Goal: Task Accomplishment & Management: Manage account settings

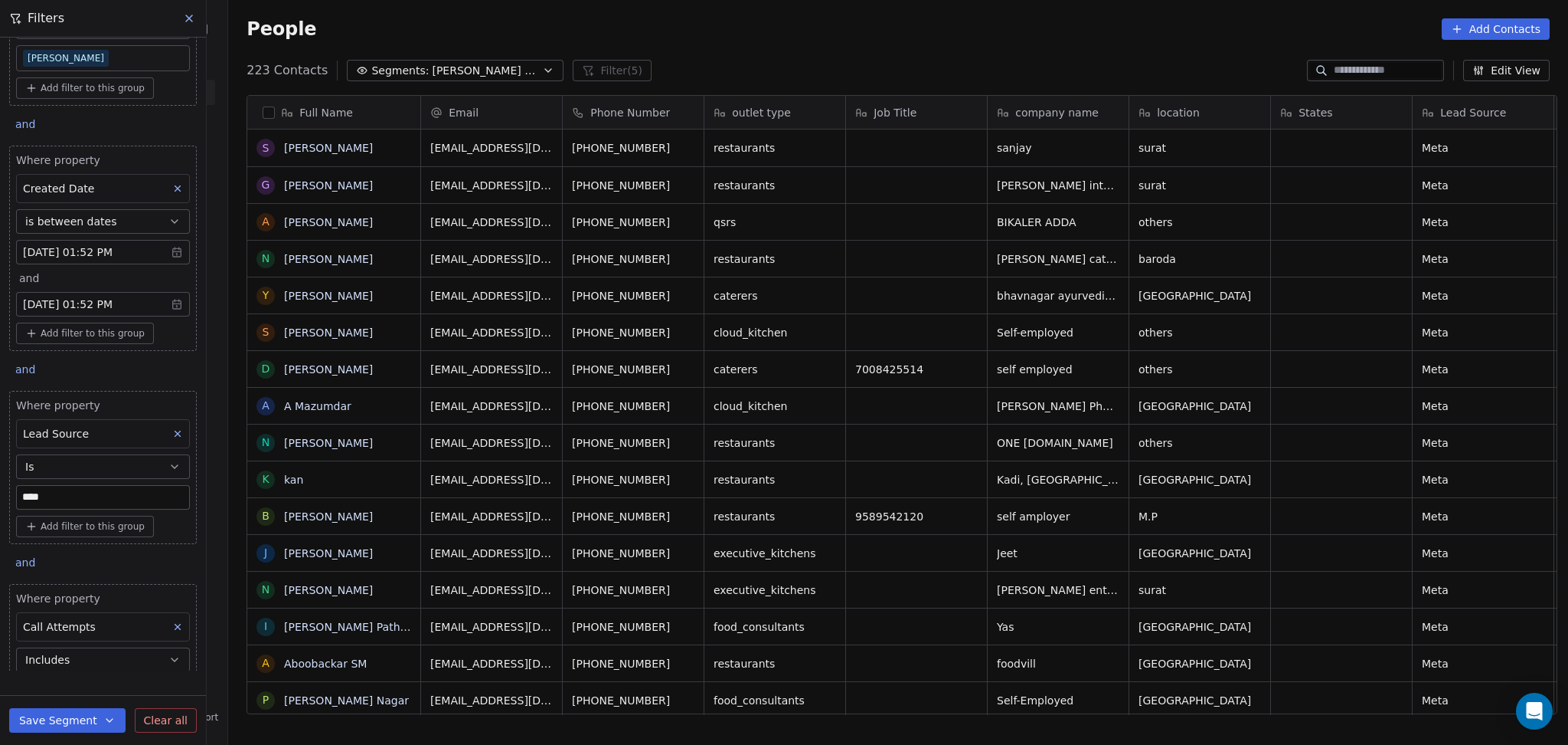
scroll to position [640, 1331]
click at [399, 143] on icon "grid" at bounding box center [402, 146] width 7 height 7
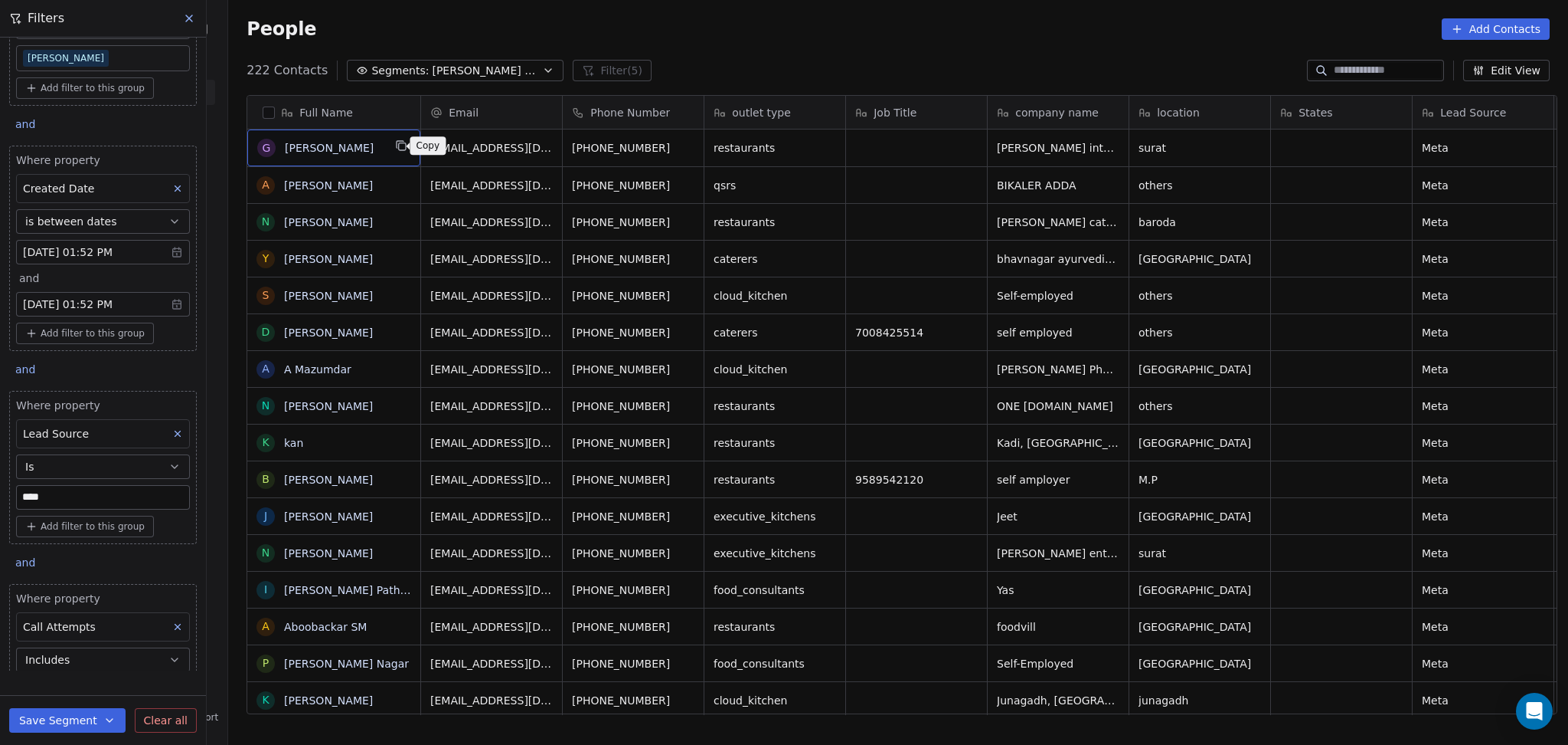
click at [403, 139] on div "G Gaurang sukhadia" at bounding box center [333, 147] width 173 height 37
click at [395, 145] on icon "grid" at bounding box center [401, 145] width 12 height 12
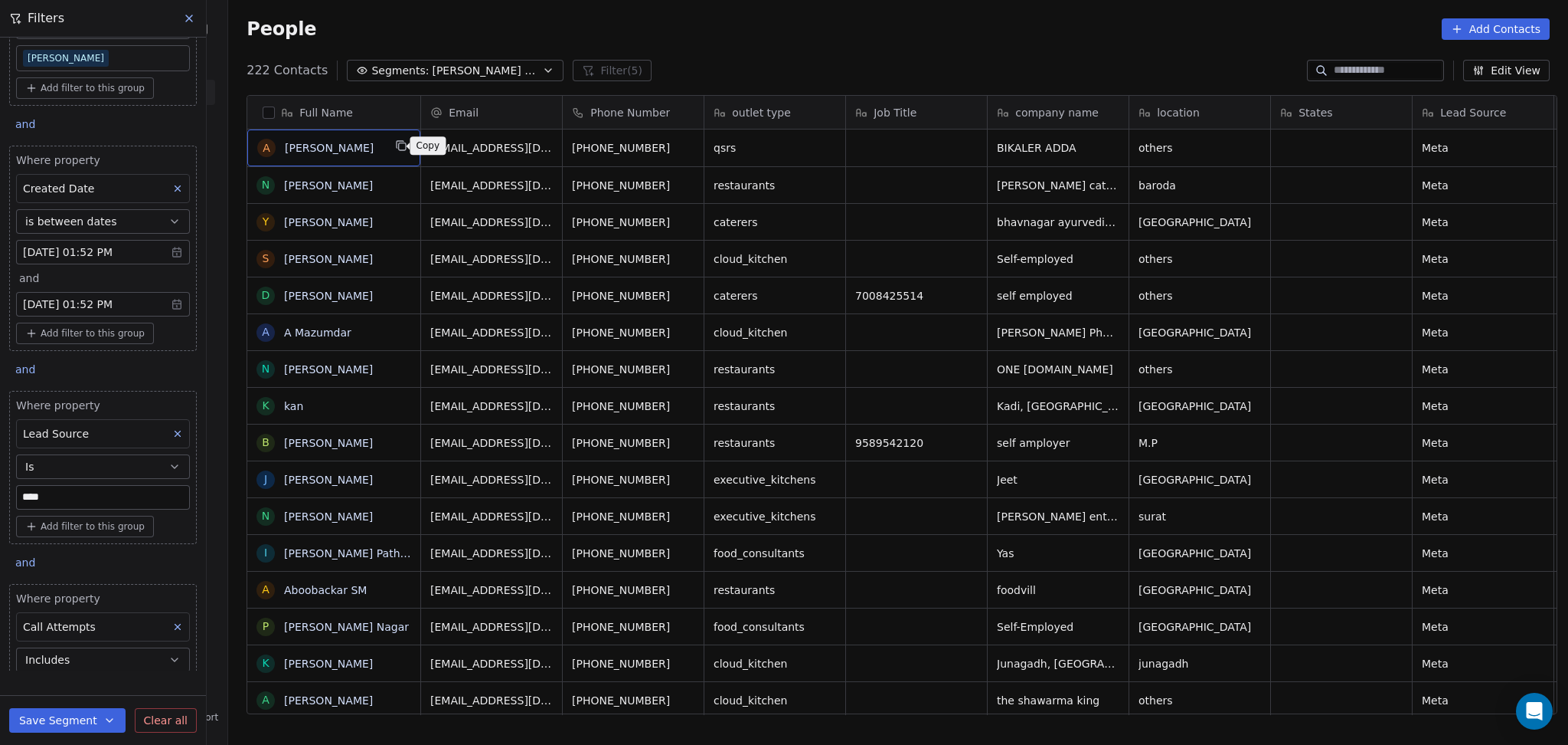
click at [399, 152] on button "grid" at bounding box center [401, 146] width 19 height 19
click at [167, 181] on button at bounding box center [177, 188] width 20 height 20
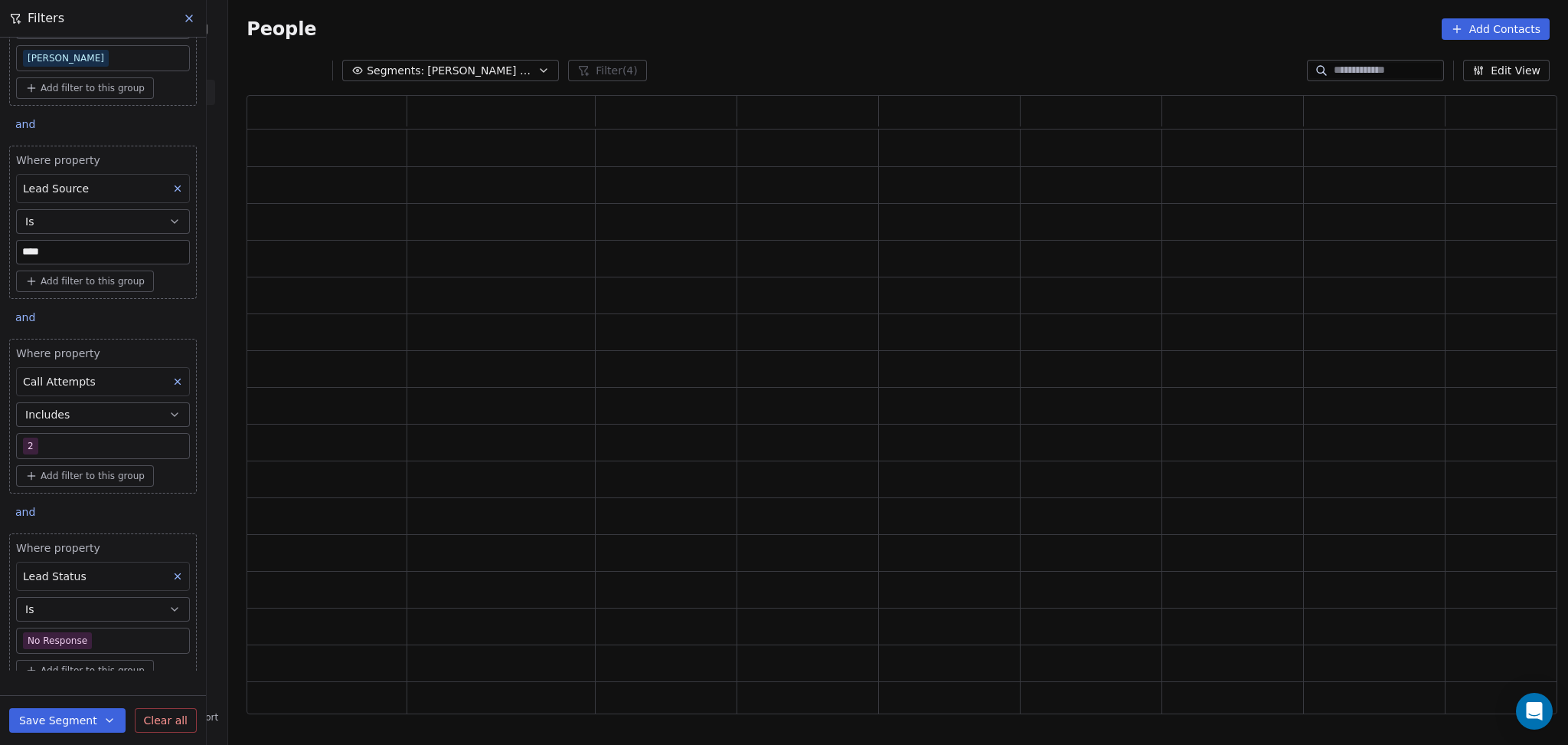
scroll to position [603, 1295]
click at [167, 181] on button at bounding box center [177, 188] width 20 height 20
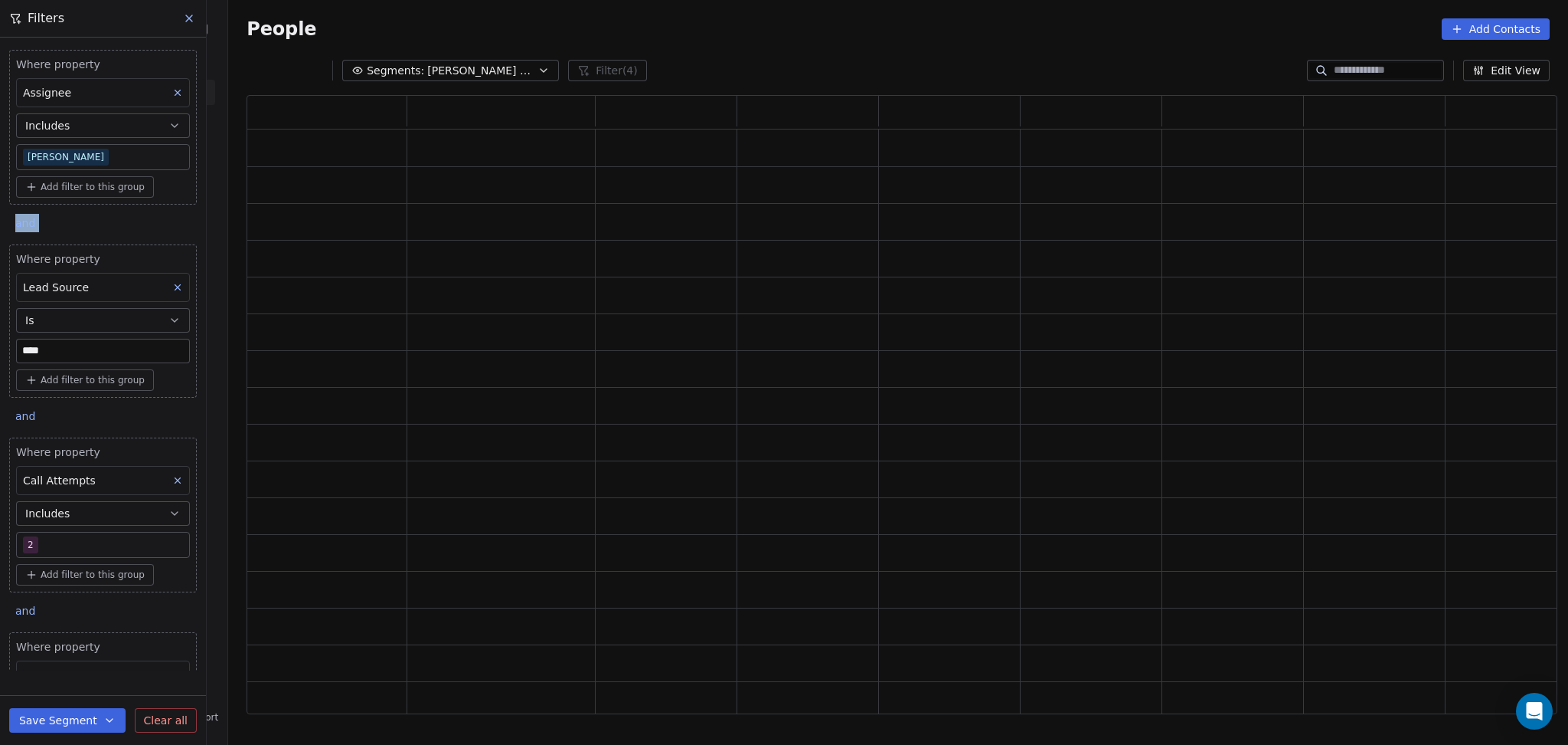
click at [165, 181] on div "Add filter to this group" at bounding box center [103, 187] width 174 height 21
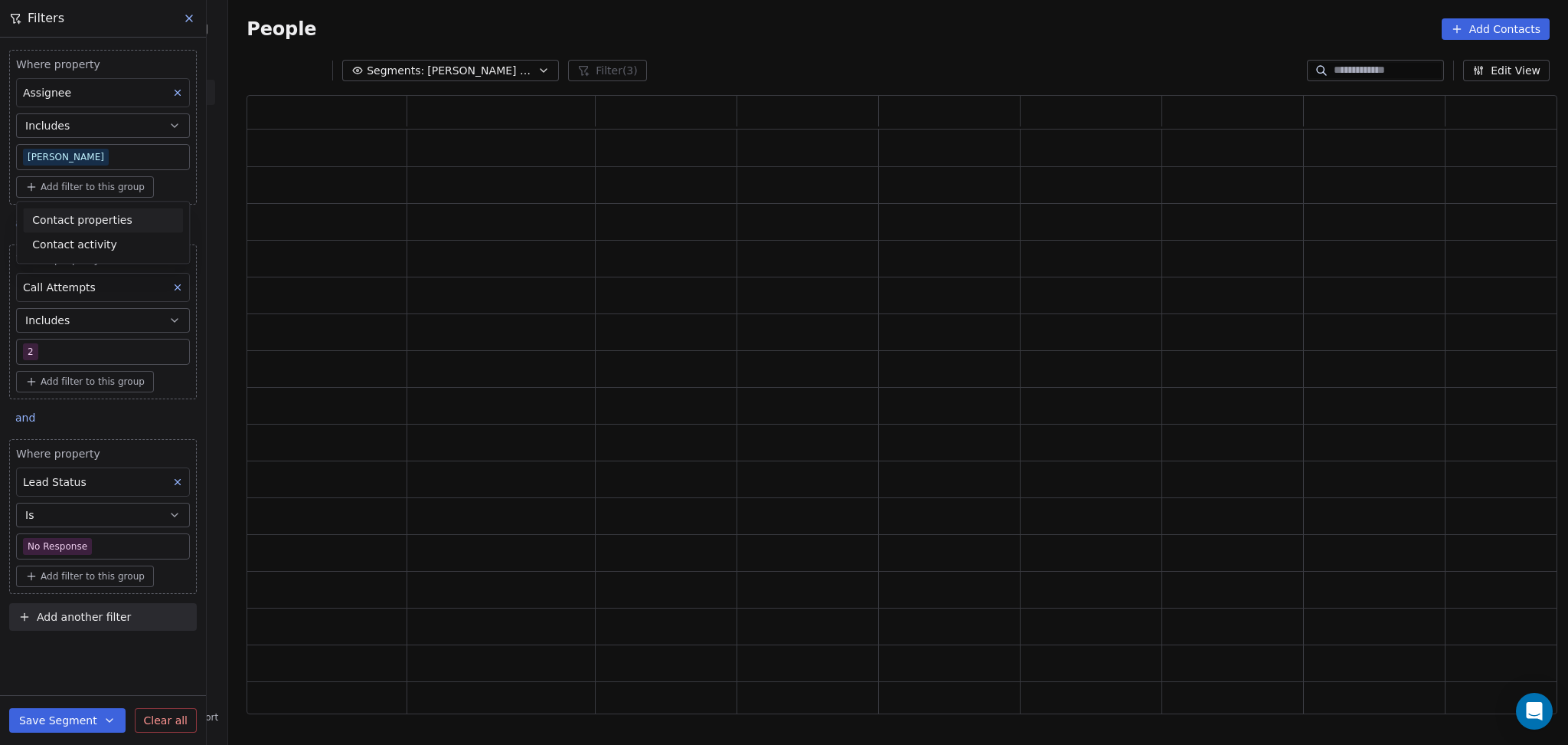
click at [165, 181] on html "On2Cook India Pvt. Ltd. Contacts People Marketing Workflows Campaigns Metrics &…" at bounding box center [784, 372] width 1568 height 745
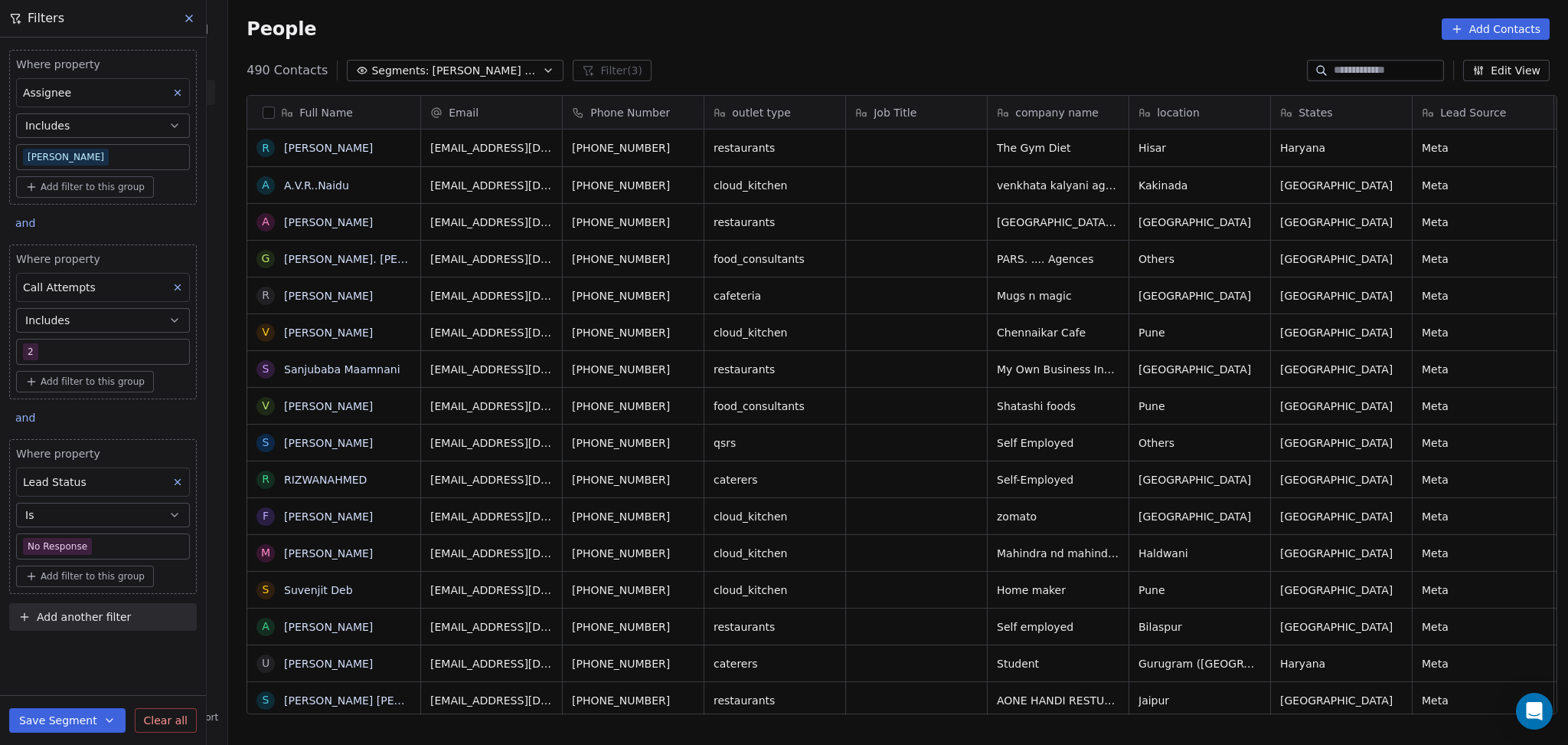
scroll to position [640, 1331]
click at [170, 285] on button at bounding box center [177, 287] width 20 height 20
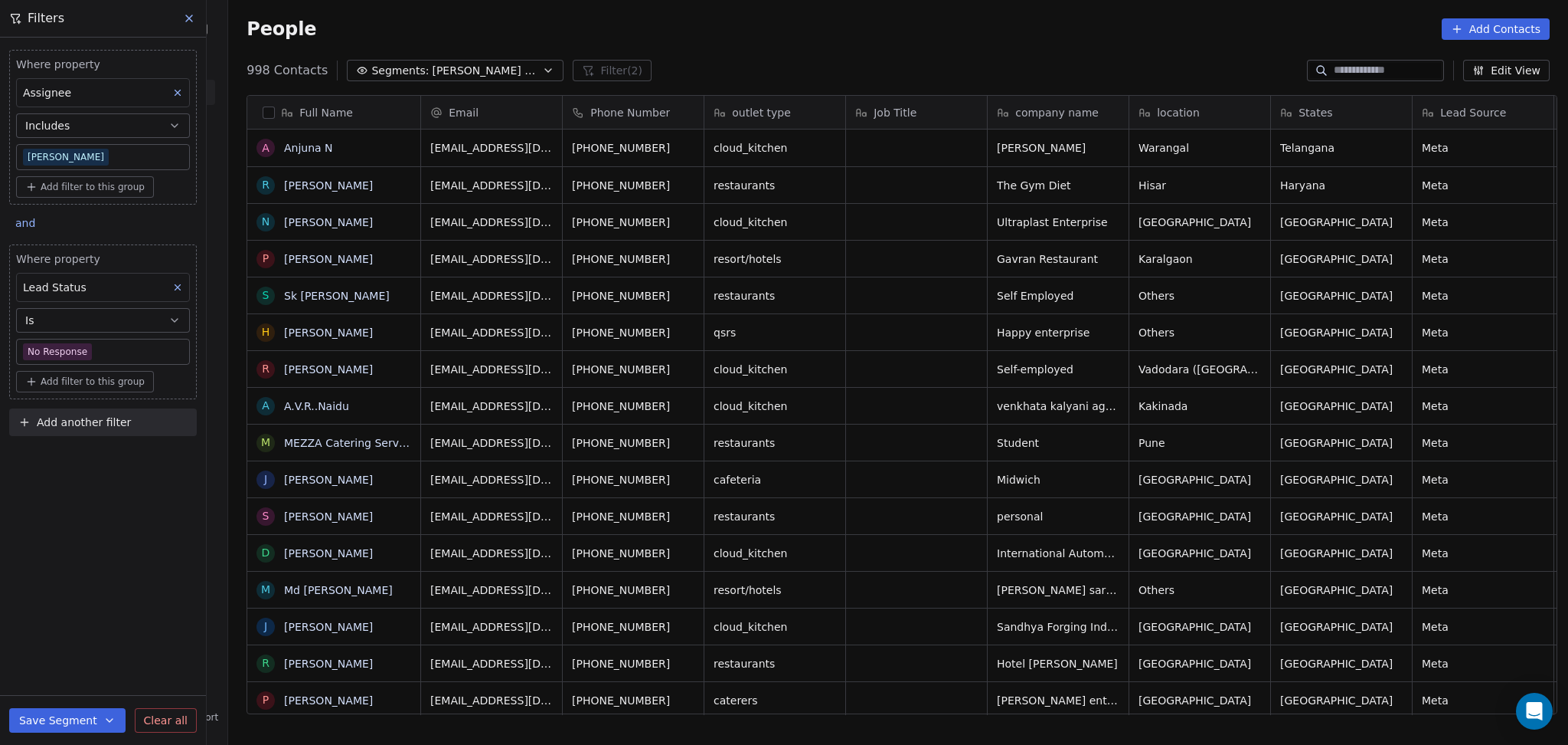
click at [173, 288] on icon at bounding box center [177, 287] width 11 height 11
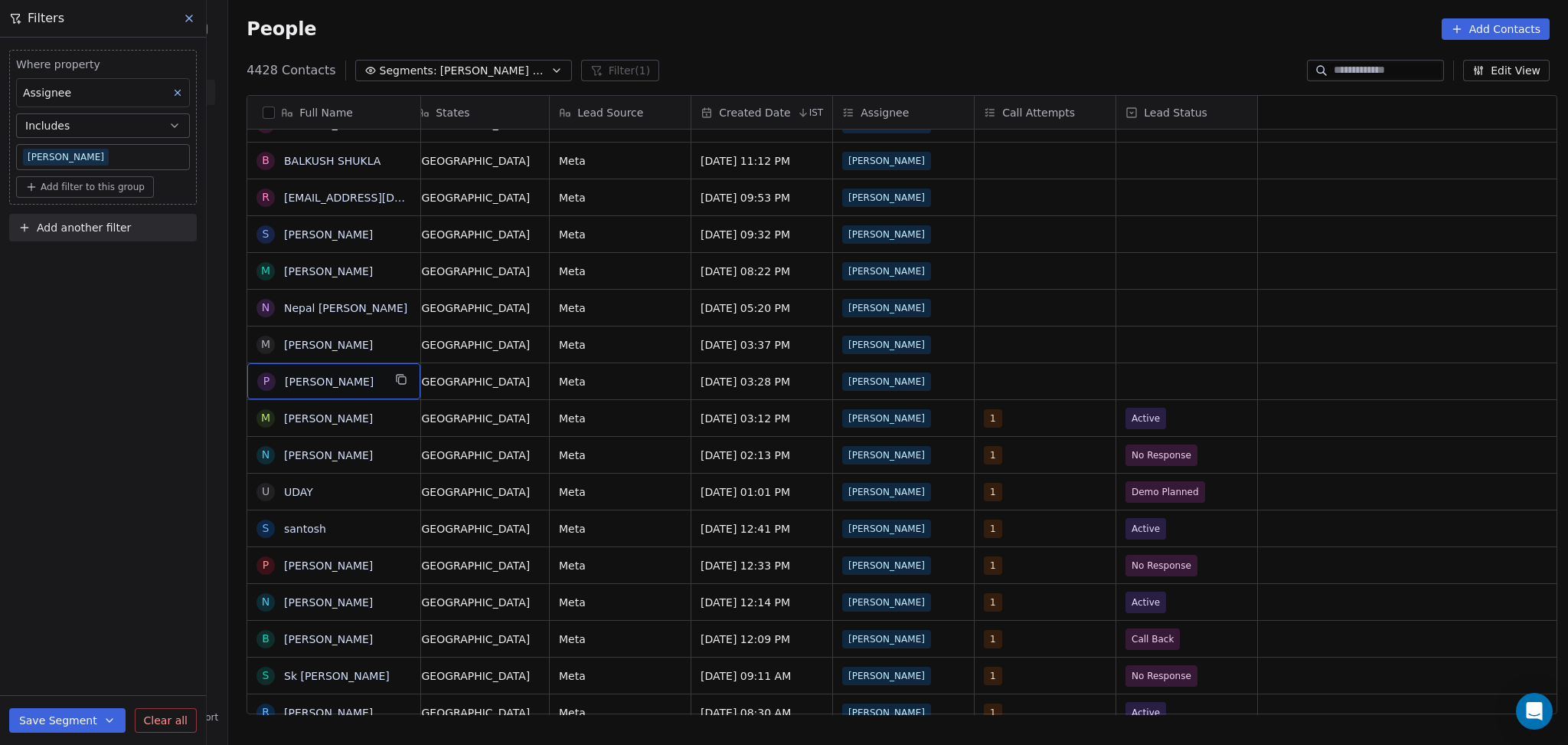
scroll to position [0, 0]
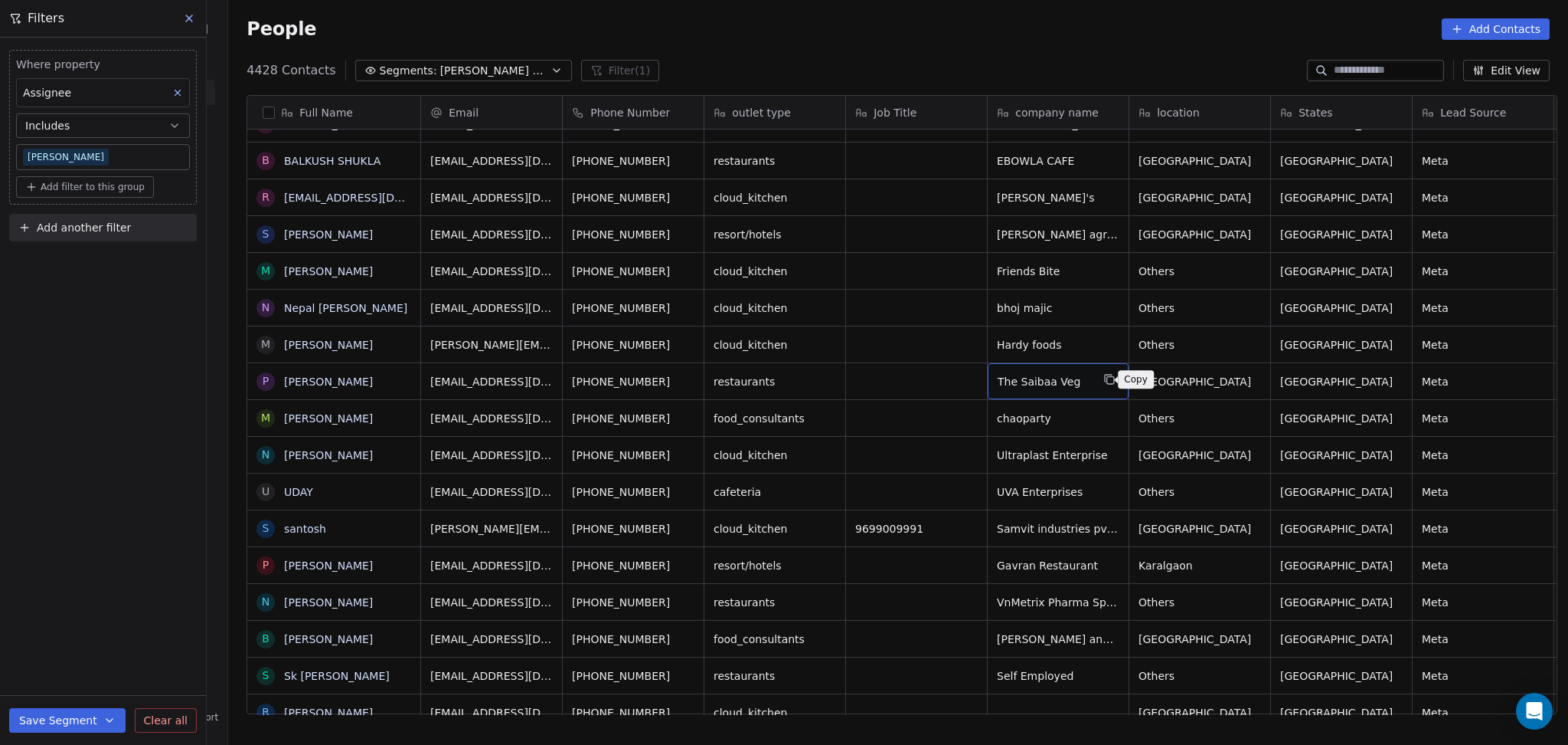
click at [1103, 376] on icon "grid" at bounding box center [1109, 379] width 12 height 12
click at [395, 378] on icon "grid" at bounding box center [401, 379] width 12 height 12
click at [1107, 346] on icon "grid" at bounding box center [1110, 343] width 7 height 7
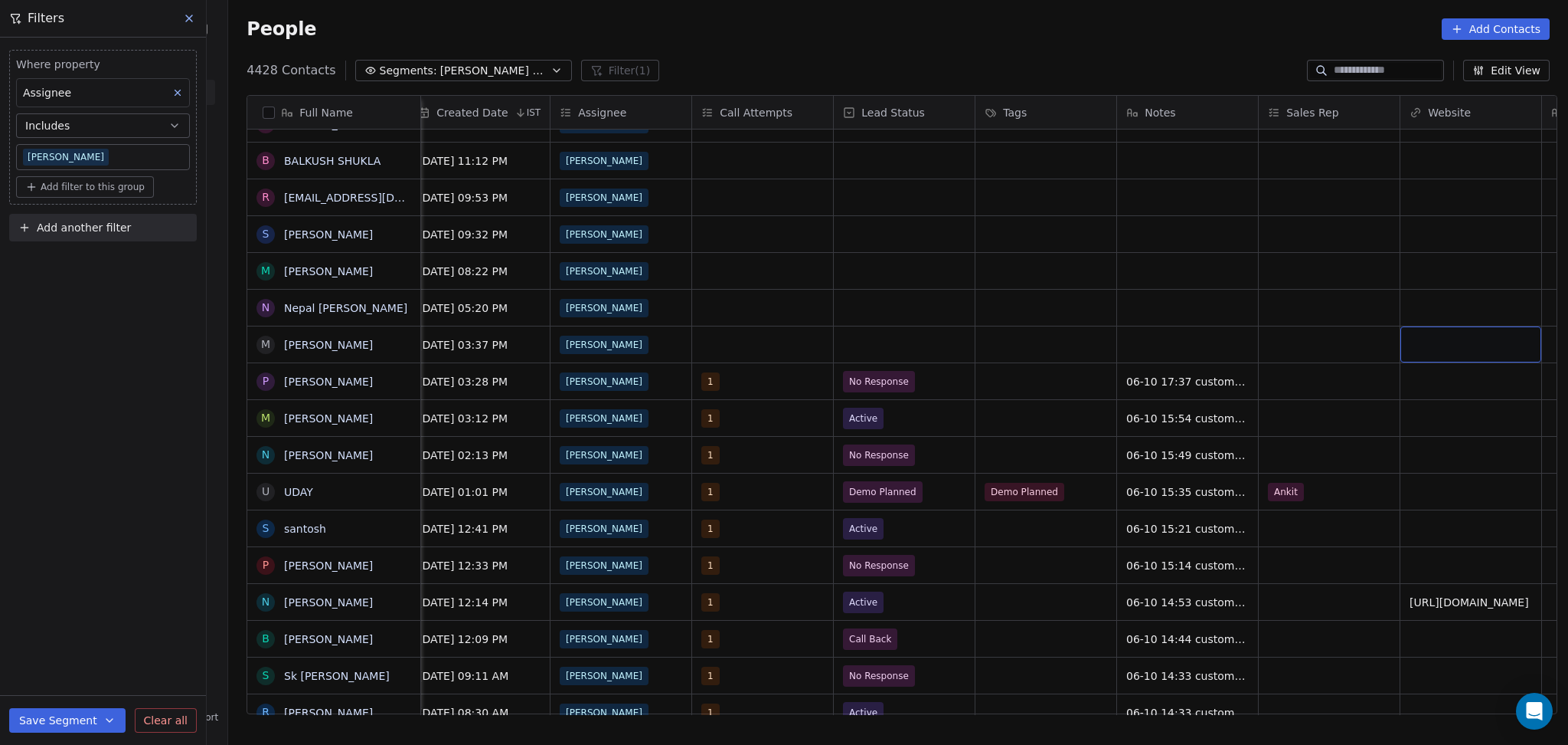
scroll to position [0, 1288]
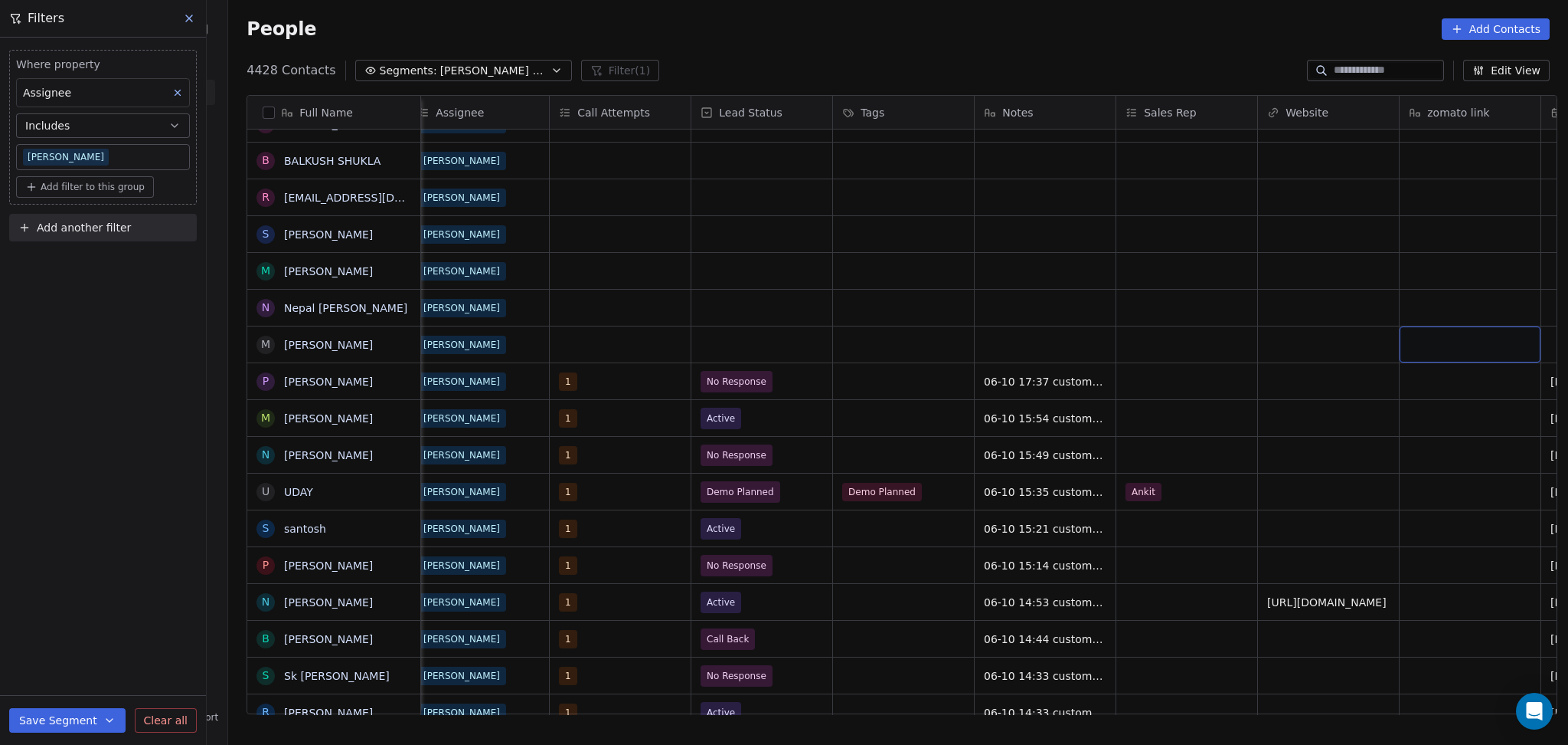
click at [1404, 334] on div "grid" at bounding box center [1470, 344] width 141 height 36
click at [1192, 355] on html "On2Cook India Pvt. Ltd. Contacts People Marketing Workflows Campaigns Metrics &…" at bounding box center [784, 372] width 1568 height 745
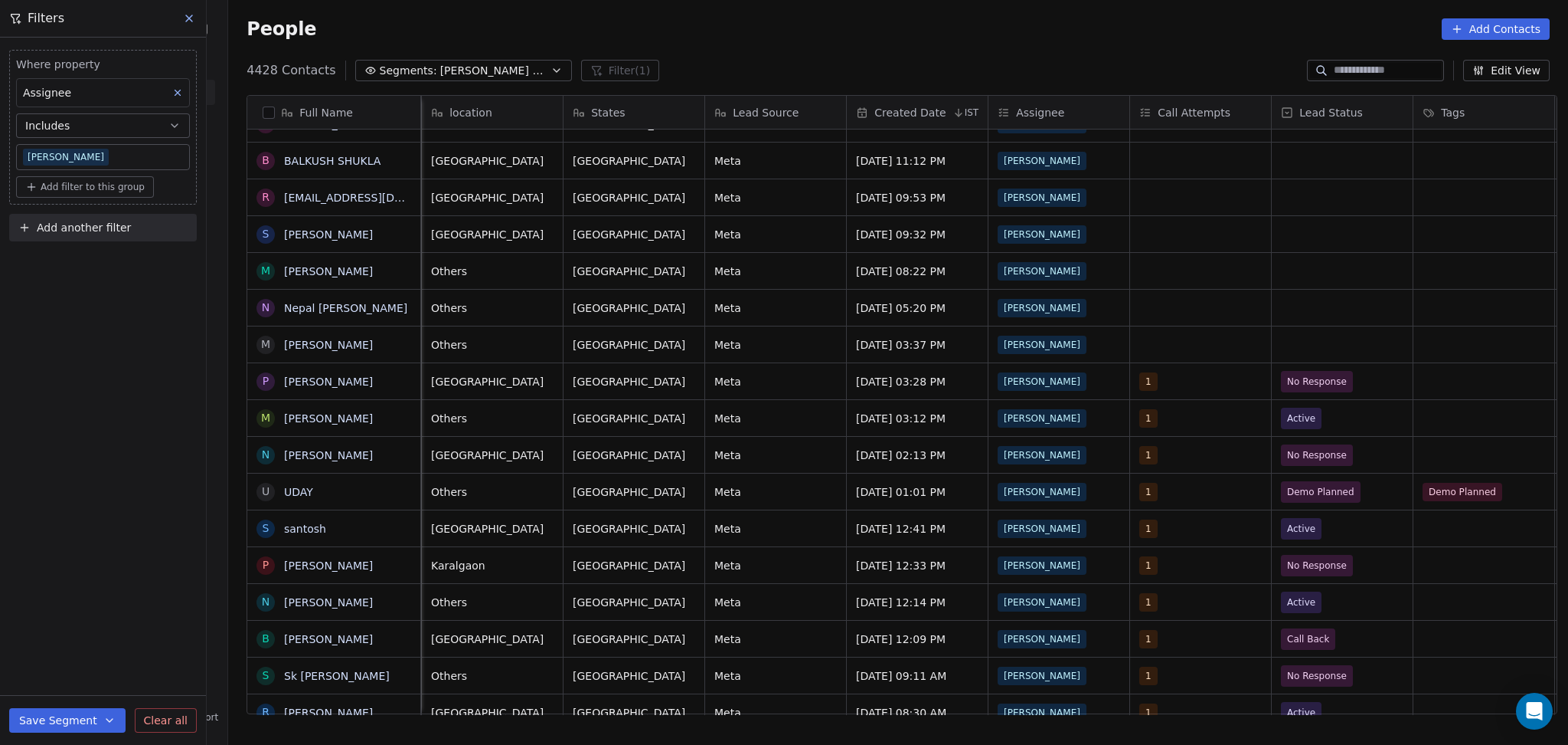
scroll to position [0, 567]
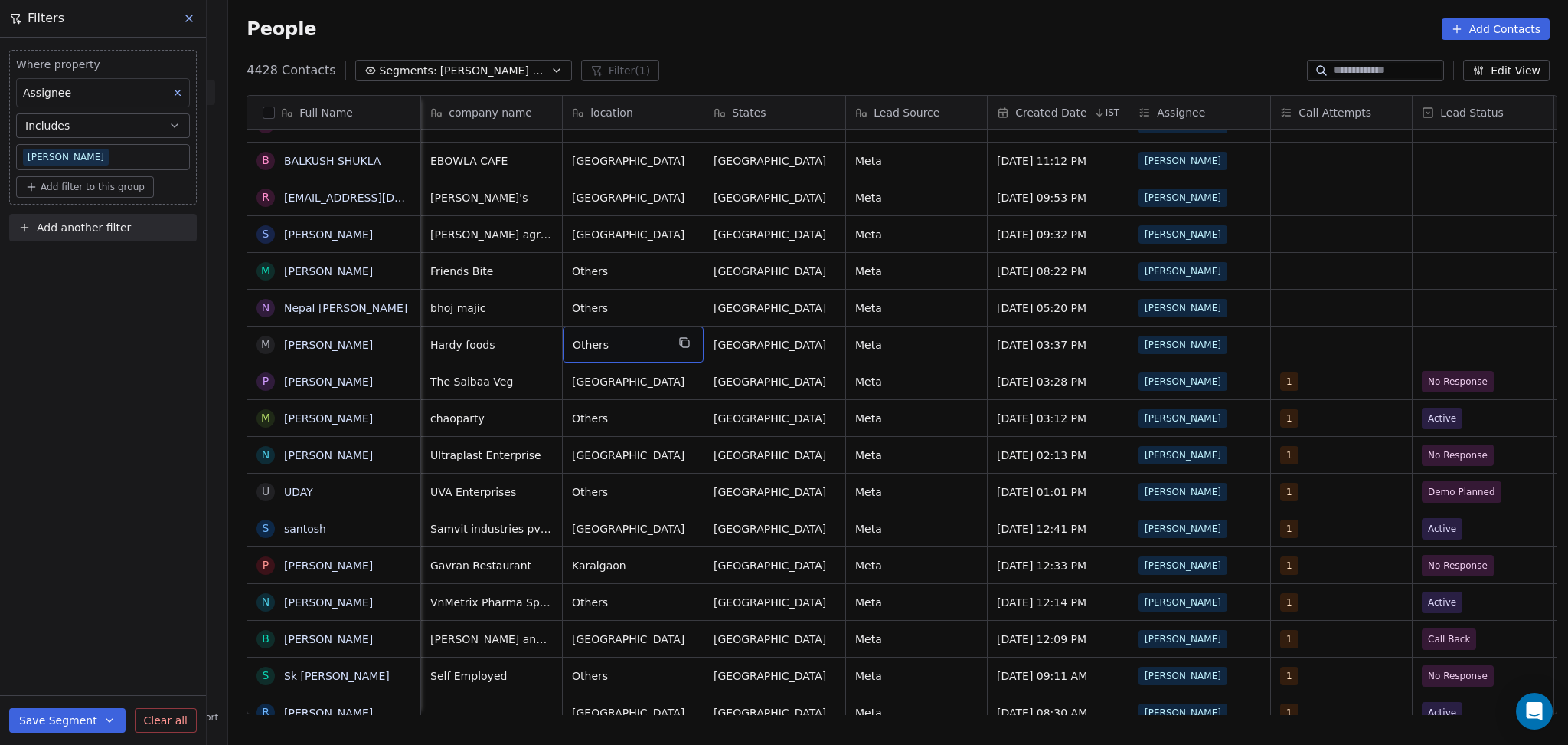
click at [630, 344] on span "Others" at bounding box center [619, 344] width 93 height 15
type textarea "********"
click at [537, 363] on html "On2Cook India Pvt. Ltd. Contacts People Marketing Workflows Campaigns Metrics &…" at bounding box center [784, 372] width 1568 height 745
click at [525, 346] on html "On2Cook India Pvt. Ltd. Contacts People Marketing Workflows Campaigns Metrics &…" at bounding box center [784, 372] width 1568 height 745
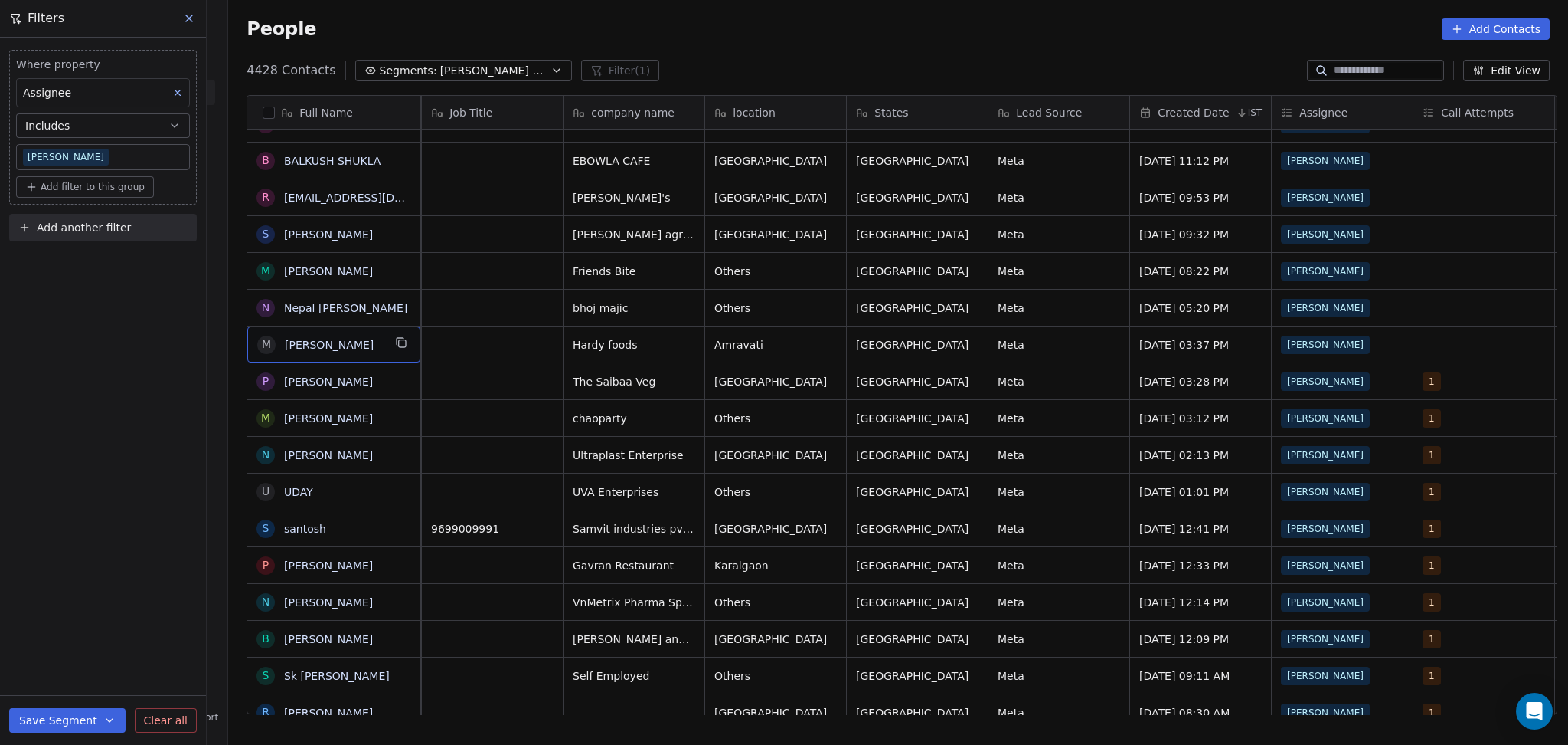
scroll to position [0, 0]
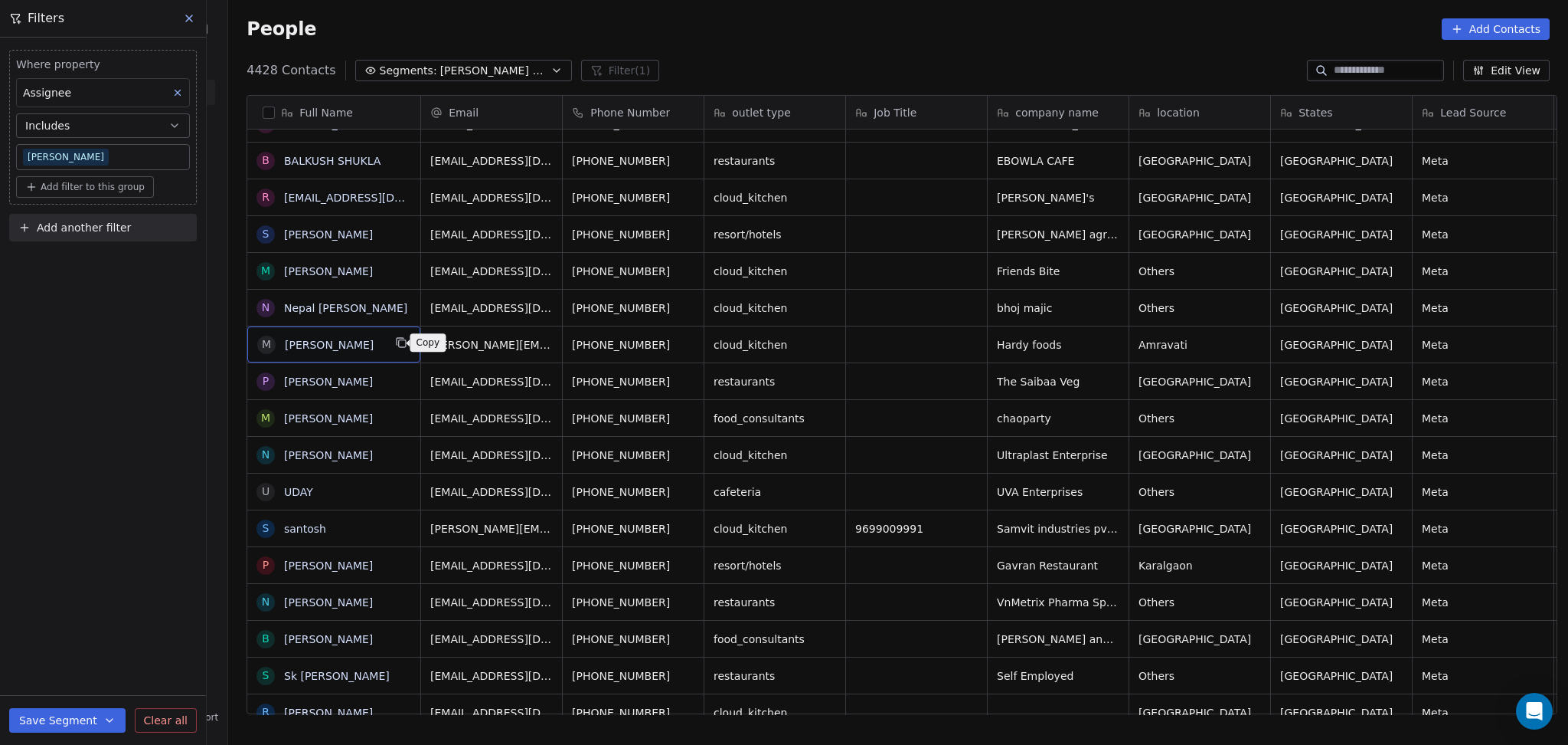
click at [395, 341] on icon "grid" at bounding box center [401, 342] width 12 height 12
click at [417, 304] on button "grid" at bounding box center [426, 306] width 19 height 19
click at [1108, 308] on button "grid" at bounding box center [1110, 306] width 19 height 19
click at [1103, 271] on icon "grid" at bounding box center [1109, 268] width 12 height 12
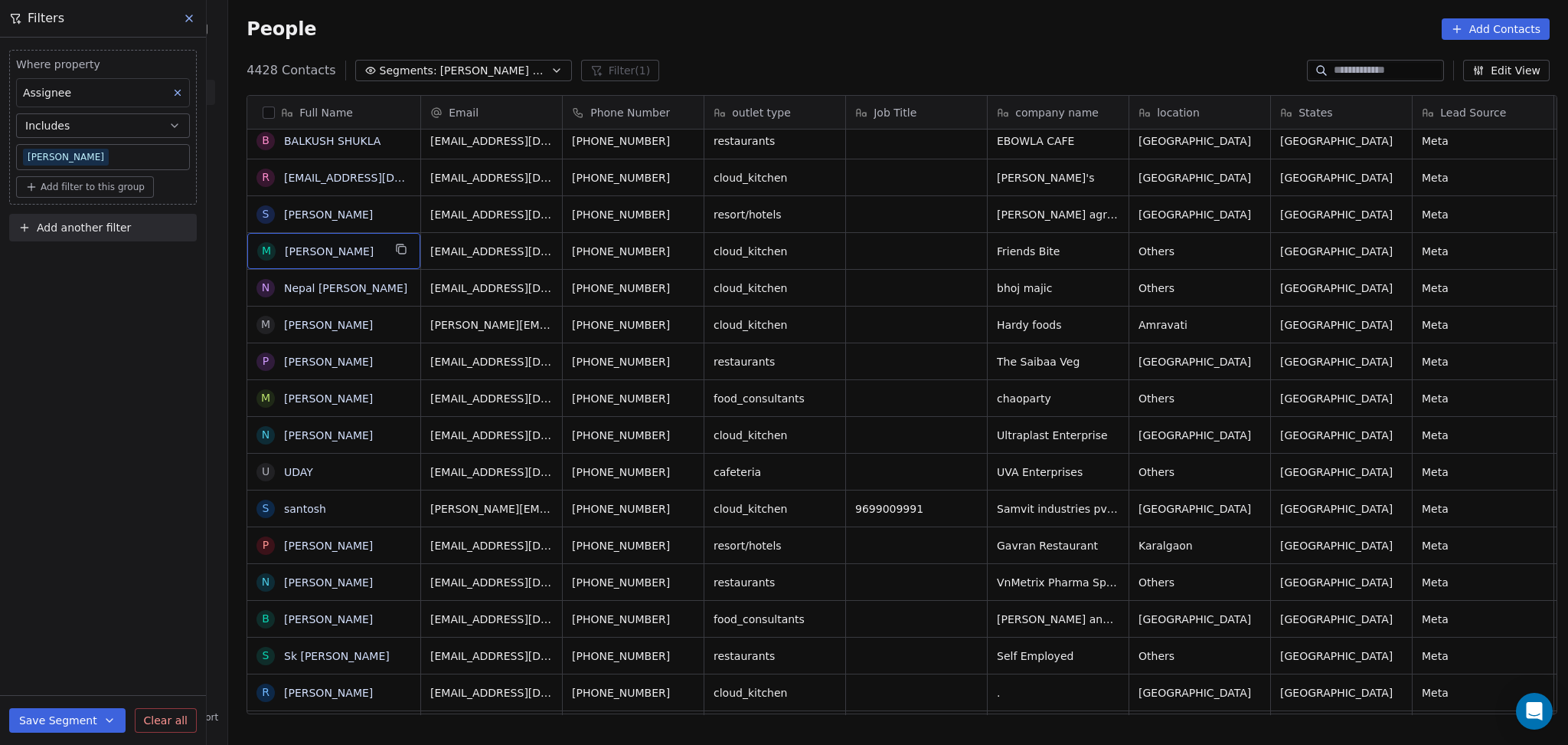
click at [398, 264] on div "M Mohammed Salim Shaikh" at bounding box center [333, 251] width 173 height 36
click at [683, 249] on icon "grid" at bounding box center [688, 249] width 12 height 12
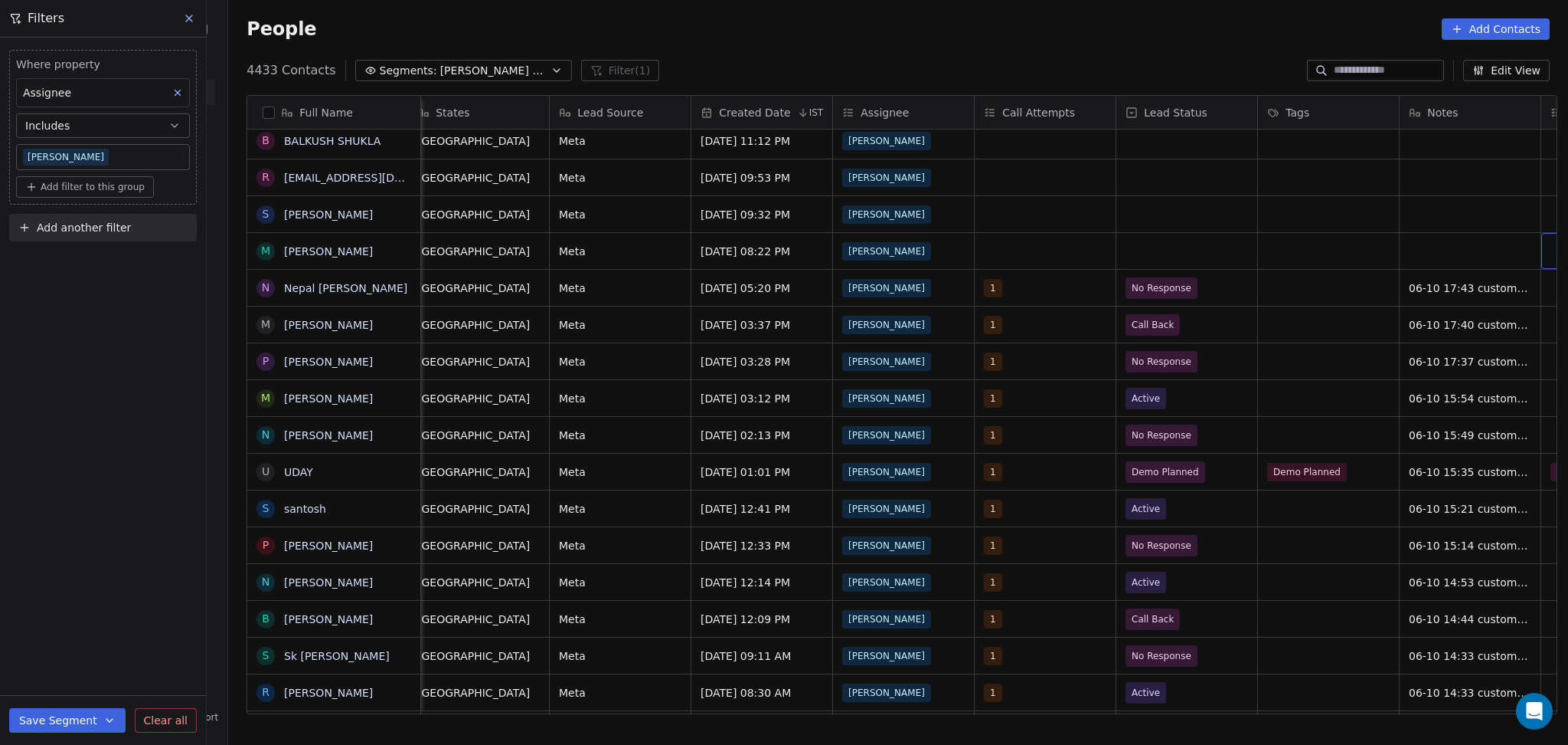
scroll to position [0, 1005]
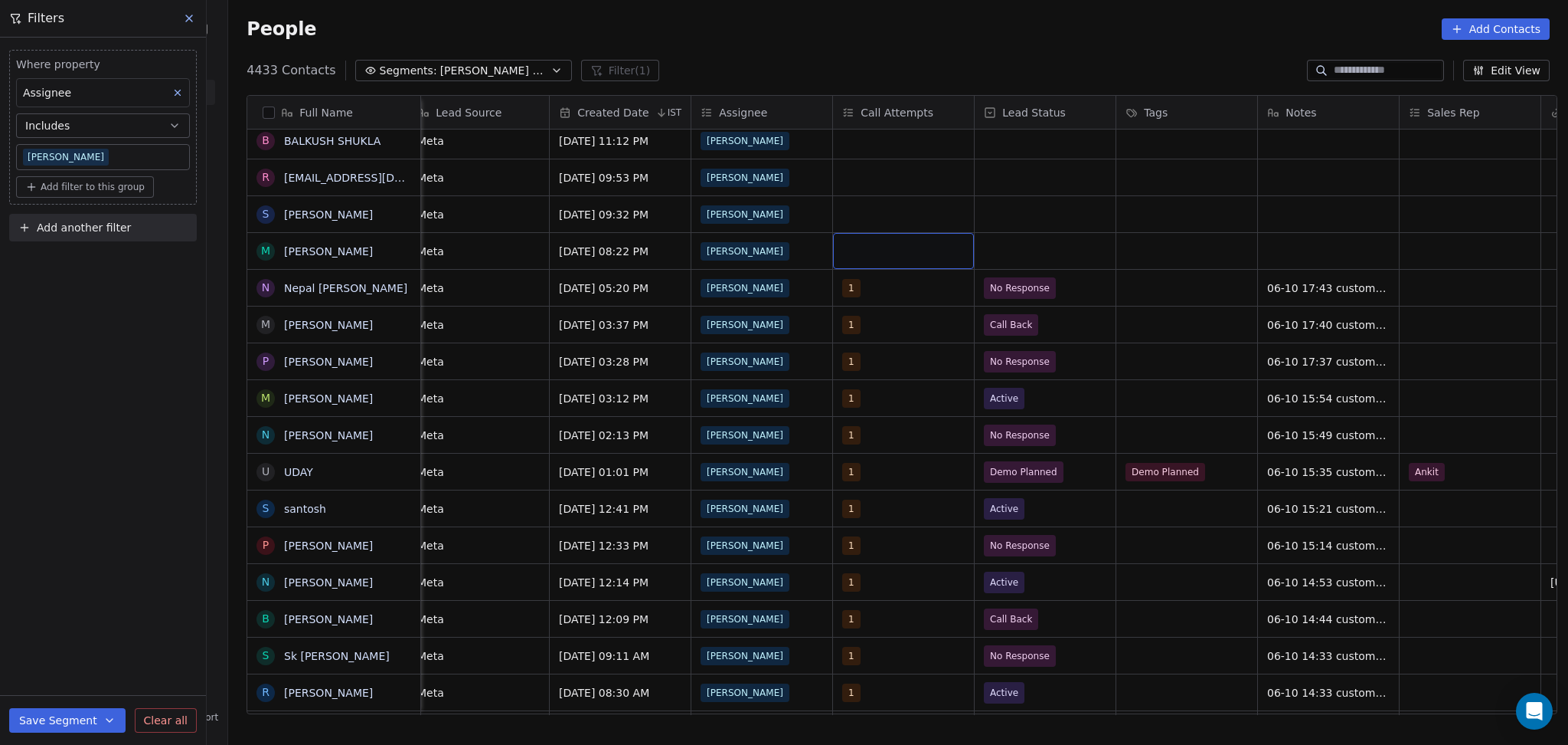
click at [916, 255] on div "grid" at bounding box center [903, 251] width 141 height 36
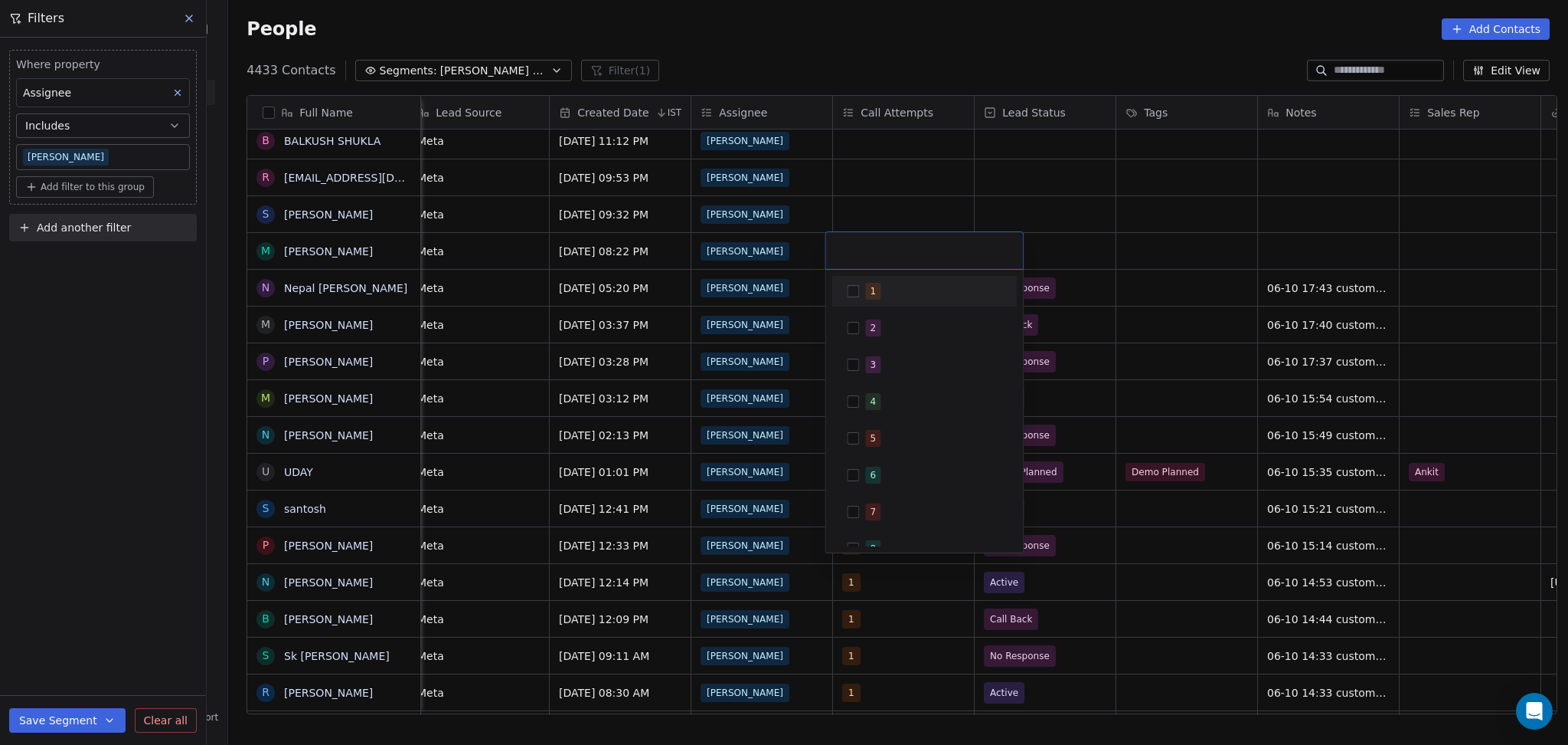
click at [884, 298] on div "1" at bounding box center [934, 291] width 137 height 17
click at [1204, 277] on html "On2Cook India Pvt. Ltd. Contacts People Marketing Workflows Campaigns Metrics &…" at bounding box center [784, 372] width 1568 height 745
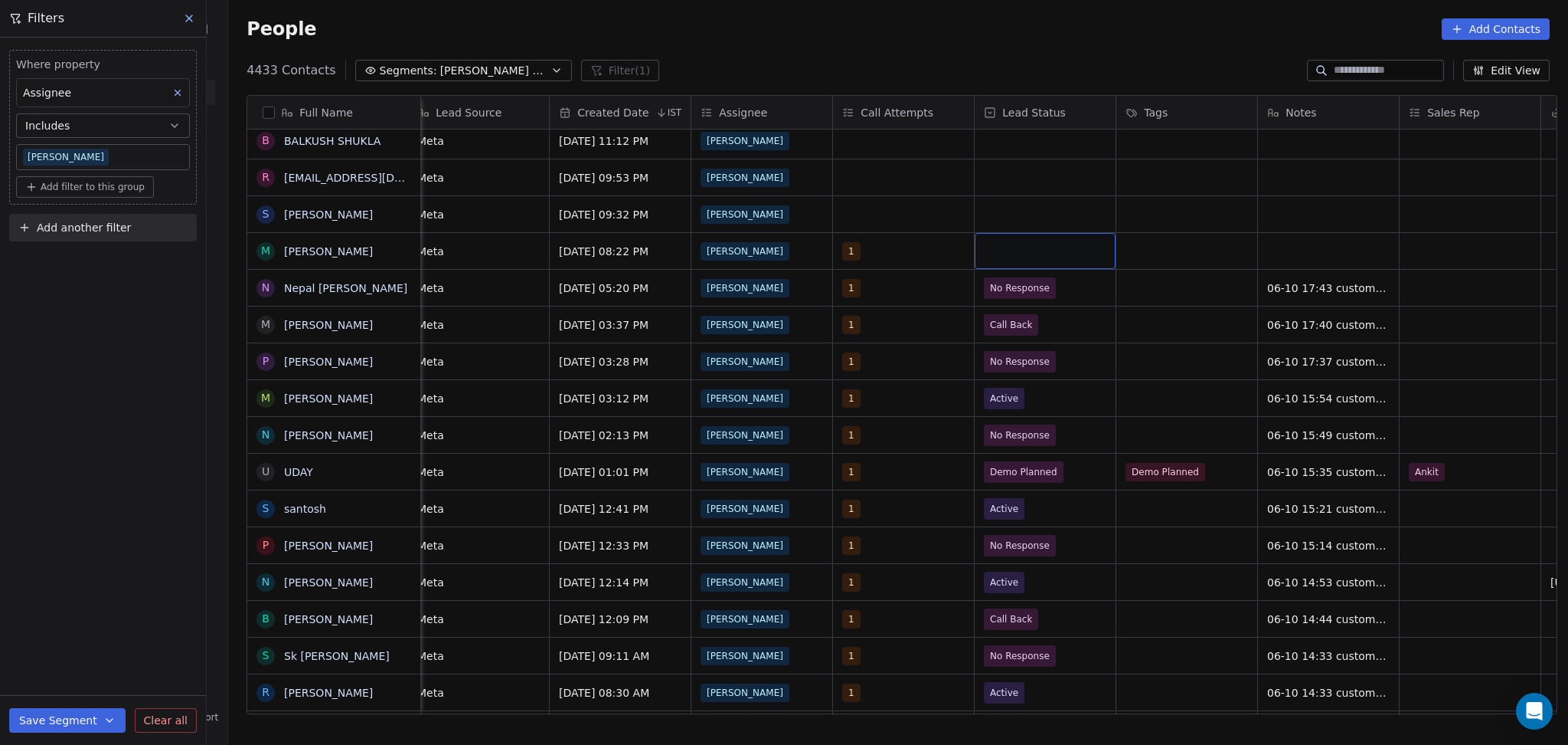
click at [1040, 253] on div "grid" at bounding box center [1045, 251] width 141 height 36
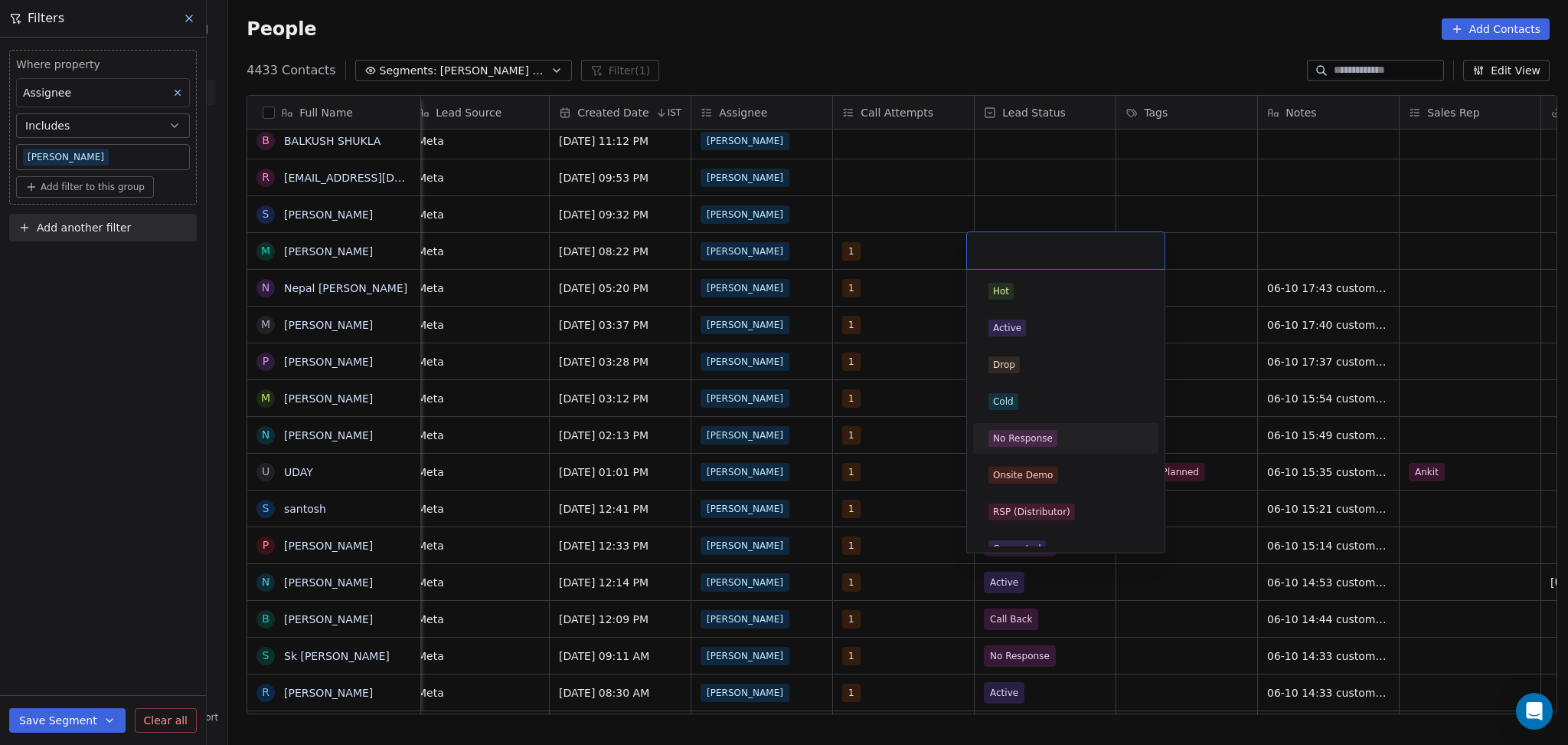
click at [1049, 442] on div "No Response" at bounding box center [1023, 438] width 59 height 14
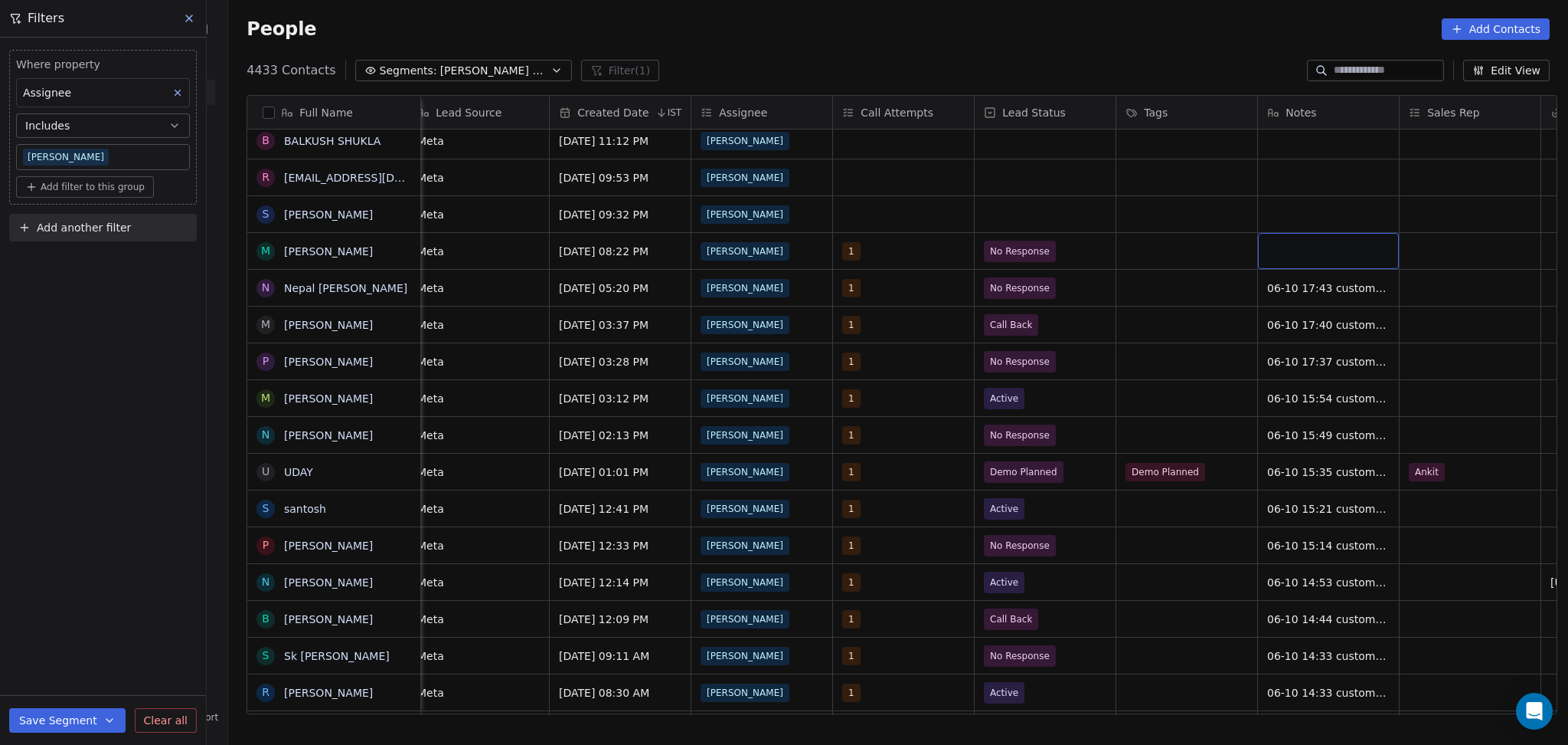
click at [1325, 251] on div "grid" at bounding box center [1328, 251] width 141 height 36
type textarea "**********"
click at [1205, 300] on html "On2Cook India Pvt. Ltd. Contacts People Marketing Workflows Campaigns Metrics &…" at bounding box center [784, 372] width 1568 height 745
click at [1168, 251] on div "grid" at bounding box center [1187, 251] width 141 height 36
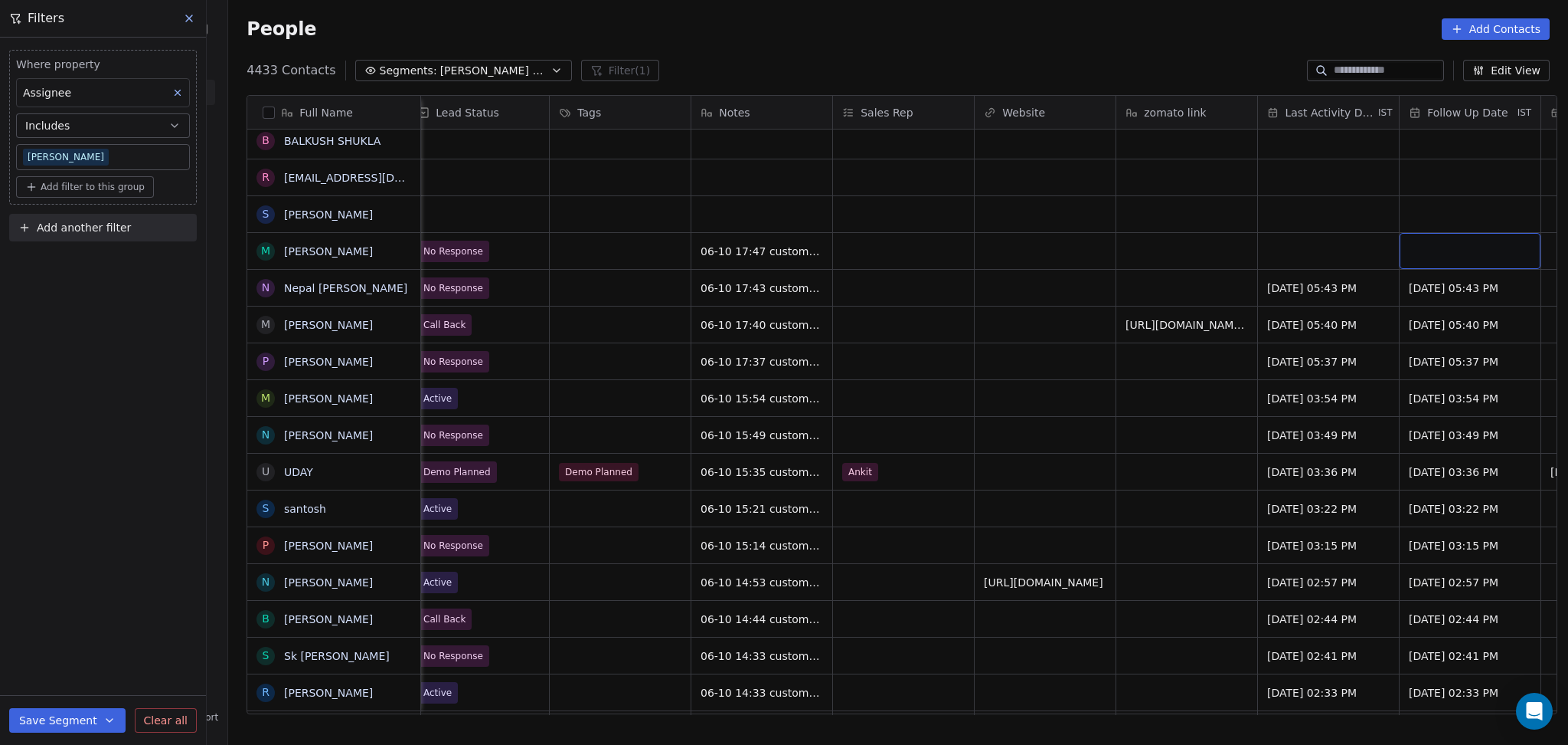
scroll to position [0, 1712]
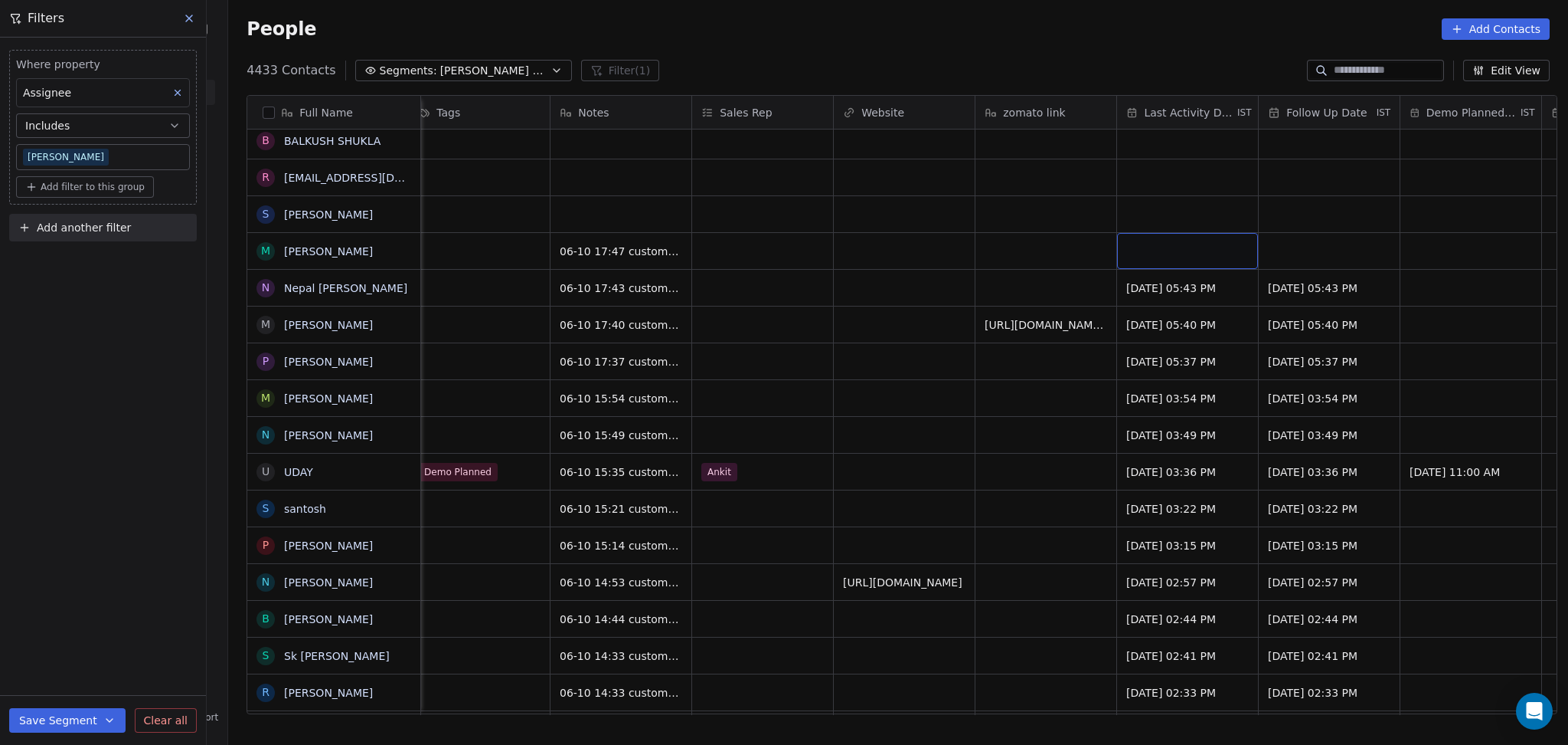
click at [1172, 250] on div "grid" at bounding box center [1187, 251] width 141 height 36
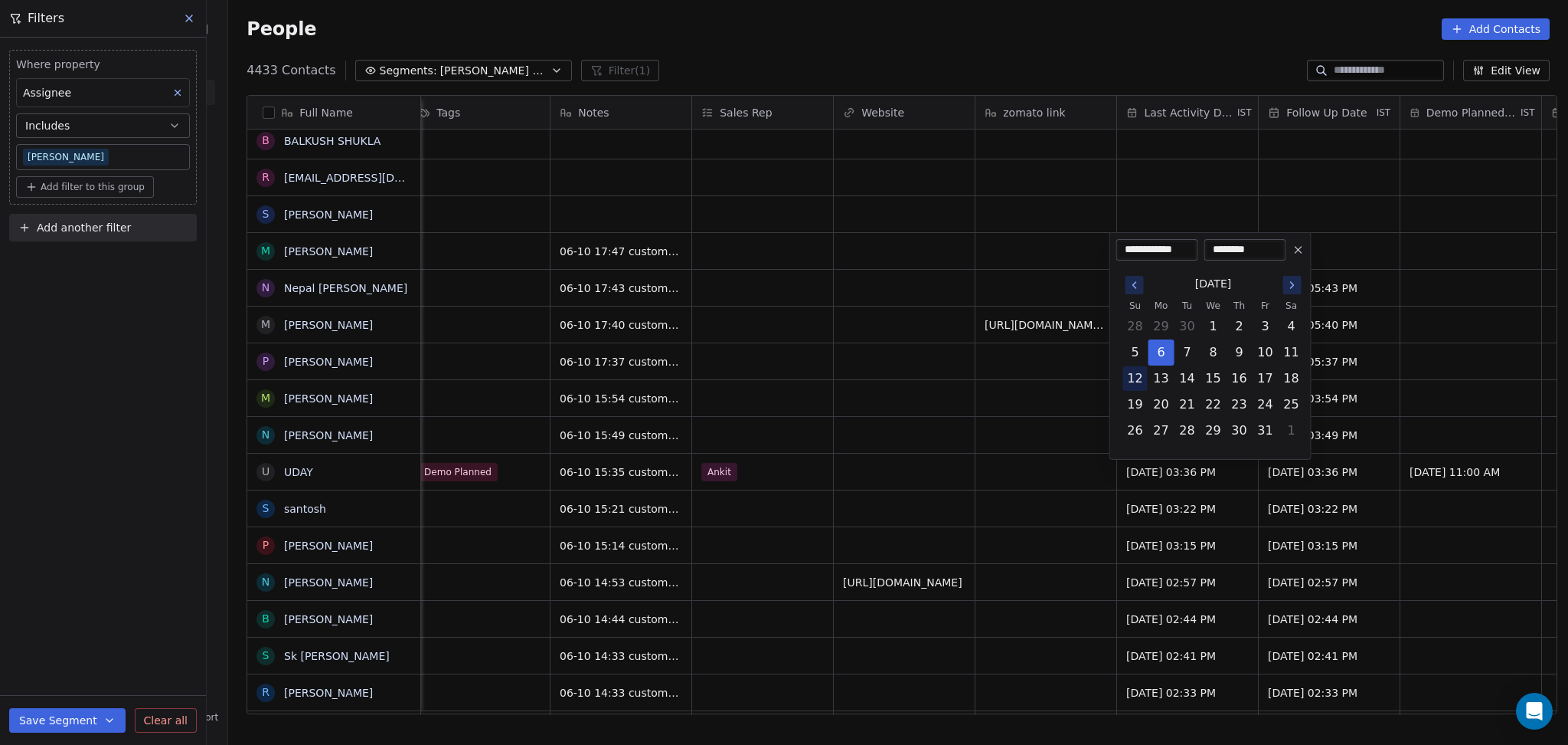
click at [1142, 369] on button "12" at bounding box center [1136, 378] width 24 height 24
click at [1157, 354] on button "6" at bounding box center [1162, 352] width 24 height 24
type input "**********"
click at [1026, 393] on html "On2Cook India Pvt. Ltd. Contacts People Marketing Workflows Campaigns Metrics &…" at bounding box center [784, 372] width 1568 height 745
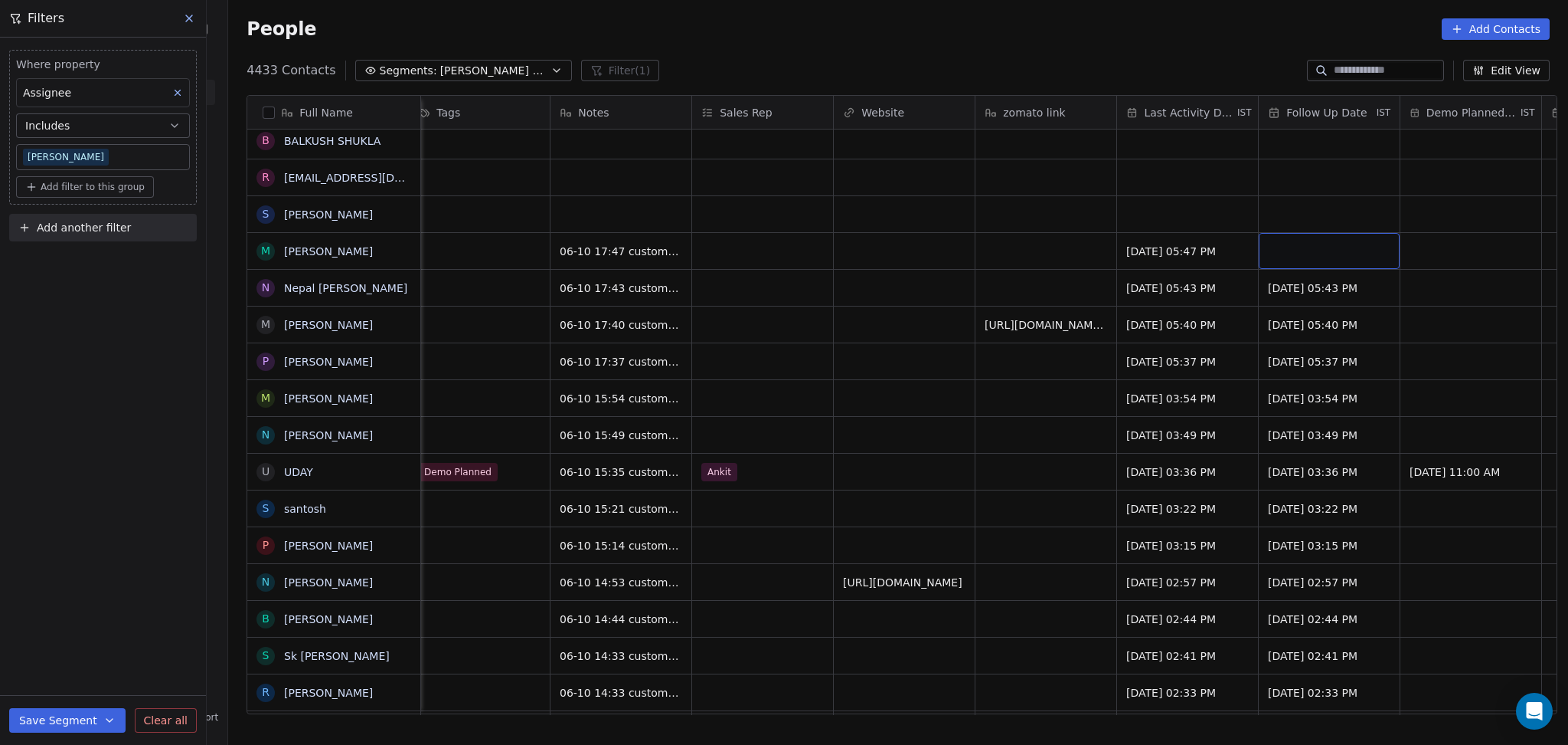
click at [1314, 251] on div "grid" at bounding box center [1329, 251] width 141 height 36
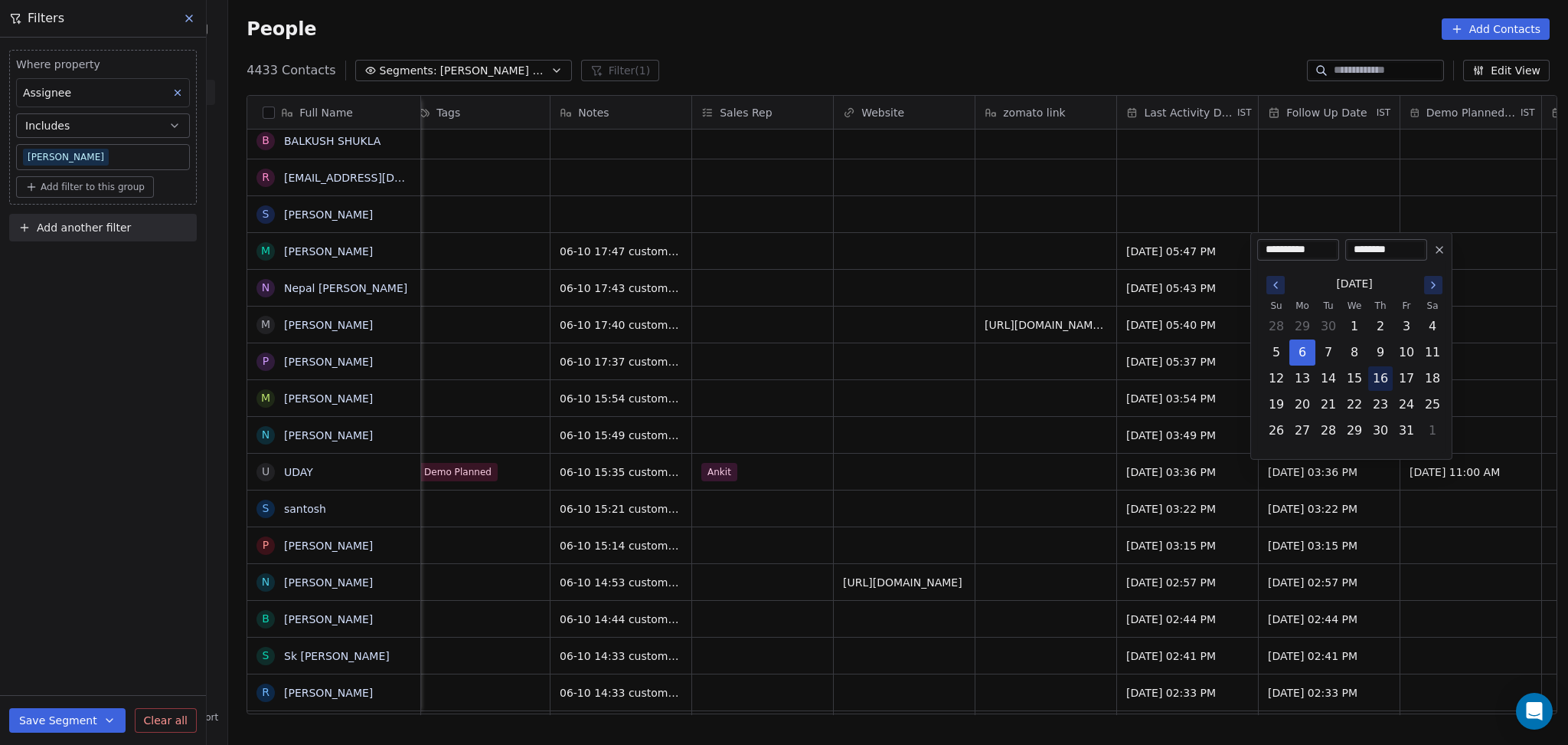
click at [1392, 376] on button "16" at bounding box center [1380, 378] width 24 height 24
click at [1400, 376] on button "17" at bounding box center [1406, 378] width 24 height 24
type input "**********"
click at [984, 404] on html "On2Cook India Pvt. Ltd. Contacts People Marketing Workflows Campaigns Metrics &…" at bounding box center [784, 372] width 1568 height 745
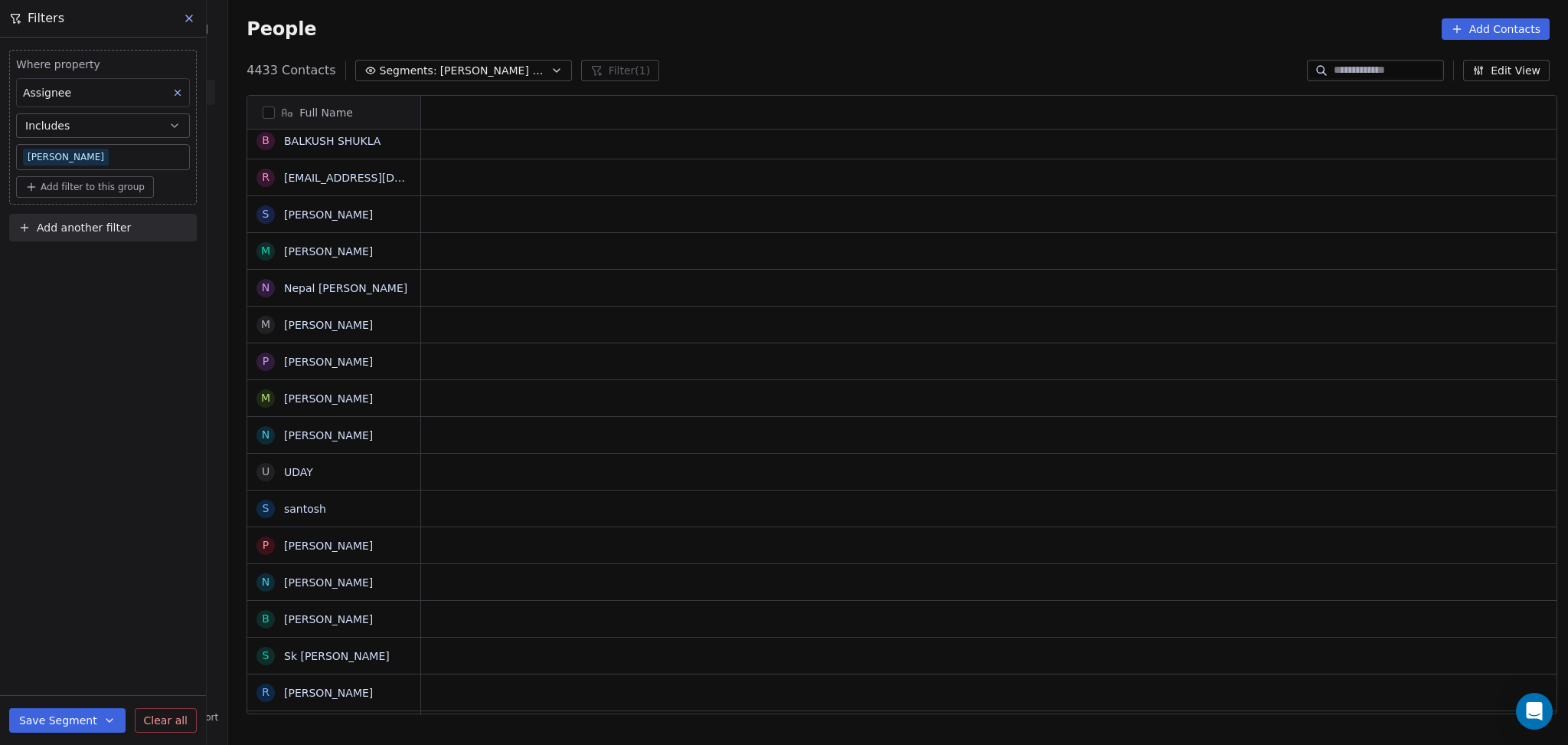
scroll to position [0, 0]
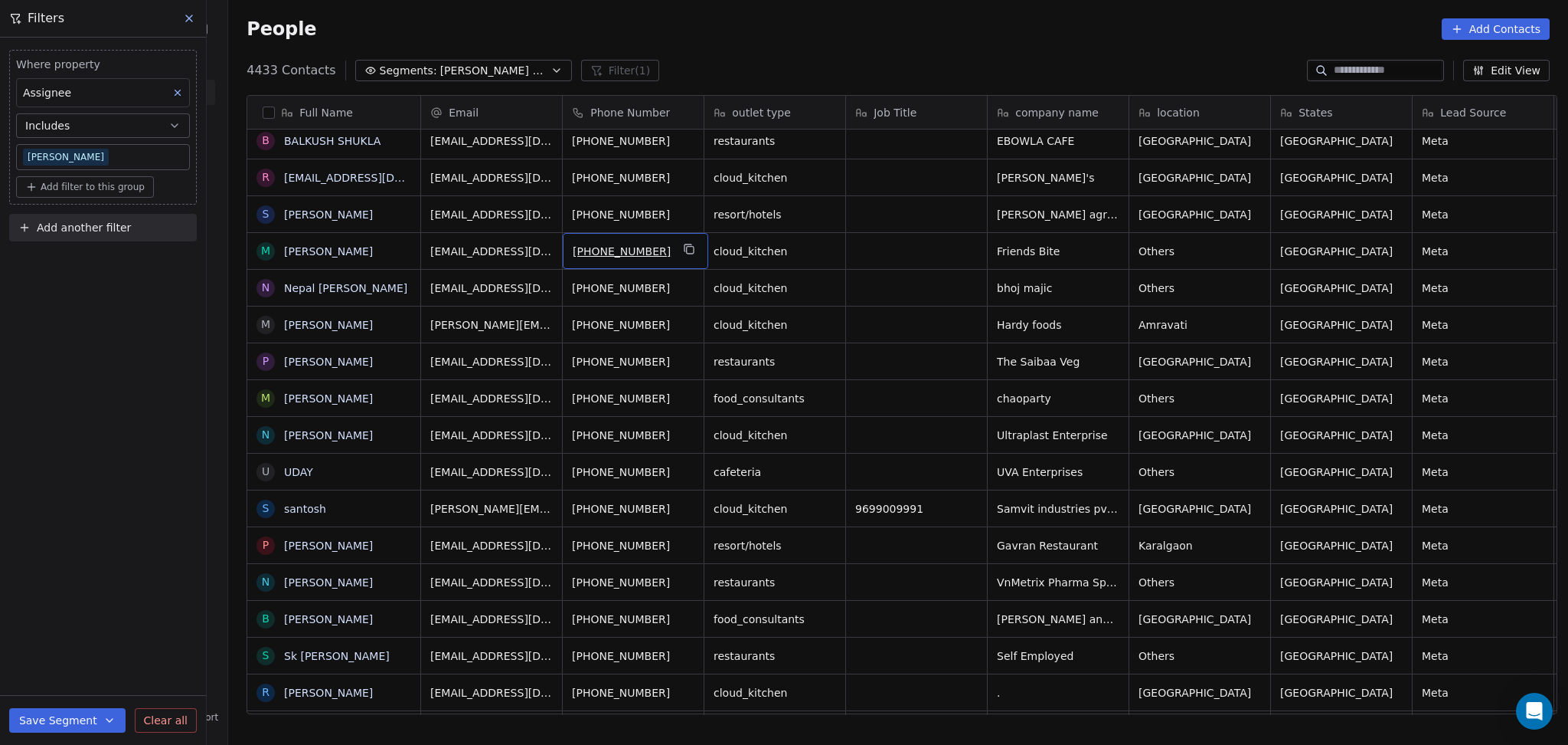
click at [683, 250] on icon "grid" at bounding box center [688, 249] width 12 height 12
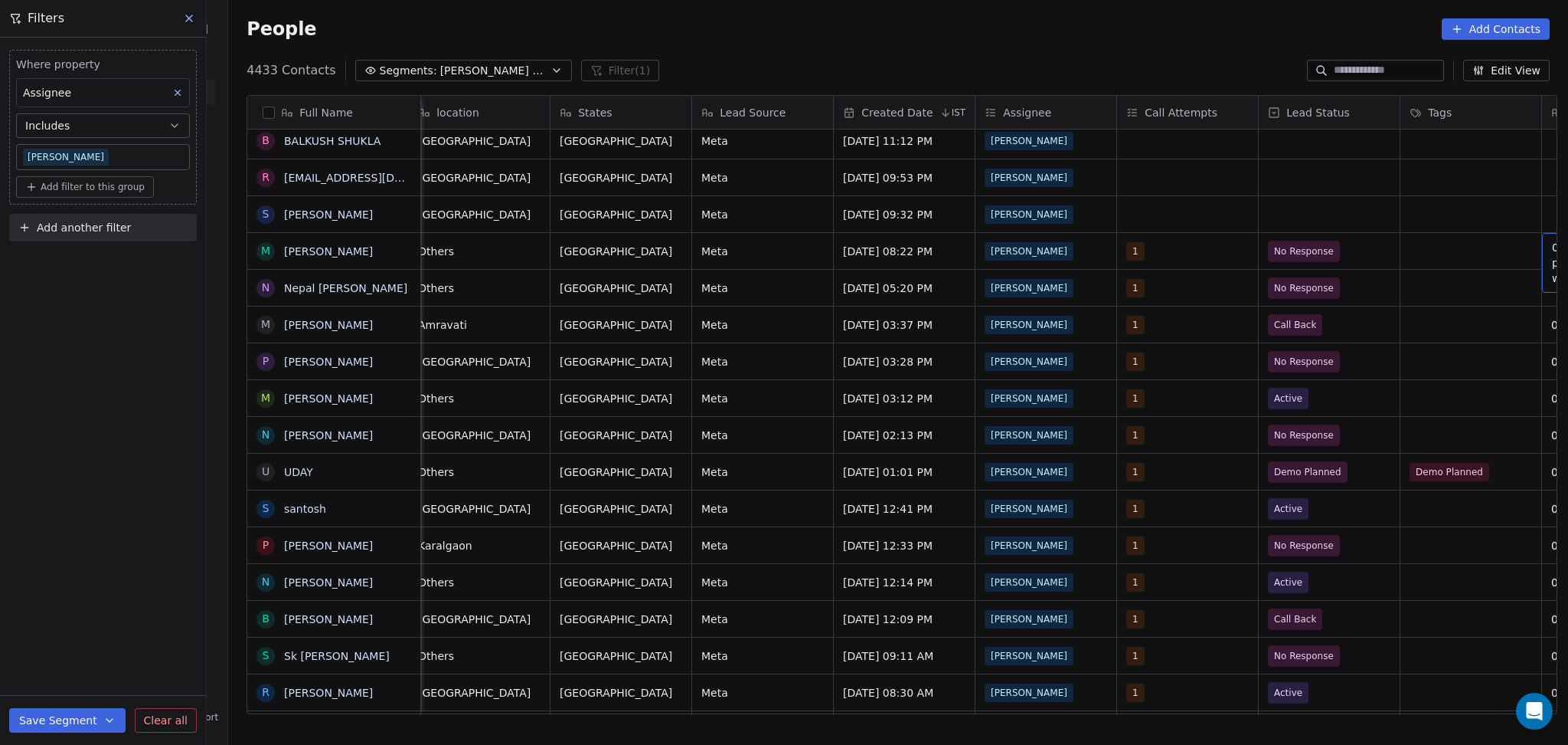
scroll to position [0, 863]
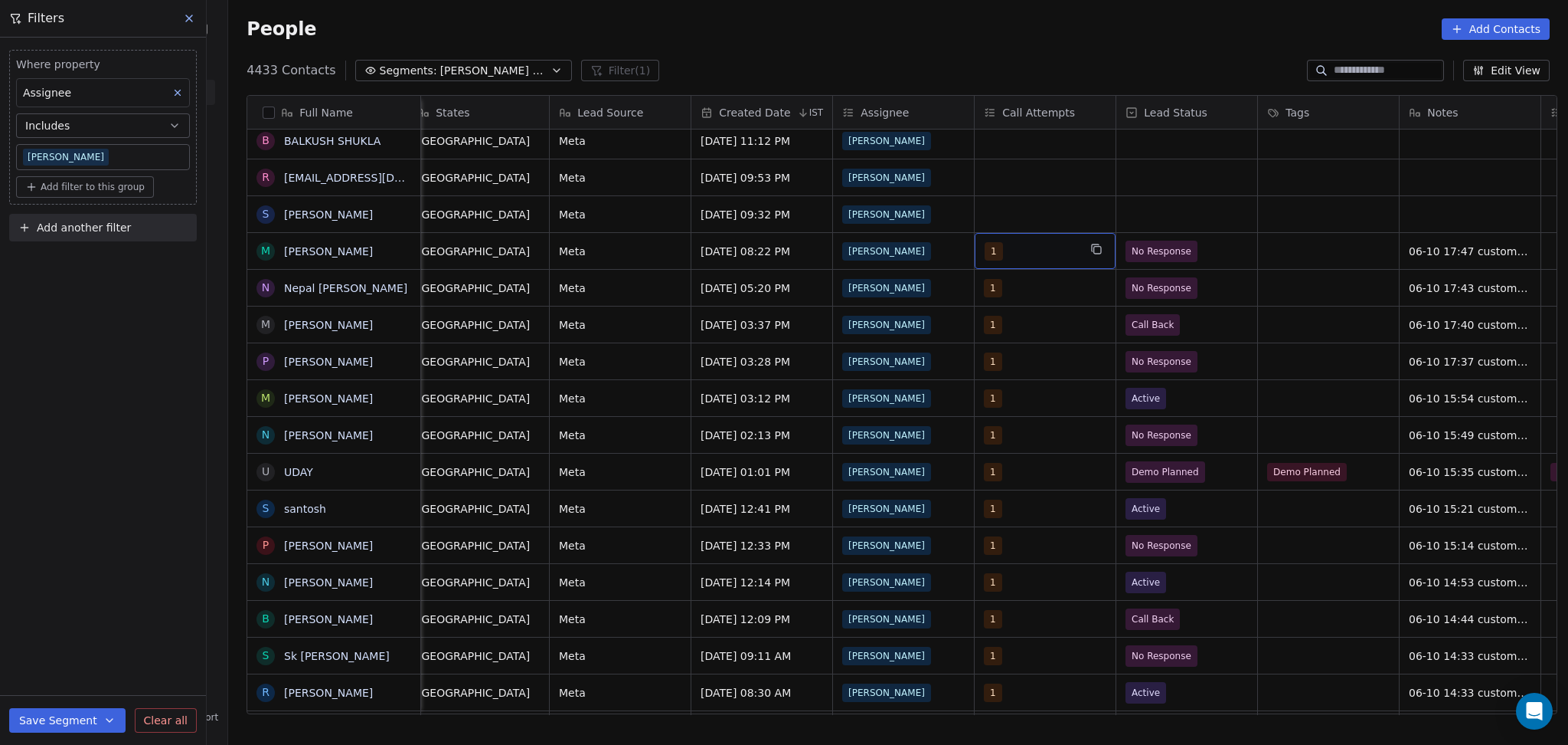
click at [1036, 257] on div "1" at bounding box center [1031, 251] width 93 height 19
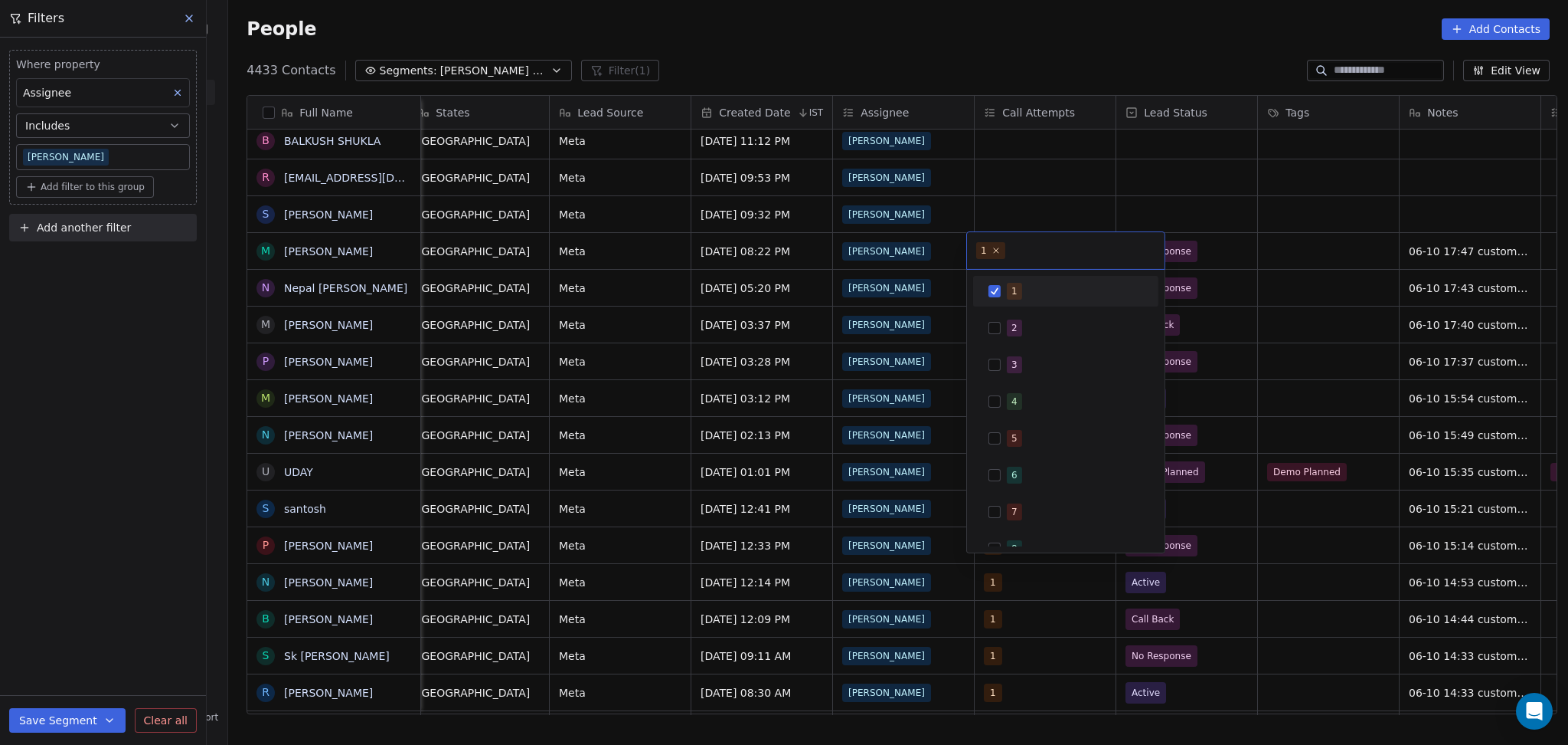
click at [1265, 255] on html "On2Cook India Pvt. Ltd. Contacts People Marketing Workflows Campaigns Metrics &…" at bounding box center [784, 372] width 1568 height 745
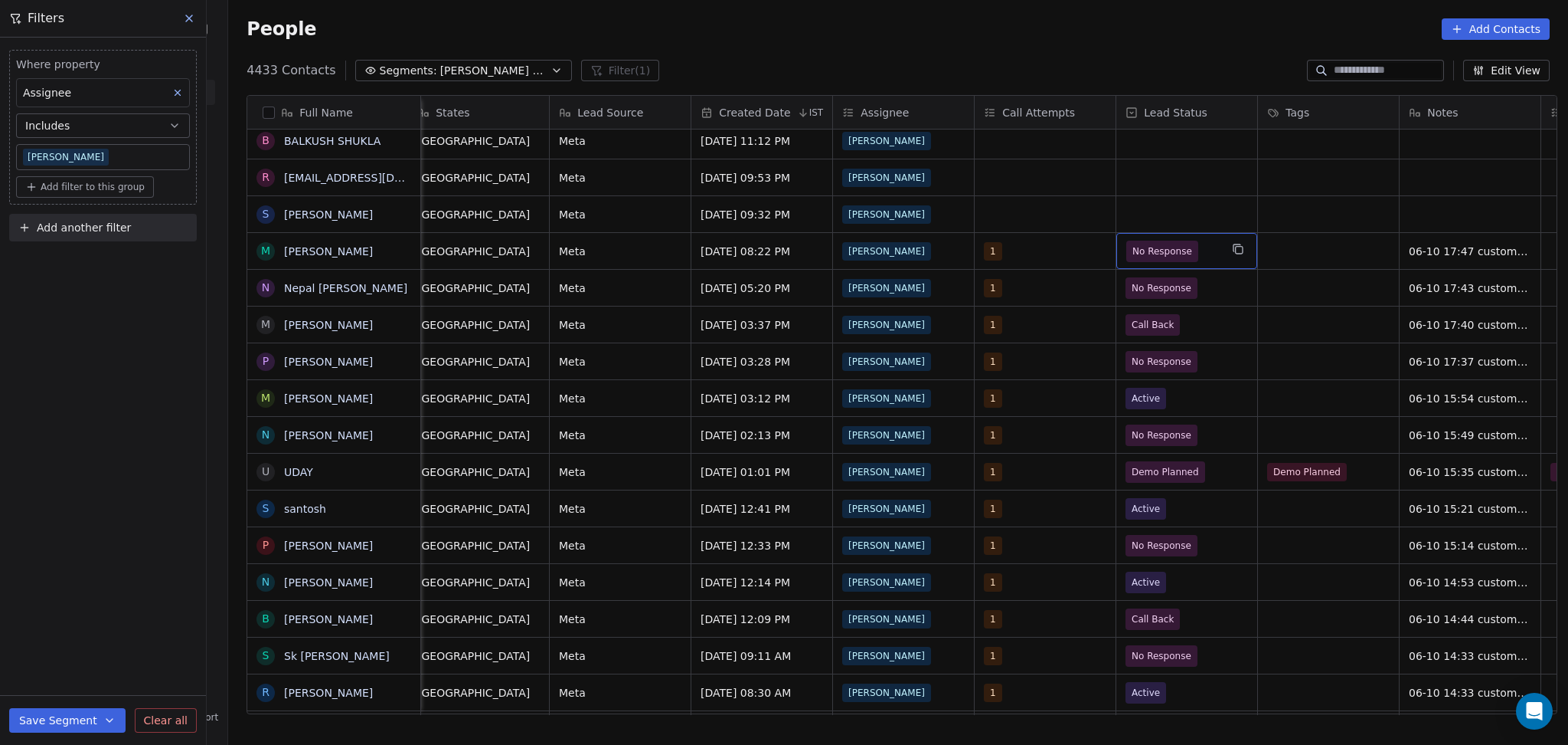
click at [1201, 251] on span "No Response" at bounding box center [1173, 251] width 93 height 21
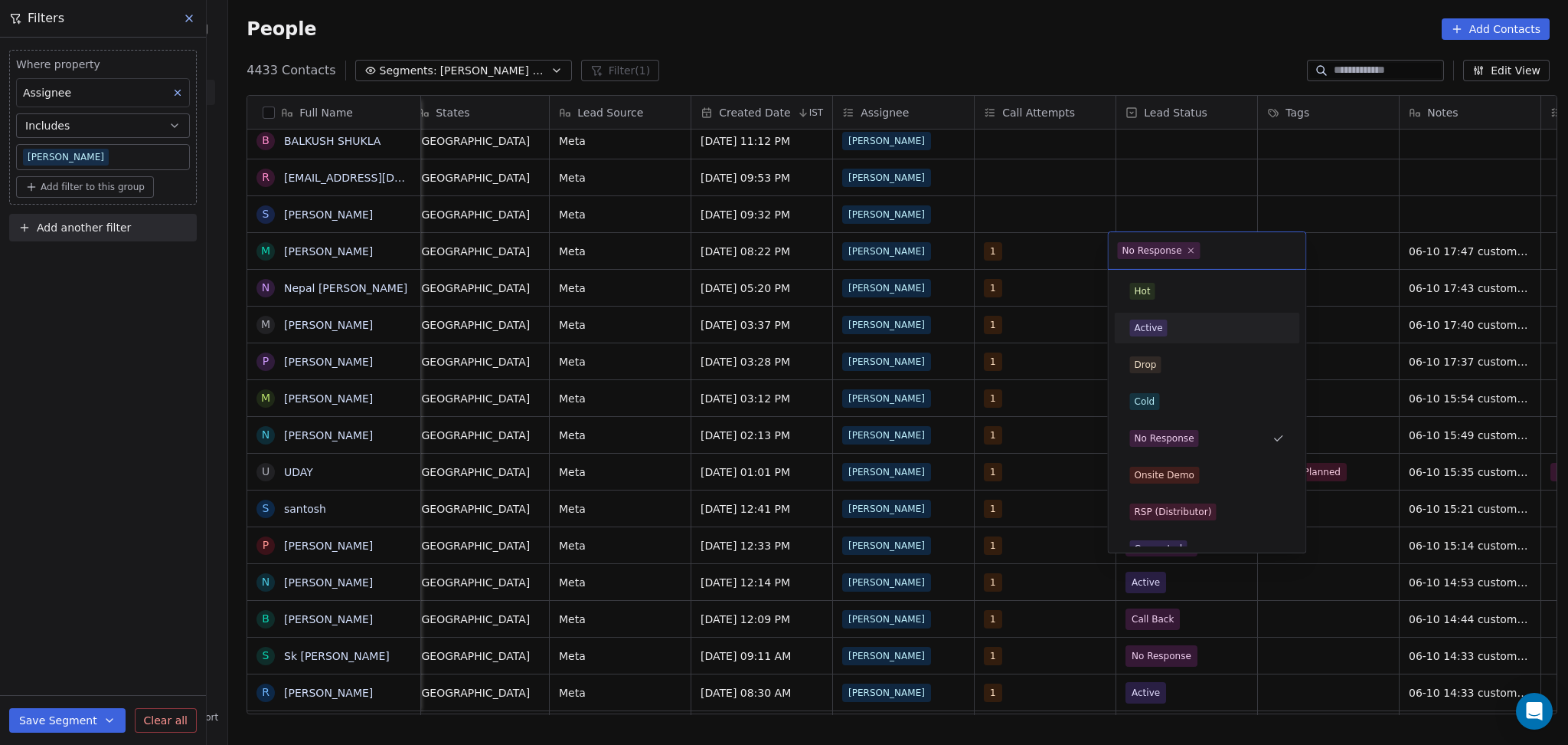
click at [1176, 335] on div "Active" at bounding box center [1207, 328] width 154 height 17
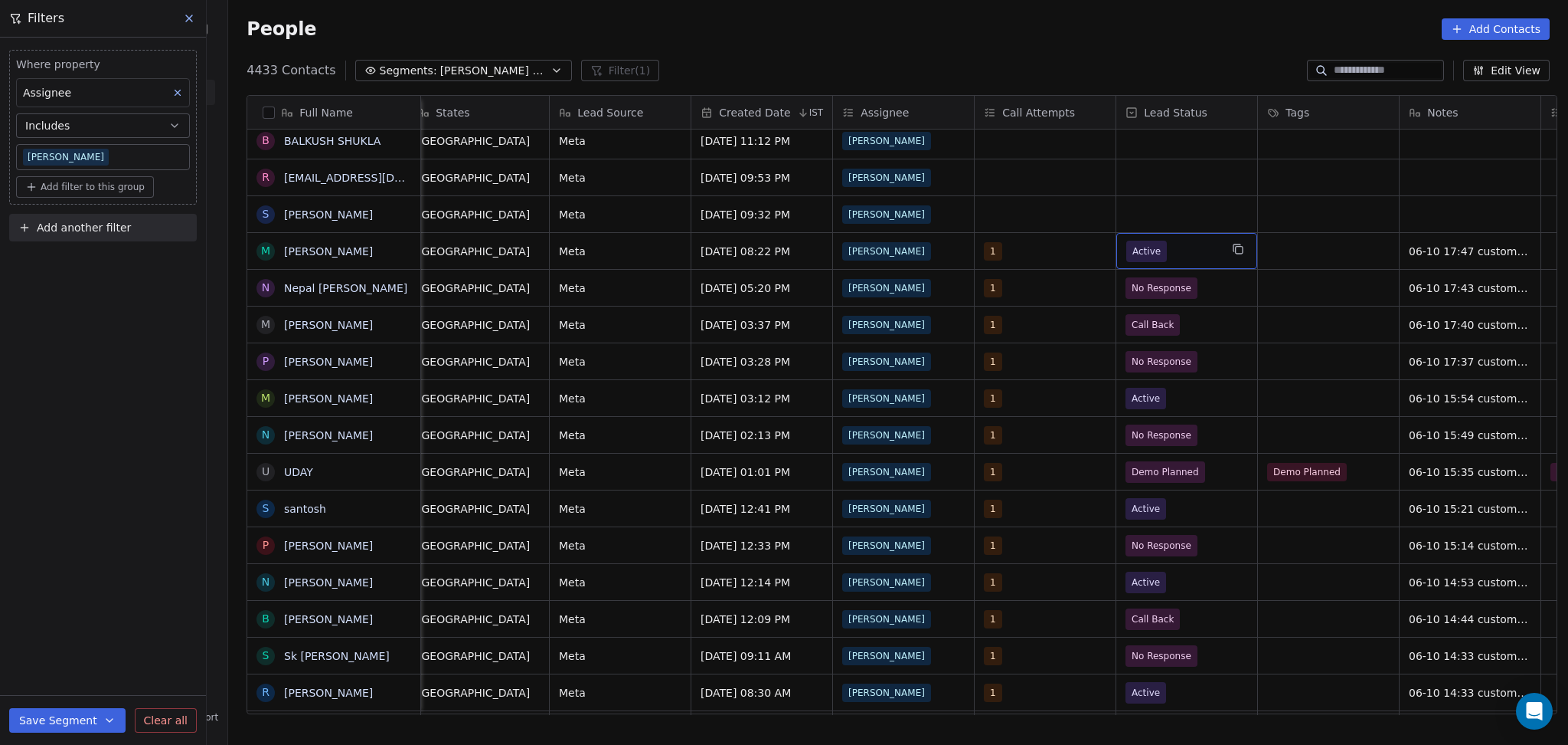
click at [1132, 250] on span "Active" at bounding box center [1146, 251] width 28 height 15
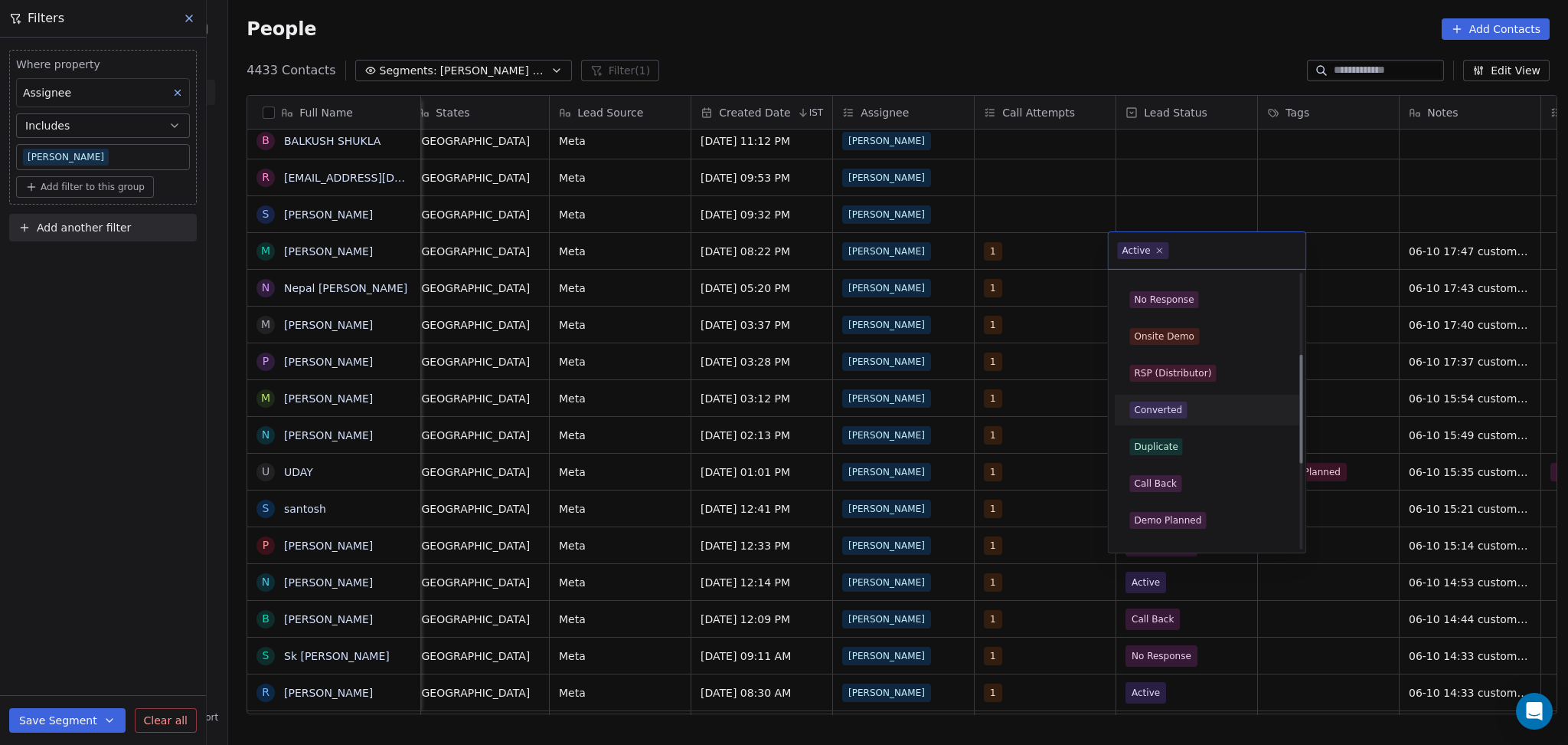
scroll to position [204, 0]
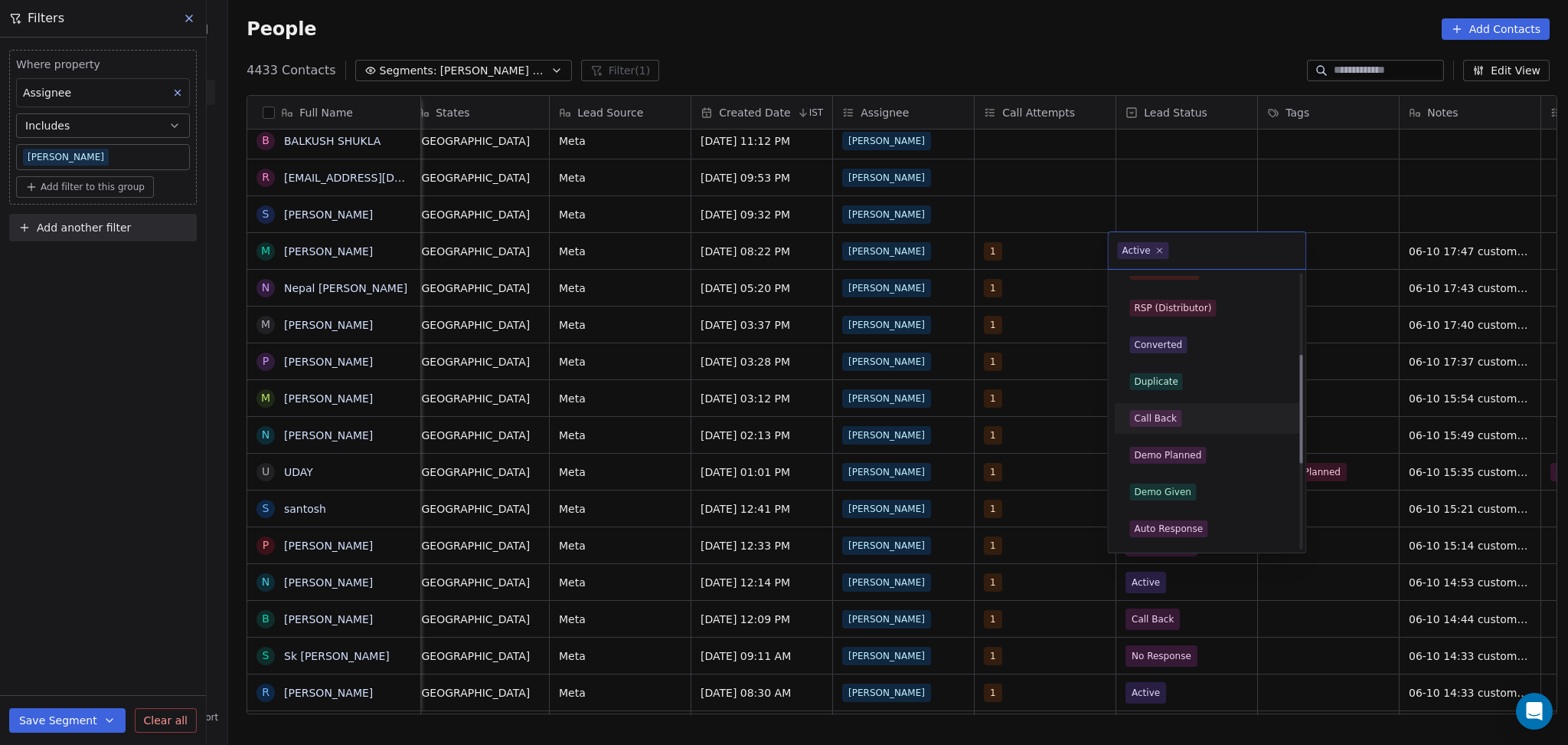
click at [1179, 419] on div "Call Back" at bounding box center [1207, 418] width 154 height 17
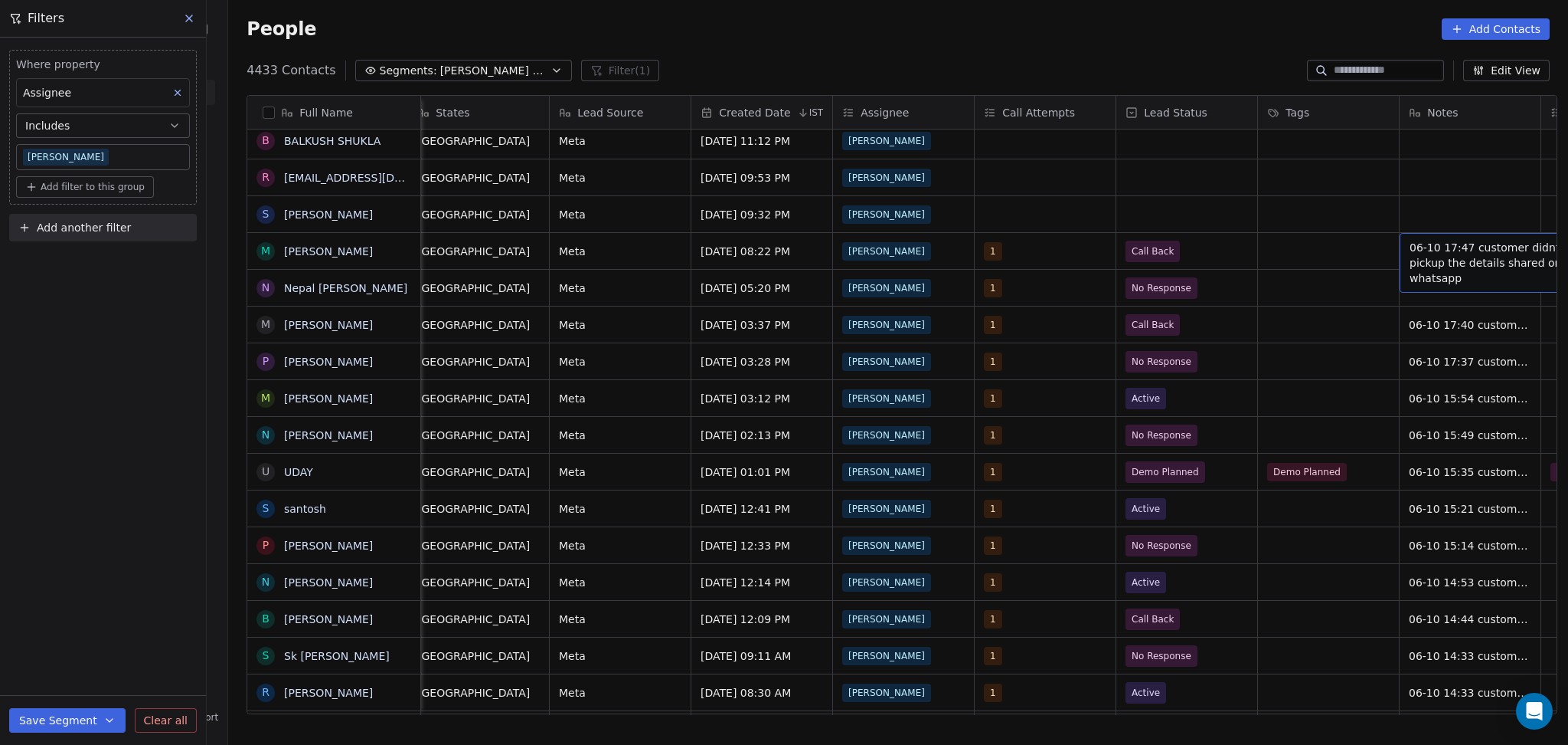
click at [1437, 259] on span "06-10 17:47 customer didnt pickup the details shared on whatsapp" at bounding box center [1501, 263] width 182 height 46
drag, startPoint x: 1540, startPoint y: 246, endPoint x: 1453, endPoint y: 245, distance: 87.0
click at [1453, 245] on textarea "**********" at bounding box center [1445, 256] width 228 height 47
type textarea "**********"
click at [1333, 321] on html "On2Cook India Pvt. Ltd. Contacts People Marketing Workflows Campaigns Metrics &…" at bounding box center [784, 372] width 1568 height 745
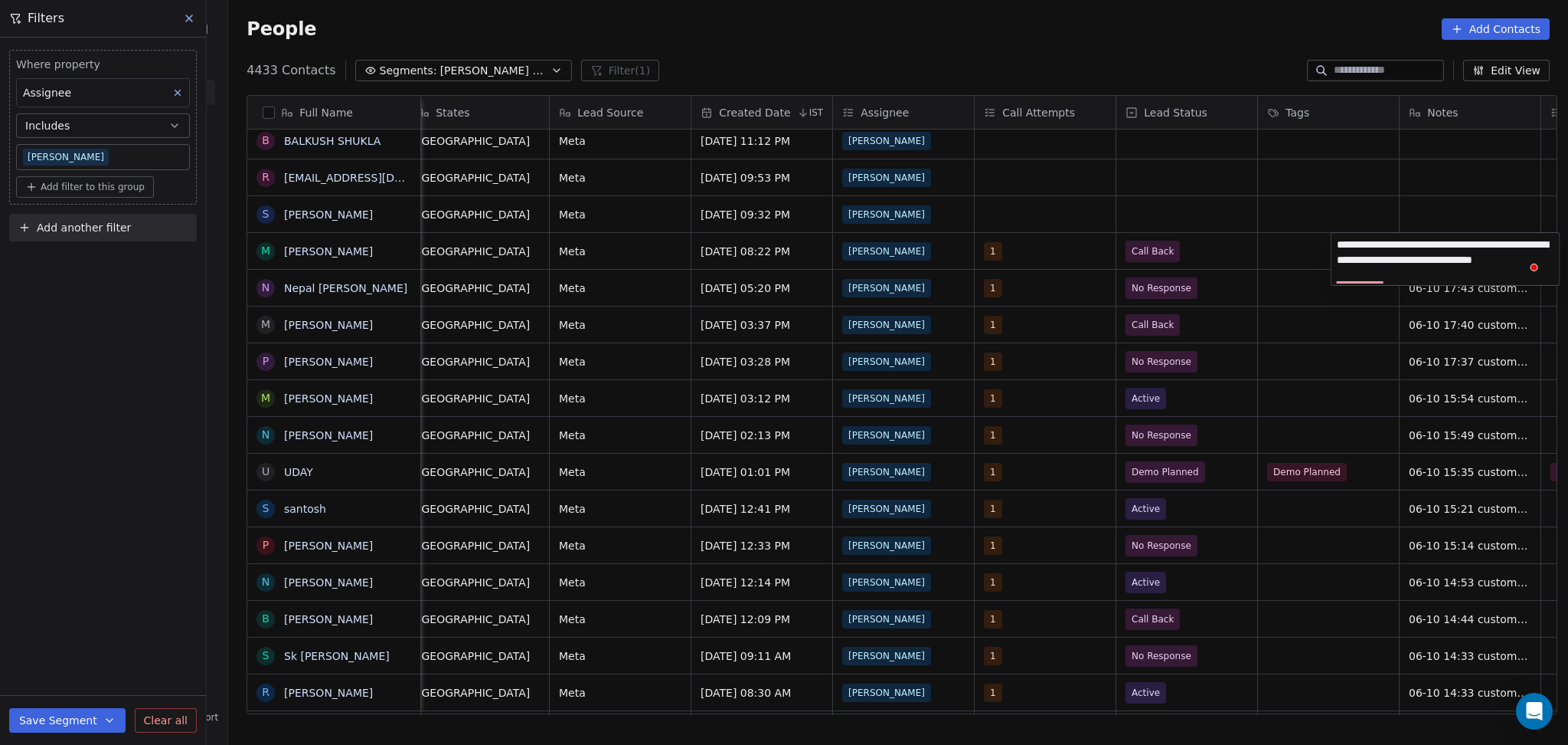
click at [1289, 232] on div "Friends Bite Others Maharashtra Meta Oct 04, 2025 08:22 PM Ronit 1 Call Back 06…" at bounding box center [1134, 250] width 3153 height 37
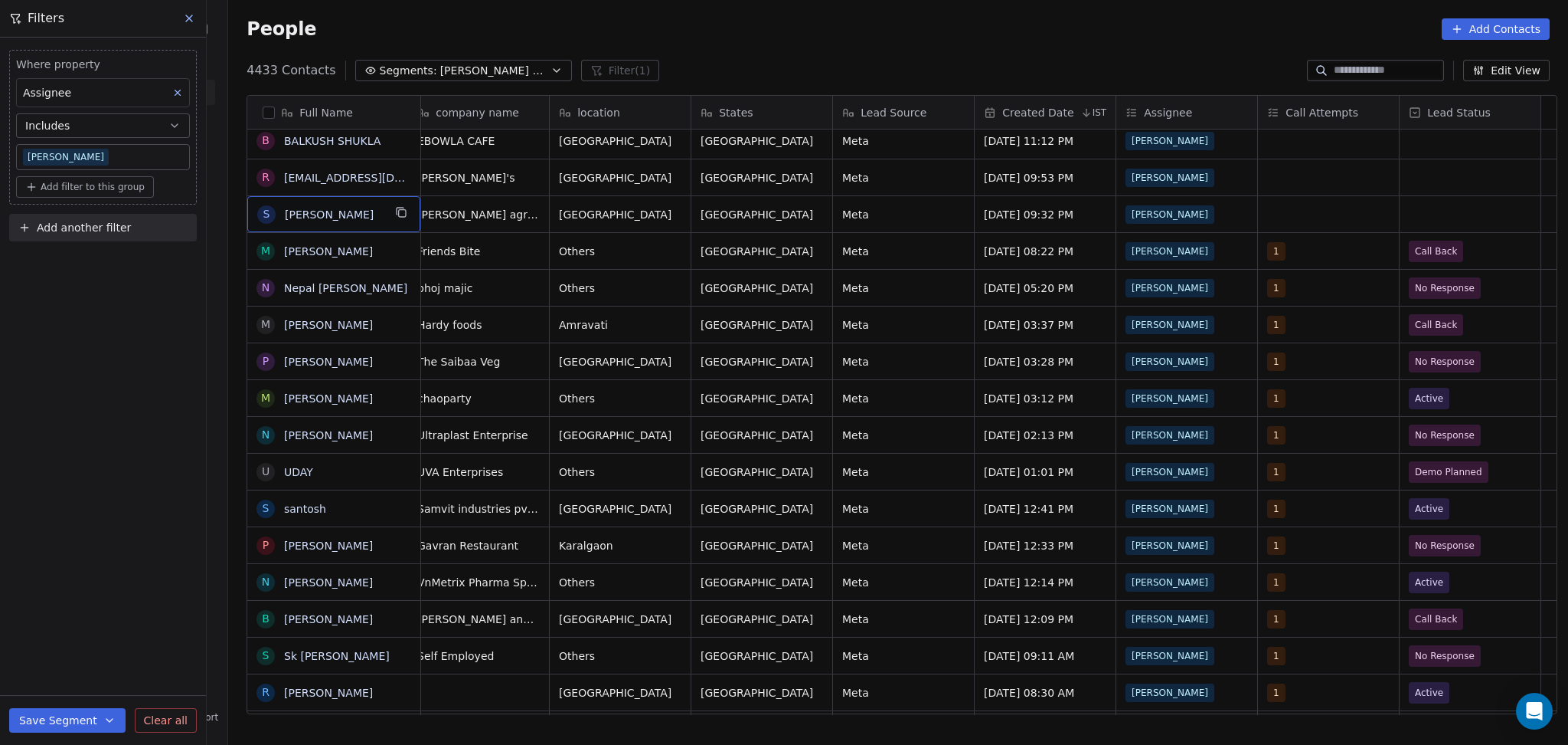
scroll to position [0, 0]
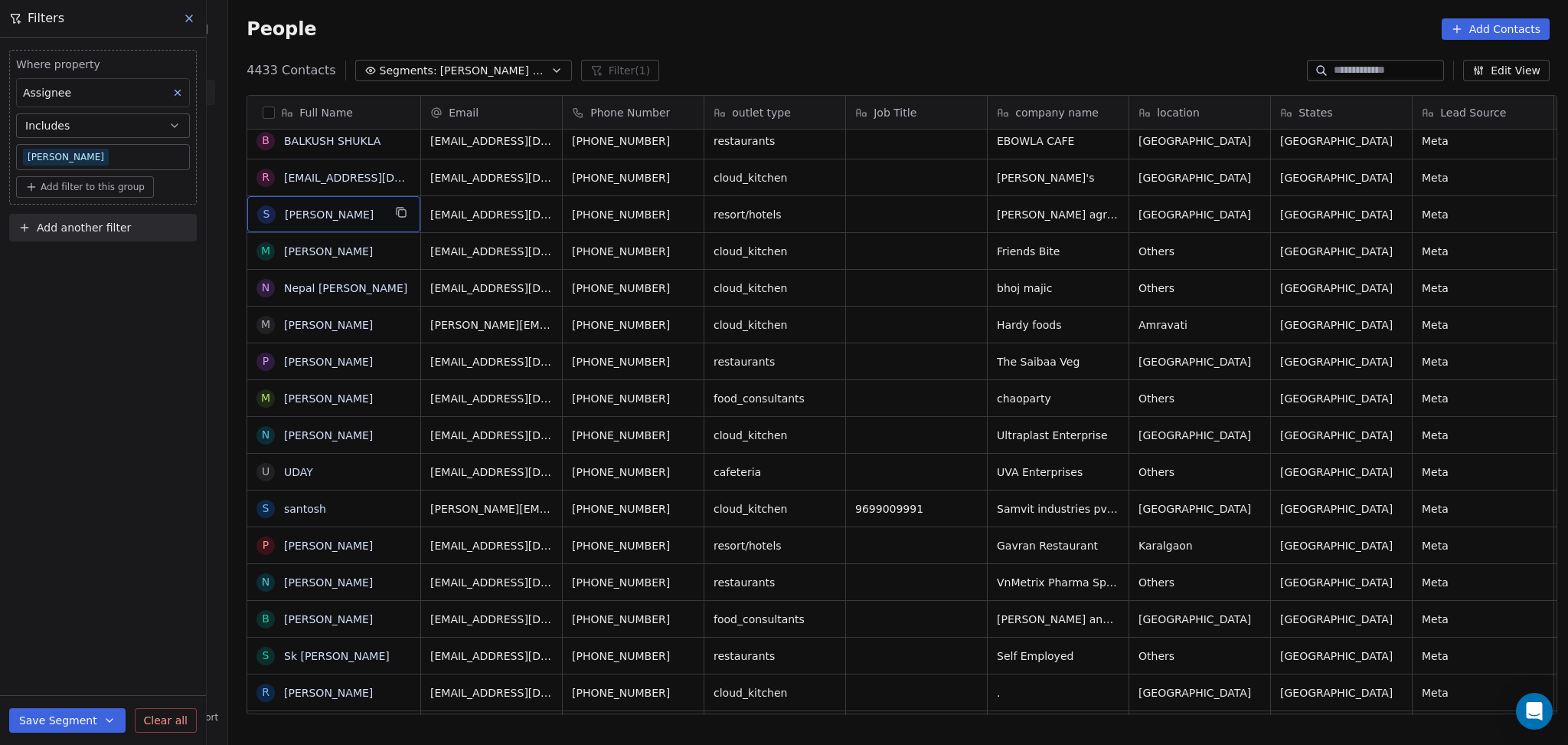
click at [403, 228] on div "S Somnath Ekatpure" at bounding box center [333, 214] width 173 height 36
click at [395, 215] on icon "grid" at bounding box center [401, 211] width 12 height 12
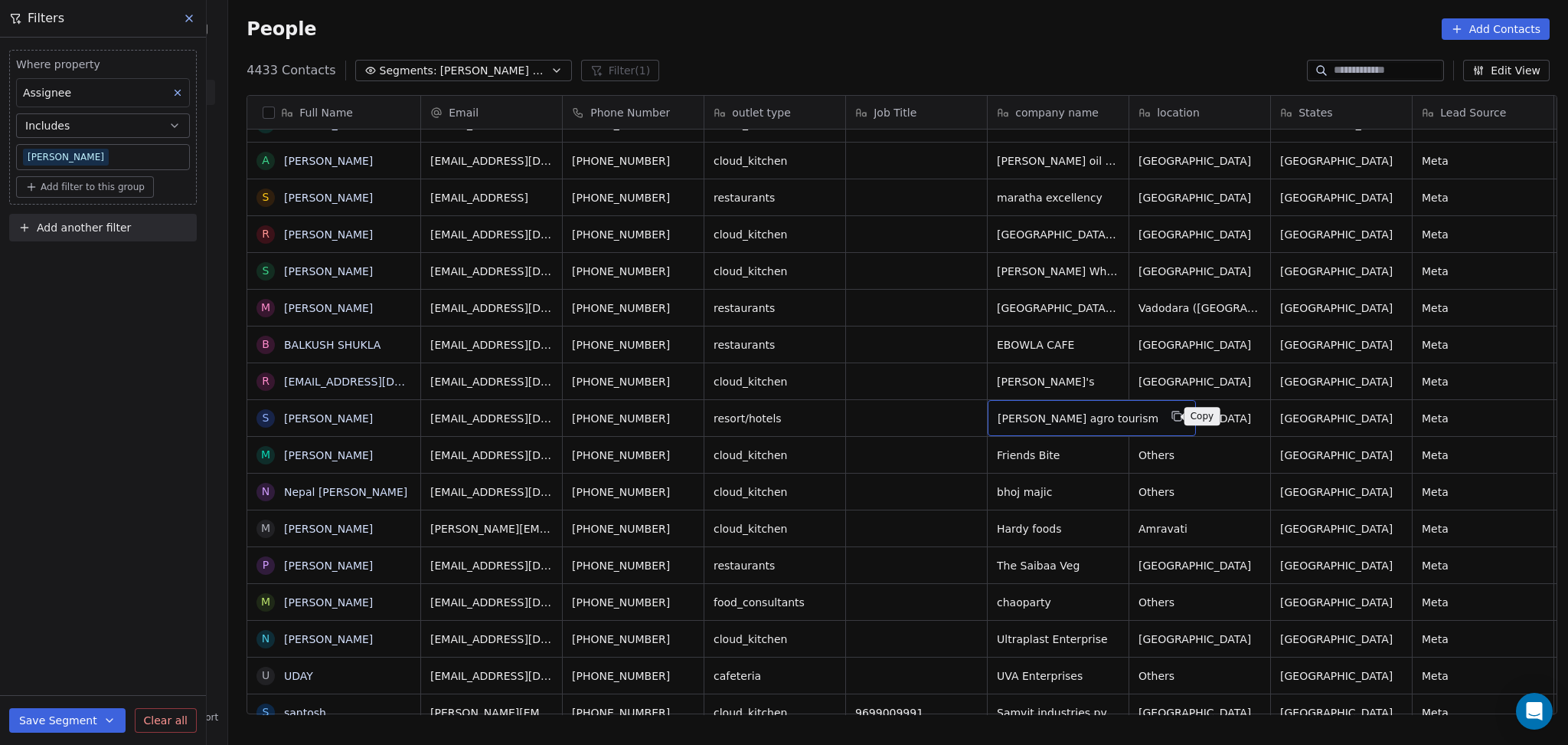
click at [1171, 409] on button "grid" at bounding box center [1177, 416] width 19 height 19
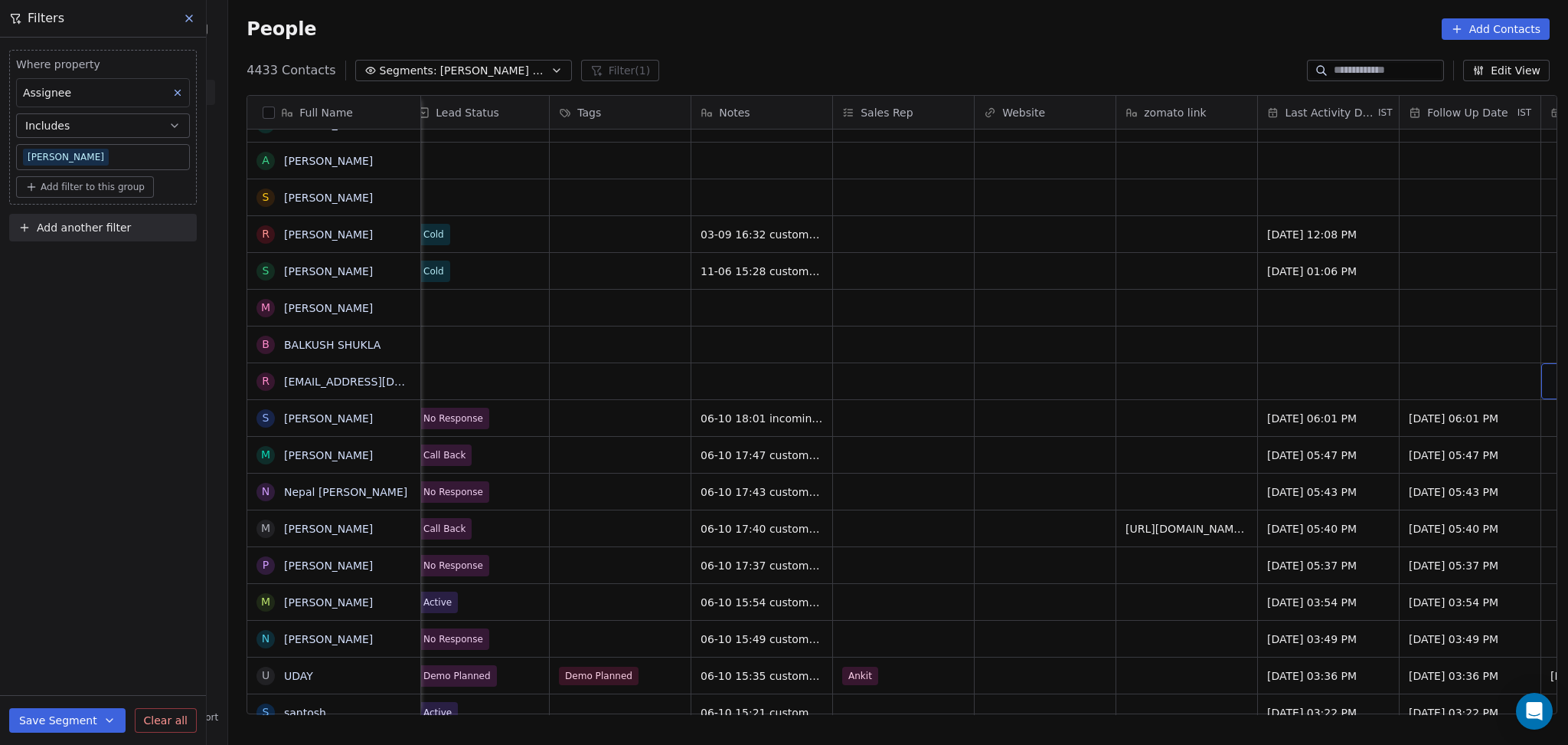
scroll to position [0, 1712]
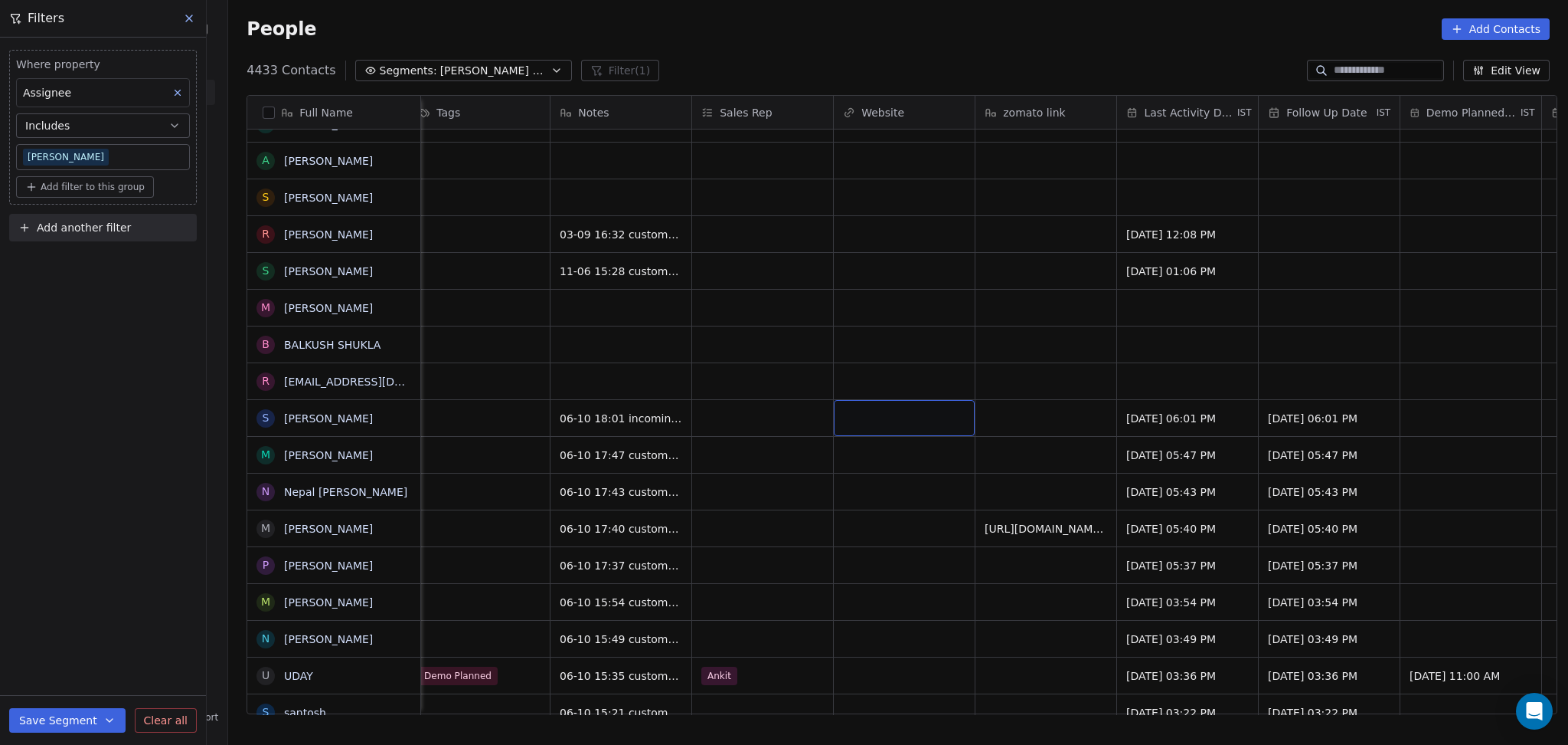
click at [901, 423] on div "grid" at bounding box center [904, 418] width 141 height 36
click at [771, 398] on html "On2Cook India Pvt. Ltd. Contacts People Marketing Workflows Campaigns Metrics &…" at bounding box center [784, 372] width 1568 height 745
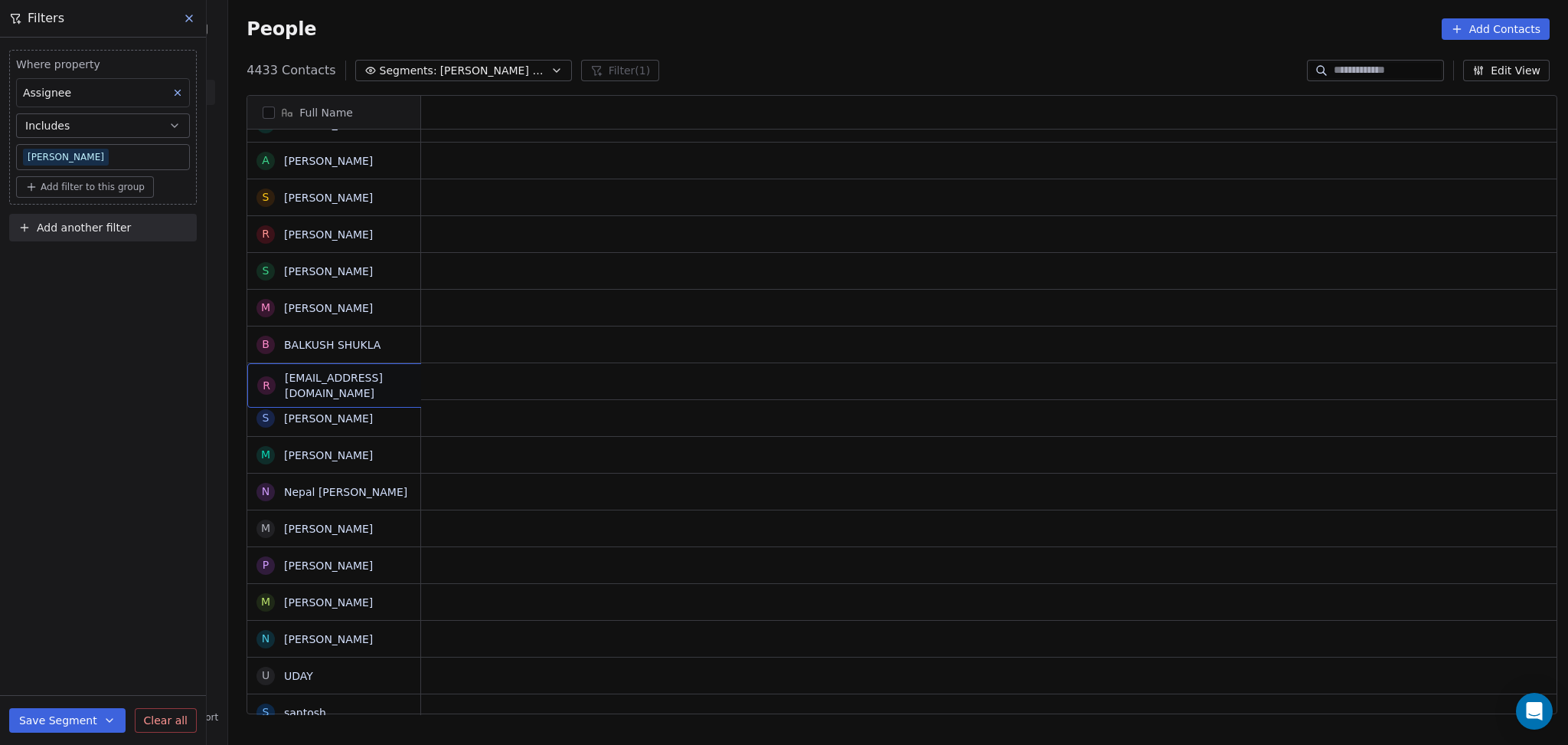
scroll to position [0, 0]
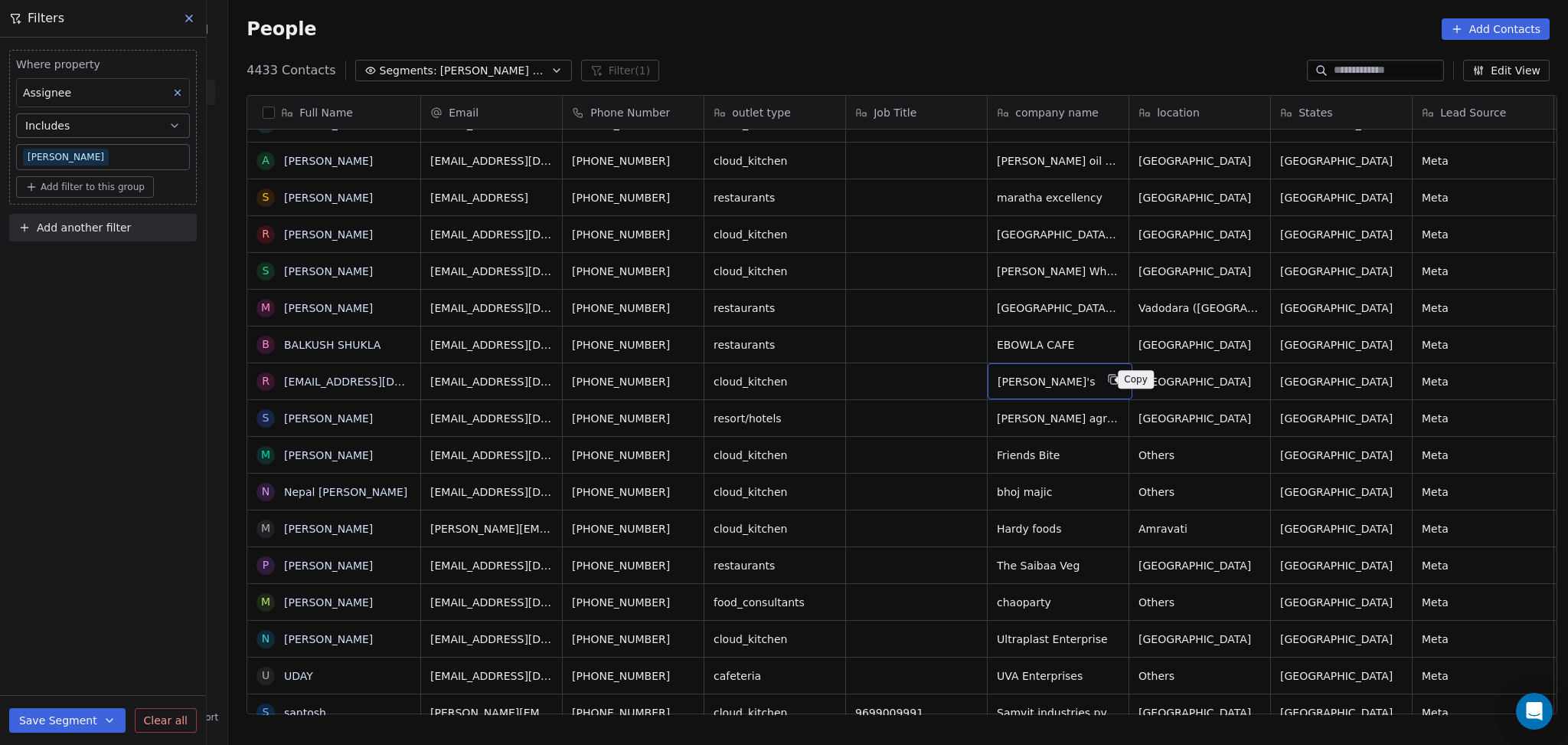
click at [1110, 375] on icon "grid" at bounding box center [1113, 378] width 7 height 7
click at [381, 392] on div "R Rohankeny87@gmail.com" at bounding box center [362, 386] width 230 height 45
click at [683, 381] on icon "grid" at bounding box center [688, 379] width 12 height 12
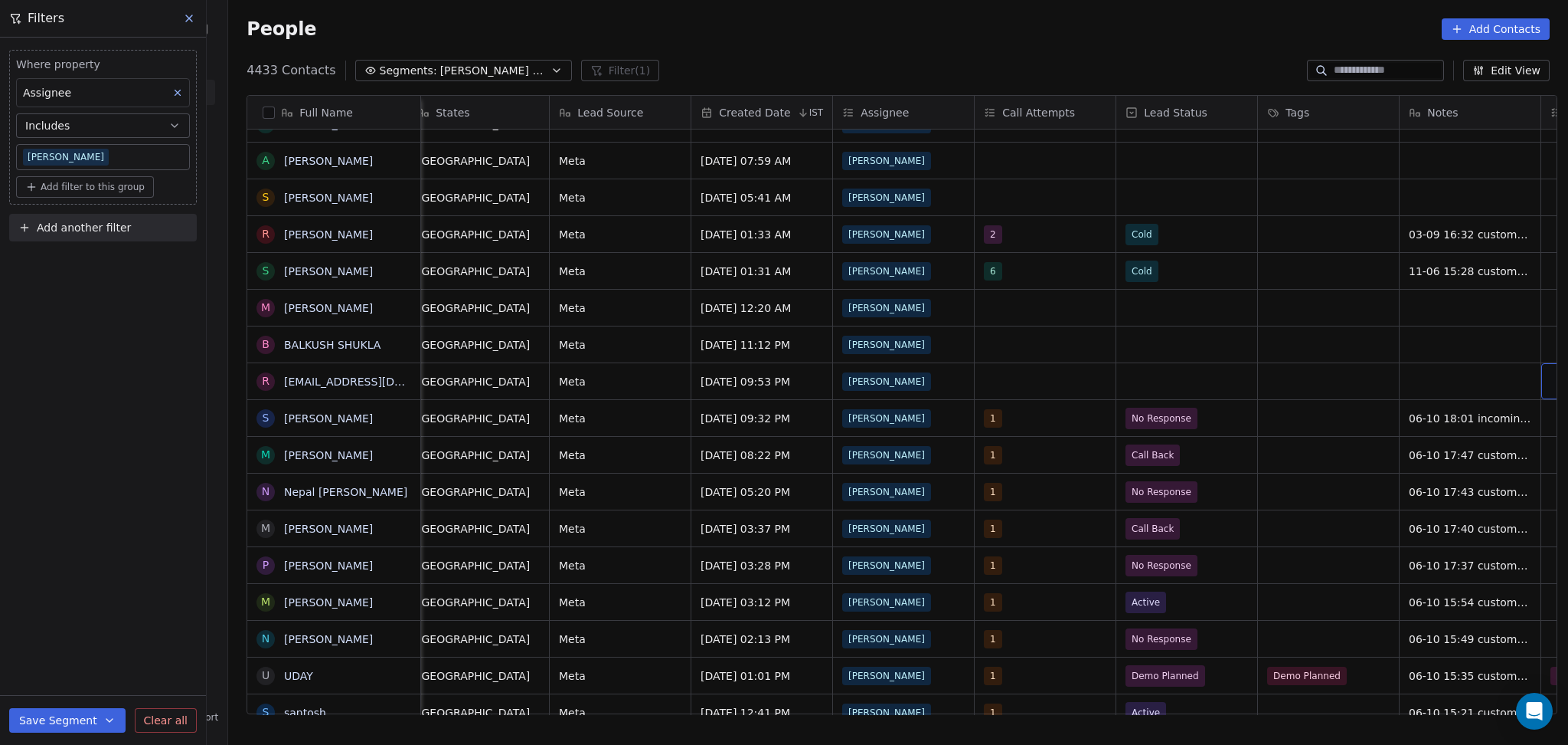
scroll to position [0, 1005]
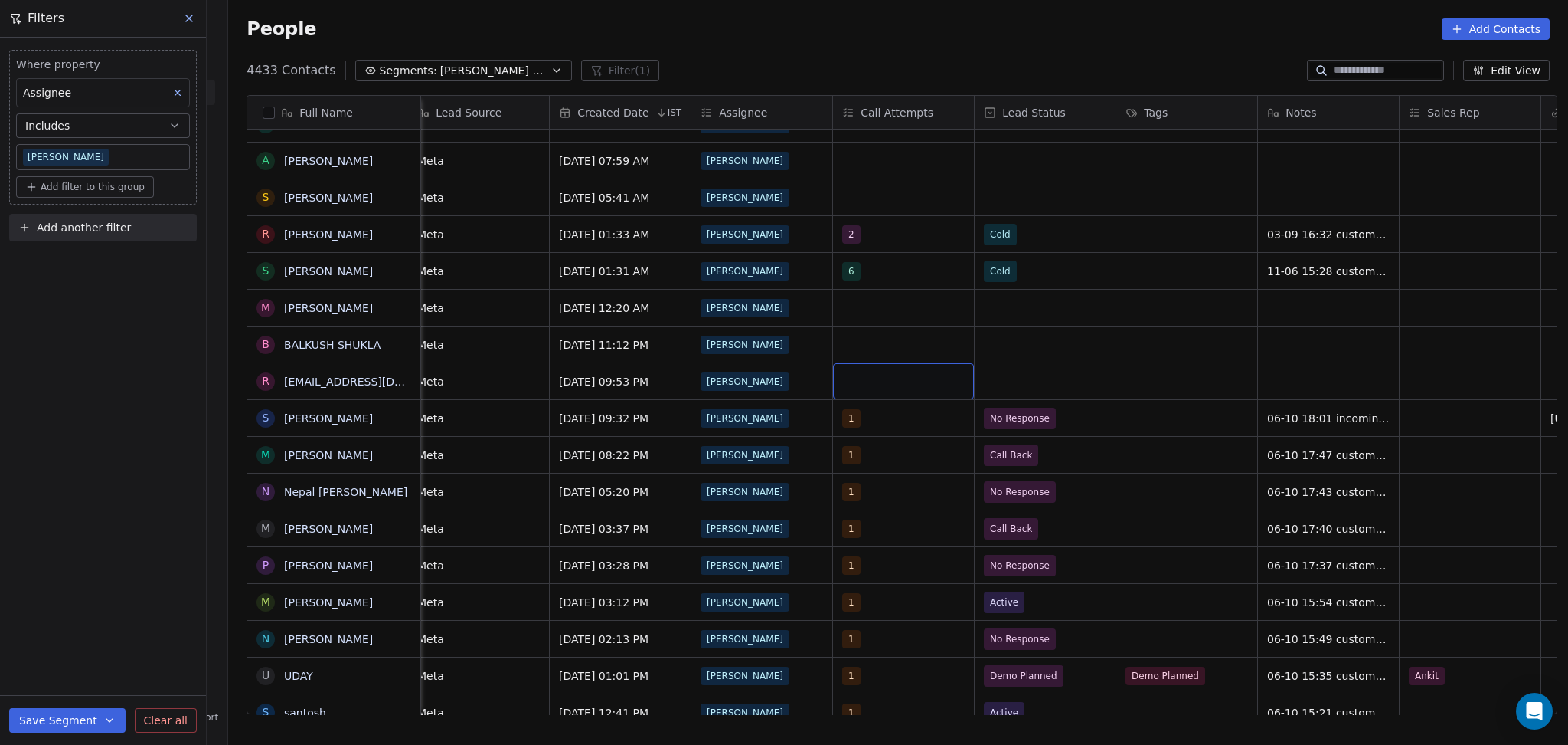
click at [922, 390] on div "grid" at bounding box center [903, 381] width 141 height 36
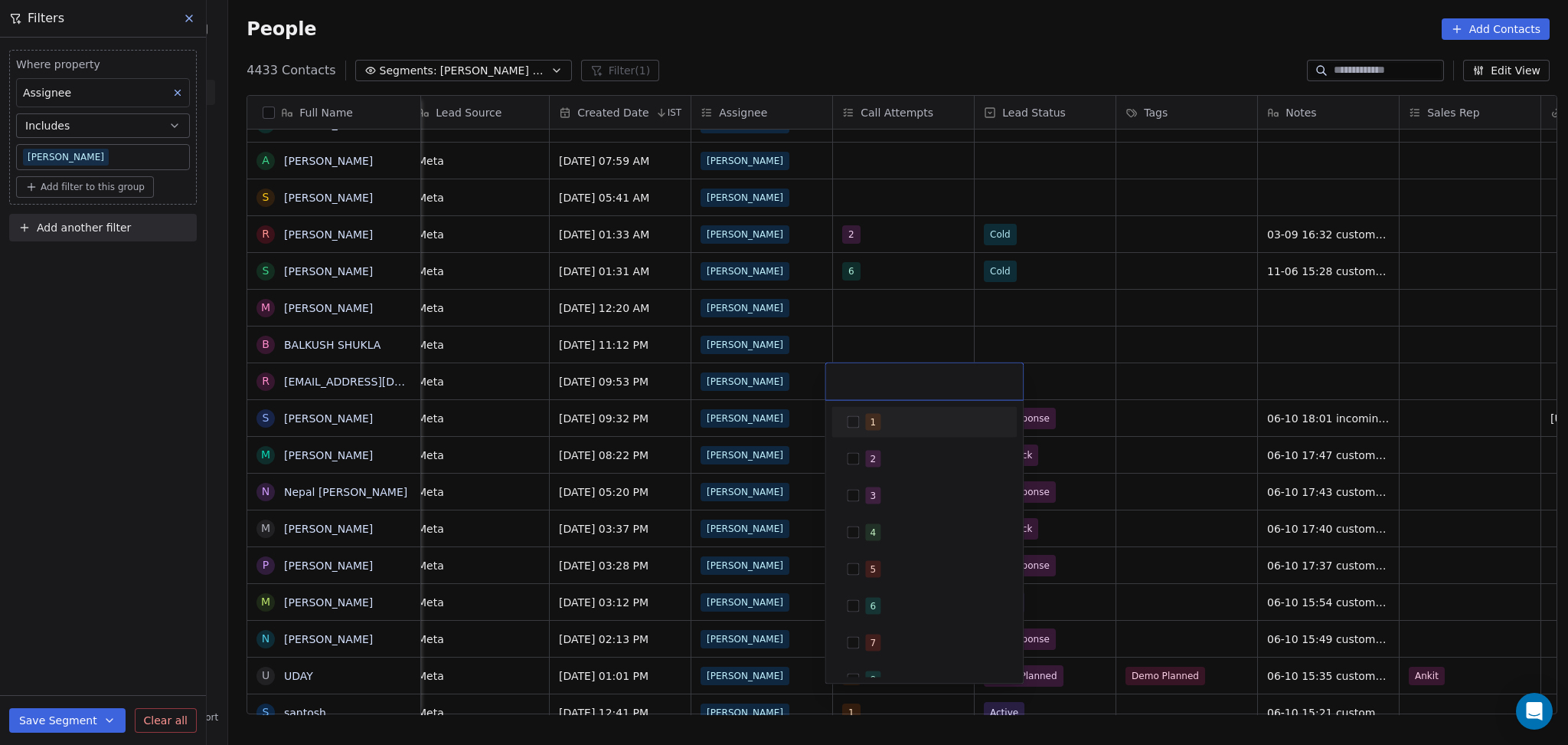
click at [889, 418] on div "1" at bounding box center [934, 422] width 137 height 17
click at [1001, 359] on html "On2Cook India Pvt. Ltd. Contacts People Marketing Workflows Campaigns Metrics &…" at bounding box center [784, 372] width 1568 height 745
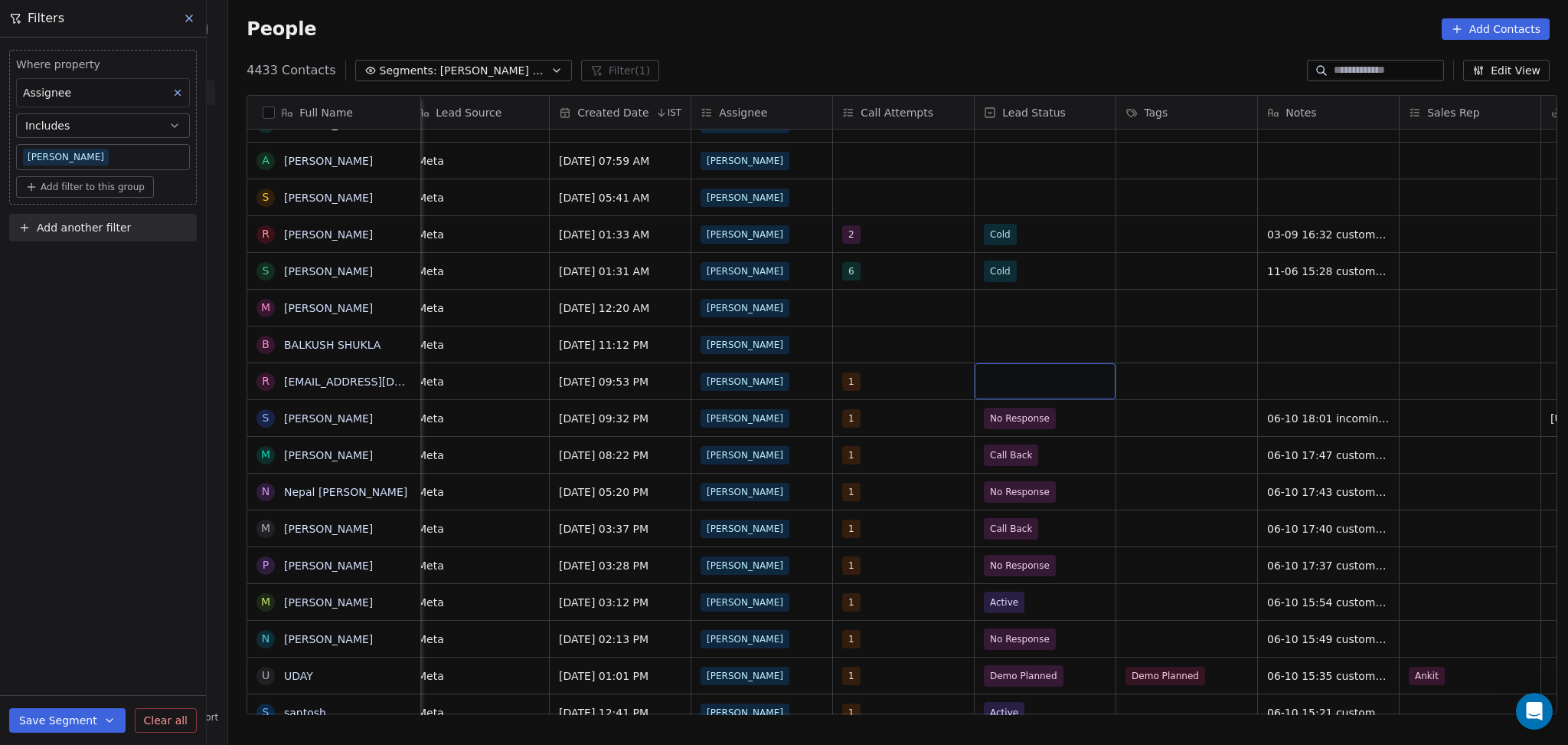
click at [1029, 388] on div "grid" at bounding box center [1045, 381] width 141 height 36
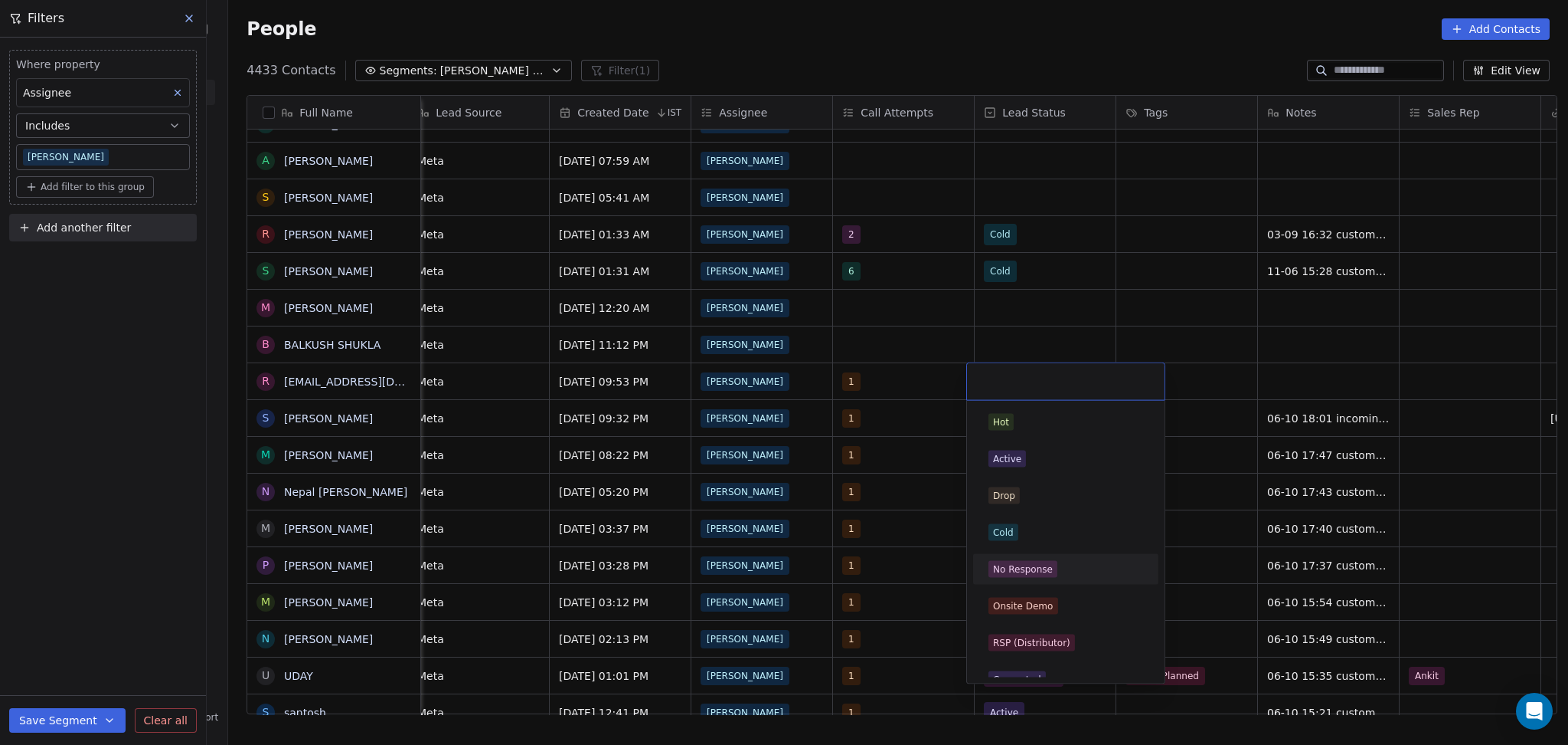
click at [1021, 555] on div "No Response" at bounding box center [1066, 569] width 185 height 31
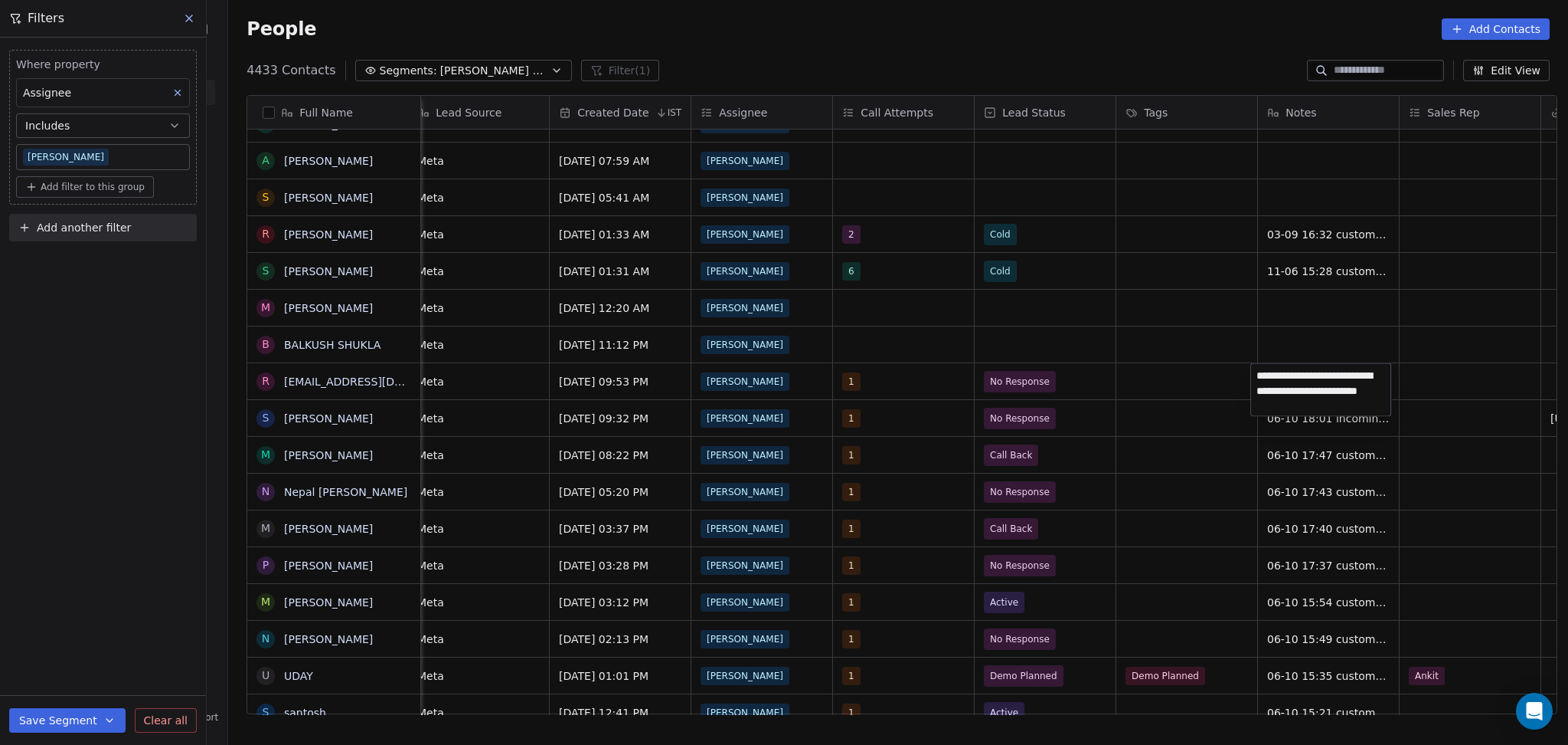
type textarea "**********"
click at [1456, 372] on html "On2Cook India Pvt. Ltd. Contacts People Marketing Workflows Campaigns Metrics &…" at bounding box center [784, 372] width 1568 height 745
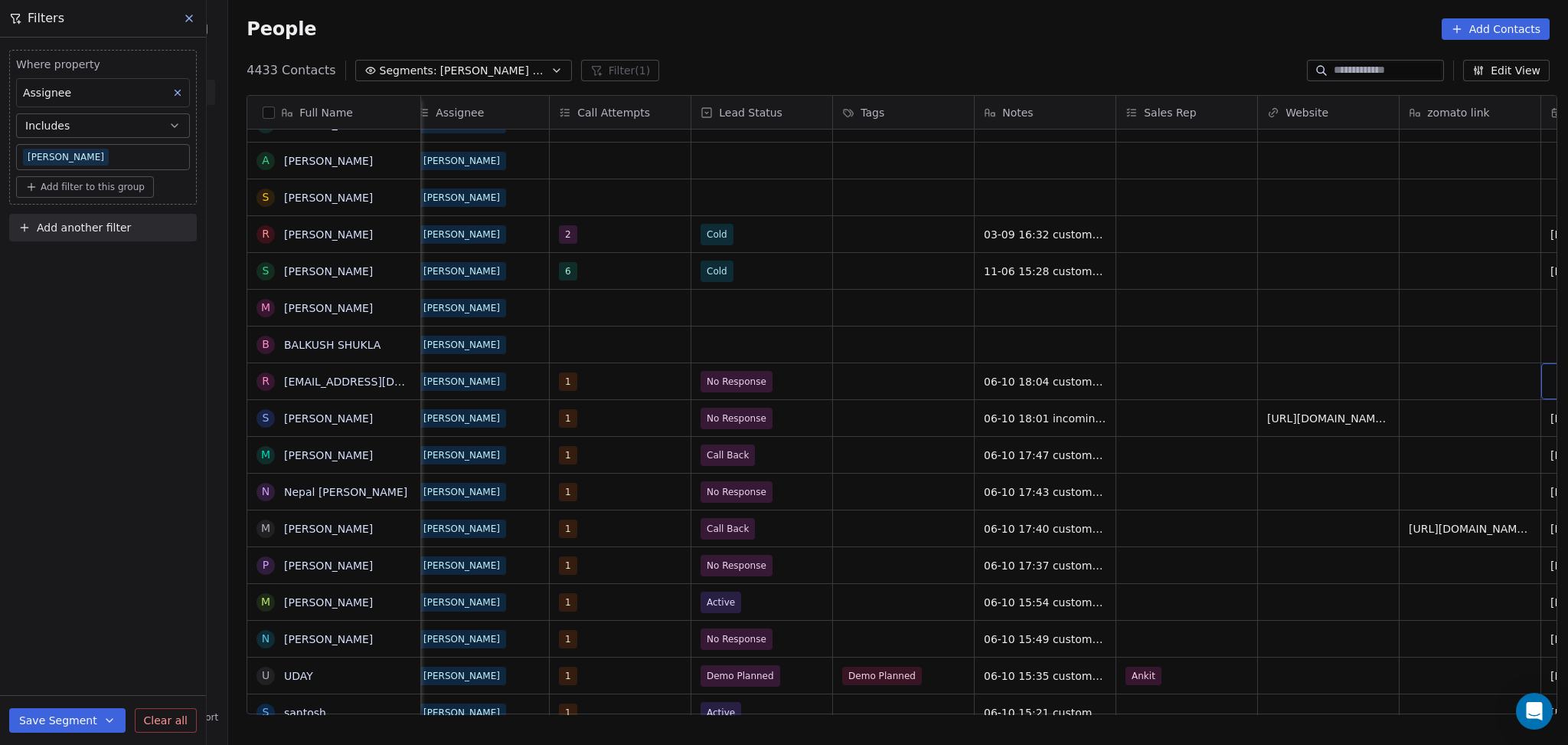
scroll to position [0, 1571]
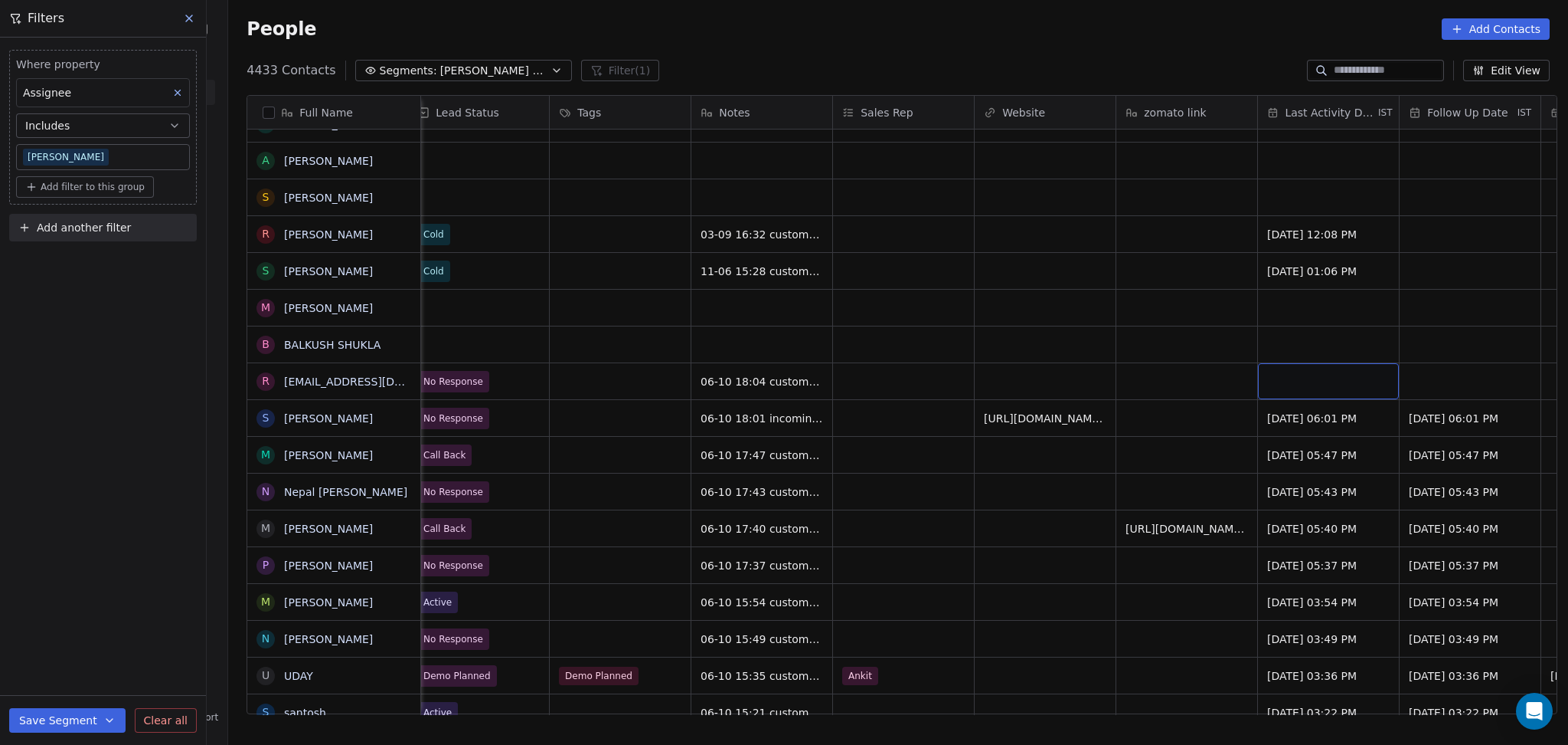
click at [1288, 390] on div "grid" at bounding box center [1328, 381] width 141 height 36
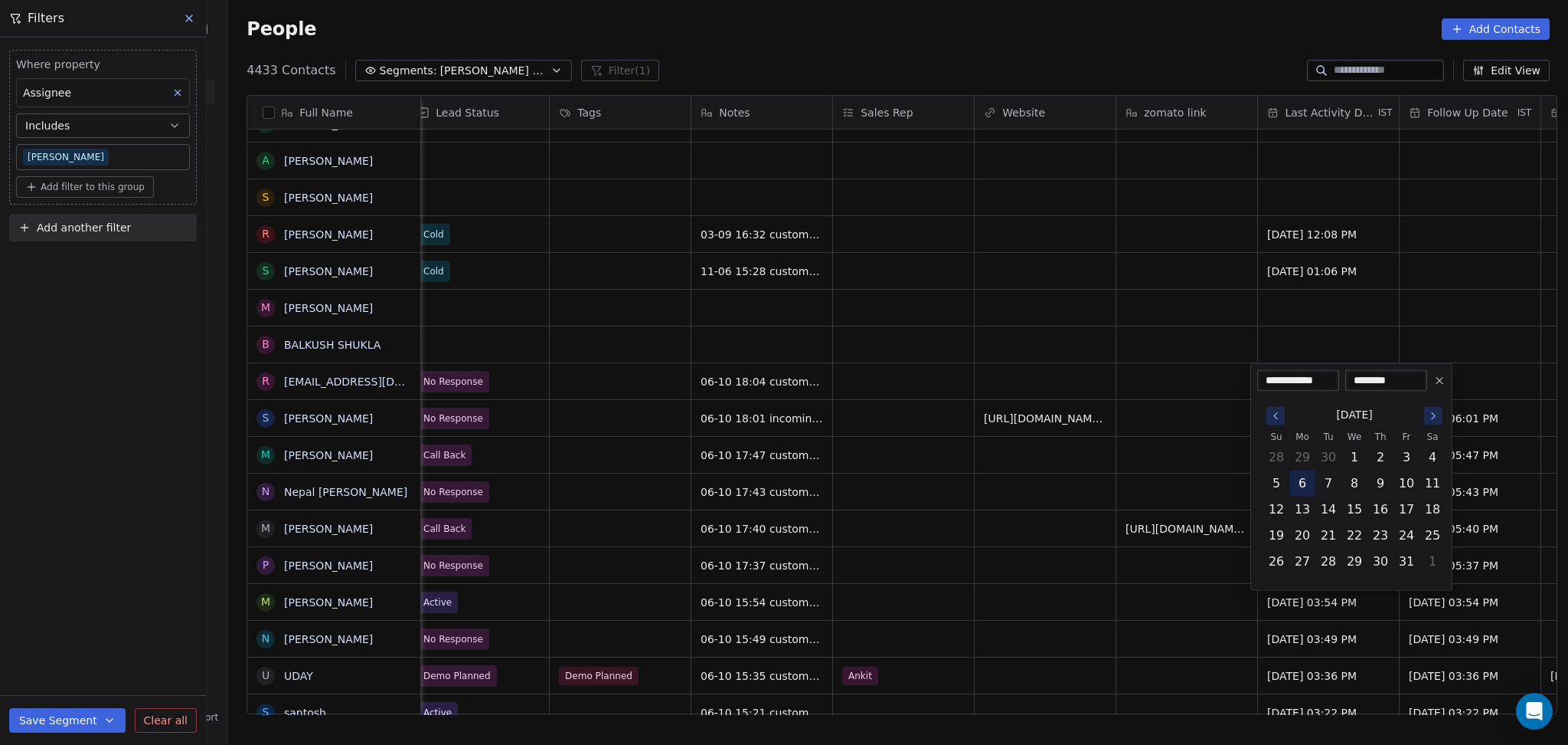
click at [1303, 479] on button "6" at bounding box center [1302, 483] width 24 height 24
click at [1173, 509] on html "On2Cook India Pvt. Ltd. Contacts People Marketing Workflows Campaigns Metrics &…" at bounding box center [784, 372] width 1568 height 745
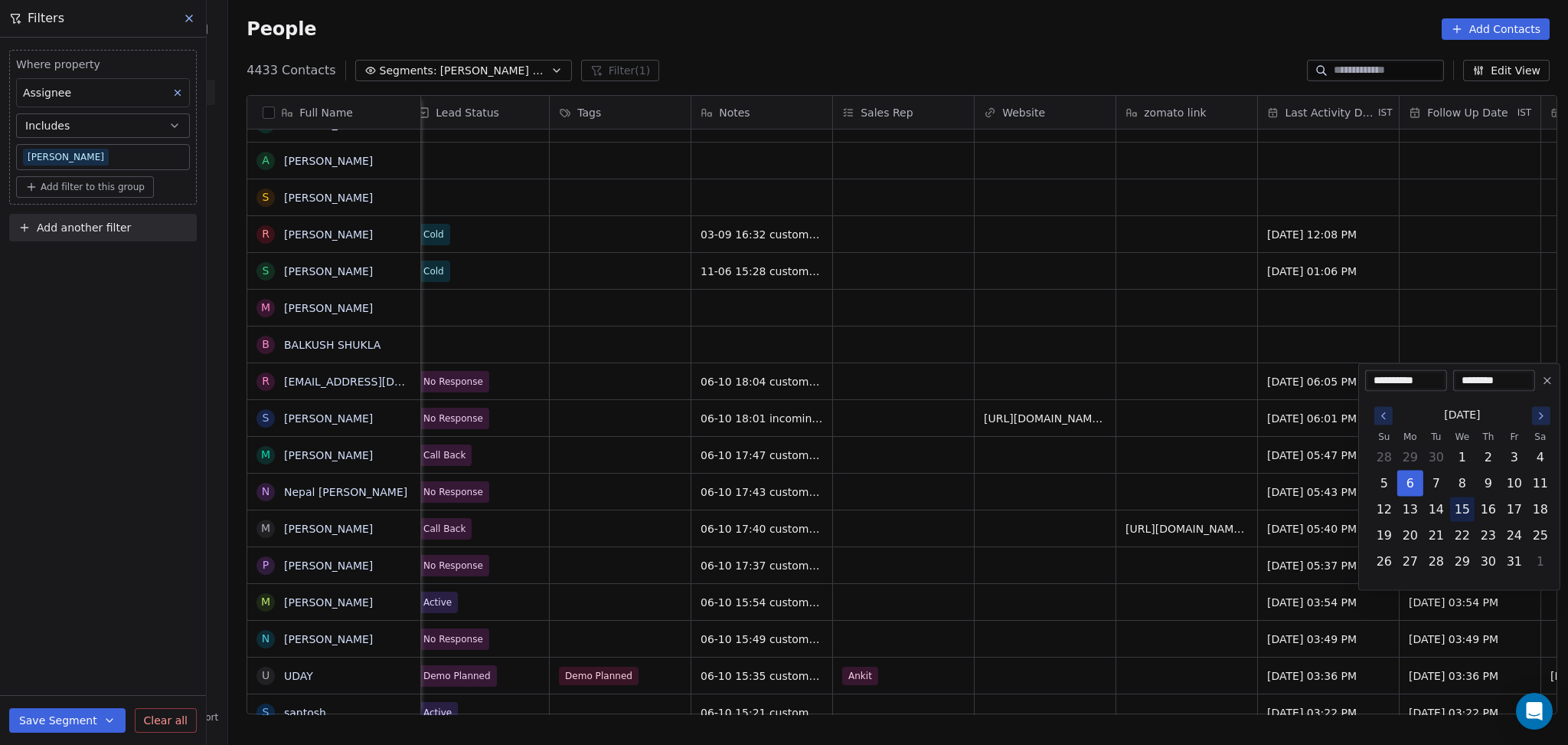
click at [1462, 512] on button "15" at bounding box center [1462, 509] width 24 height 24
type input "**********"
click at [785, 537] on html "On2Cook India Pvt. Ltd. Contacts People Marketing Workflows Campaigns Metrics &…" at bounding box center [784, 372] width 1568 height 745
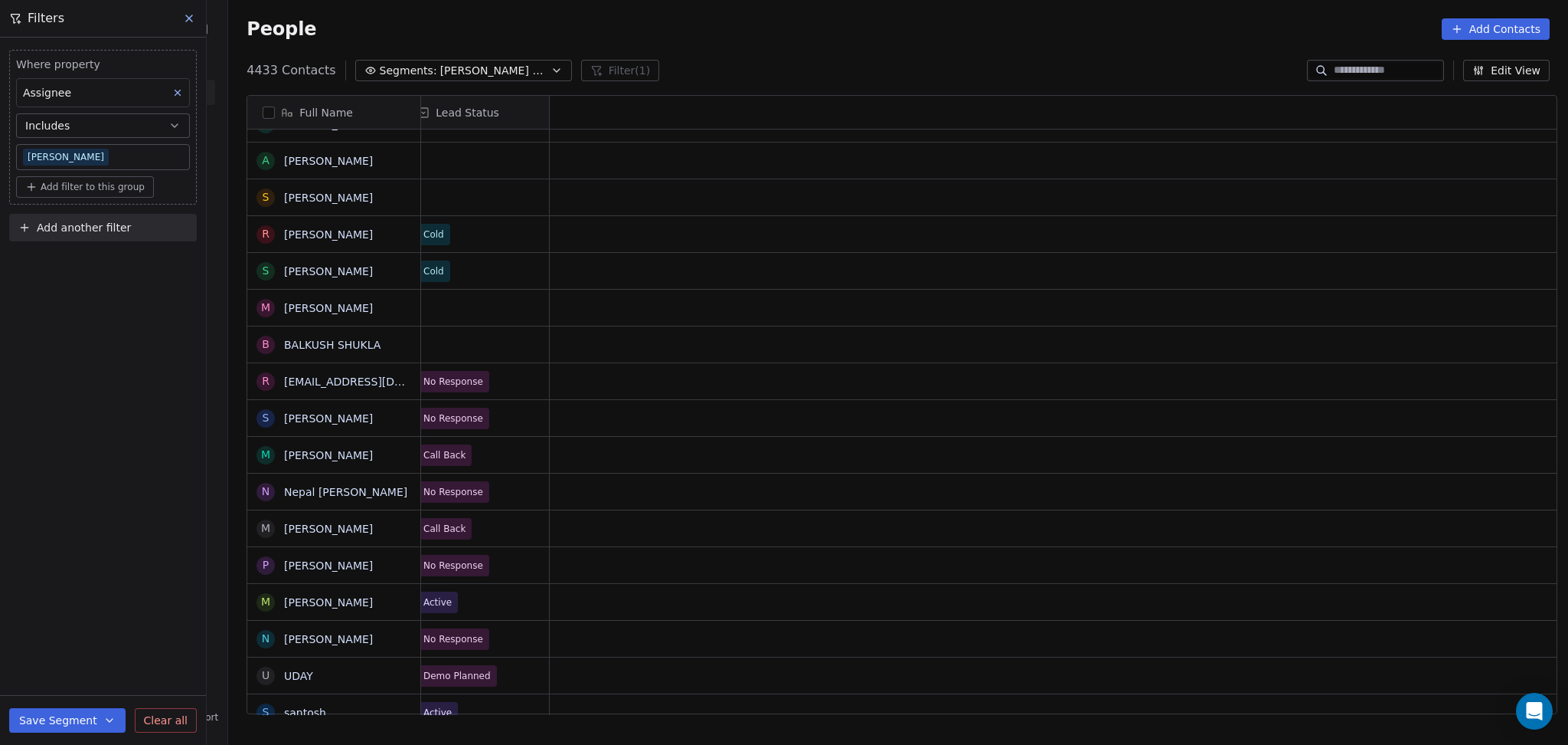
scroll to position [0, 0]
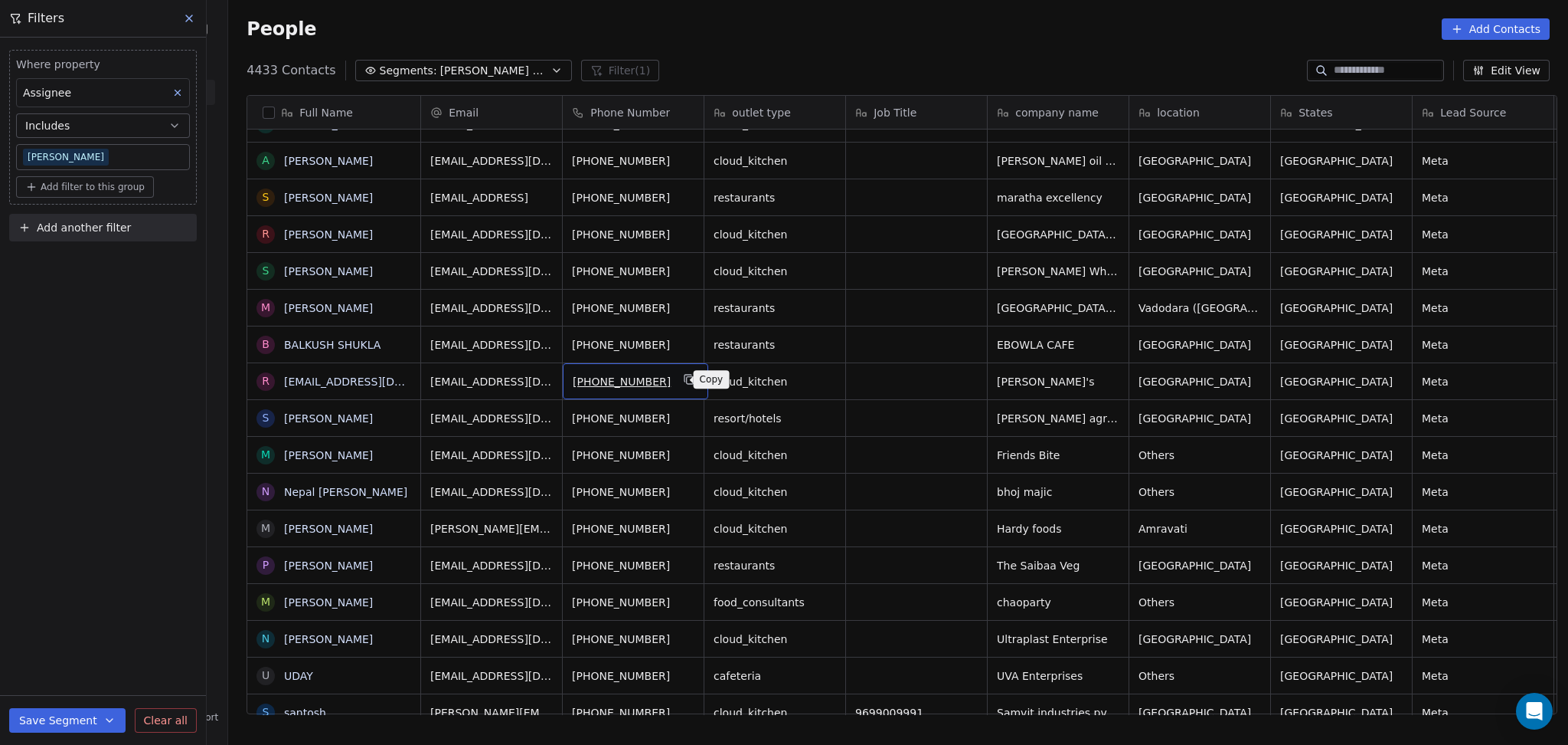
click at [682, 381] on button "grid" at bounding box center [689, 379] width 19 height 19
click at [1101, 346] on button "grid" at bounding box center [1110, 342] width 19 height 19
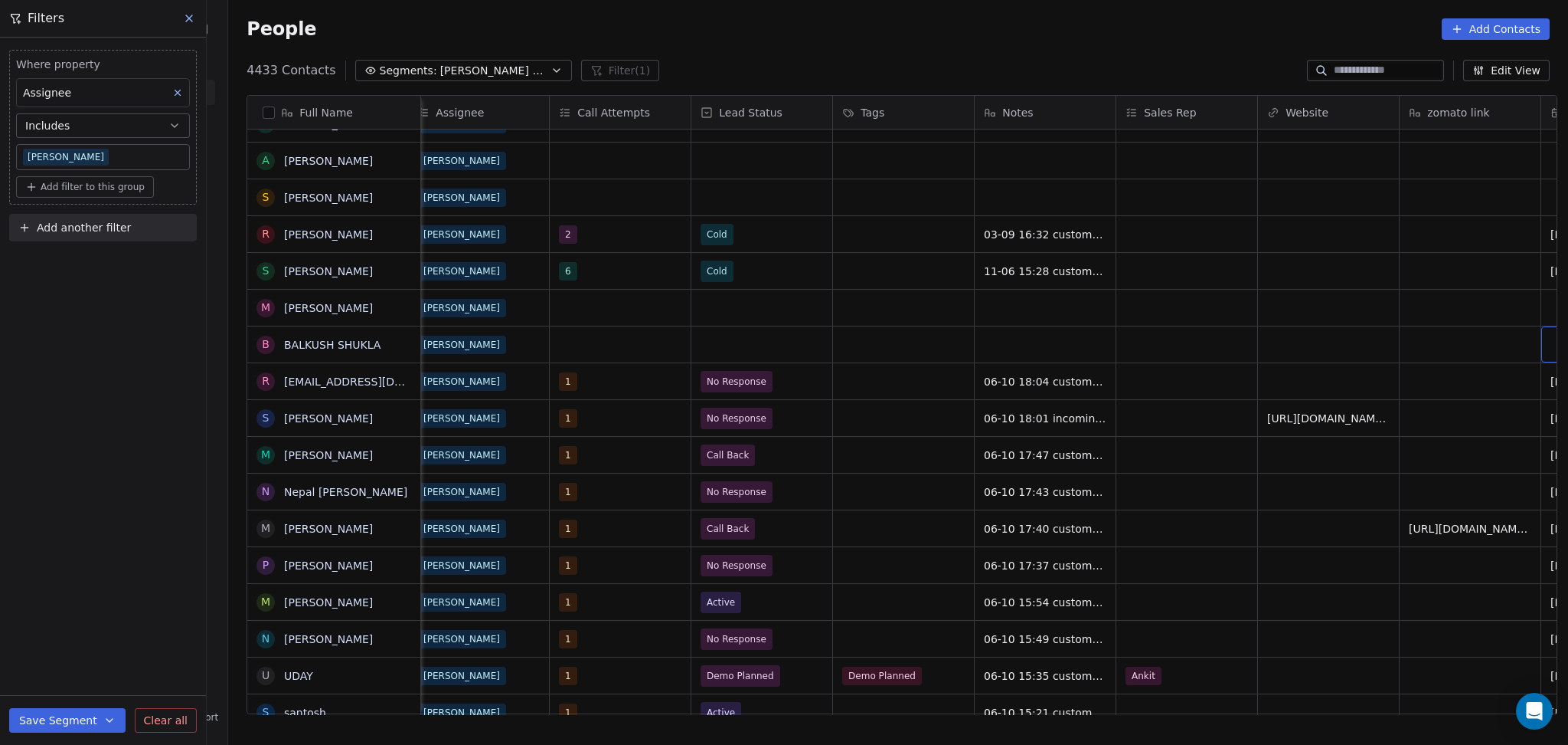
scroll to position [0, 1429]
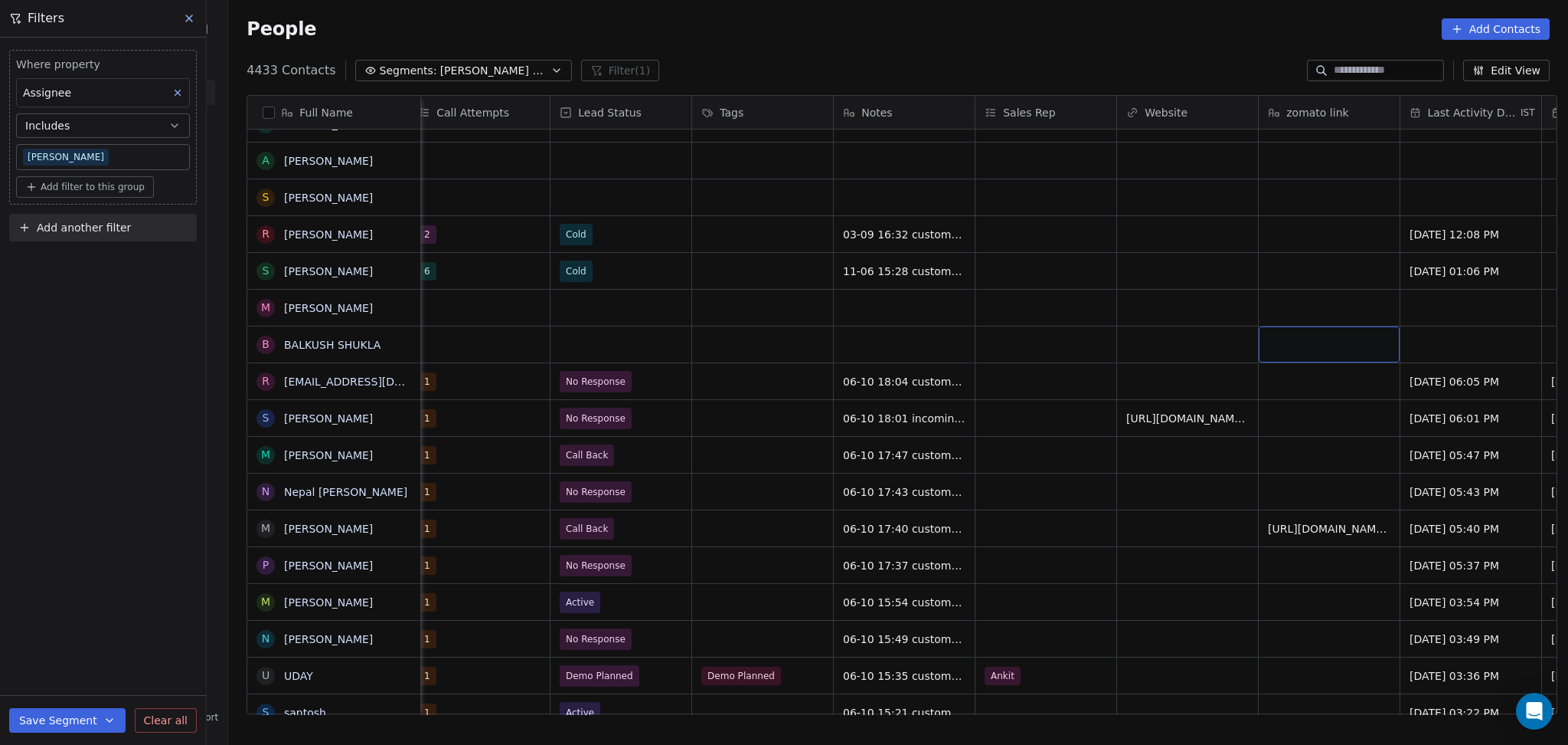
click at [1366, 342] on div "grid" at bounding box center [1329, 344] width 141 height 36
click at [1083, 354] on html "On2Cook India Pvt. Ltd. Contacts People Marketing Workflows Campaigns Metrics &…" at bounding box center [784, 372] width 1568 height 745
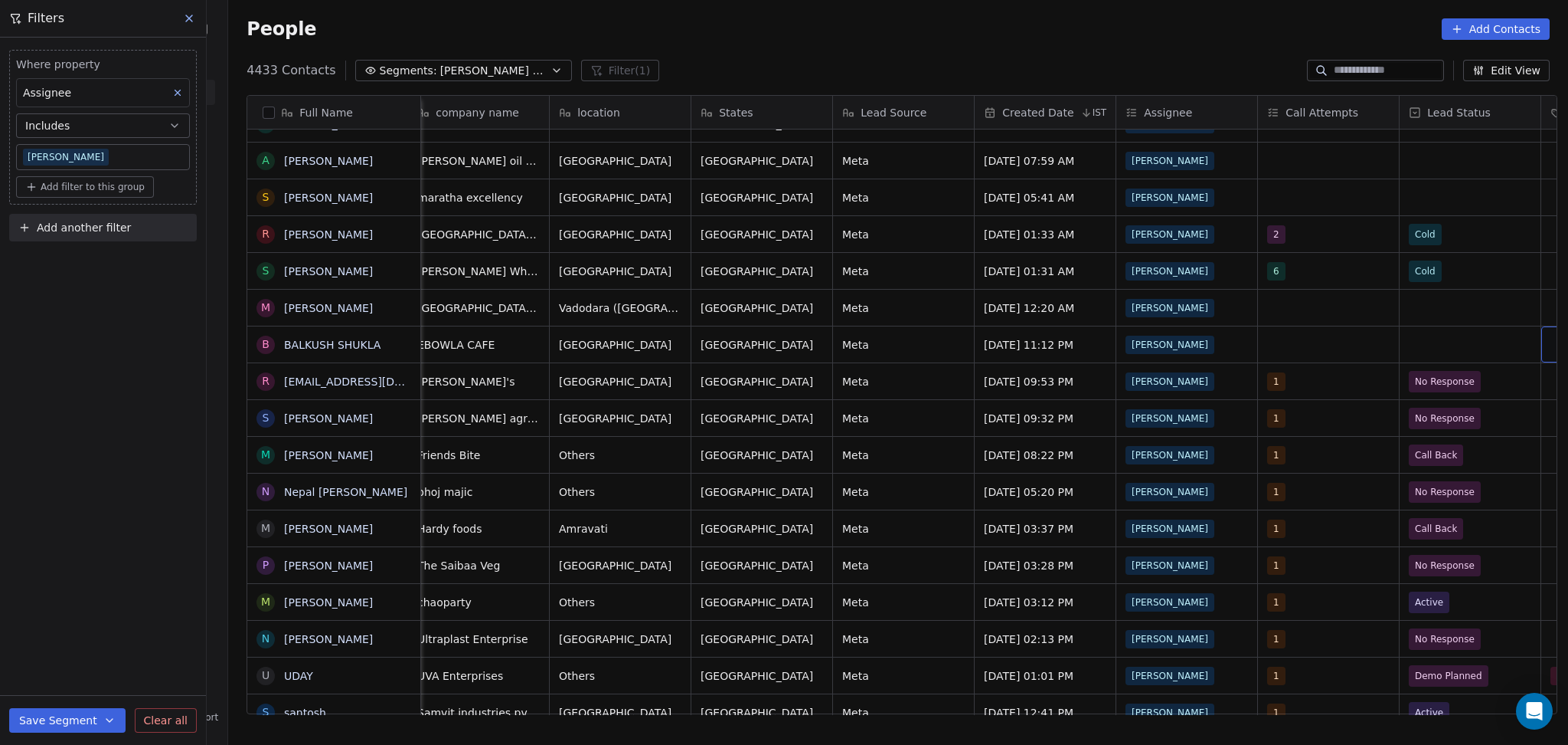
scroll to position [0, 720]
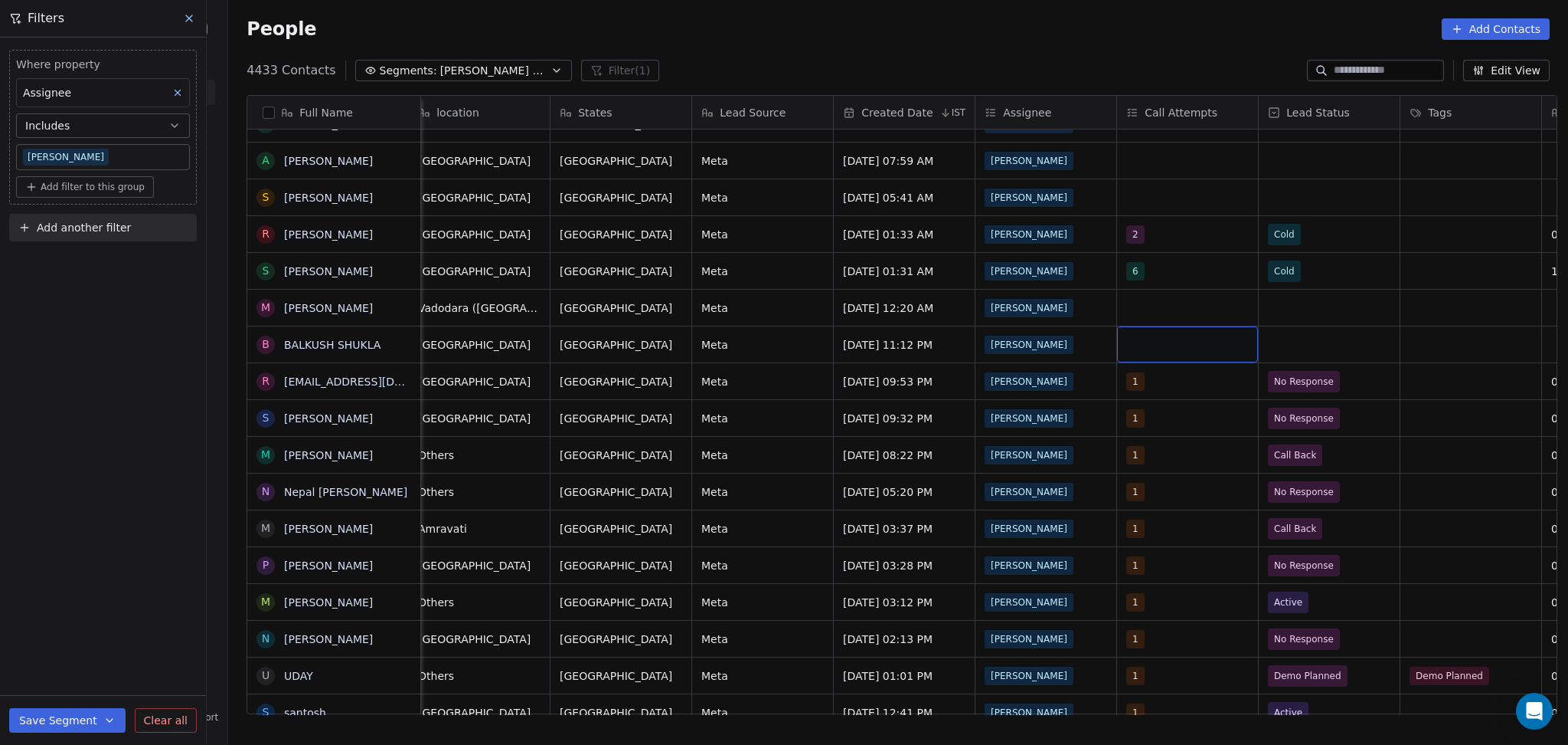
click at [1136, 338] on div "grid" at bounding box center [1187, 344] width 141 height 36
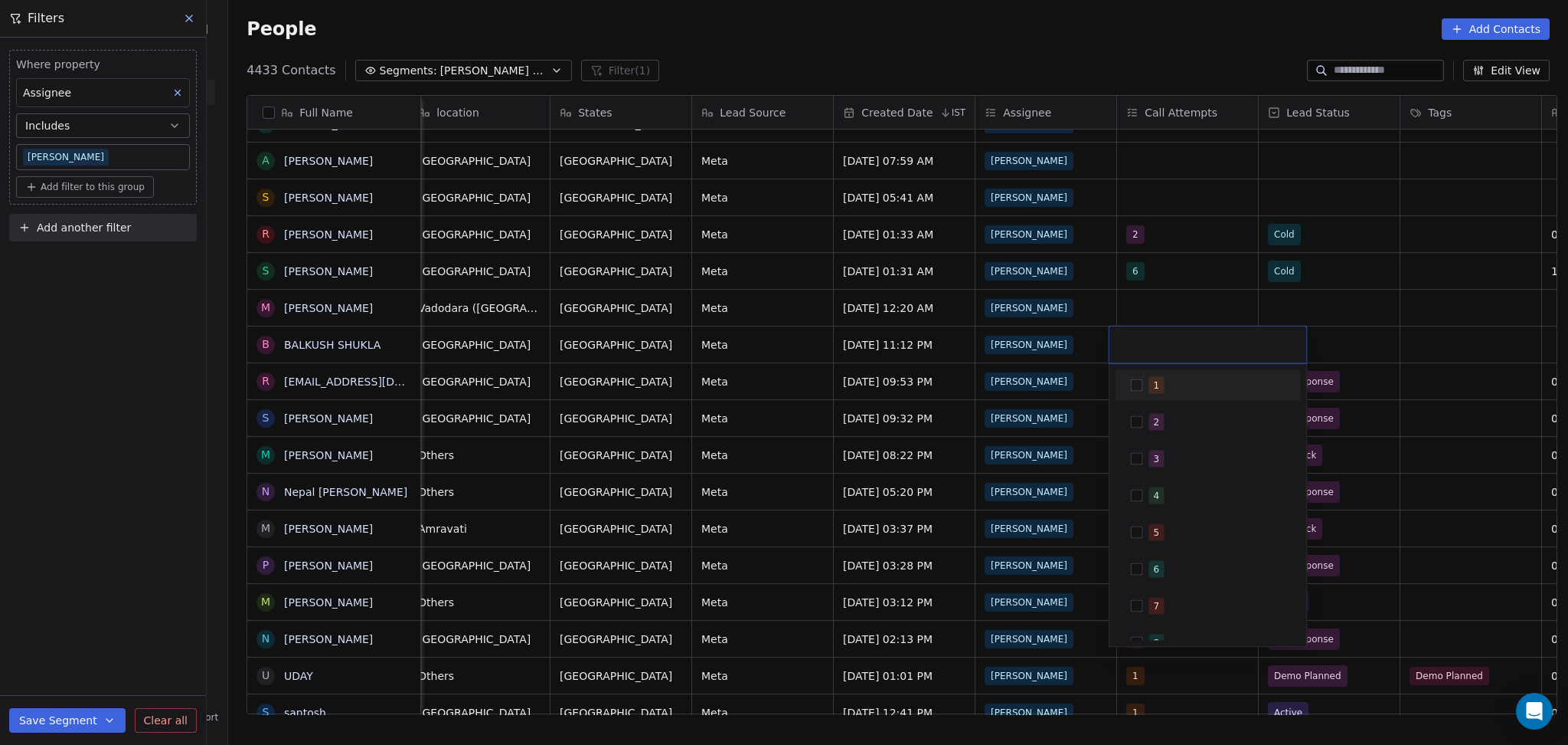
click at [1137, 386] on button "Suggestions" at bounding box center [1136, 385] width 12 height 12
click at [1388, 338] on html "On2Cook India Pvt. Ltd. Contacts People Marketing Workflows Campaigns Metrics &…" at bounding box center [784, 372] width 1568 height 745
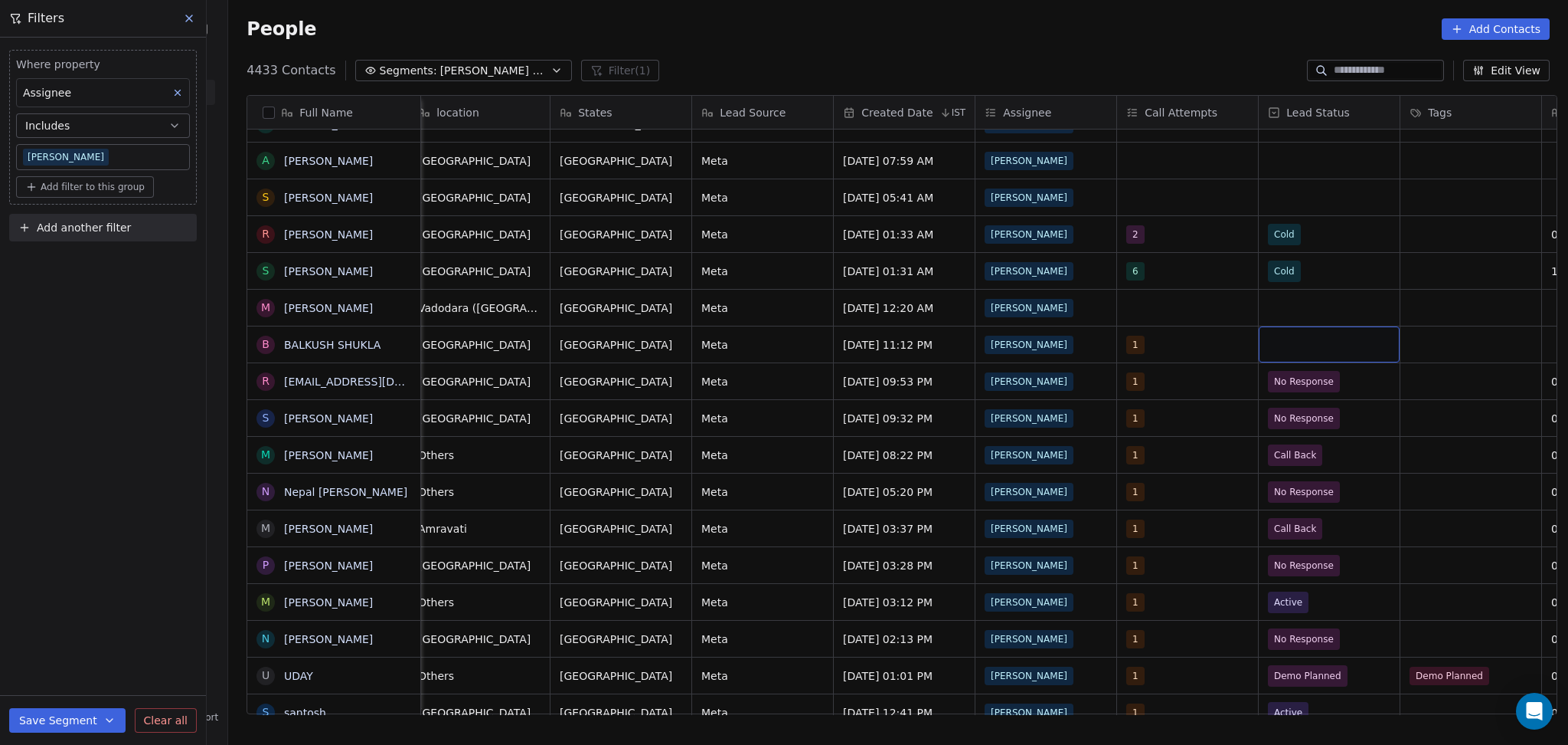
click at [1319, 338] on div "grid" at bounding box center [1329, 344] width 141 height 36
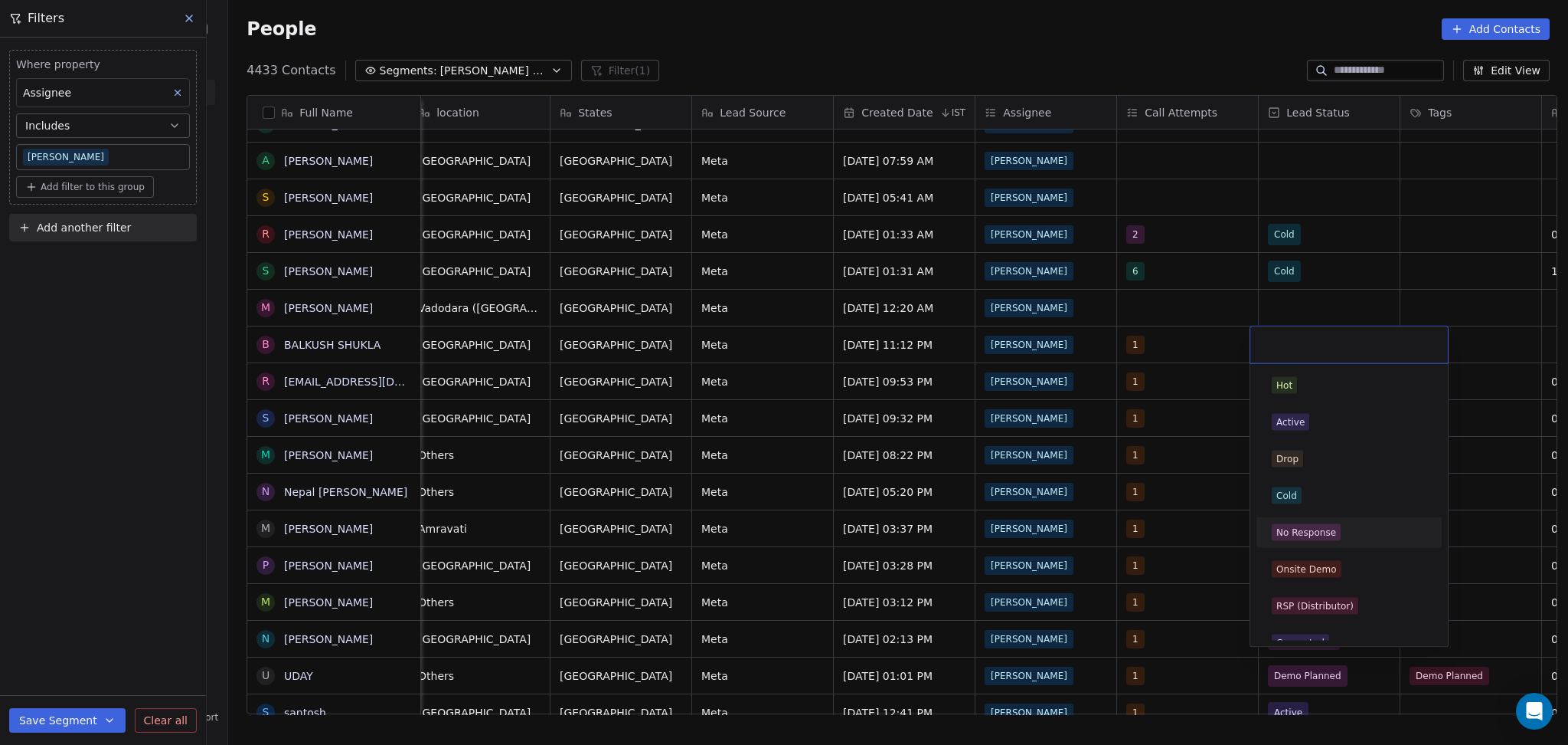
click at [1320, 525] on span "No Response" at bounding box center [1306, 532] width 69 height 17
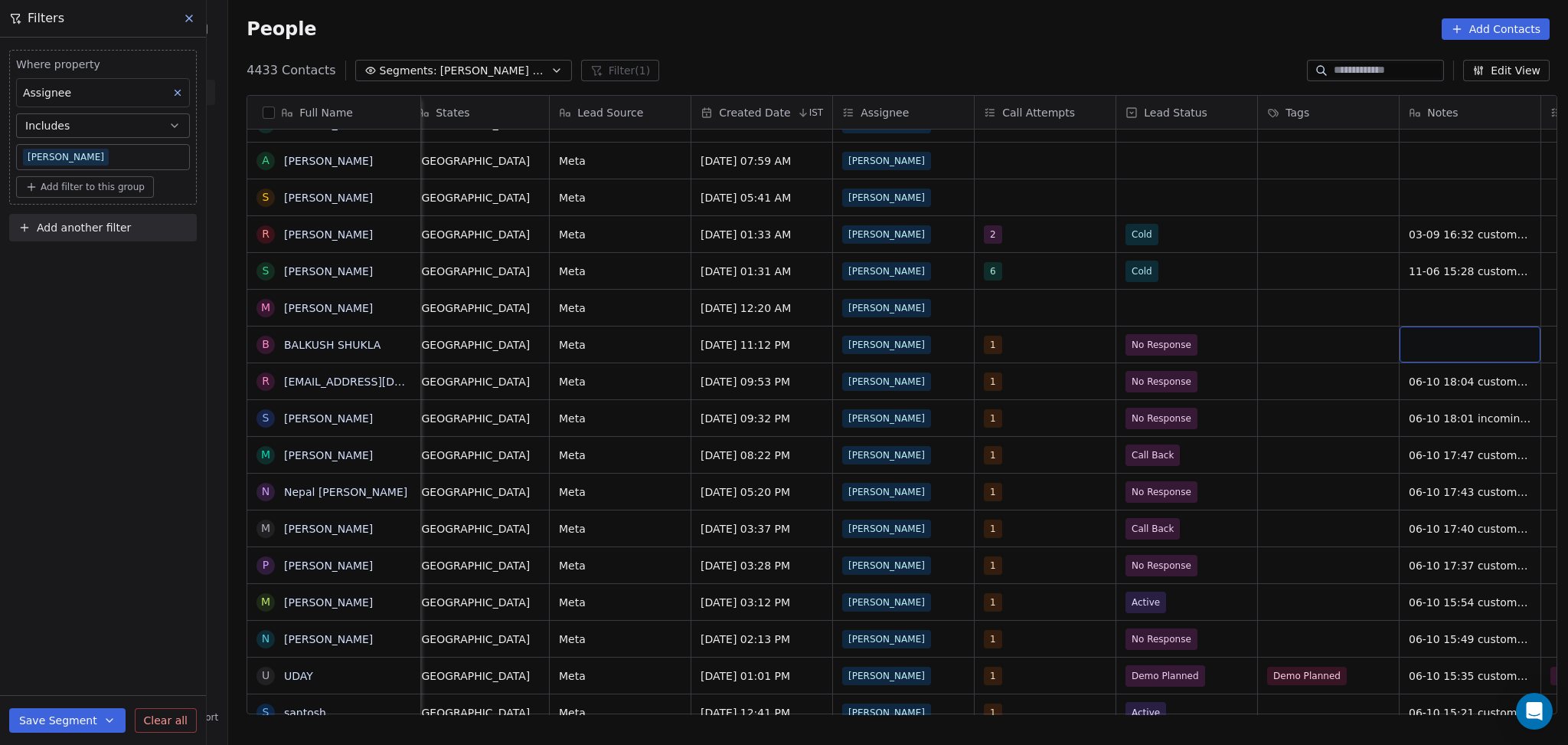
scroll to position [0, 1005]
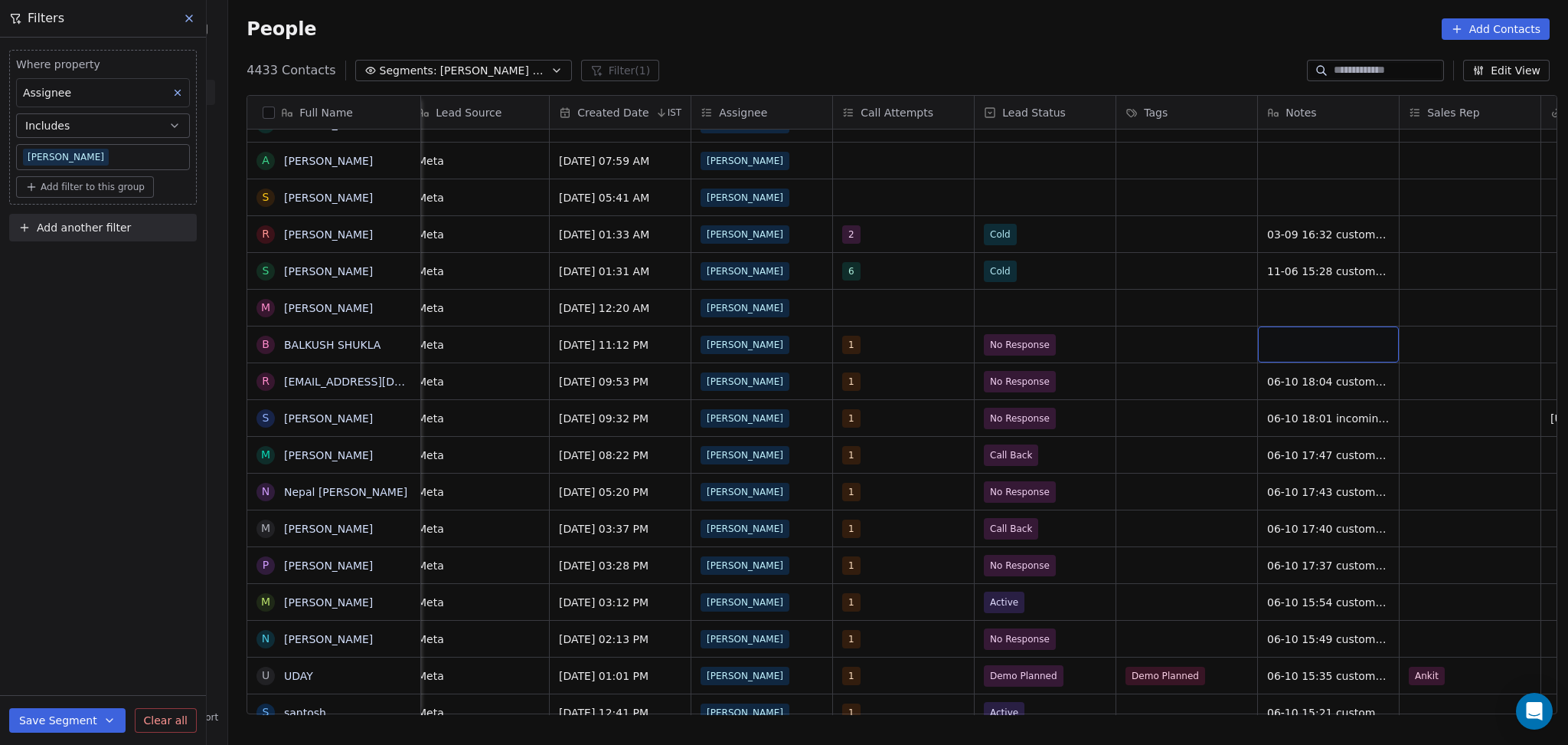
click at [1258, 345] on div "grid" at bounding box center [1328, 344] width 141 height 36
type textarea "**********"
click at [1479, 346] on html "On2Cook India Pvt. Ltd. Contacts People Marketing Workflows Campaigns Metrics &…" at bounding box center [784, 372] width 1568 height 745
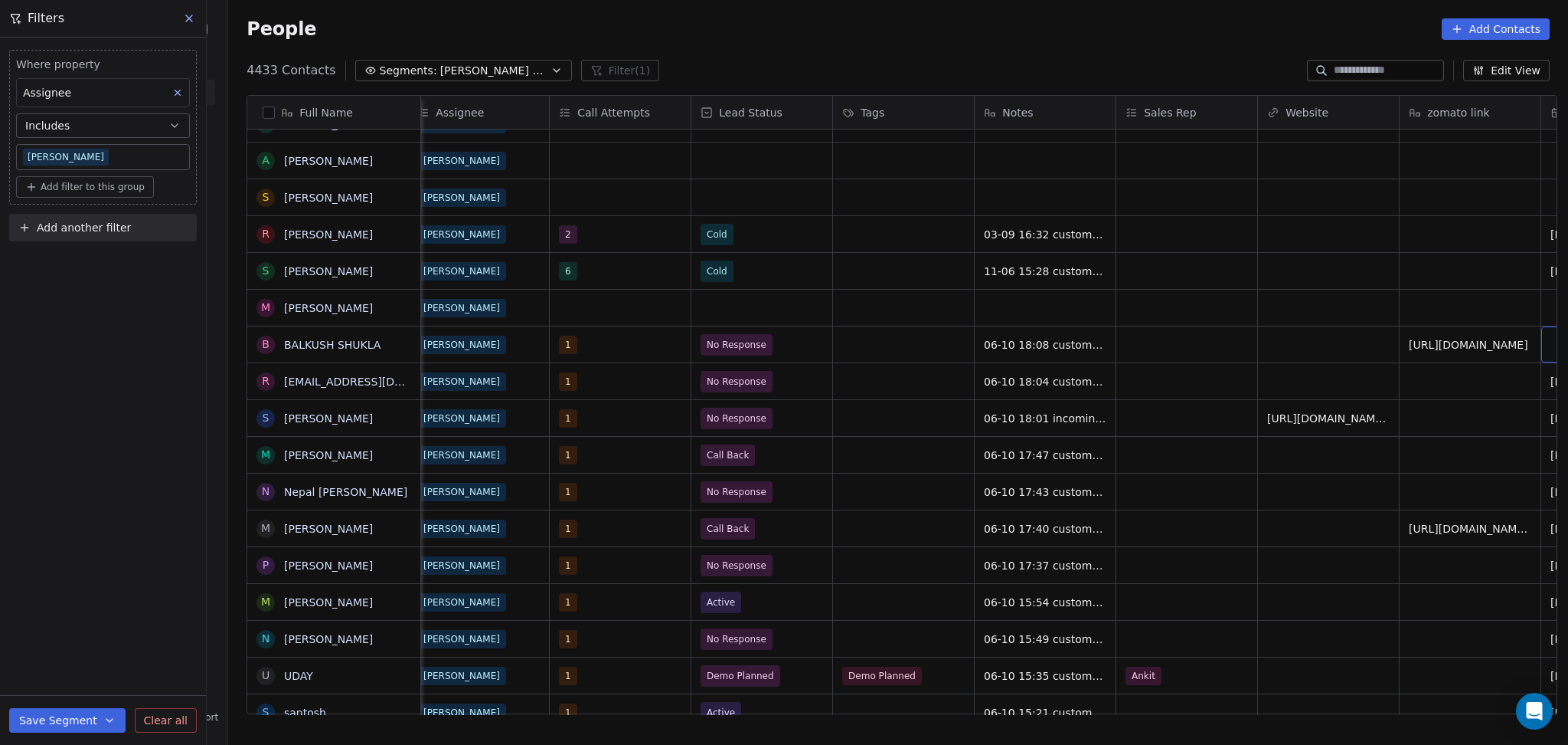
scroll to position [0, 1429]
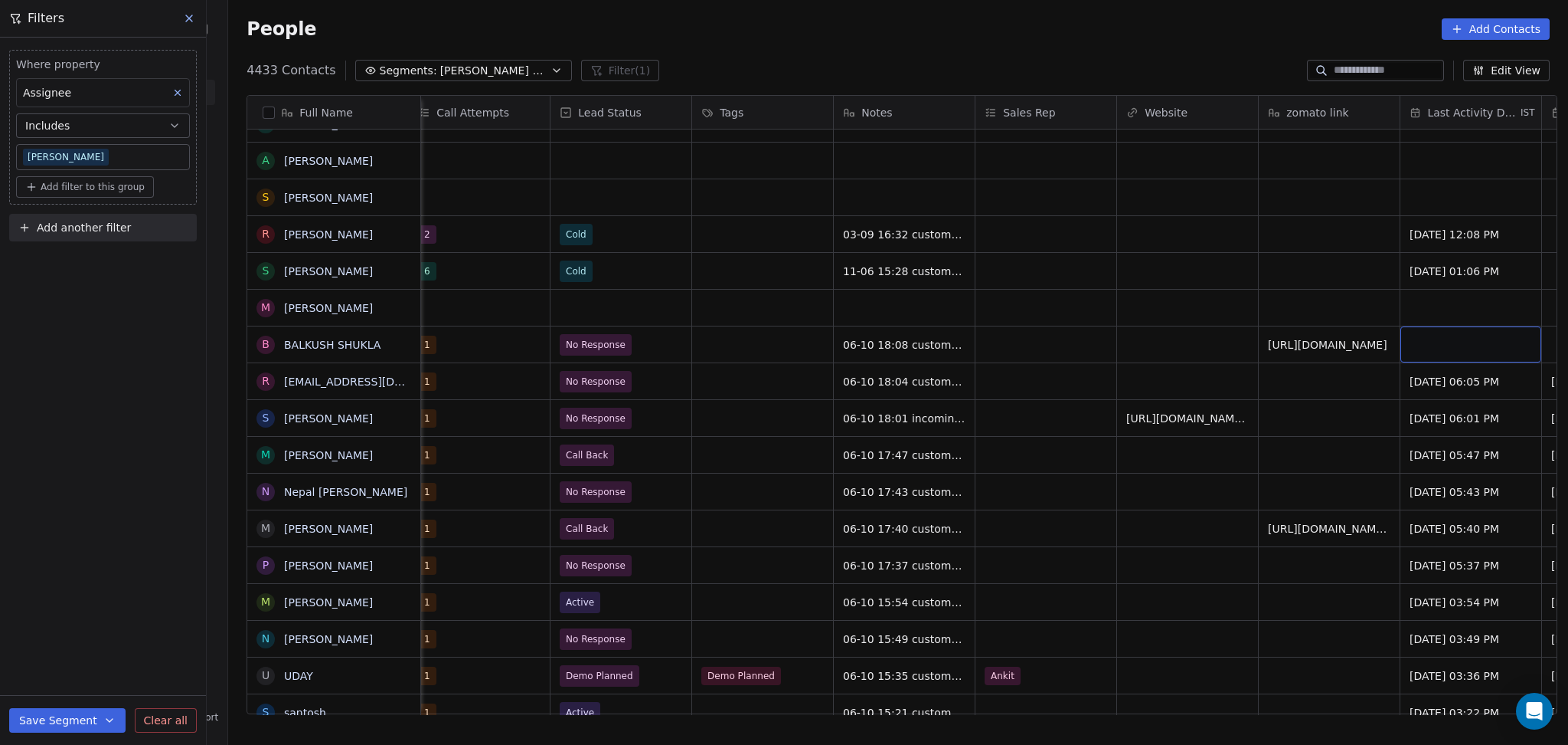
click at [1422, 353] on div "grid" at bounding box center [1470, 344] width 141 height 36
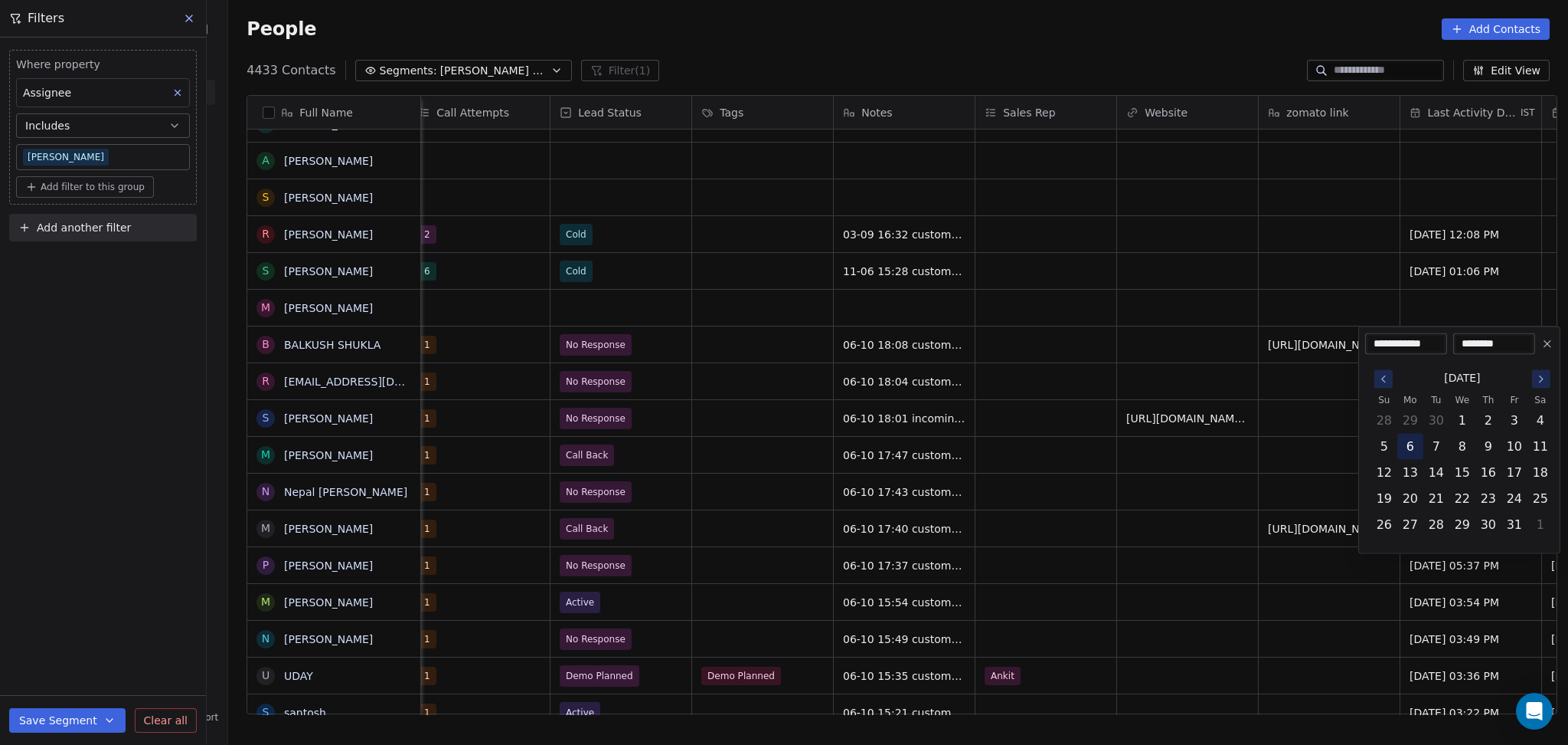
click at [1404, 449] on button "6" at bounding box center [1410, 447] width 24 height 24
click at [1304, 440] on html "On2Cook India Pvt. Ltd. Contacts People Marketing Workflows Campaigns Metrics &…" at bounding box center [784, 372] width 1568 height 745
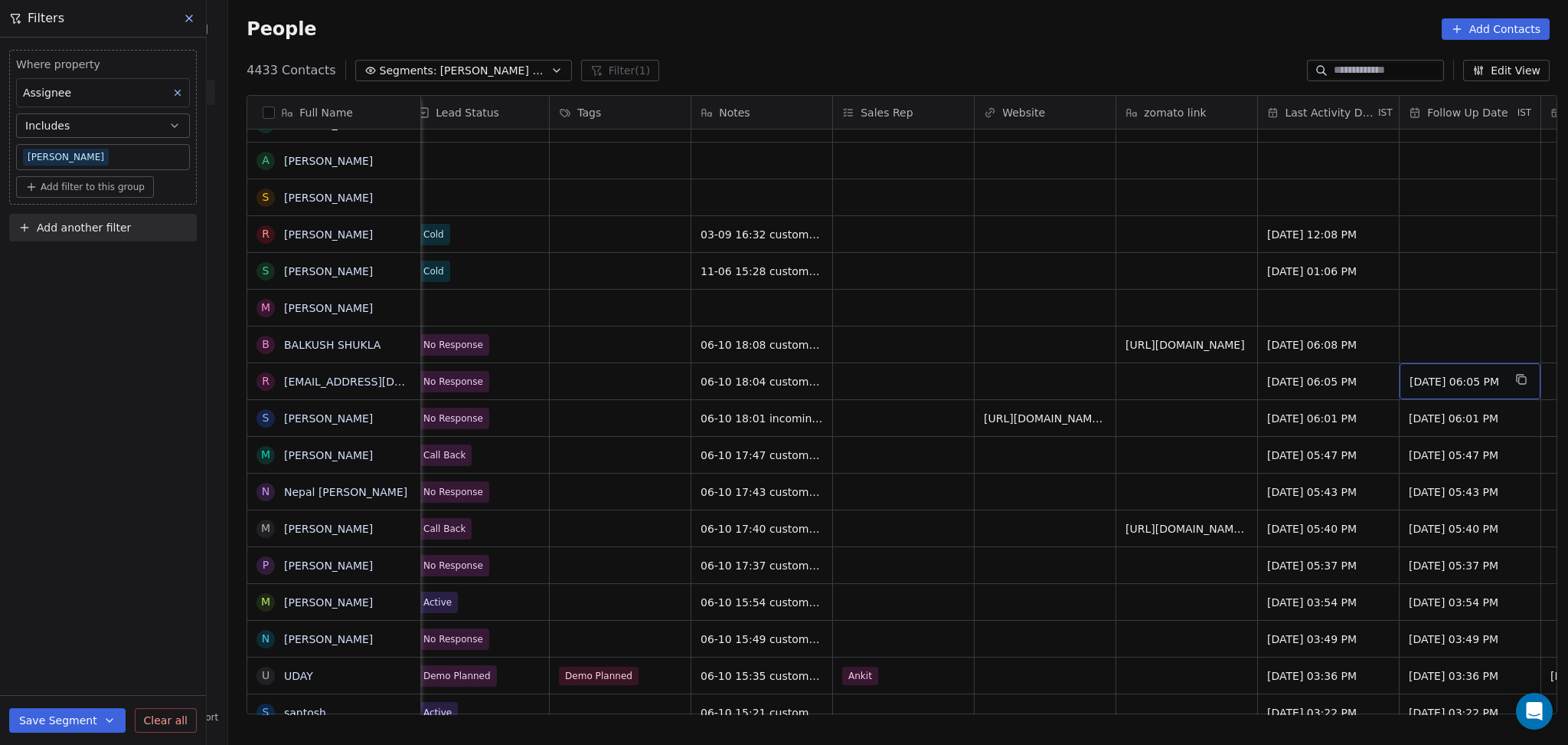
scroll to position [0, 1712]
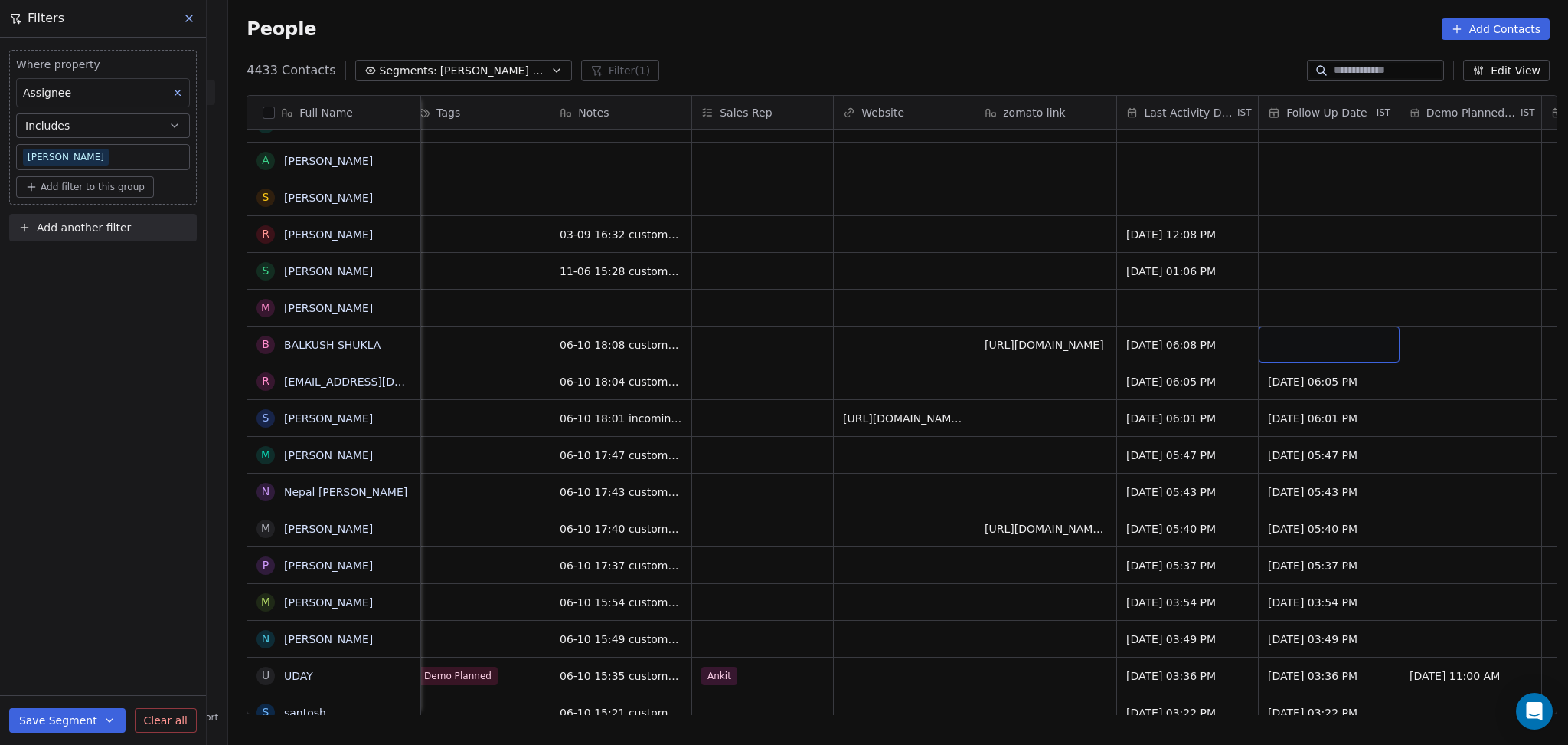
click at [1316, 330] on div "grid" at bounding box center [1329, 344] width 141 height 36
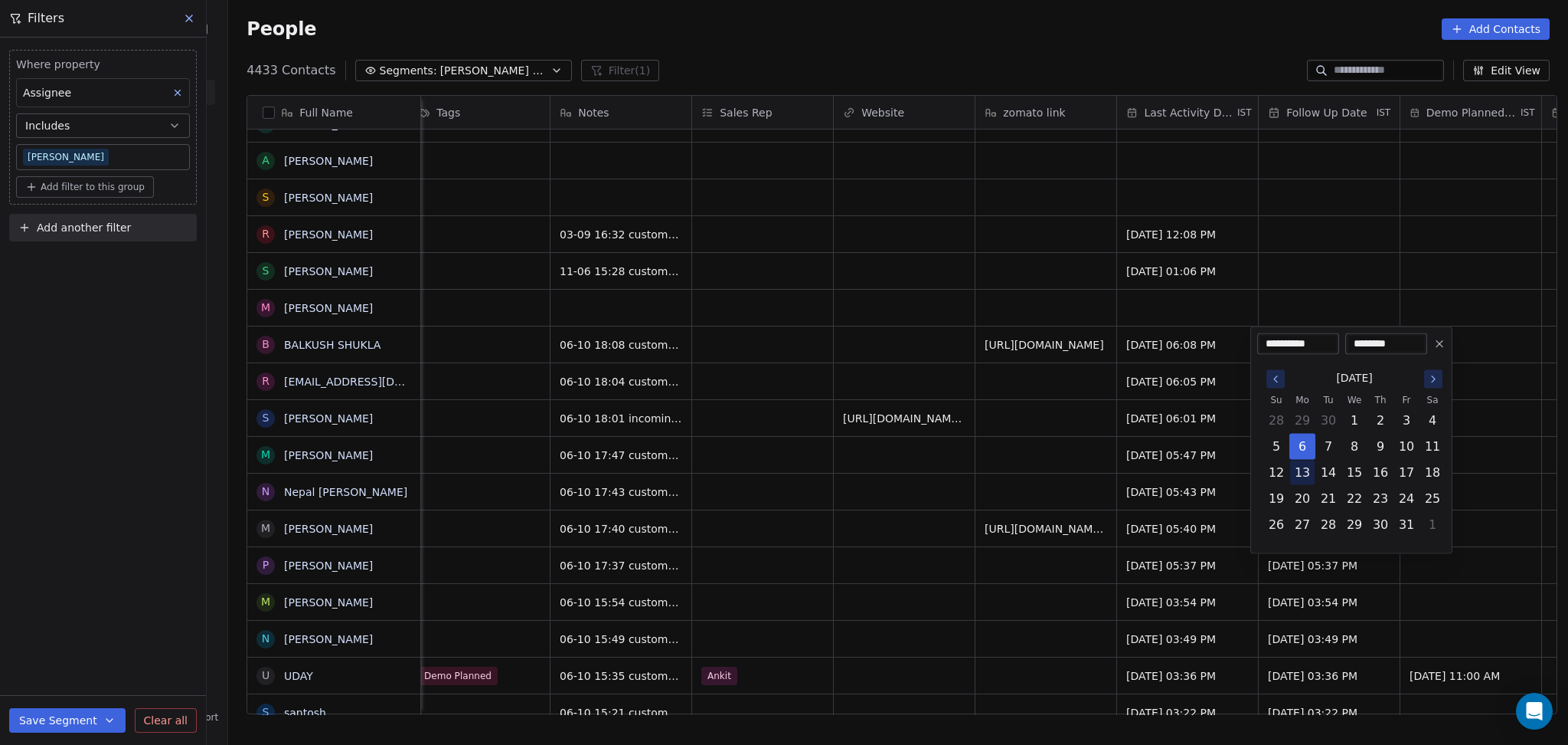
click at [1294, 473] on button "13" at bounding box center [1302, 473] width 24 height 24
type input "**********"
click at [767, 442] on html "On2Cook India Pvt. Ltd. Contacts People Marketing Workflows Campaigns Metrics &…" at bounding box center [784, 372] width 1568 height 745
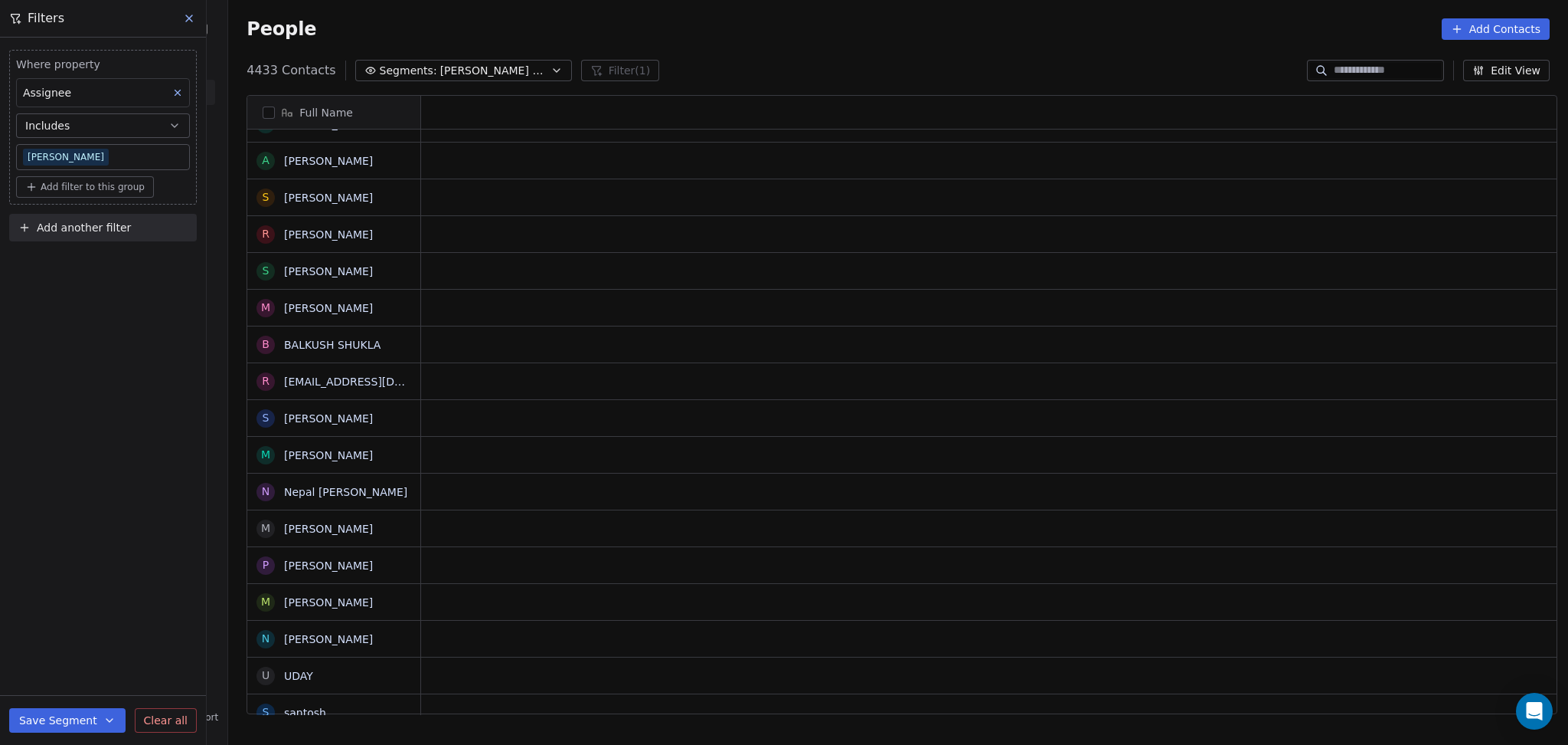
scroll to position [0, 0]
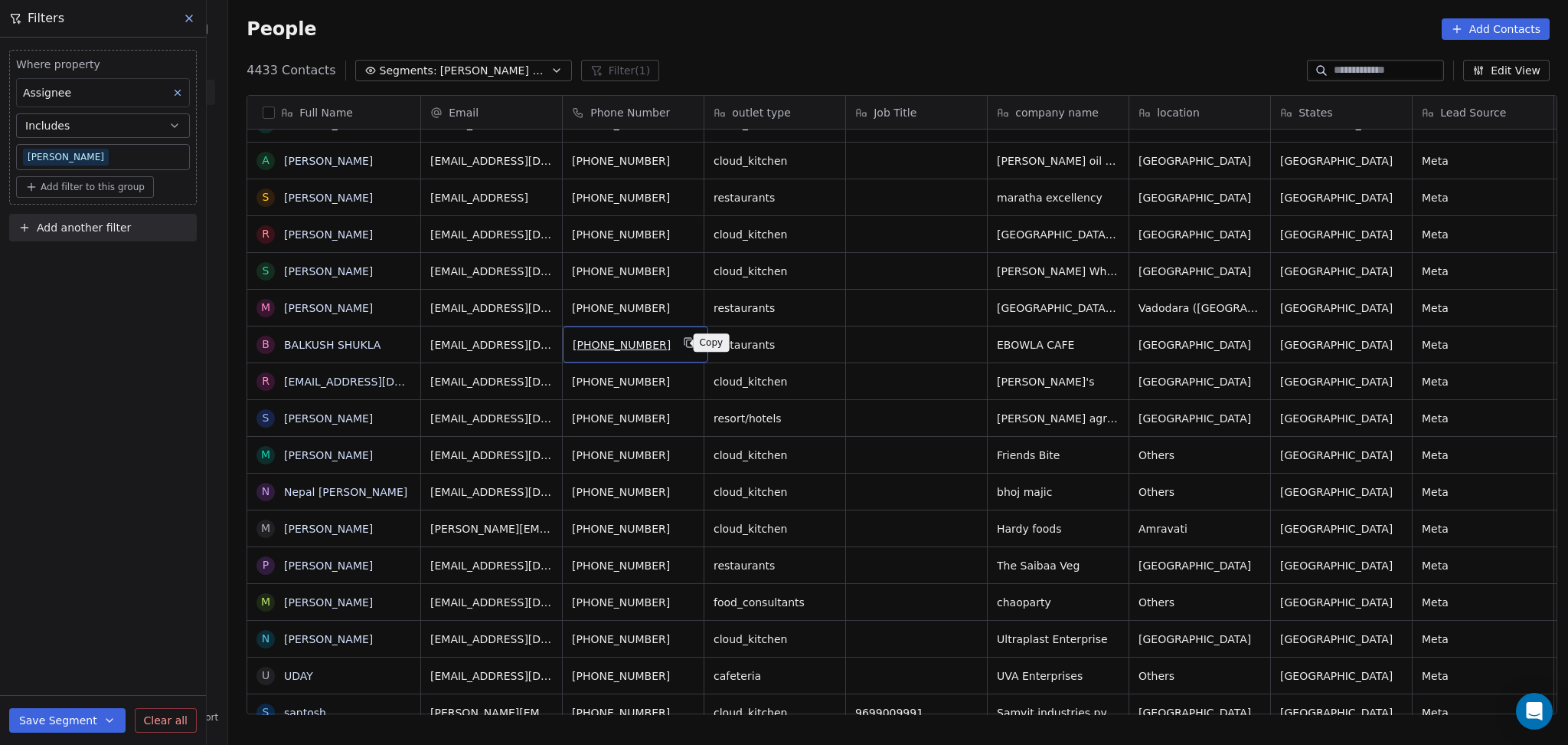
click at [684, 338] on icon "grid" at bounding box center [688, 341] width 7 height 7
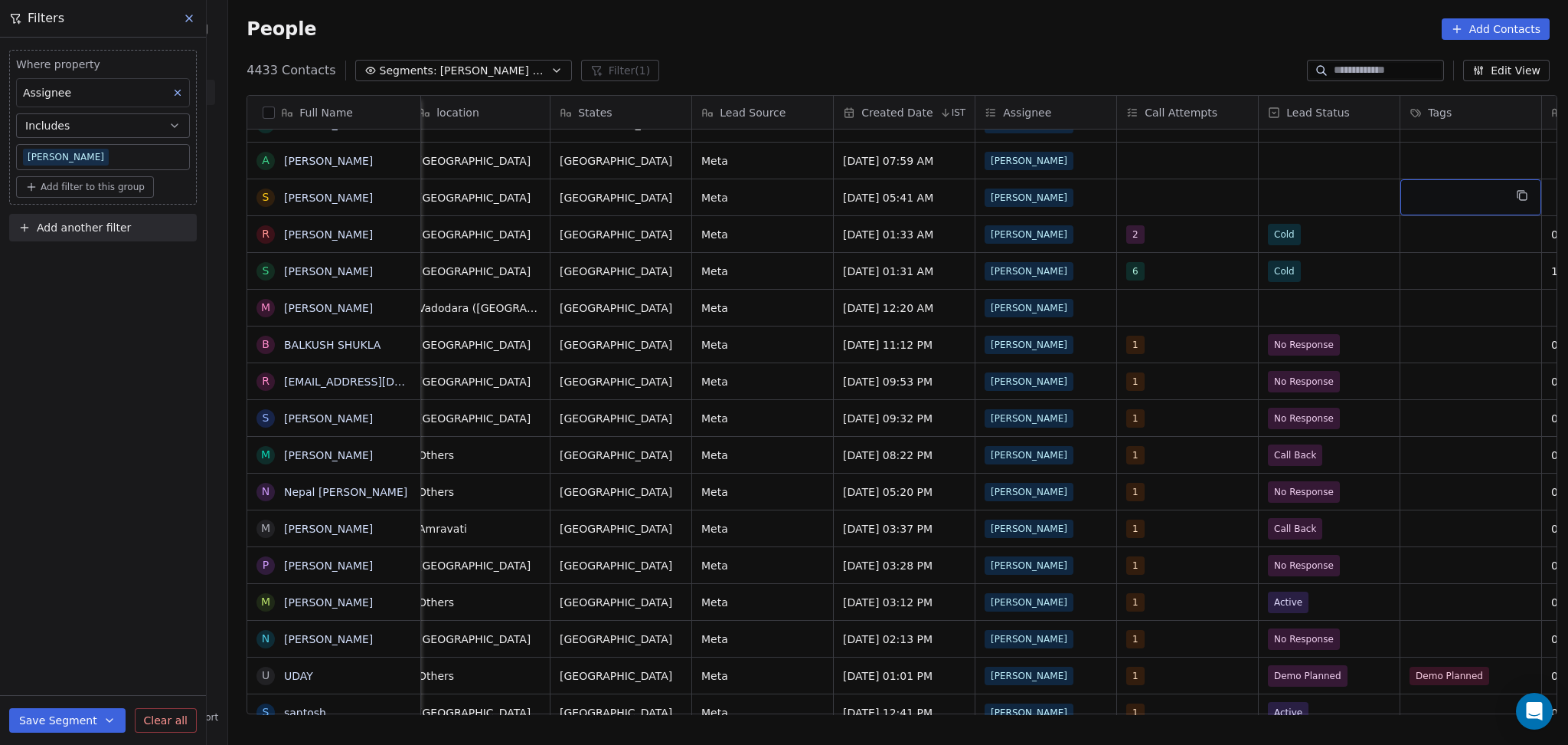
scroll to position [0, 863]
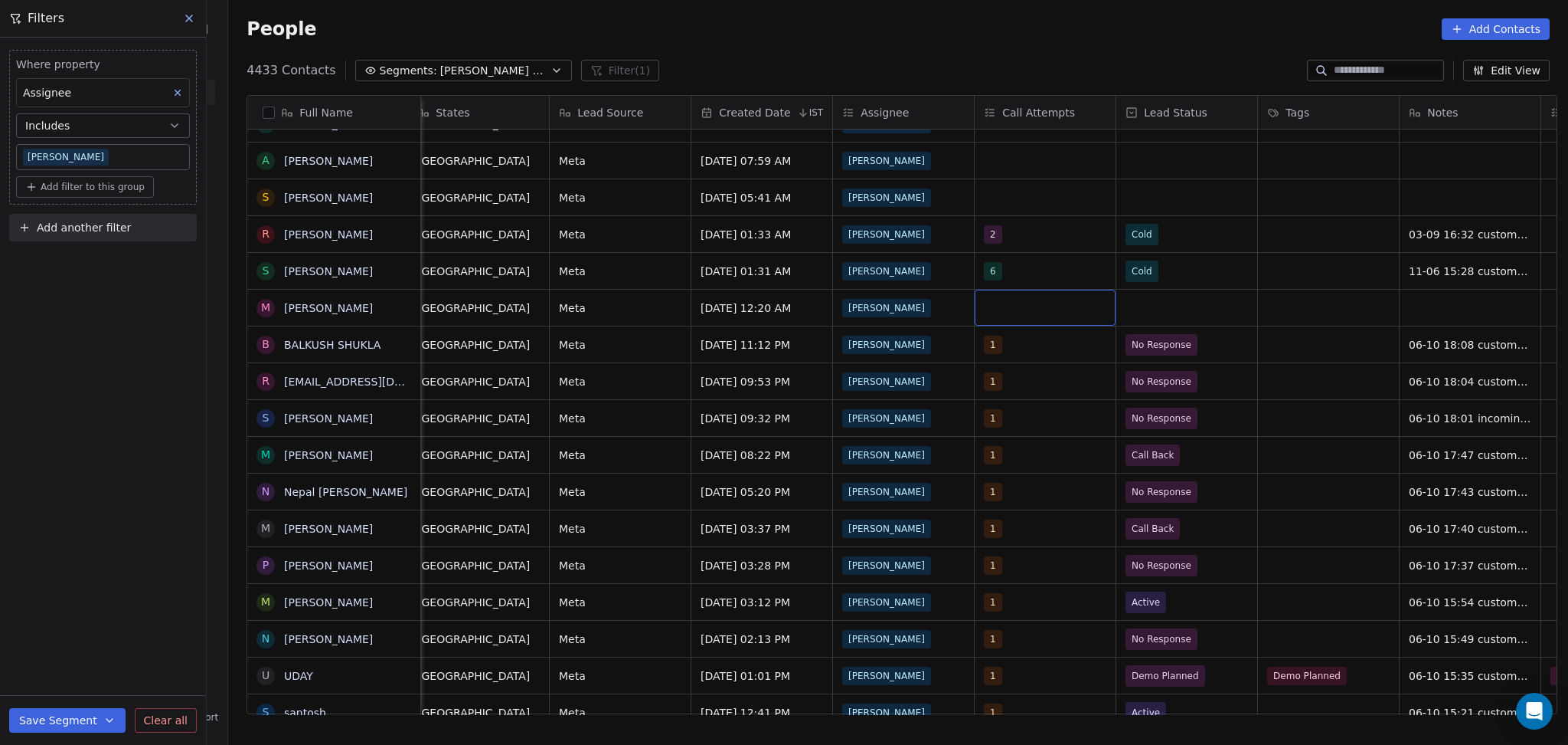
click at [1029, 317] on div "grid" at bounding box center [1045, 307] width 141 height 36
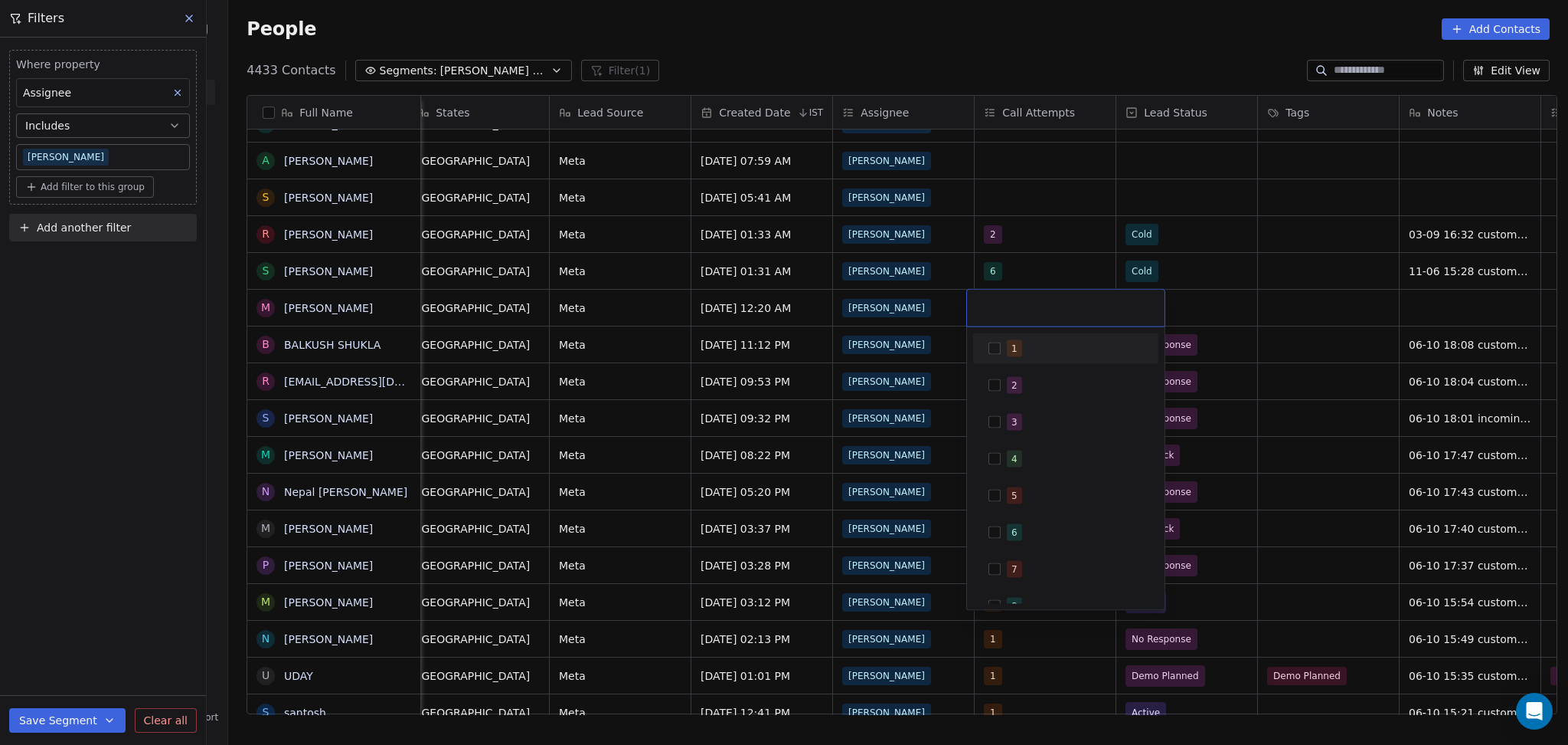
click at [1029, 317] on div at bounding box center [1066, 307] width 198 height 37
click at [1022, 341] on div "1" at bounding box center [1075, 348] width 137 height 17
click at [1376, 302] on html "On2Cook India Pvt. Ltd. Contacts People Marketing Workflows Campaigns Metrics &…" at bounding box center [784, 372] width 1568 height 745
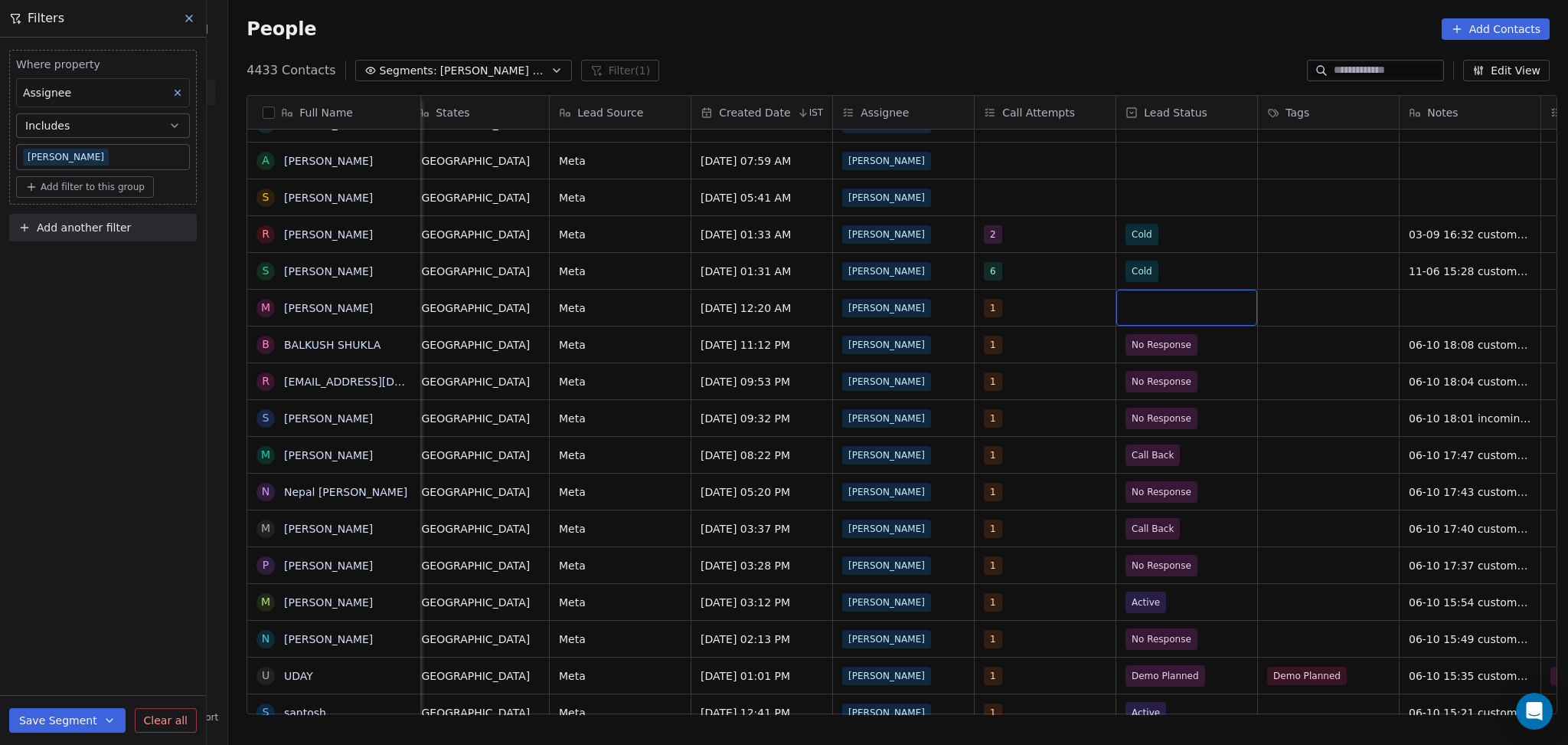
click at [1193, 312] on div "grid" at bounding box center [1187, 307] width 141 height 36
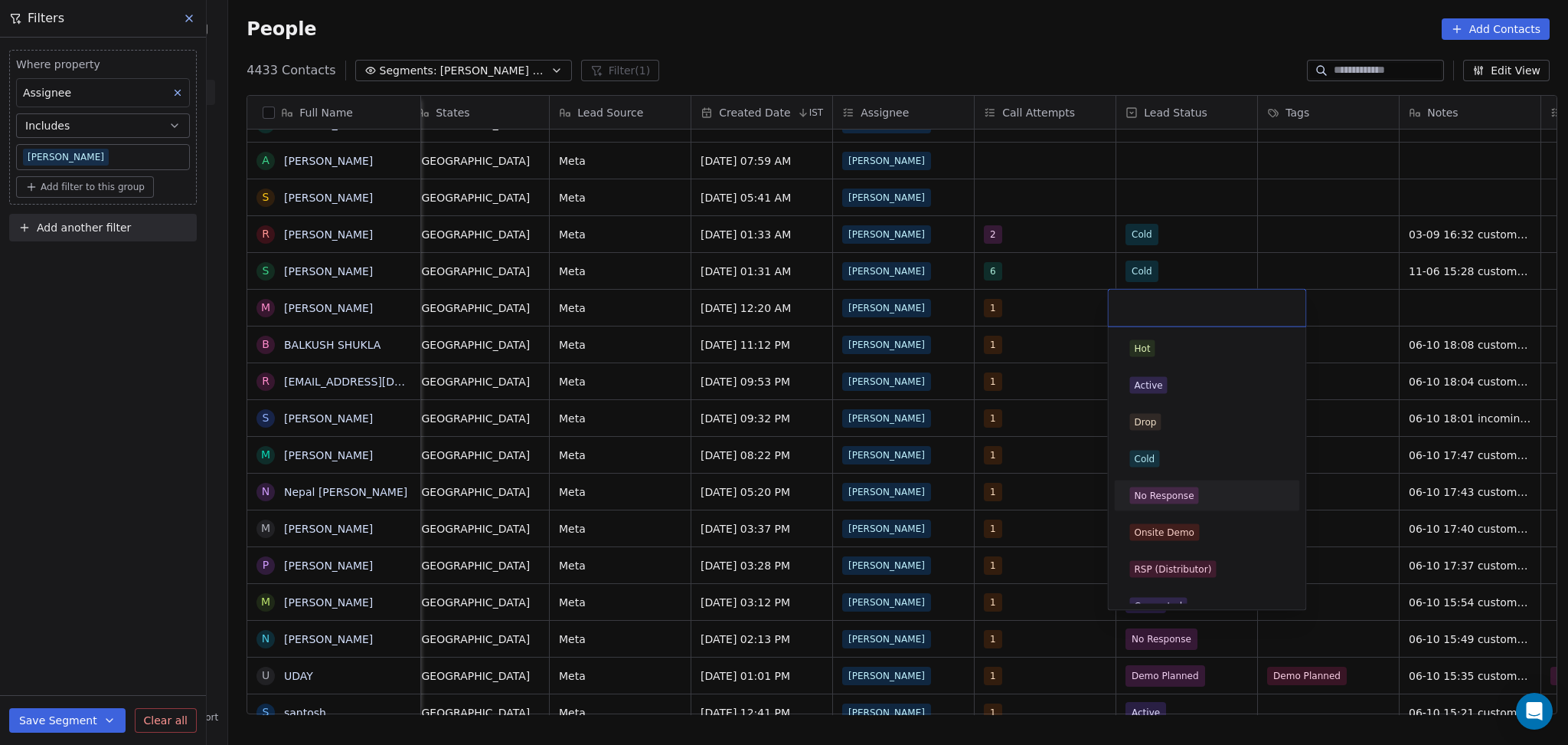
drag, startPoint x: 1210, startPoint y: 500, endPoint x: 1440, endPoint y: 308, distance: 299.6
click at [1210, 500] on div "No Response" at bounding box center [1207, 495] width 154 height 17
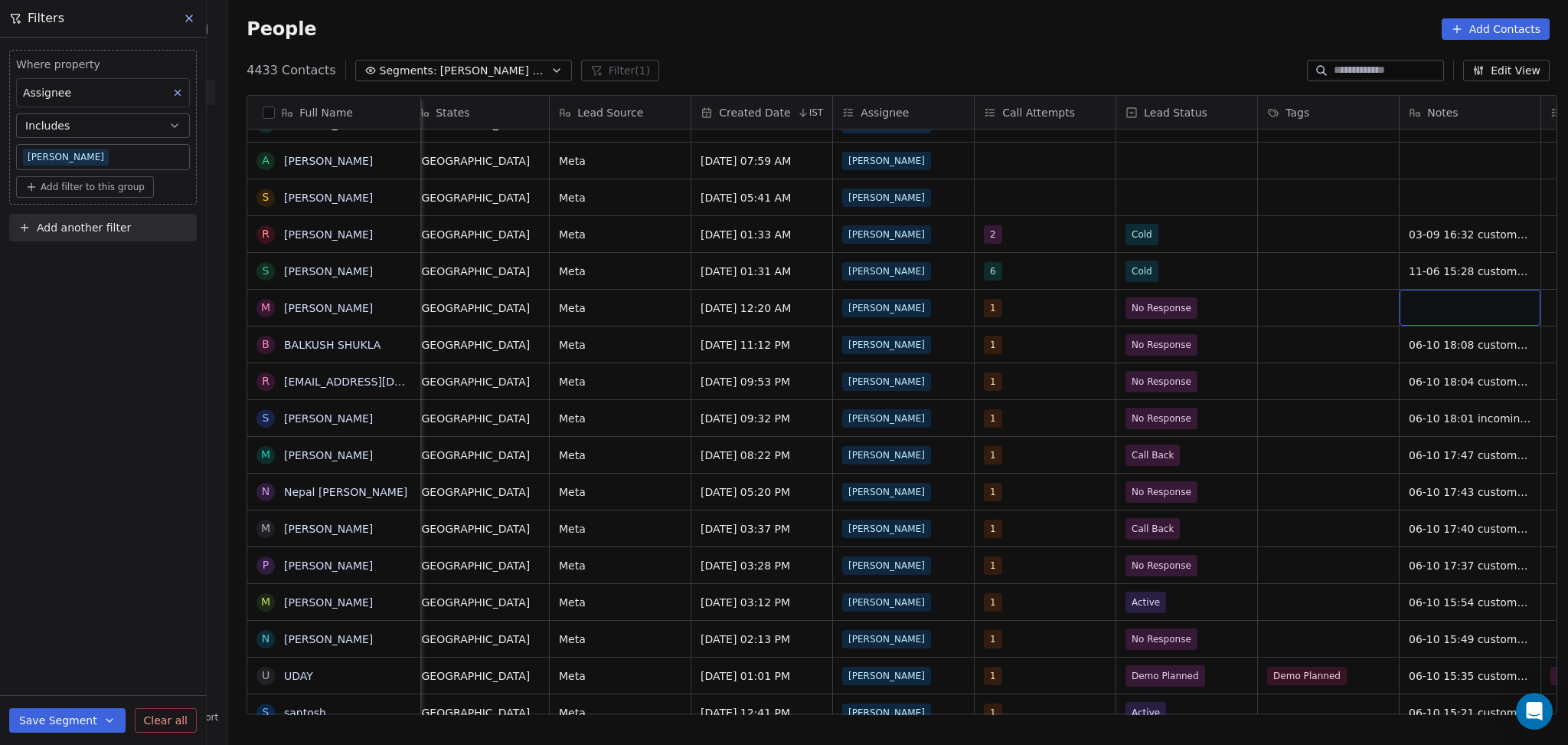
click at [1440, 308] on div "grid" at bounding box center [1470, 307] width 141 height 36
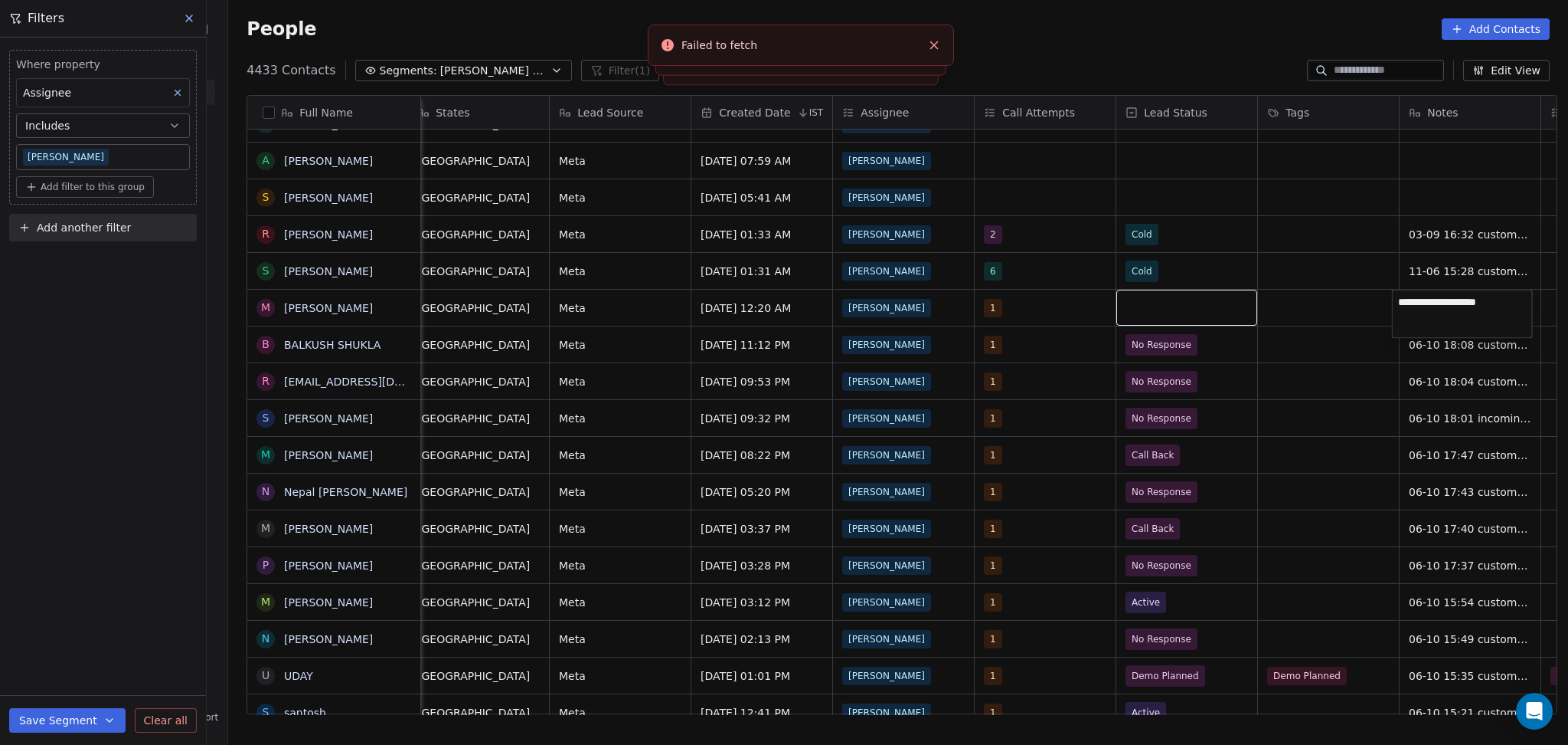
type textarea "**********"
click at [1353, 334] on html "On2Cook India Pvt. Ltd. Contacts People Marketing Workflows Campaigns Metrics &…" at bounding box center [784, 372] width 1568 height 745
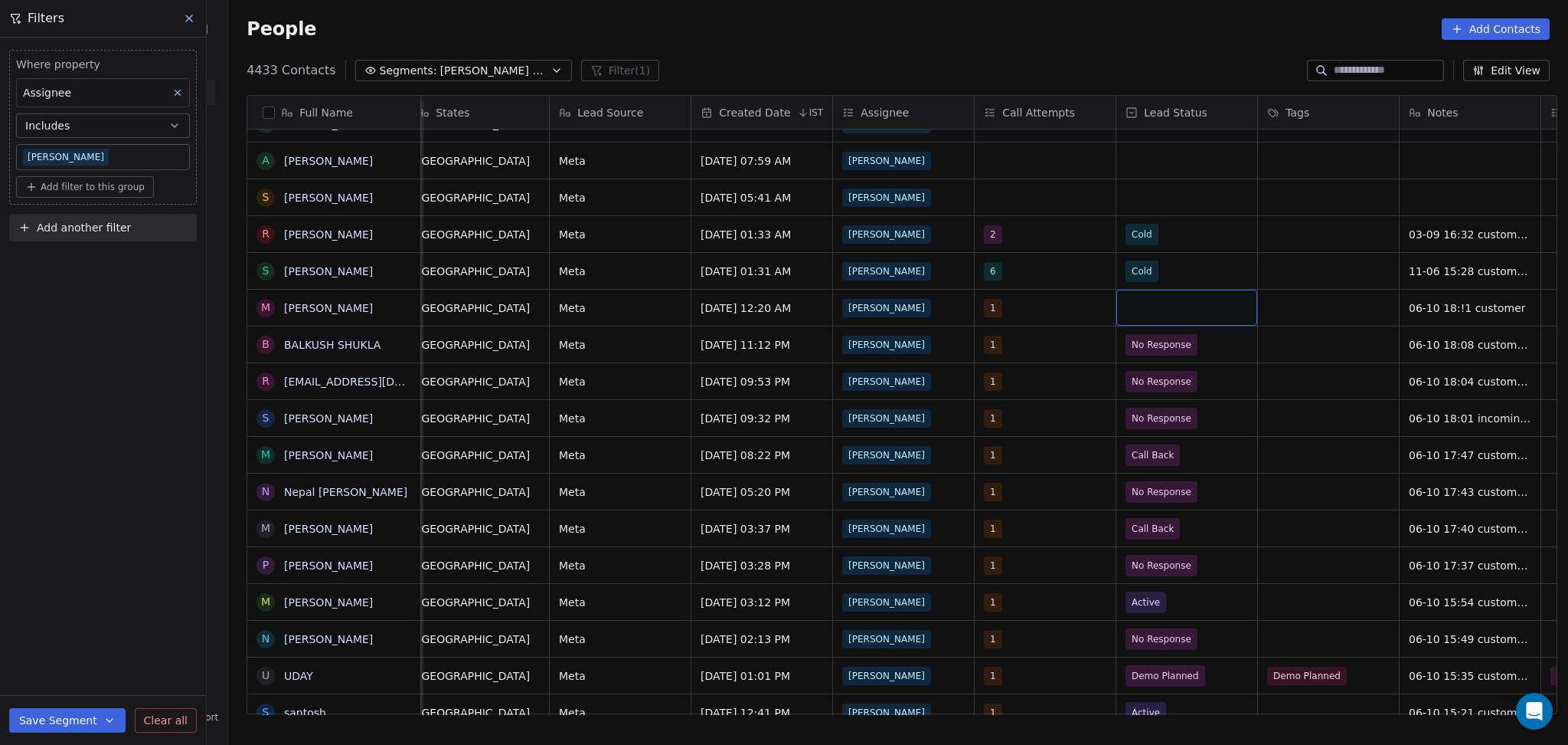
click at [1193, 305] on div "grid" at bounding box center [1187, 307] width 141 height 36
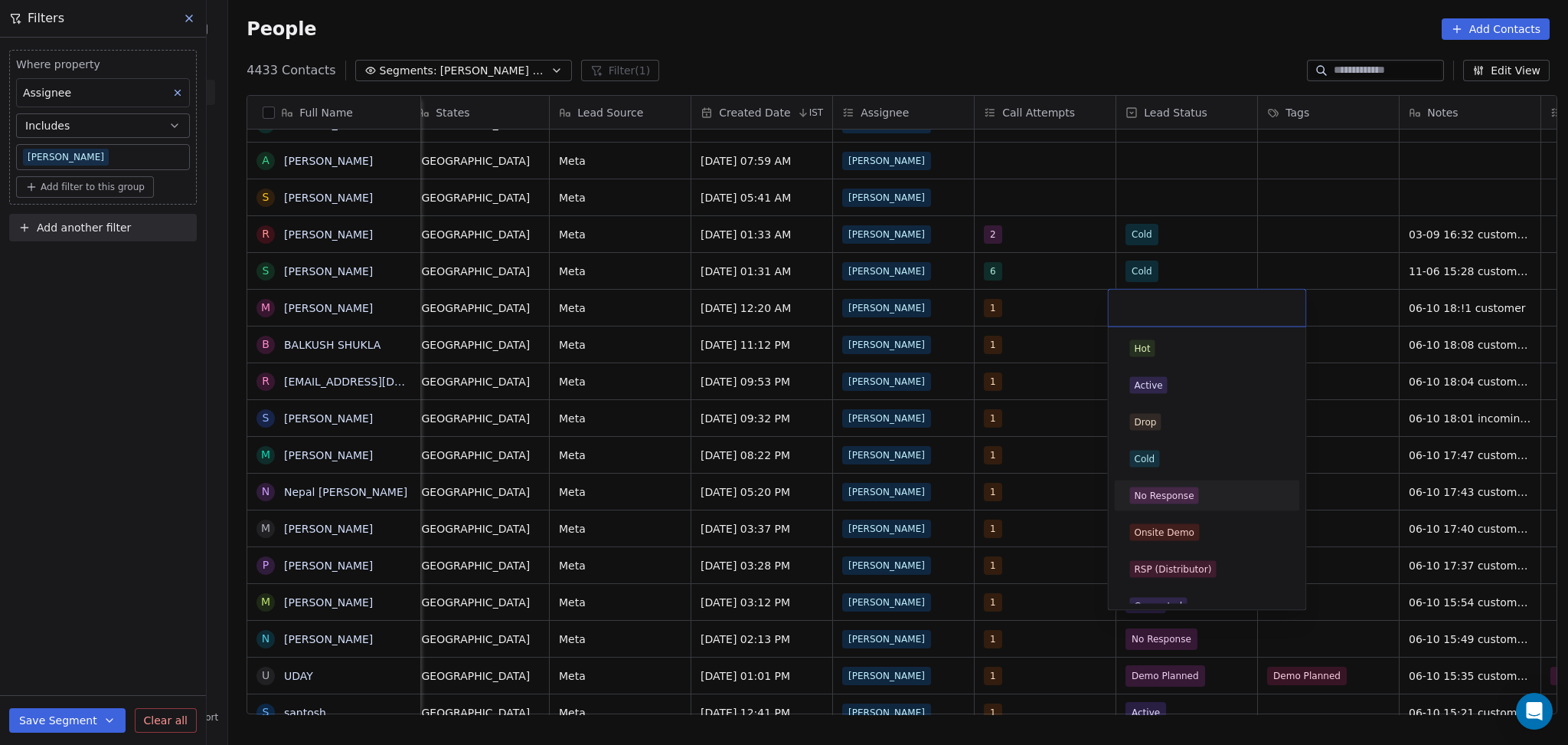
click at [1171, 489] on div "No Response" at bounding box center [1163, 495] width 59 height 14
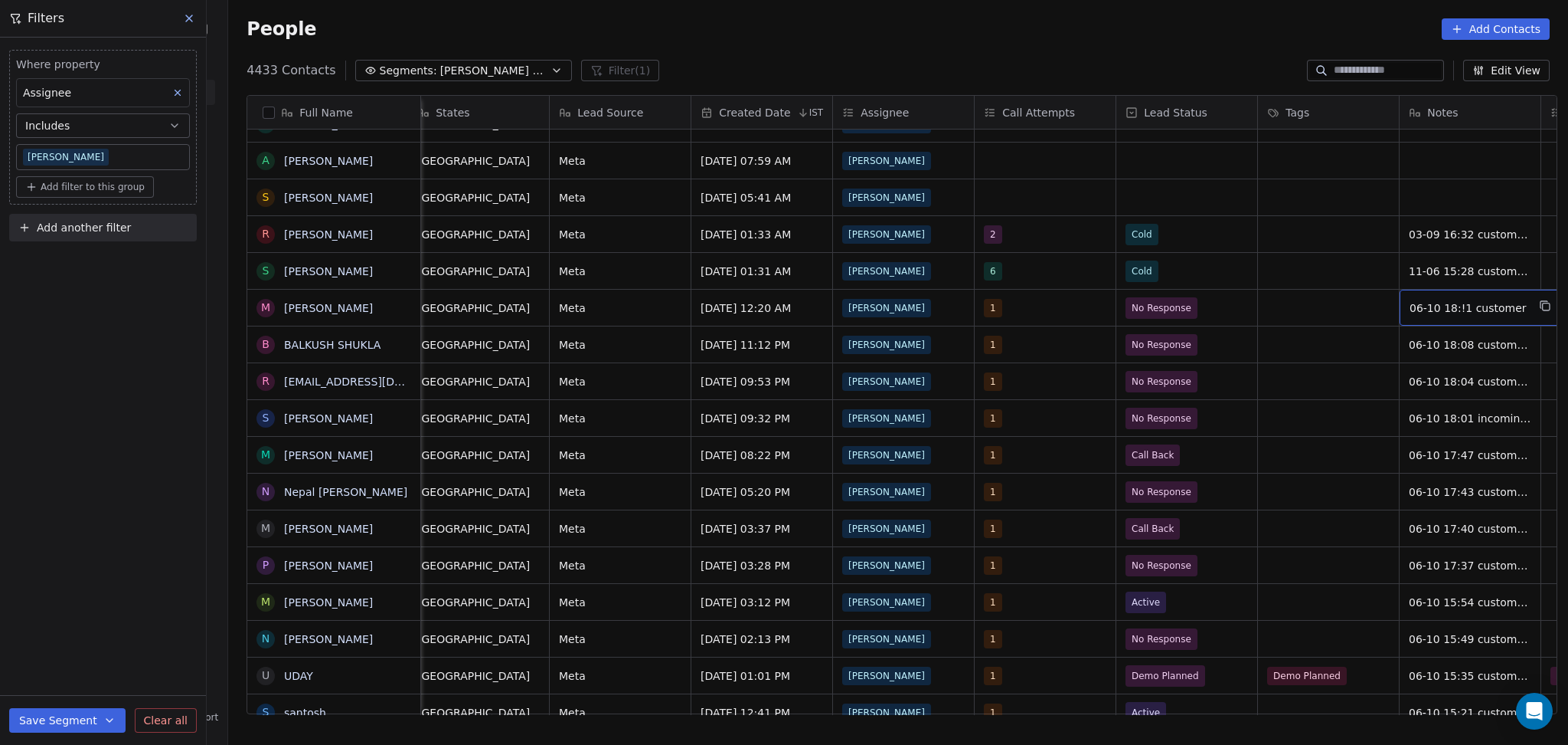
click at [1475, 320] on div "06-10 18:!1 customer" at bounding box center [1482, 307] width 165 height 36
click at [1447, 303] on textarea "**********" at bounding box center [1468, 314] width 150 height 47
click at [1505, 303] on textarea "**********" at bounding box center [1468, 314] width 150 height 47
type textarea "**********"
click at [1354, 359] on html "On2Cook India Pvt. Ltd. Contacts People Marketing Workflows Campaigns Metrics &…" at bounding box center [784, 372] width 1568 height 745
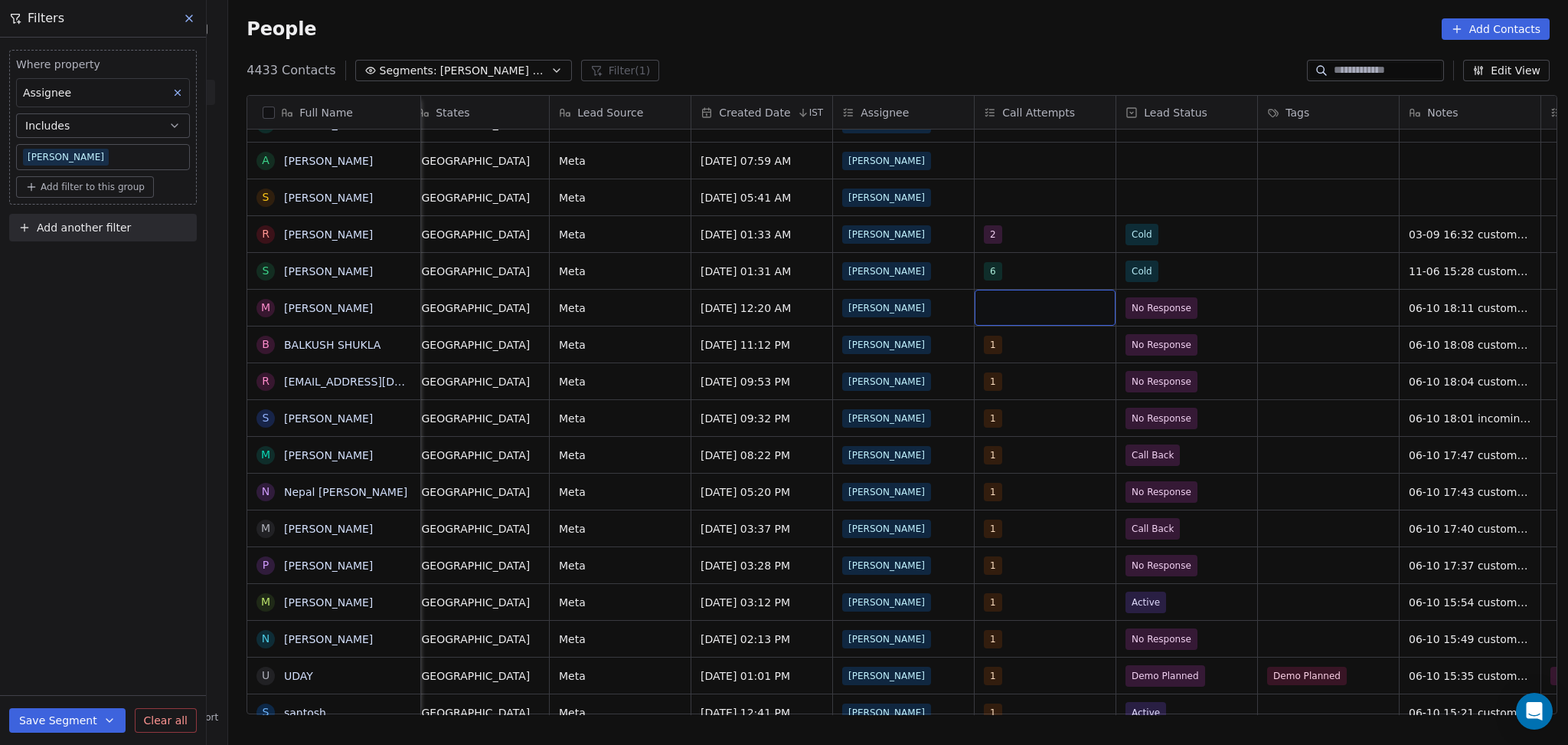
click at [1041, 298] on div "grid" at bounding box center [1045, 307] width 141 height 36
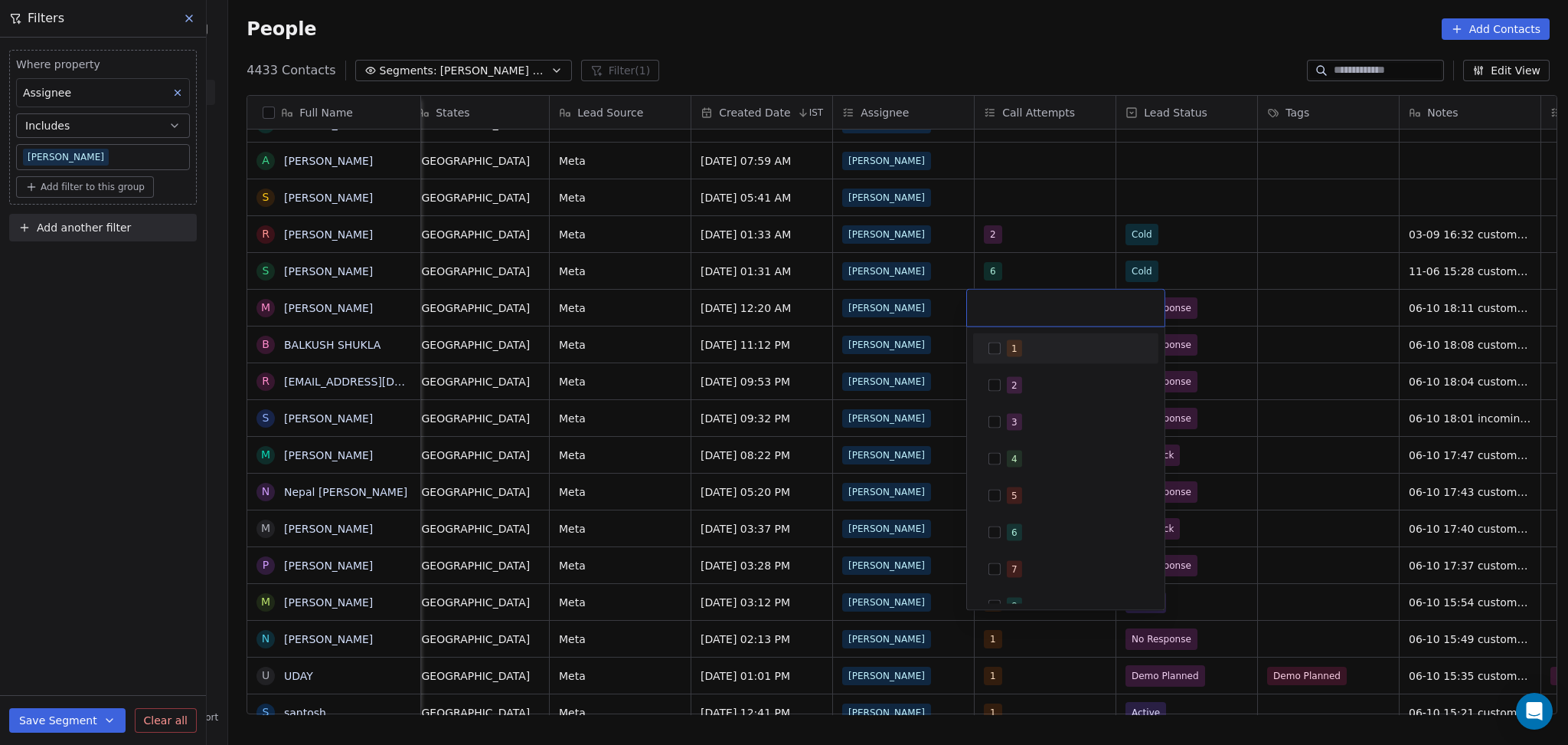
click at [1023, 335] on div "1" at bounding box center [1066, 349] width 185 height 31
click at [1257, 247] on html "On2Cook India Pvt. Ltd. Contacts People Marketing Workflows Campaigns Metrics &…" at bounding box center [784, 372] width 1568 height 745
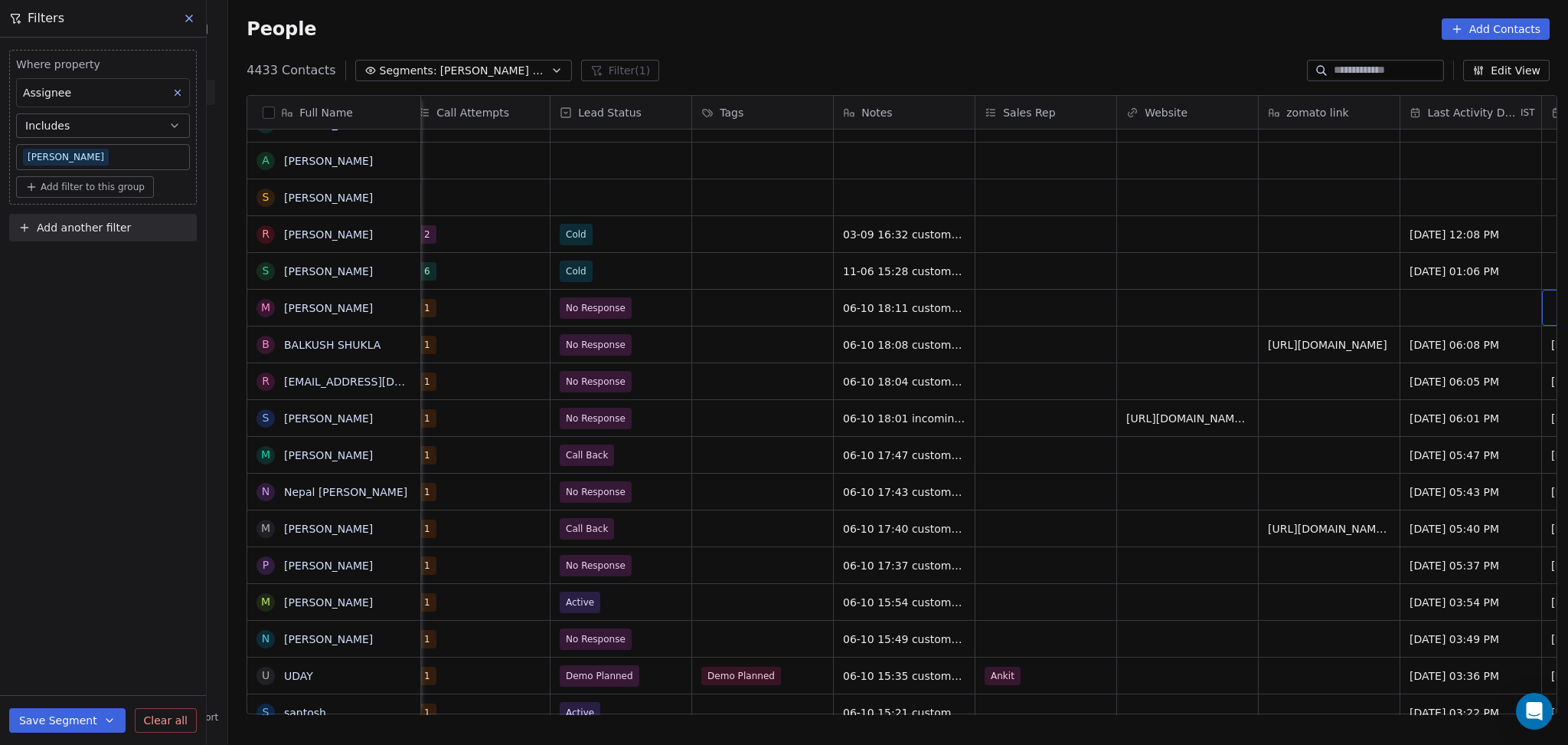
scroll to position [0, 1571]
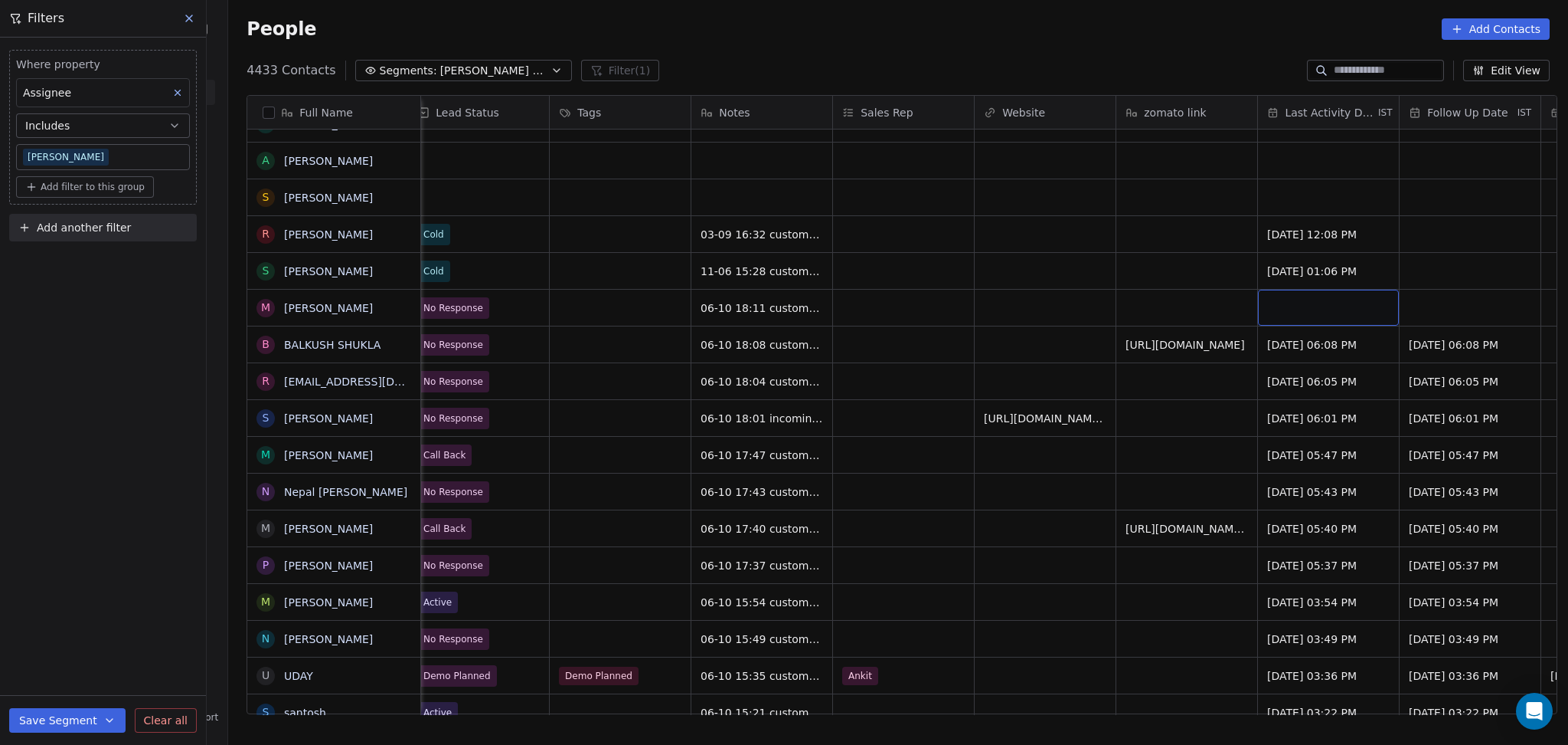
click at [1306, 307] on div "grid" at bounding box center [1328, 307] width 141 height 36
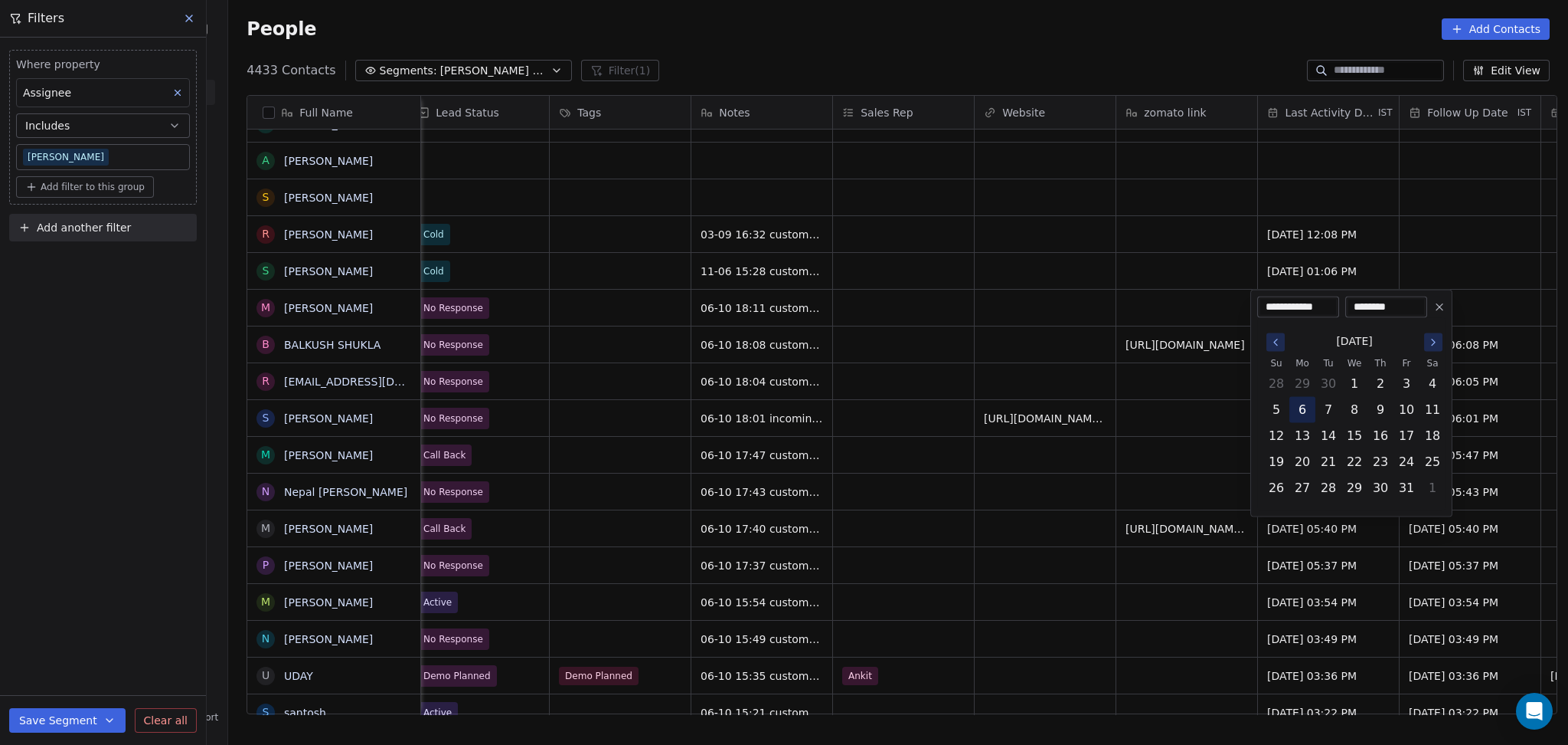
click at [1312, 412] on button "6" at bounding box center [1302, 410] width 24 height 24
click at [1064, 430] on html "On2Cook India Pvt. Ltd. Contacts People Marketing Workflows Campaigns Metrics &…" at bounding box center [784, 372] width 1568 height 745
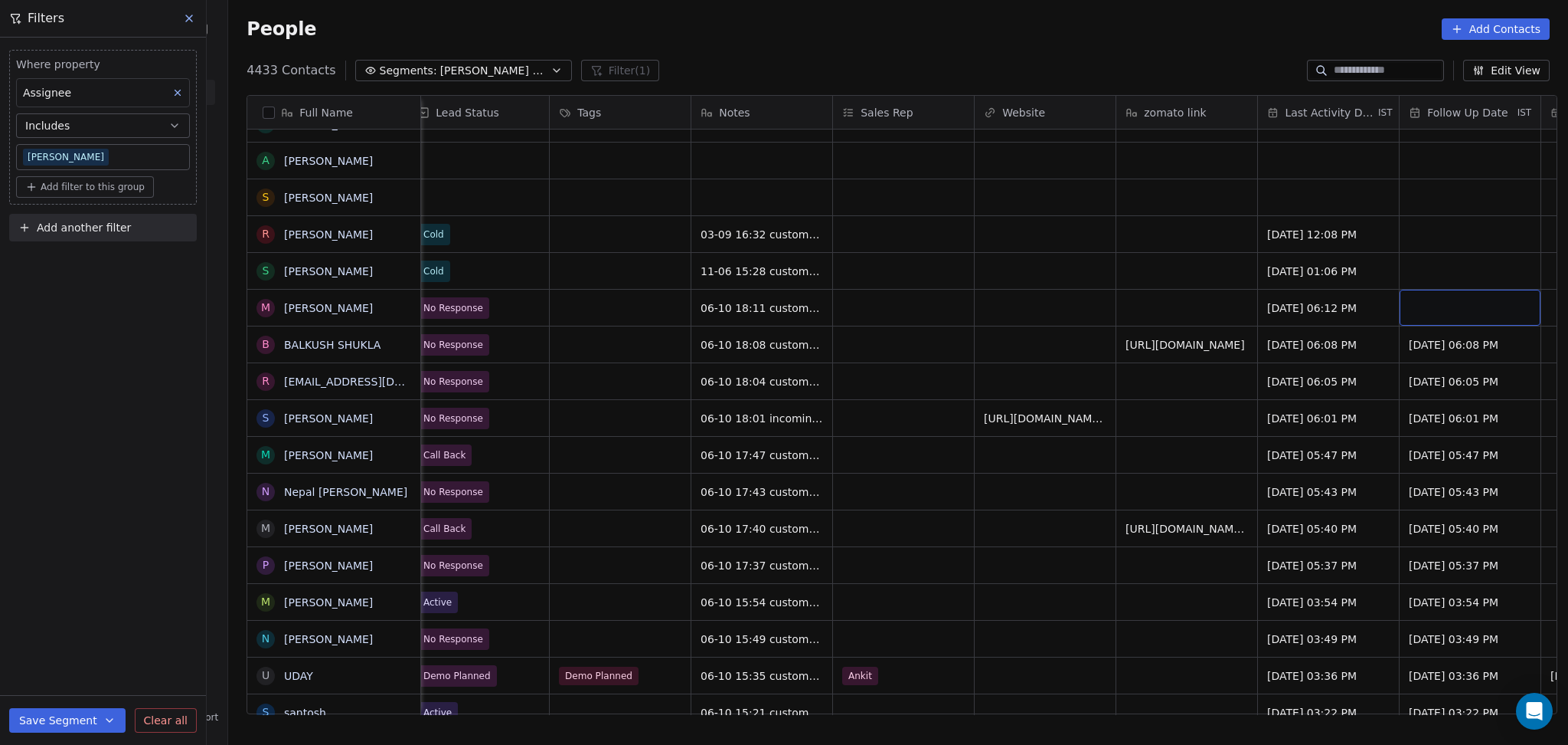
click at [1453, 291] on div "grid" at bounding box center [1470, 307] width 141 height 36
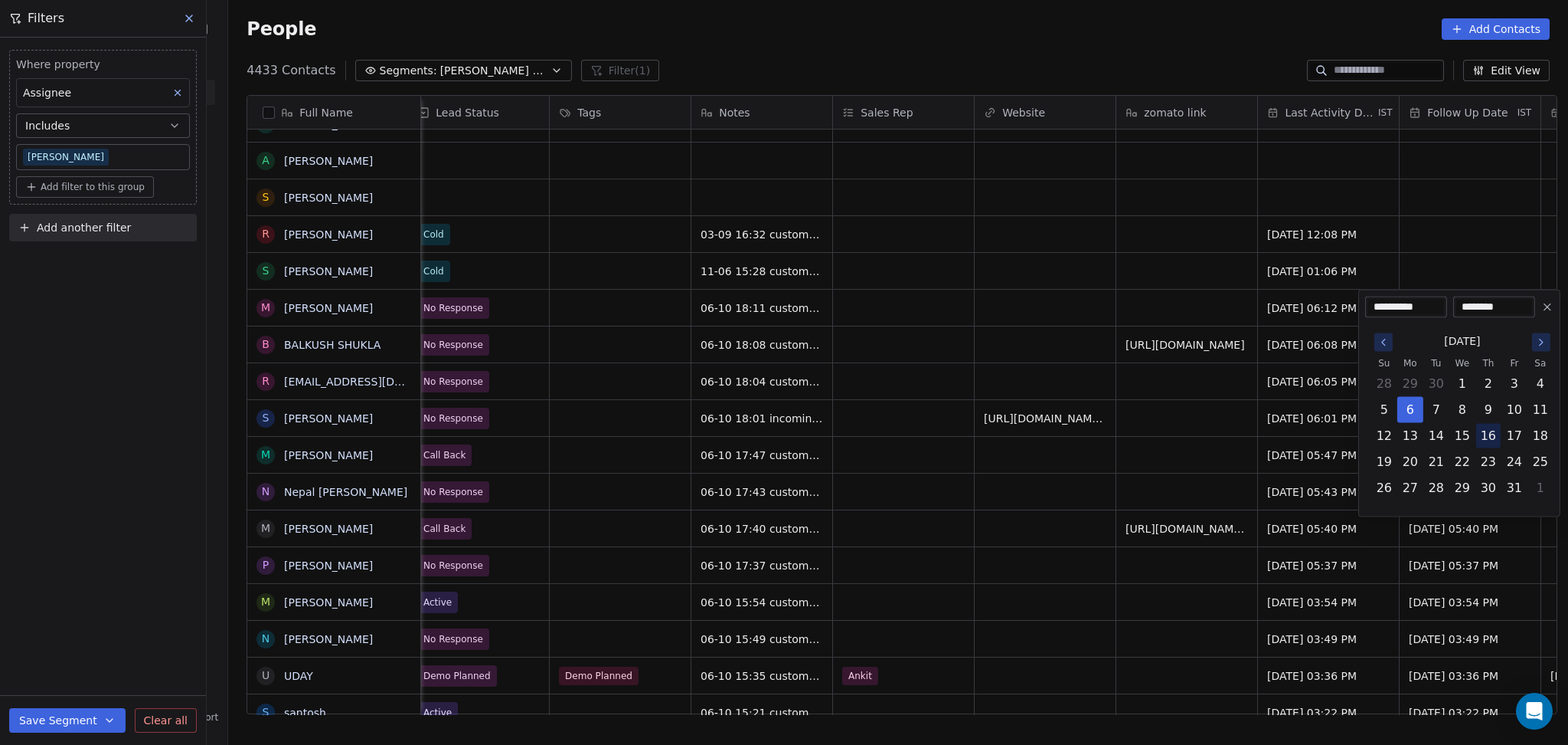
click at [1498, 436] on button "16" at bounding box center [1488, 436] width 24 height 24
type input "**********"
click at [958, 437] on html "On2Cook India Pvt. Ltd. Contacts People Marketing Workflows Campaigns Metrics &…" at bounding box center [784, 372] width 1568 height 745
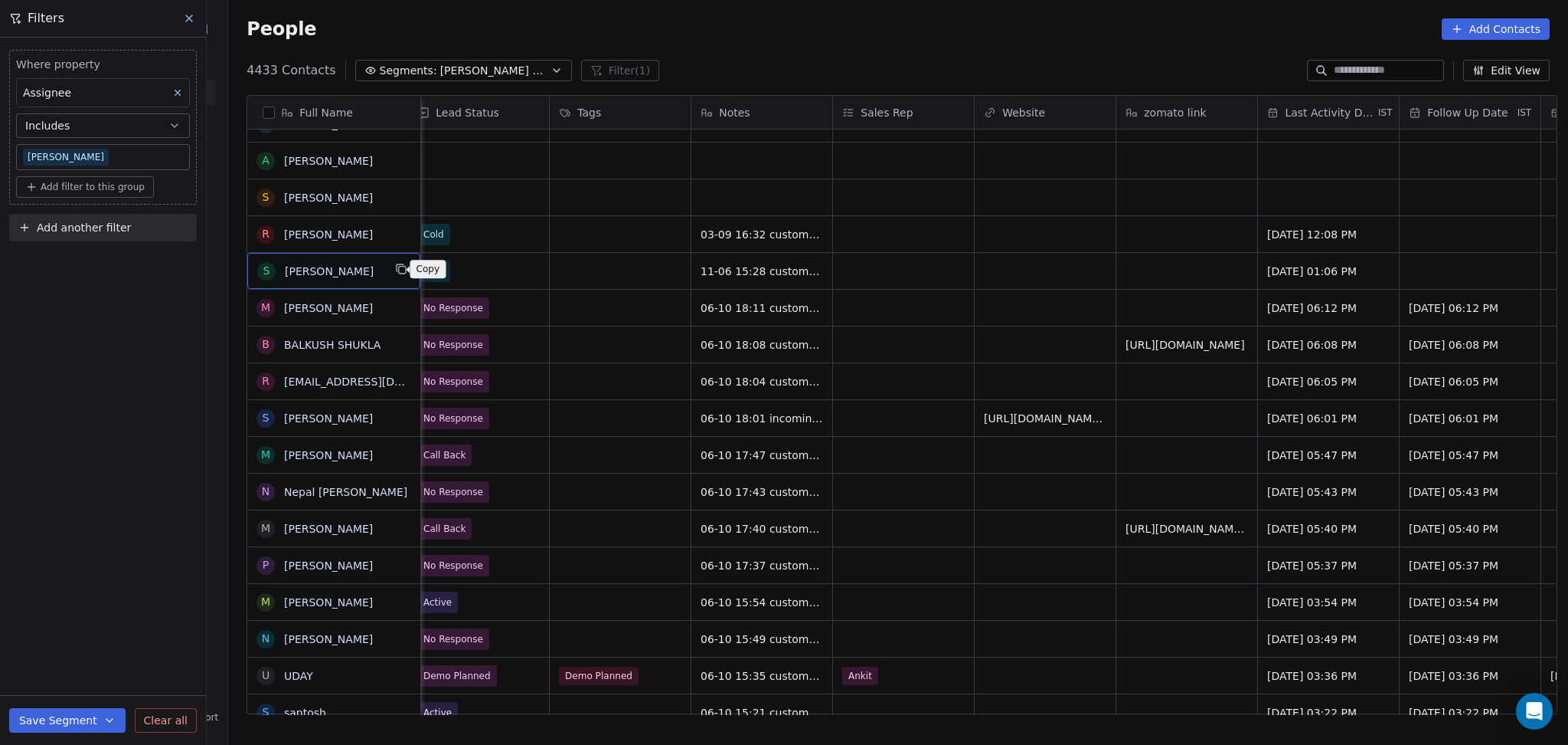
scroll to position [0, 0]
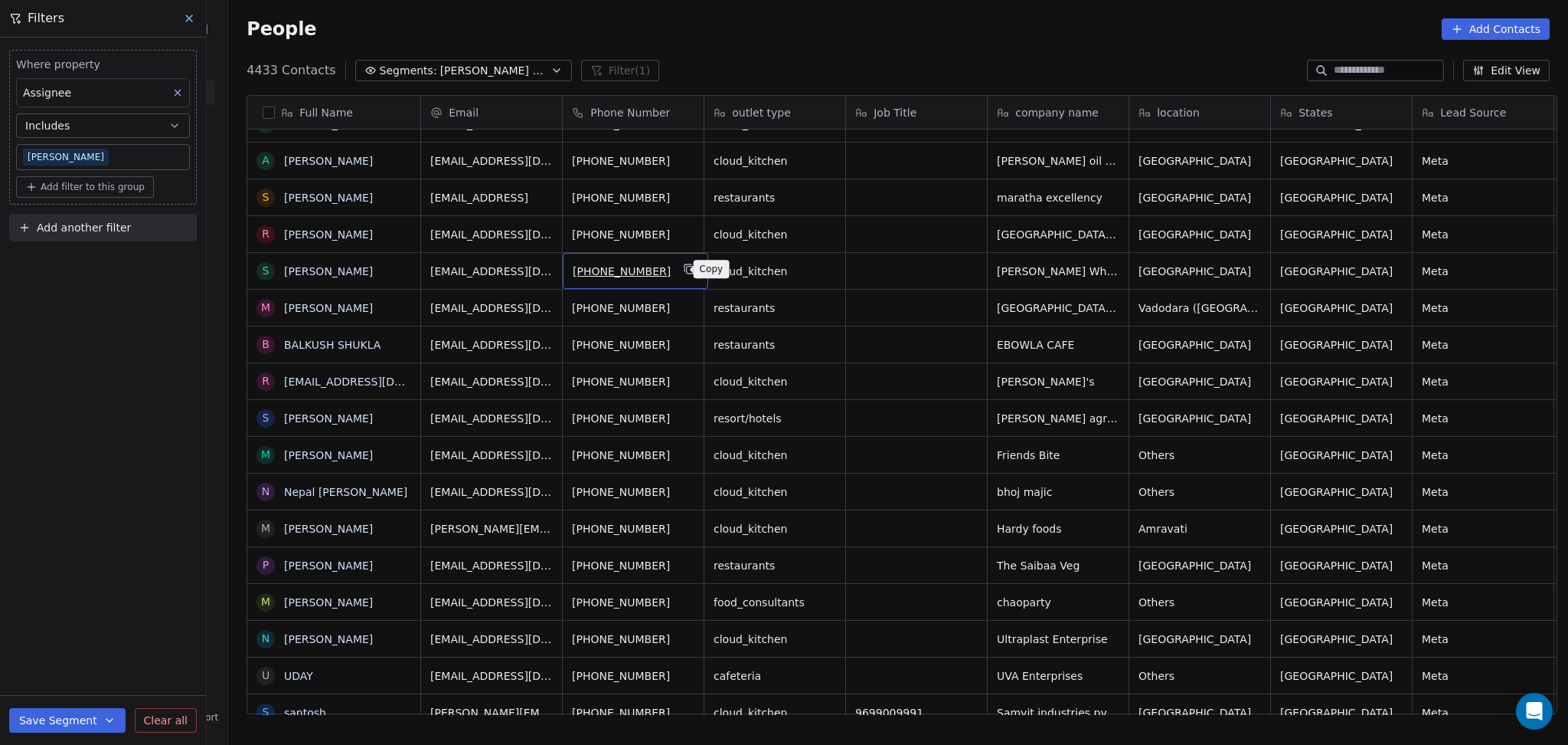
click at [687, 273] on icon "grid" at bounding box center [690, 270] width 7 height 7
click at [684, 306] on button "grid" at bounding box center [689, 306] width 19 height 19
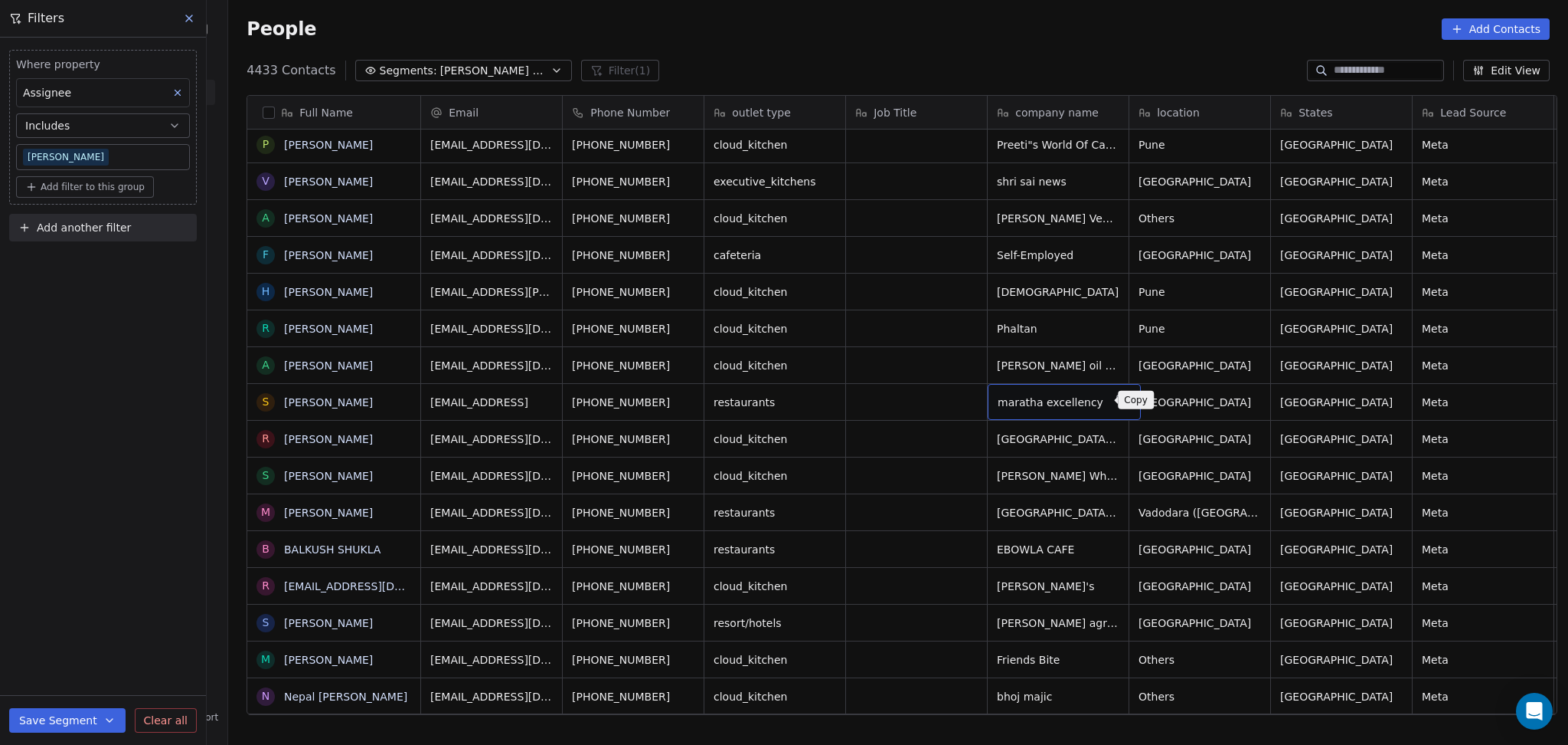
click at [1119, 398] on icon "grid" at bounding box center [1123, 401] width 7 height 7
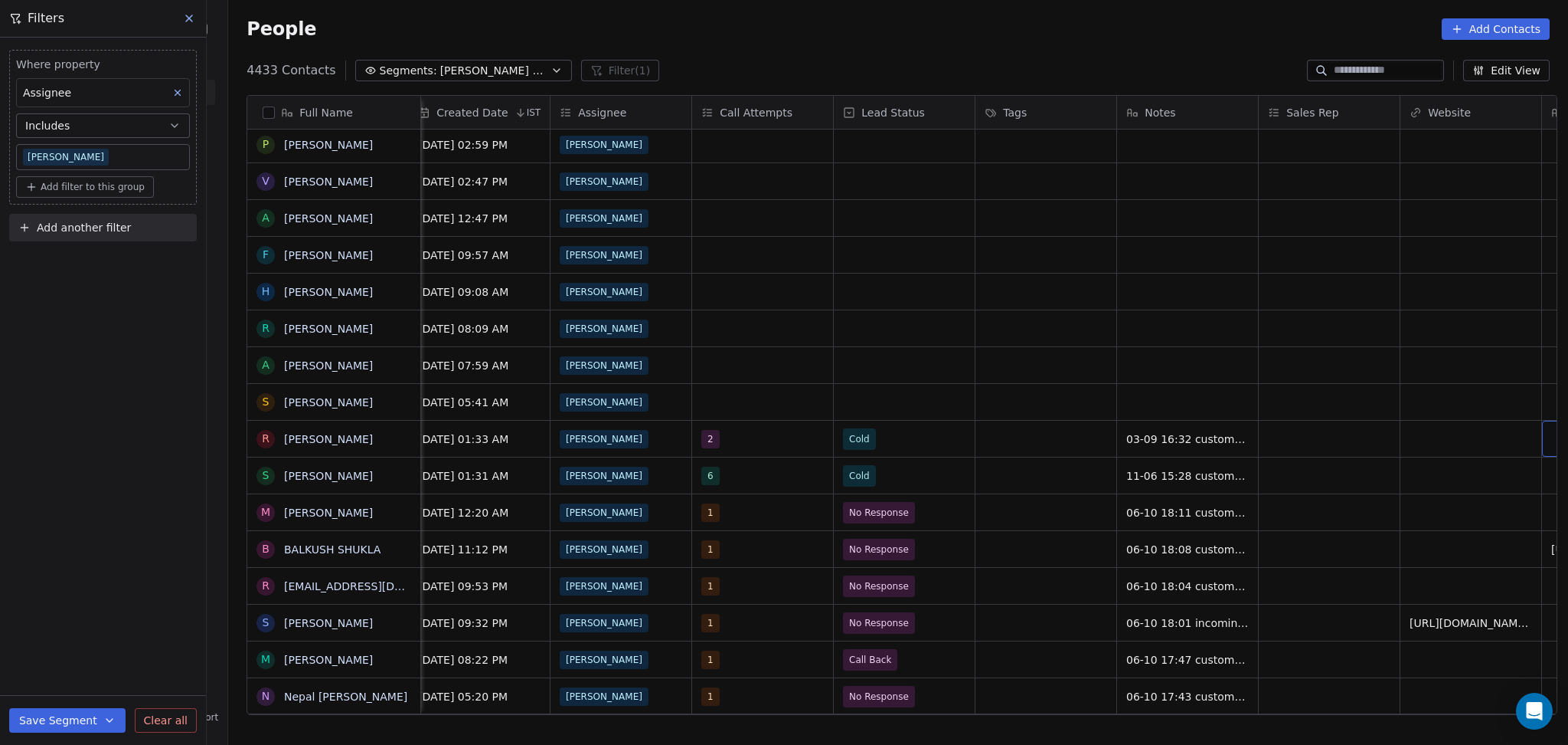
scroll to position [0, 1288]
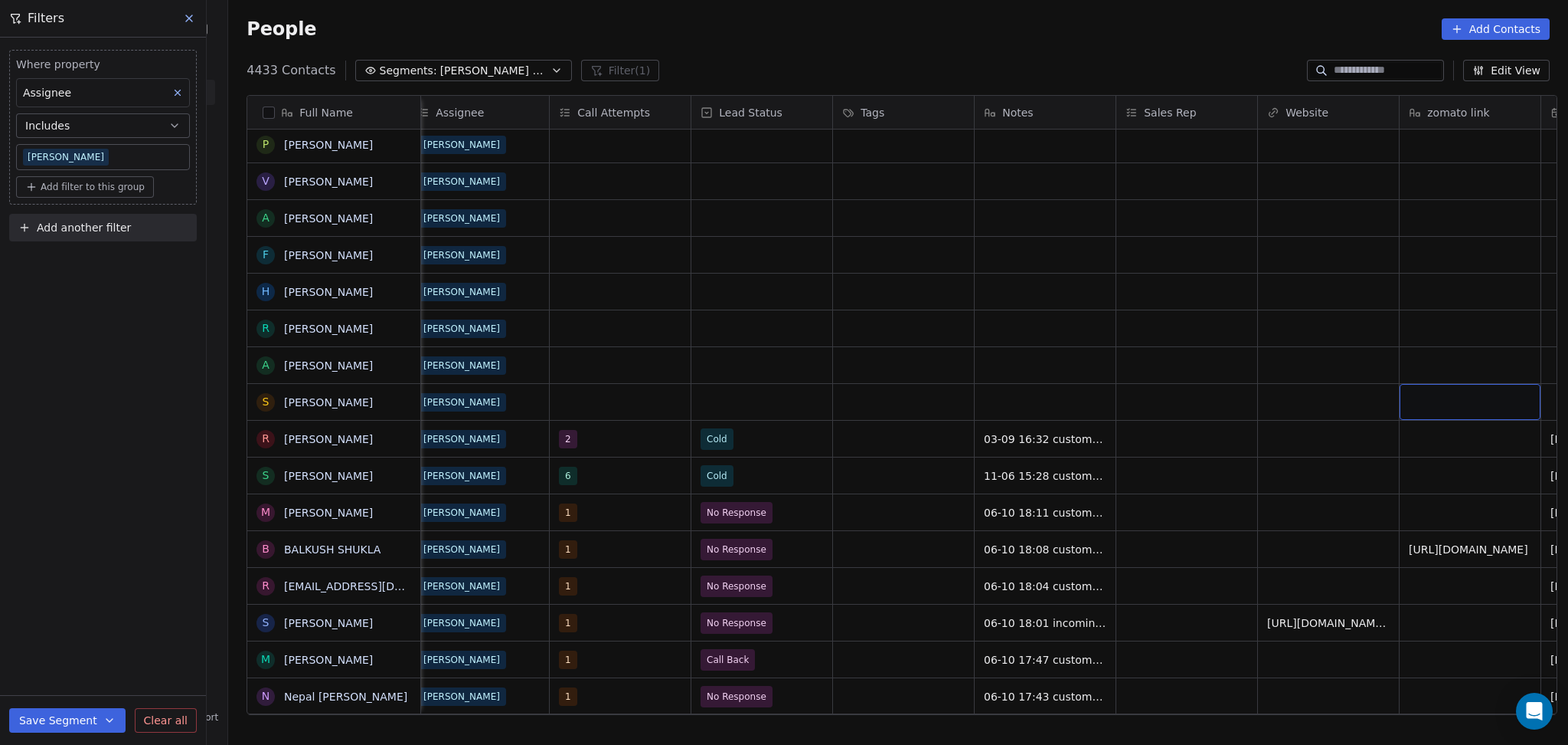
click at [1411, 411] on div "grid" at bounding box center [1470, 402] width 141 height 36
type textarea "**********"
click at [1300, 419] on html "On2Cook India Pvt. Ltd. Contacts People Marketing Workflows Campaigns Metrics &…" at bounding box center [784, 372] width 1568 height 745
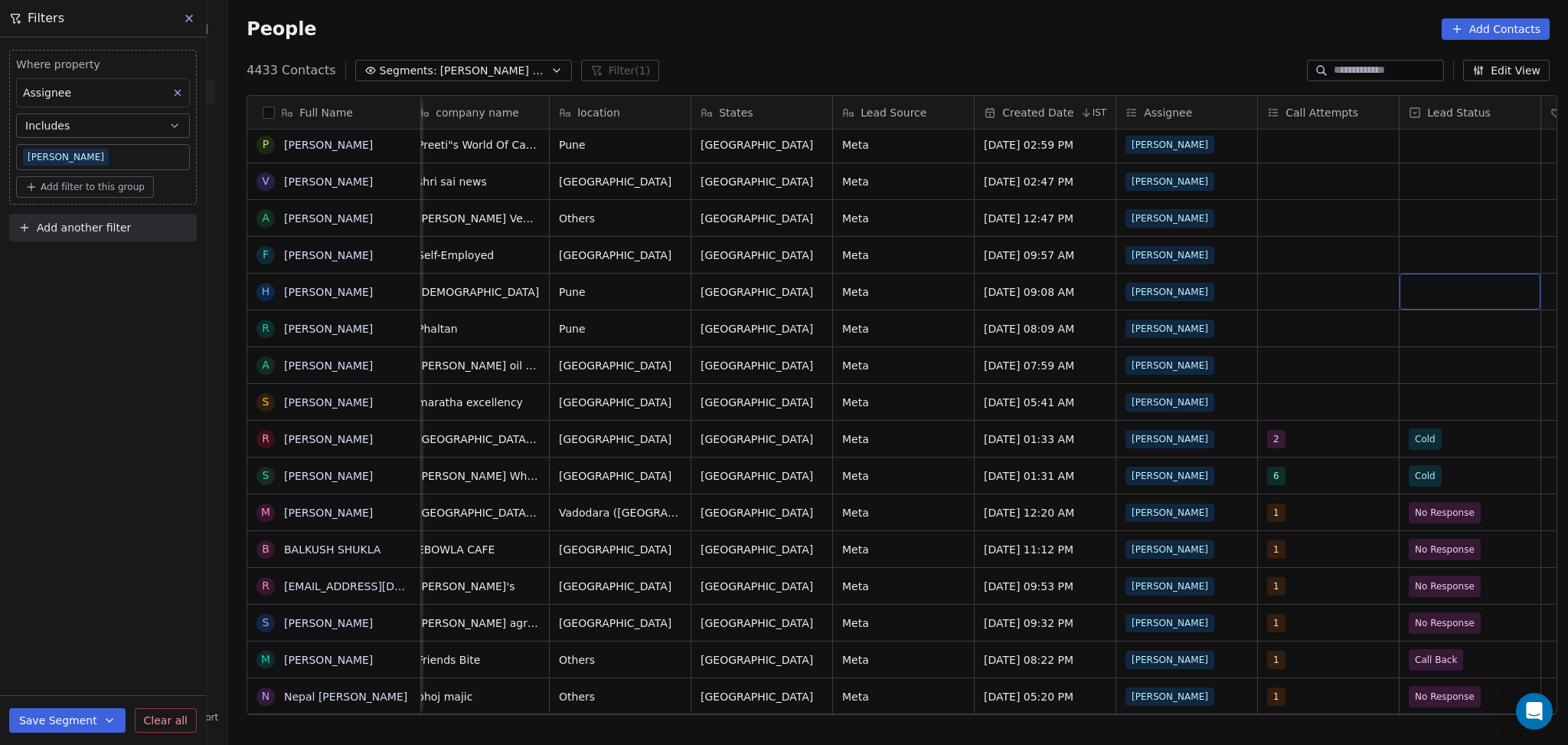
scroll to position [0, 720]
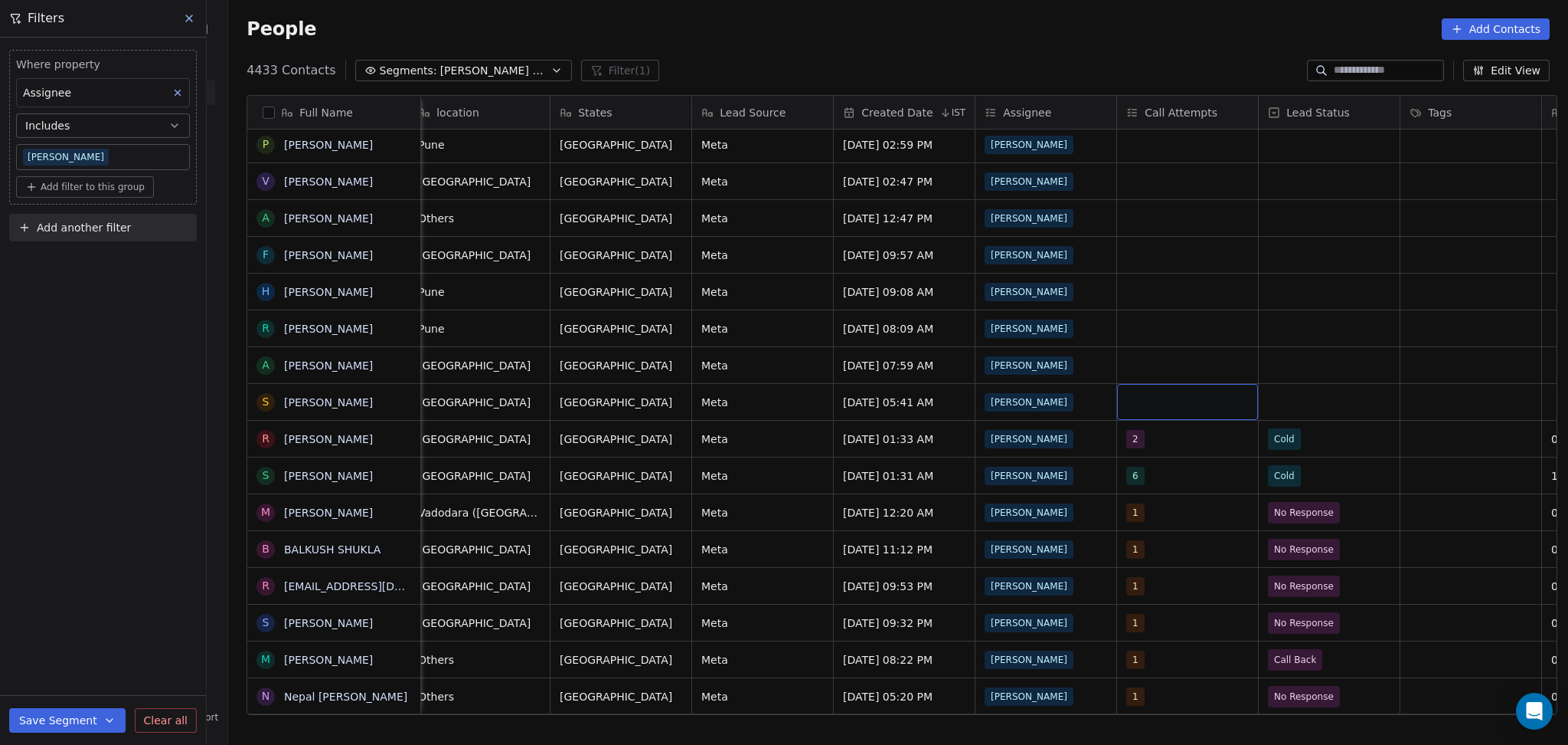
click at [1177, 390] on div "grid" at bounding box center [1187, 402] width 141 height 36
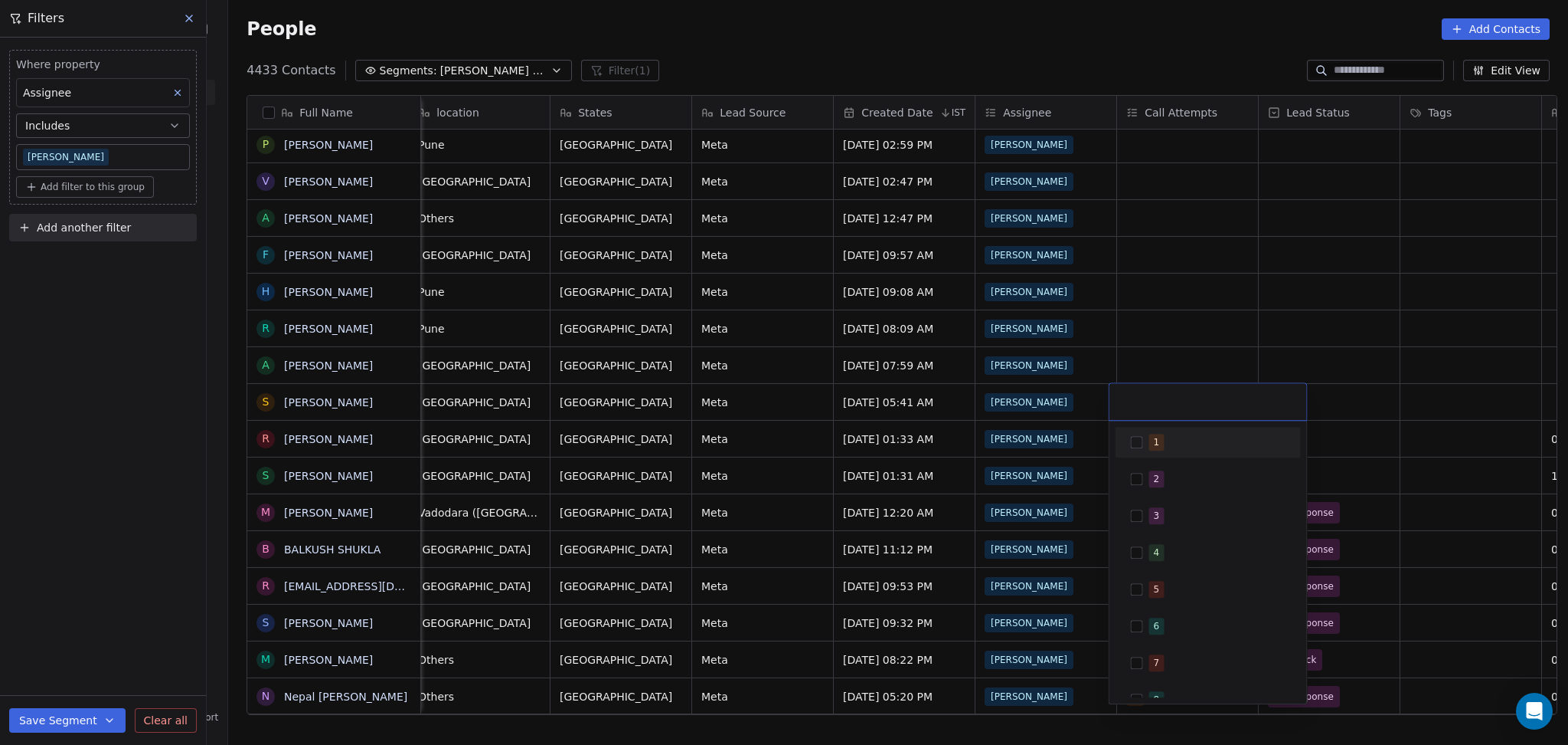
click at [1168, 432] on div "1" at bounding box center [1208, 442] width 173 height 24
click at [1314, 295] on html "On2Cook India Pvt. Ltd. Contacts People Marketing Workflows Campaigns Metrics &…" at bounding box center [784, 372] width 1568 height 745
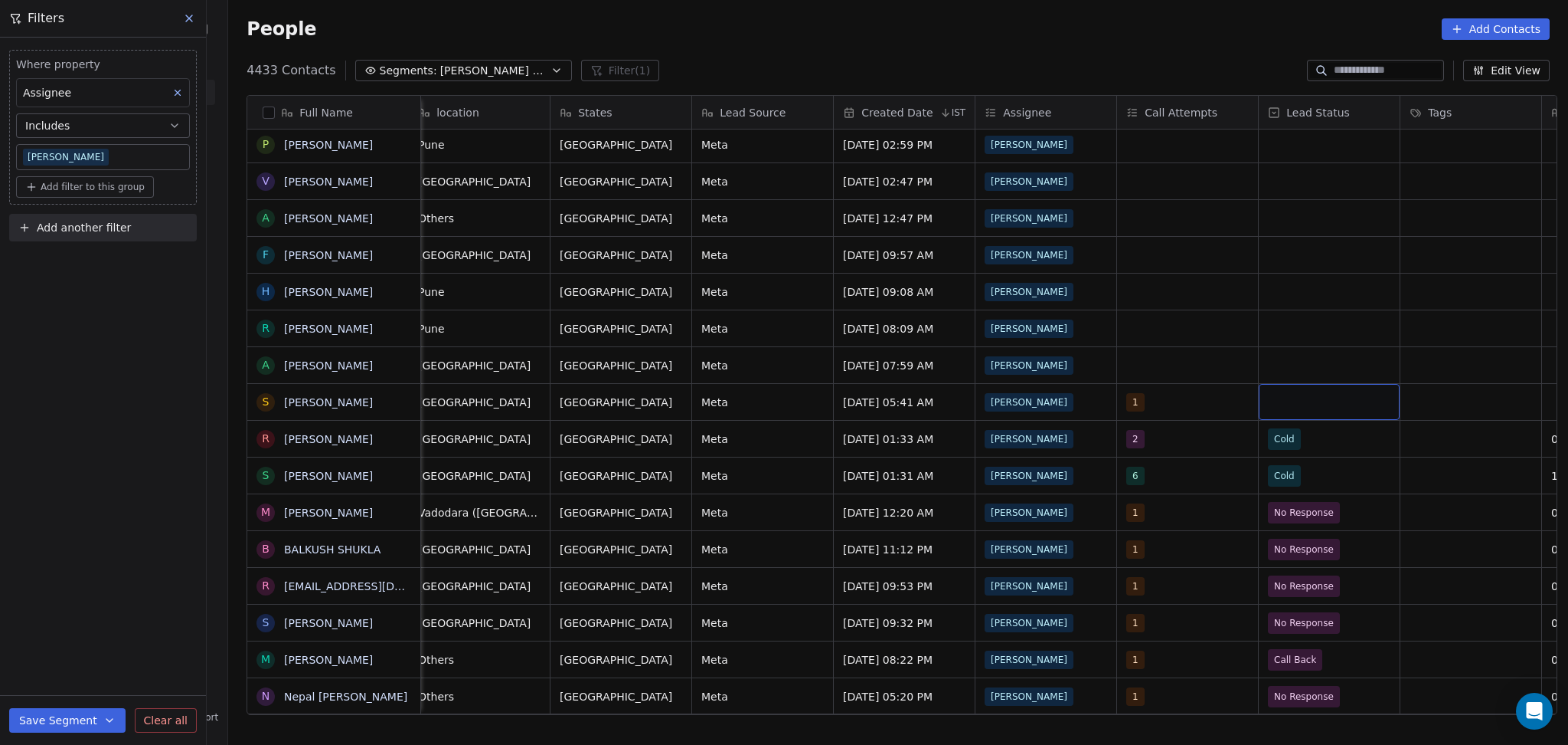
click at [1299, 405] on div "grid" at bounding box center [1329, 402] width 141 height 36
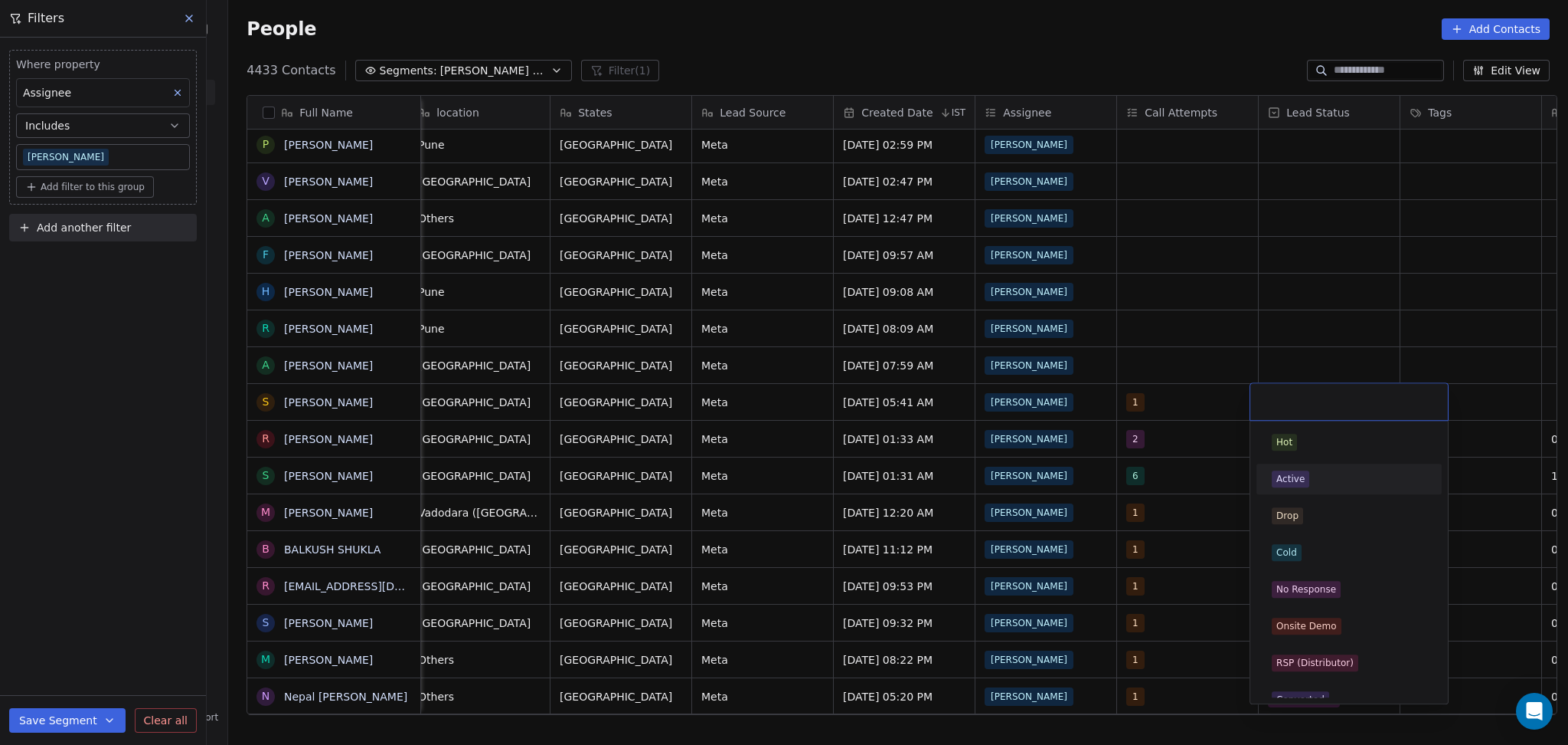
click at [1318, 470] on div "Active" at bounding box center [1349, 479] width 185 height 31
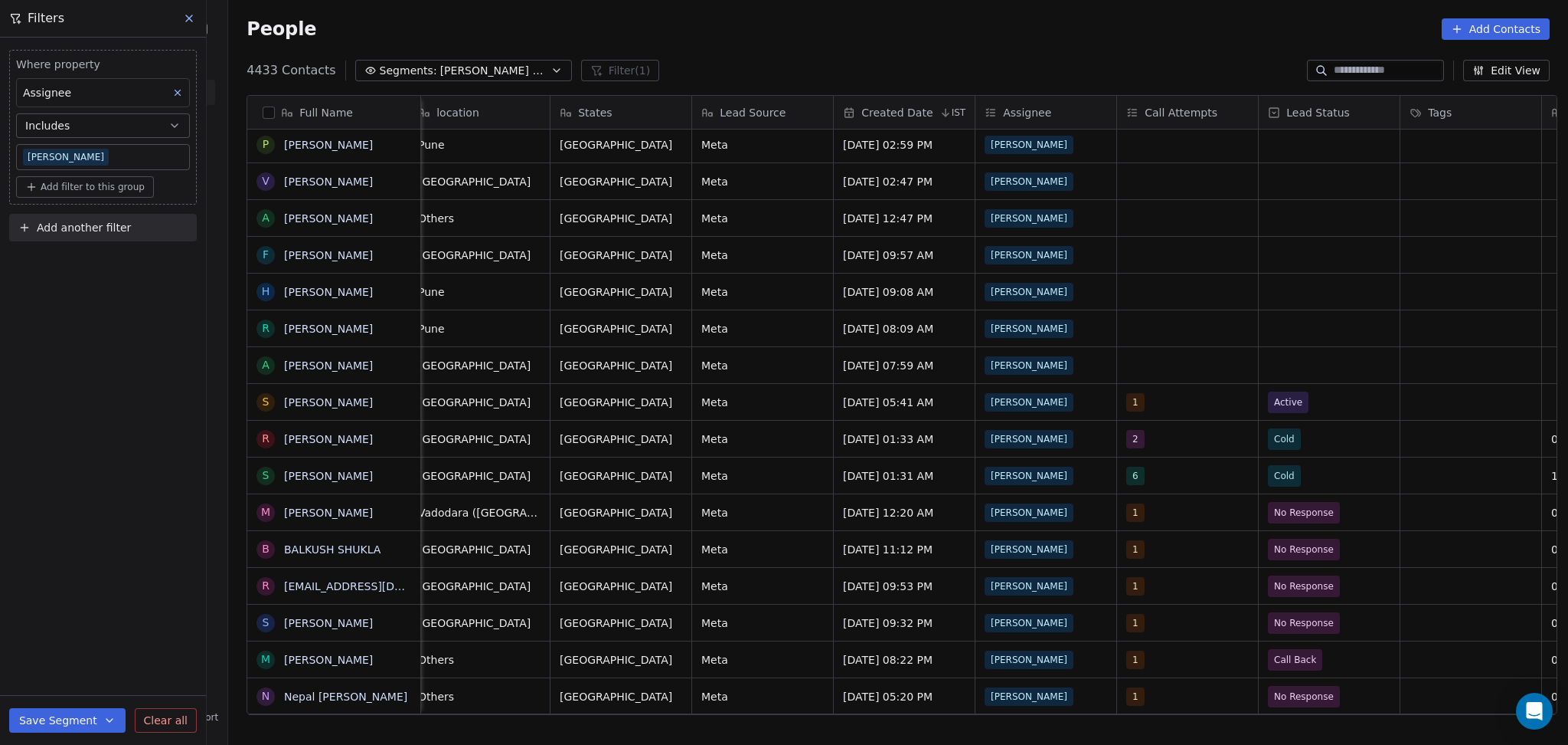
scroll to position [0, 1005]
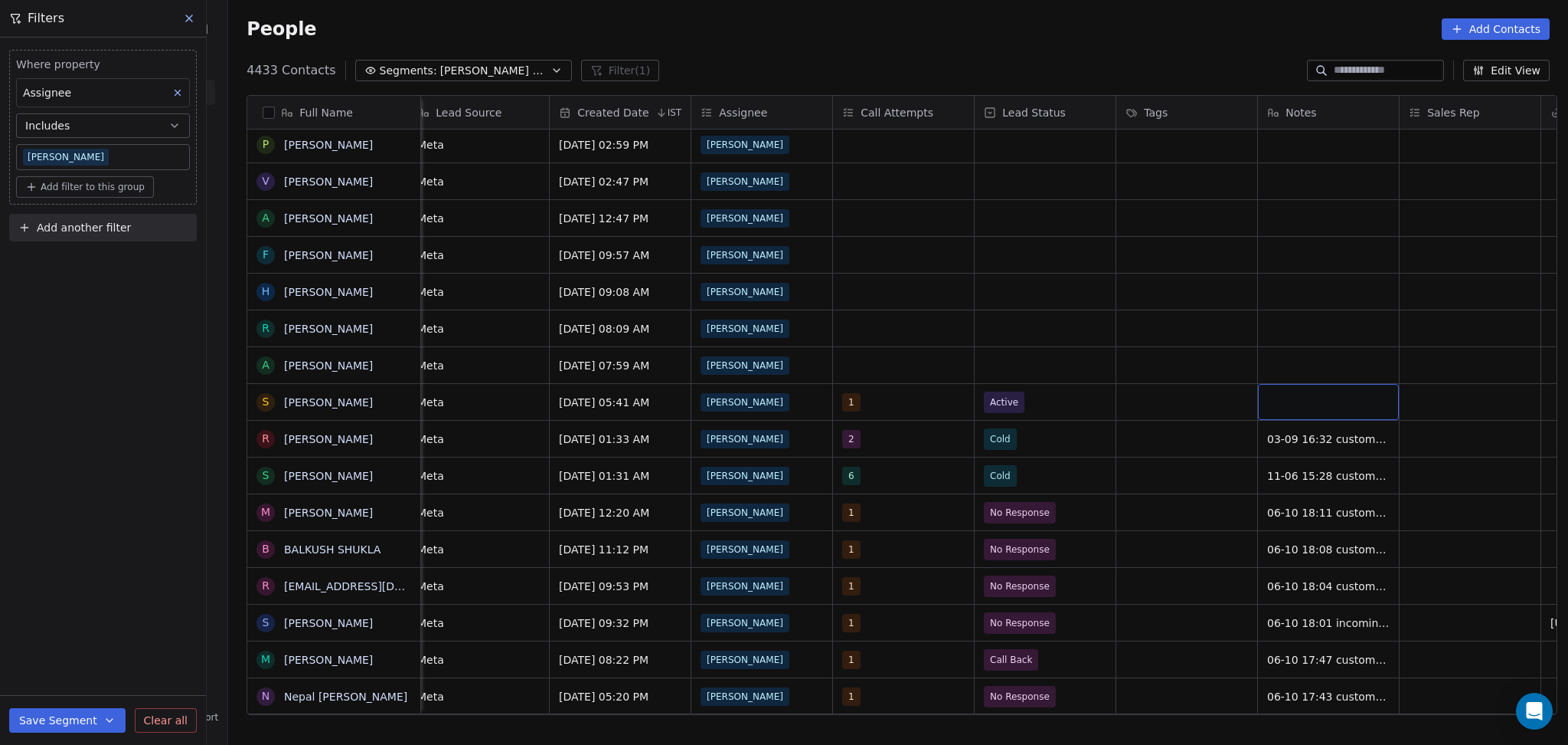
click at [1326, 408] on div "grid" at bounding box center [1328, 402] width 141 height 36
type textarea "**********"
click at [1470, 404] on html "On2Cook India Pvt. Ltd. Contacts People Marketing Workflows Campaigns Metrics &…" at bounding box center [784, 372] width 1568 height 745
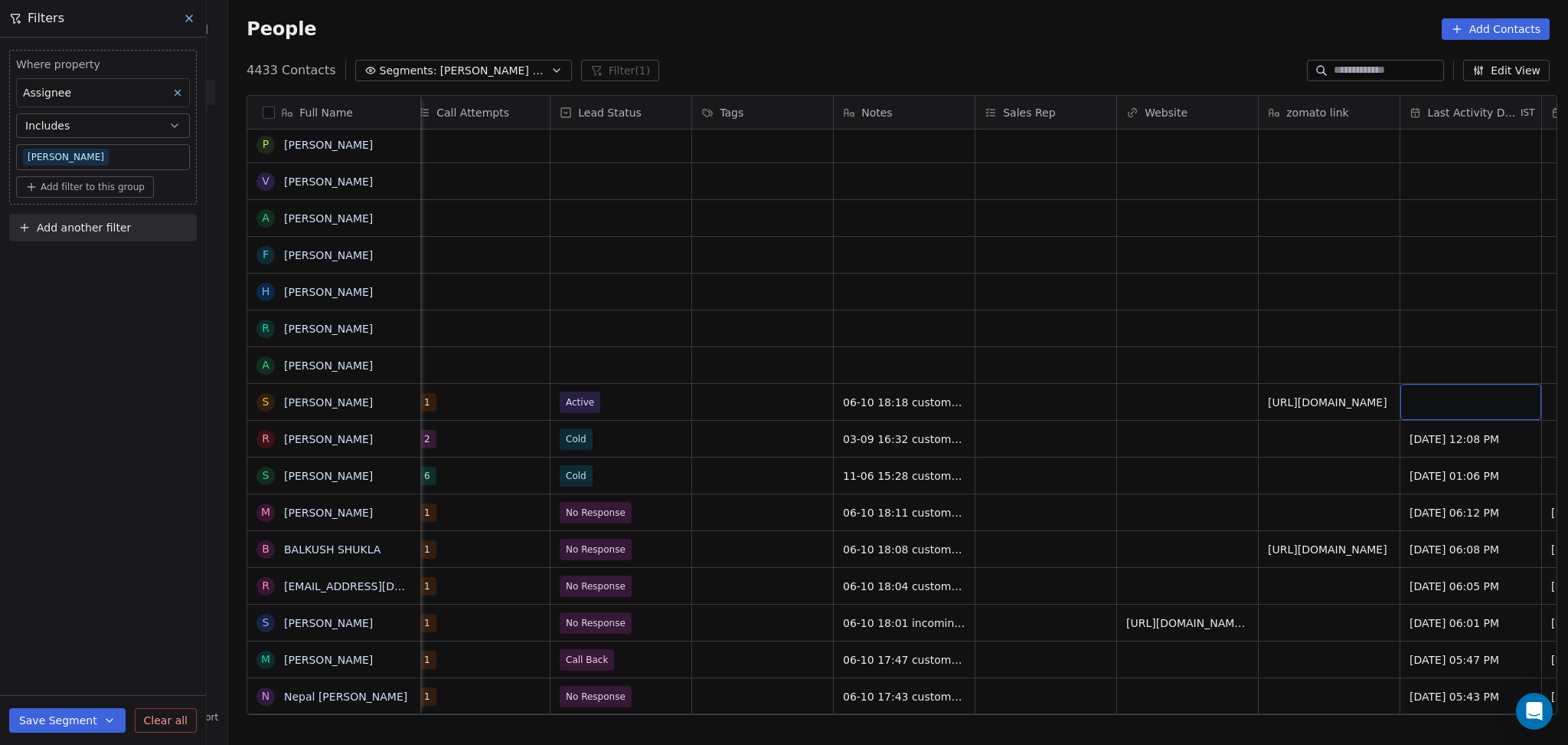
scroll to position [0, 1571]
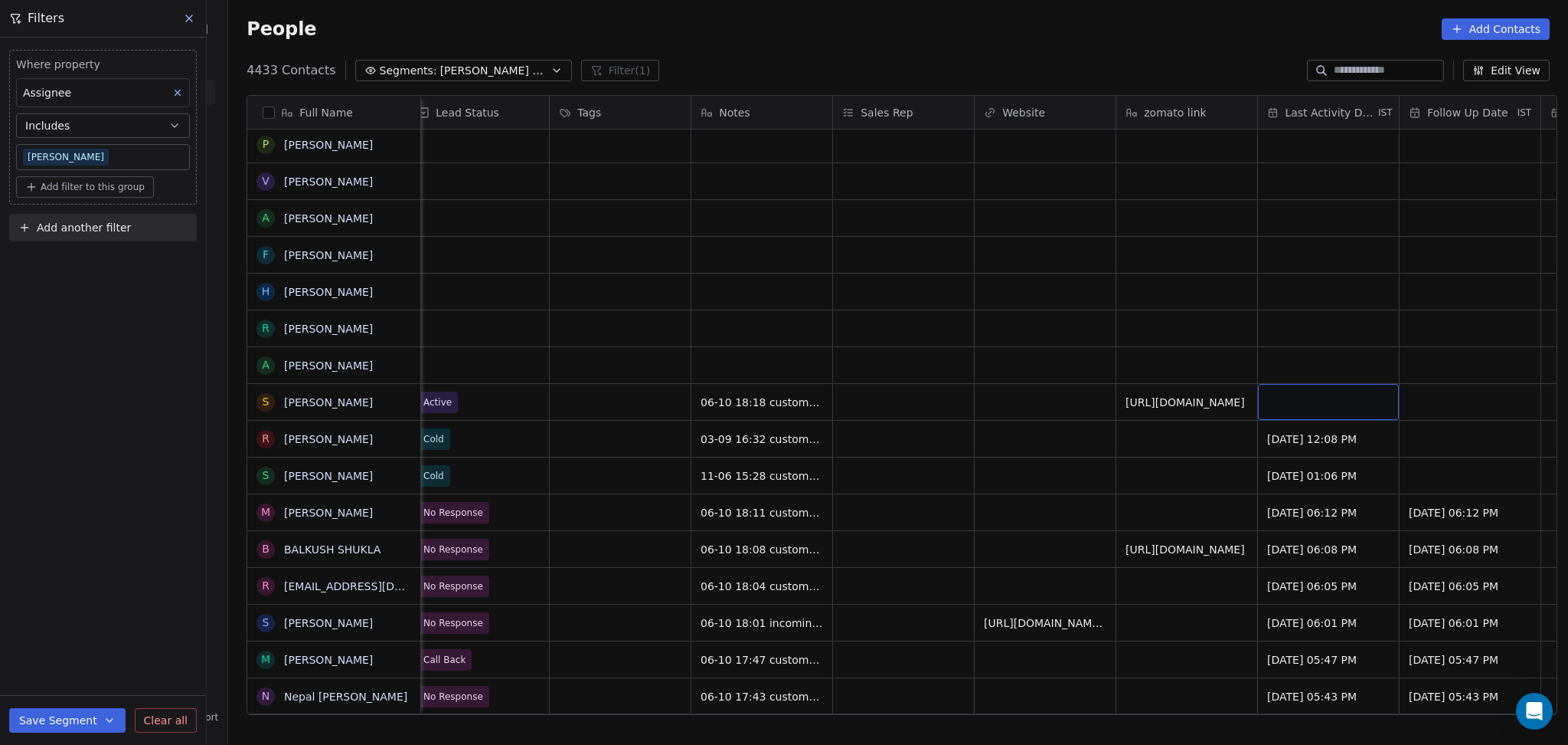
click at [1356, 395] on div "grid" at bounding box center [1328, 402] width 141 height 36
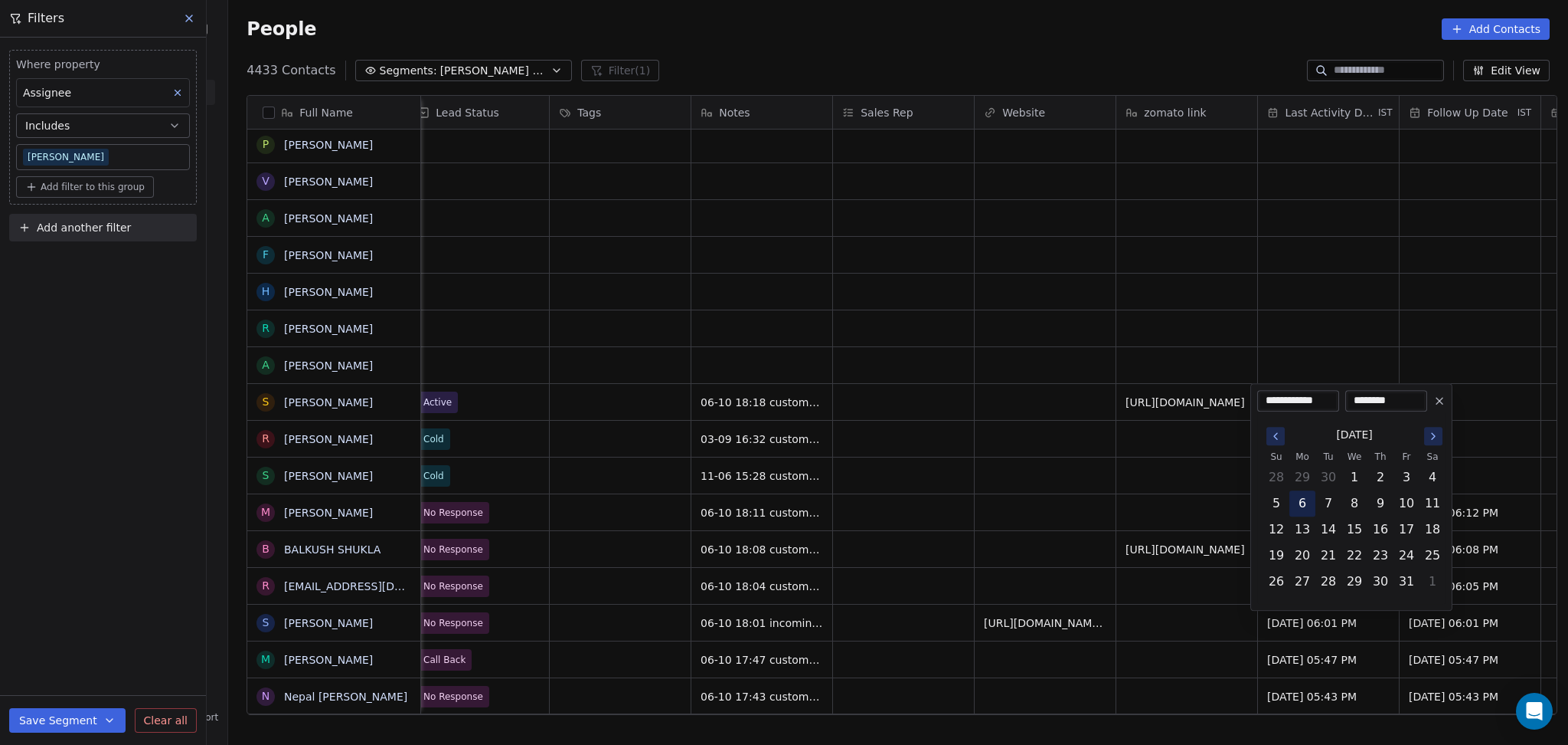
click at [1309, 503] on button "6" at bounding box center [1302, 503] width 24 height 24
click at [1024, 512] on html "On2Cook India Pvt. Ltd. Contacts People Marketing Workflows Campaigns Metrics &…" at bounding box center [784, 372] width 1568 height 745
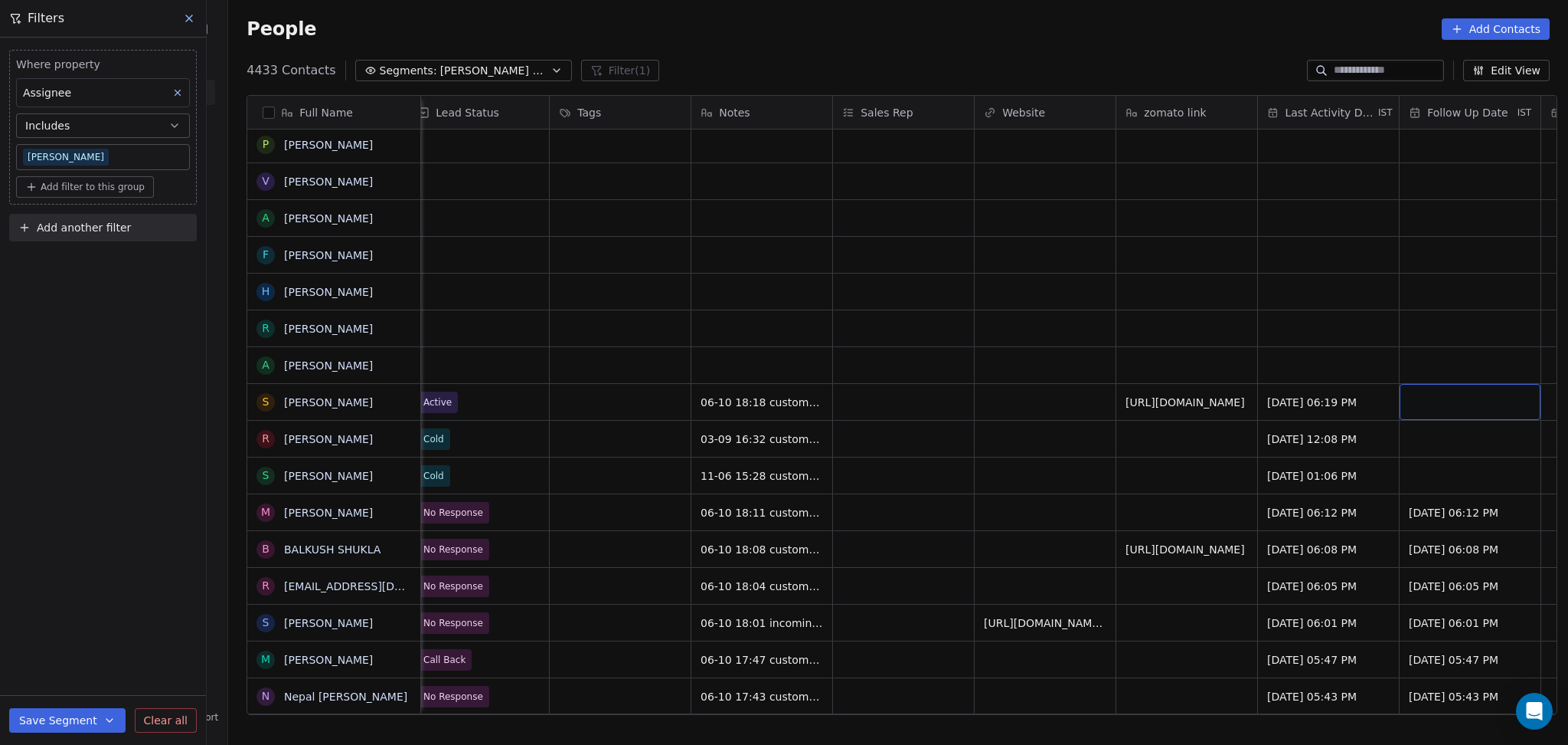
click at [1475, 390] on div "grid" at bounding box center [1470, 402] width 141 height 36
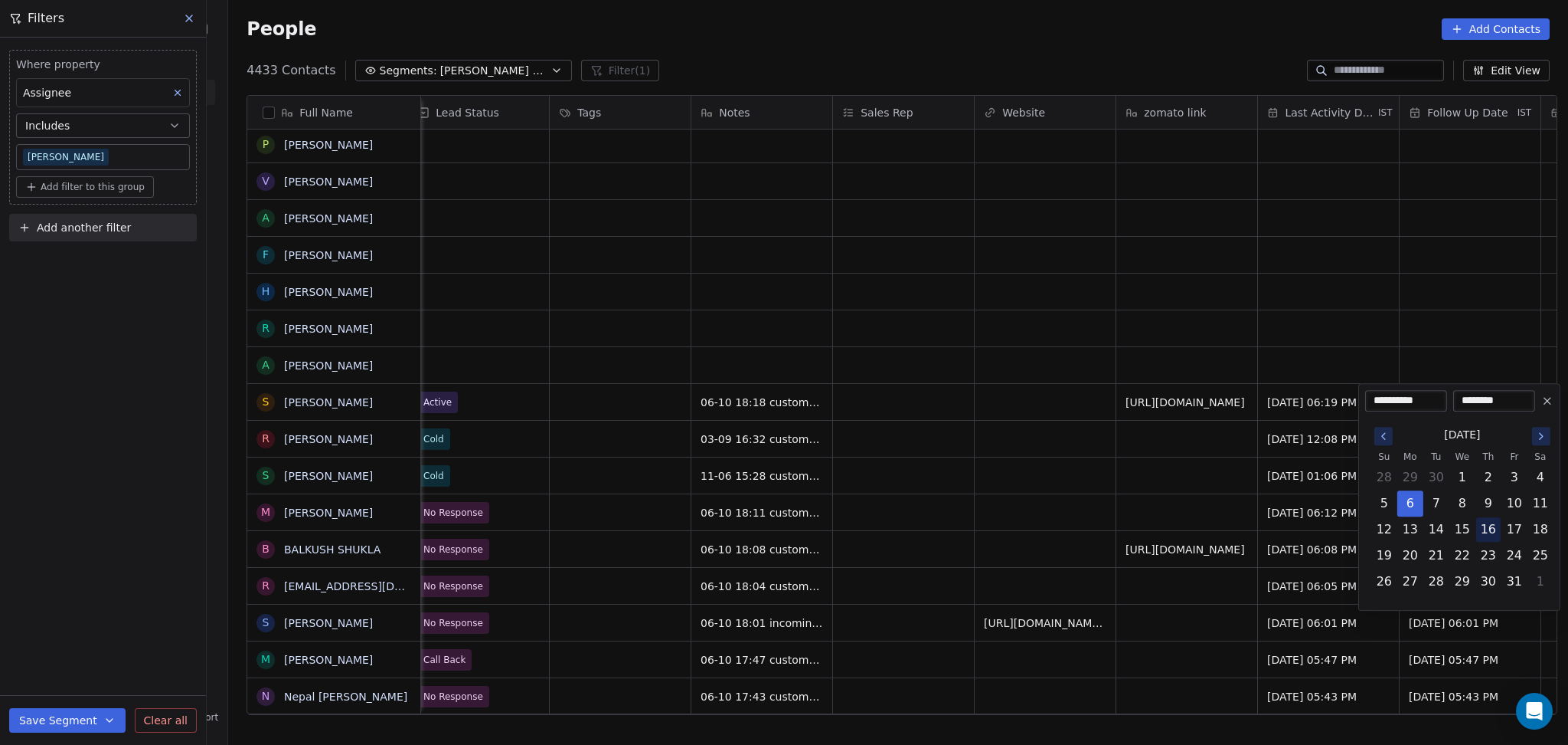
click at [1492, 527] on button "16" at bounding box center [1488, 529] width 24 height 24
type input "**********"
click at [1075, 557] on html "On2Cook India Pvt. Ltd. Contacts People Marketing Workflows Campaigns Metrics &…" at bounding box center [784, 372] width 1568 height 745
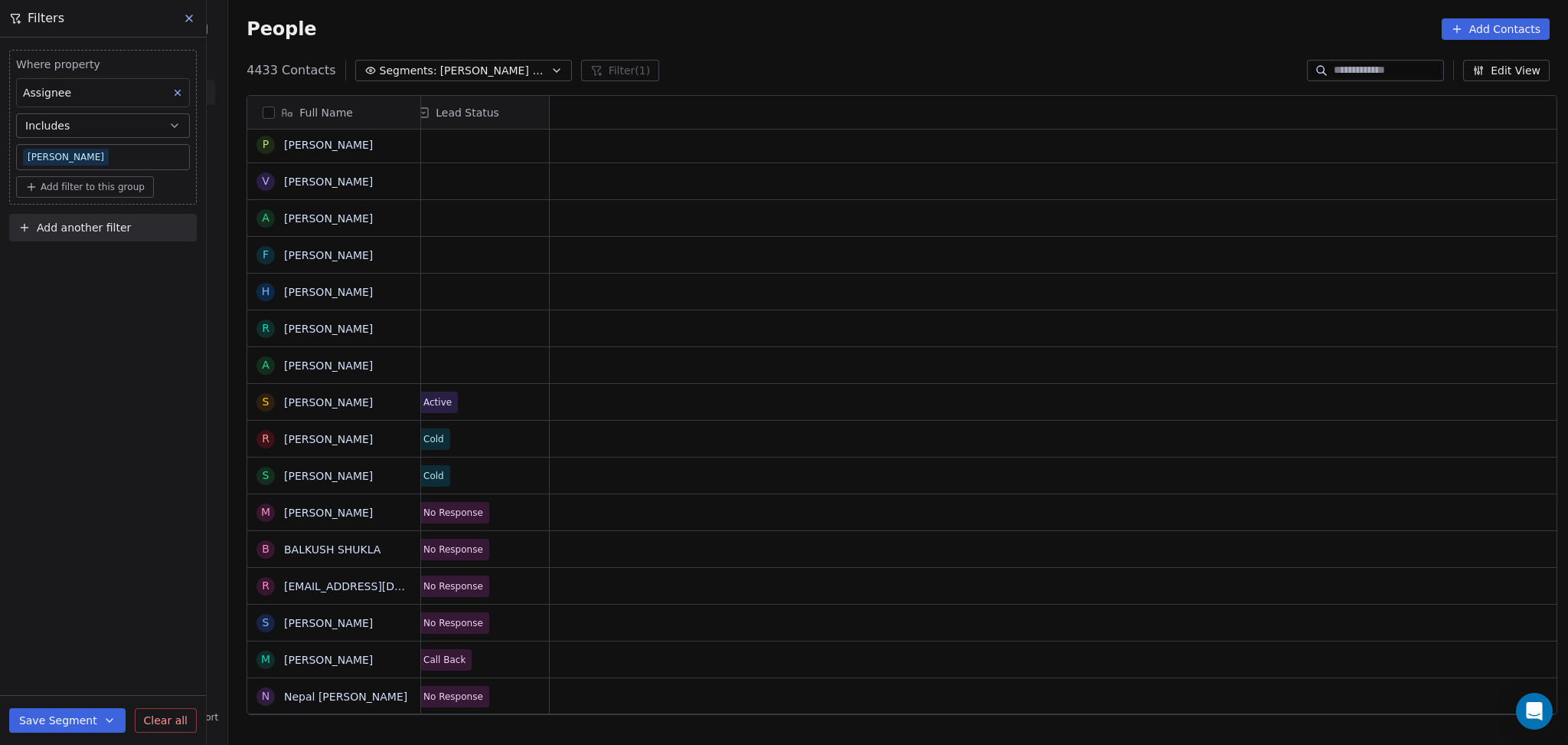
scroll to position [0, 0]
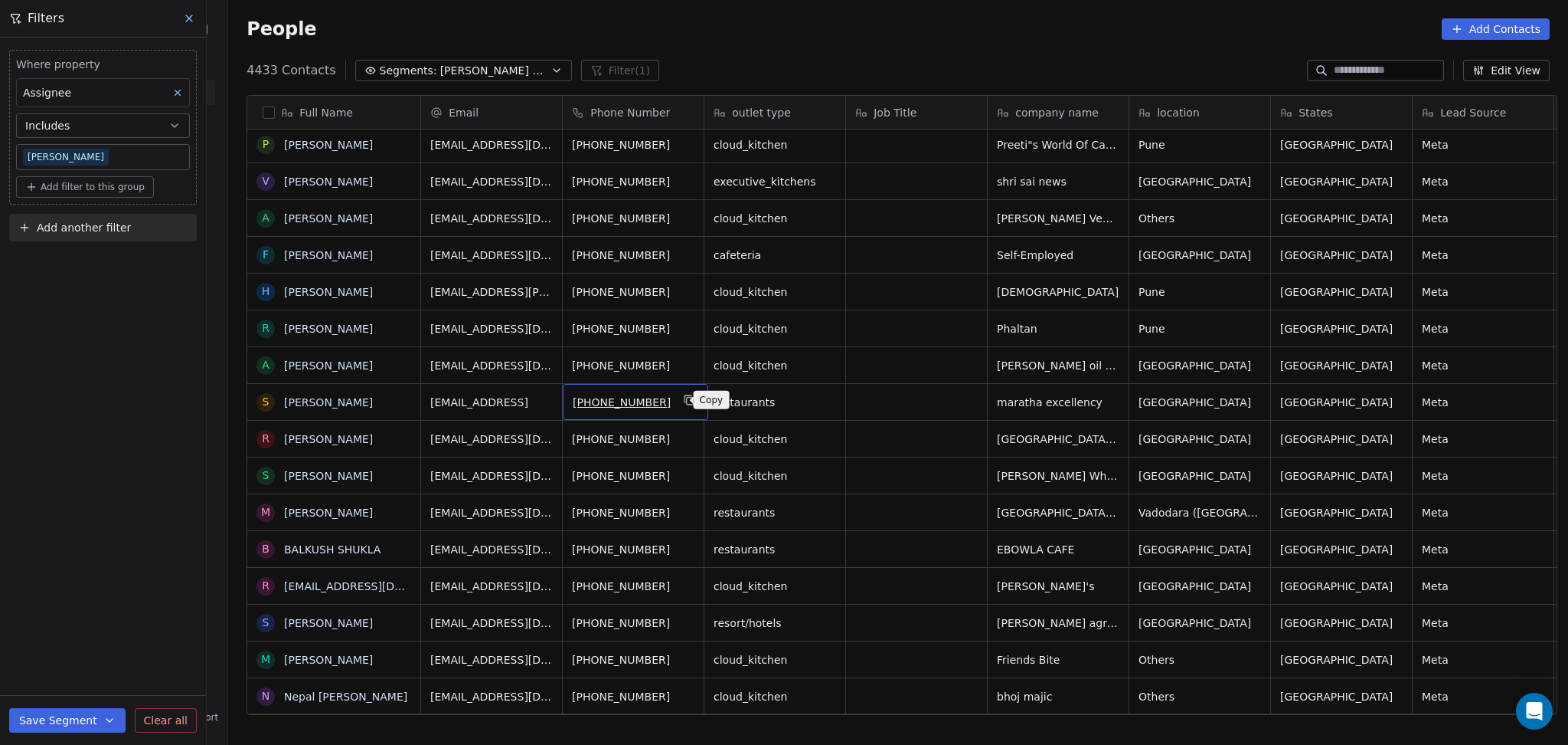
click at [680, 405] on button "grid" at bounding box center [689, 399] width 19 height 19
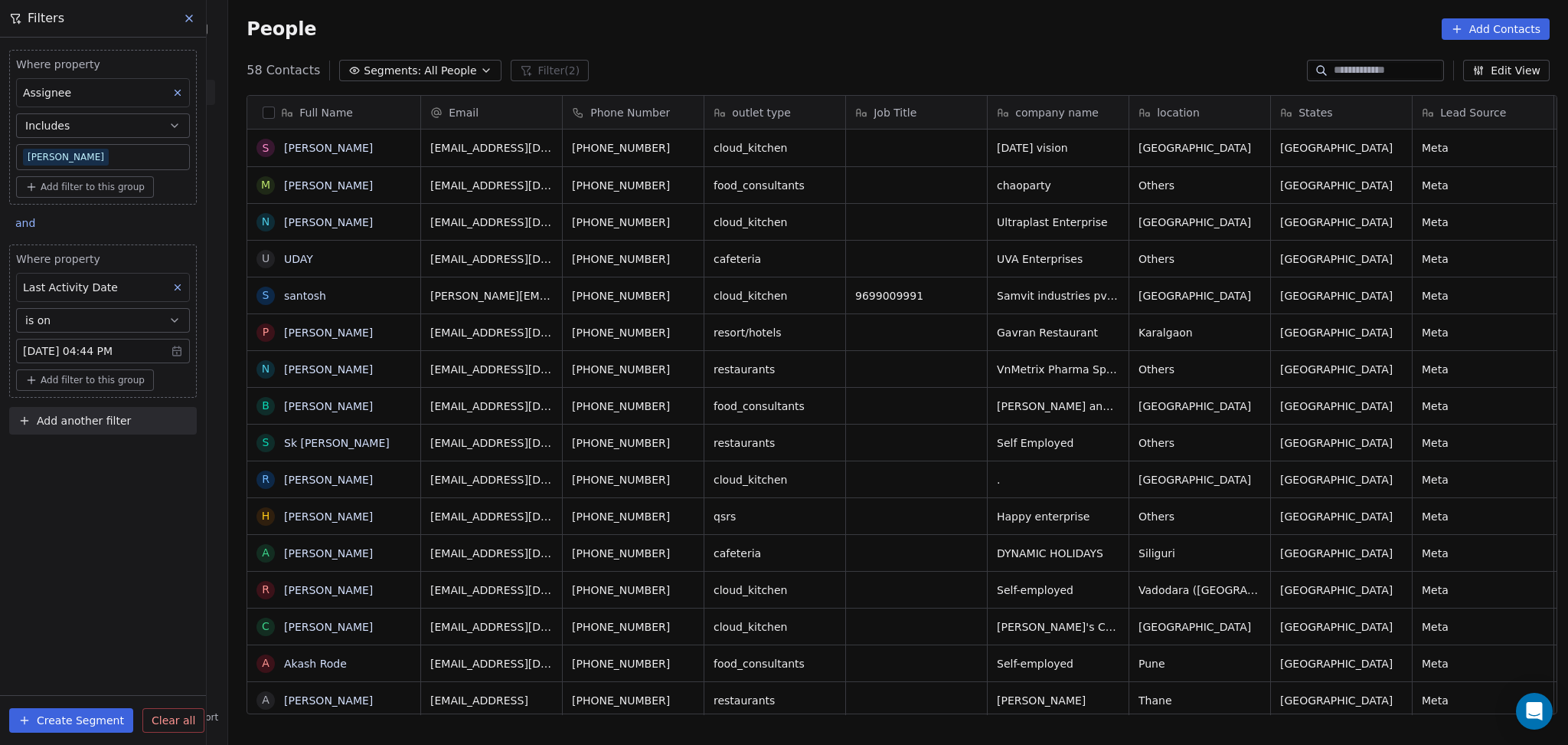
scroll to position [640, 1331]
click at [81, 156] on body "On2Cook India Pvt. Ltd. Contacts People Marketing Workflows Campaigns Metrics &…" at bounding box center [784, 372] width 1568 height 745
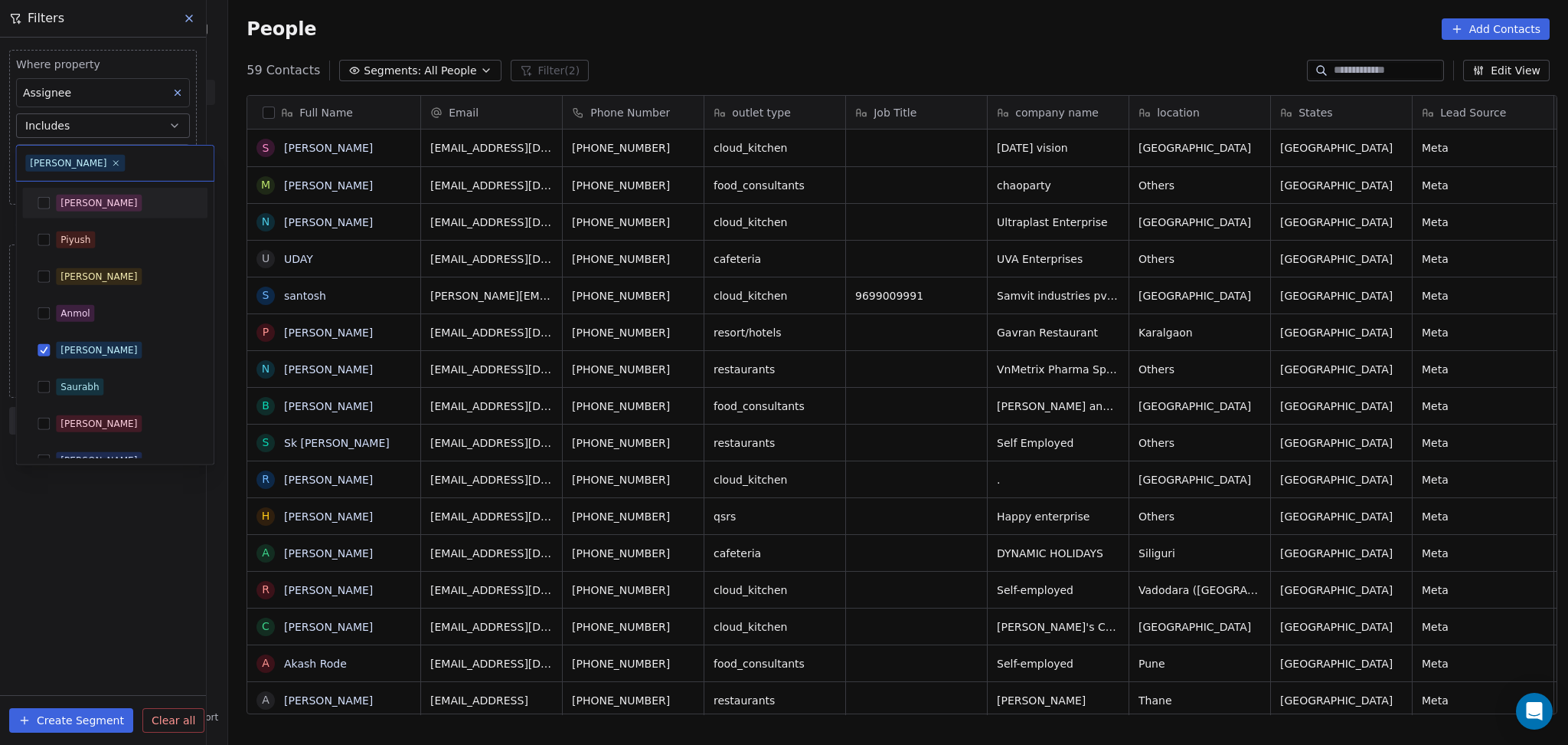
click at [70, 215] on div "Salim" at bounding box center [115, 203] width 173 height 24
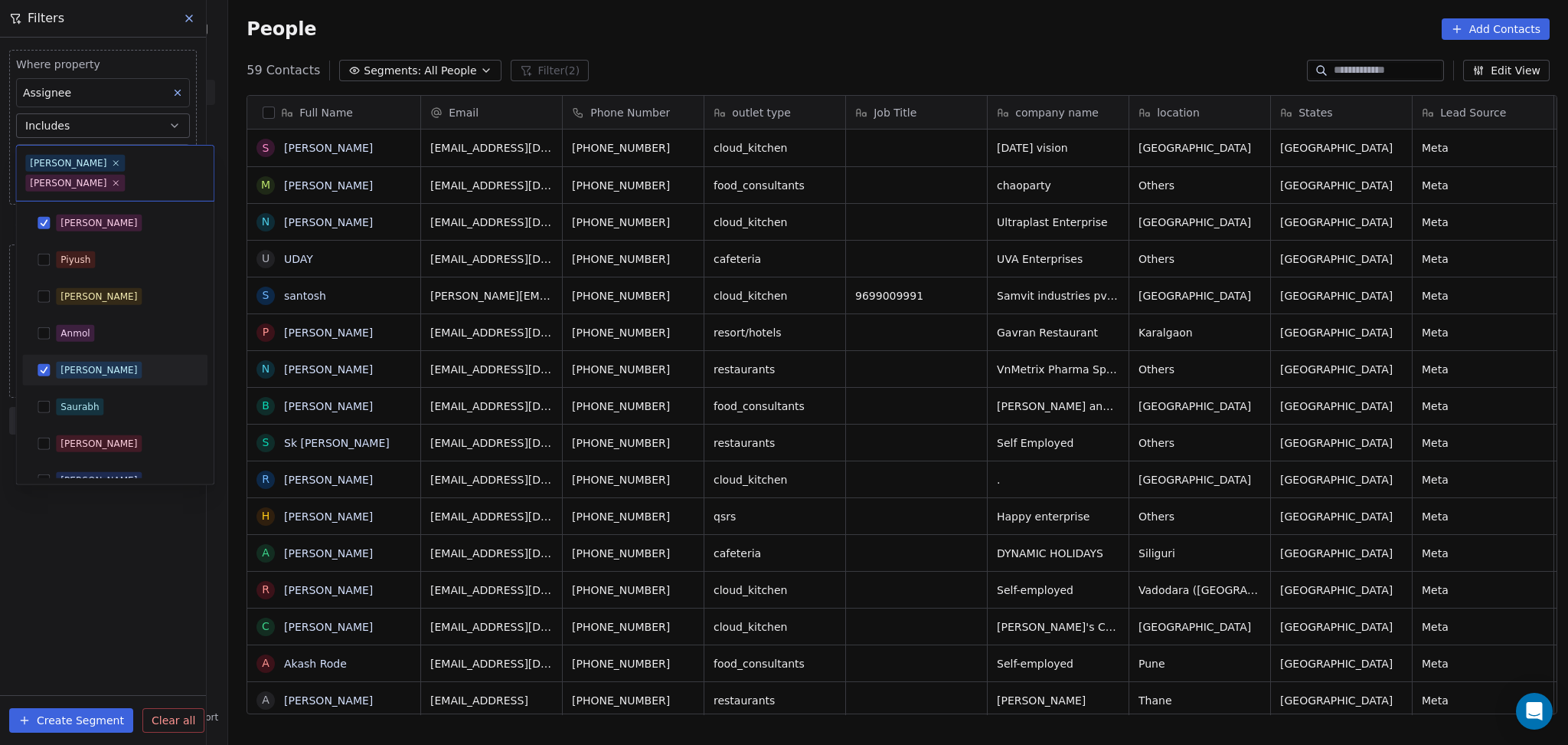
click at [51, 358] on div "[PERSON_NAME]" at bounding box center [115, 370] width 173 height 24
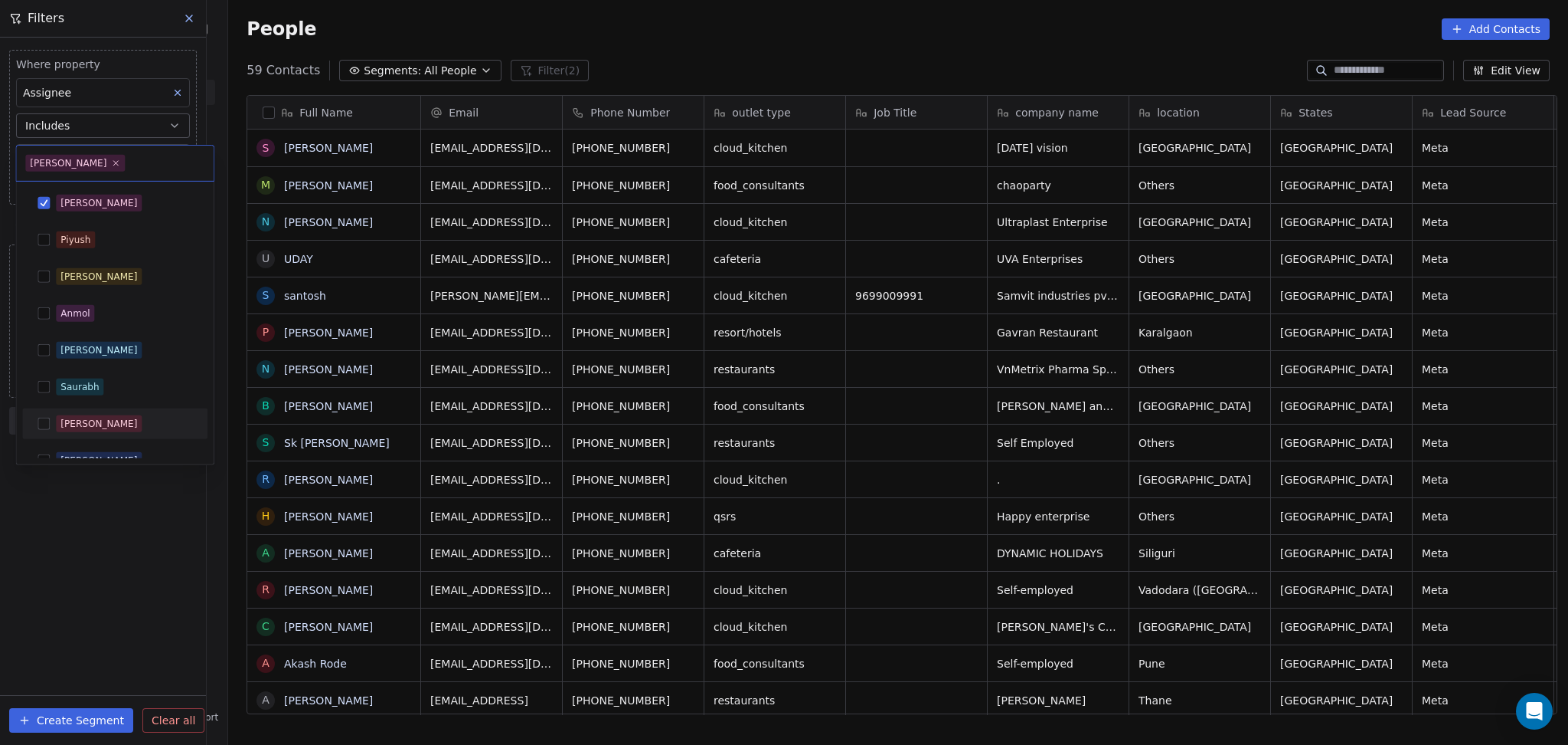
click at [65, 607] on html "On2Cook India Pvt. Ltd. Contacts People Marketing Workflows Campaigns Metrics &…" at bounding box center [784, 372] width 1568 height 745
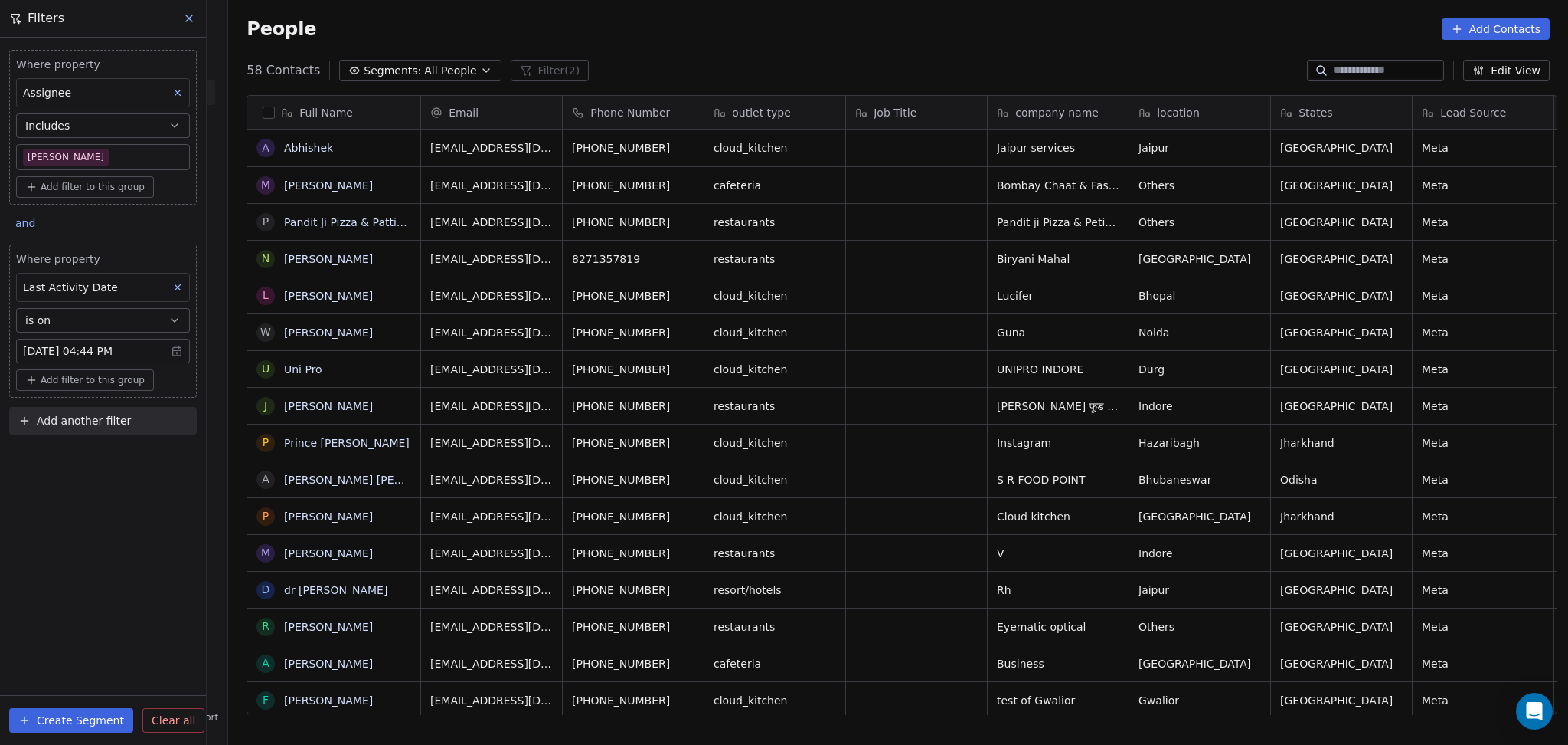
drag, startPoint x: 82, startPoint y: 139, endPoint x: 75, endPoint y: 142, distance: 7.6
click at [75, 142] on div "Where property Assignee Includes Salim" at bounding box center [103, 113] width 174 height 113
click at [79, 150] on body "On2Cook India Pvt. Ltd. Contacts People Marketing Workflows Campaigns Metrics &…" at bounding box center [784, 372] width 1568 height 745
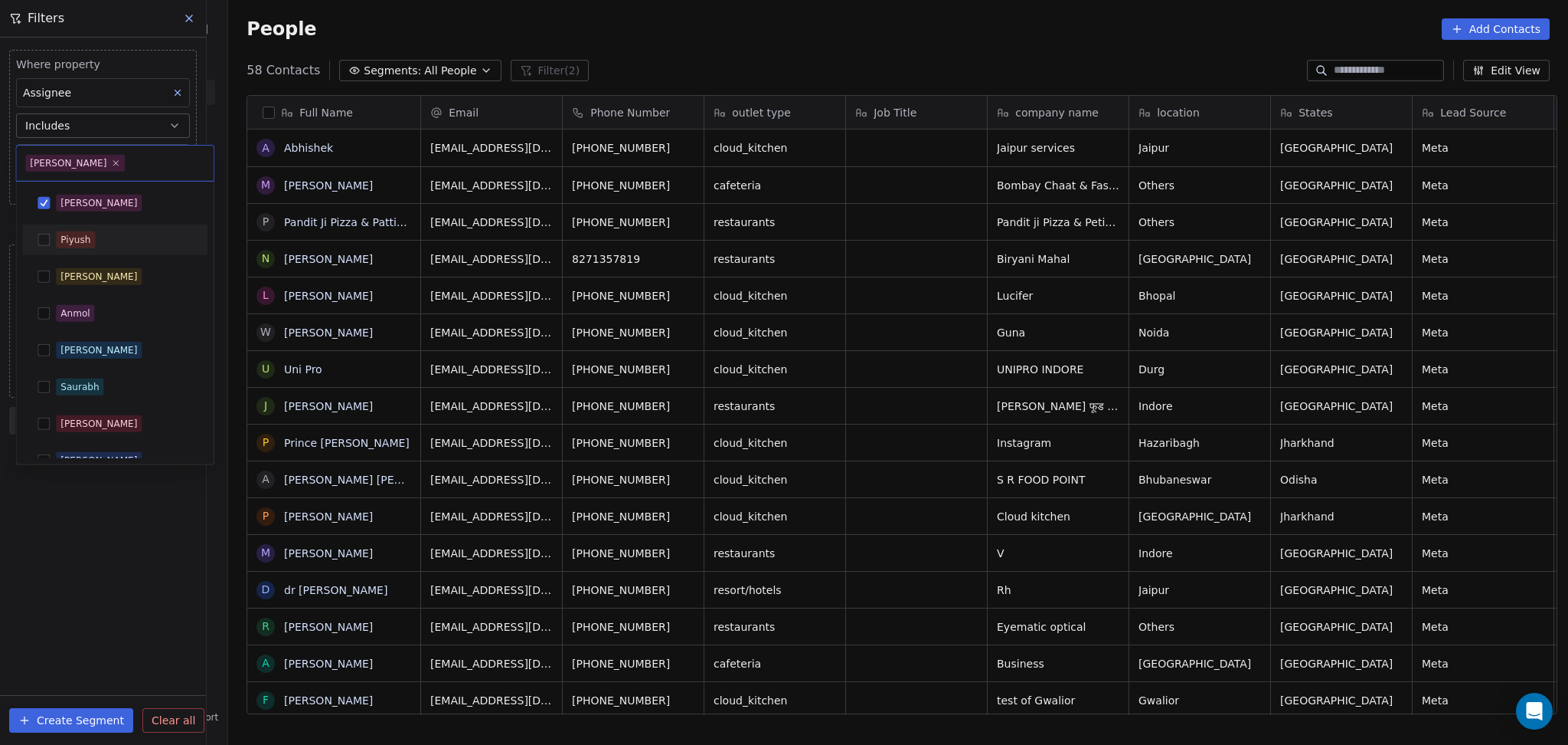
click at [86, 207] on span "[PERSON_NAME]" at bounding box center [99, 203] width 86 height 17
click at [80, 350] on div "[PERSON_NAME]" at bounding box center [98, 350] width 76 height 14
click at [73, 579] on html "On2Cook India Pvt. Ltd. Contacts People Marketing Workflows Campaigns Metrics &…" at bounding box center [784, 372] width 1568 height 745
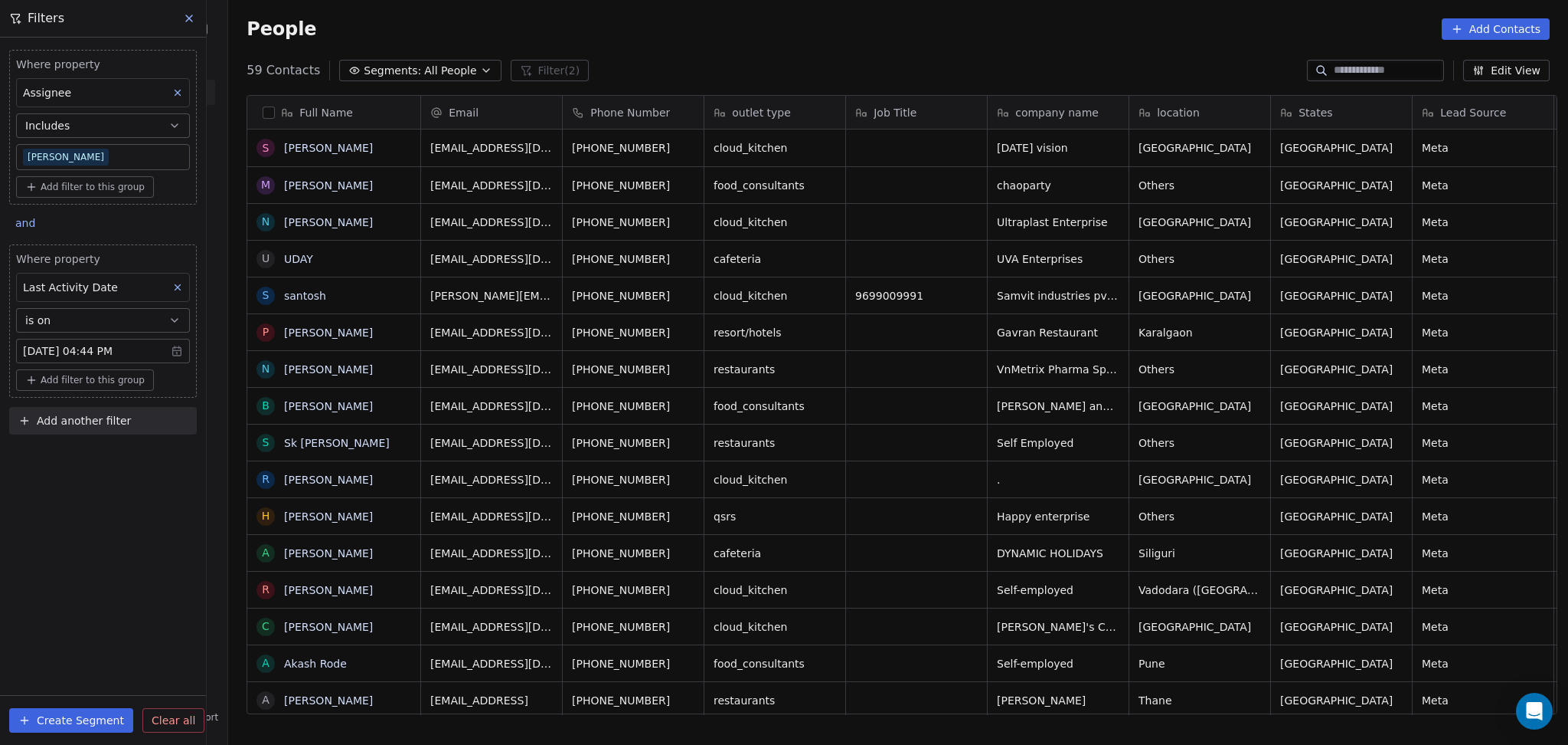
click at [63, 148] on body "On2Cook India Pvt. Ltd. Contacts People Marketing Workflows Campaigns Metrics &…" at bounding box center [784, 372] width 1568 height 745
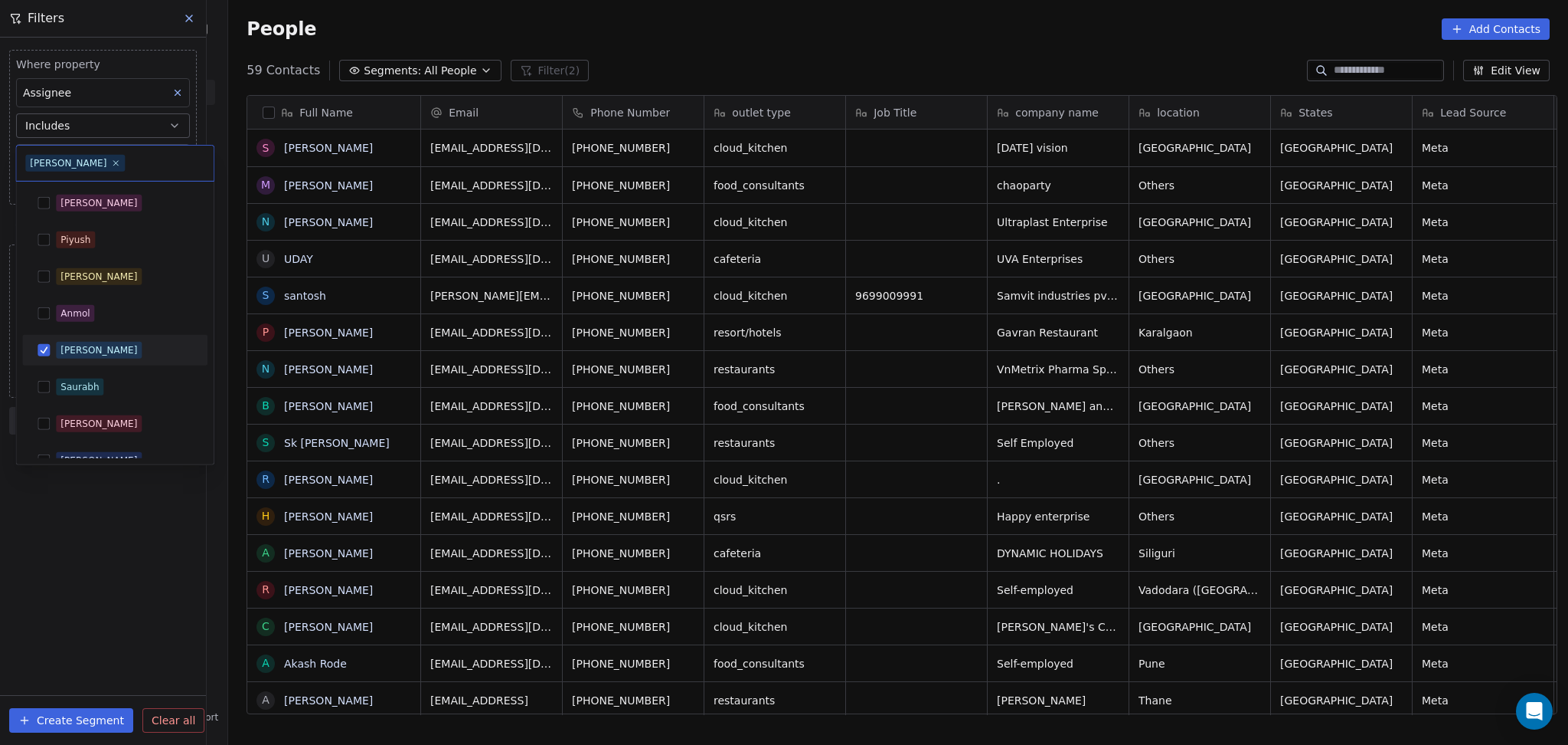
click at [49, 344] on button "Suggestions" at bounding box center [43, 350] width 12 height 12
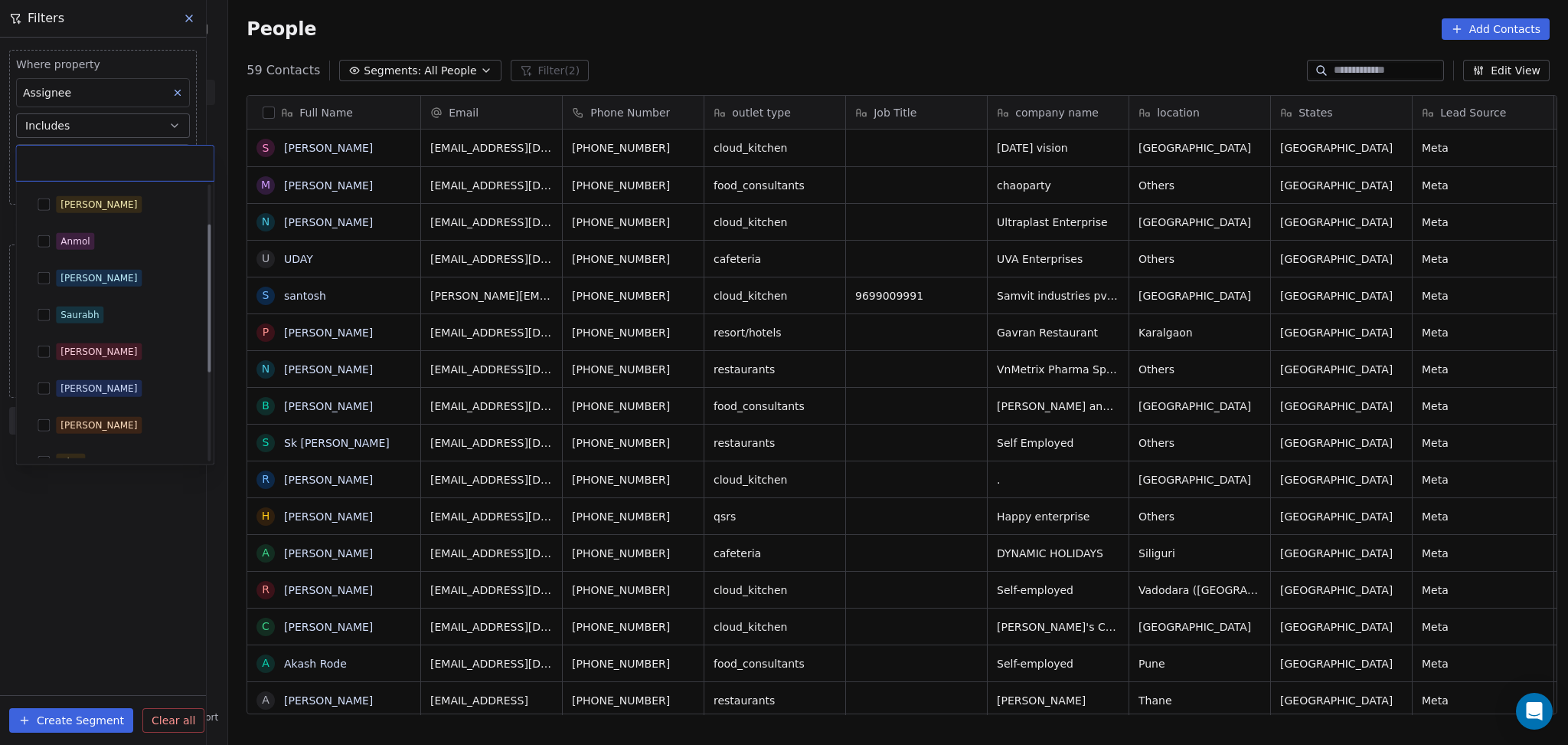
scroll to position [0, 0]
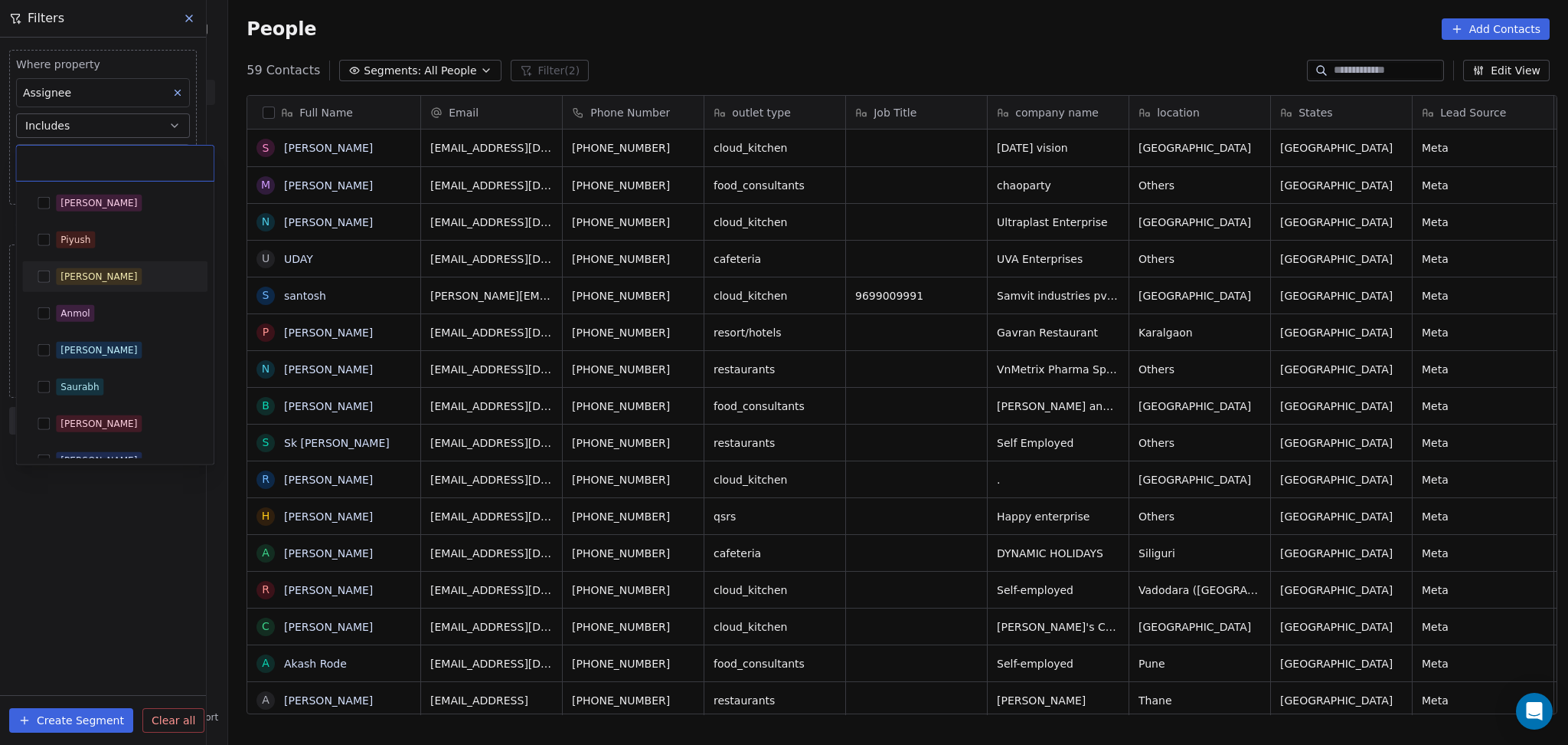
click at [115, 277] on div "[PERSON_NAME]" at bounding box center [124, 277] width 137 height 17
click at [130, 587] on html "On2Cook India Pvt. Ltd. Contacts People Marketing Workflows Campaigns Metrics &…" at bounding box center [784, 372] width 1568 height 745
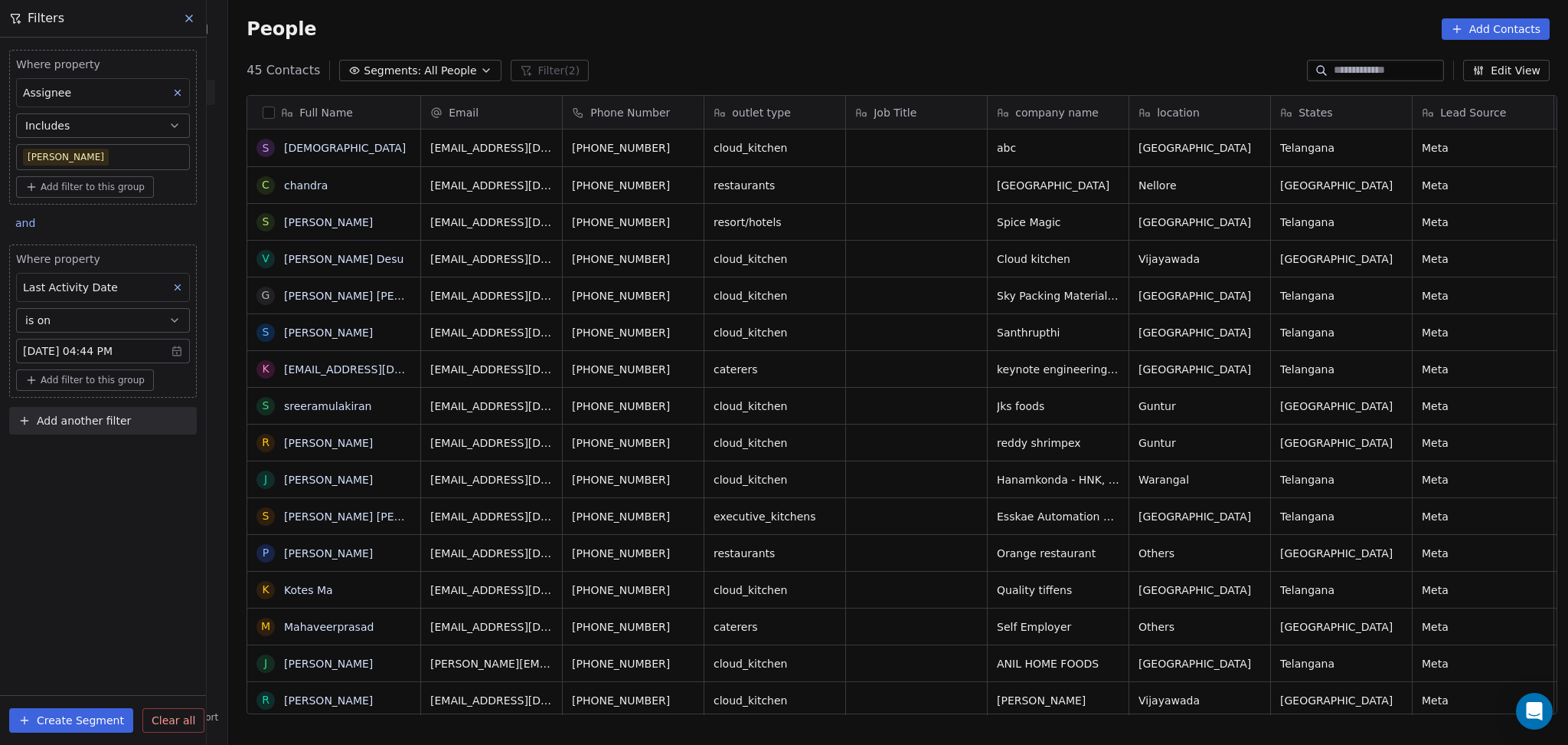
scroll to position [640, 1331]
click at [40, 158] on body "On2Cook India Pvt. Ltd. Contacts People Marketing Workflows Campaigns Metrics &…" at bounding box center [784, 372] width 1568 height 745
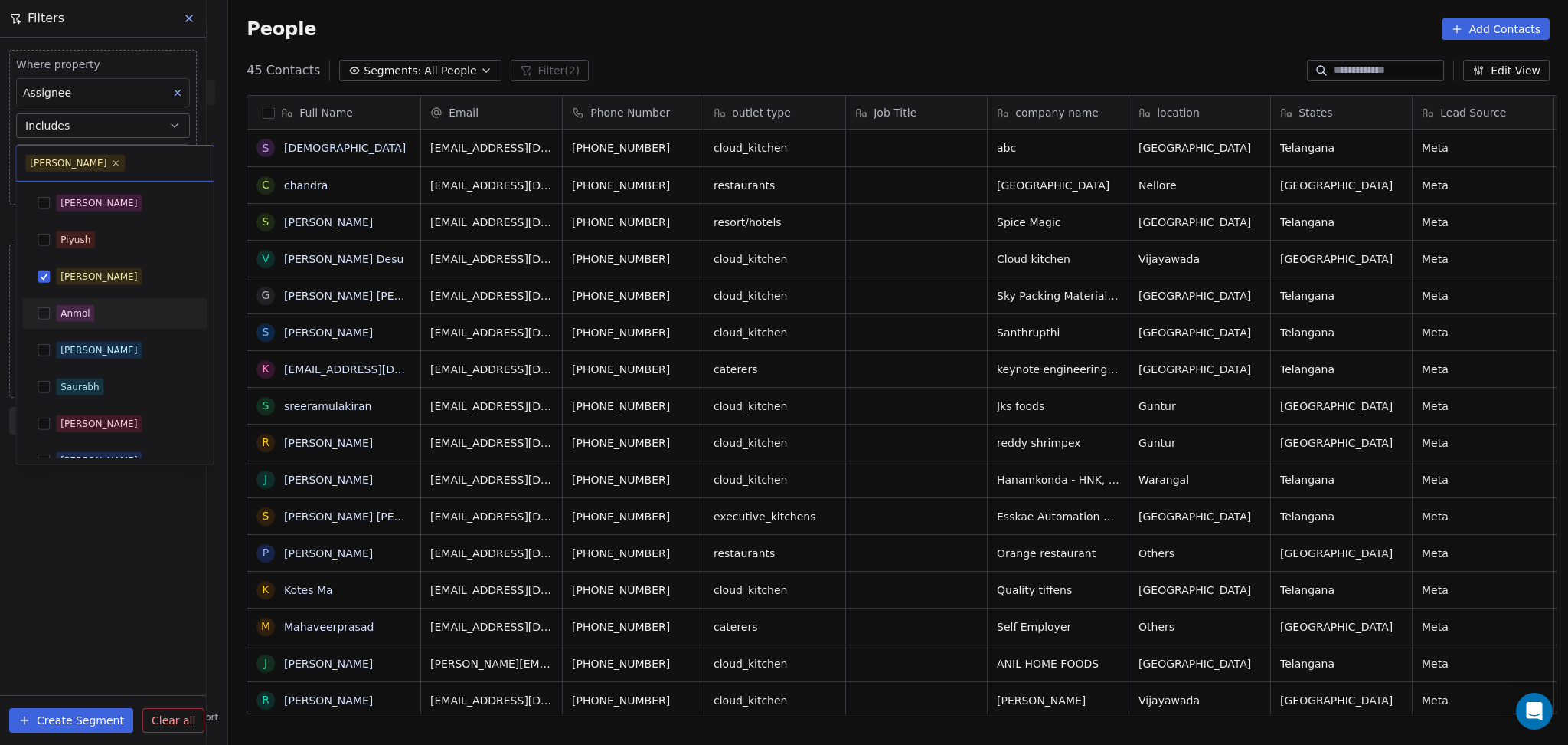
click at [89, 281] on div "[PERSON_NAME]" at bounding box center [98, 277] width 76 height 14
click at [82, 357] on span "[PERSON_NAME]" at bounding box center [99, 350] width 86 height 17
click at [123, 493] on html "On2Cook India Pvt. Ltd. Contacts People Marketing Workflows Campaigns Metrics &…" at bounding box center [784, 372] width 1568 height 745
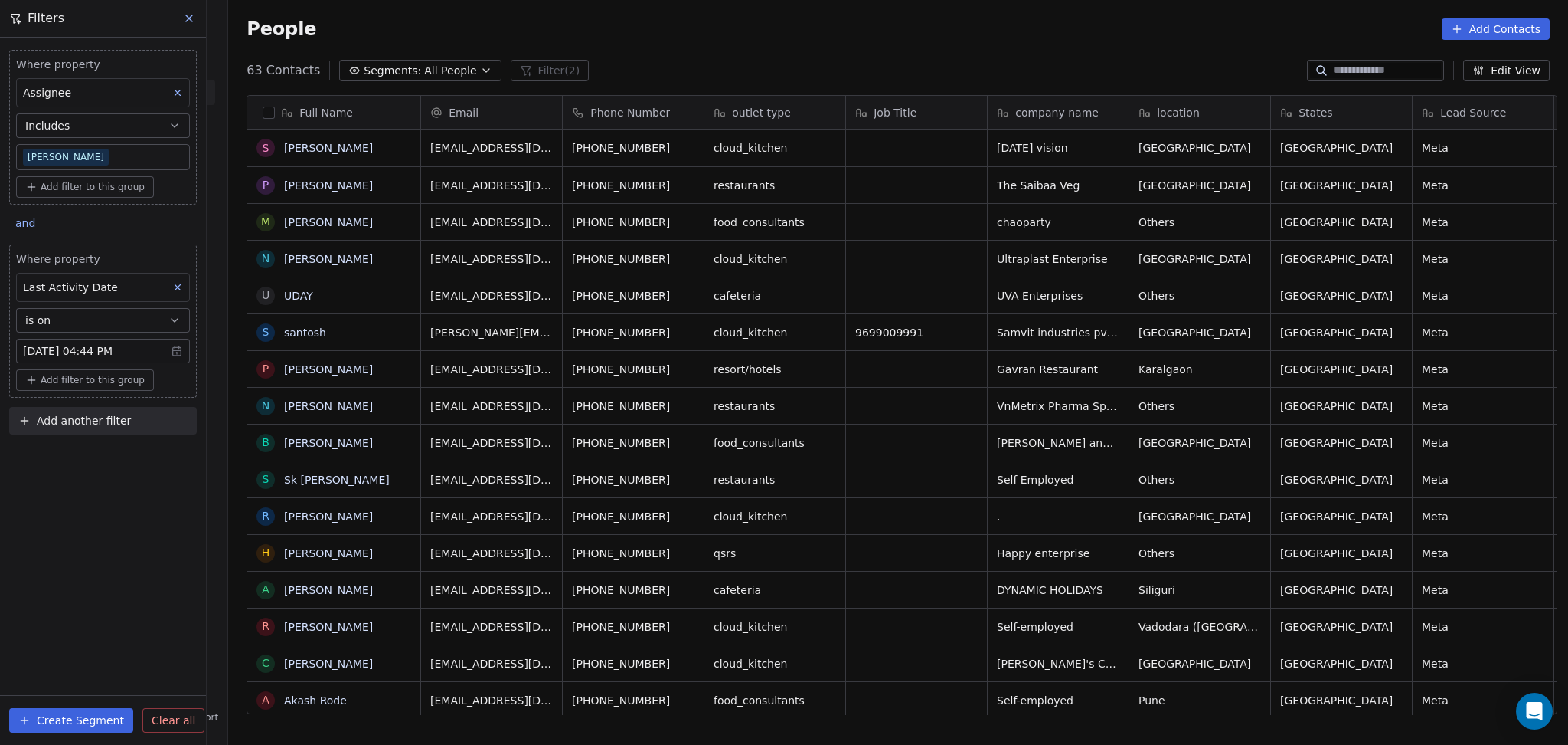
click at [69, 163] on body "On2Cook India Pvt. Ltd. Contacts People Marketing Workflows Campaigns Metrics &…" at bounding box center [784, 372] width 1568 height 745
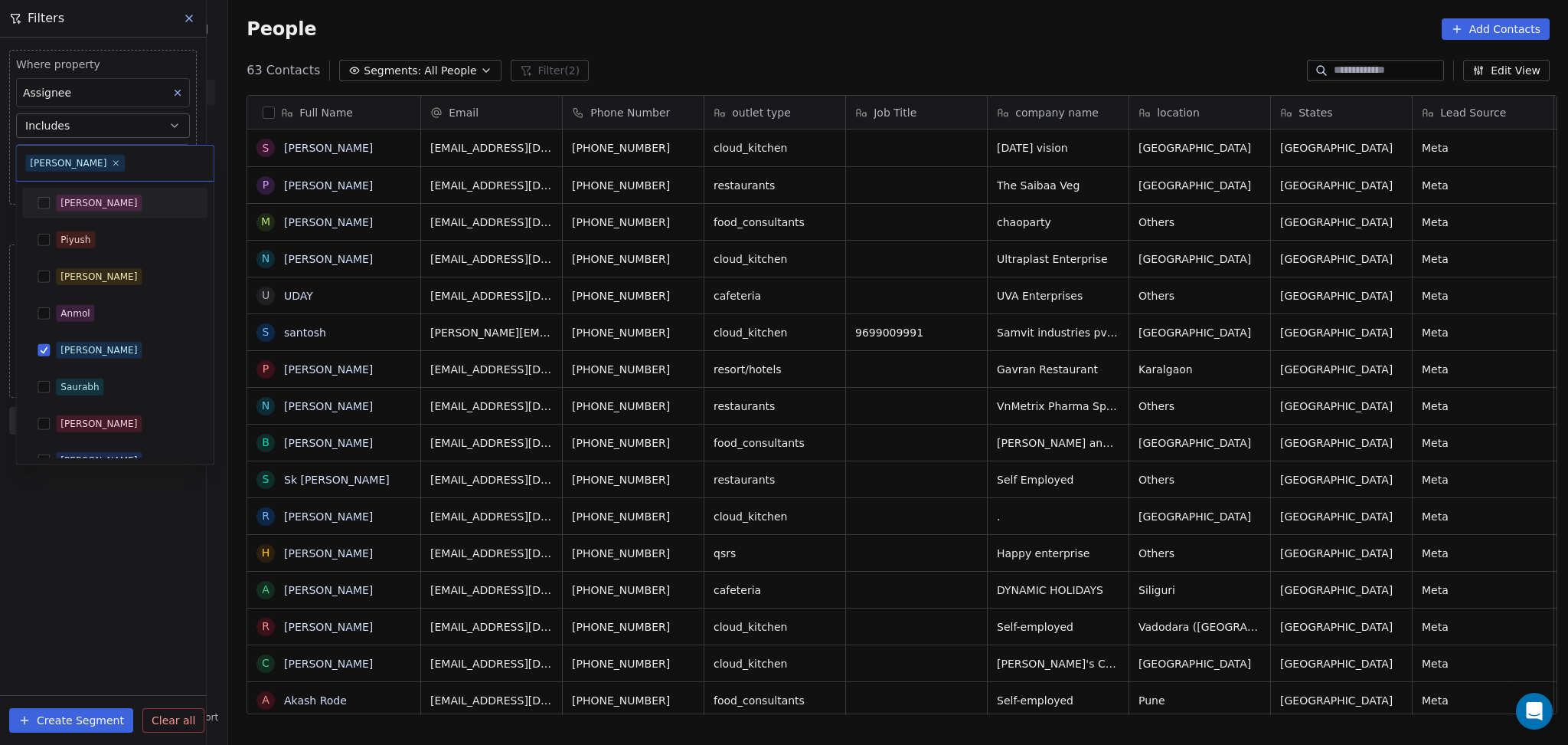
click at [67, 205] on div "[PERSON_NAME]" at bounding box center [98, 203] width 76 height 14
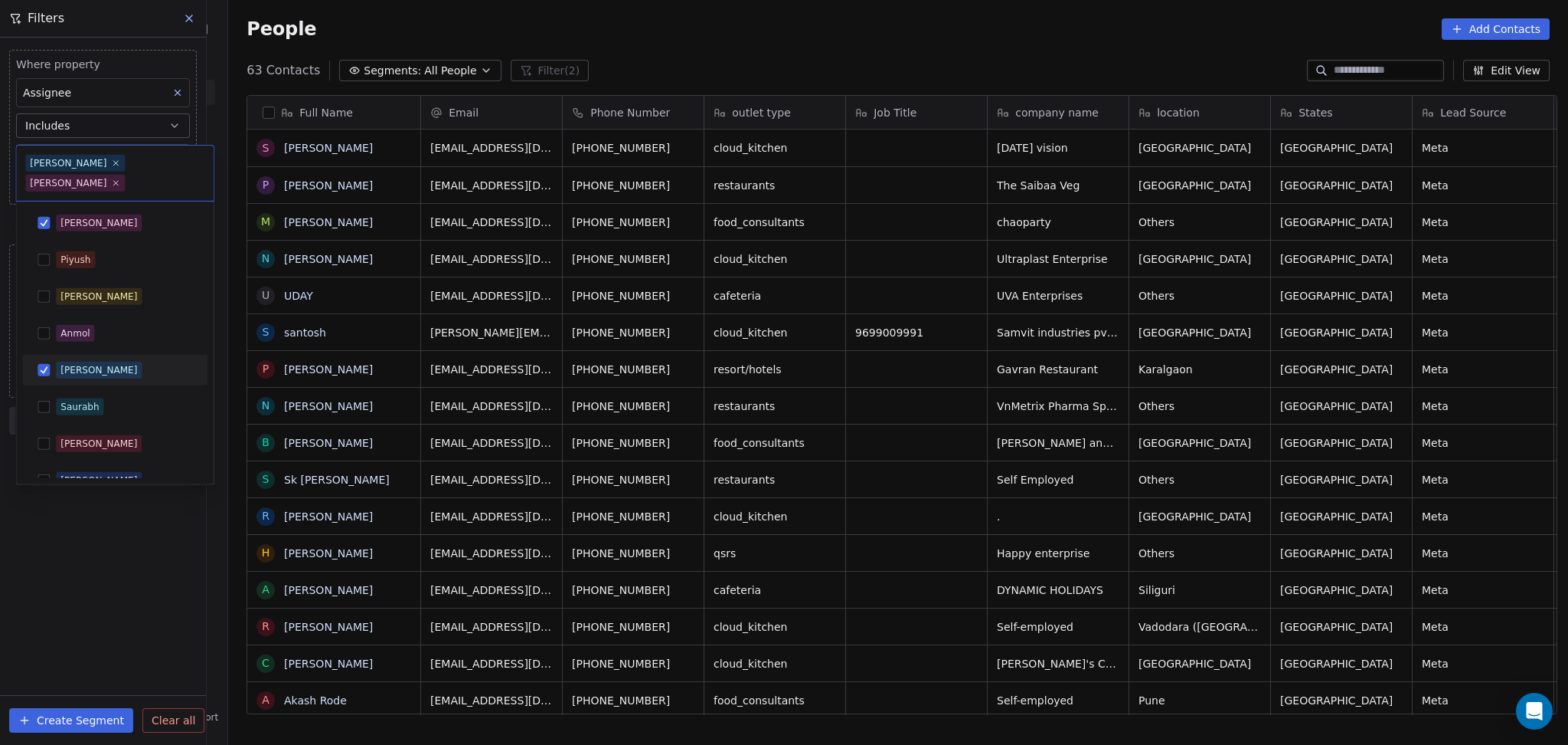
click at [57, 362] on div "[PERSON_NAME]" at bounding box center [115, 370] width 173 height 24
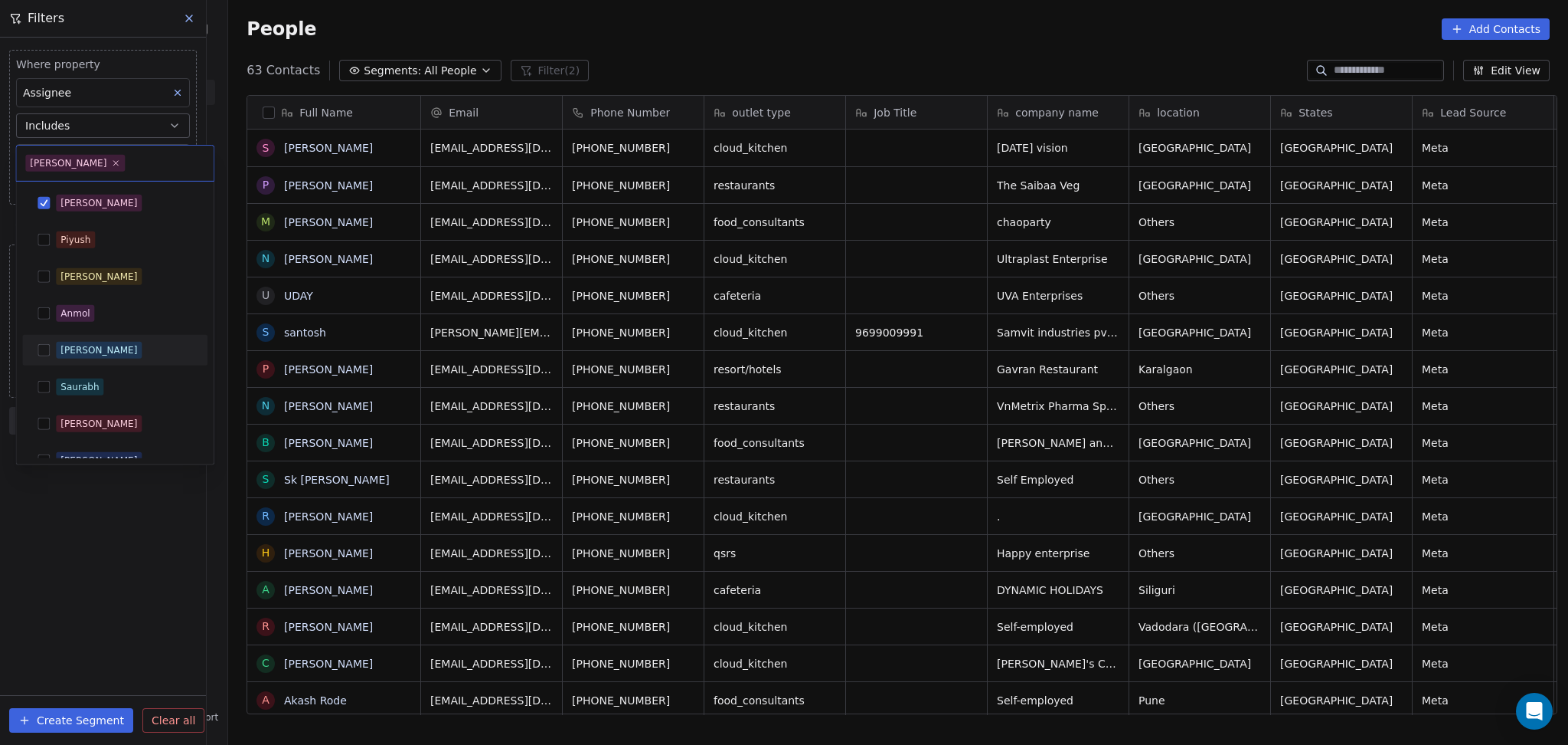
click at [101, 539] on html "On2Cook India Pvt. Ltd. Contacts People Marketing Workflows Campaigns Metrics &…" at bounding box center [784, 372] width 1568 height 745
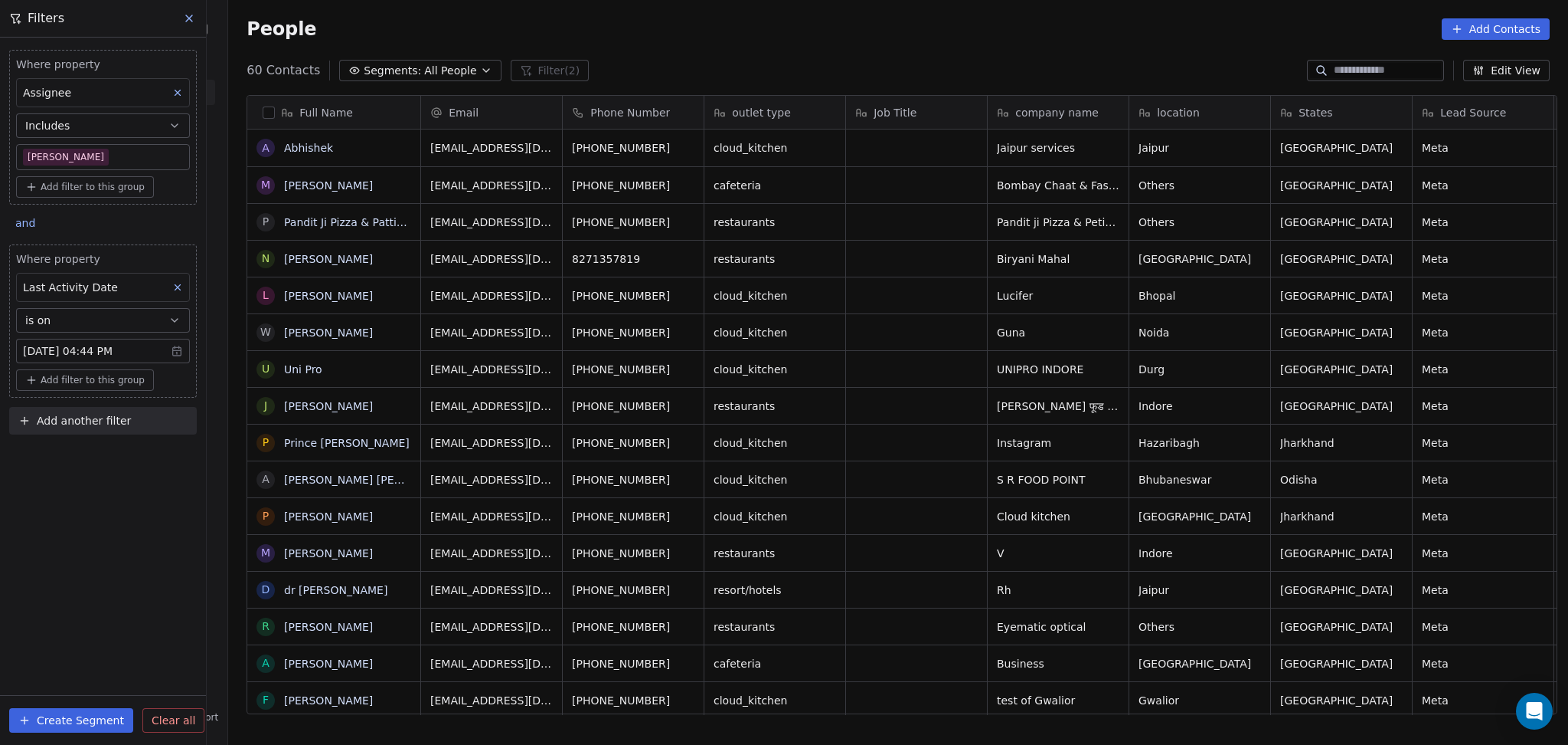
click at [93, 171] on div "Where property Assignee Includes Salim Add filter to this group" at bounding box center [102, 127] width 188 height 155
click at [94, 163] on body "On2Cook India Pvt. Ltd. Contacts People Marketing Workflows Campaigns Metrics &…" at bounding box center [784, 372] width 1568 height 745
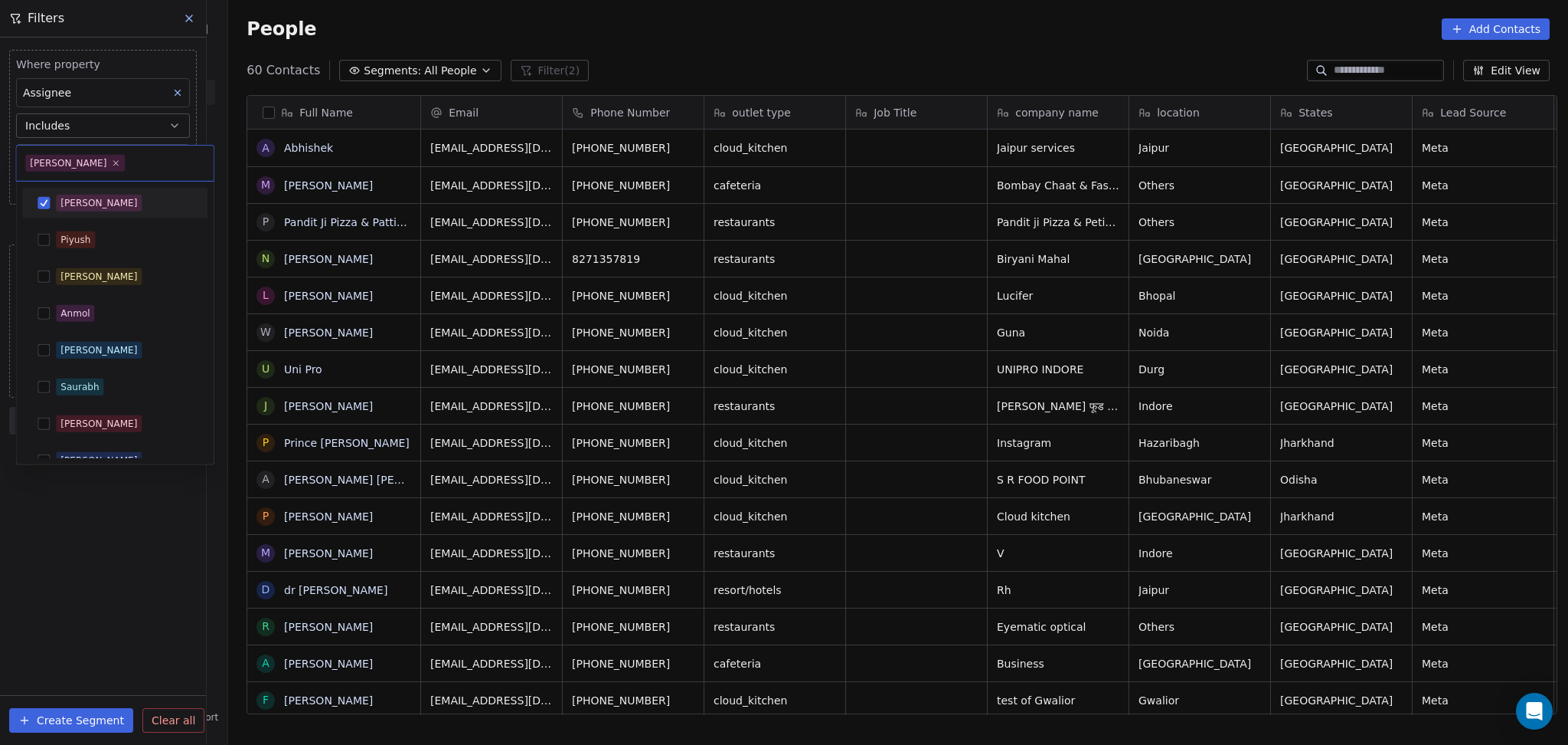
click at [90, 203] on div "[PERSON_NAME]" at bounding box center [124, 203] width 137 height 17
click at [102, 346] on div "[PERSON_NAME]" at bounding box center [124, 350] width 137 height 17
click at [101, 489] on html "On2Cook India Pvt. Ltd. Contacts People Marketing Workflows Campaigns Metrics &…" at bounding box center [784, 372] width 1568 height 745
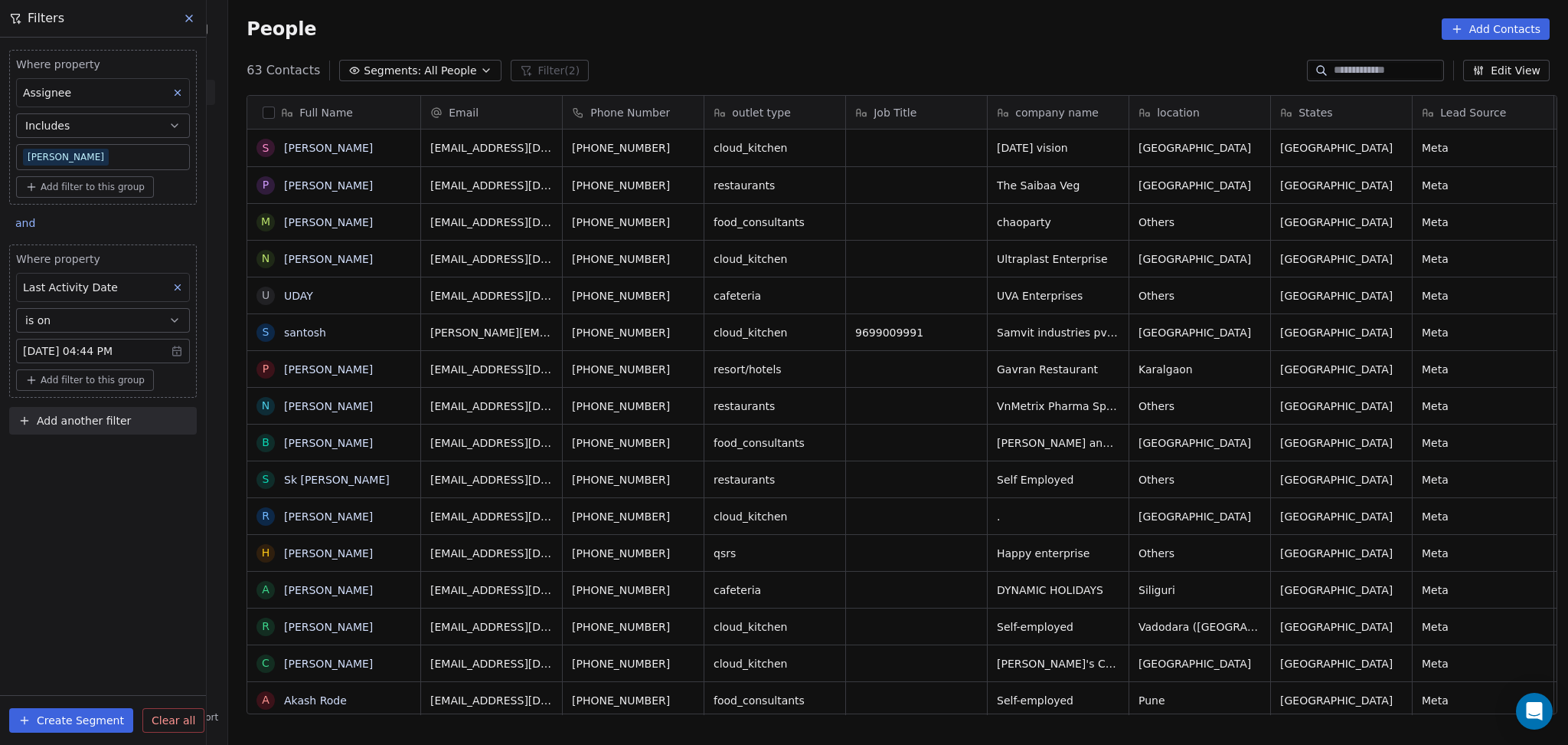
click at [105, 419] on span "Add another filter" at bounding box center [84, 421] width 94 height 16
click at [103, 451] on span "Contact properties" at bounding box center [75, 457] width 99 height 16
type input "****"
click at [67, 567] on span "Lead Status" at bounding box center [57, 561] width 63 height 15
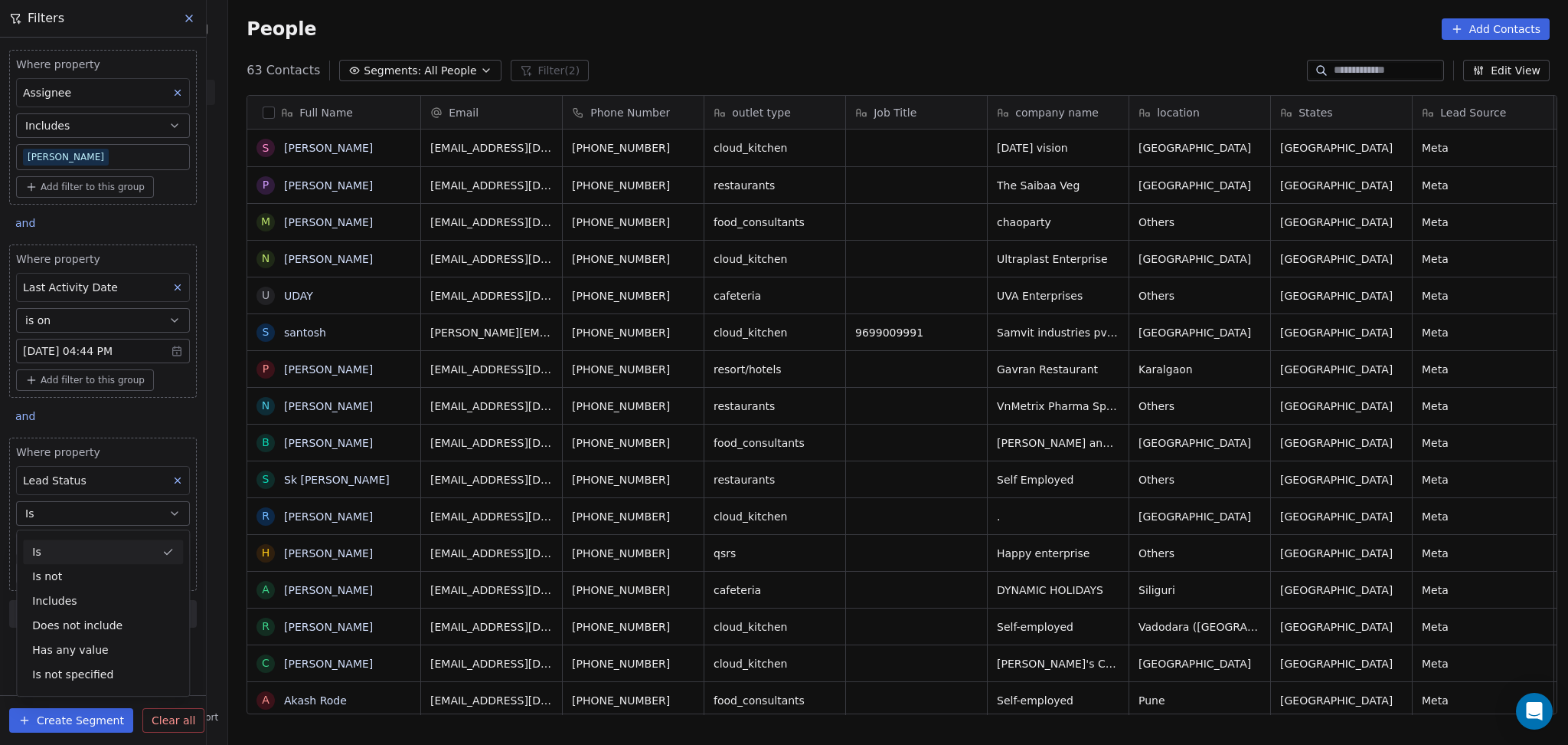
click at [81, 562] on div "Is" at bounding box center [102, 551] width 160 height 24
click at [80, 530] on div "Where property Lead Status Is Select Lead Status" at bounding box center [103, 500] width 174 height 112
click at [75, 540] on body "On2Cook India Pvt. Ltd. Contacts People Marketing Workflows Campaigns Metrics &…" at bounding box center [784, 372] width 1568 height 745
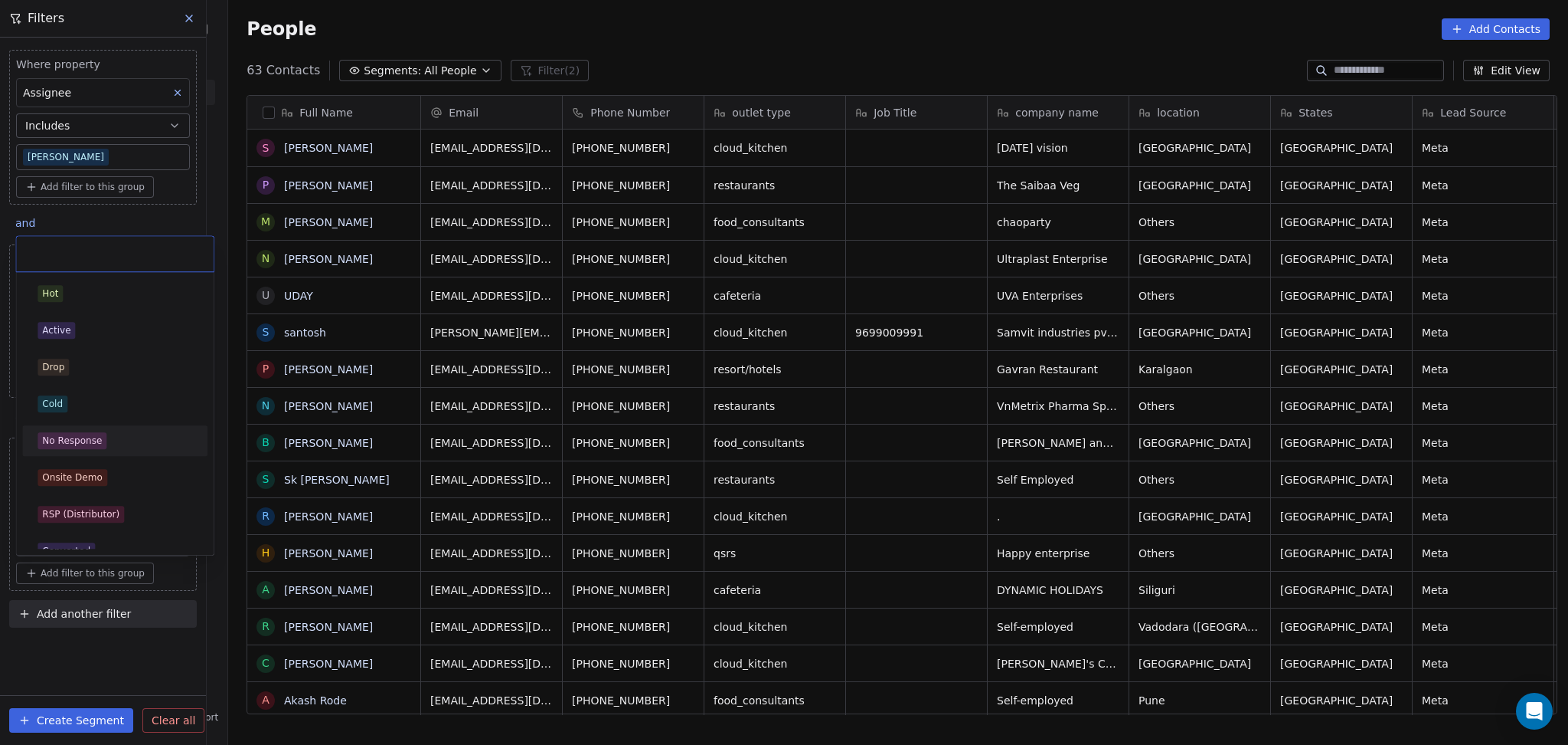
click at [80, 427] on div "No Response" at bounding box center [115, 441] width 185 height 31
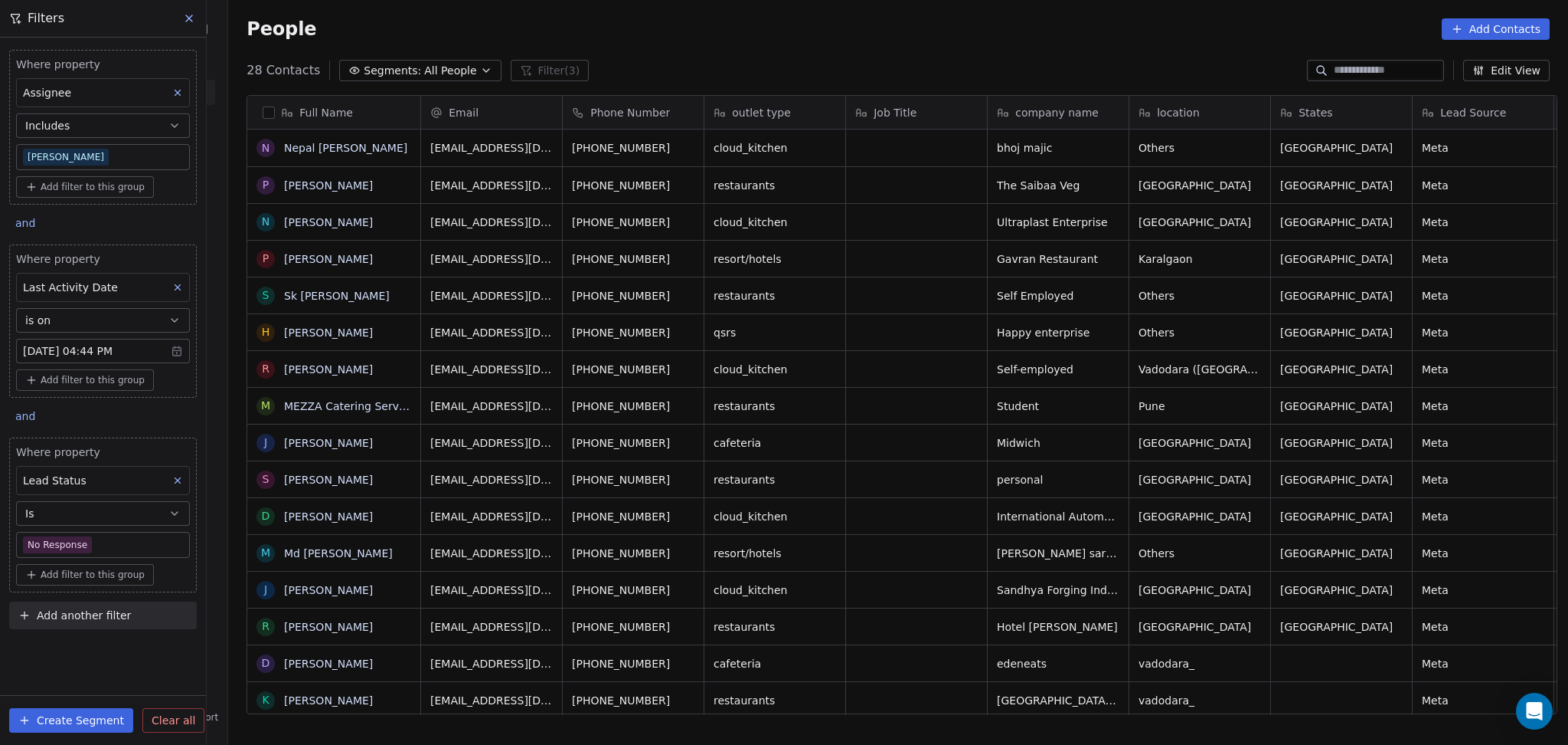
click at [167, 477] on button at bounding box center [177, 480] width 20 height 20
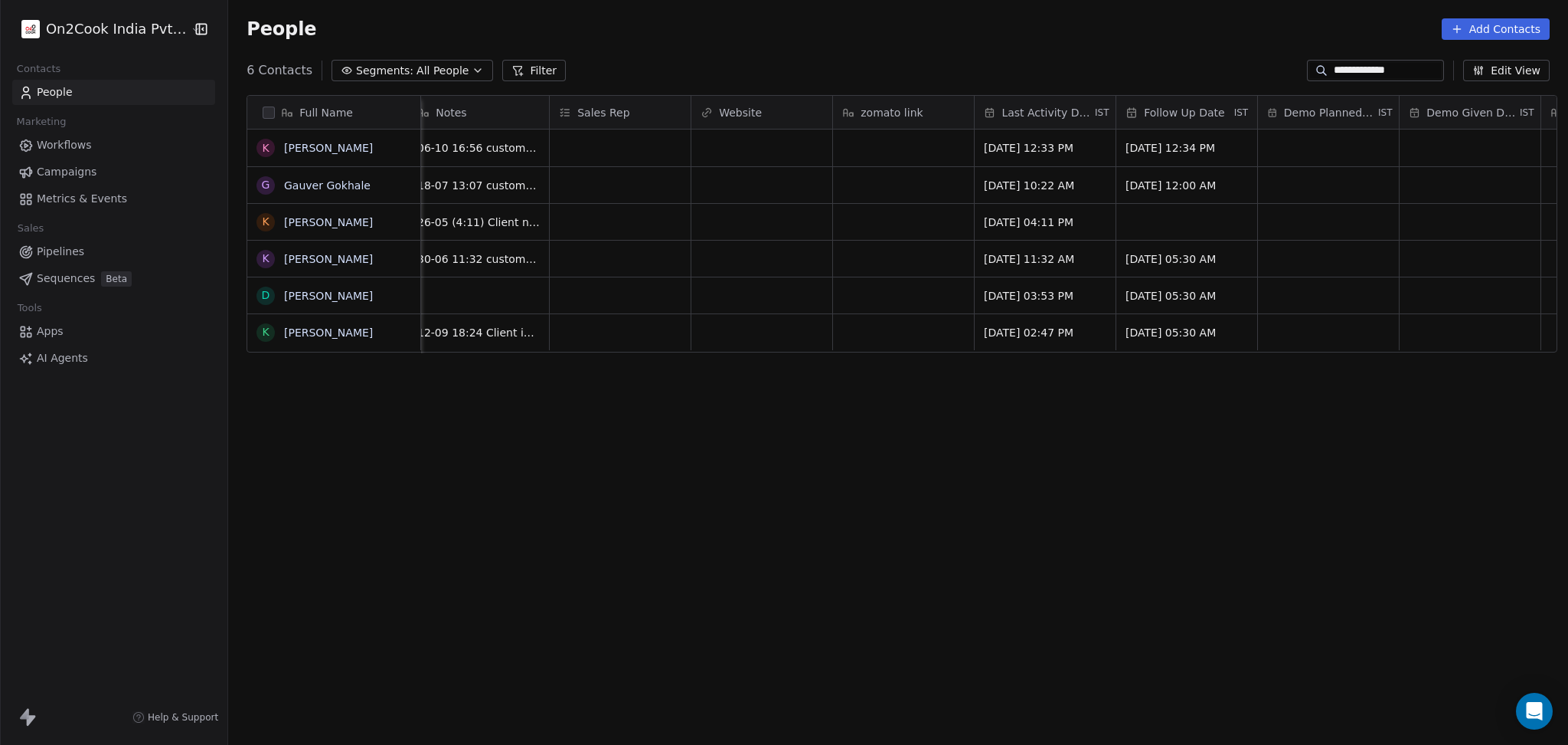
scroll to position [640, 1331]
click at [1339, 76] on input "**********" at bounding box center [1388, 70] width 107 height 15
paste input
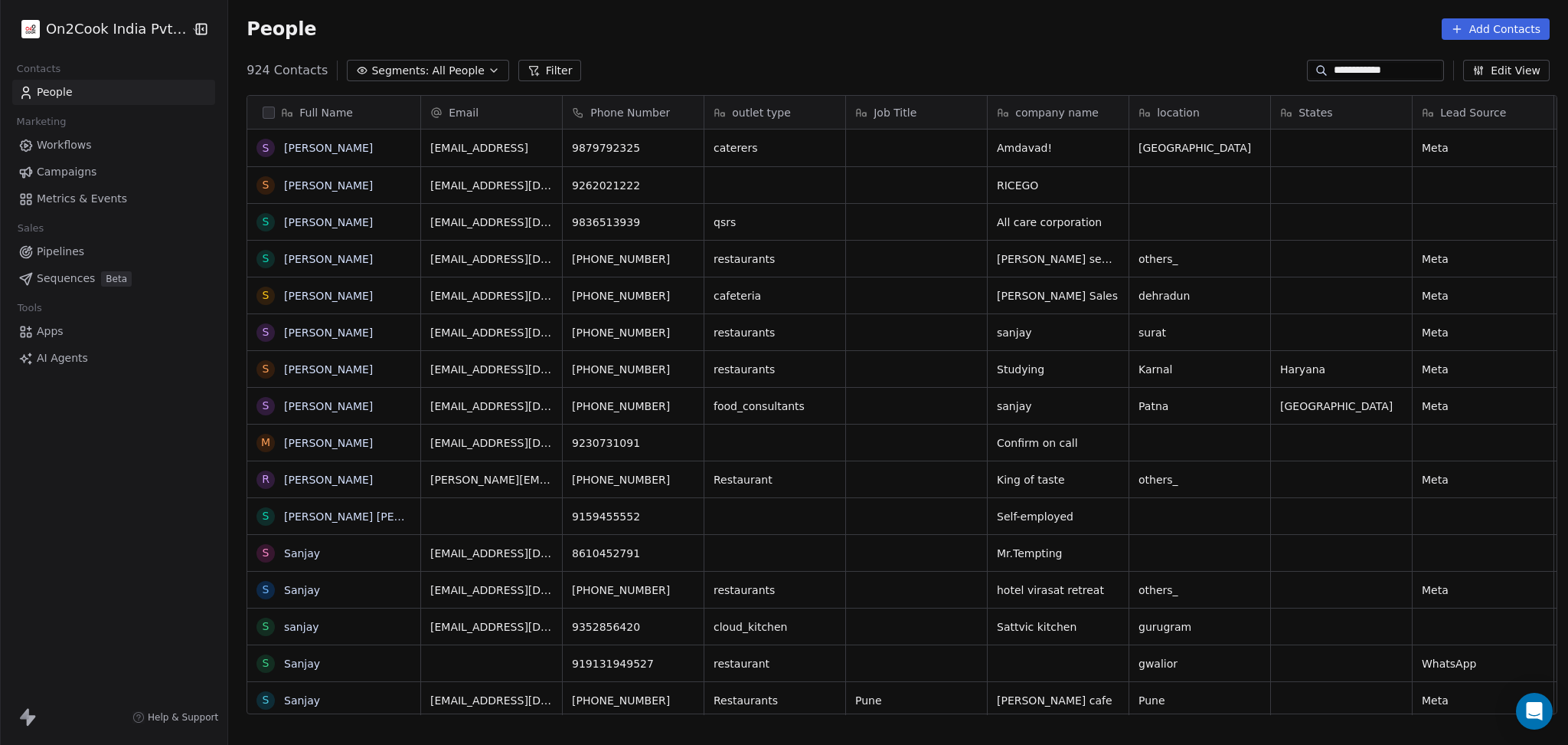
type input "**********"
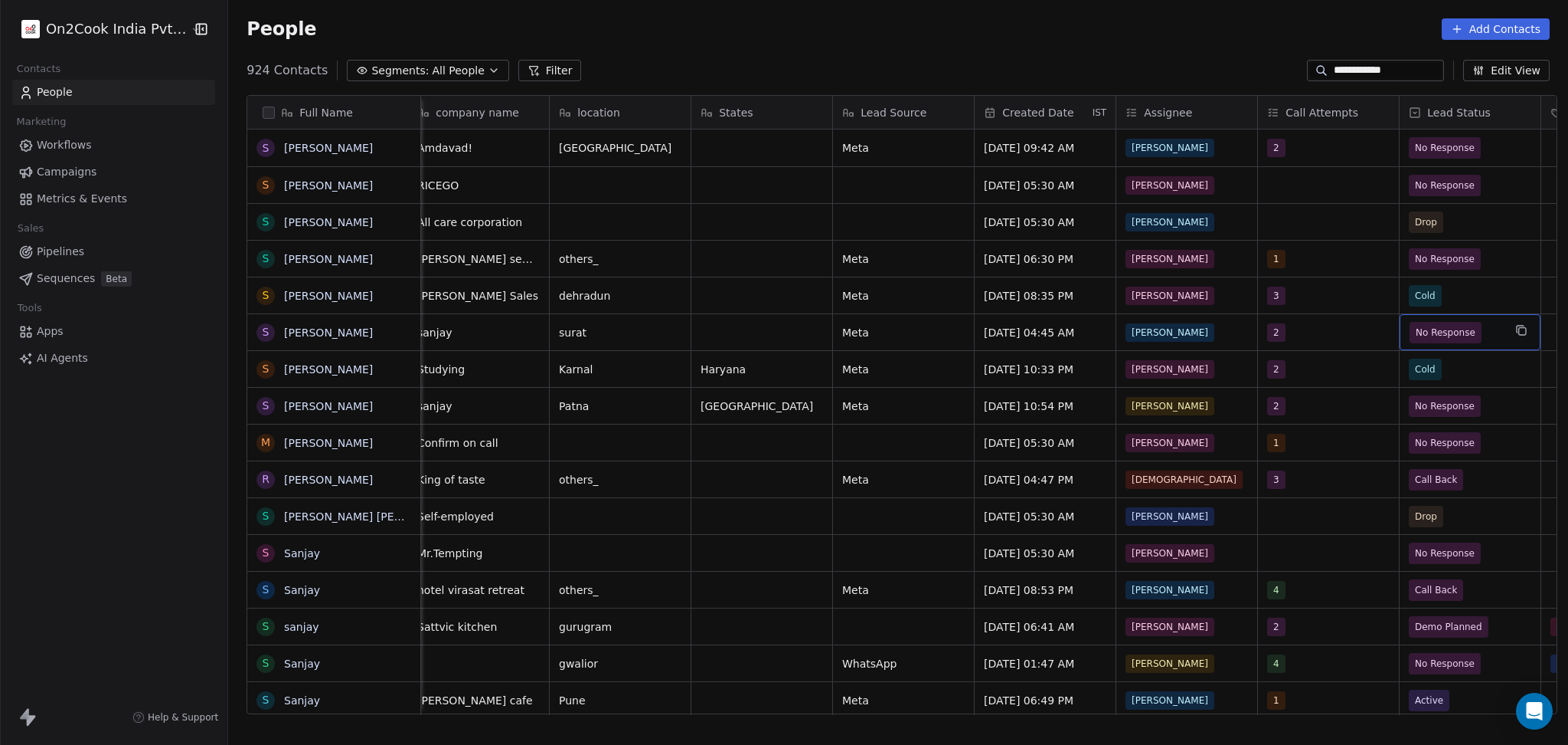
scroll to position [0, 720]
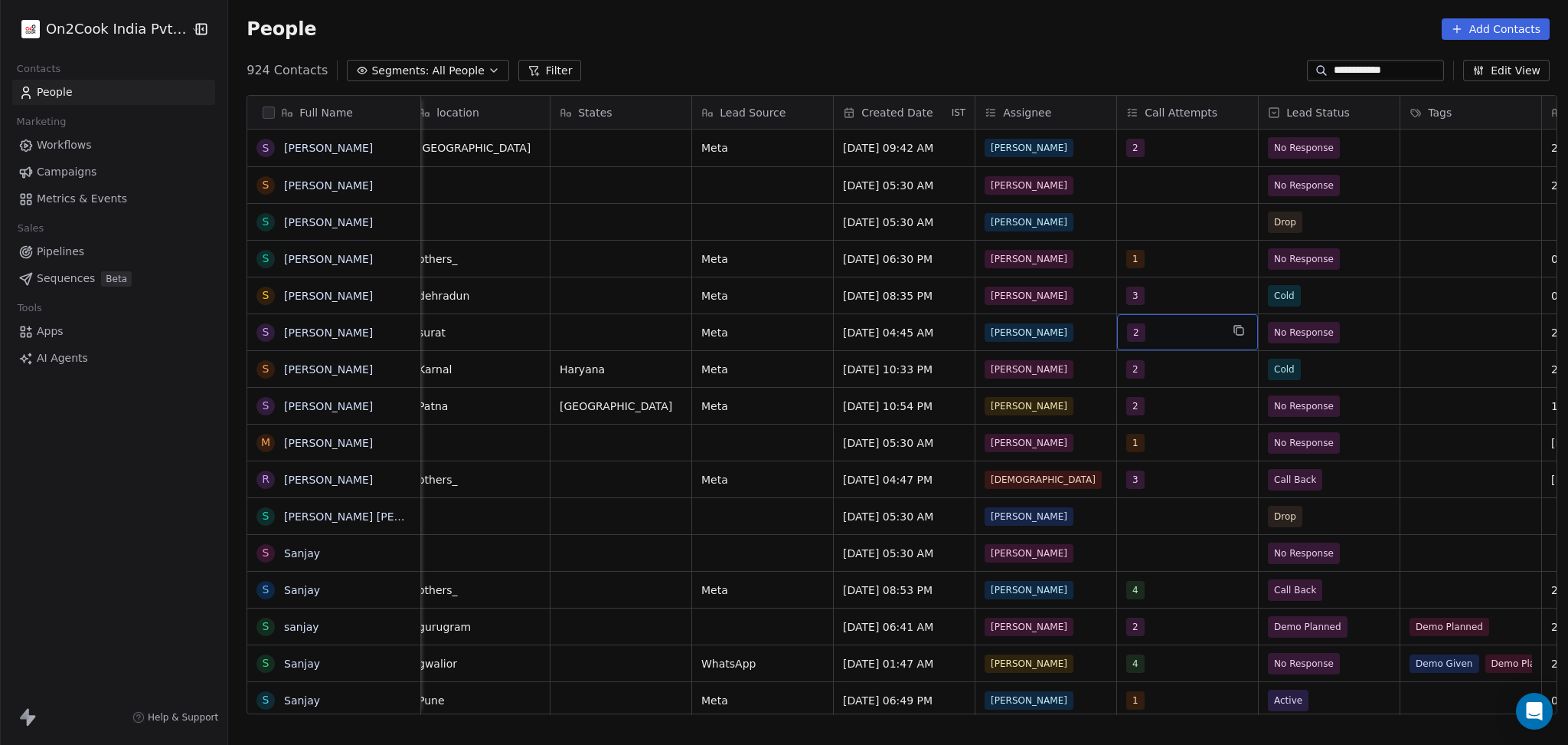
click at [1127, 328] on span "2" at bounding box center [1136, 333] width 19 height 19
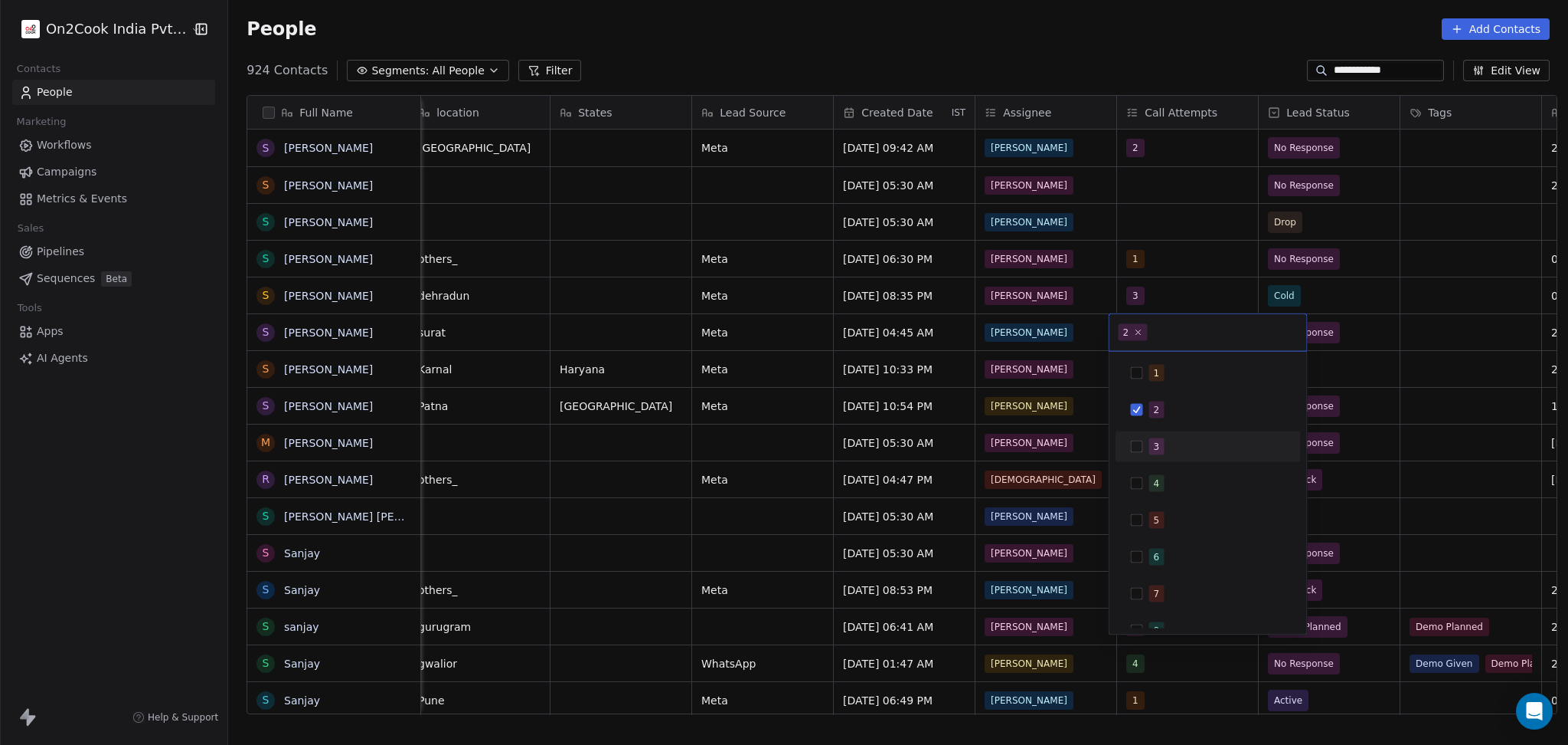
click at [1150, 442] on span "3" at bounding box center [1157, 447] width 15 height 17
click at [1149, 404] on span "2" at bounding box center [1157, 410] width 15 height 17
click at [1423, 385] on html "**********" at bounding box center [784, 372] width 1568 height 745
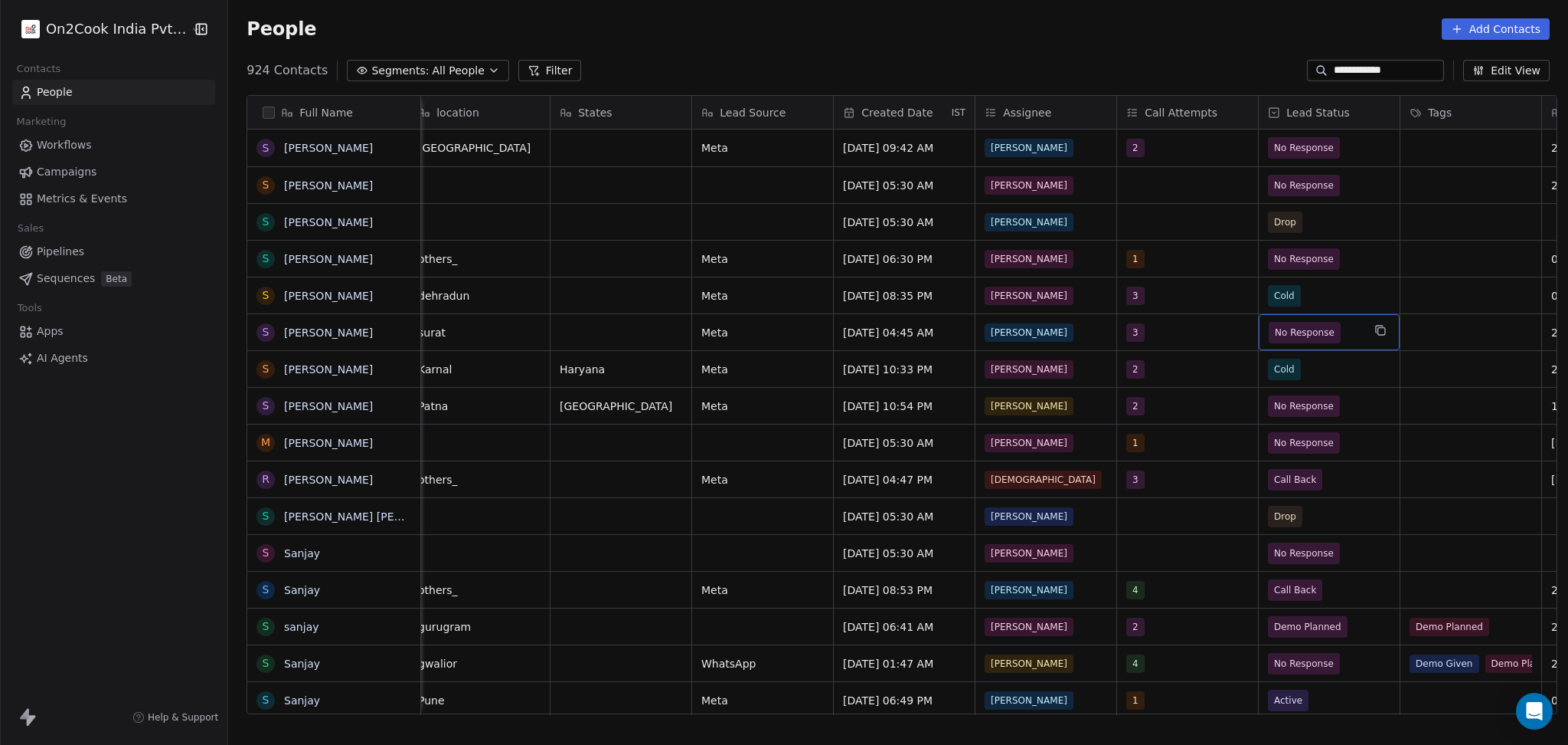
click at [1327, 334] on span "No Response" at bounding box center [1305, 333] width 72 height 21
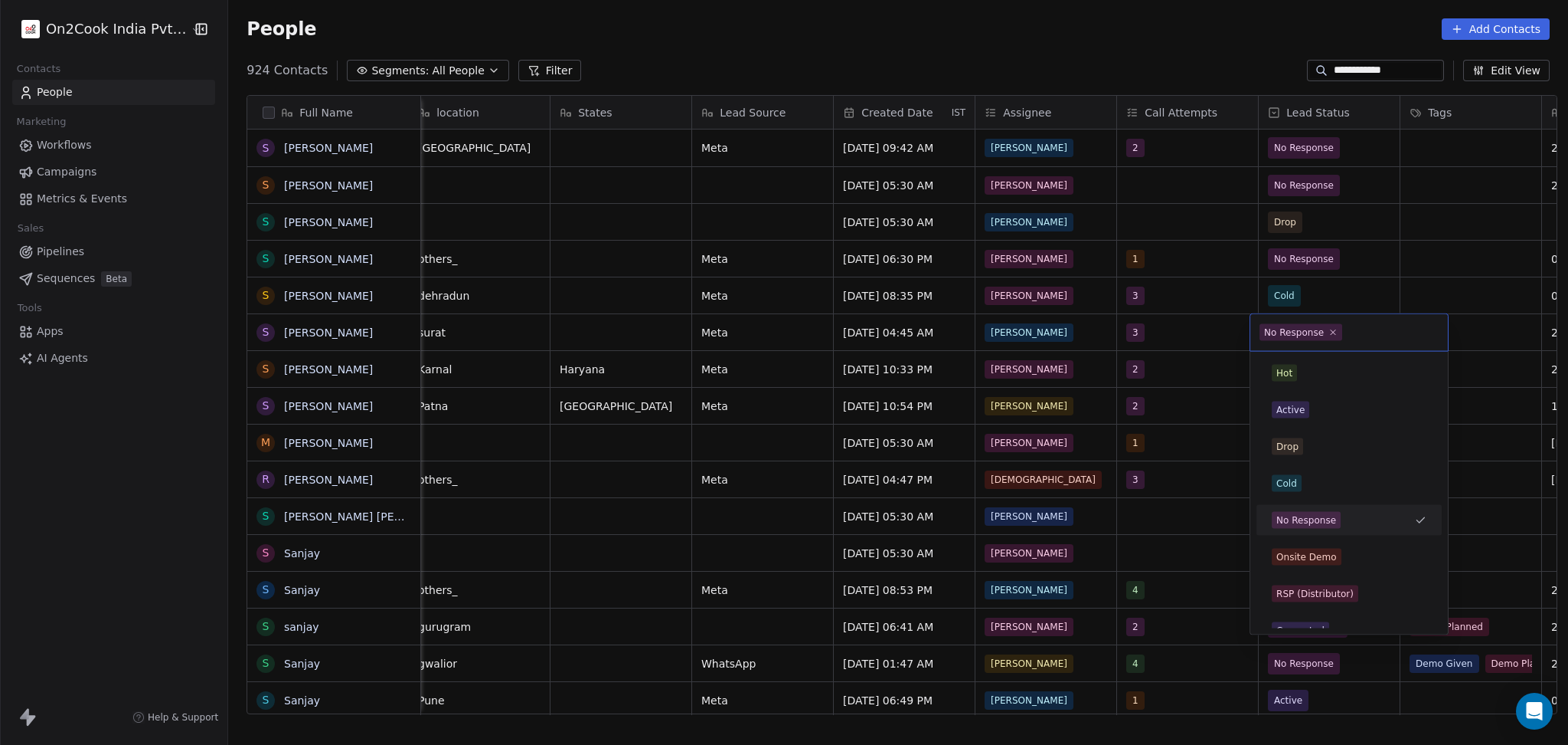
click at [1522, 331] on html "**********" at bounding box center [784, 372] width 1568 height 745
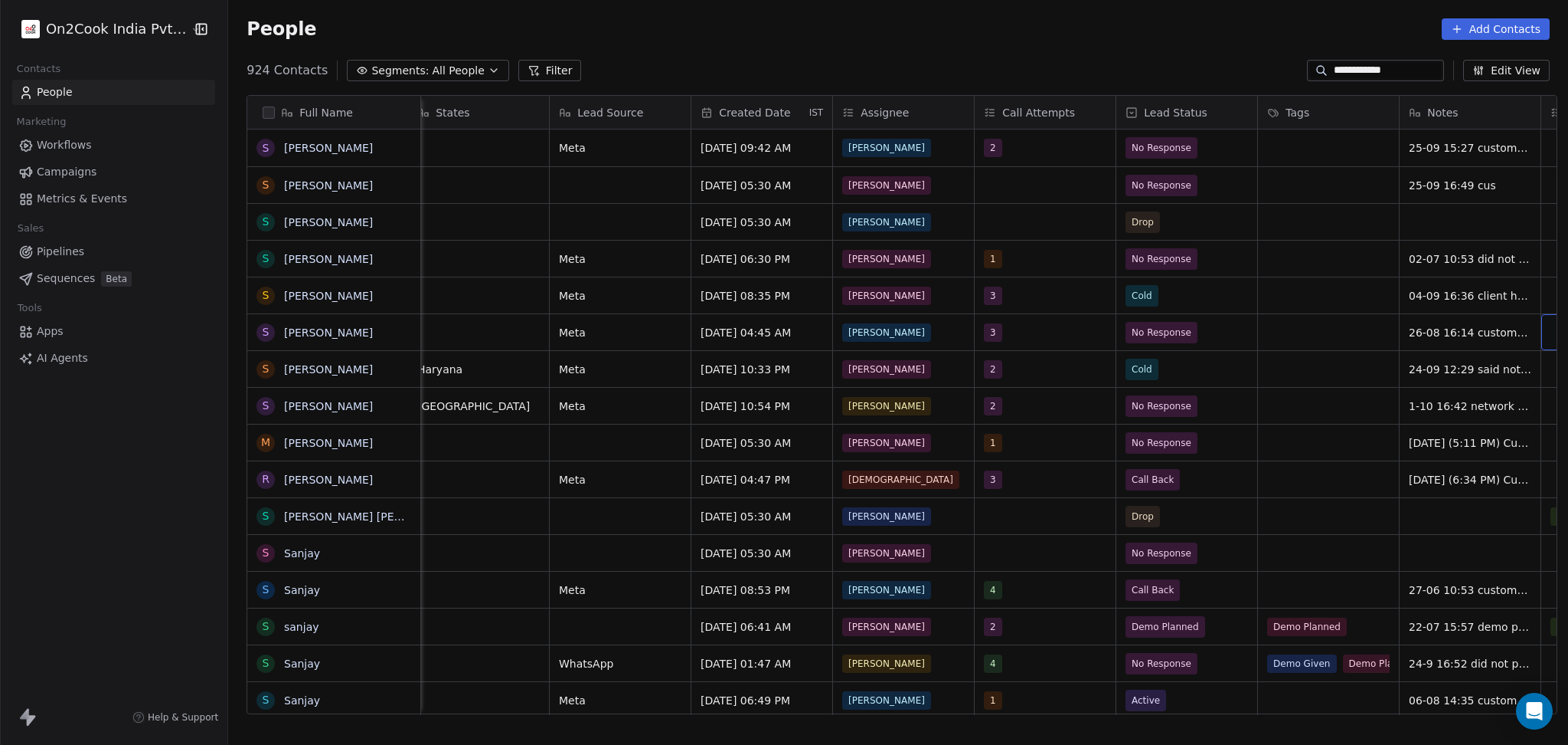
scroll to position [0, 1005]
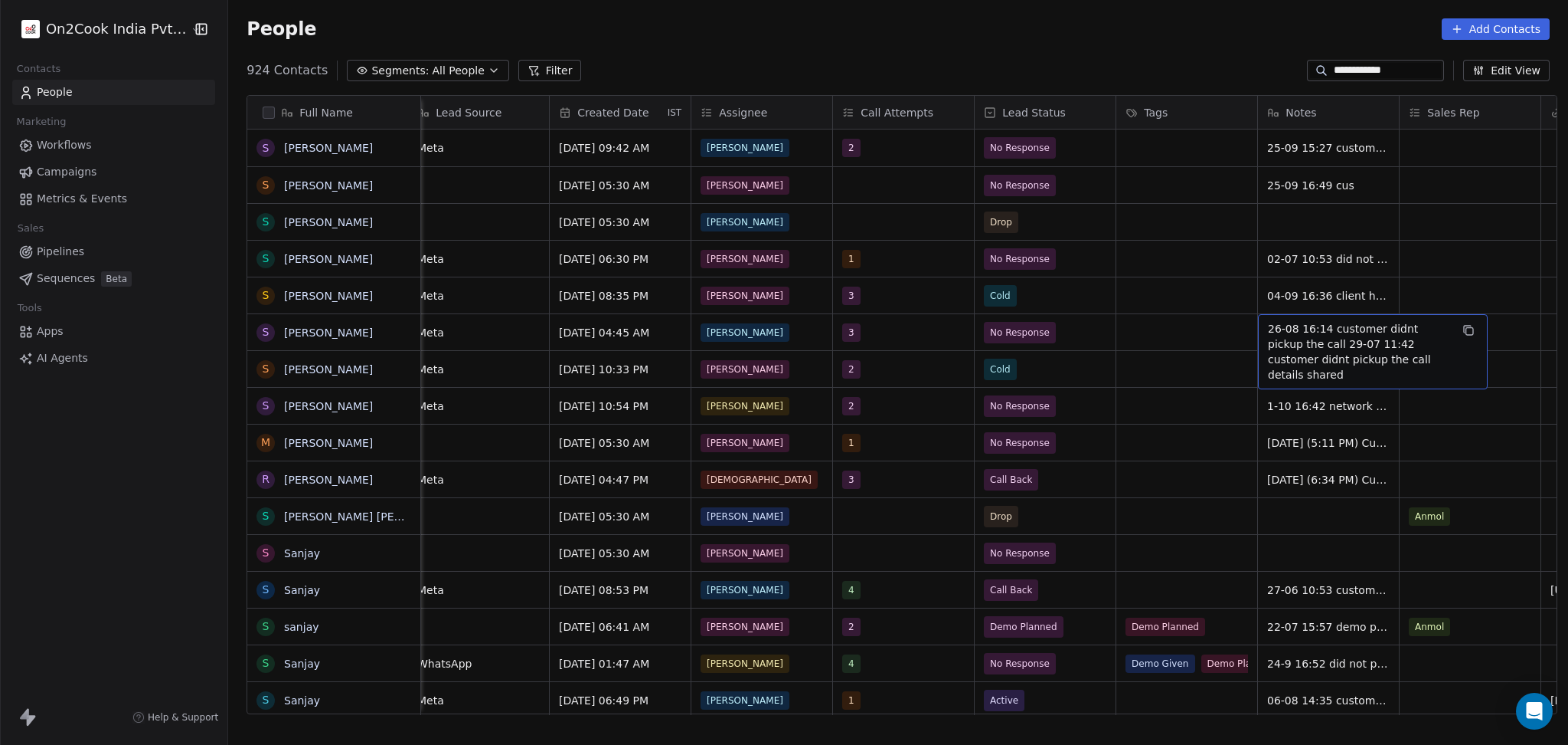
click at [1332, 341] on span "26-08 16:14 customer didnt pickup the call 29-07 11:42 customer didnt pickup th…" at bounding box center [1359, 351] width 182 height 61
click at [1256, 324] on textarea "**********" at bounding box center [1365, 344] width 228 height 59
type textarea "**********"
click at [1150, 317] on html "**********" at bounding box center [784, 372] width 1568 height 745
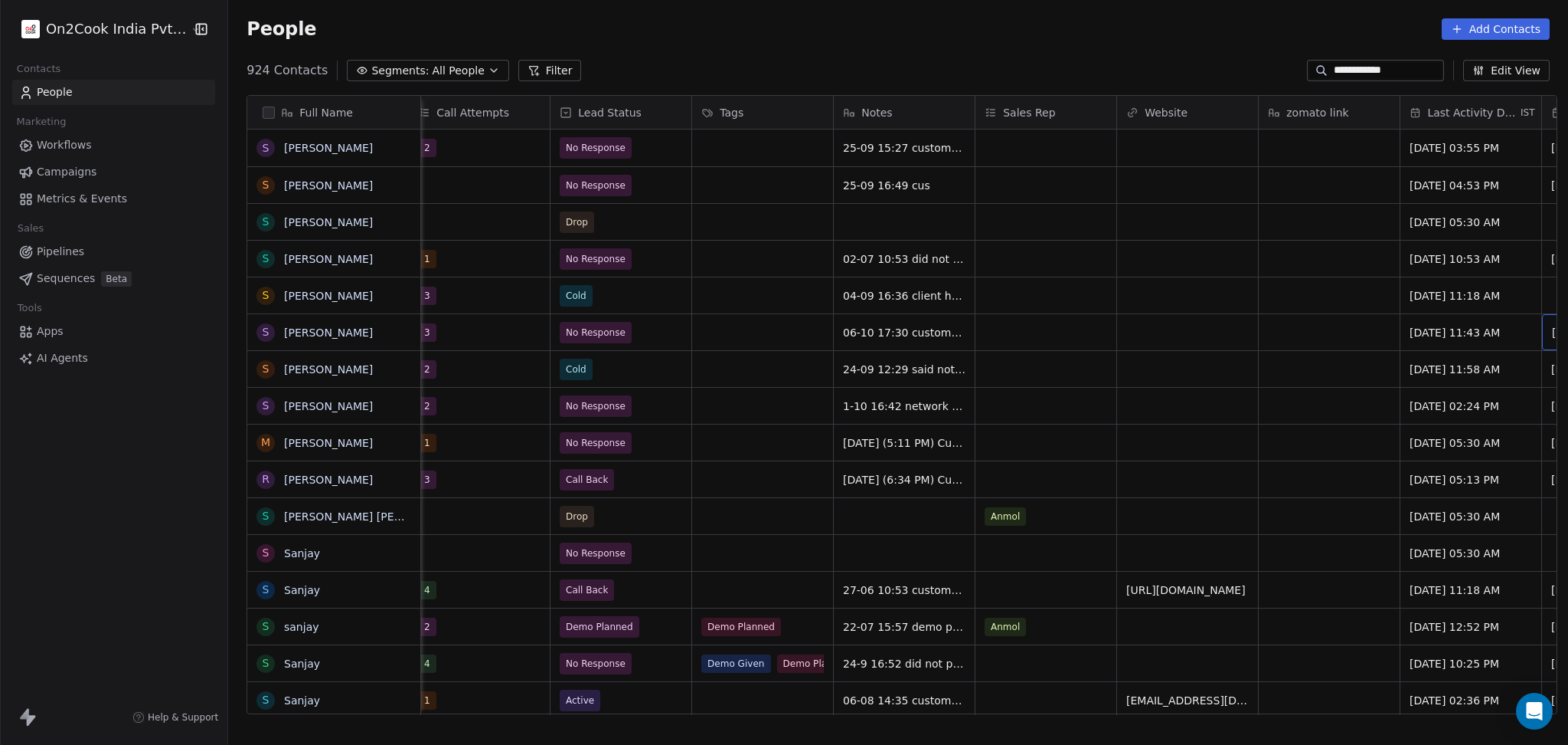
scroll to position [0, 1571]
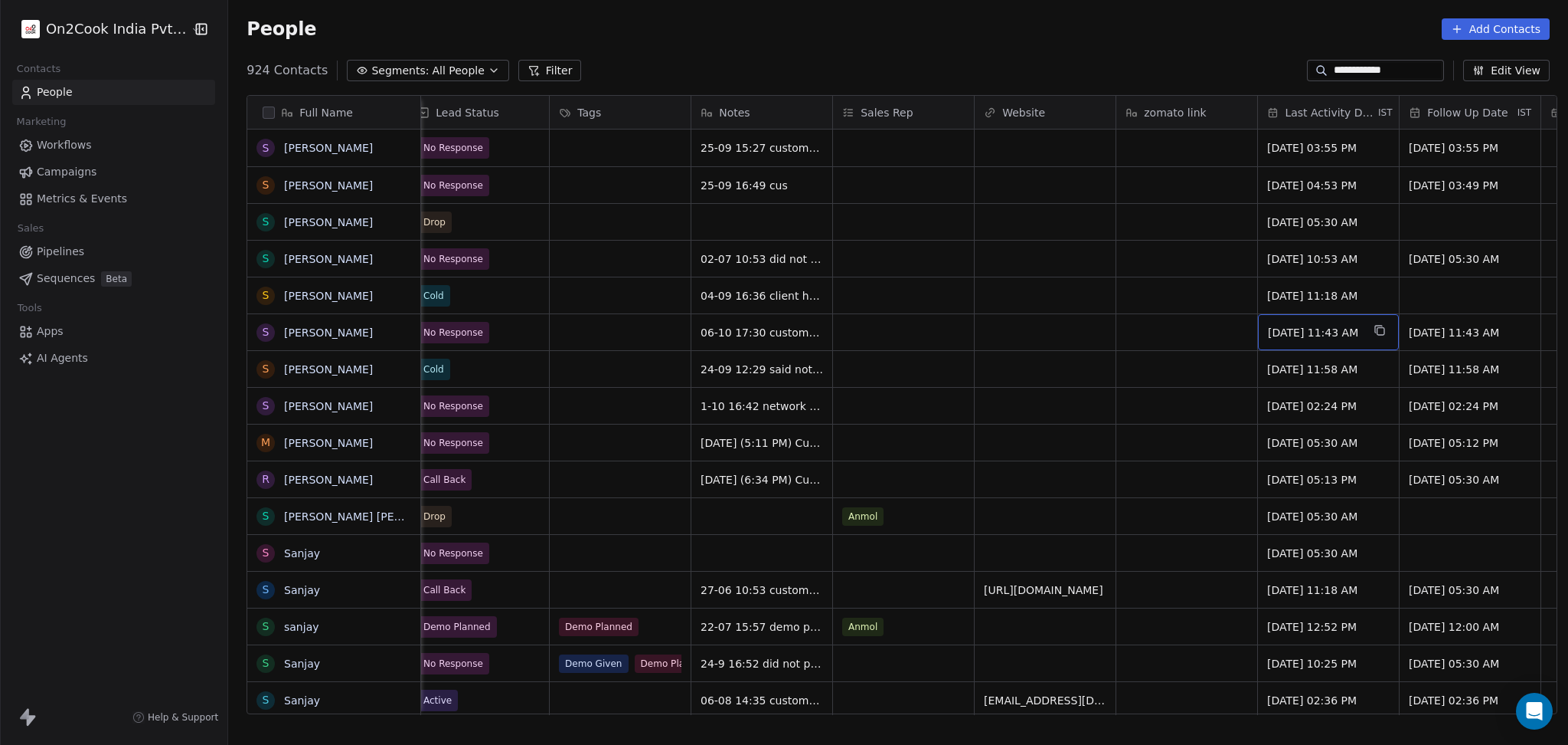
click at [1265, 322] on div "Aug 26, 2025 11:43 AM" at bounding box center [1328, 332] width 141 height 36
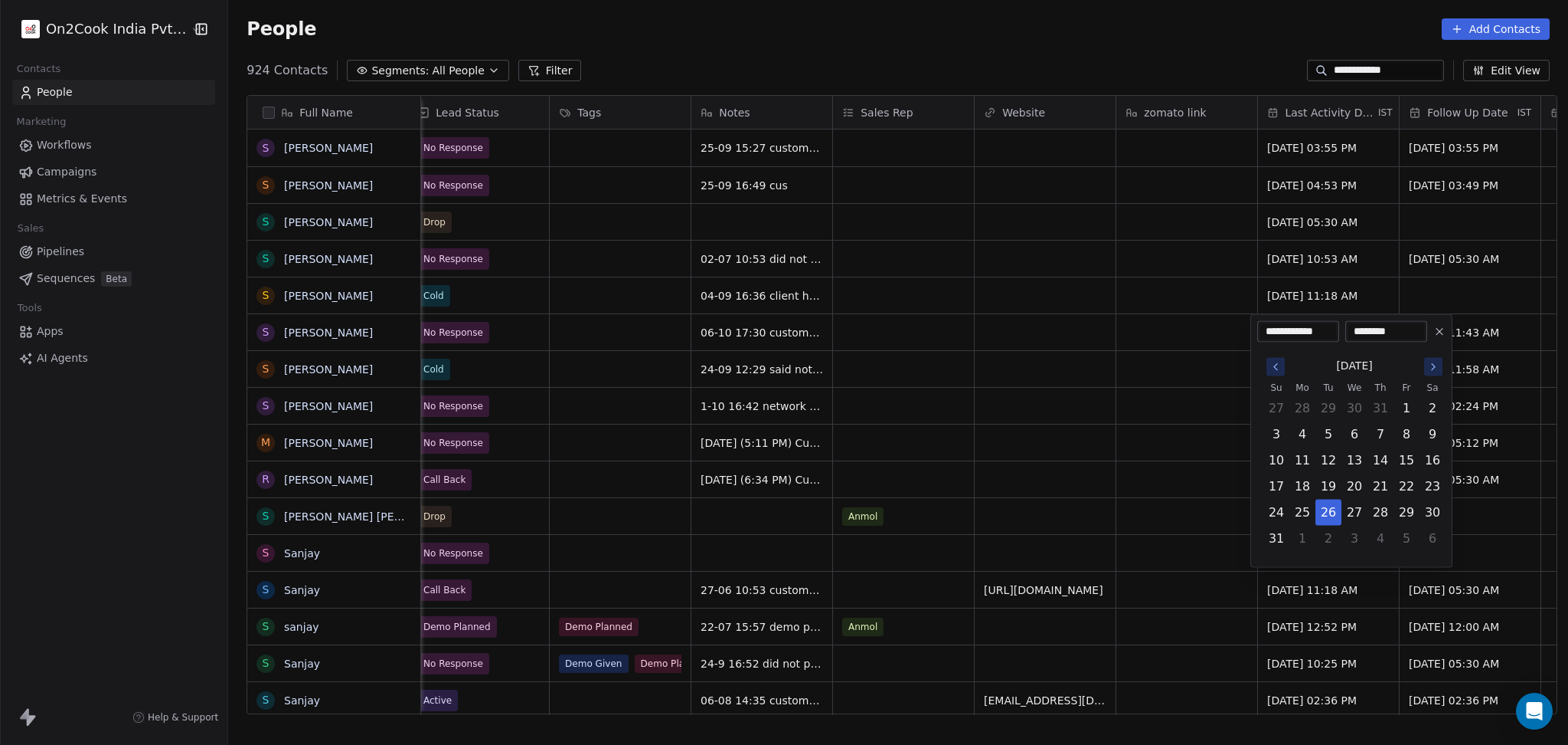
click at [1431, 367] on icon "Go to the Next Month" at bounding box center [1433, 367] width 12 height 12
click at [1430, 369] on icon "Go to the Next Month" at bounding box center [1433, 367] width 12 height 12
click at [1297, 428] on button "6" at bounding box center [1302, 434] width 24 height 24
type input "**********"
click at [1161, 431] on html "**********" at bounding box center [784, 372] width 1568 height 745
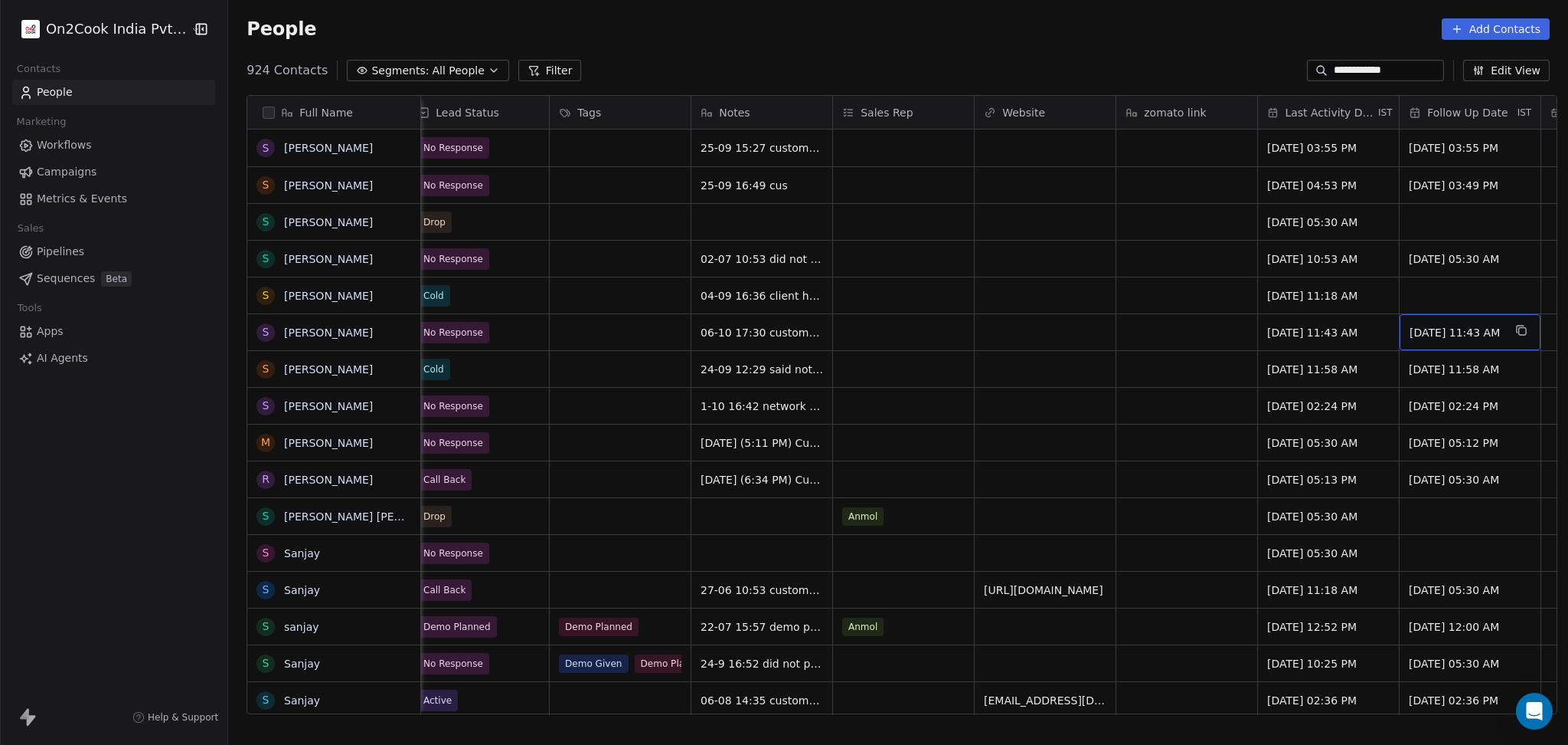
click at [1414, 325] on span "Sep 04, 2025 11:43 AM" at bounding box center [1456, 332] width 93 height 15
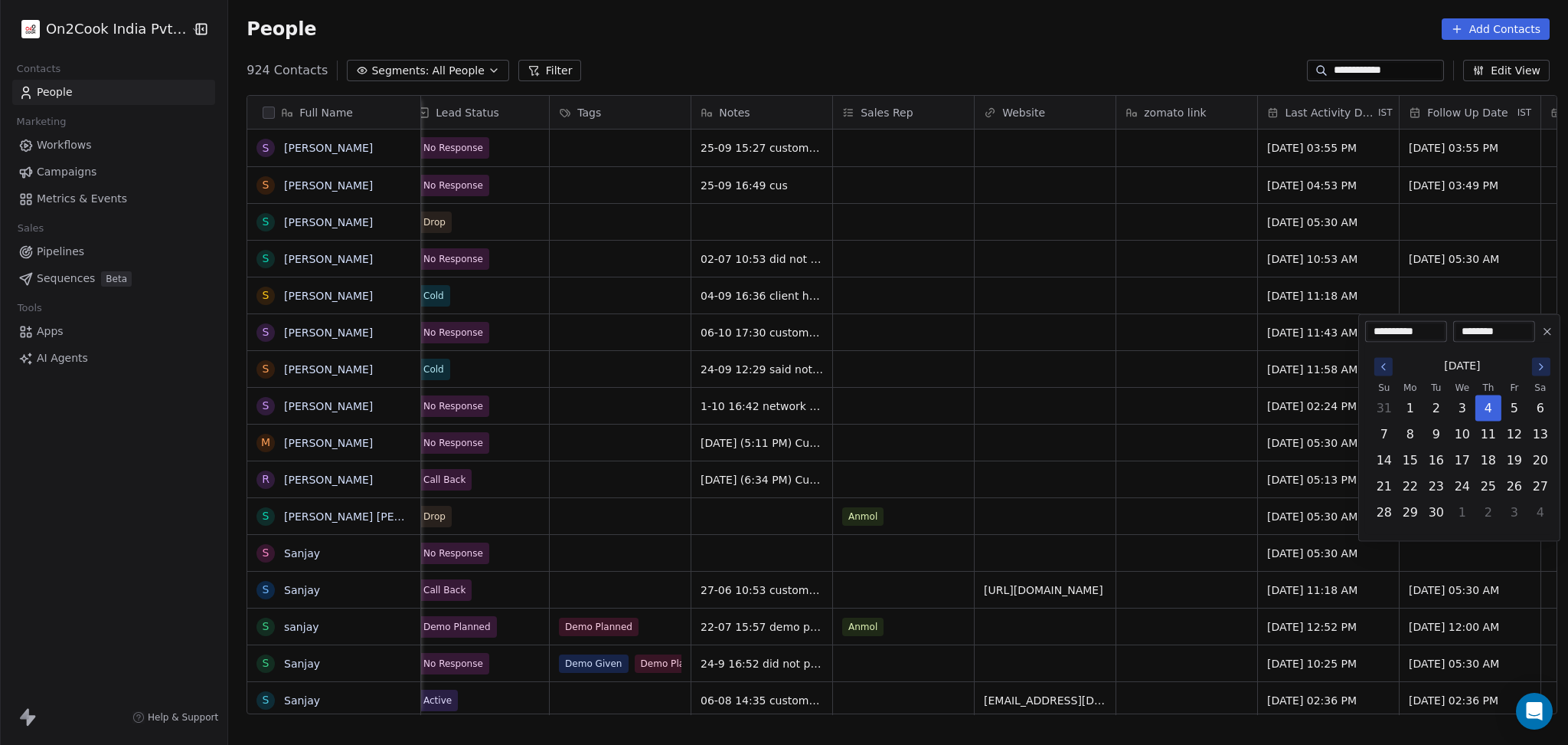
click at [1540, 364] on icon "Go to the Next Month" at bounding box center [1541, 367] width 12 height 12
click at [1468, 482] on button "22" at bounding box center [1462, 486] width 24 height 24
type input "**********"
click at [1153, 399] on html "**********" at bounding box center [784, 372] width 1568 height 745
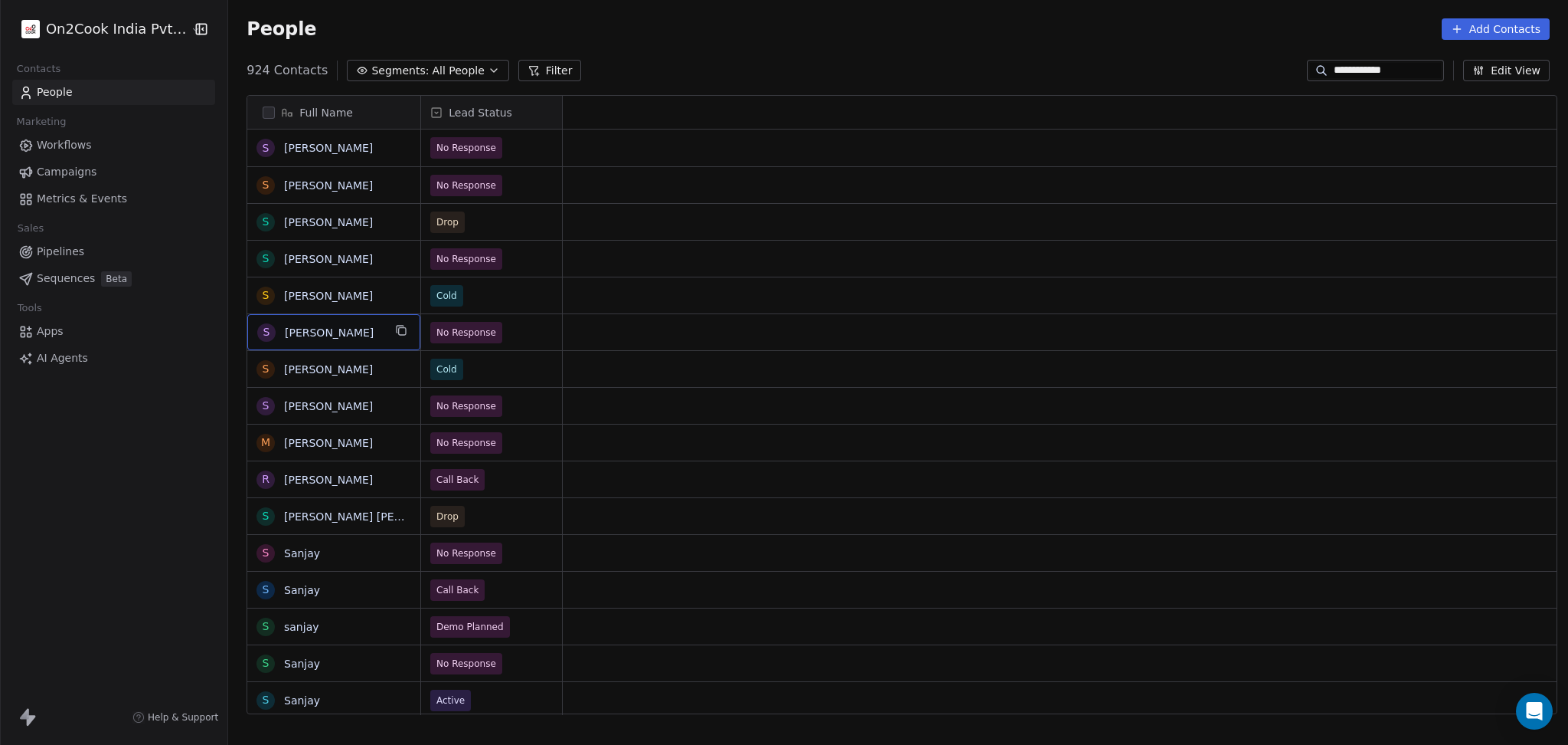
scroll to position [0, 0]
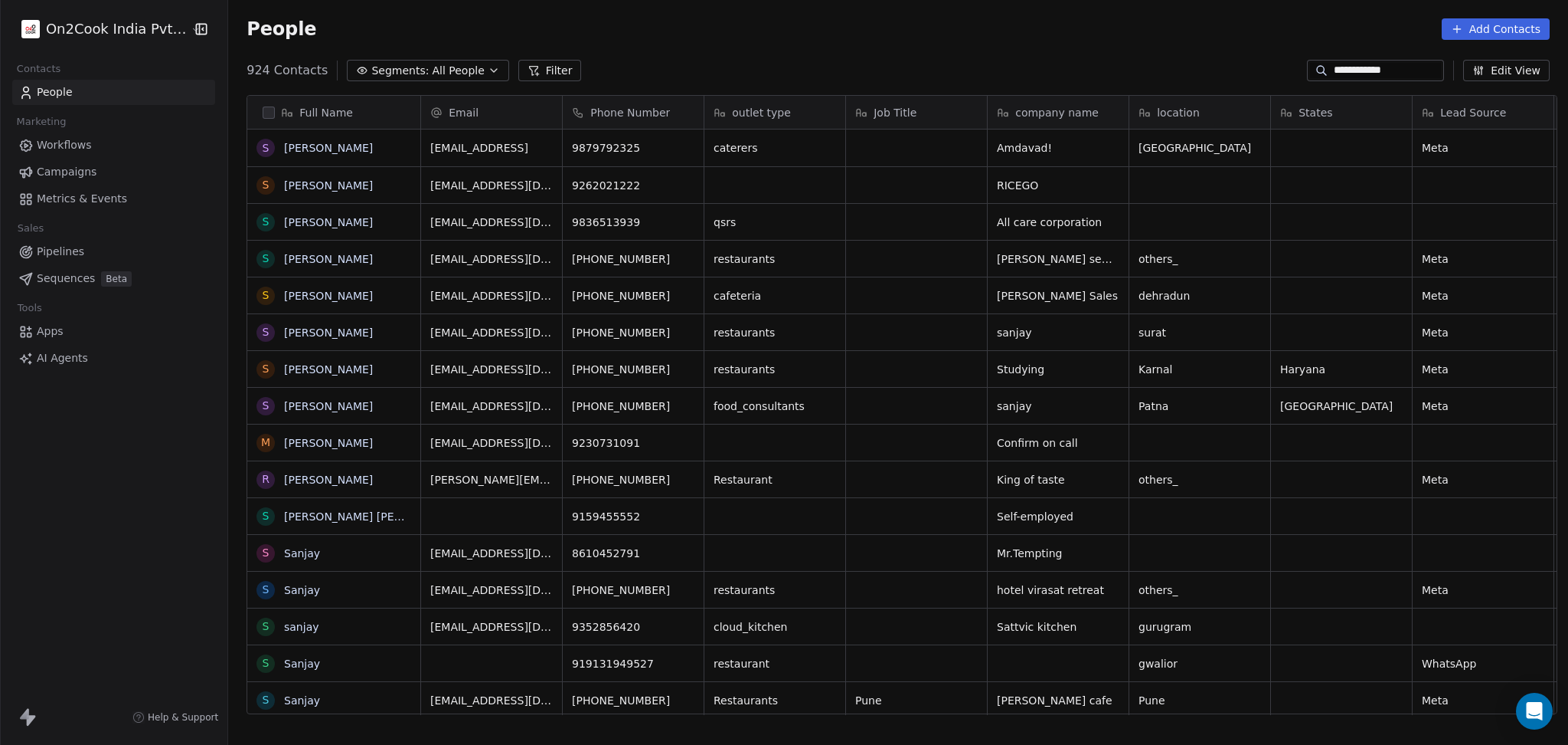
click at [1353, 74] on input "**********" at bounding box center [1388, 70] width 107 height 15
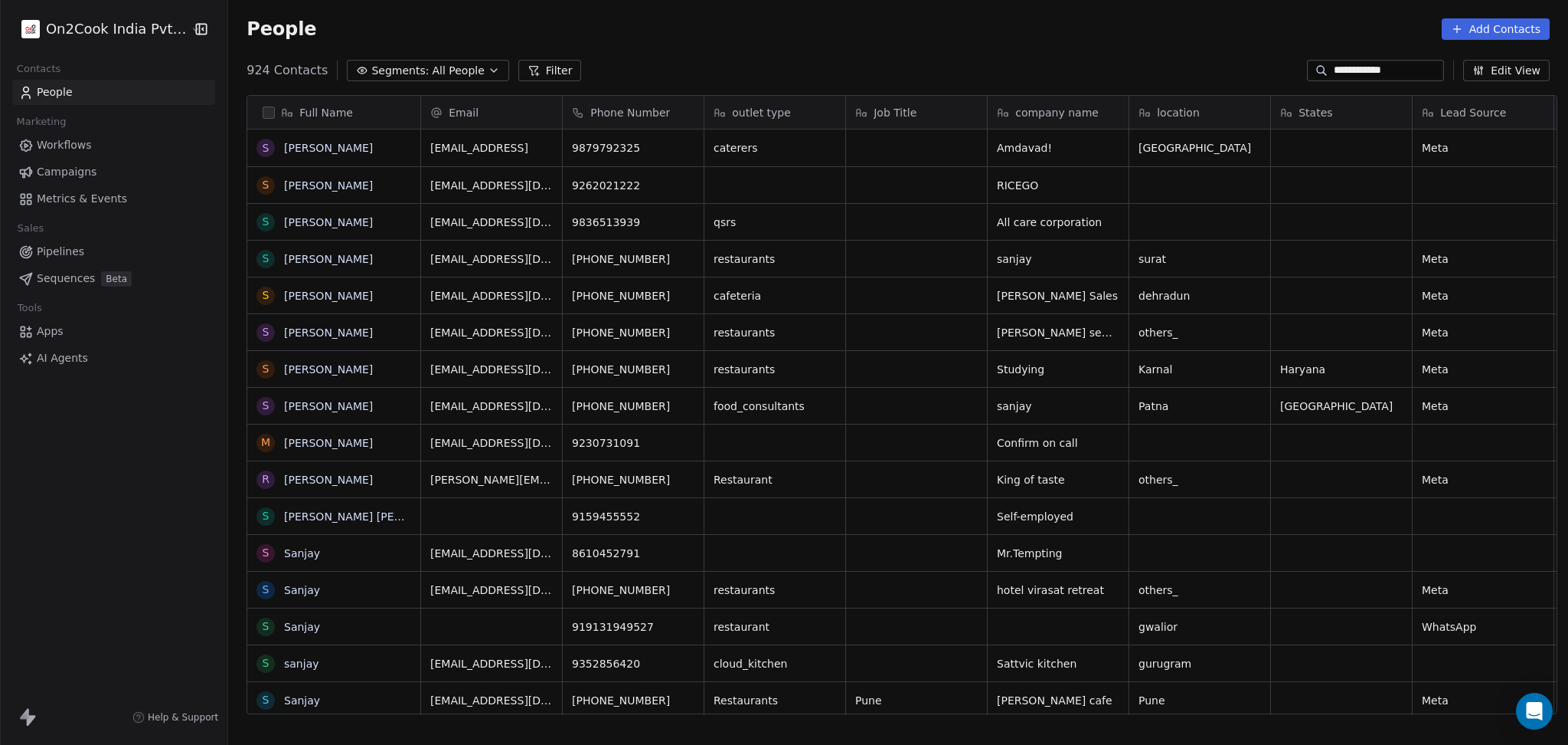
paste input "****"
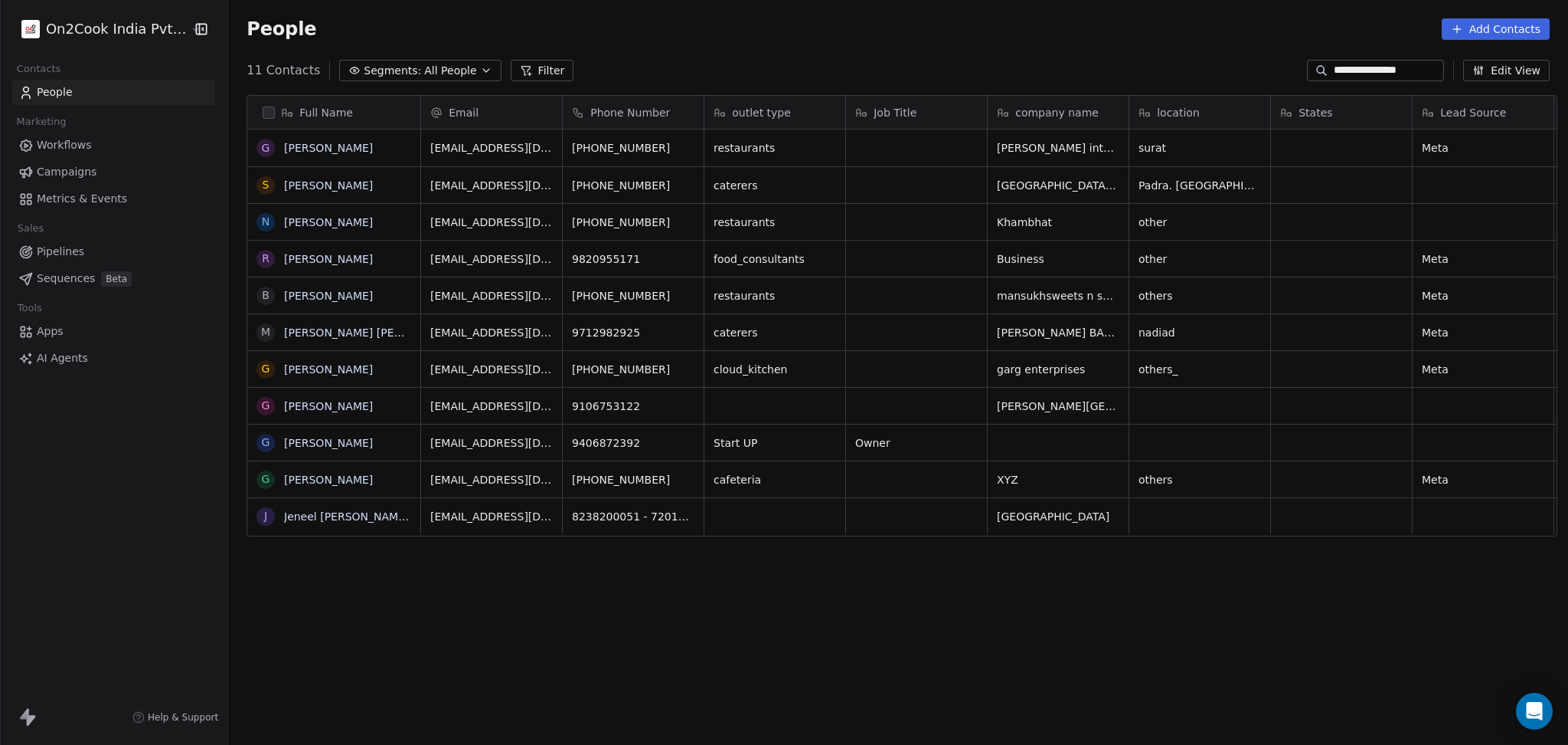
scroll to position [640, 1331]
type input "**********"
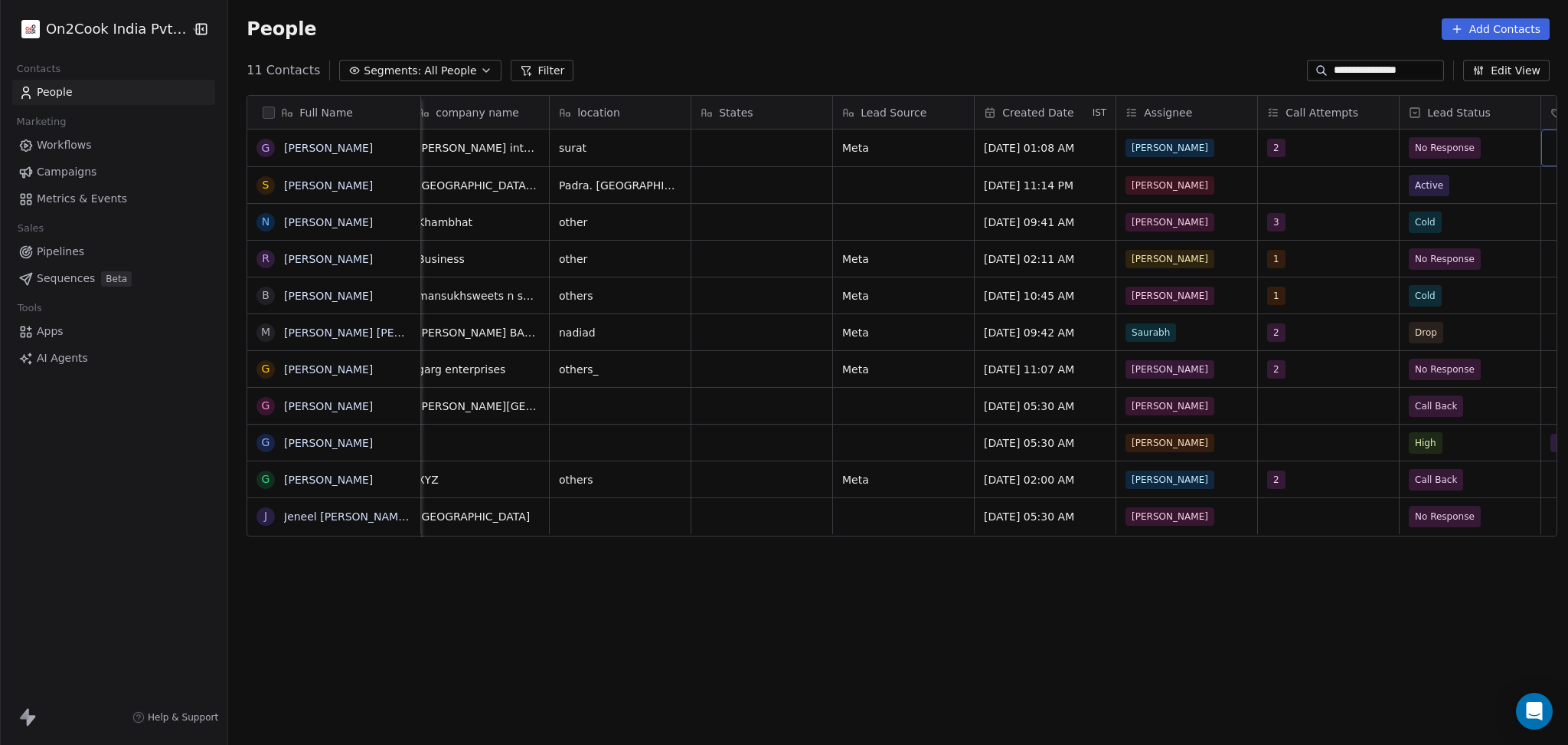
scroll to position [0, 720]
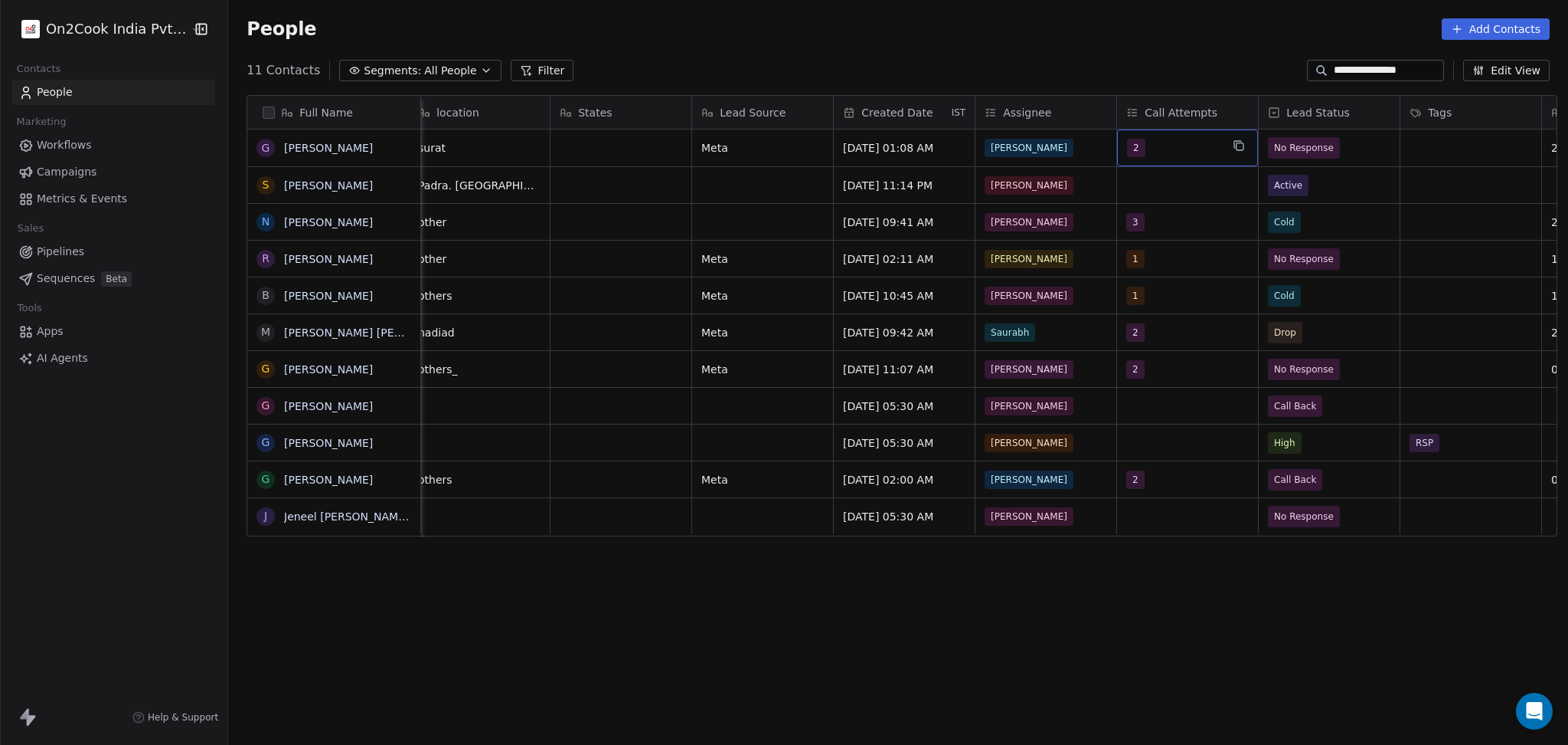
click at [1131, 152] on span "2" at bounding box center [1136, 148] width 19 height 19
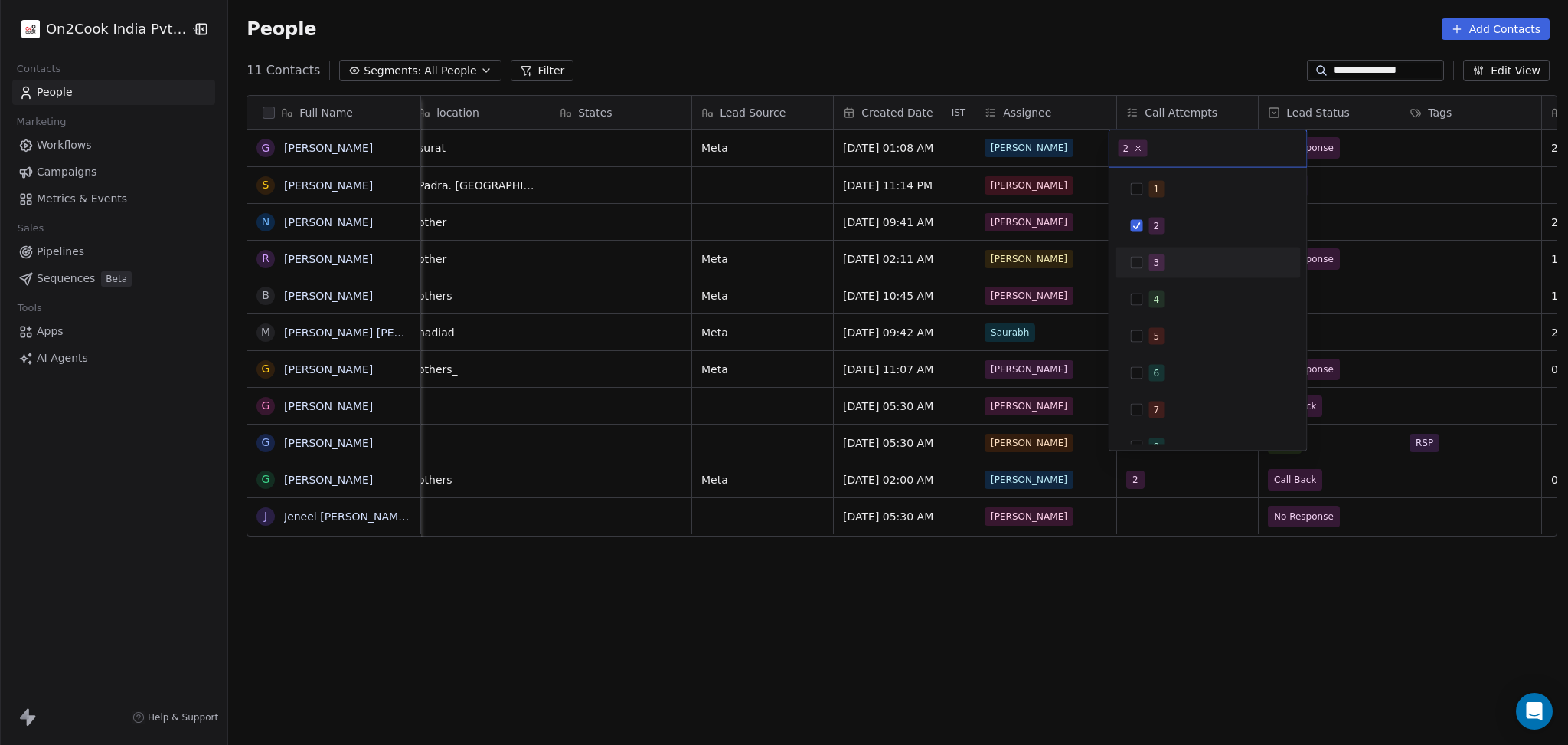
click at [1153, 268] on span "3" at bounding box center [1157, 263] width 15 height 17
click at [1158, 234] on div "2" at bounding box center [1208, 226] width 173 height 24
click at [1336, 216] on html "**********" at bounding box center [784, 372] width 1568 height 745
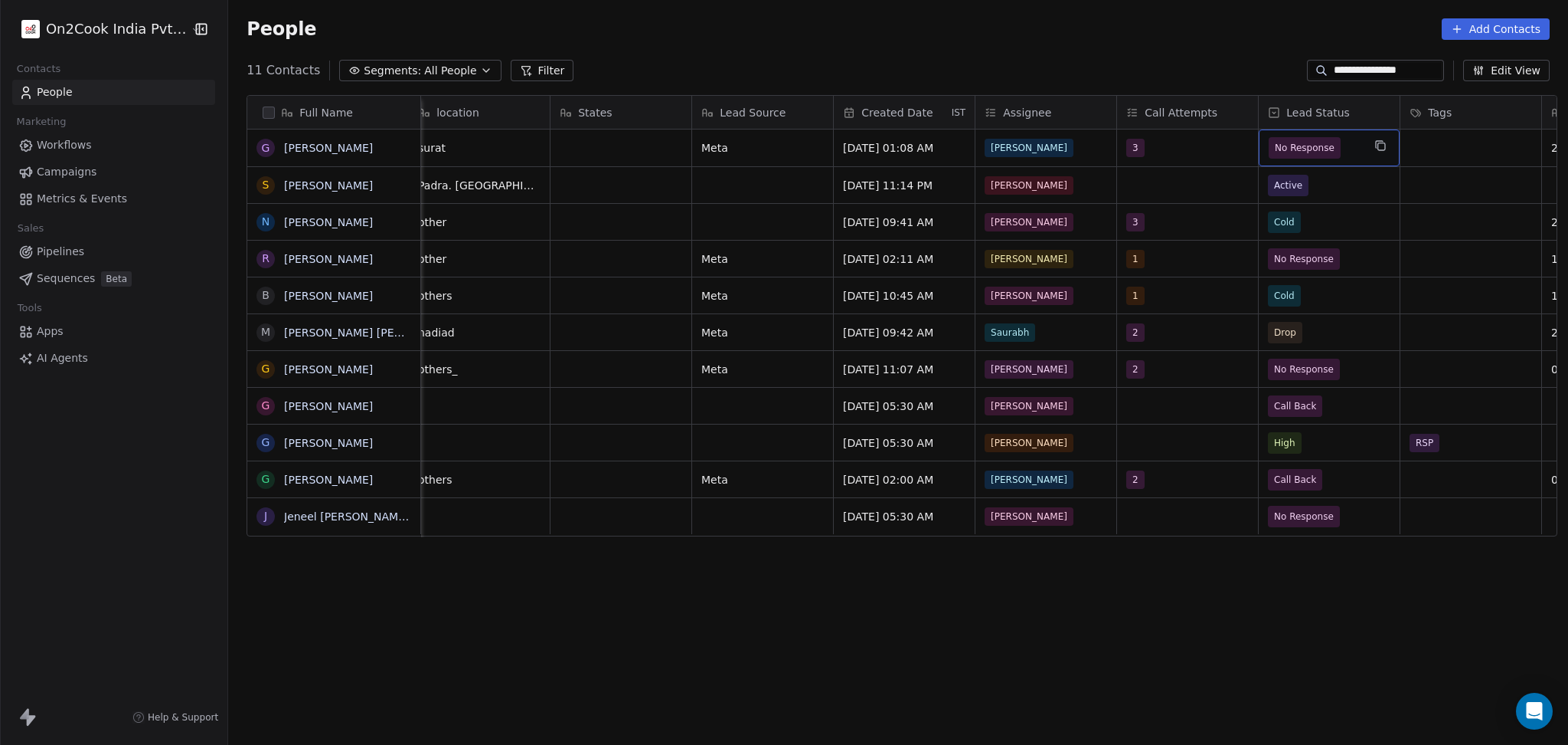
click at [1318, 163] on div "No Response" at bounding box center [1329, 147] width 141 height 37
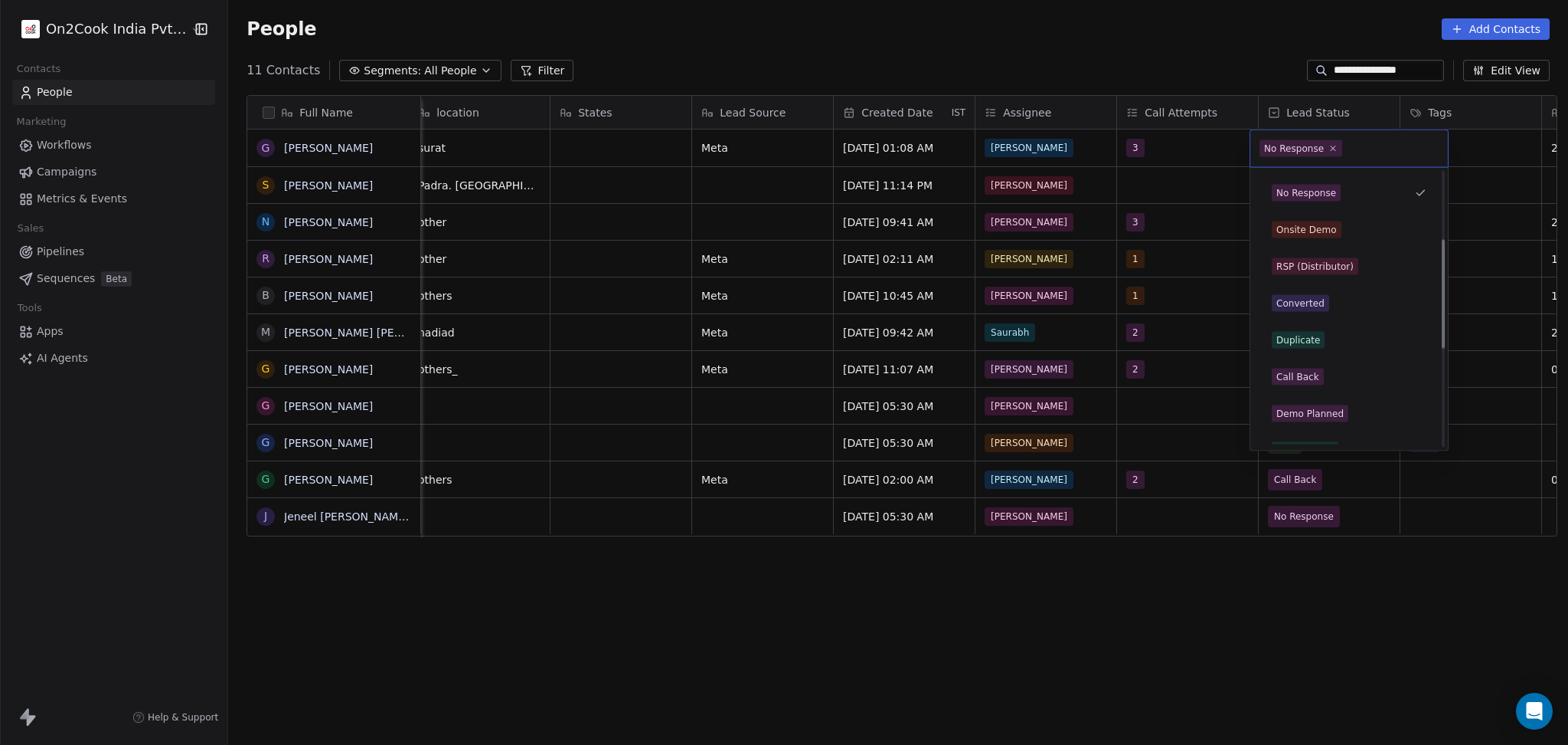
scroll to position [204, 0]
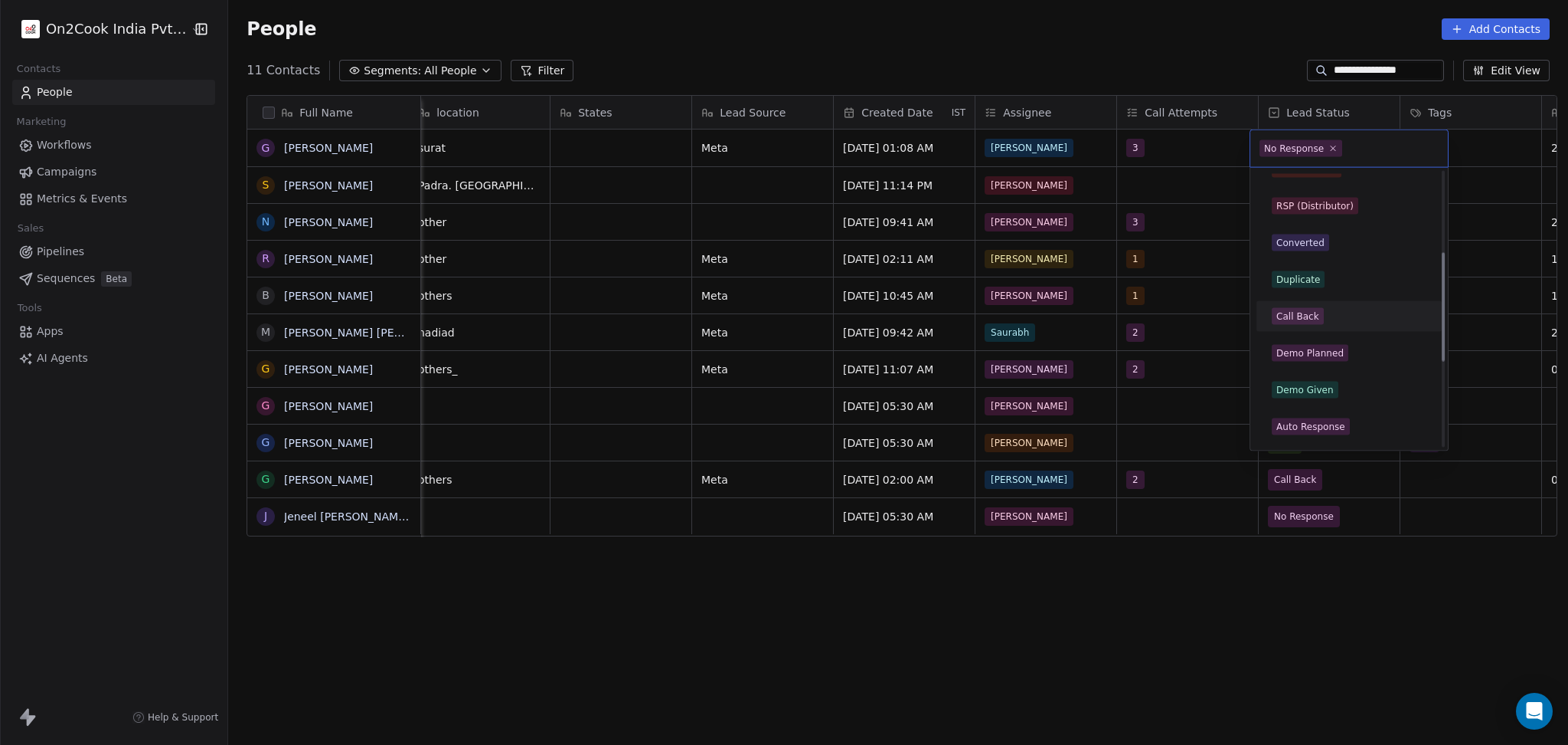
drag, startPoint x: 1324, startPoint y: 312, endPoint x: 1439, endPoint y: 238, distance: 136.8
click at [1327, 312] on div "Call Back" at bounding box center [1349, 316] width 154 height 17
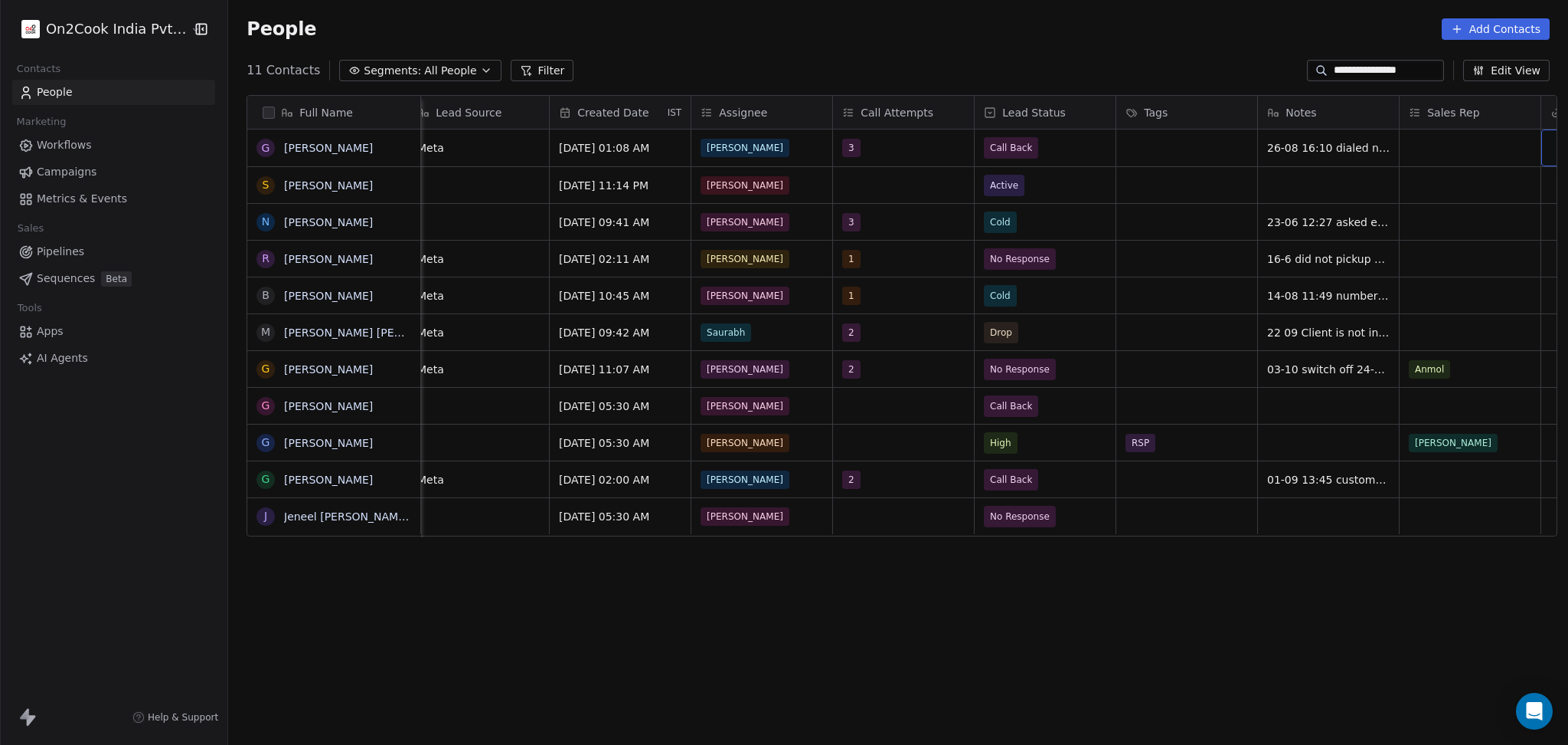
scroll to position [0, 1145]
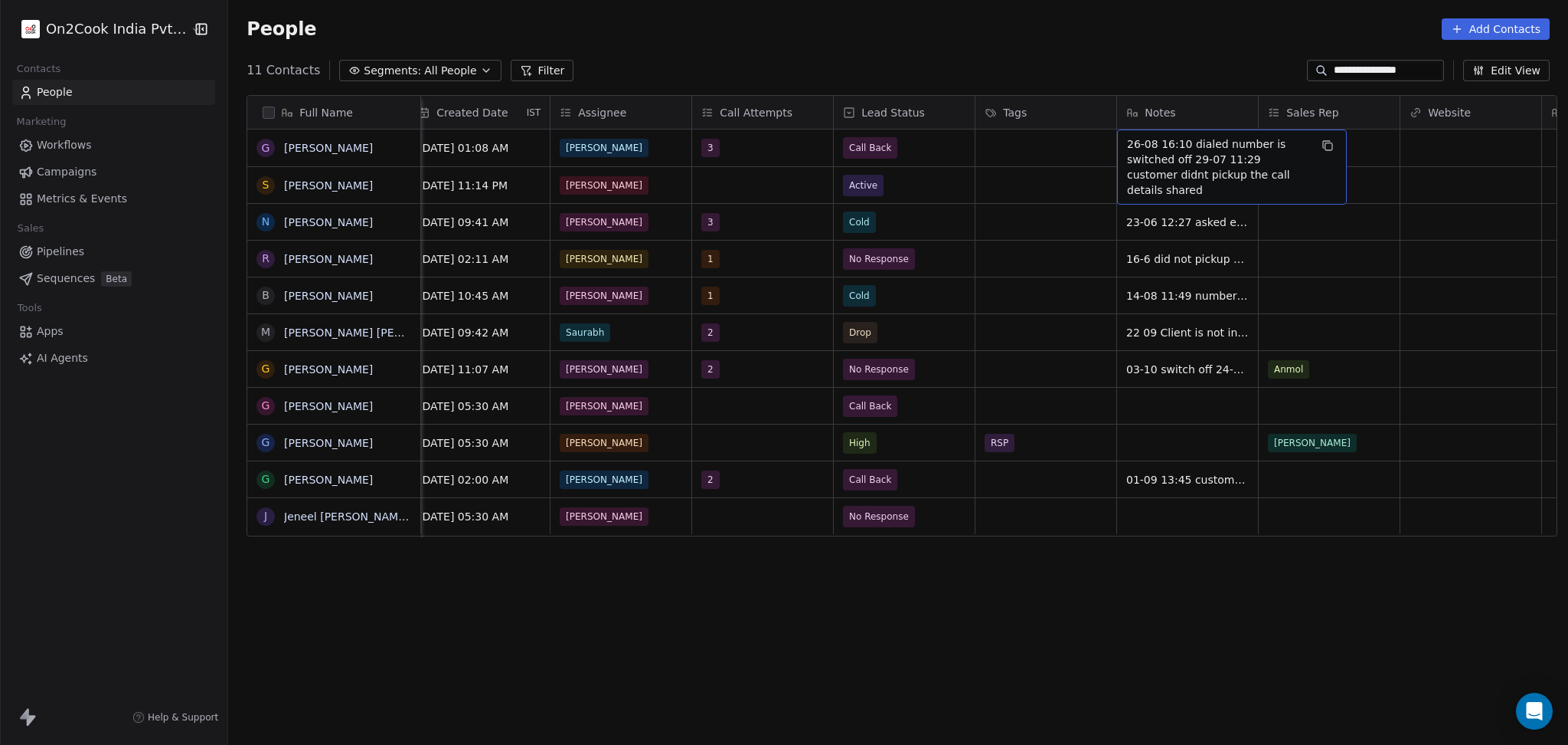
click at [1147, 148] on span "26-08 16:10 dialed number is switched off 29-07 11:29 customer didnt pickup the…" at bounding box center [1218, 167] width 182 height 61
click at [1127, 150] on textarea "**********" at bounding box center [1224, 160] width 228 height 59
click at [1116, 141] on textarea "**********" at bounding box center [1224, 160] width 228 height 59
type textarea "**********"
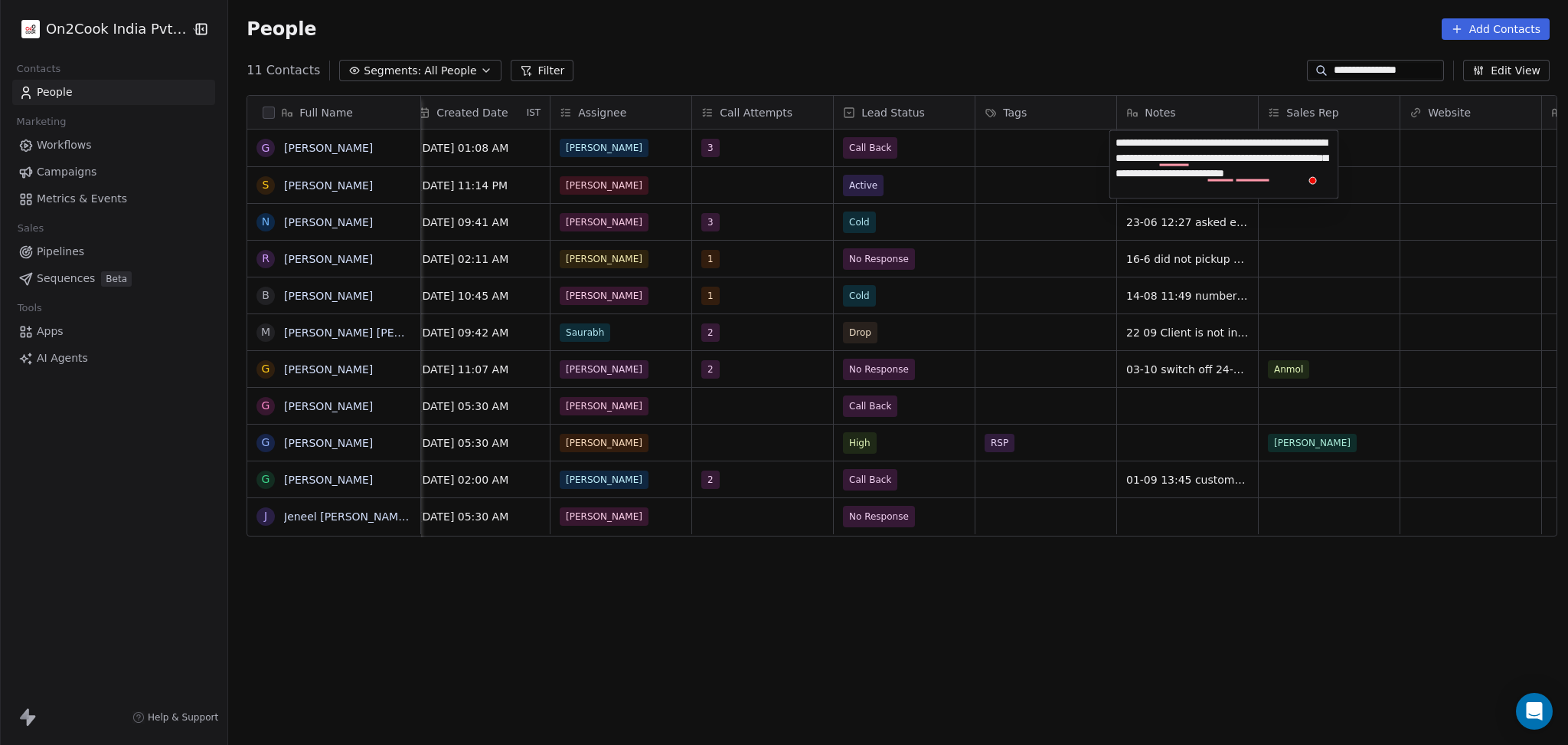
click at [1239, 255] on html "**********" at bounding box center [784, 372] width 1568 height 745
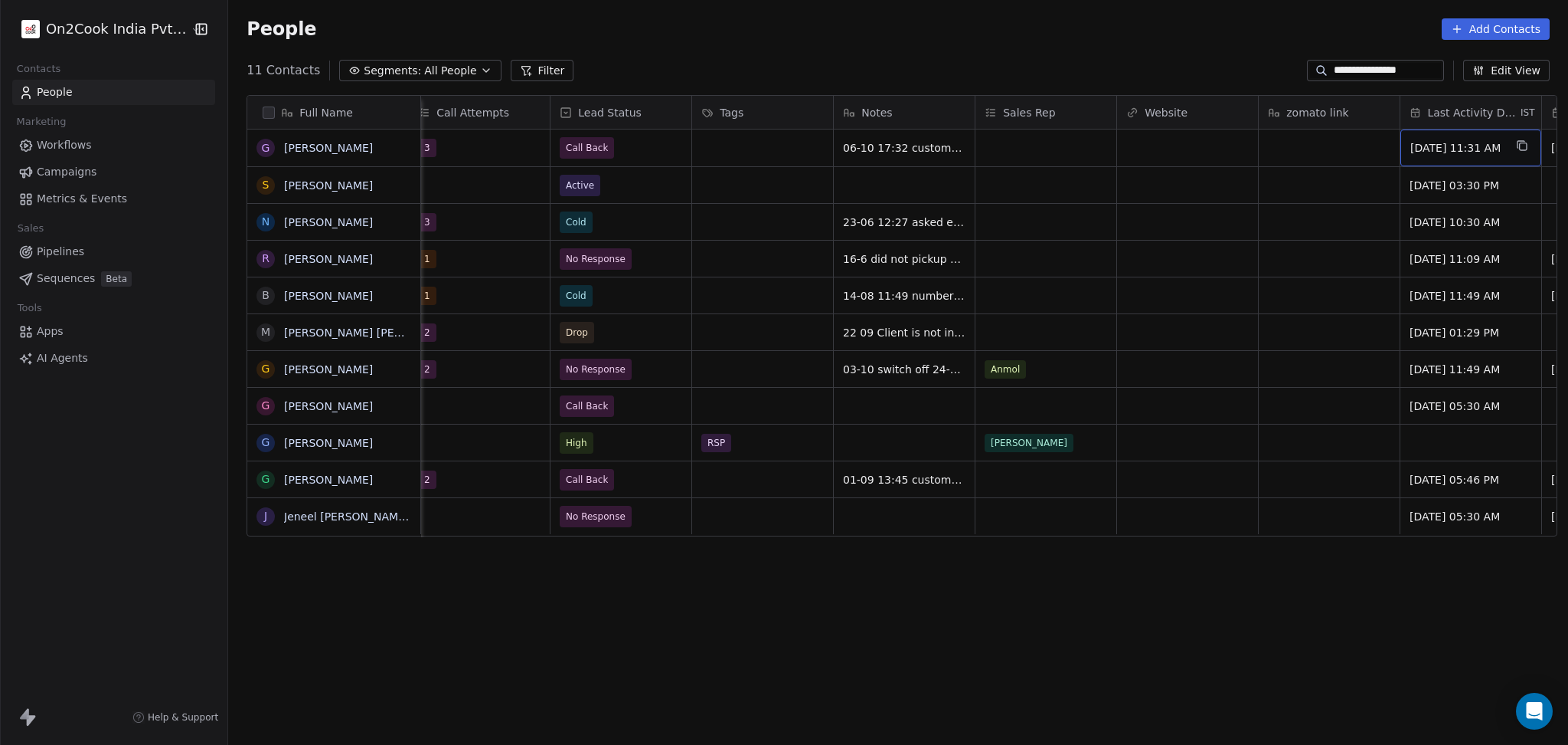
scroll to position [0, 1571]
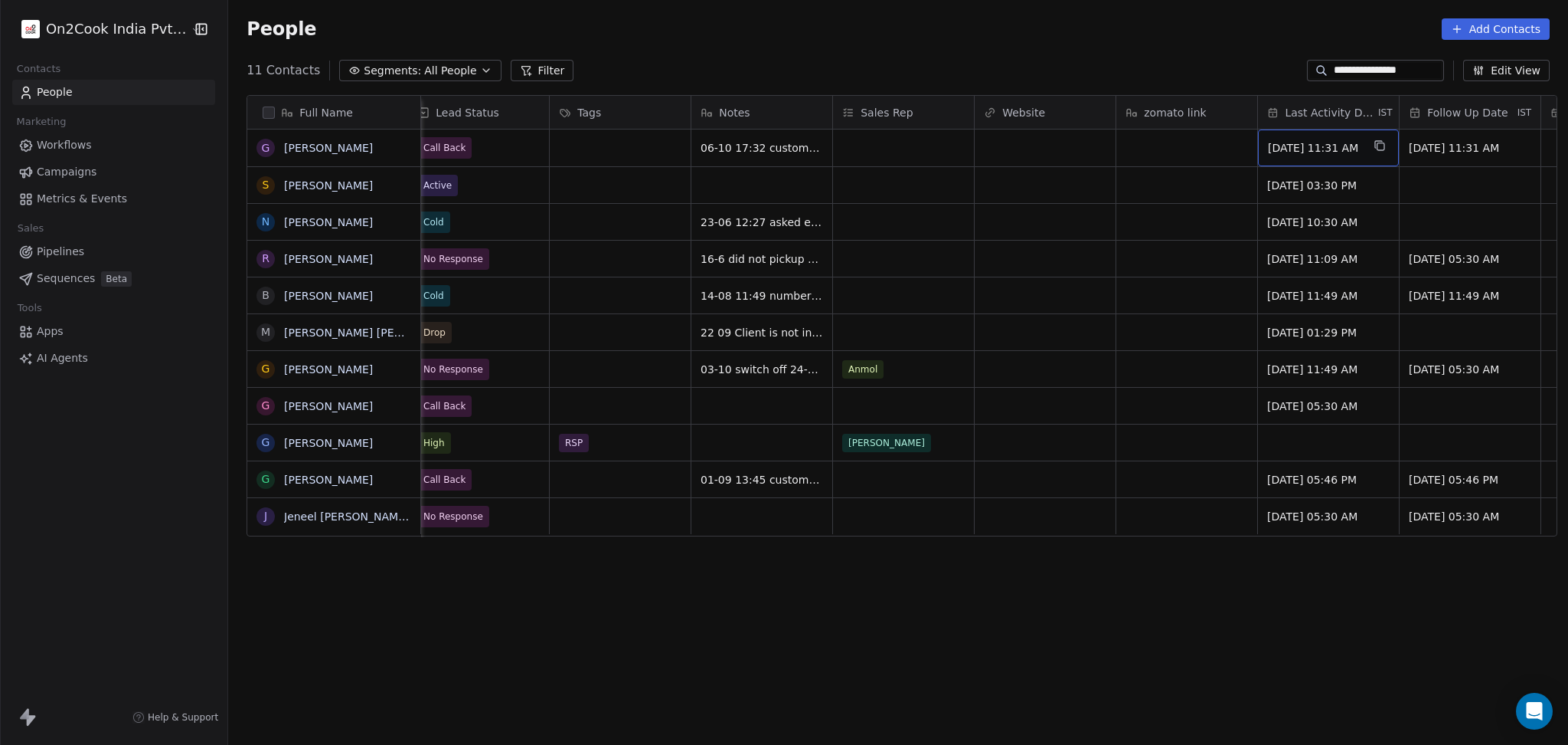
click at [1310, 152] on span "Aug 26, 2025 11:31 AM" at bounding box center [1314, 147] width 93 height 15
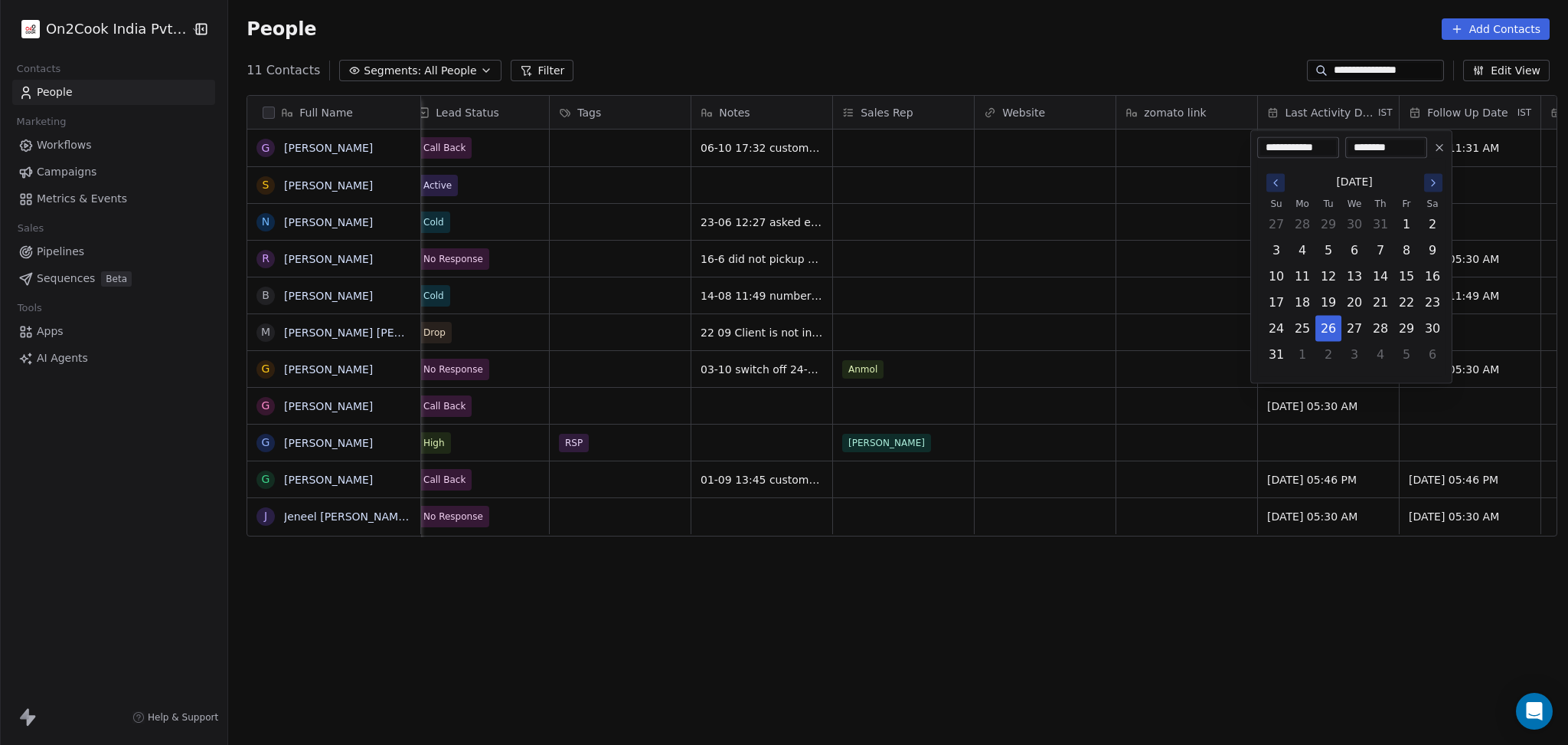
click at [1046, 347] on html "**********" at bounding box center [784, 372] width 1568 height 745
click at [1436, 186] on icon "Go to the Next Month" at bounding box center [1433, 183] width 12 height 12
click at [1447, 193] on div "**********" at bounding box center [1351, 244] width 202 height 228
click at [1434, 184] on icon "Go to the Next Month" at bounding box center [1434, 183] width 3 height 7
click at [1297, 245] on button "6" at bounding box center [1302, 251] width 24 height 24
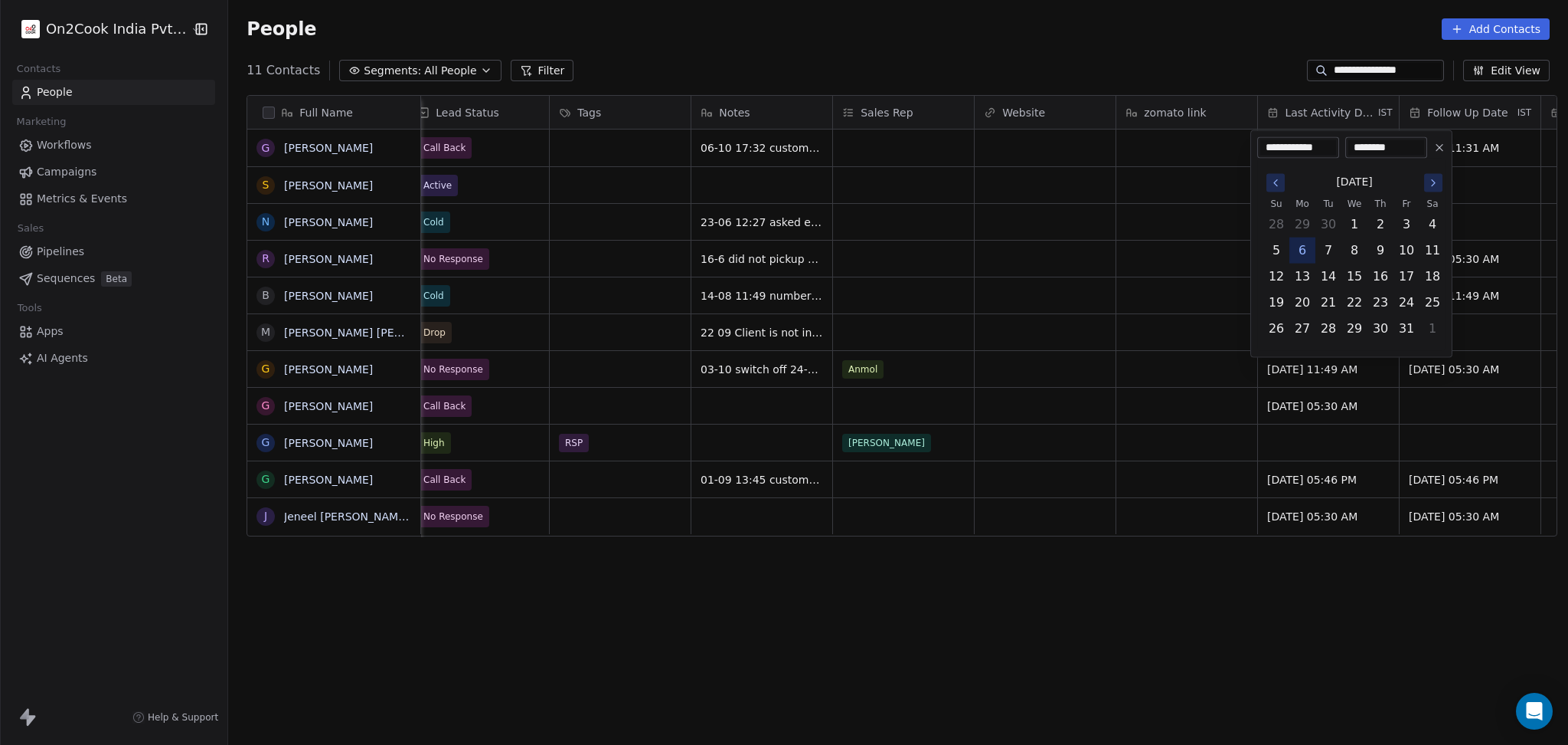
type input "**********"
click at [1116, 242] on html "**********" at bounding box center [784, 372] width 1568 height 745
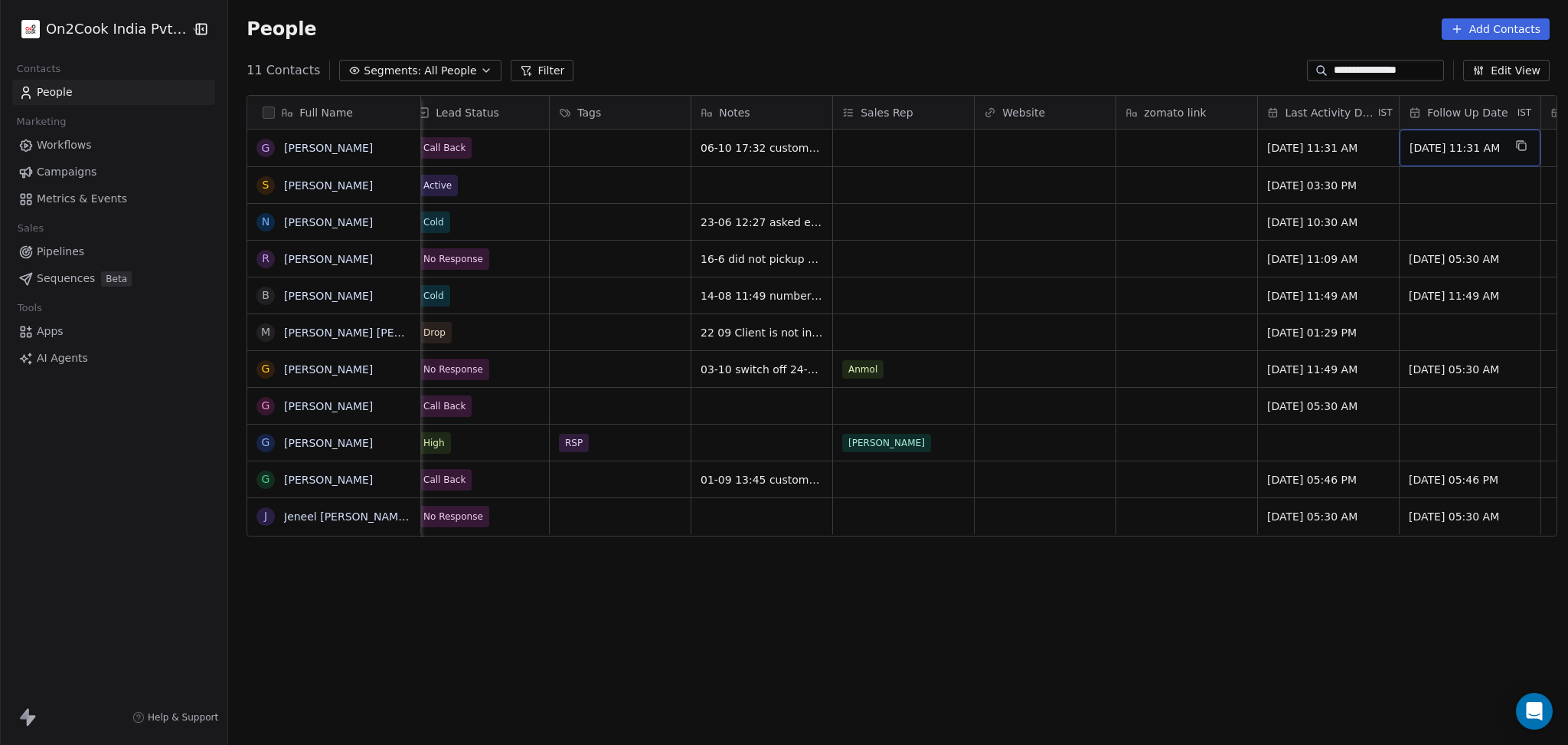
click at [1449, 155] on span "Sep 05, 2025 11:31 AM" at bounding box center [1456, 147] width 93 height 15
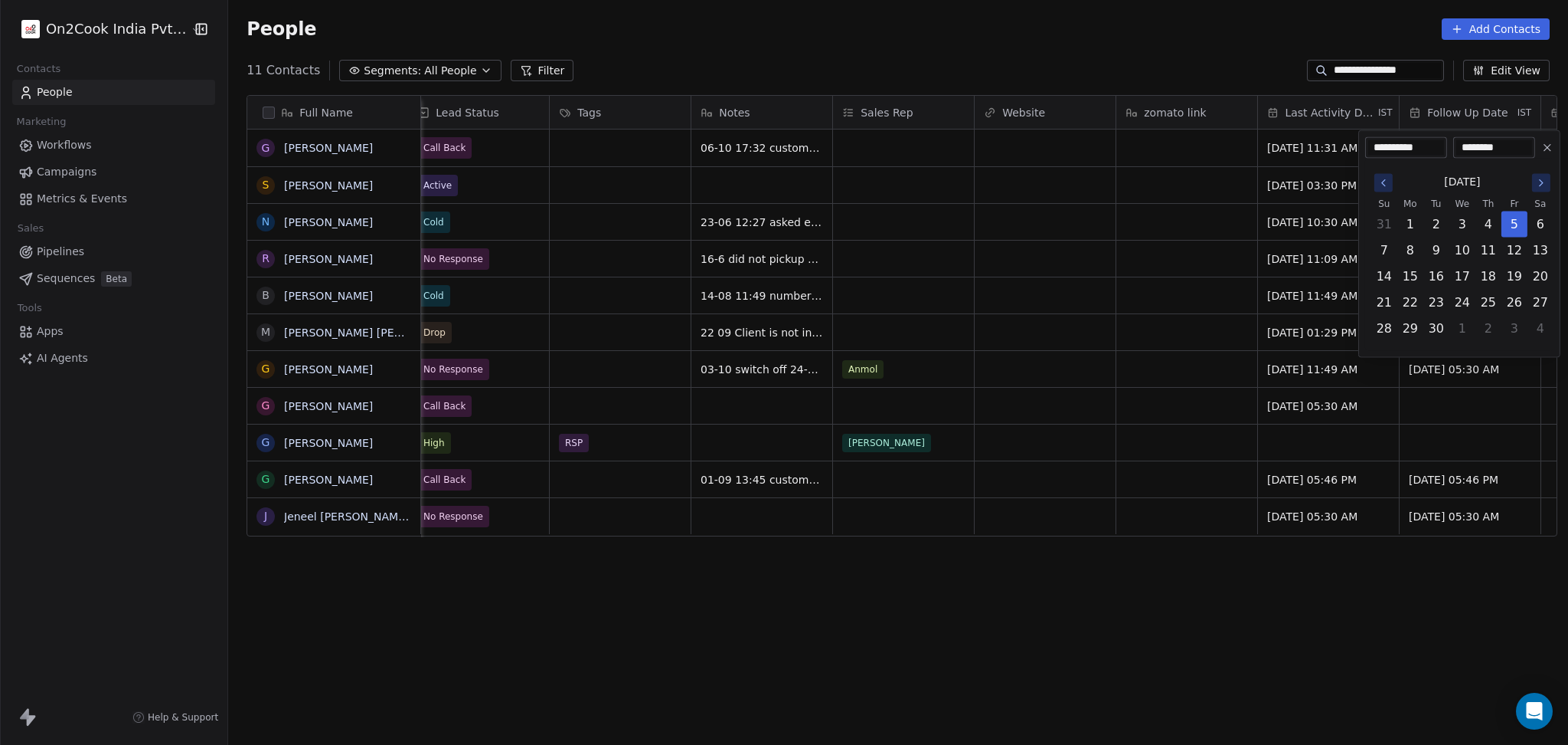
click at [1529, 191] on div "September 2025" at bounding box center [1462, 181] width 182 height 28
click at [1535, 185] on icon "Go to the Next Month" at bounding box center [1541, 183] width 12 height 12
click at [1436, 302] on button "21" at bounding box center [1436, 303] width 24 height 24
type input "**********"
click at [997, 311] on html "**********" at bounding box center [784, 372] width 1568 height 745
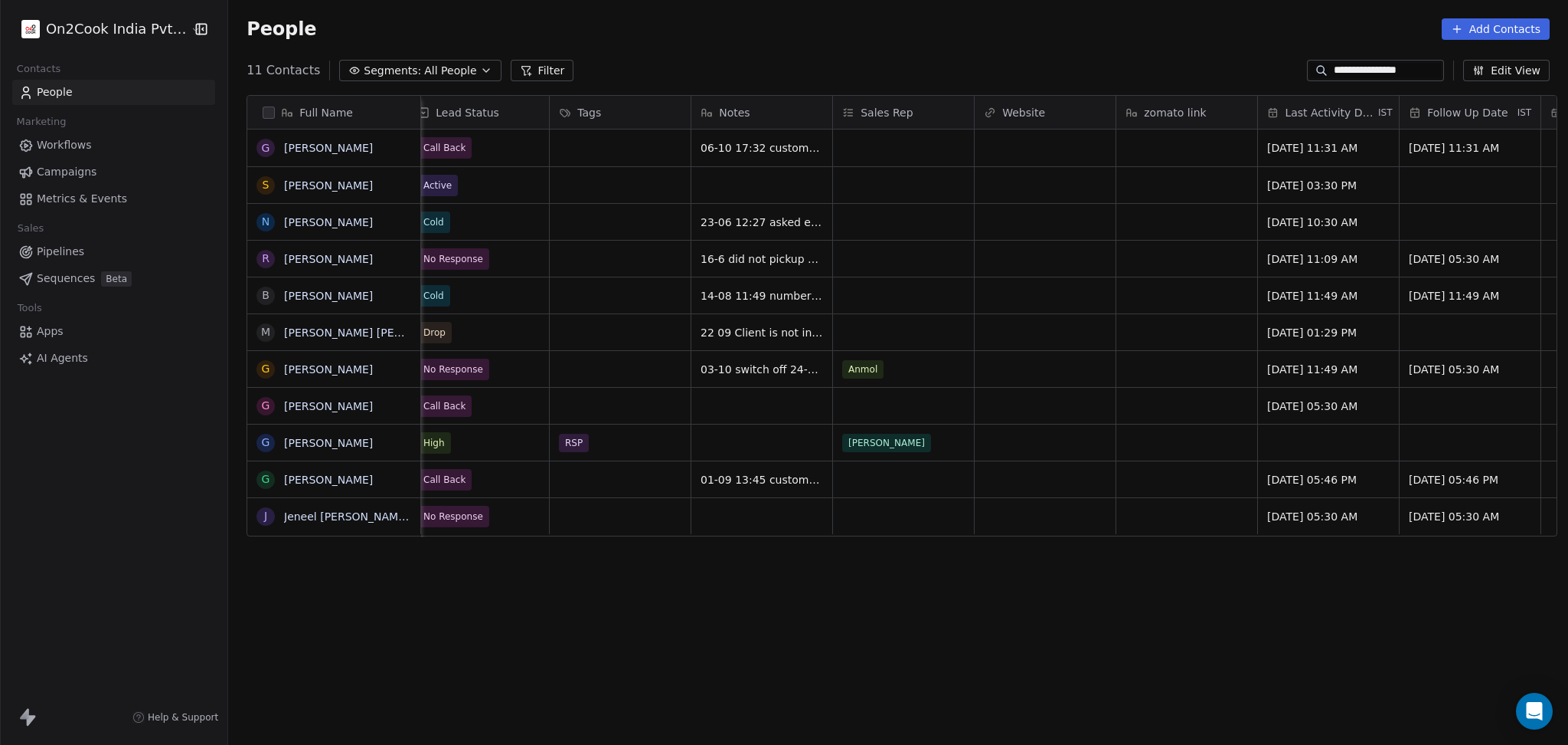
click at [1352, 78] on div "**********" at bounding box center [1375, 70] width 137 height 21
click at [1352, 77] on div "**********" at bounding box center [1375, 70] width 137 height 21
click at [1352, 72] on input "**********" at bounding box center [1388, 70] width 107 height 15
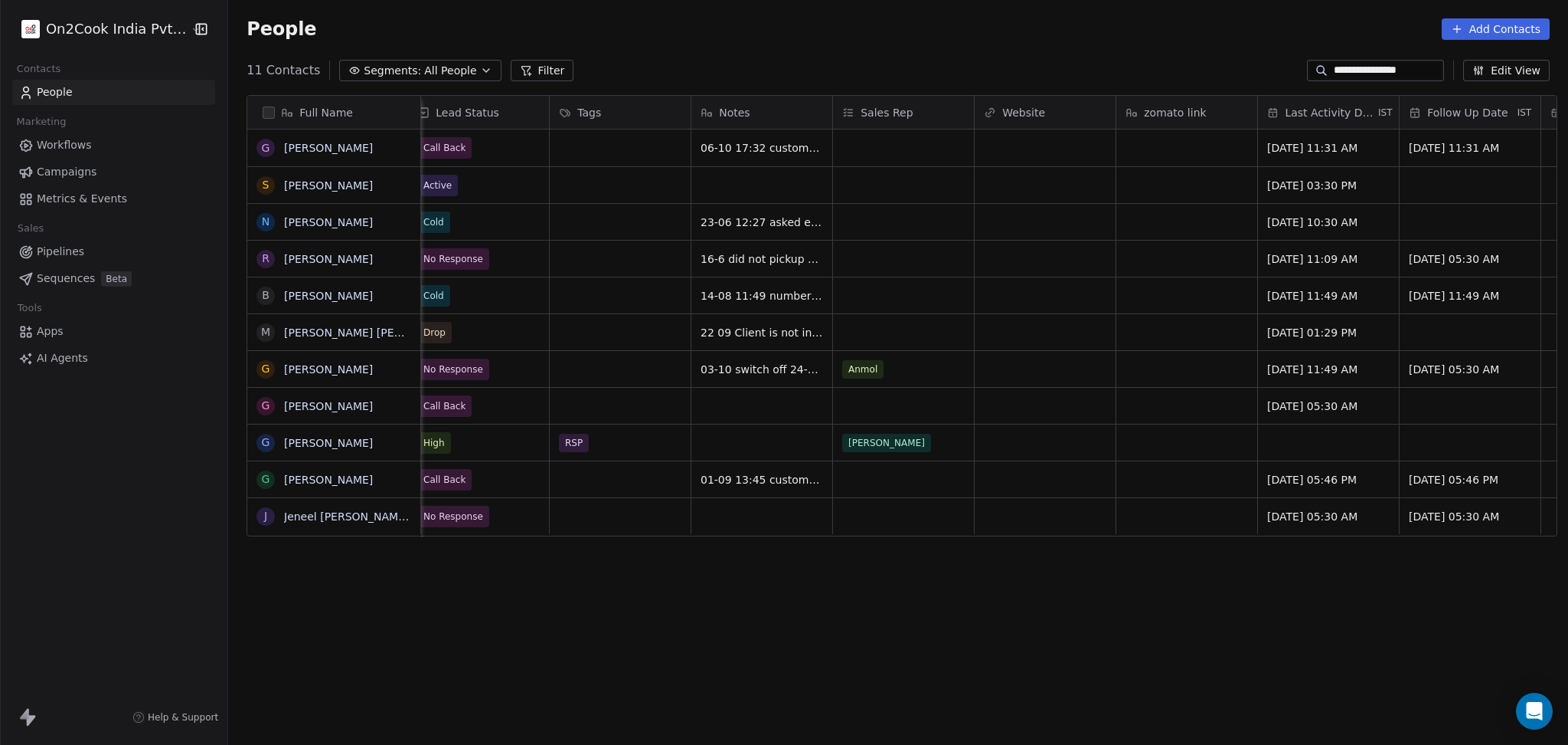
click at [1352, 72] on input "**********" at bounding box center [1388, 70] width 107 height 15
paste input
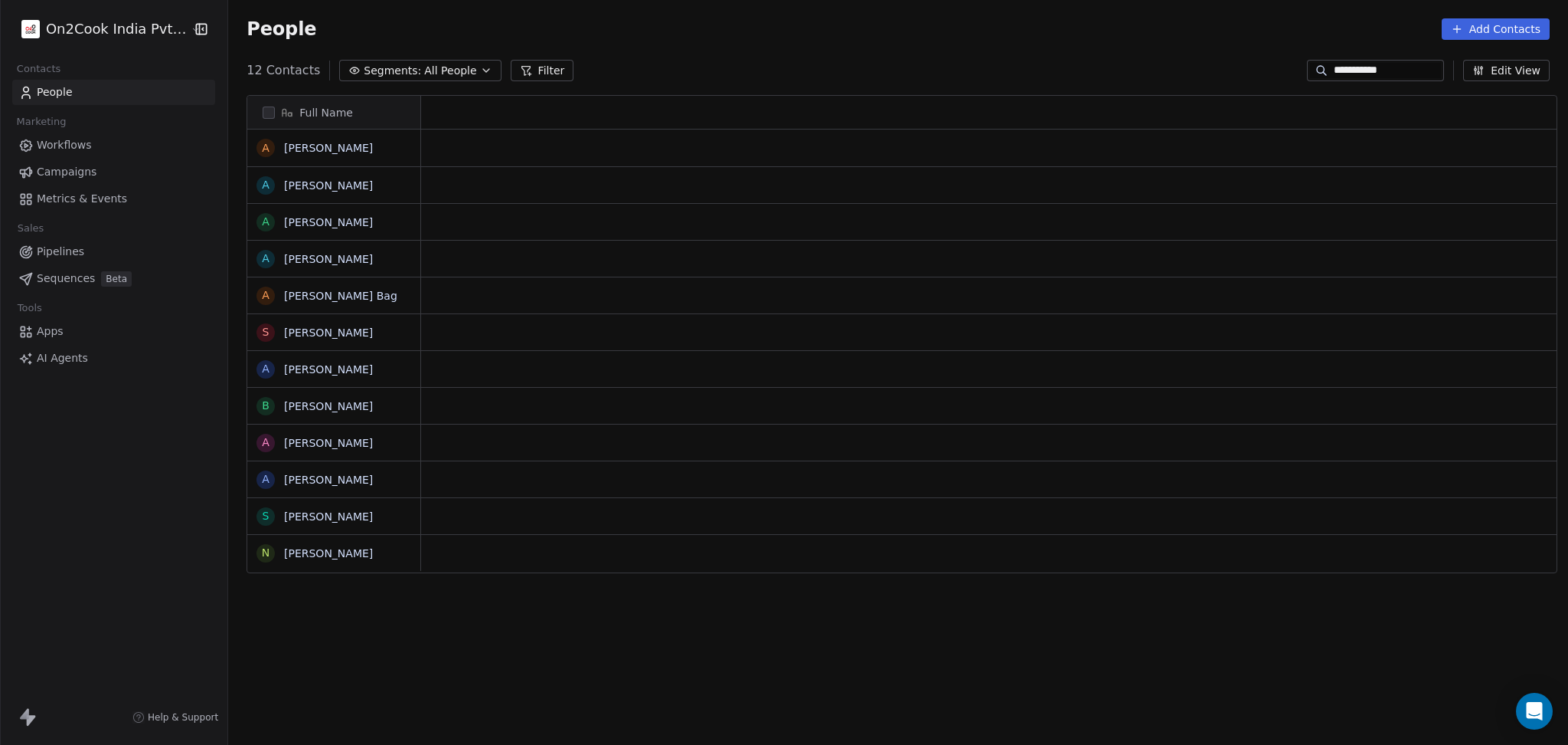
scroll to position [640, 1331]
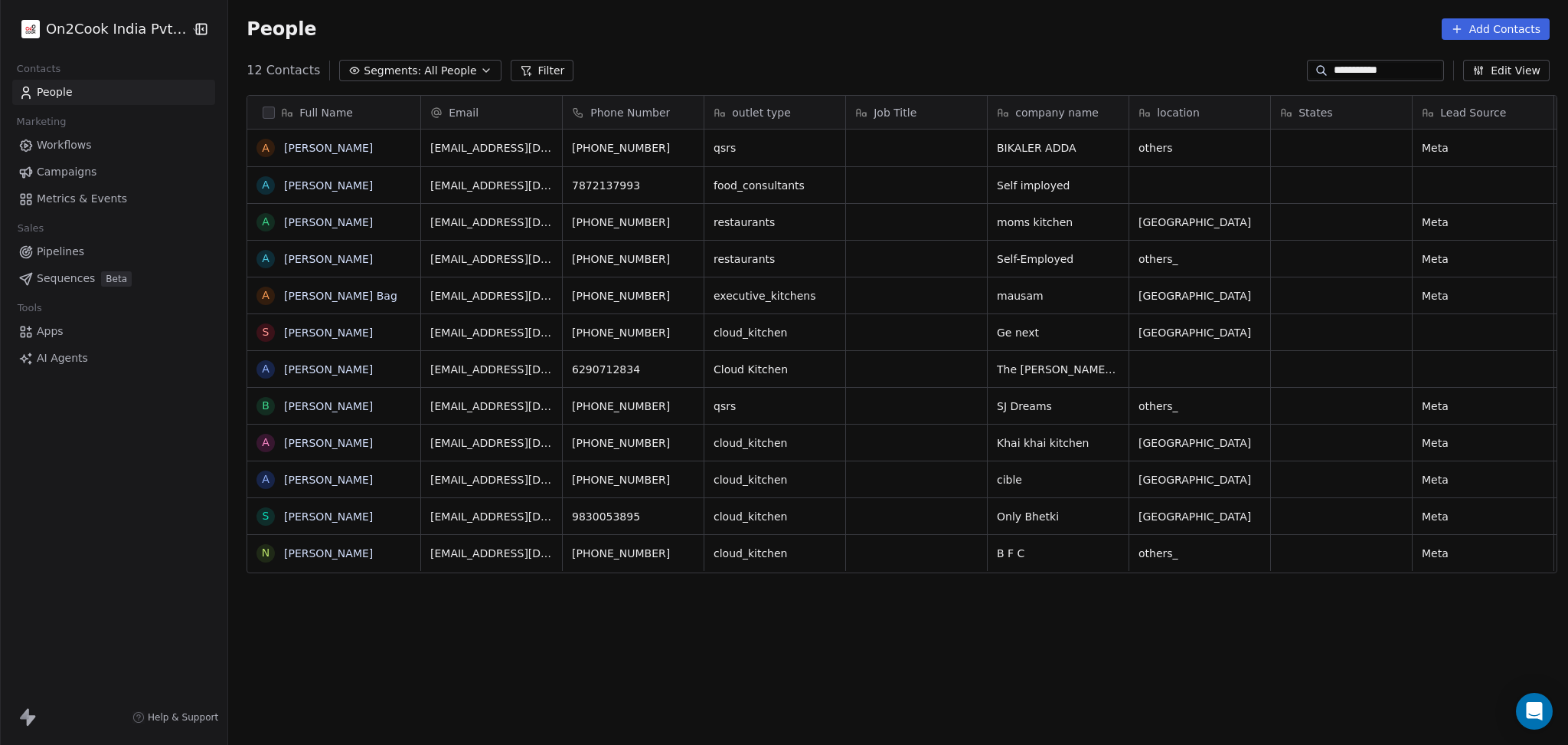
type input "**********"
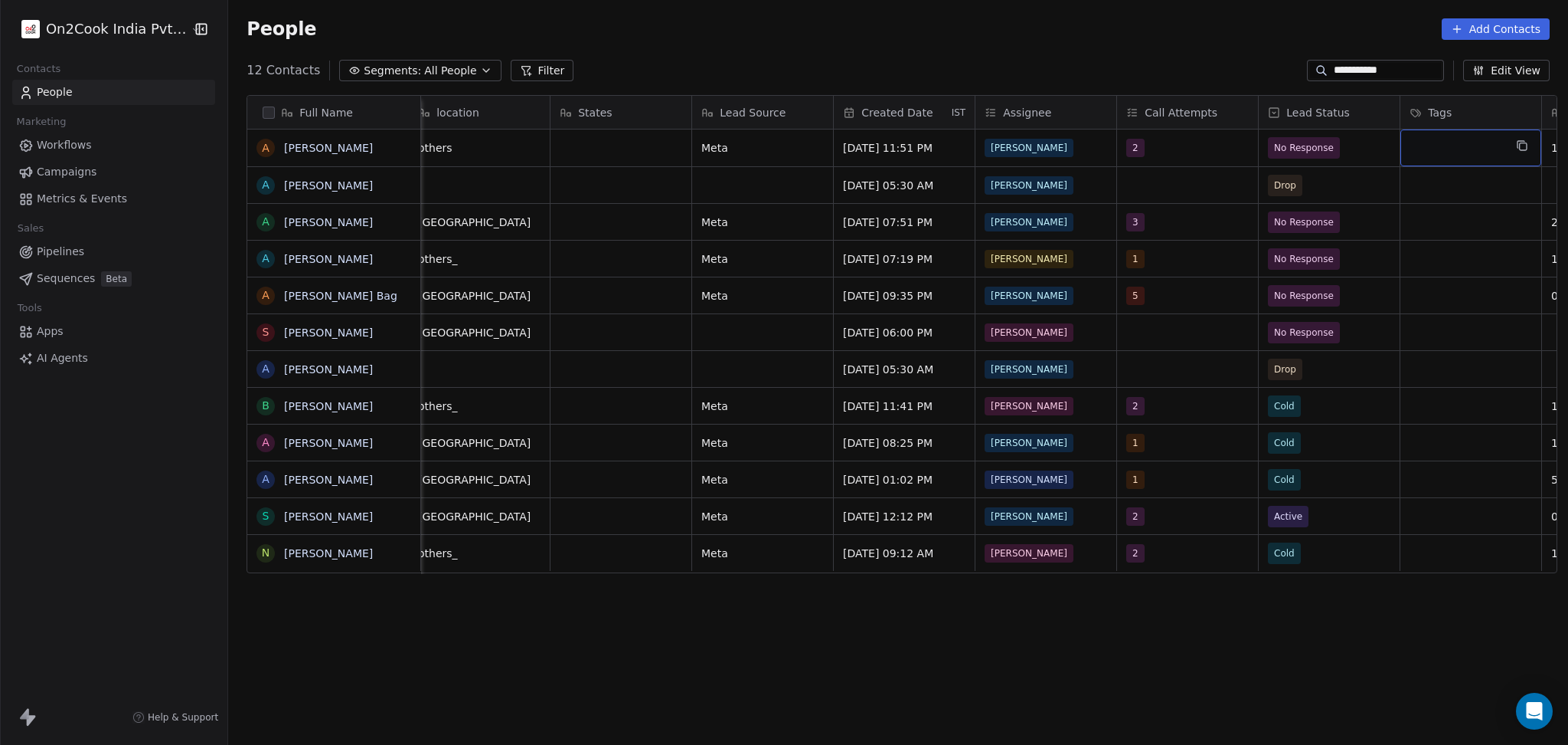
scroll to position [0, 863]
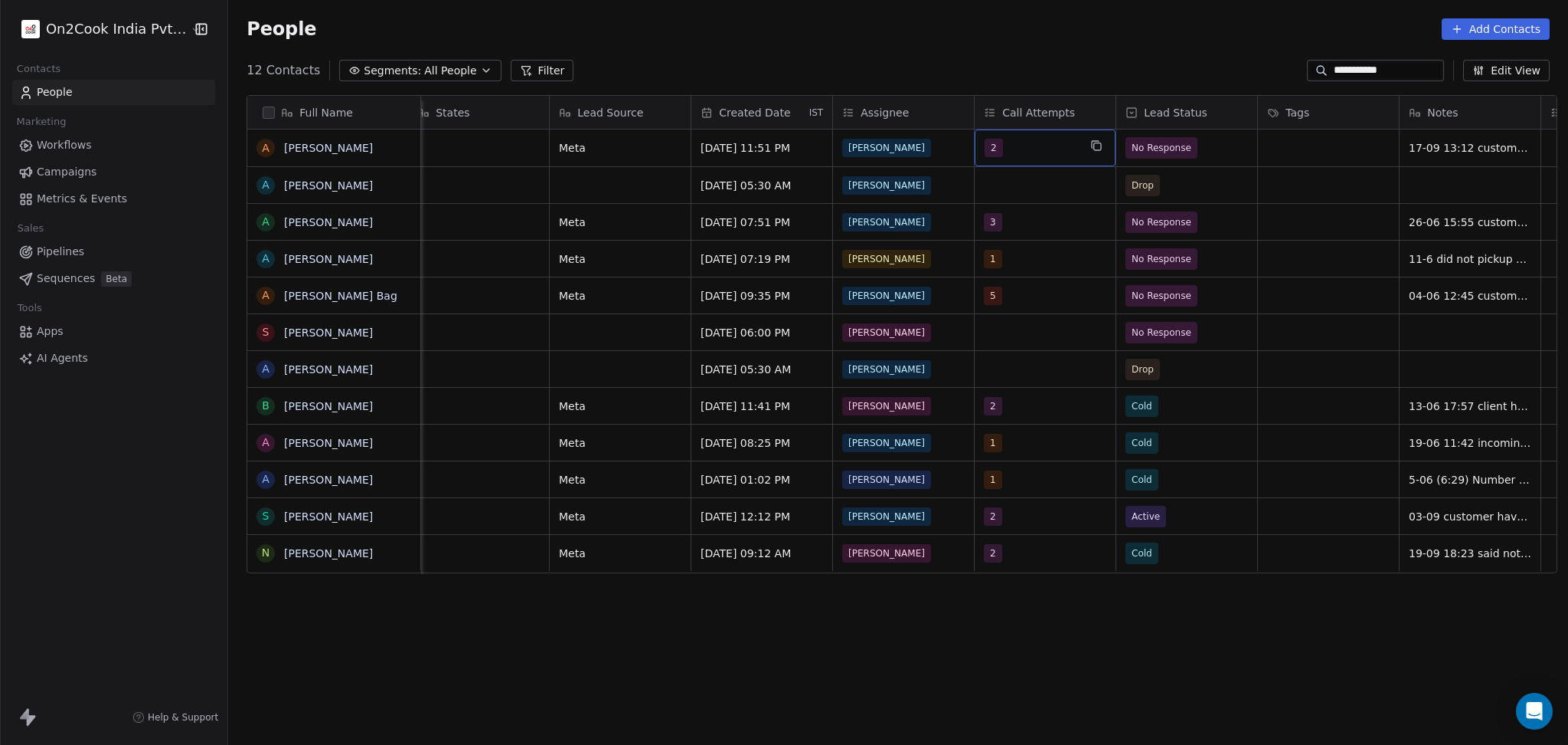
click at [1036, 150] on div "2" at bounding box center [1031, 148] width 93 height 19
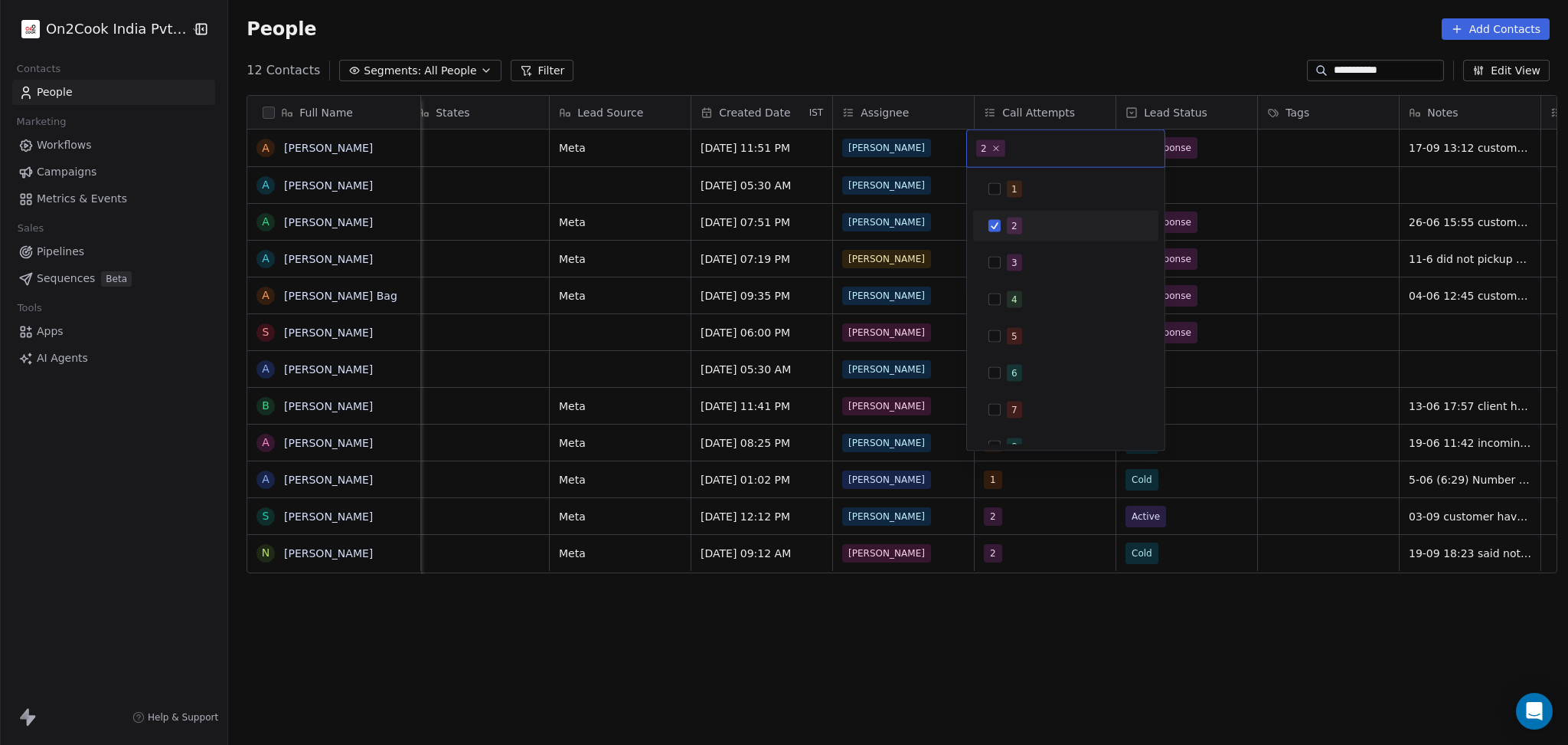
click at [1026, 246] on div "1 2 3 4 5 6 7 8 9 10" at bounding box center [1066, 355] width 185 height 362
click at [1022, 264] on div "3" at bounding box center [1075, 263] width 137 height 17
click at [1021, 233] on span "2" at bounding box center [1014, 226] width 15 height 17
click at [1253, 210] on html "**********" at bounding box center [784, 372] width 1568 height 745
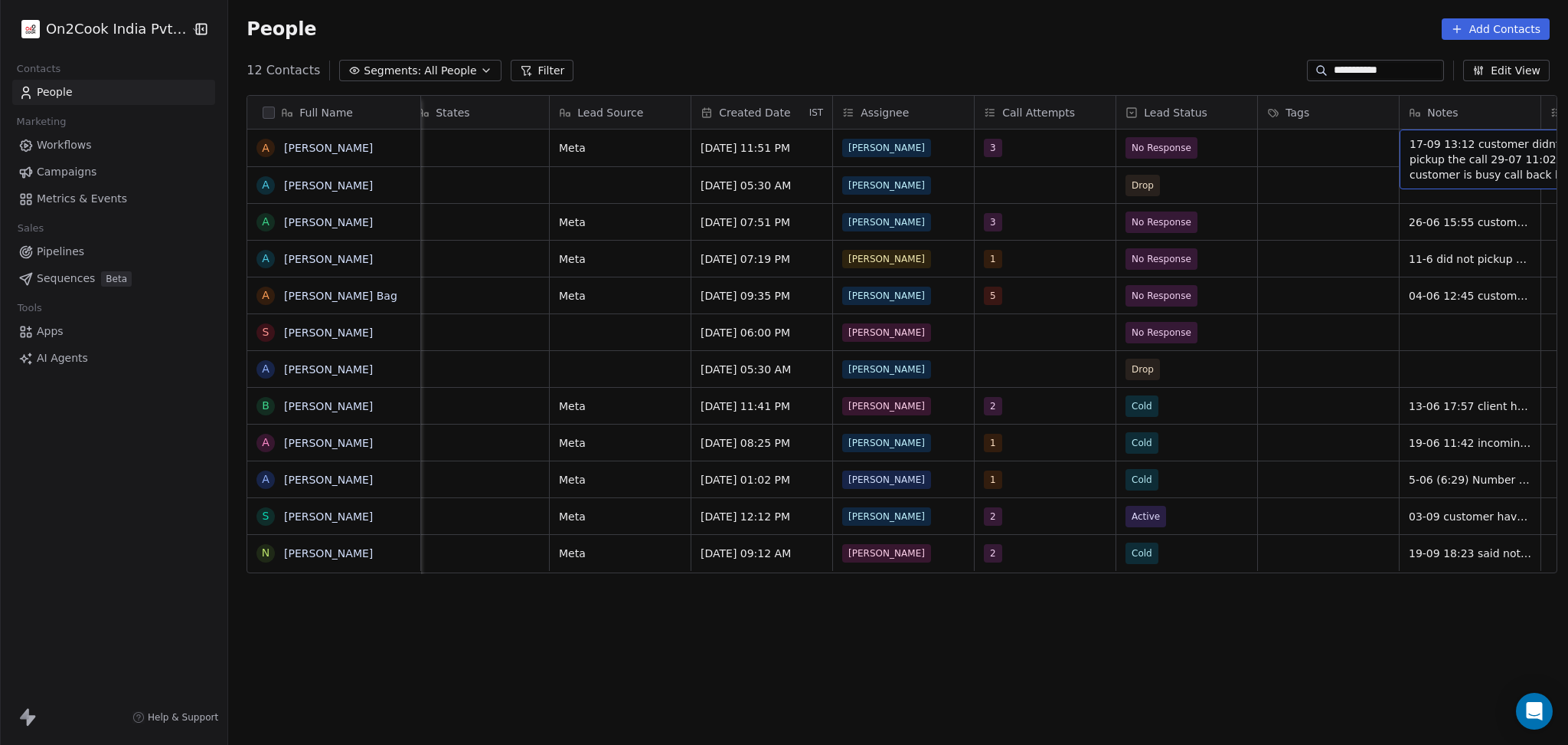
click at [1417, 137] on span "17-09 13:12 customer didnt pickup the call 29-07 11:02 customer is busy call ba…" at bounding box center [1501, 159] width 182 height 46
click at [1346, 140] on textarea "**********" at bounding box center [1445, 160] width 228 height 59
click at [1334, 142] on textarea "**********" at bounding box center [1445, 160] width 228 height 59
type textarea "**********"
click at [1338, 212] on html "**********" at bounding box center [784, 372] width 1568 height 745
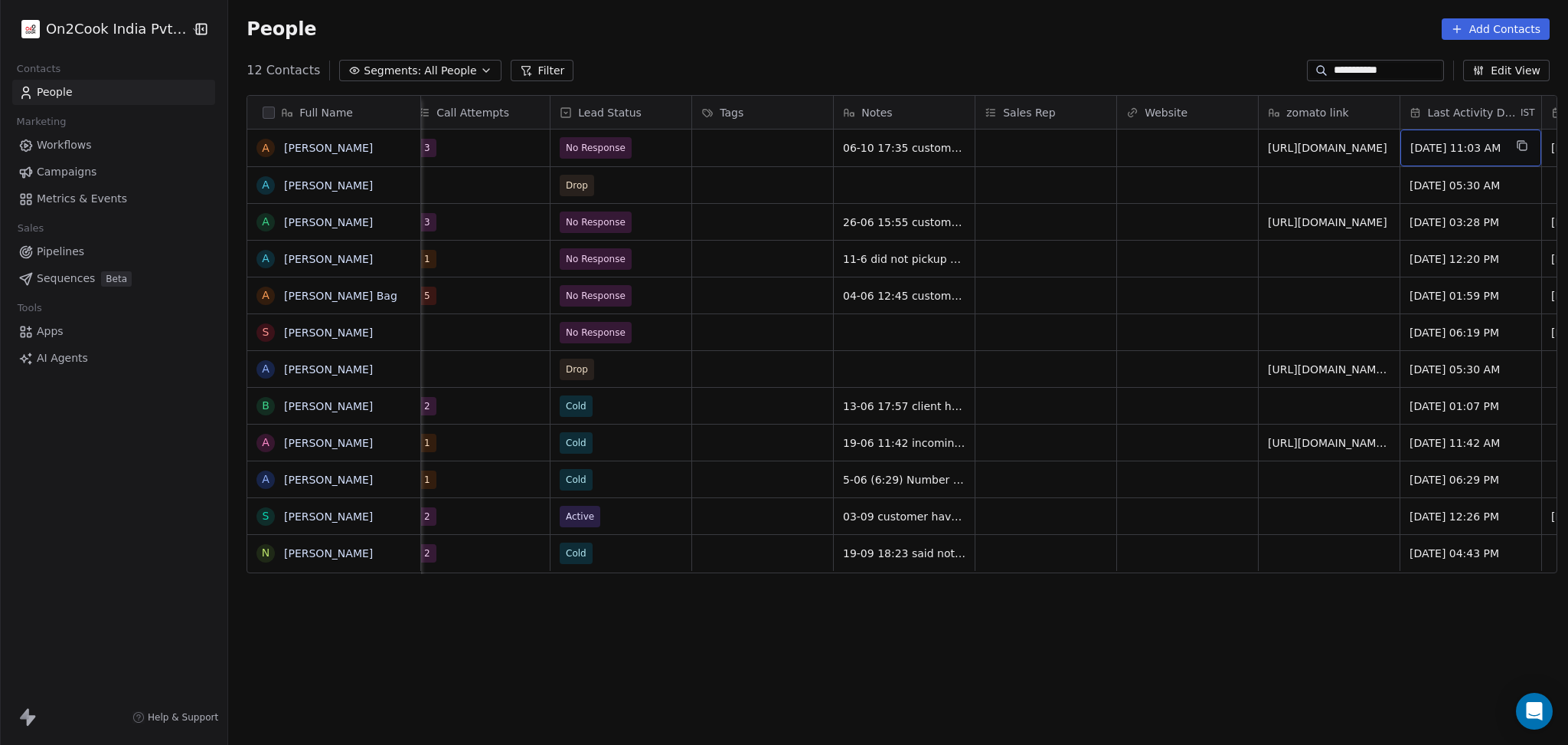
scroll to position [0, 1571]
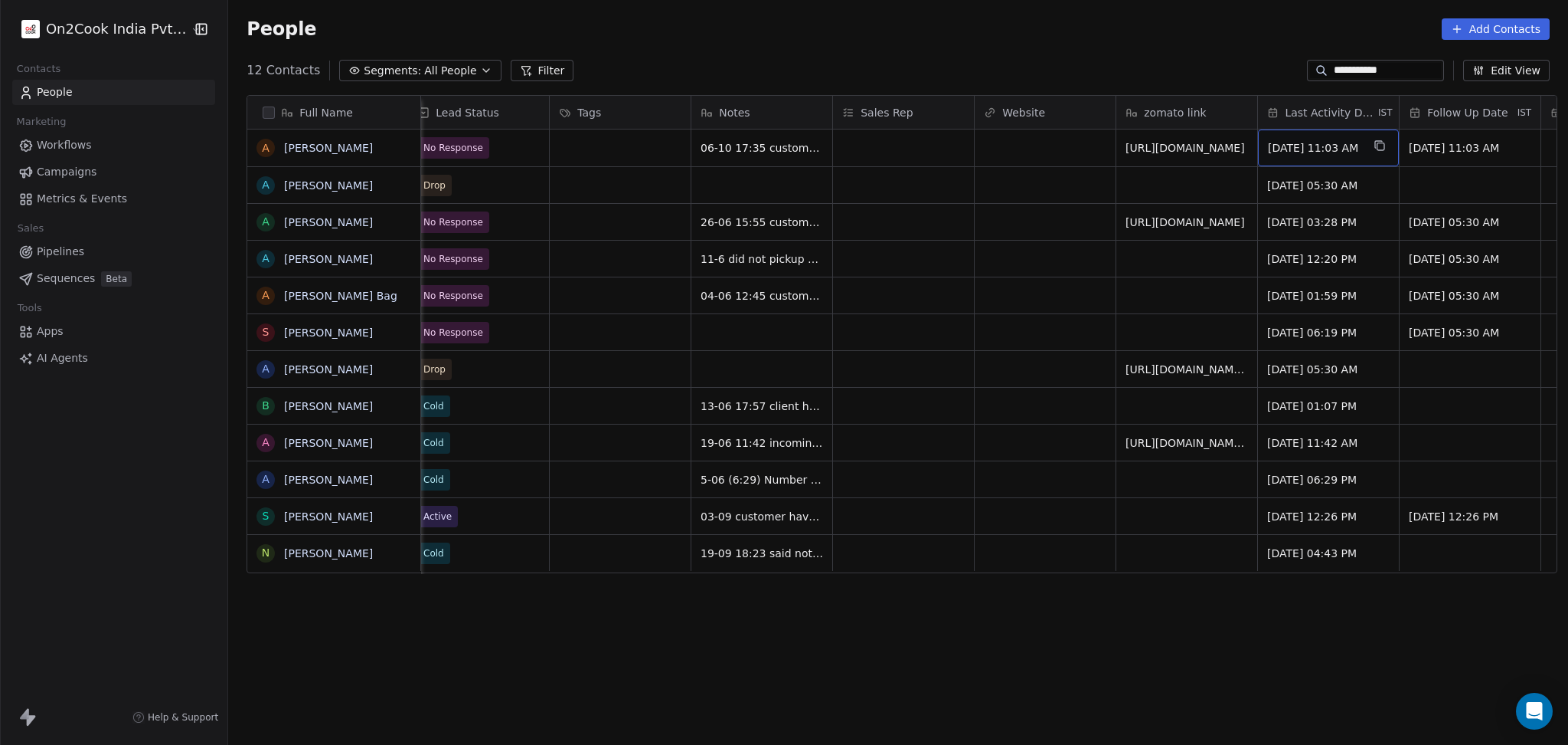
click at [1331, 158] on div "Jul 29, 2025 11:03 AM" at bounding box center [1328, 147] width 141 height 37
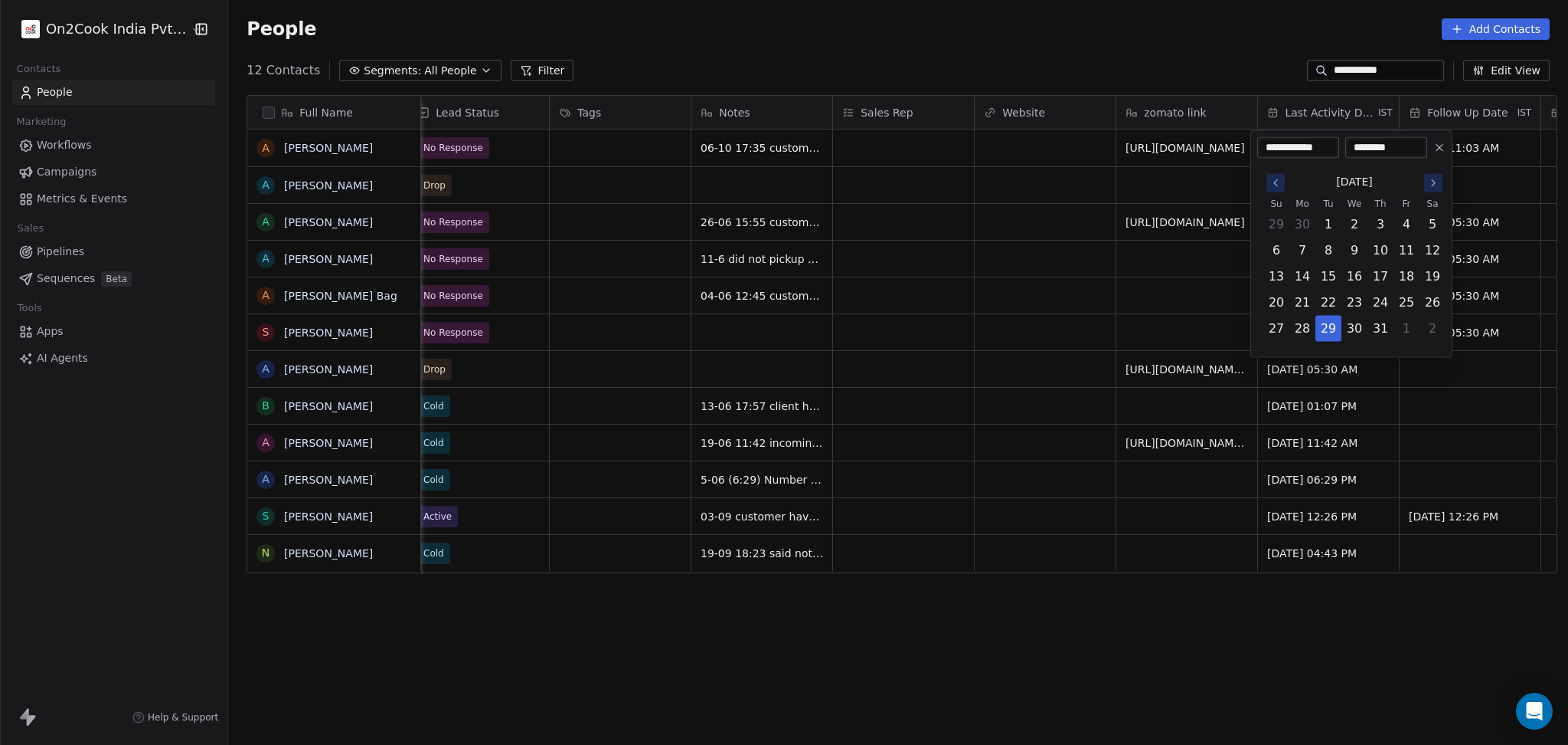
click at [1440, 185] on button "Go to the Next Month" at bounding box center [1433, 183] width 19 height 19
click at [1431, 181] on icon "Go to the Next Month" at bounding box center [1433, 183] width 12 height 12
click at [1434, 187] on icon "Go to the Next Month" at bounding box center [1433, 183] width 12 height 12
click at [1301, 248] on button "6" at bounding box center [1302, 251] width 24 height 24
type input "**********"
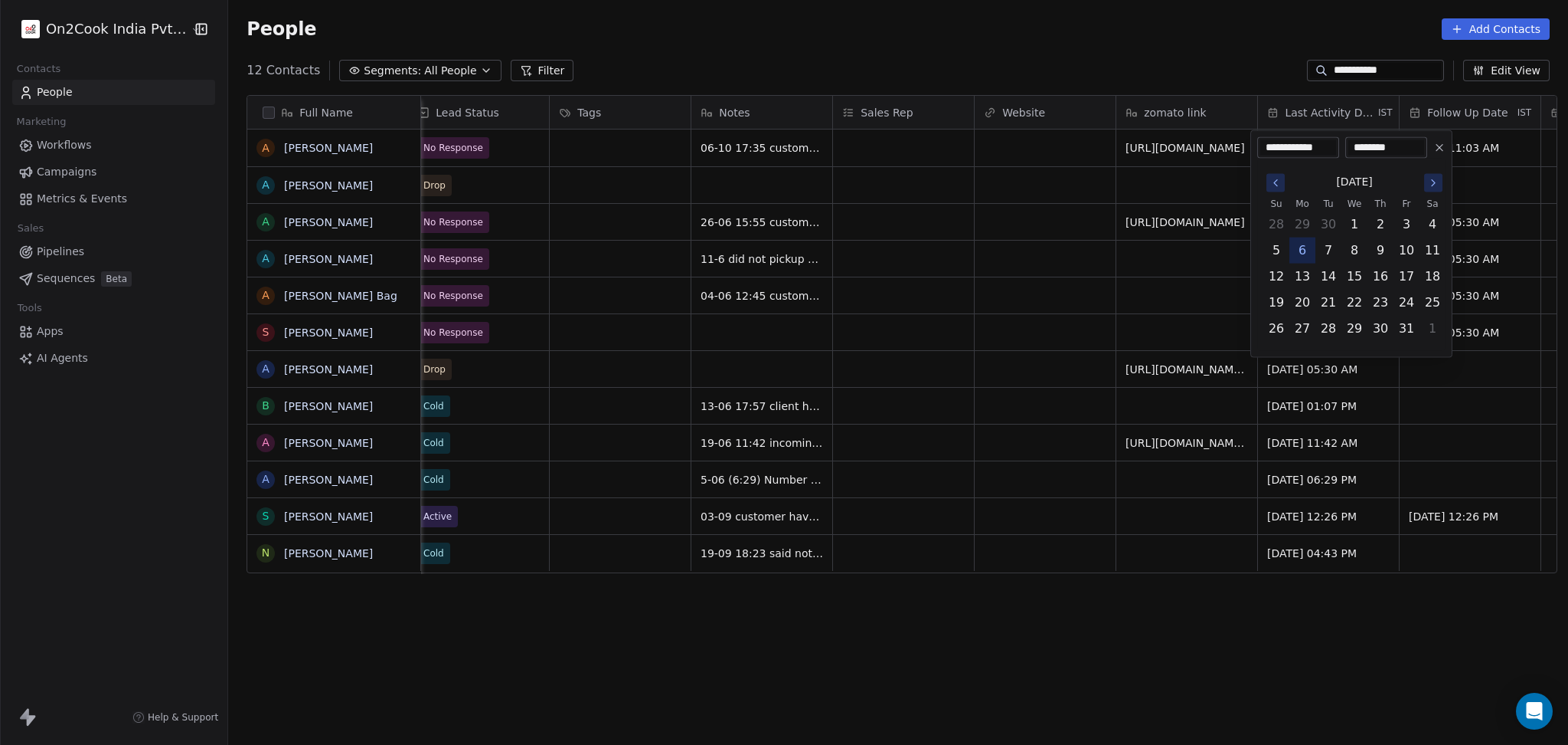
click at [1002, 261] on html "**********" at bounding box center [784, 372] width 1568 height 745
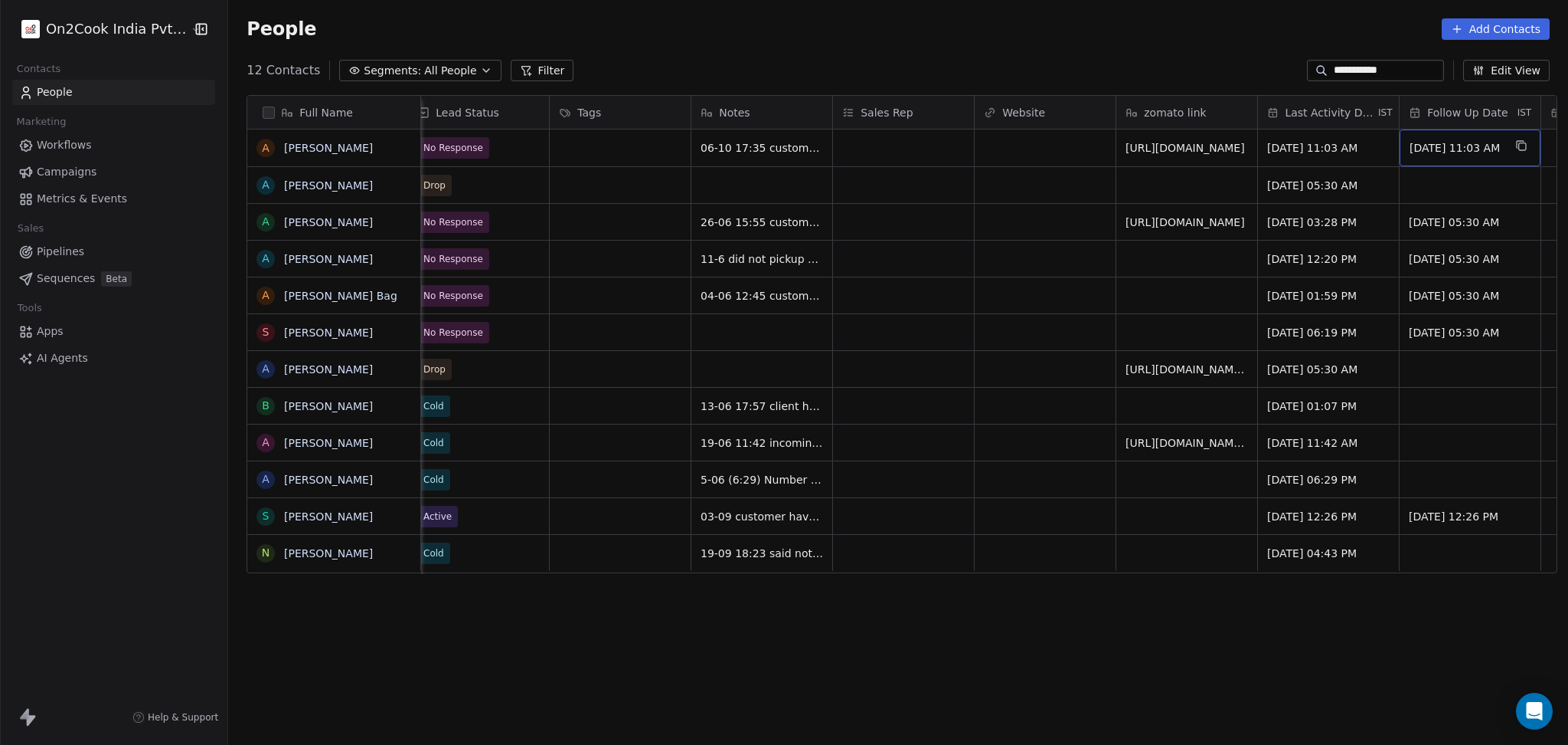
click at [1428, 142] on span "Aug 06, 2025 11:03 AM" at bounding box center [1456, 147] width 93 height 15
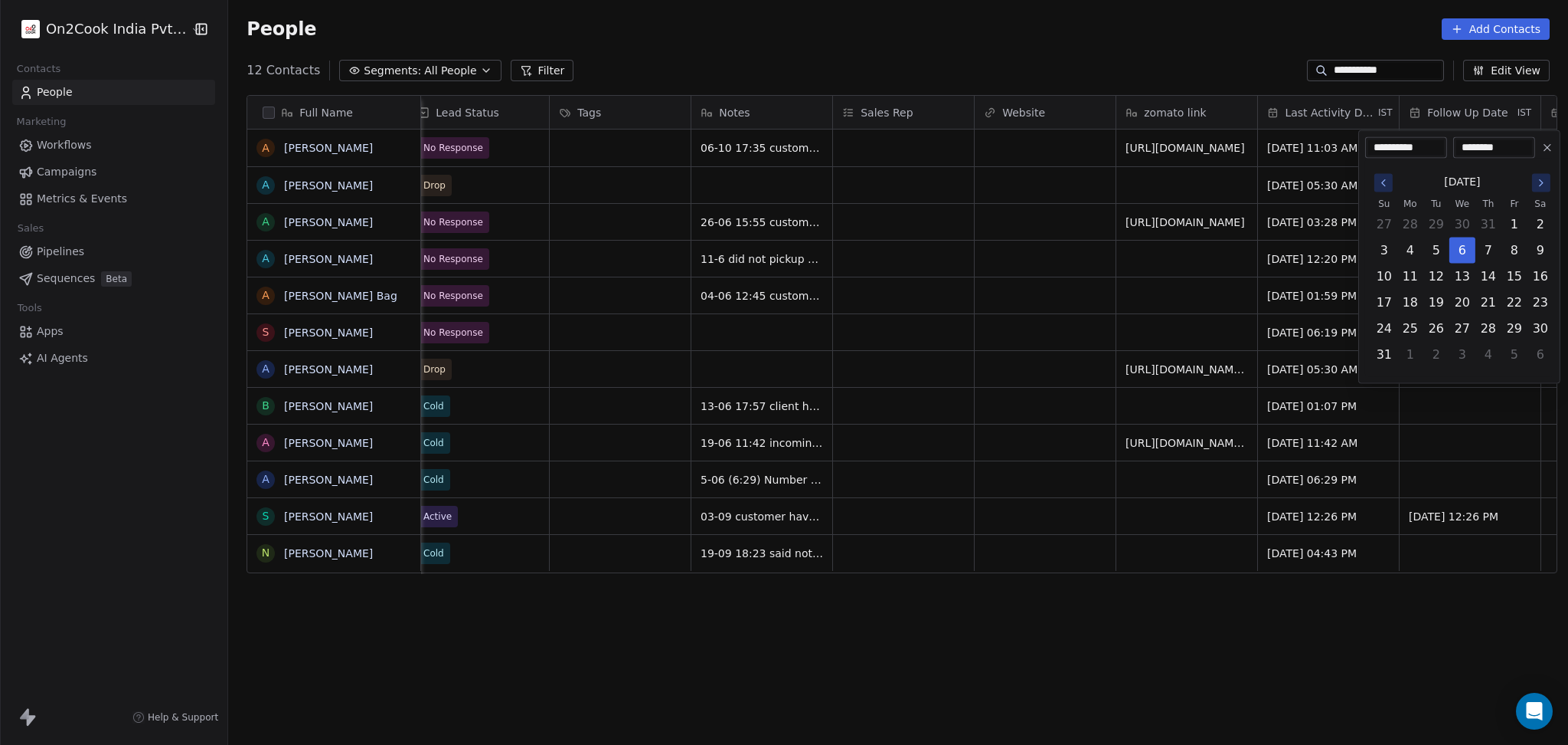
click at [1540, 175] on button "Go to the Next Month" at bounding box center [1541, 183] width 19 height 19
click at [1478, 307] on button "23" at bounding box center [1488, 303] width 24 height 24
type input "**********"
click at [1075, 338] on html "**********" at bounding box center [784, 372] width 1568 height 745
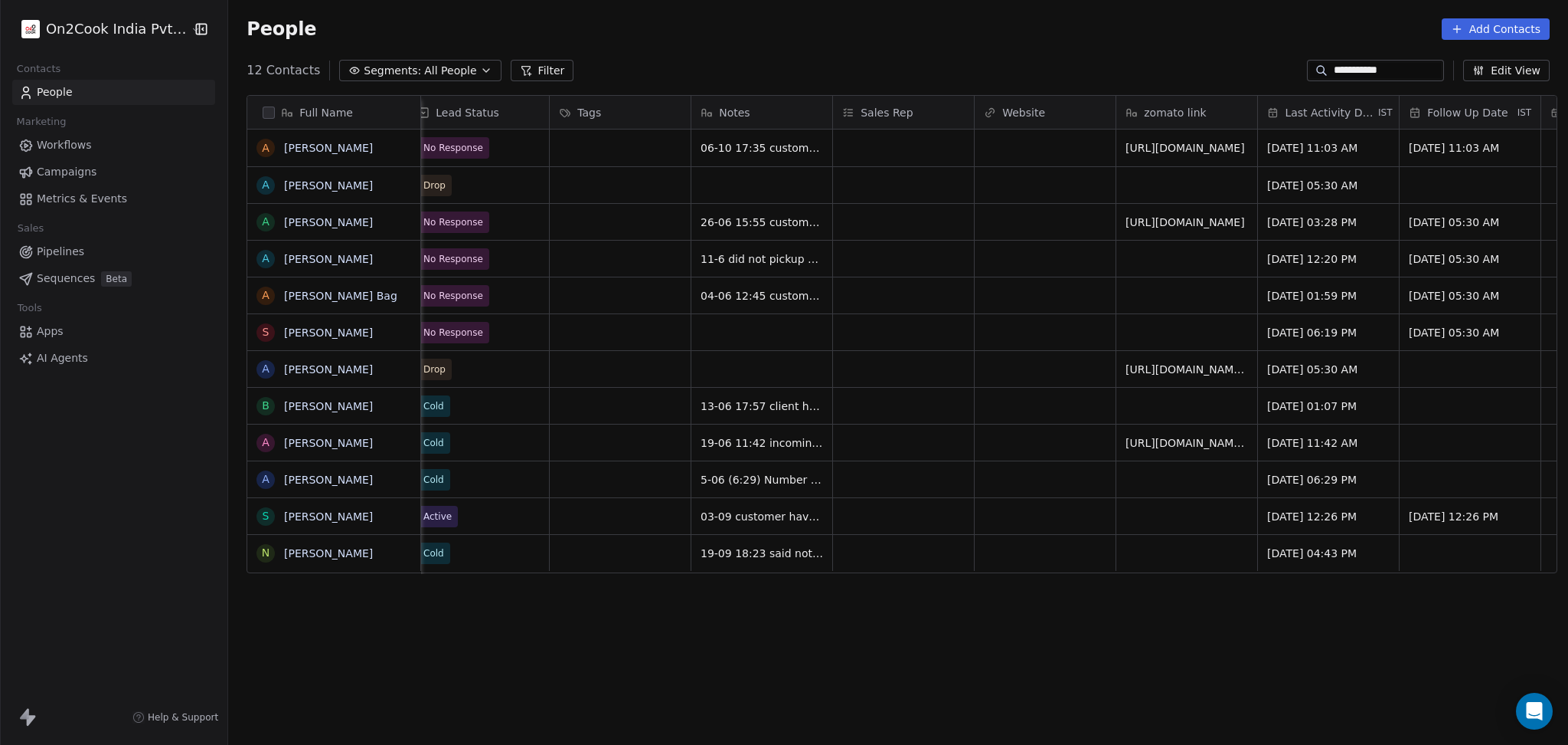
click at [1361, 76] on input "**********" at bounding box center [1388, 70] width 107 height 15
click at [1364, 76] on input "**********" at bounding box center [1388, 70] width 107 height 15
paste input "*********"
click at [1338, 94] on div "Full Name A Avijit Bose A Avijit Dutta A Avijit Khatua A Avijit Dey A Avijit Ba…" at bounding box center [898, 410] width 1340 height 655
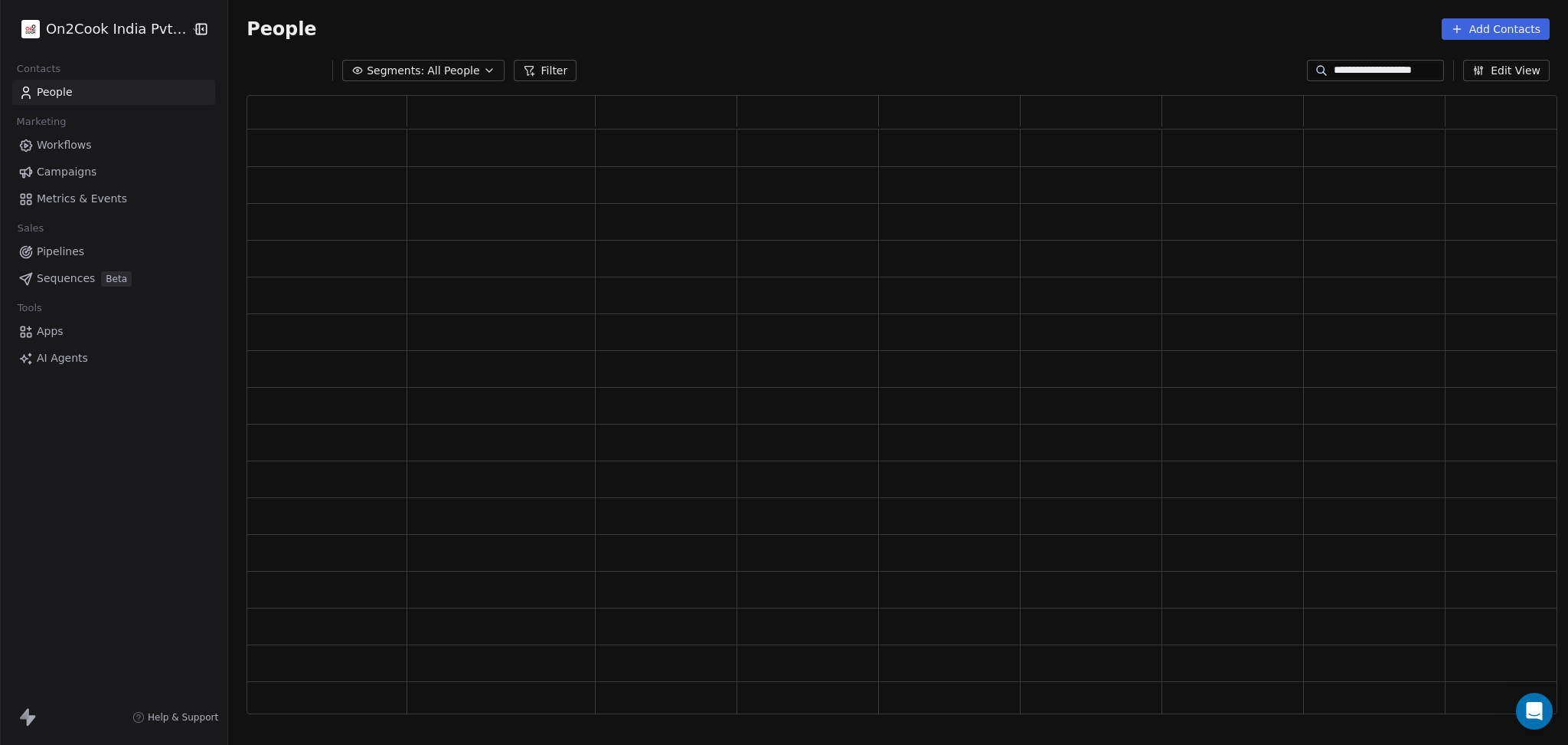
scroll to position [603, 1295]
click at [1333, 60] on div "**********" at bounding box center [1375, 70] width 137 height 21
drag, startPoint x: 1333, startPoint y: 60, endPoint x: 1341, endPoint y: 65, distance: 9.4
click at [1334, 60] on div "**********" at bounding box center [1375, 70] width 137 height 21
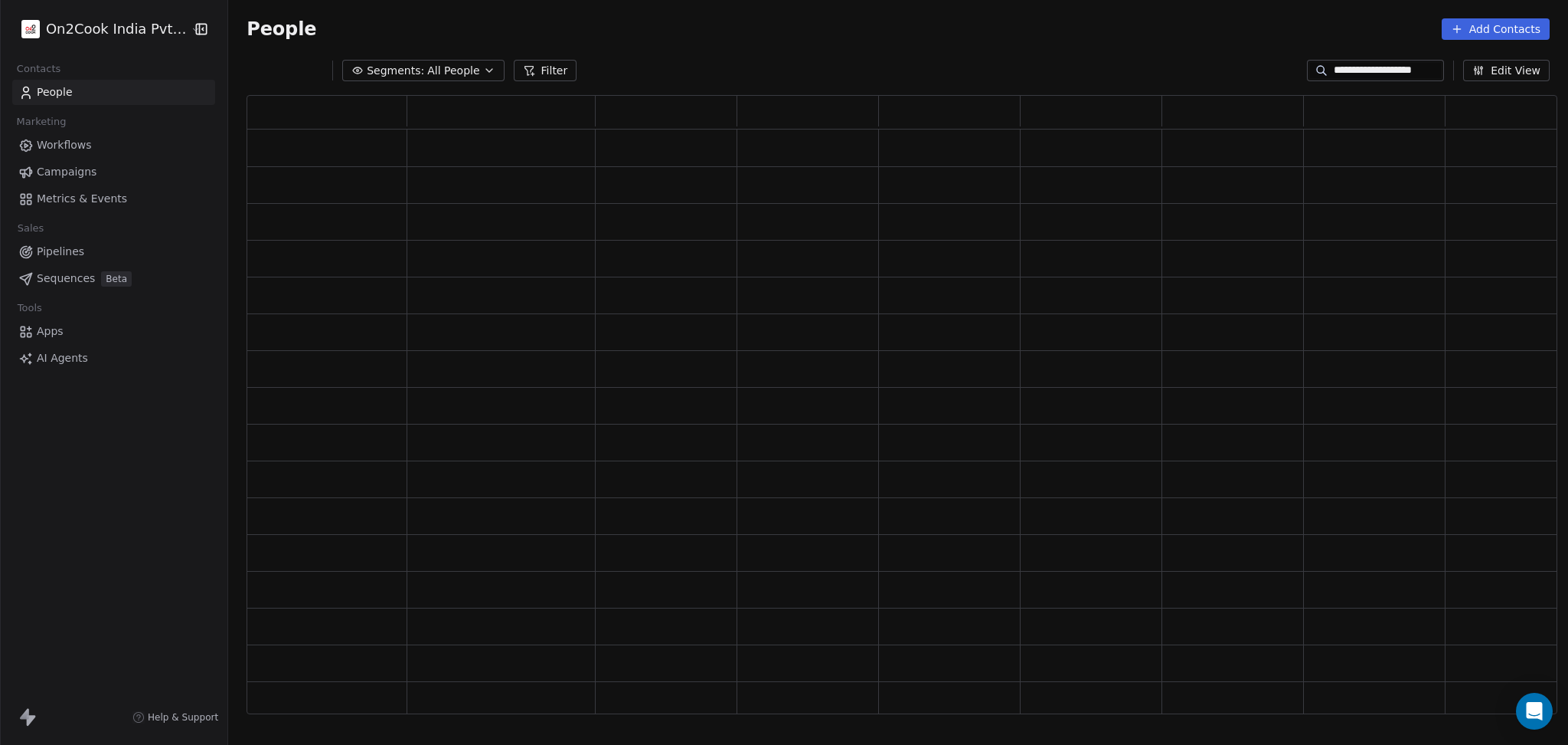
click at [1344, 67] on input "**********" at bounding box center [1388, 70] width 107 height 15
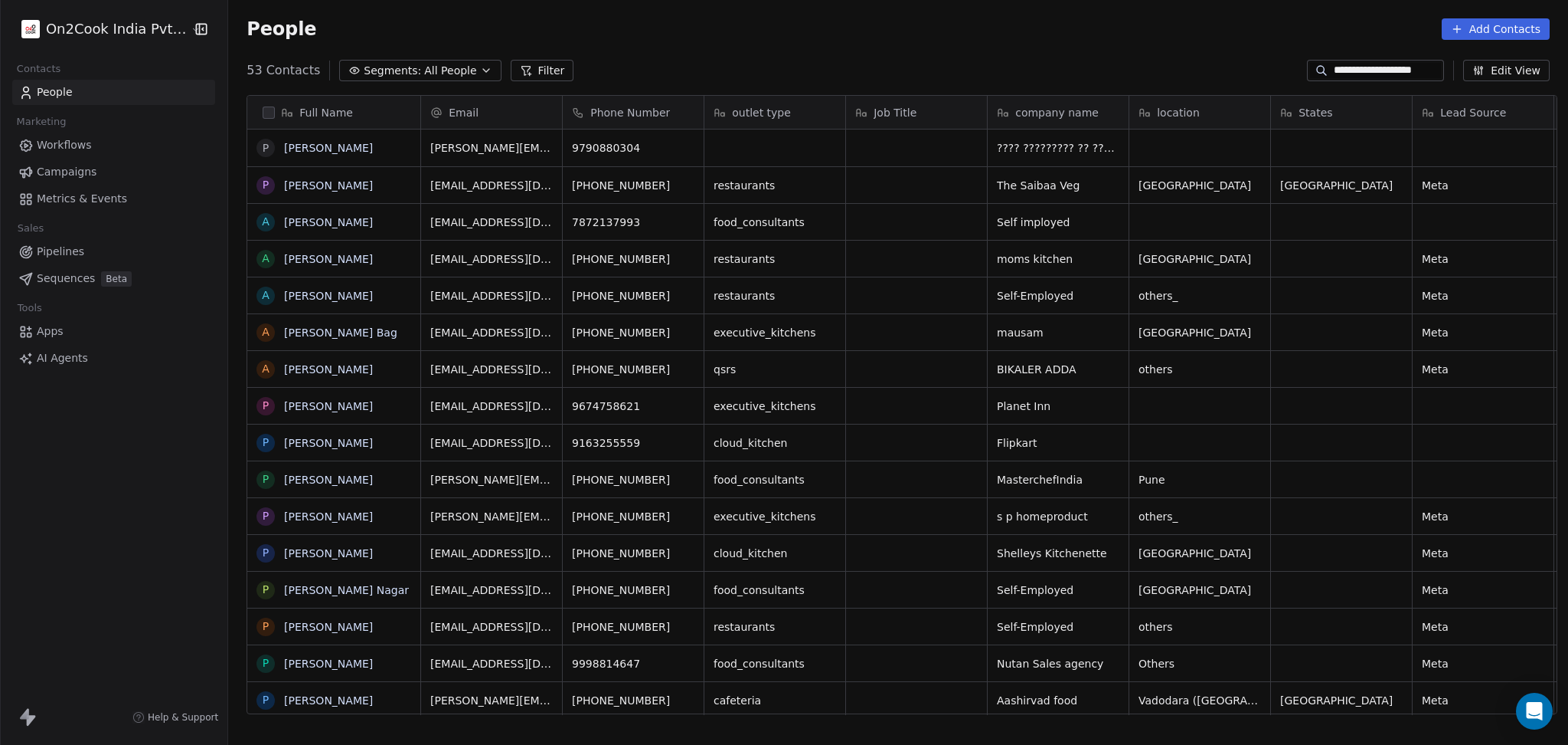
scroll to position [640, 1331]
paste input
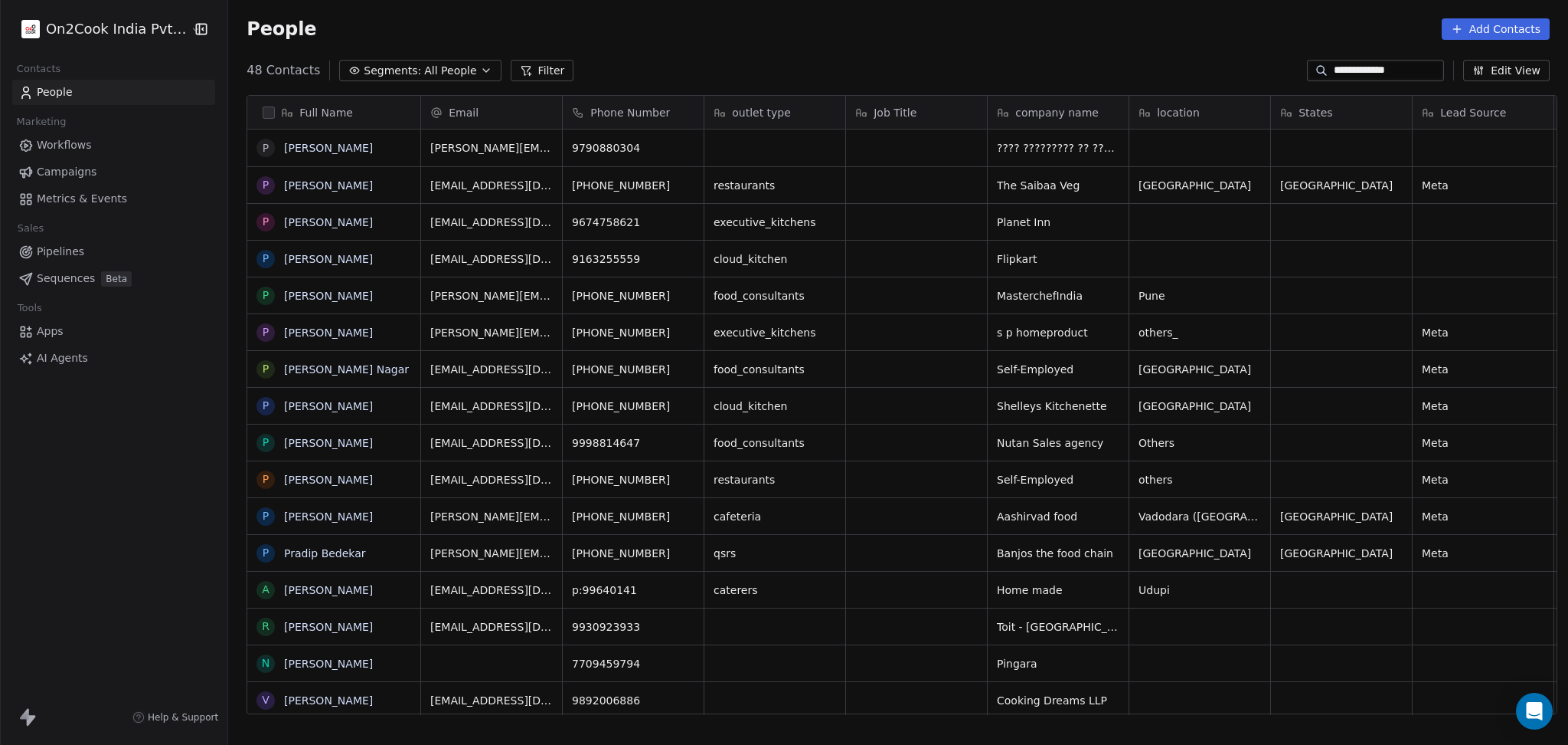
type input "**********"
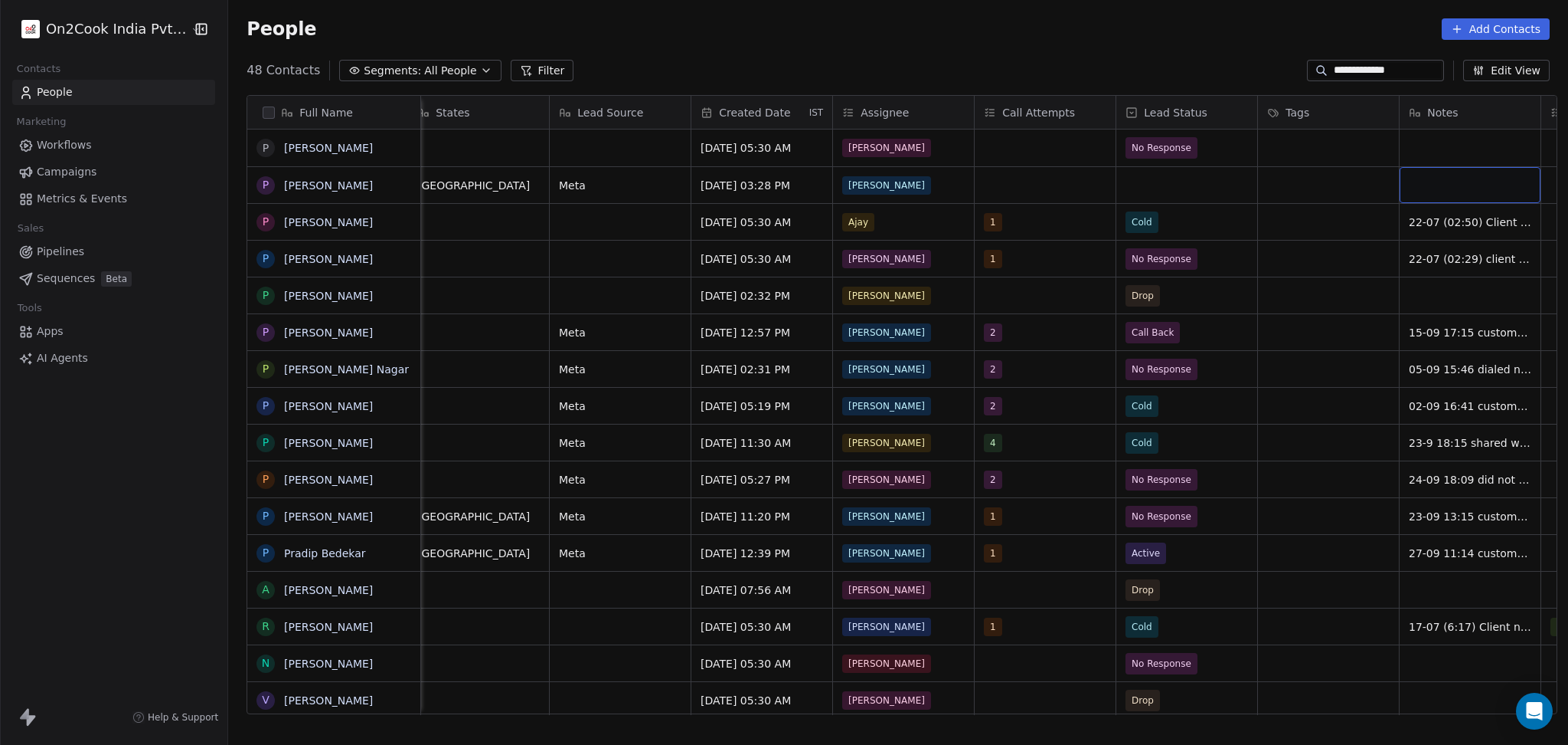
scroll to position [0, 1005]
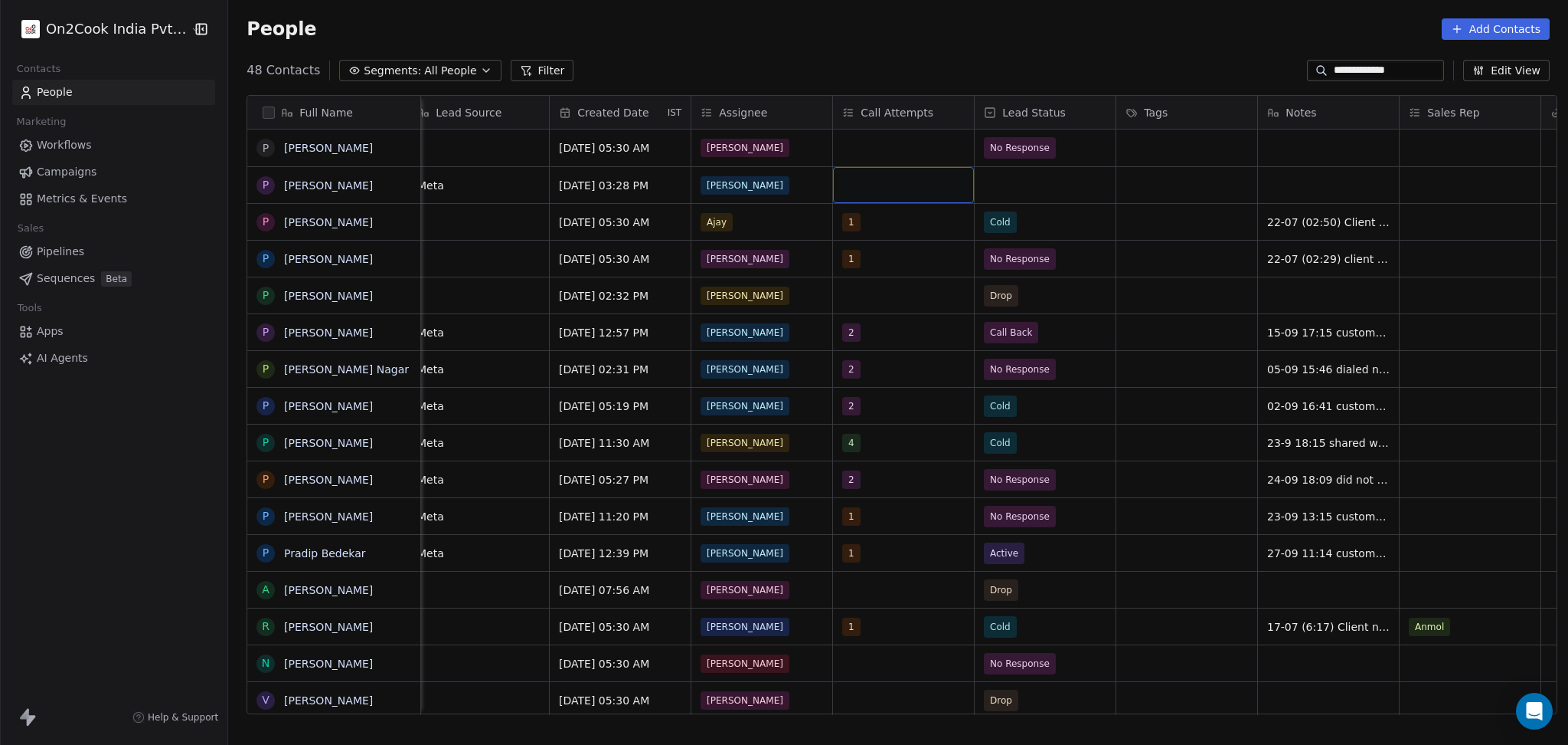
click at [901, 193] on div "grid" at bounding box center [903, 185] width 141 height 36
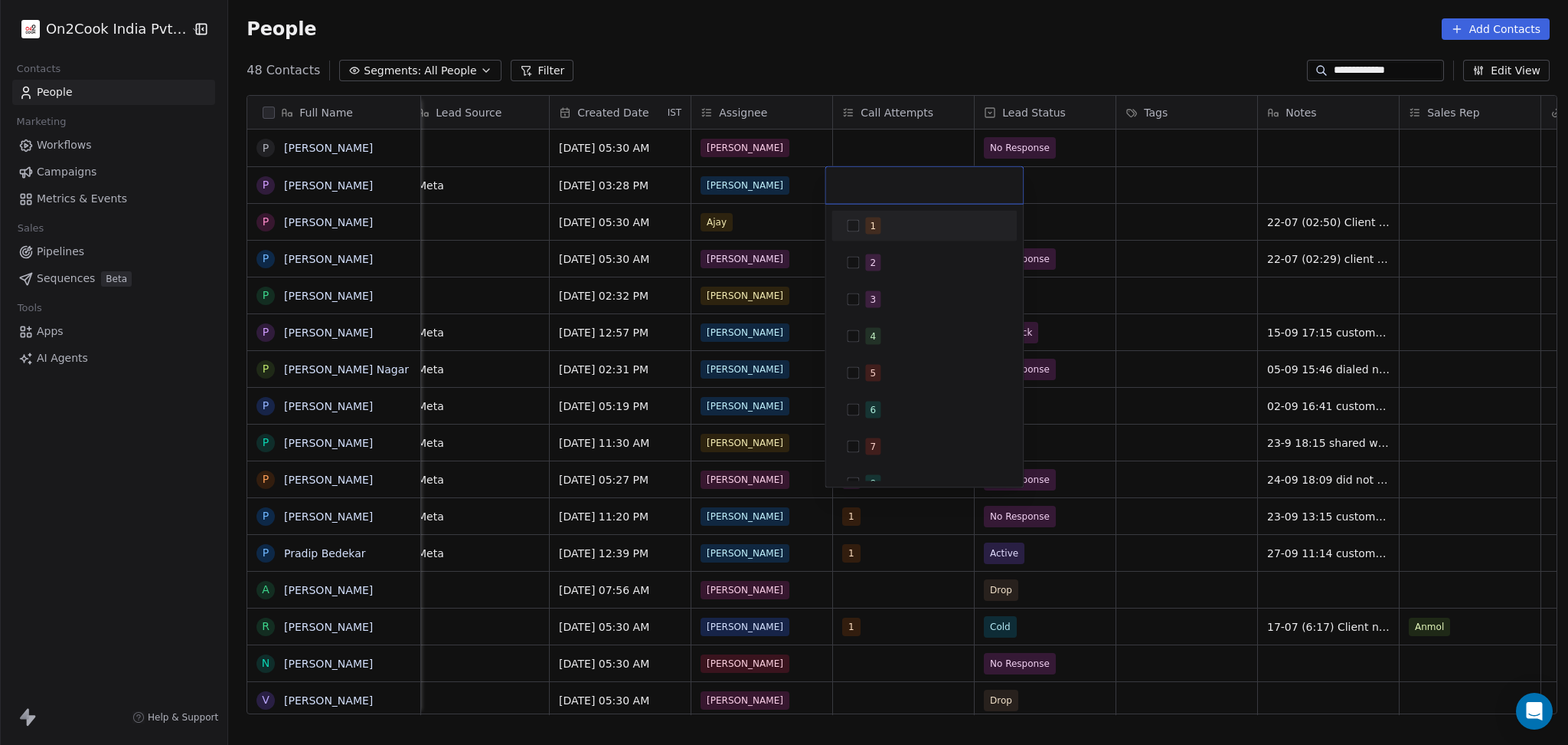
click at [883, 225] on div "1" at bounding box center [934, 226] width 137 height 17
click at [1158, 202] on html "**********" at bounding box center [784, 372] width 1568 height 745
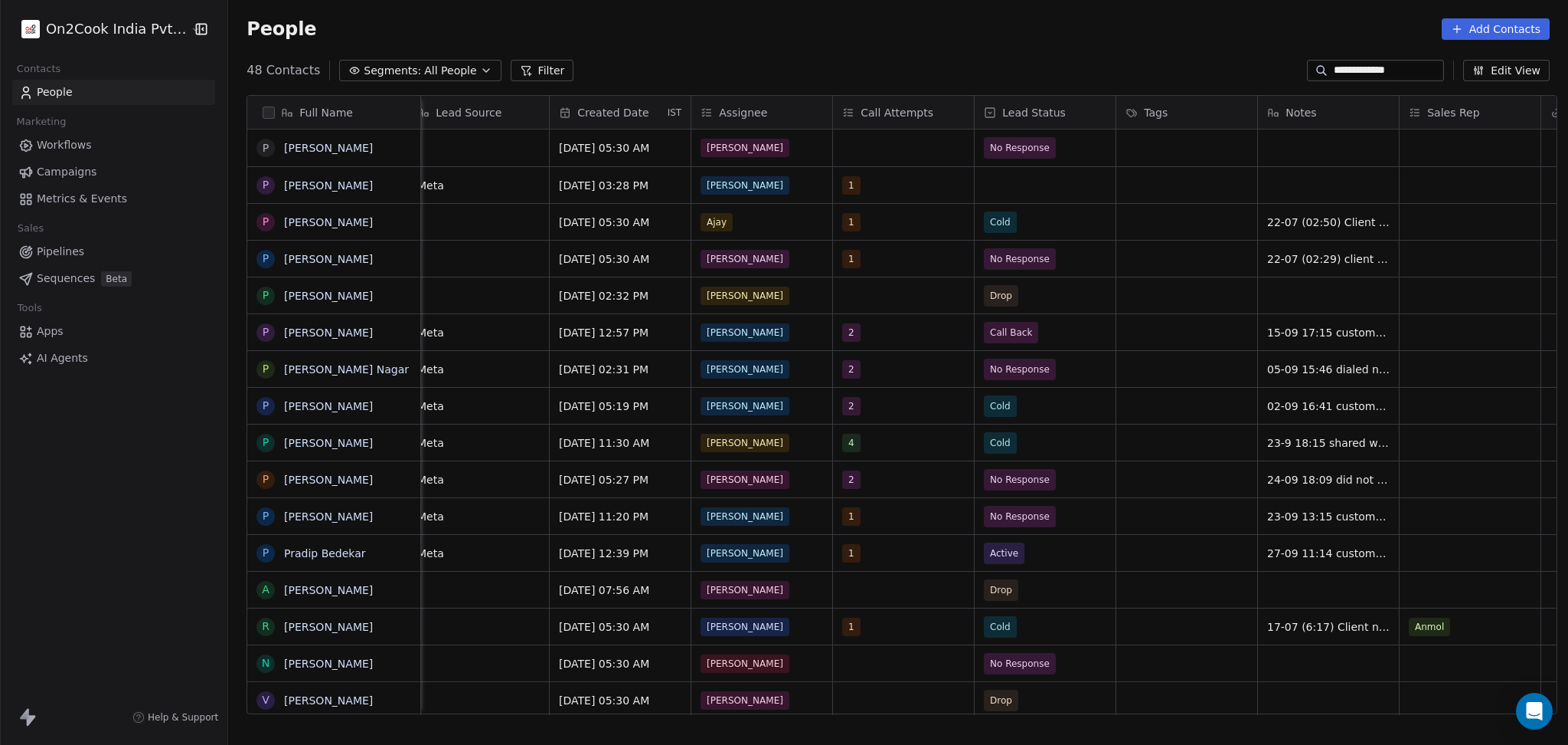
click at [1025, 166] on div "The Saibaa Veg Mumbai Maharashtra Meta Oct 04, 2025 03:28 PM Ronit 1" at bounding box center [992, 184] width 3153 height 37
click at [1023, 182] on div "grid" at bounding box center [1045, 185] width 141 height 36
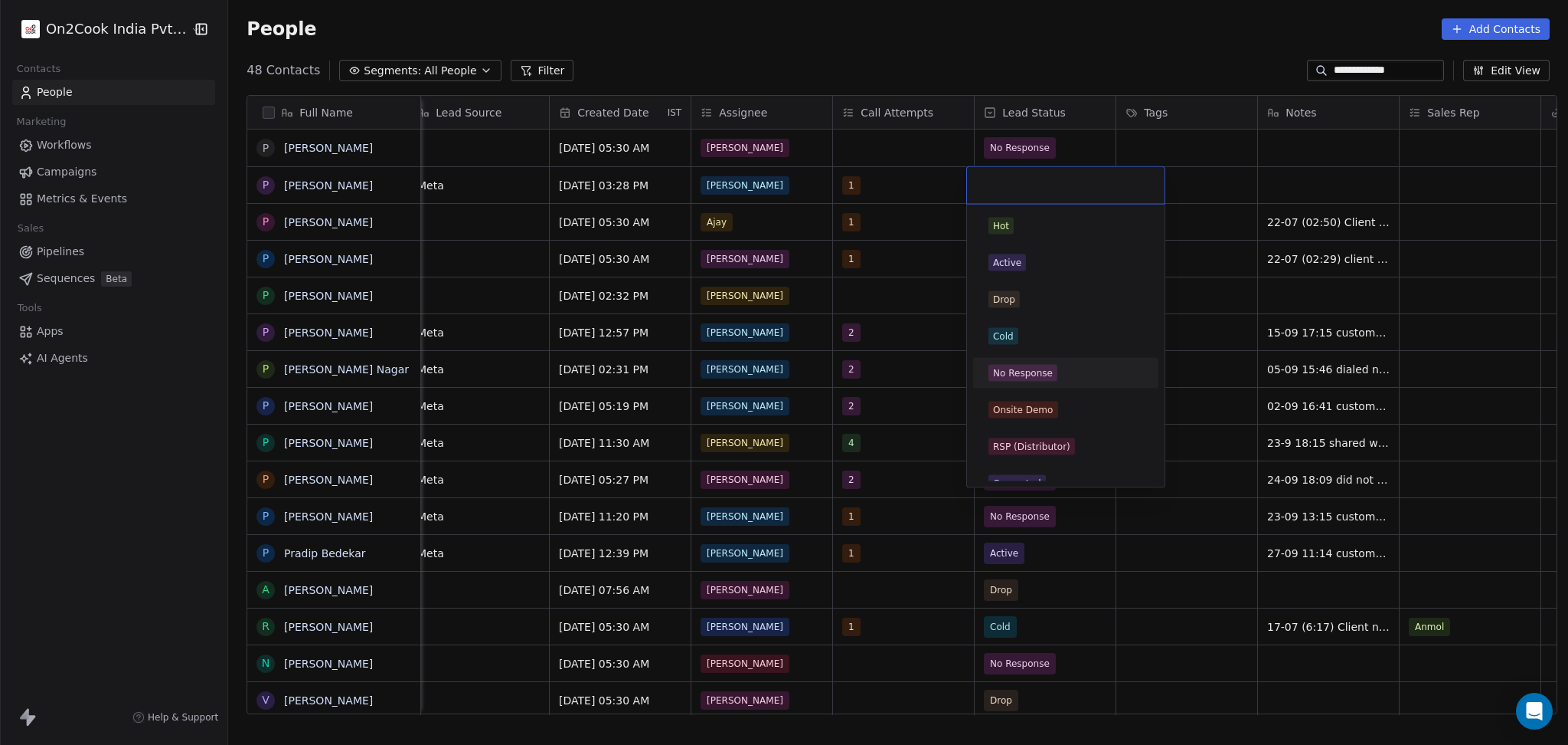
click at [1023, 372] on div "No Response" at bounding box center [1023, 372] width 59 height 14
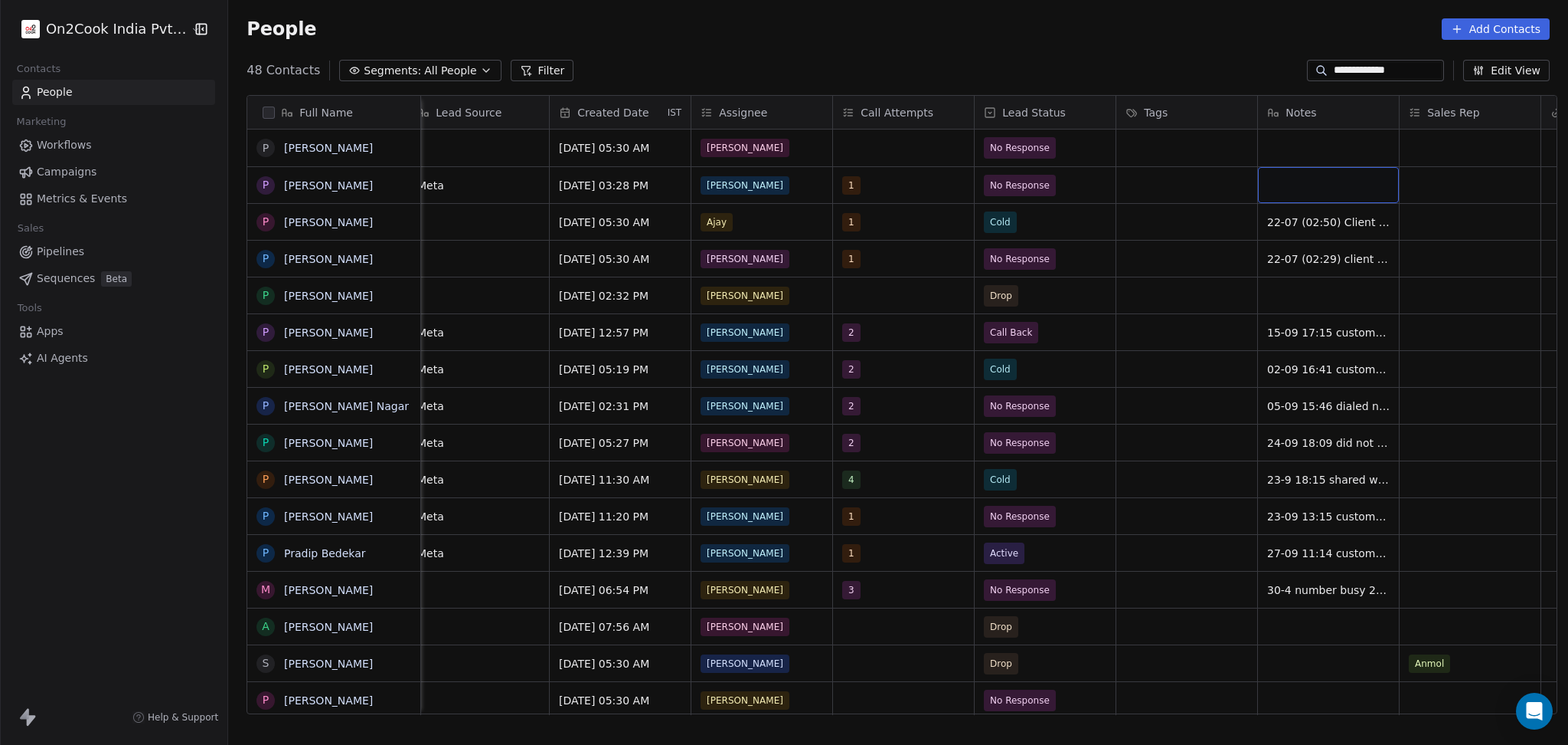
click at [1285, 190] on div "grid" at bounding box center [1328, 185] width 141 height 36
type textarea "**********"
click at [1299, 226] on html "**********" at bounding box center [784, 372] width 1568 height 745
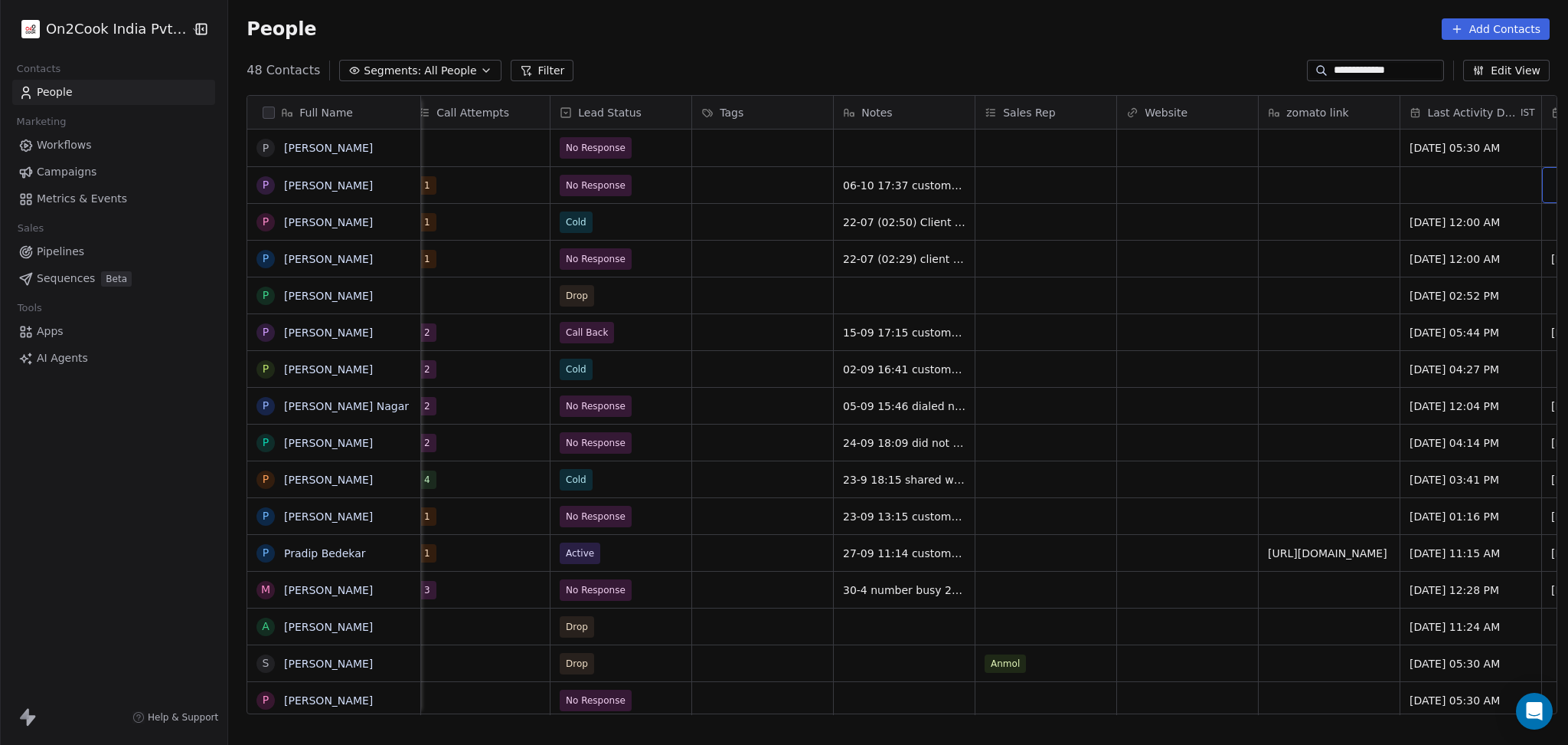
scroll to position [0, 1571]
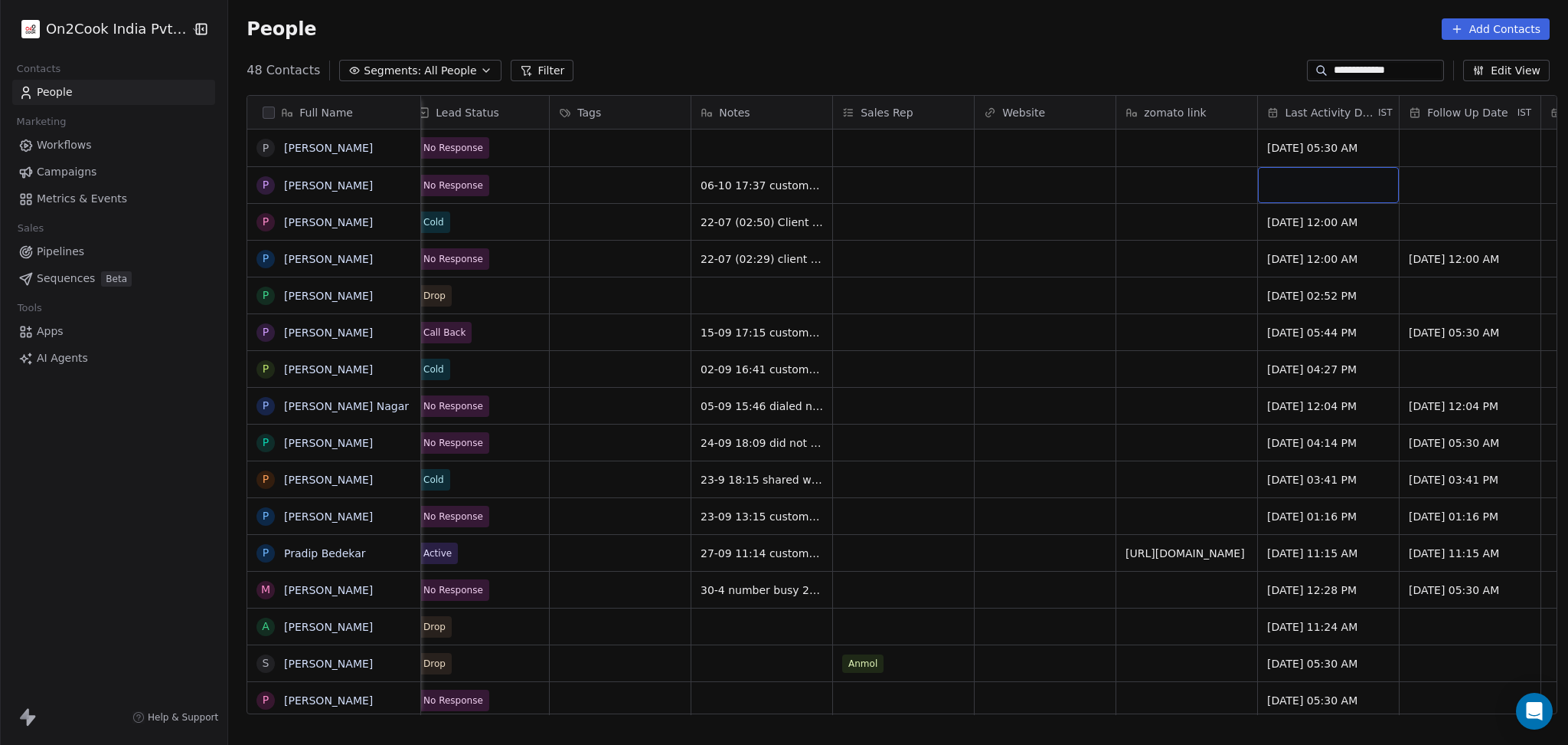
click at [1285, 183] on div "grid" at bounding box center [1328, 185] width 141 height 36
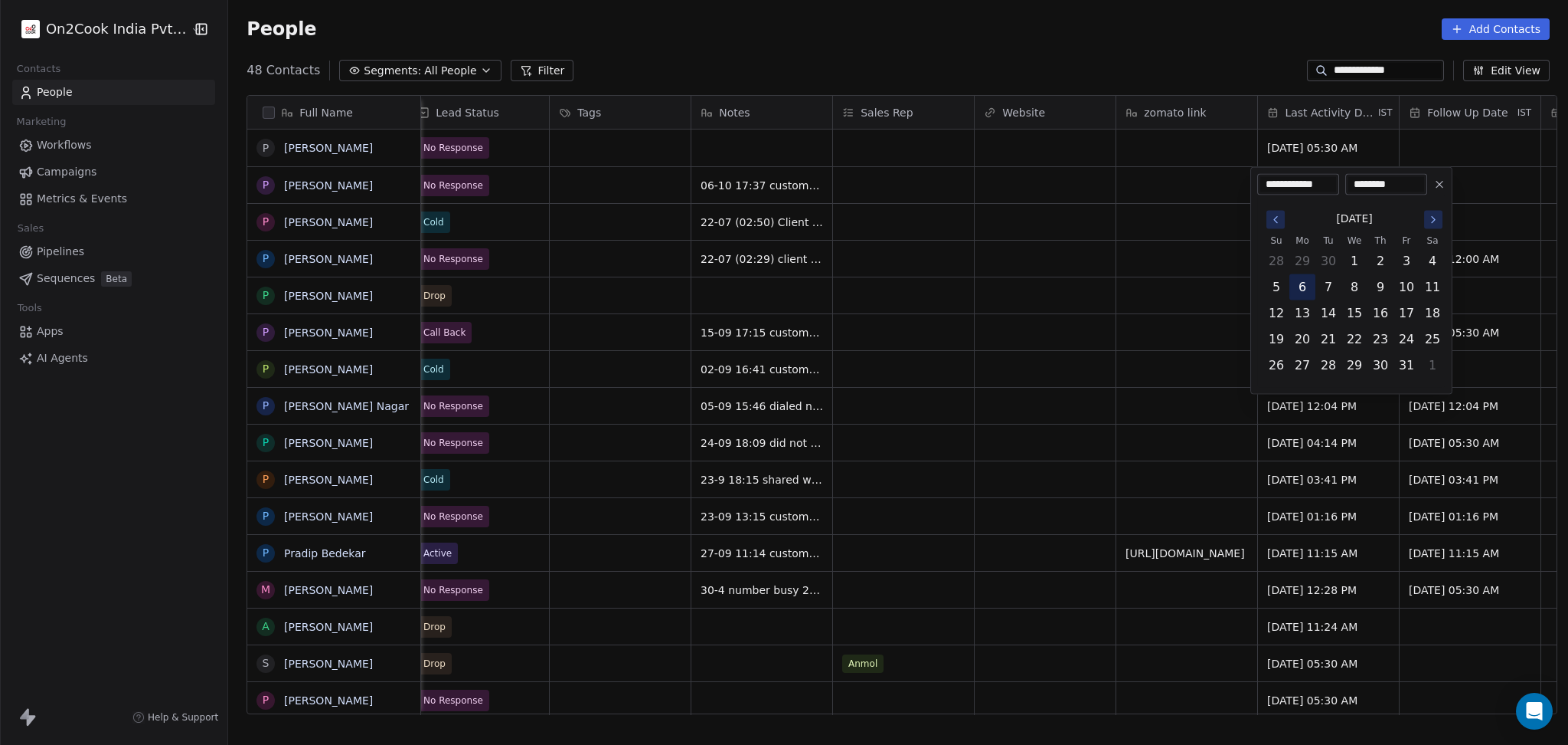
click at [1306, 287] on button "6" at bounding box center [1302, 287] width 24 height 24
click at [1095, 298] on html "**********" at bounding box center [784, 372] width 1568 height 745
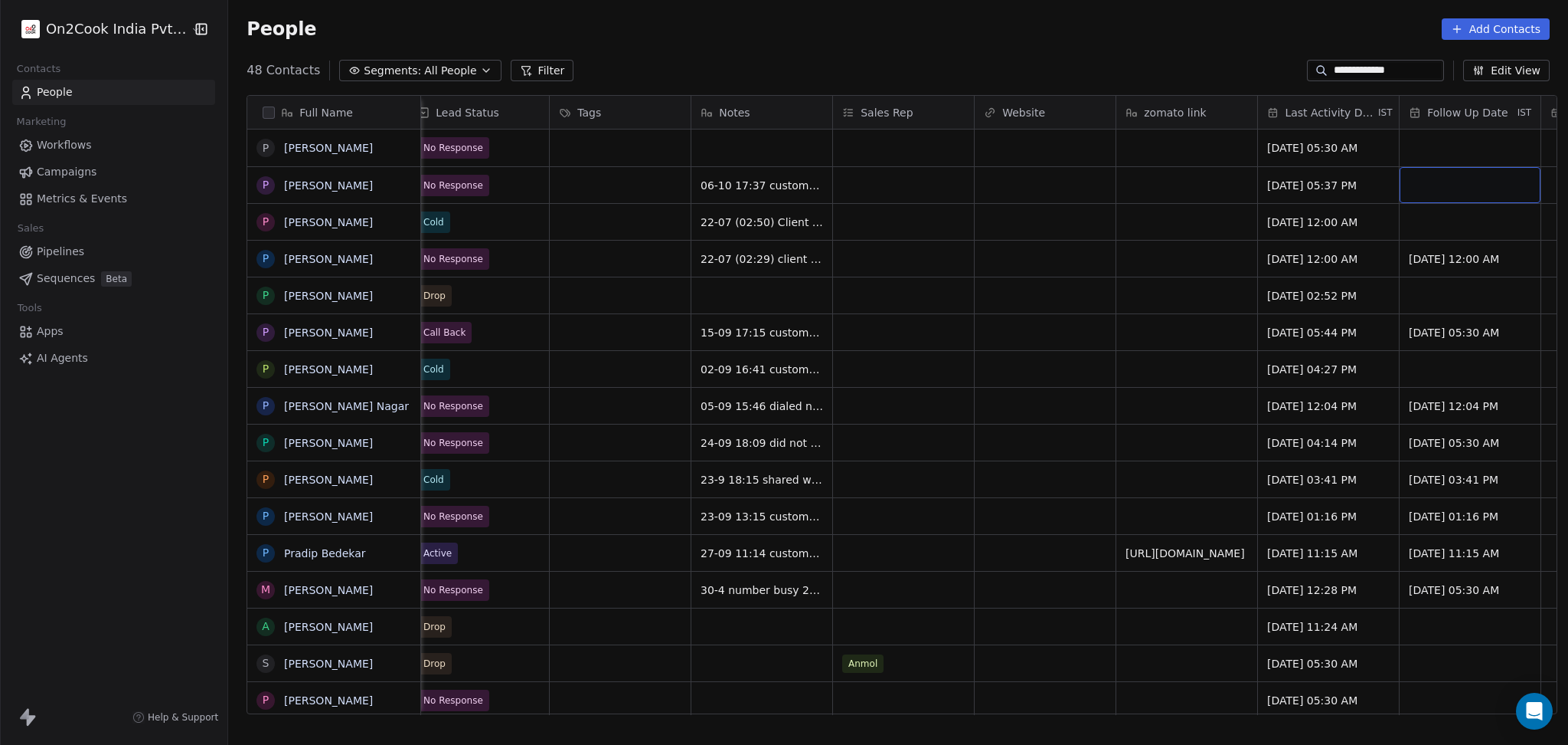
click at [1406, 193] on div "grid" at bounding box center [1470, 185] width 141 height 36
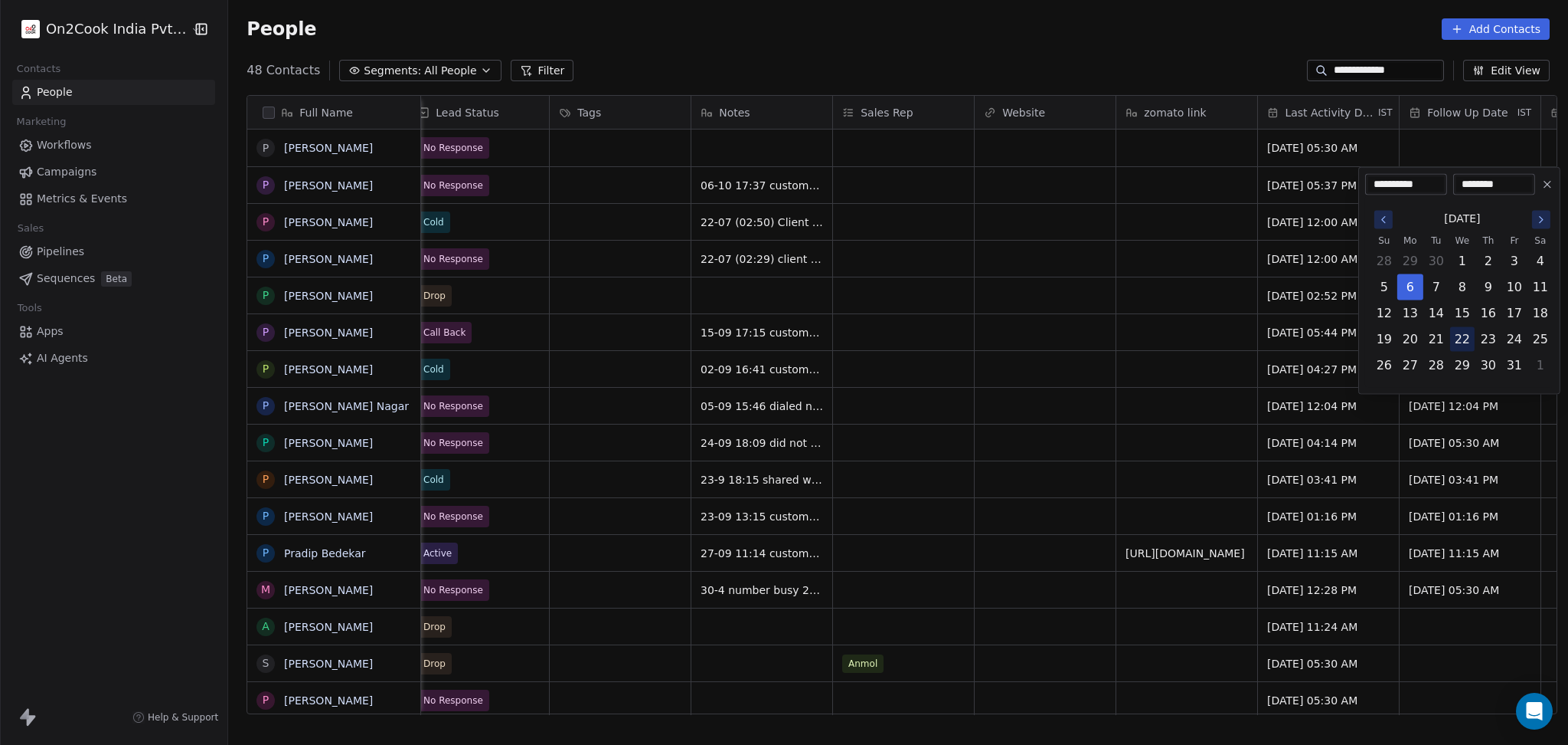
click at [1460, 333] on button "22" at bounding box center [1462, 339] width 24 height 24
type input "**********"
click at [1069, 285] on html "**********" at bounding box center [784, 372] width 1568 height 745
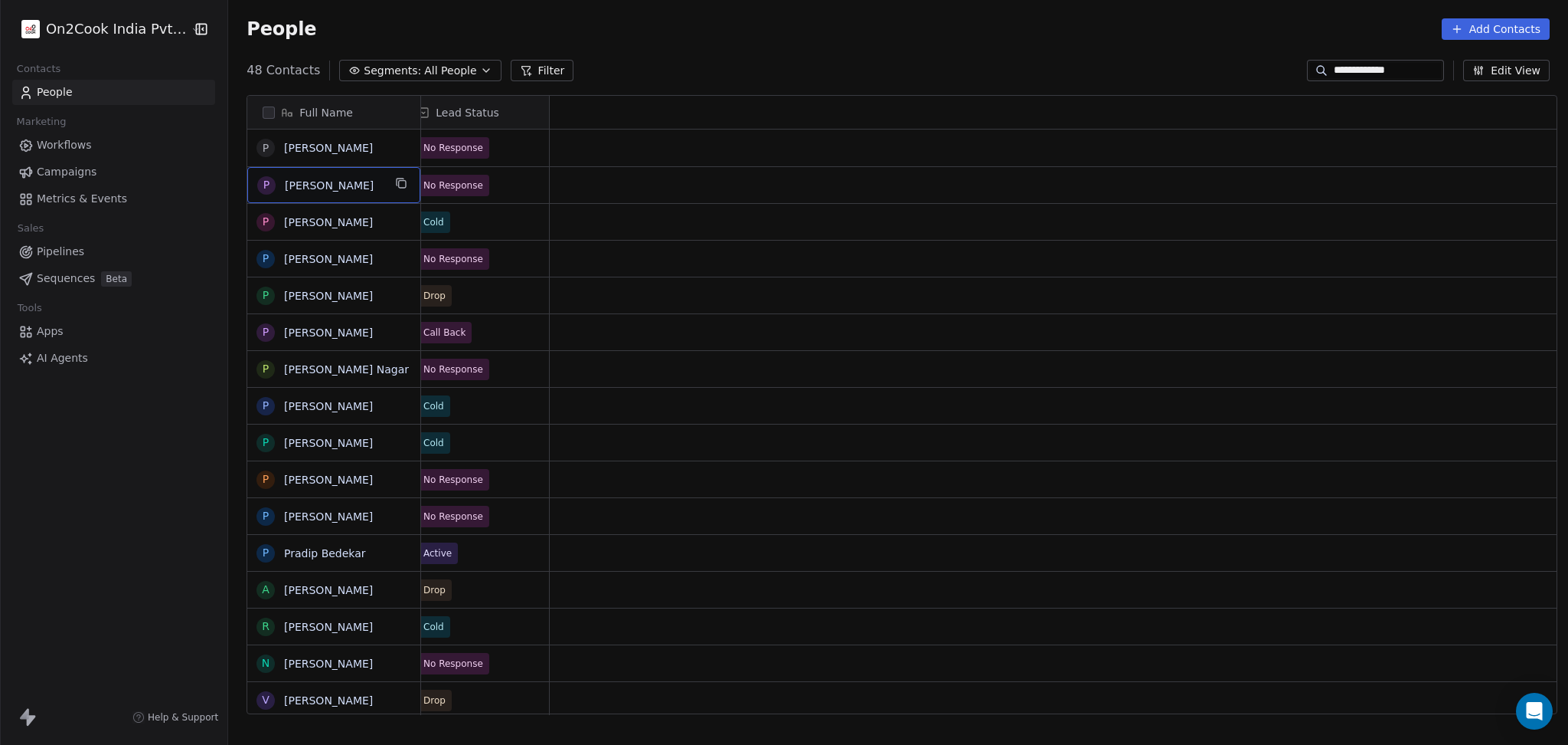
scroll to position [0, 0]
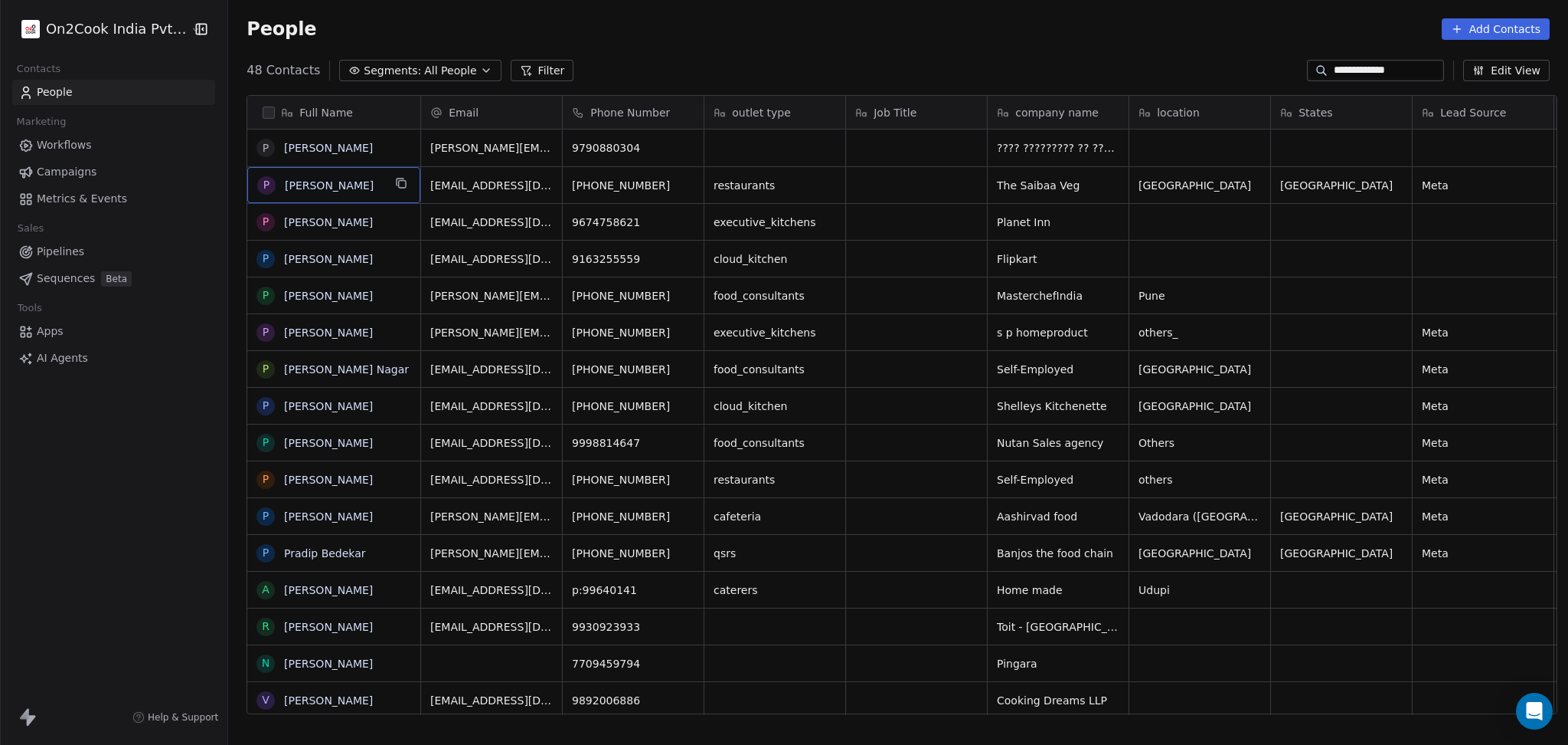
click at [392, 183] on button "grid" at bounding box center [401, 183] width 19 height 19
click at [680, 192] on button "grid" at bounding box center [689, 183] width 19 height 19
click at [1345, 71] on input "**********" at bounding box center [1388, 70] width 107 height 15
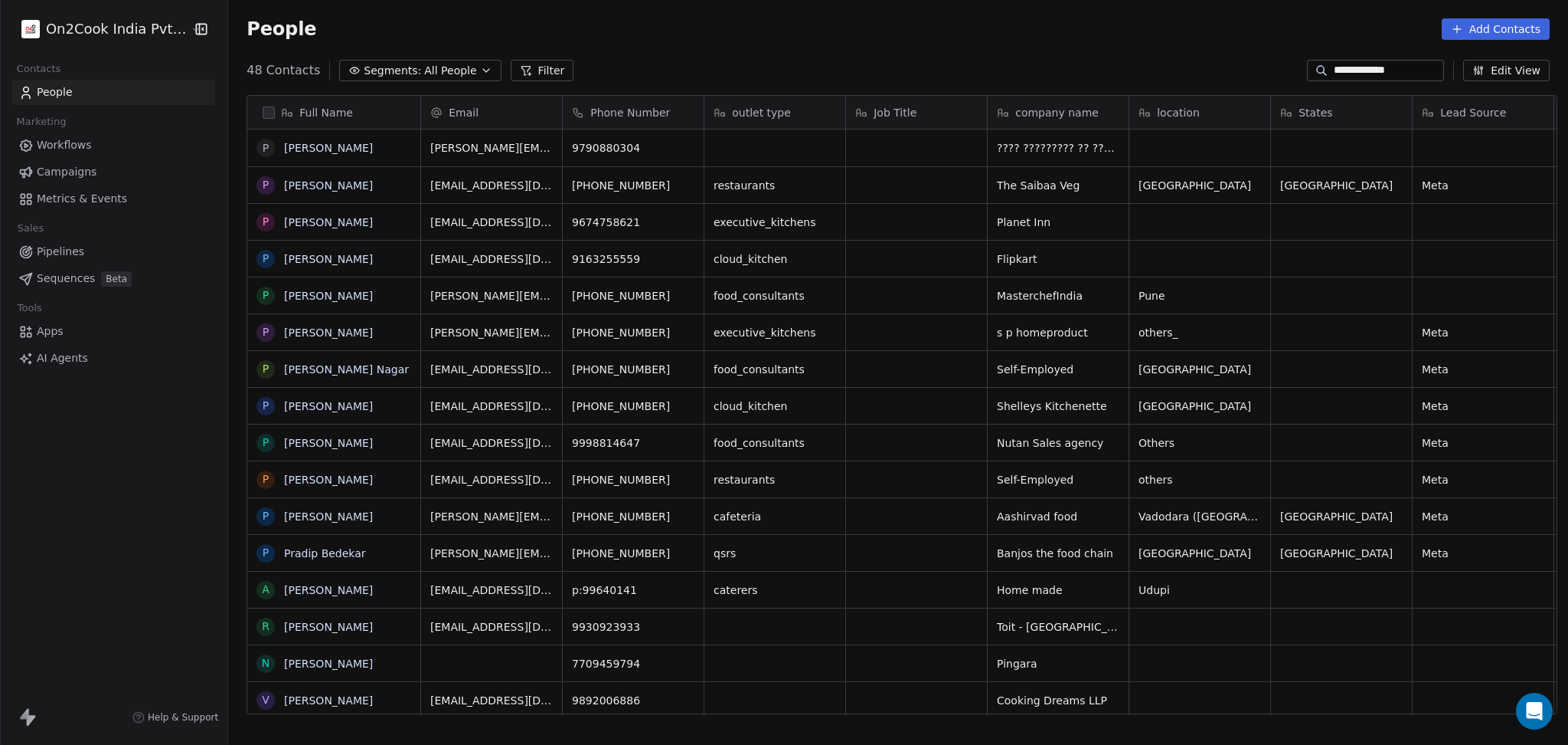
paste input "**"
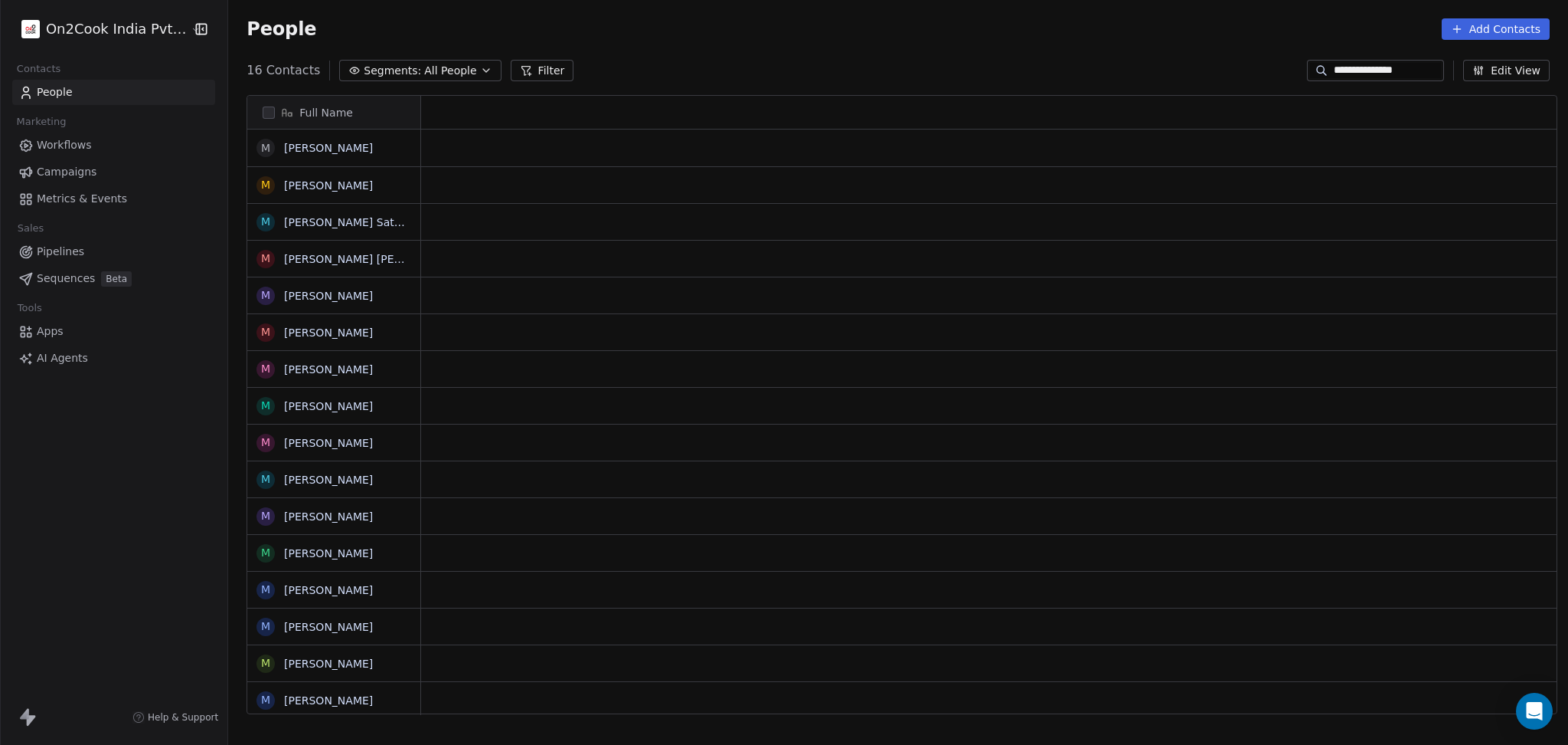
scroll to position [15, 16]
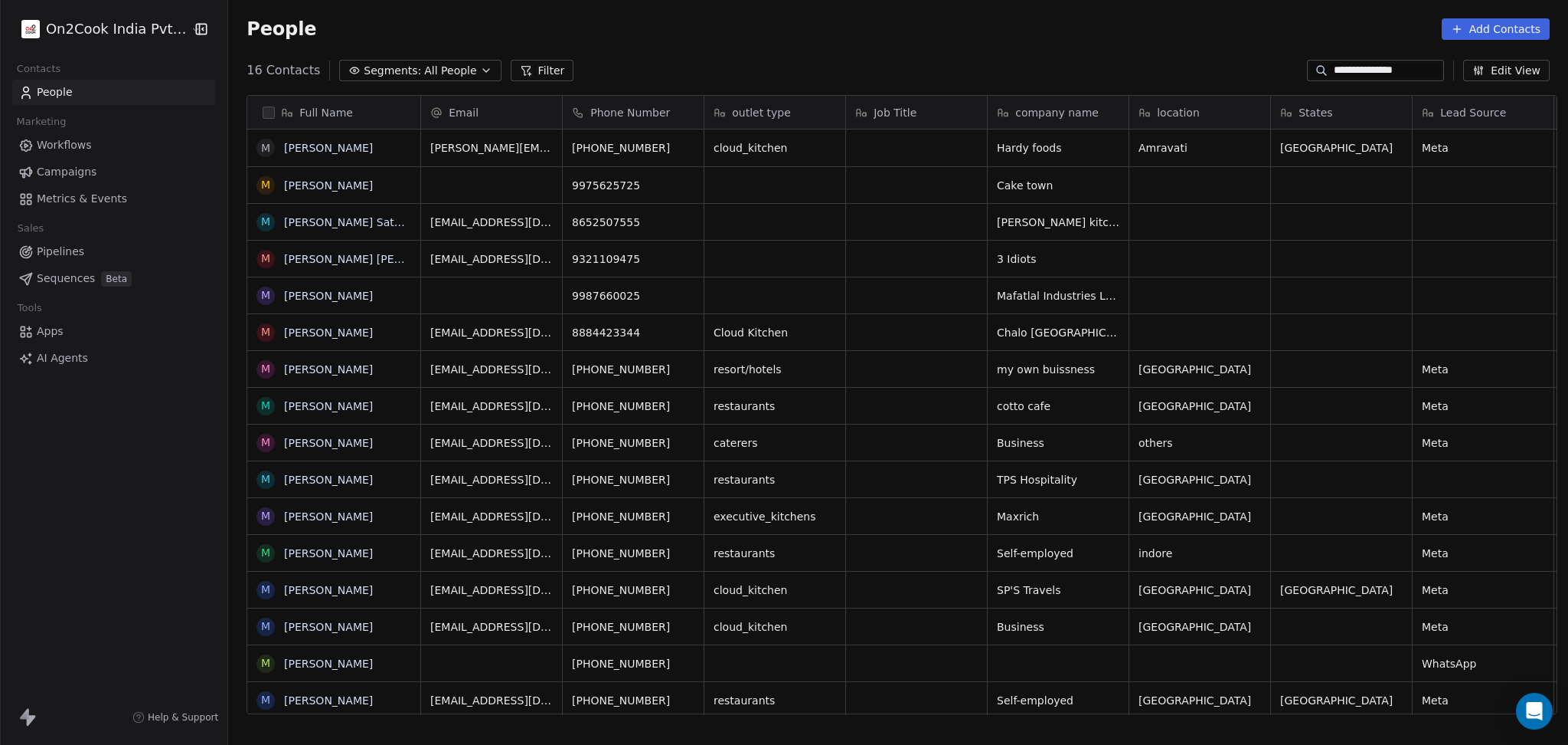
type input "**********"
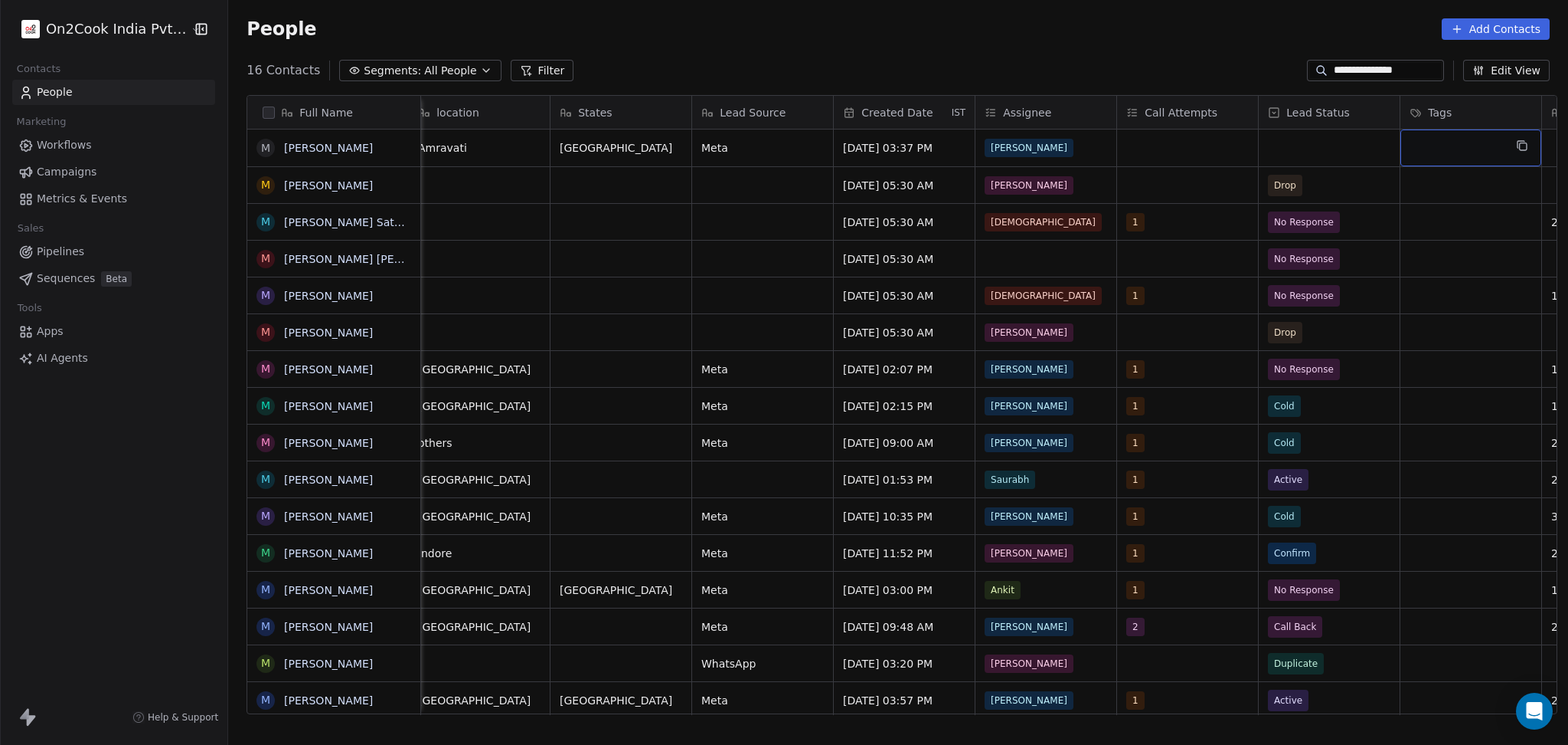
scroll to position [0, 863]
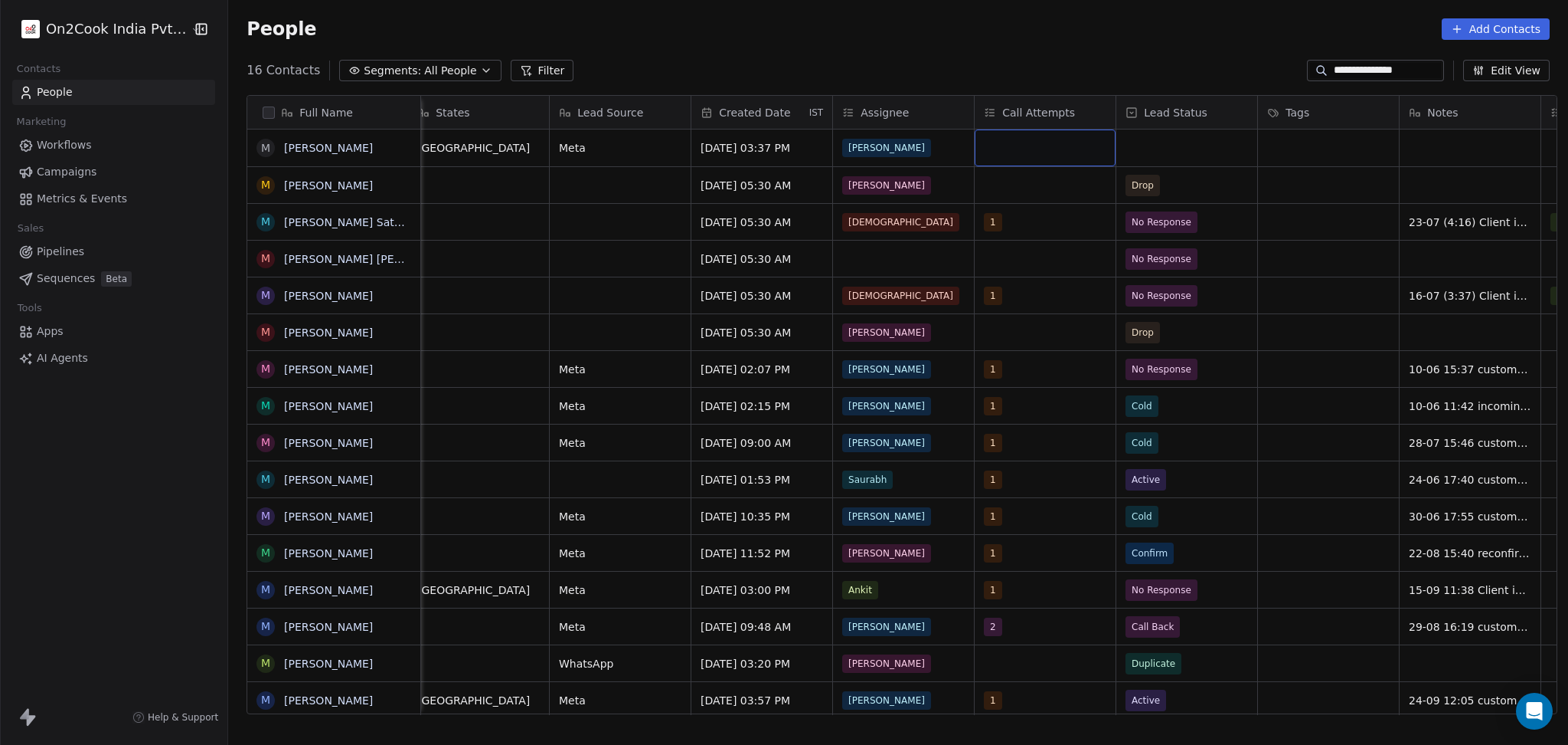
click at [1023, 165] on div "grid" at bounding box center [1045, 147] width 141 height 37
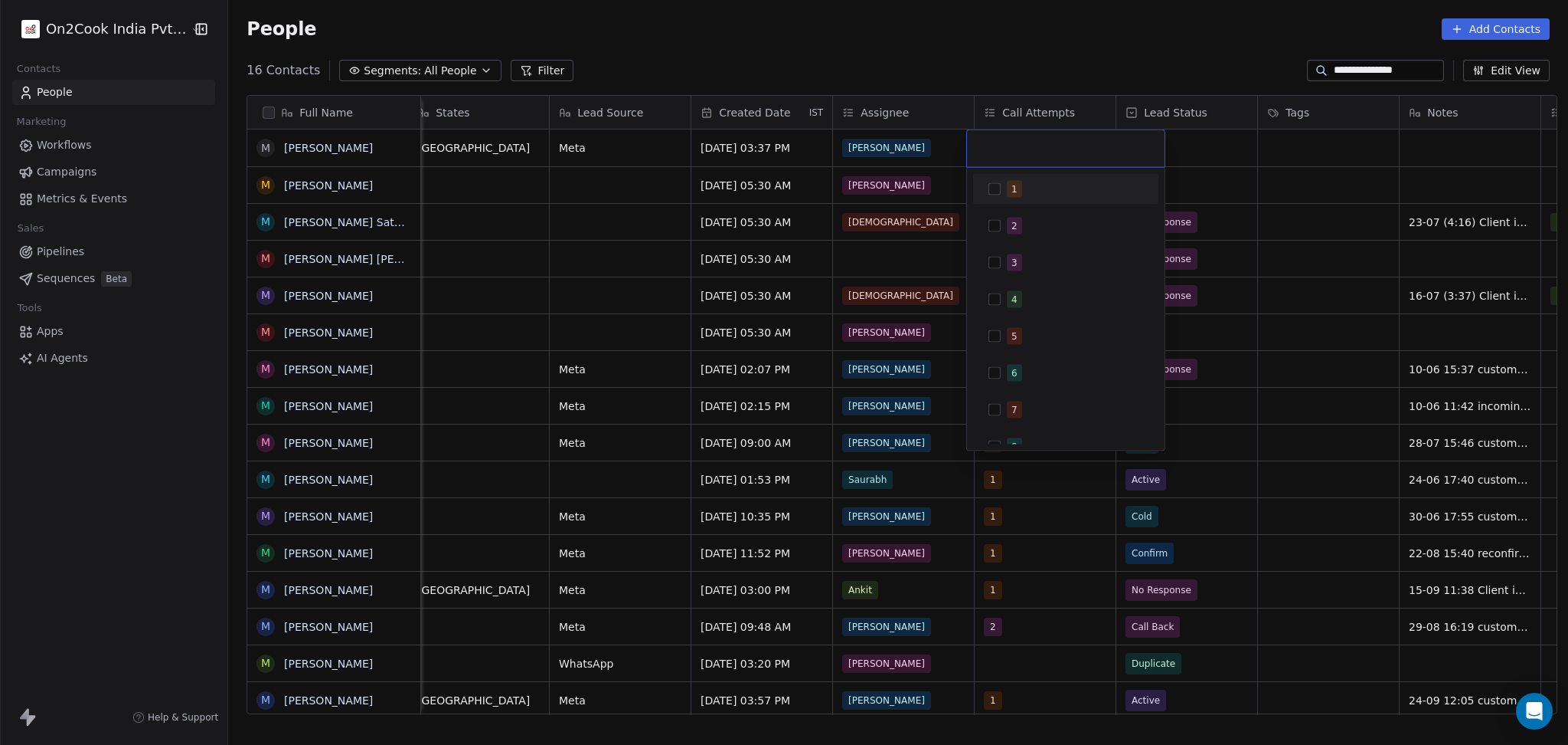
click at [1021, 209] on div "1 2 3 4 5 6 7 8 9 10" at bounding box center [1066, 355] width 185 height 362
click at [1134, 175] on div "1" at bounding box center [1066, 190] width 185 height 31
click at [1214, 174] on html "**********" at bounding box center [784, 372] width 1568 height 745
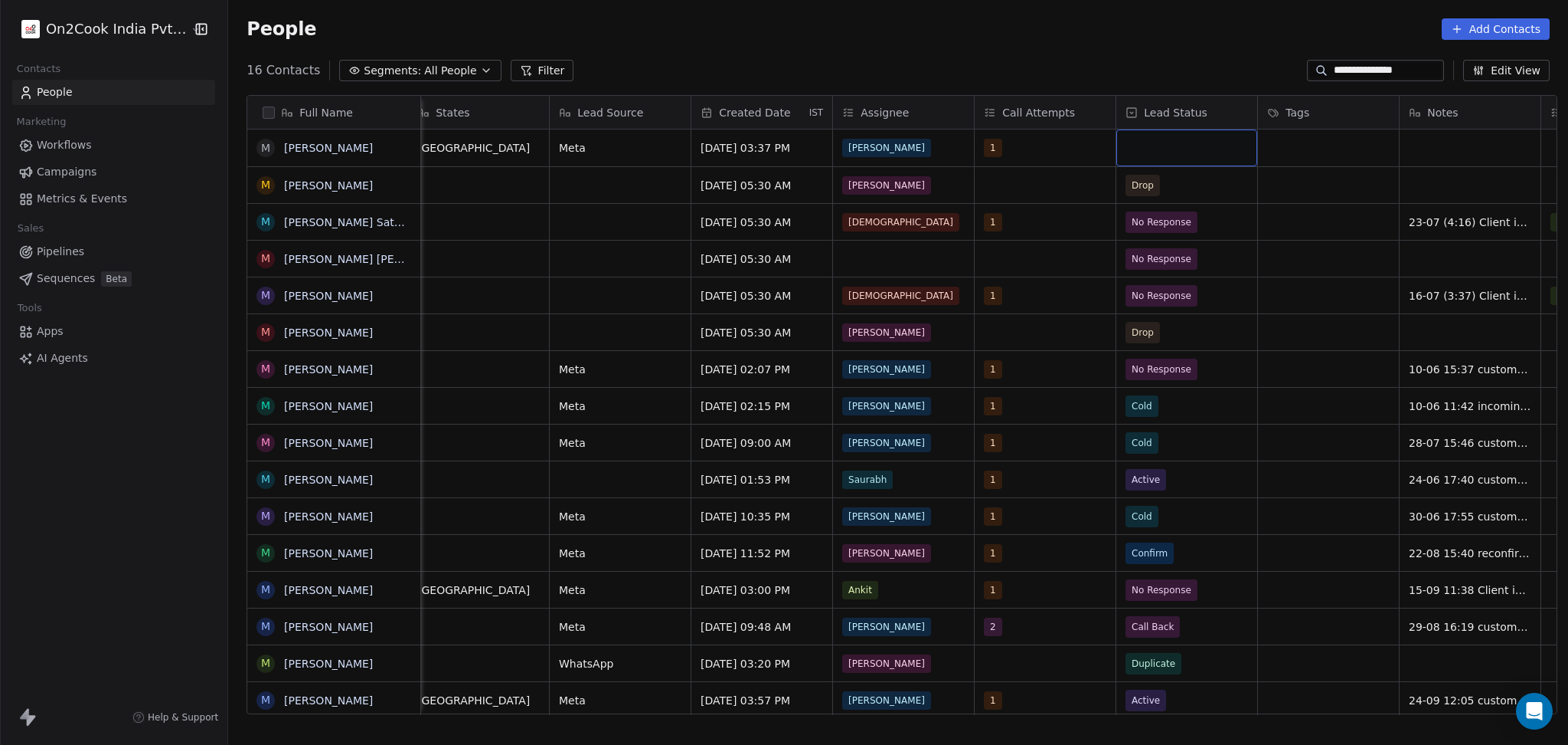
click at [1196, 152] on div "grid" at bounding box center [1187, 147] width 141 height 37
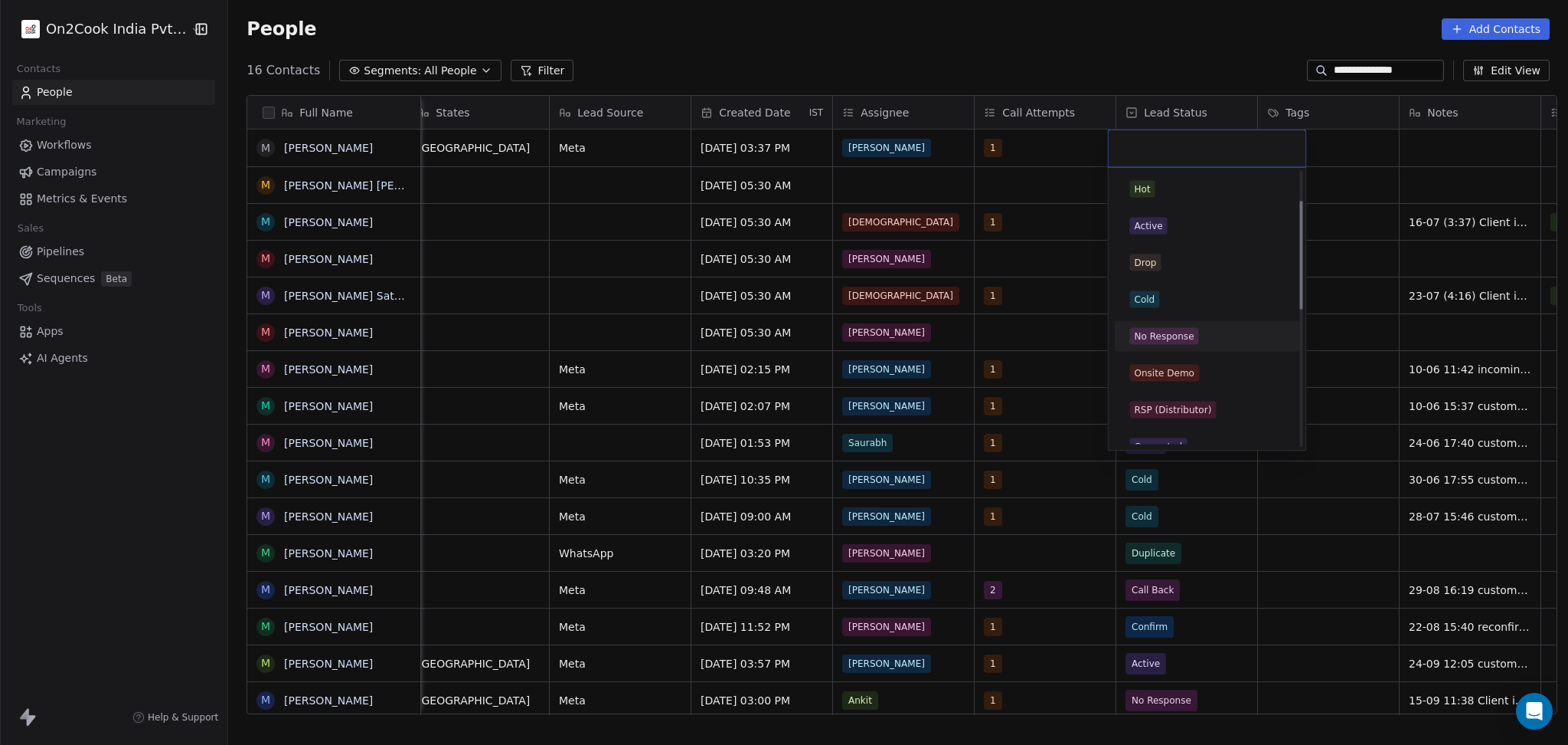
scroll to position [204, 0]
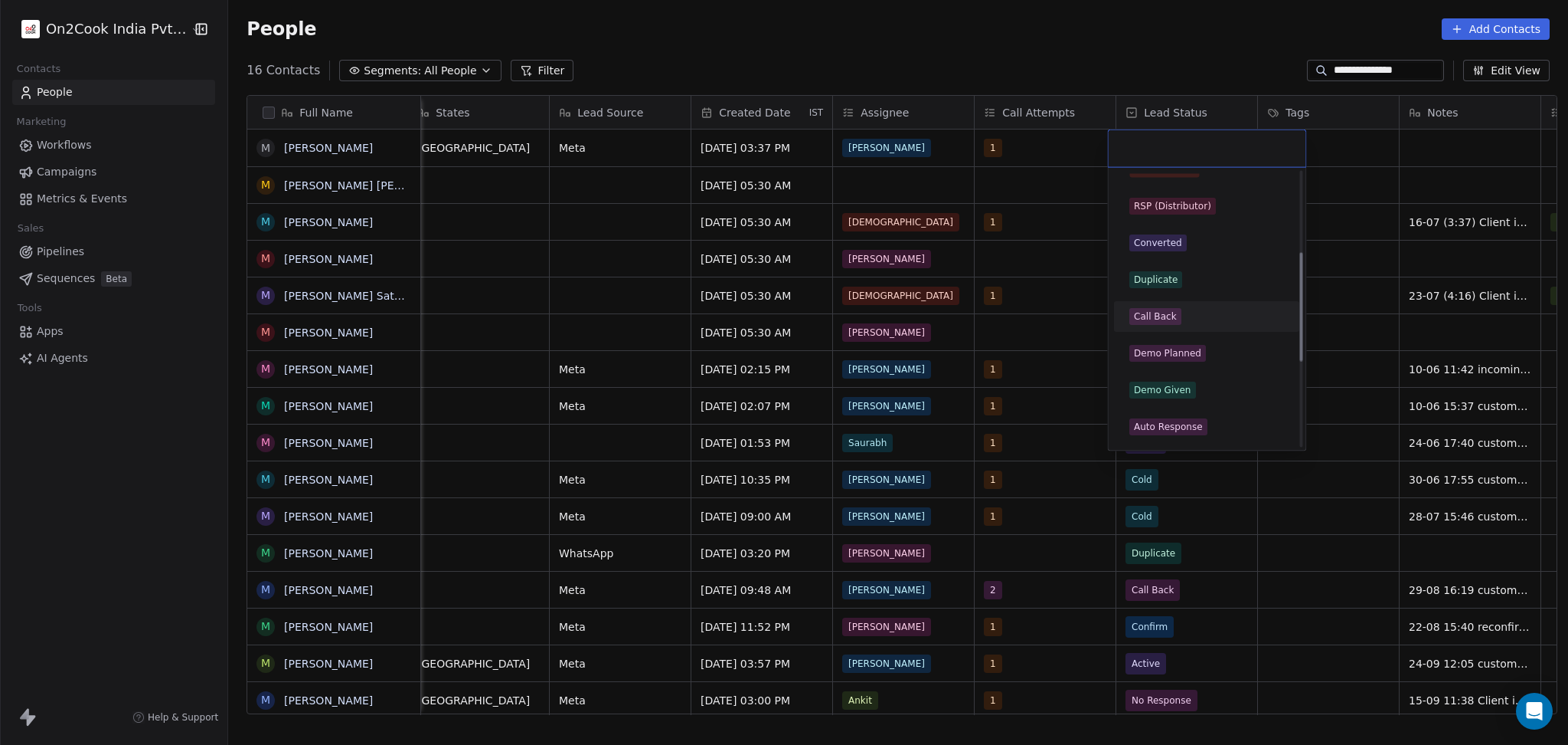
click at [1179, 320] on div "Call Back" at bounding box center [1207, 316] width 154 height 17
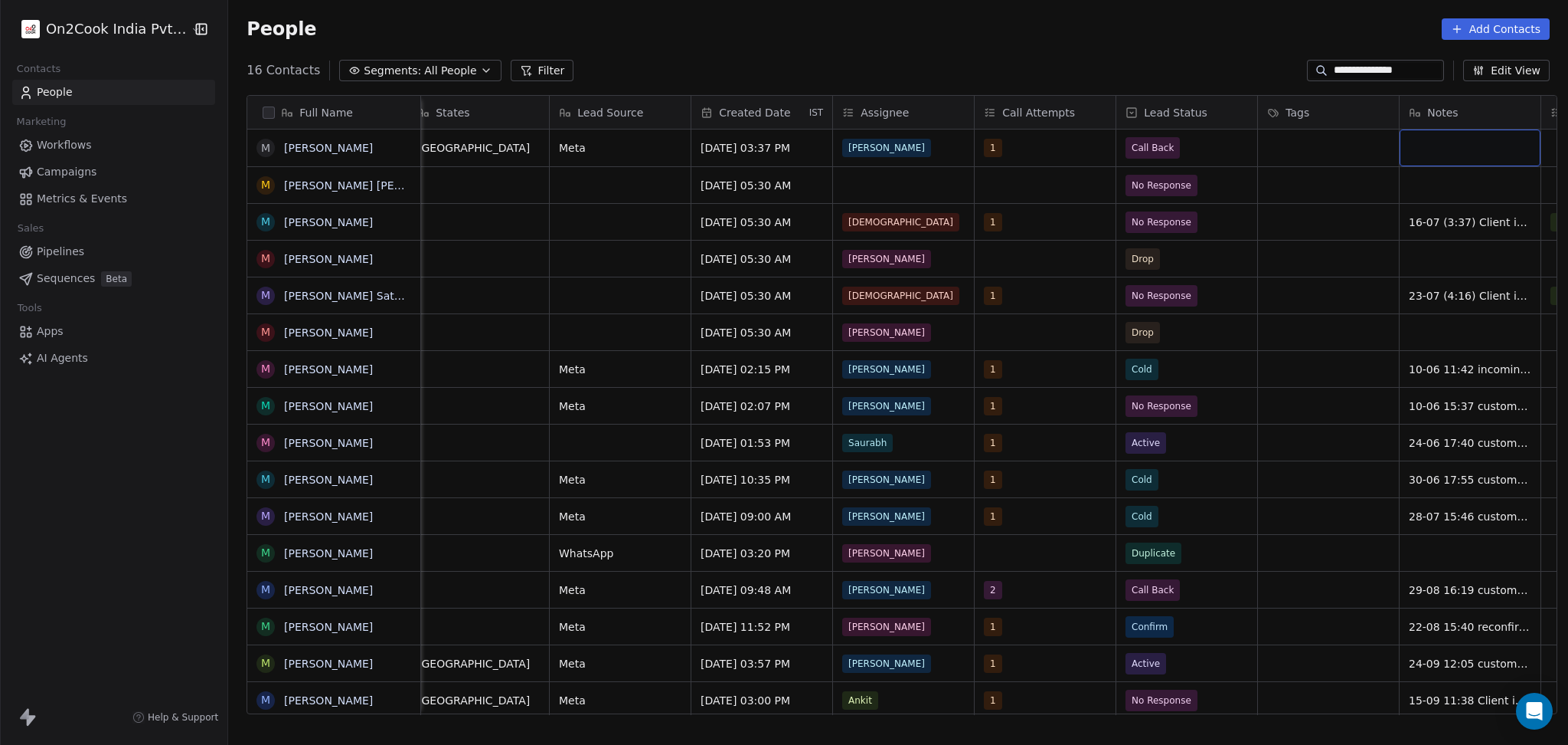
click at [1452, 146] on div "grid" at bounding box center [1470, 147] width 141 height 37
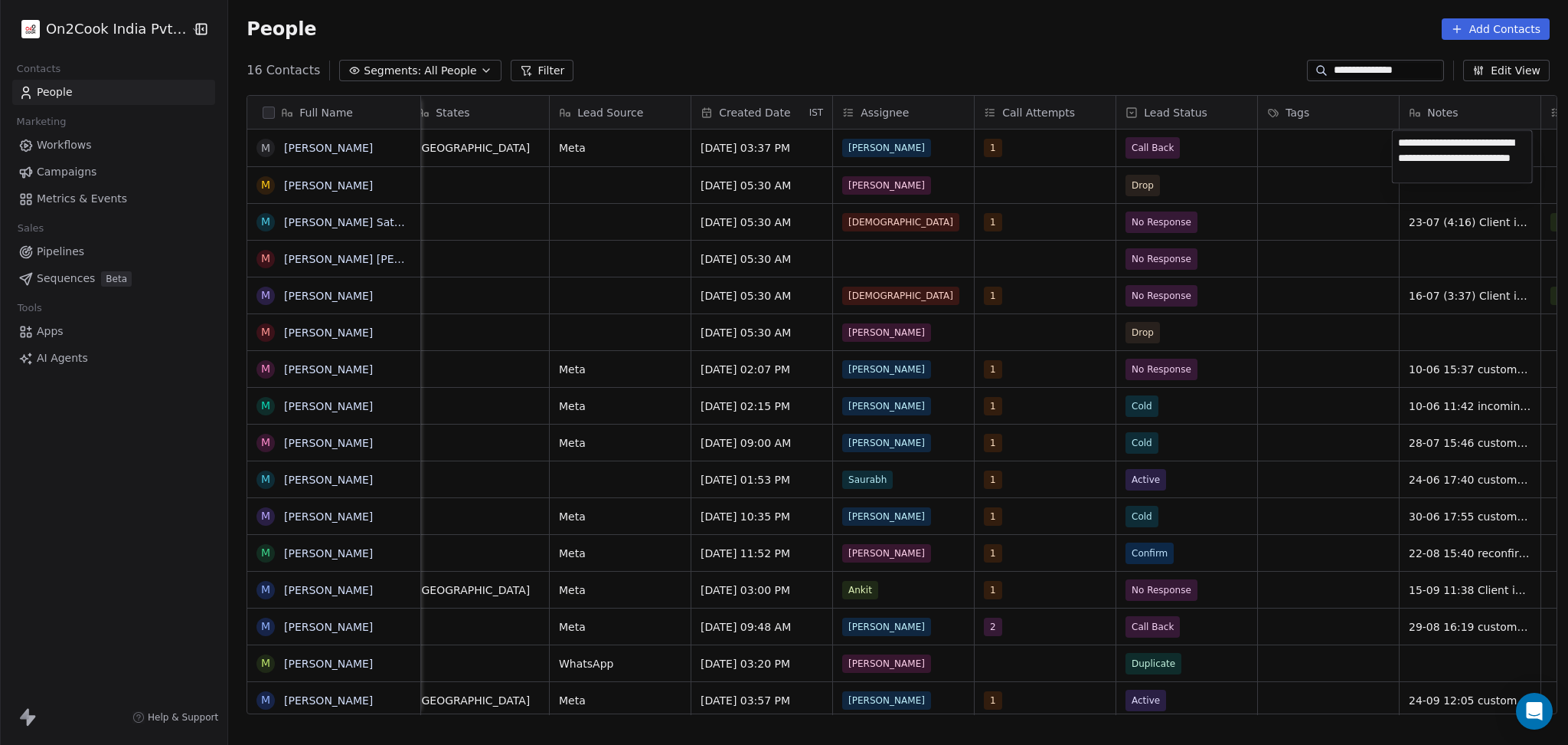
type textarea "**********"
click at [1328, 255] on html "**********" at bounding box center [784, 372] width 1568 height 745
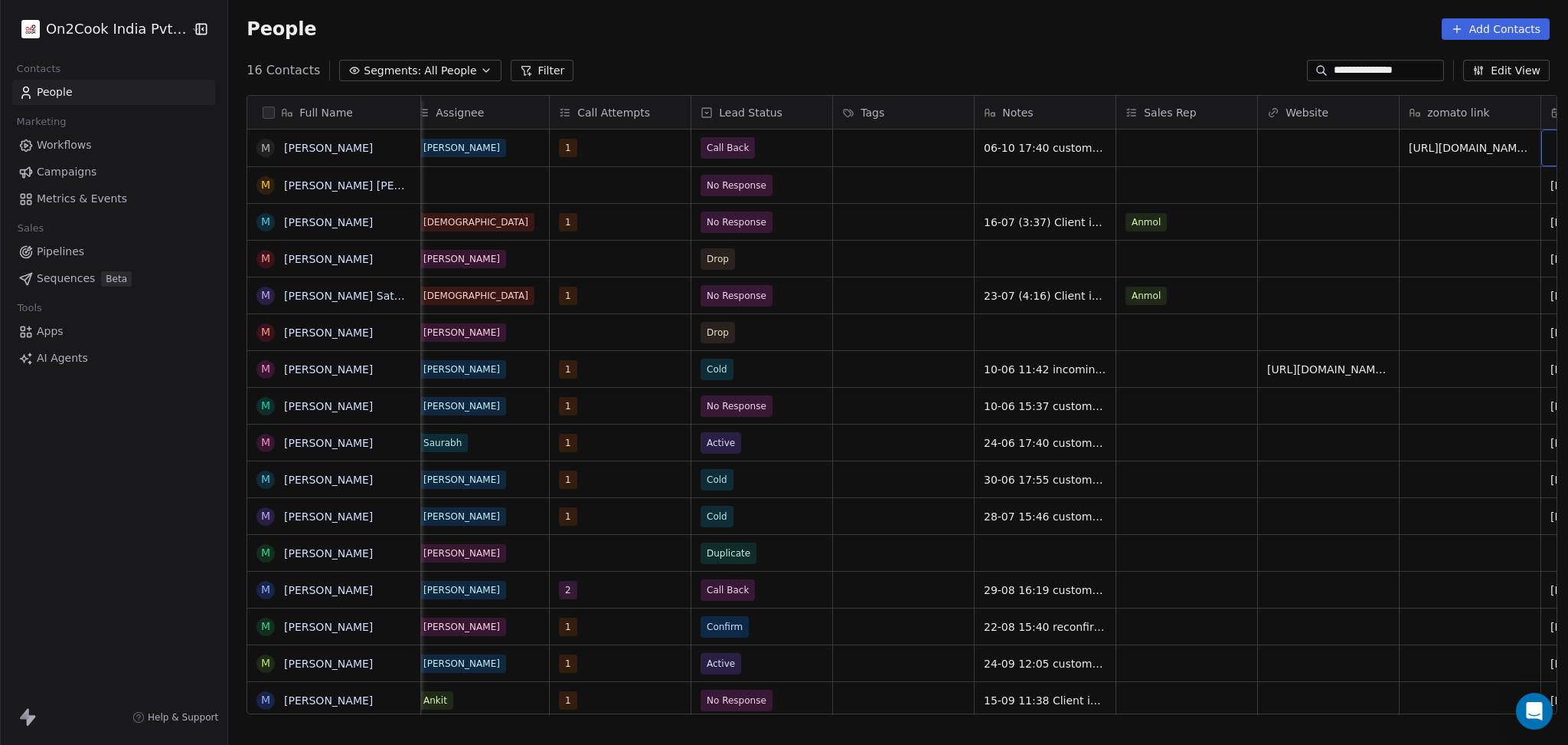
scroll to position [0, 1429]
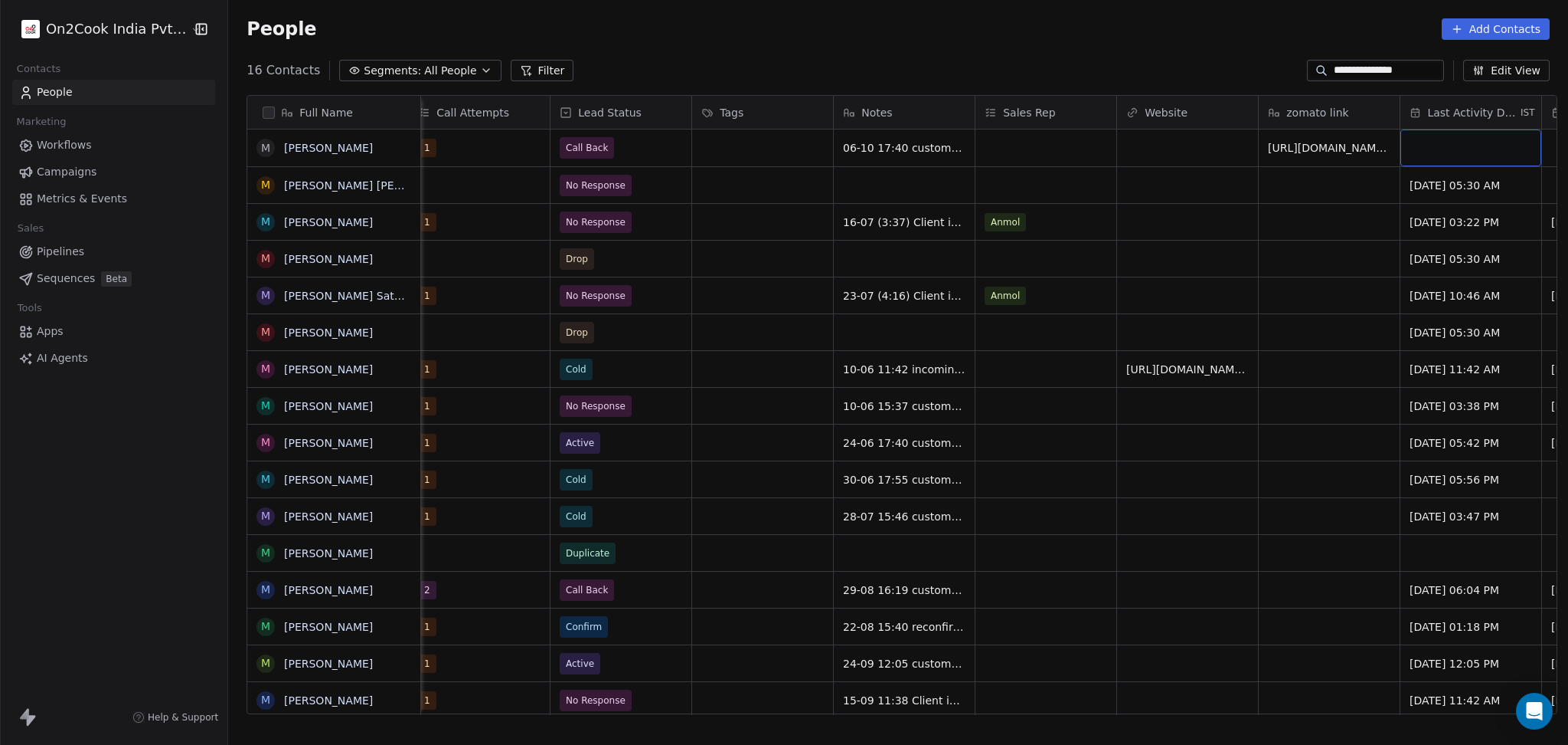
click at [1422, 138] on div "grid" at bounding box center [1470, 147] width 141 height 37
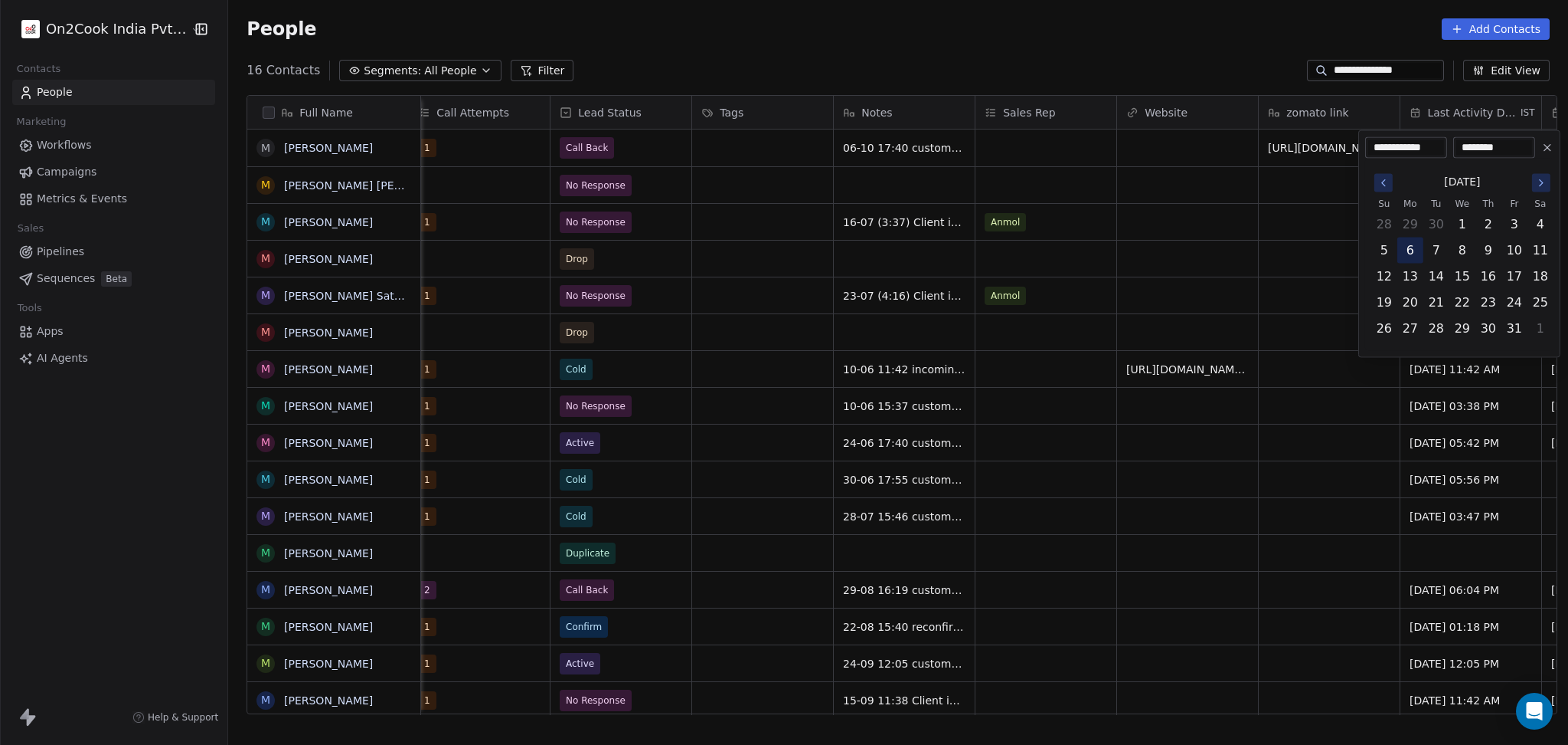
click at [1411, 248] on button "6" at bounding box center [1410, 251] width 24 height 24
click at [1266, 271] on html "**********" at bounding box center [784, 372] width 1568 height 745
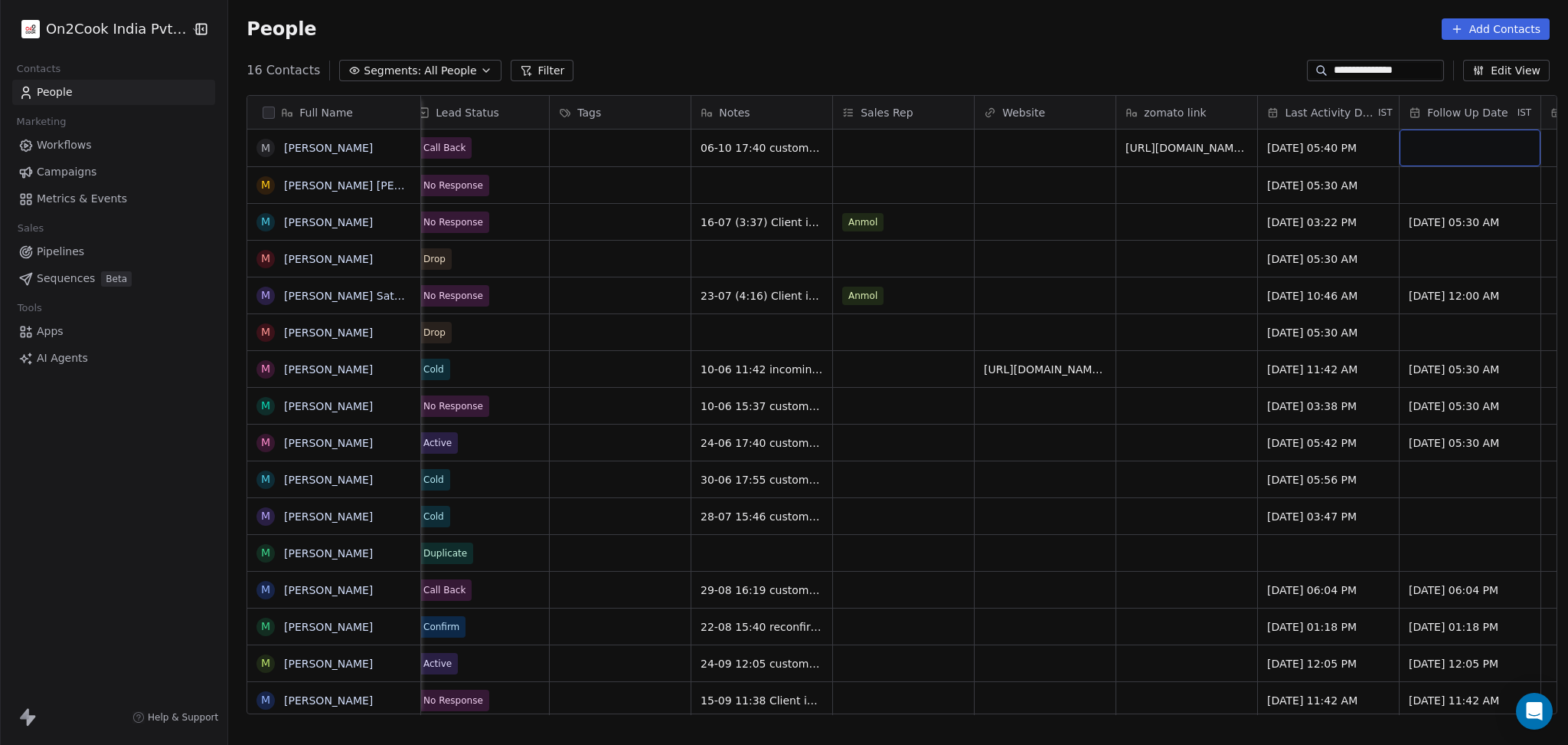
scroll to position [0, 1712]
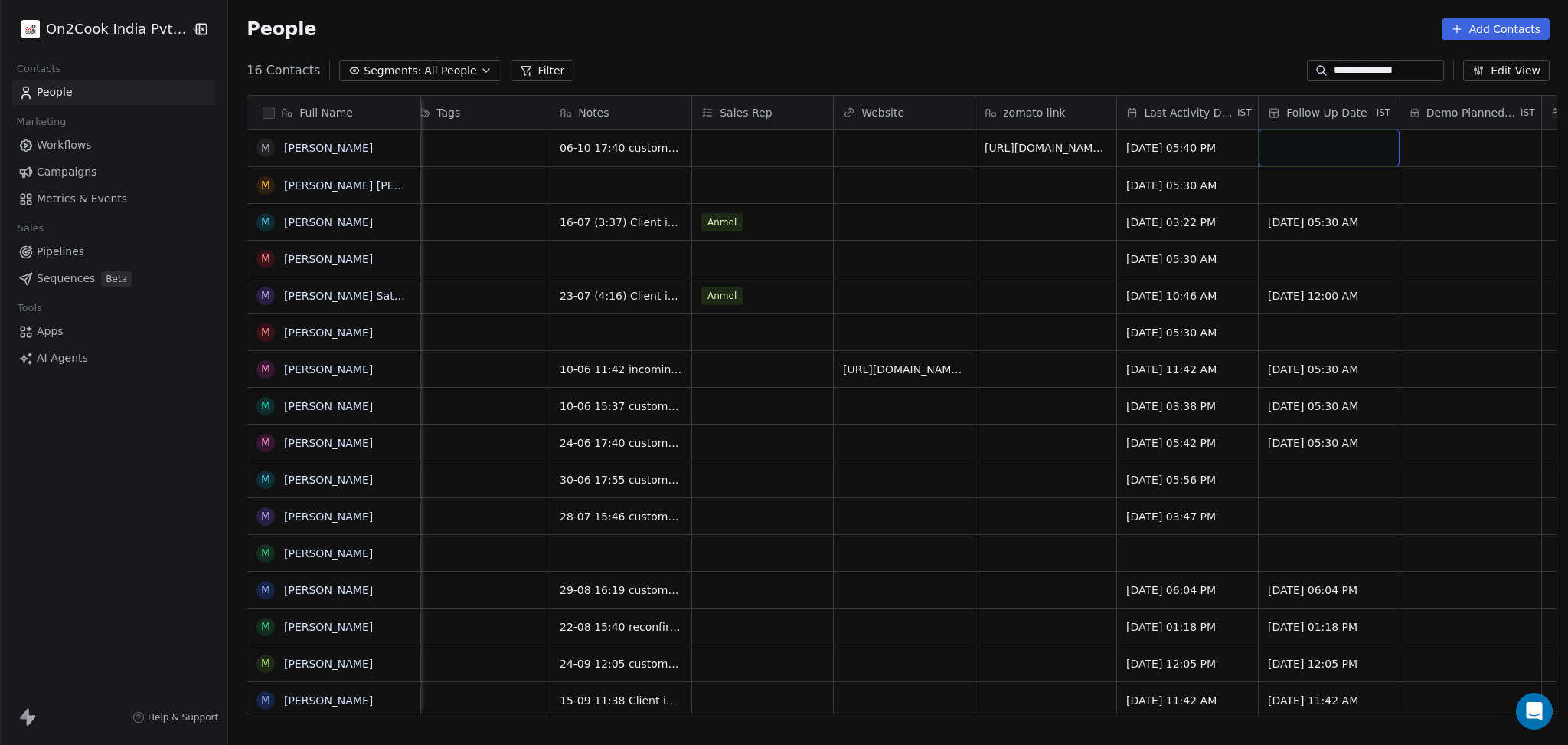
click at [1337, 146] on div "grid" at bounding box center [1329, 147] width 141 height 37
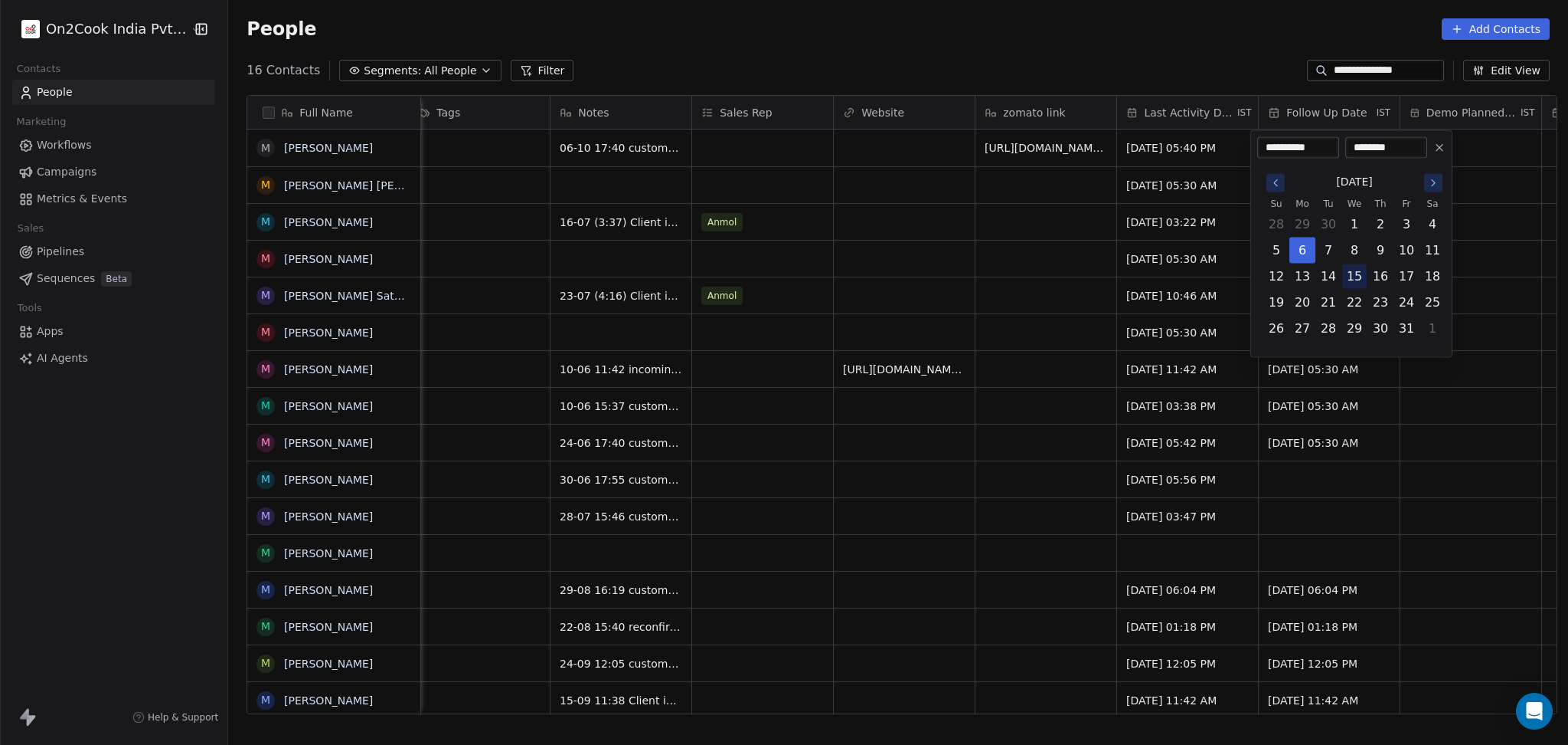
click at [1354, 281] on button "15" at bounding box center [1354, 277] width 24 height 24
type input "**********"
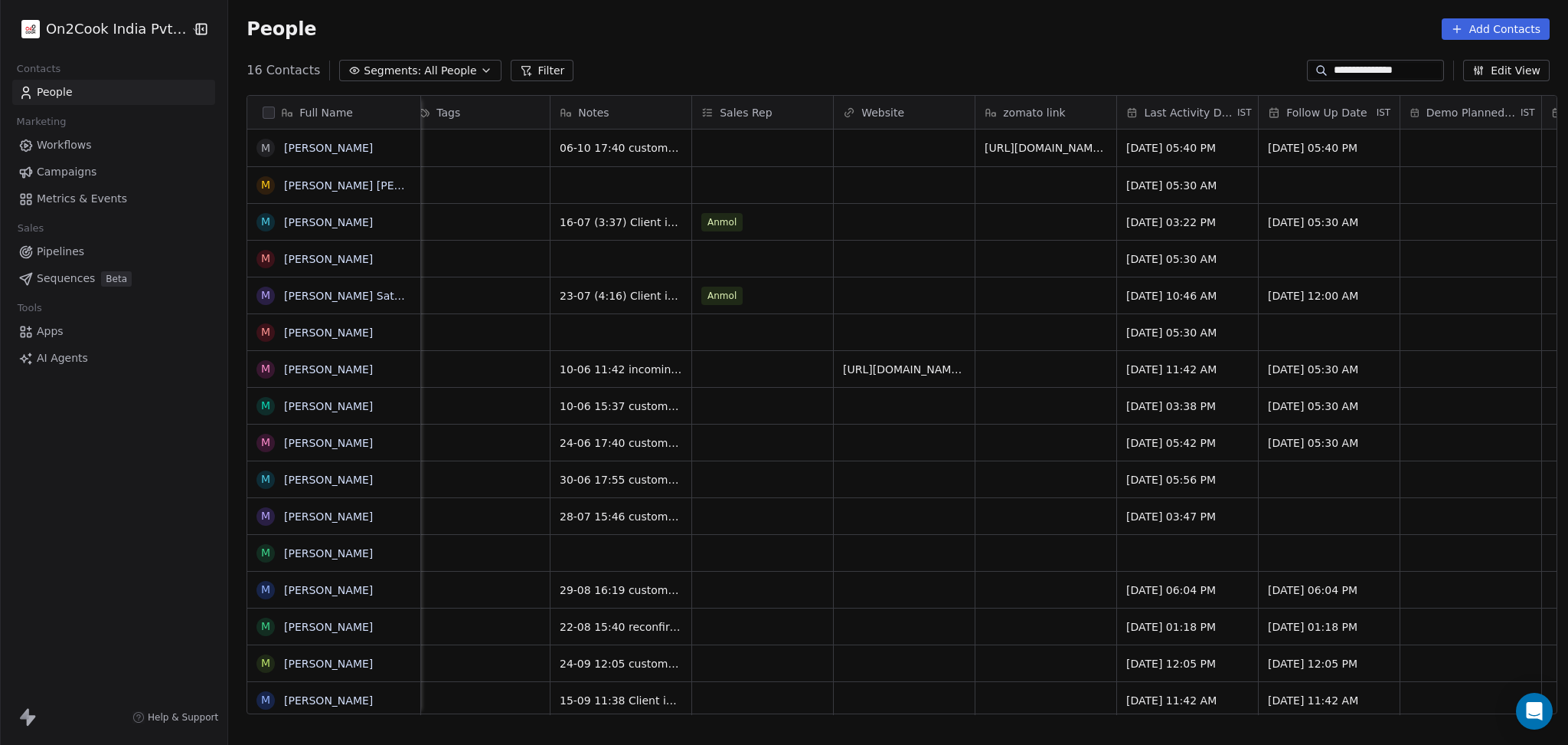
click at [918, 240] on html "**********" at bounding box center [784, 372] width 1568 height 745
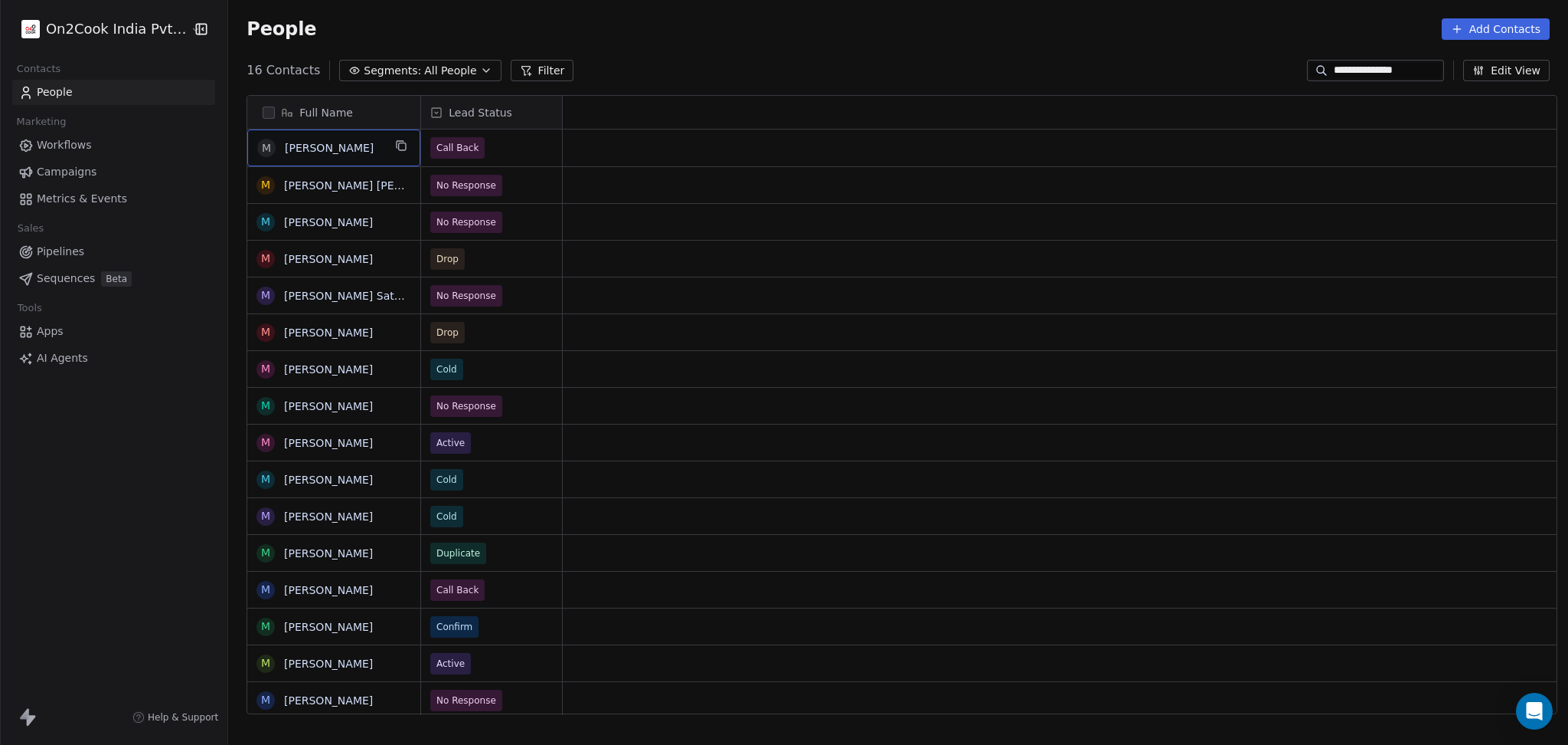
scroll to position [0, 0]
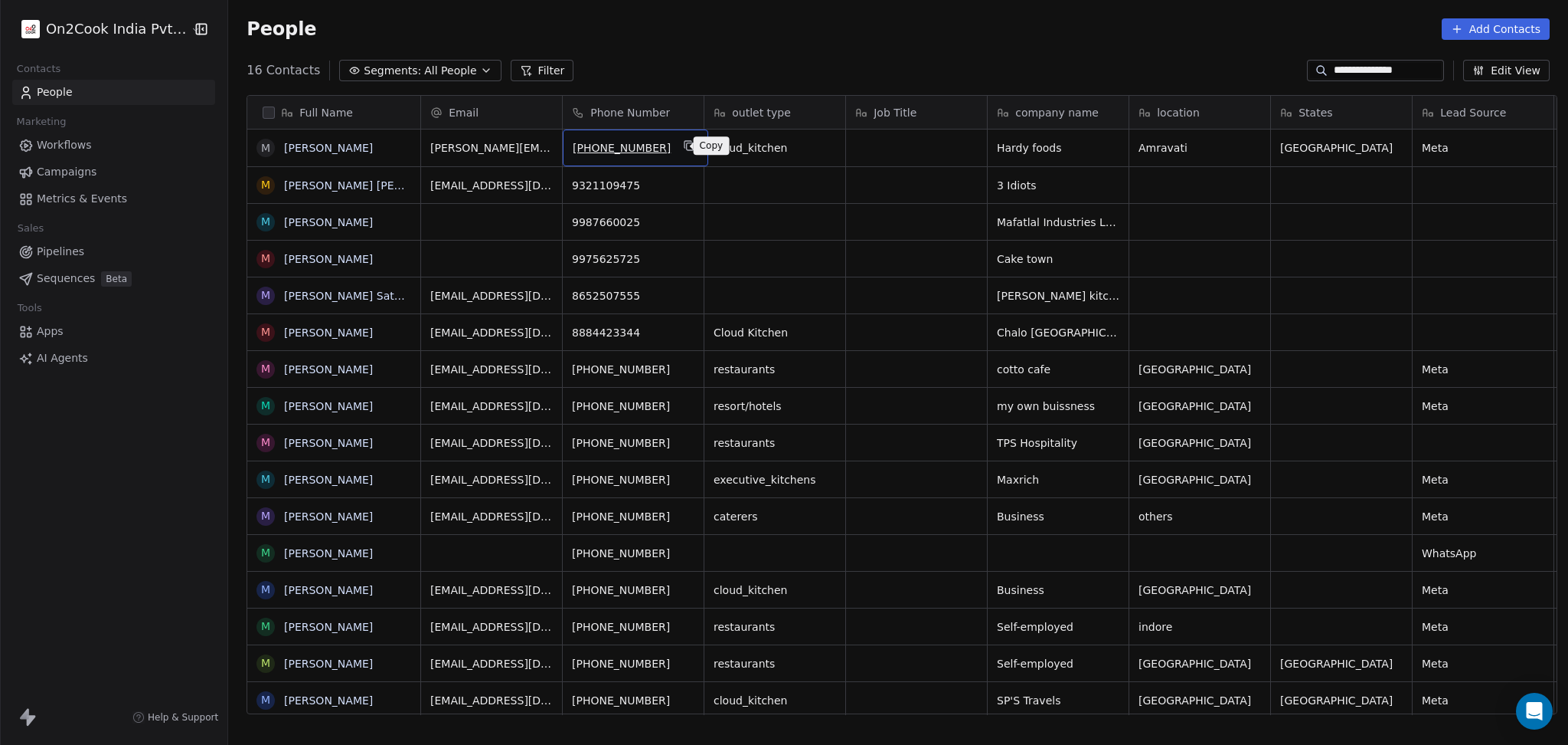
click at [684, 141] on icon "grid" at bounding box center [688, 144] width 7 height 7
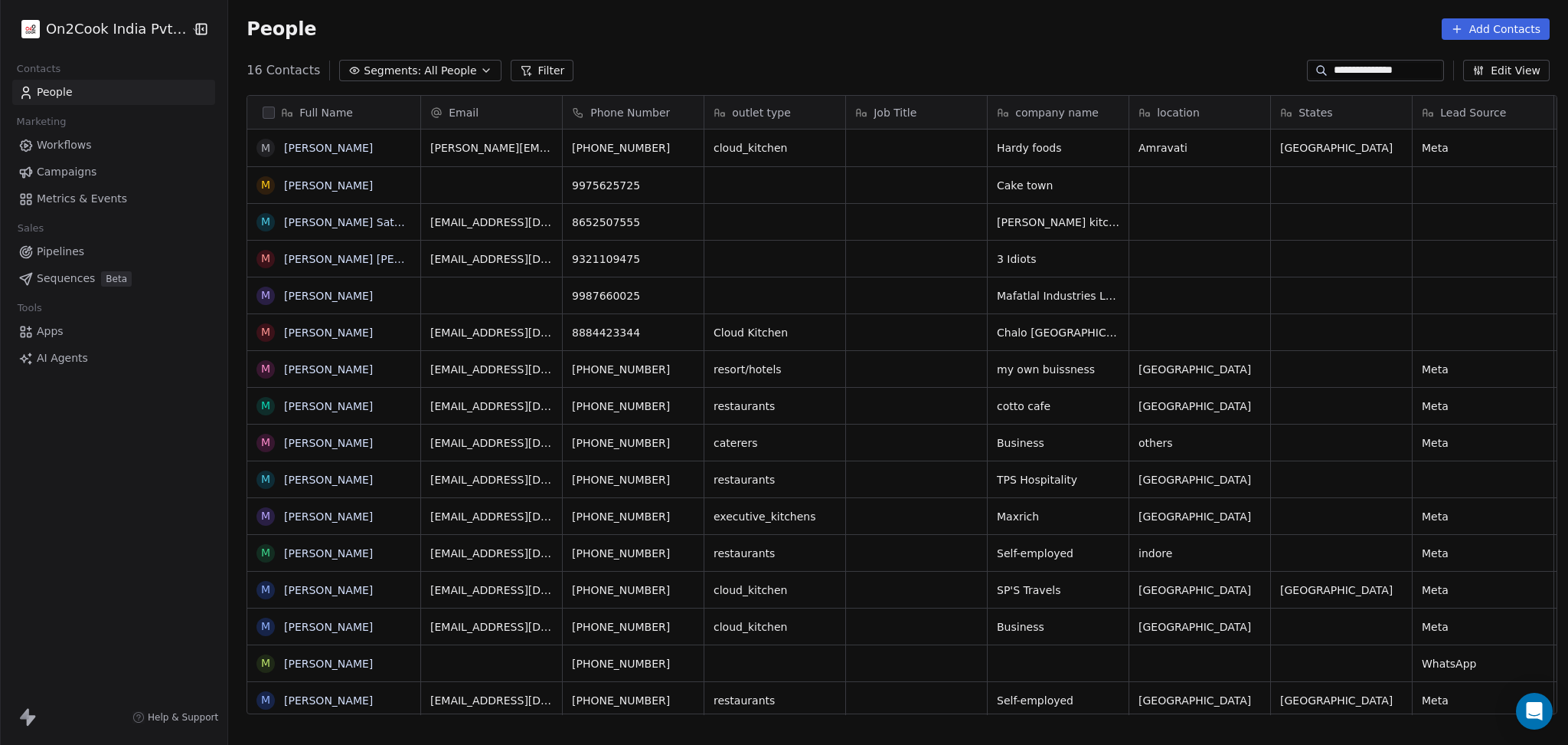
click at [1345, 66] on input "**********" at bounding box center [1388, 70] width 107 height 15
paste input
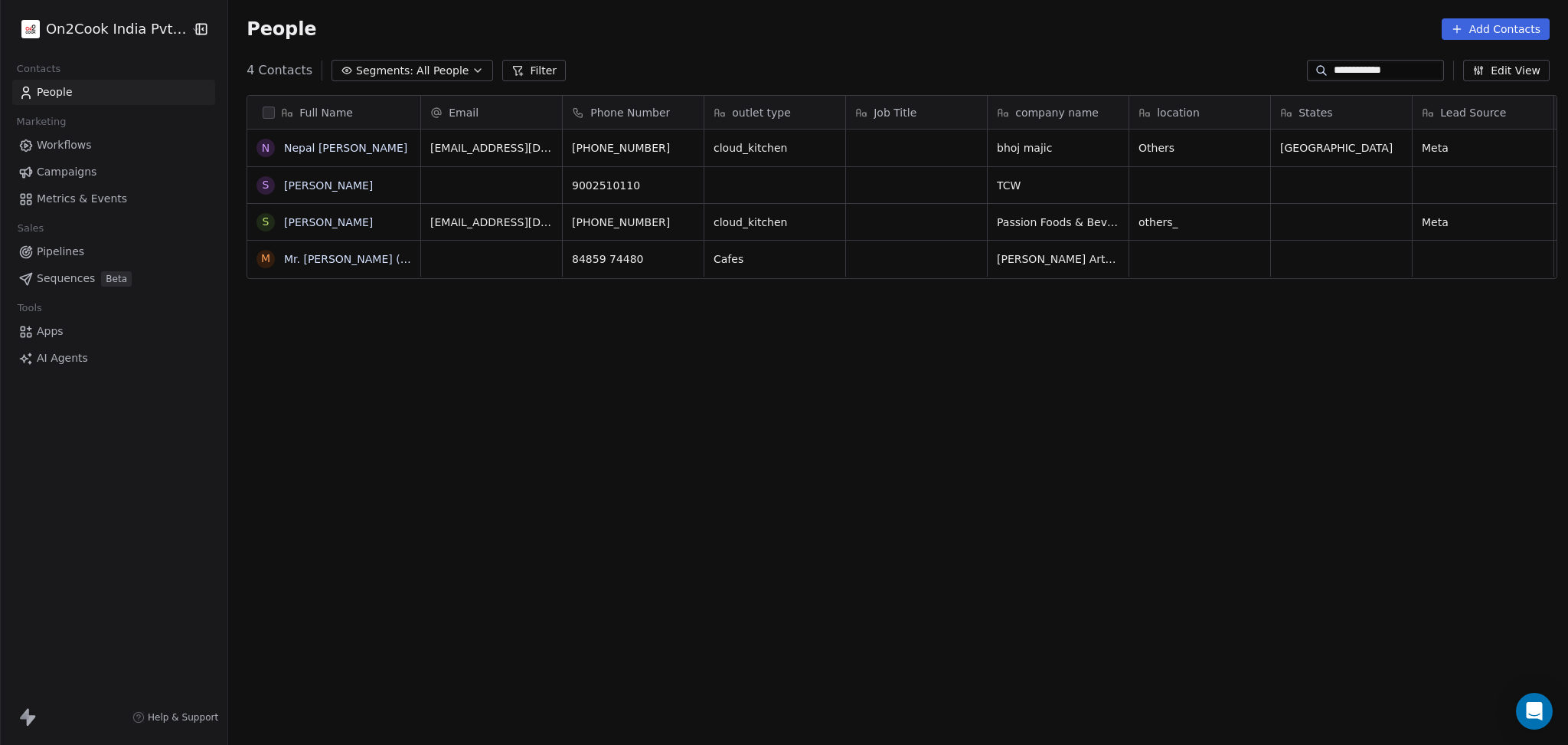
scroll to position [640, 1331]
type input "**********"
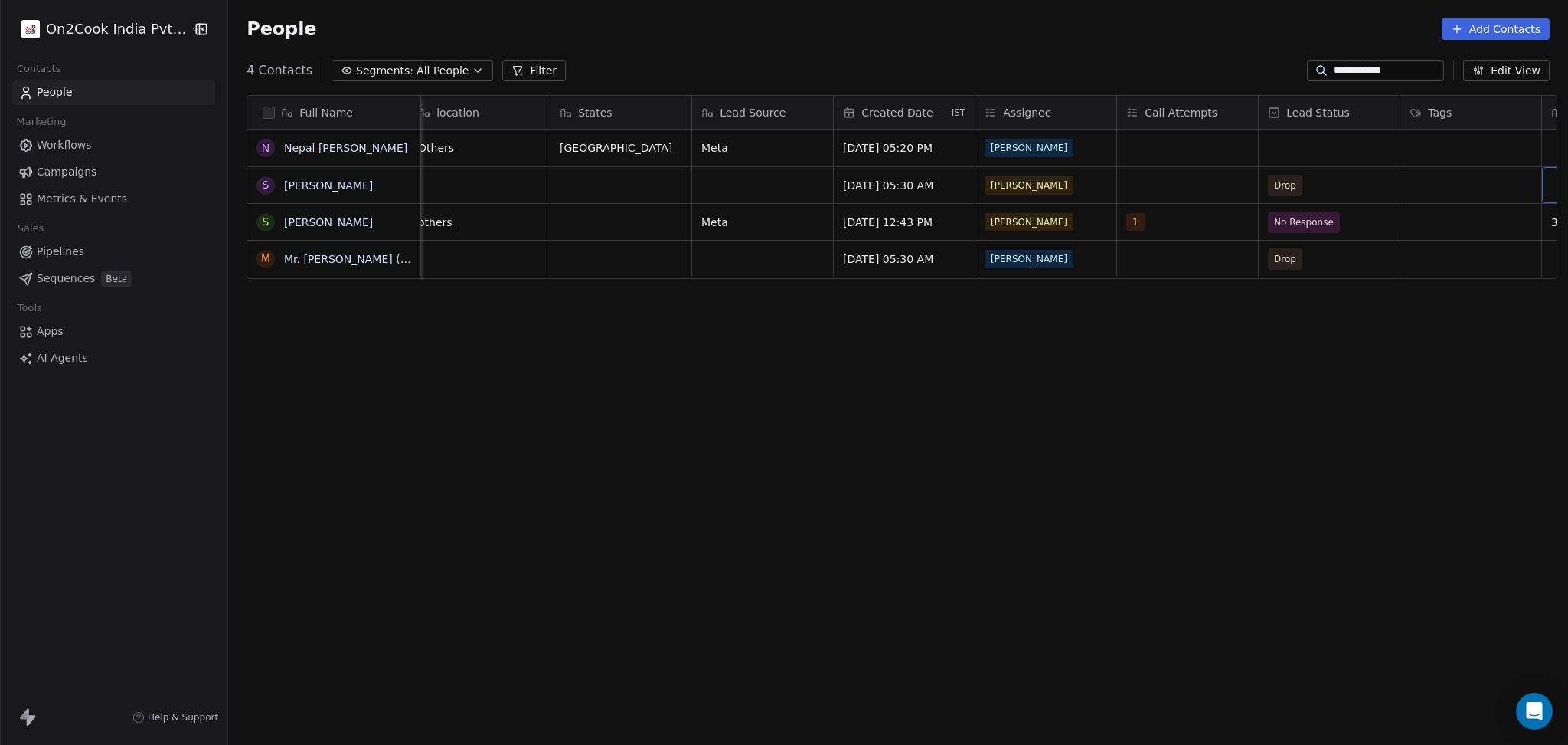
scroll to position [0, 863]
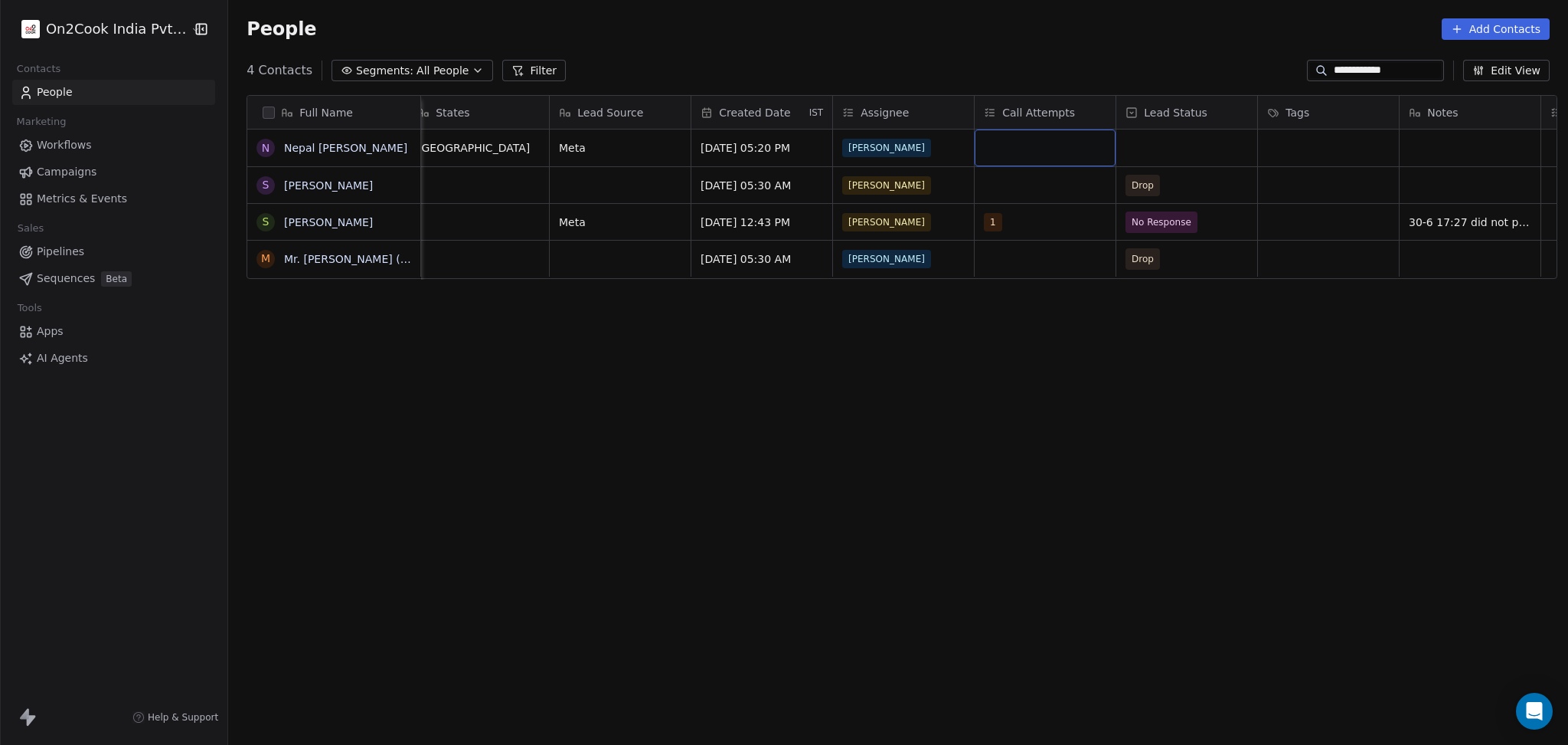
click at [1059, 151] on div "grid" at bounding box center [1045, 147] width 141 height 37
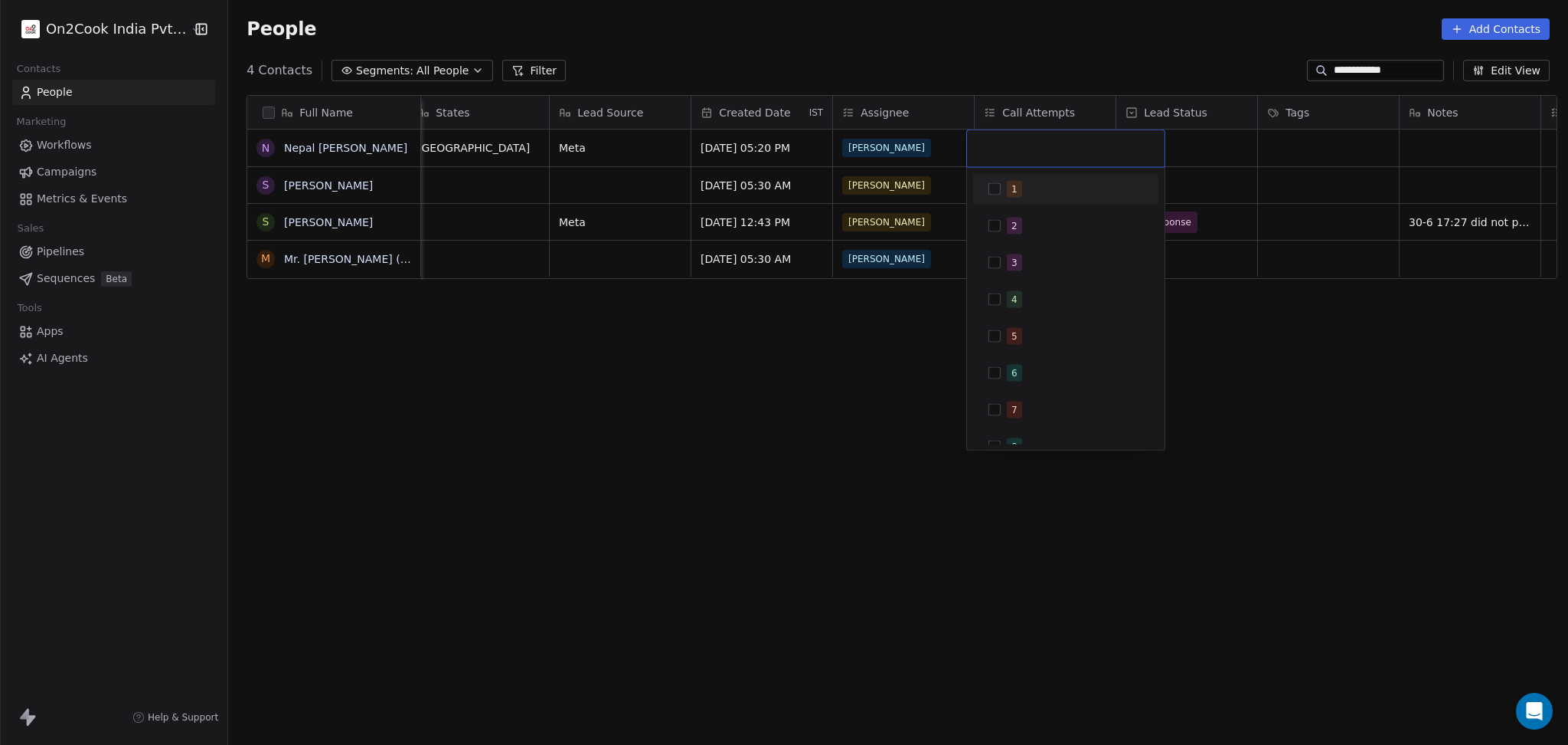
click at [1044, 190] on div "1" at bounding box center [1075, 189] width 137 height 17
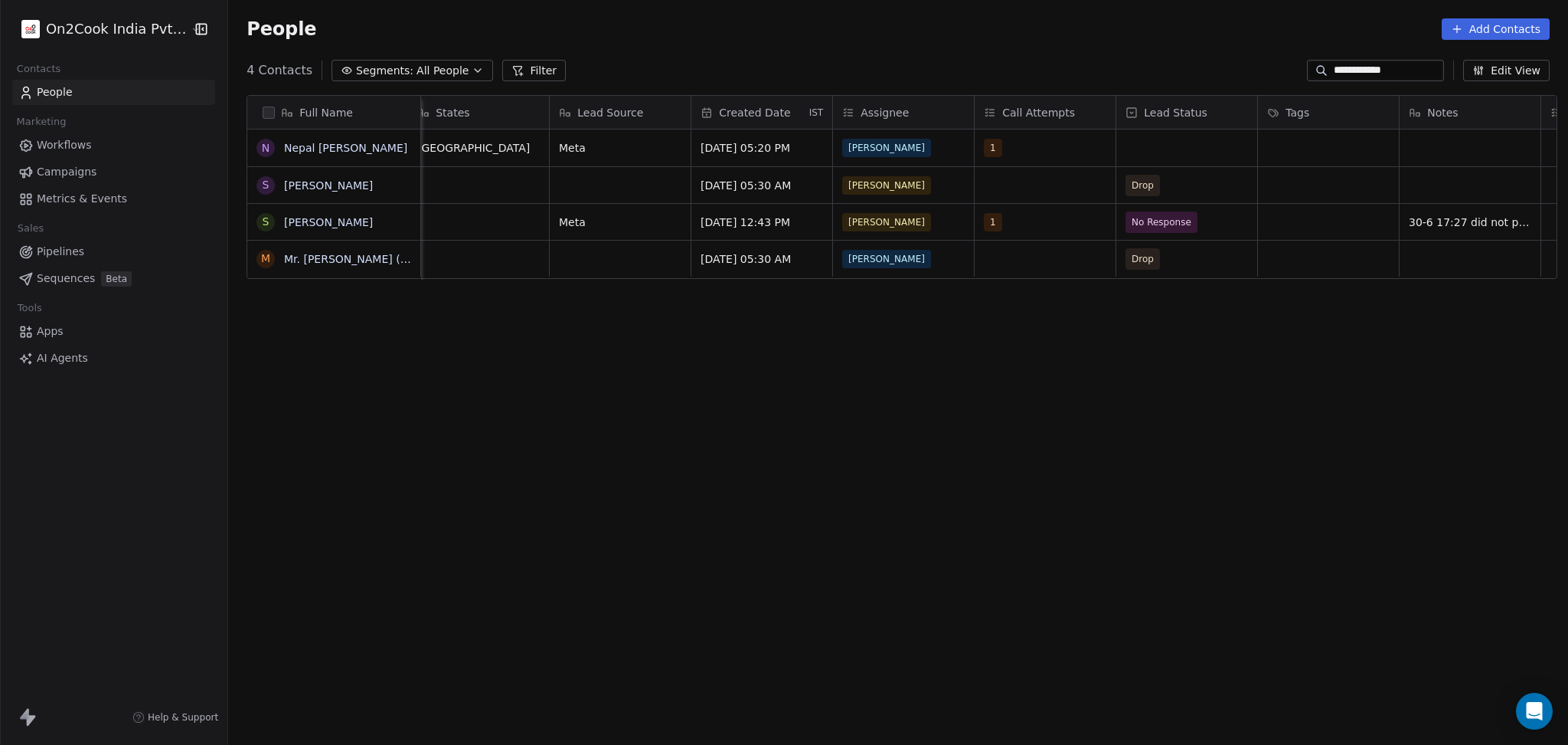
click at [1344, 183] on html "**********" at bounding box center [784, 372] width 1568 height 745
click at [1156, 142] on div "grid" at bounding box center [1187, 147] width 141 height 37
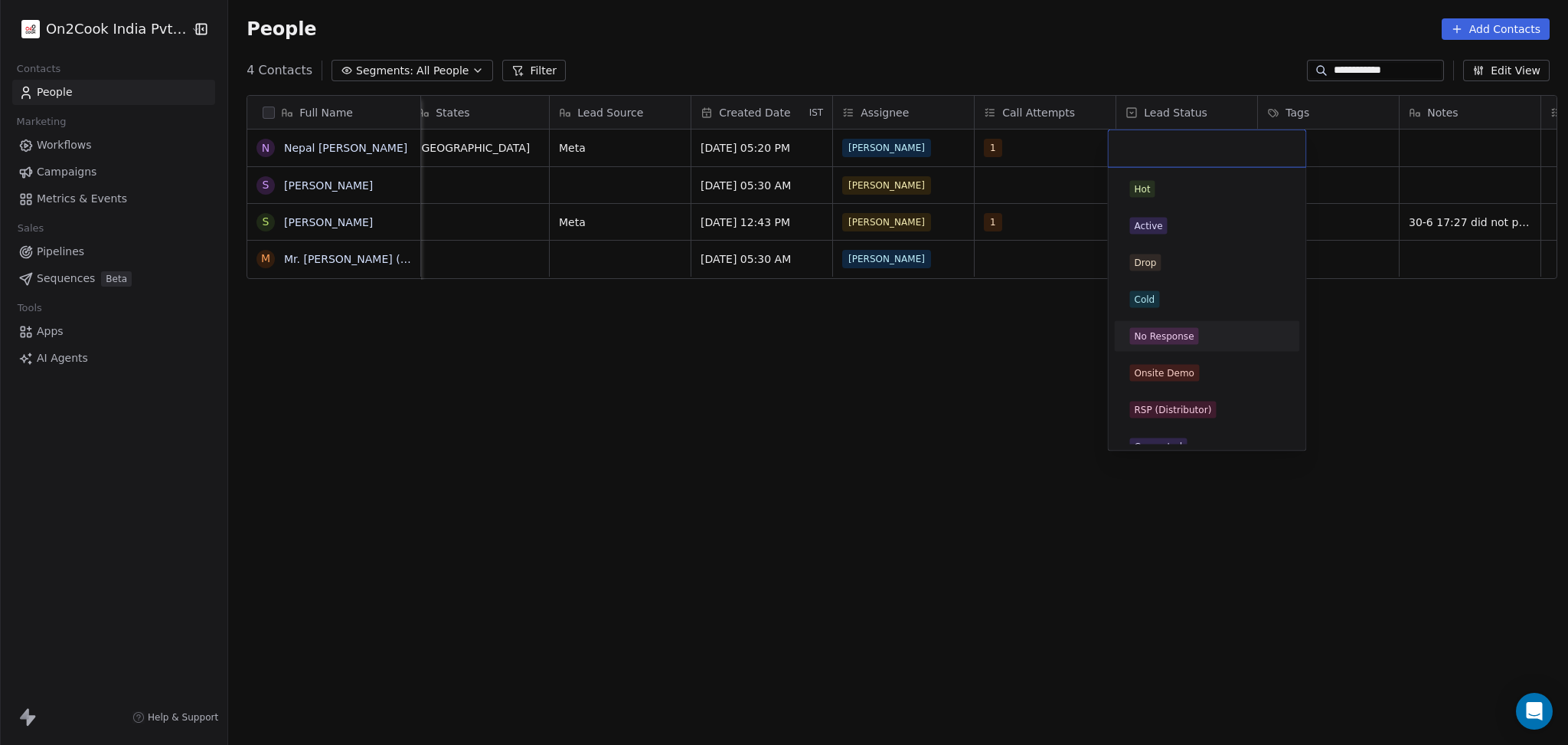
click at [1193, 338] on span "No Response" at bounding box center [1164, 336] width 69 height 17
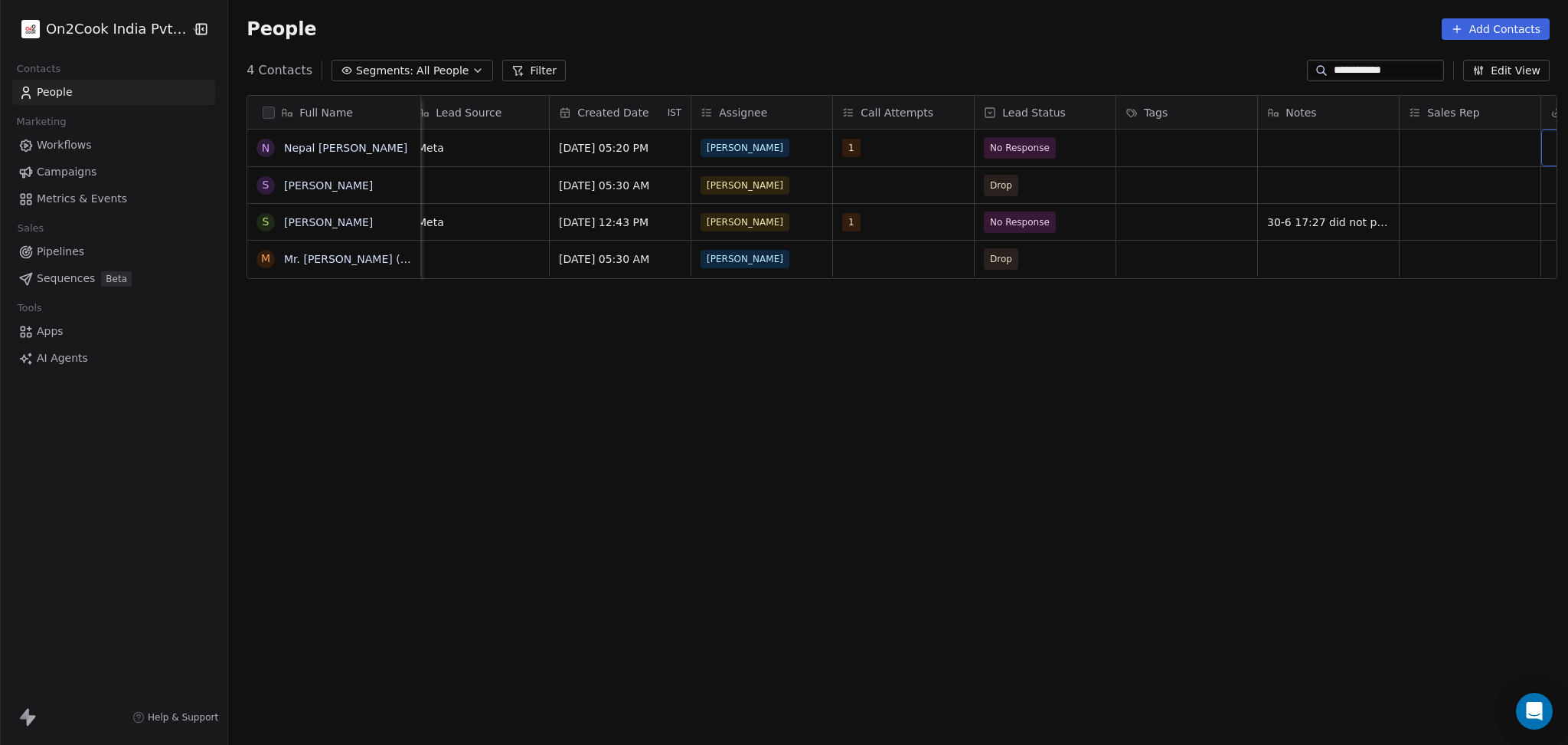
scroll to position [0, 1145]
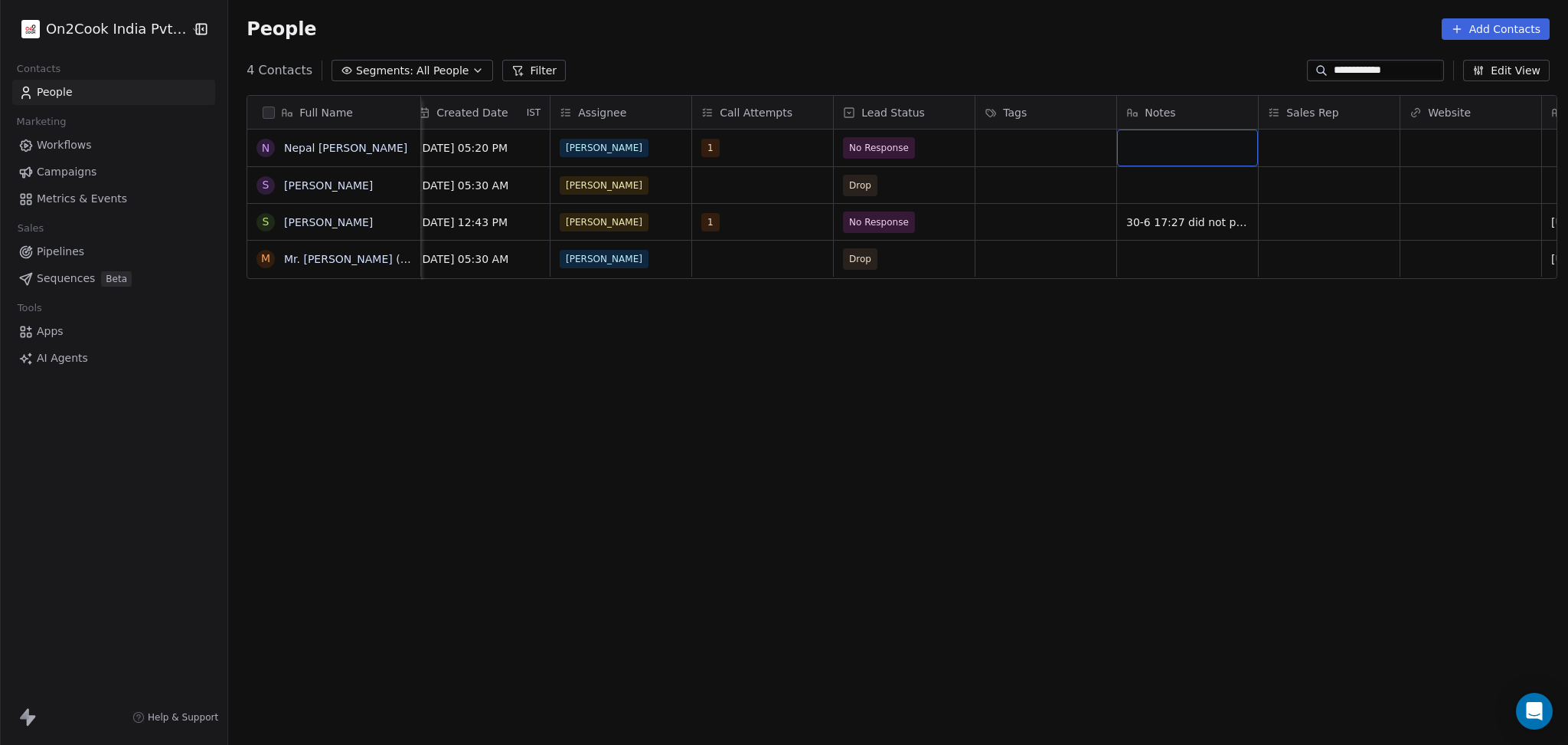
click at [1201, 151] on div "grid" at bounding box center [1187, 147] width 141 height 37
type textarea "**********"
click at [1419, 184] on html "**********" at bounding box center [784, 372] width 1568 height 745
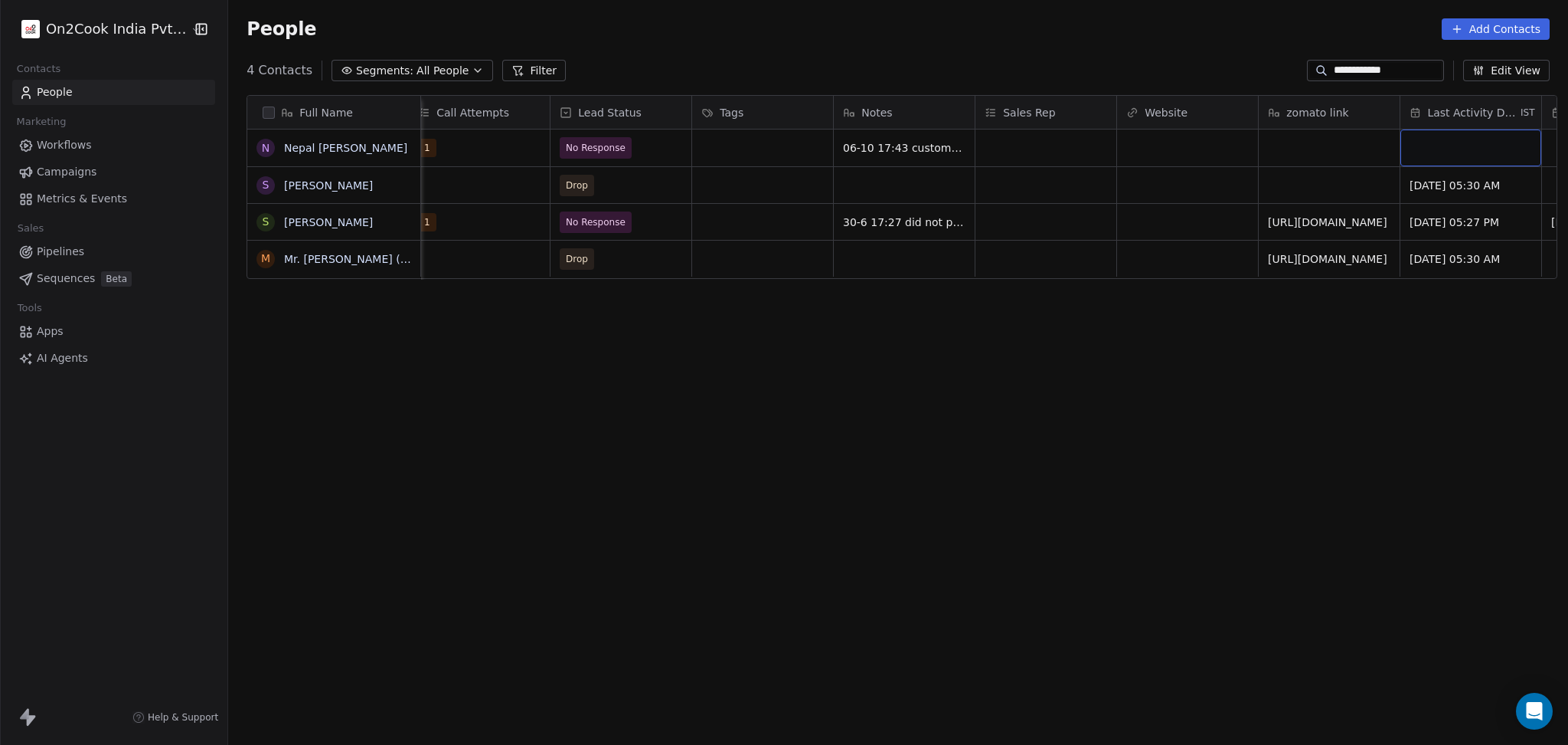
scroll to position [0, 1571]
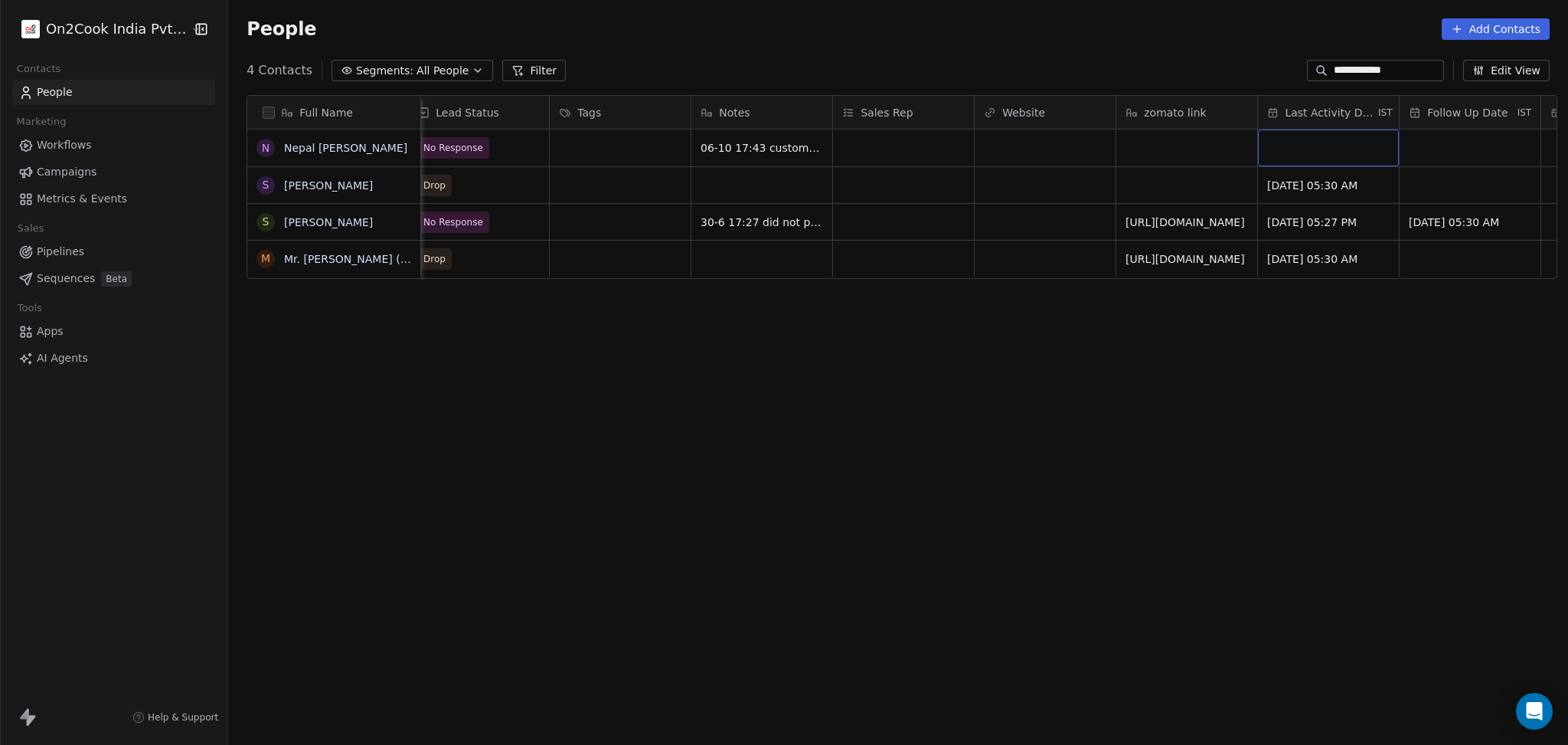
click at [1314, 144] on div "grid" at bounding box center [1328, 147] width 141 height 37
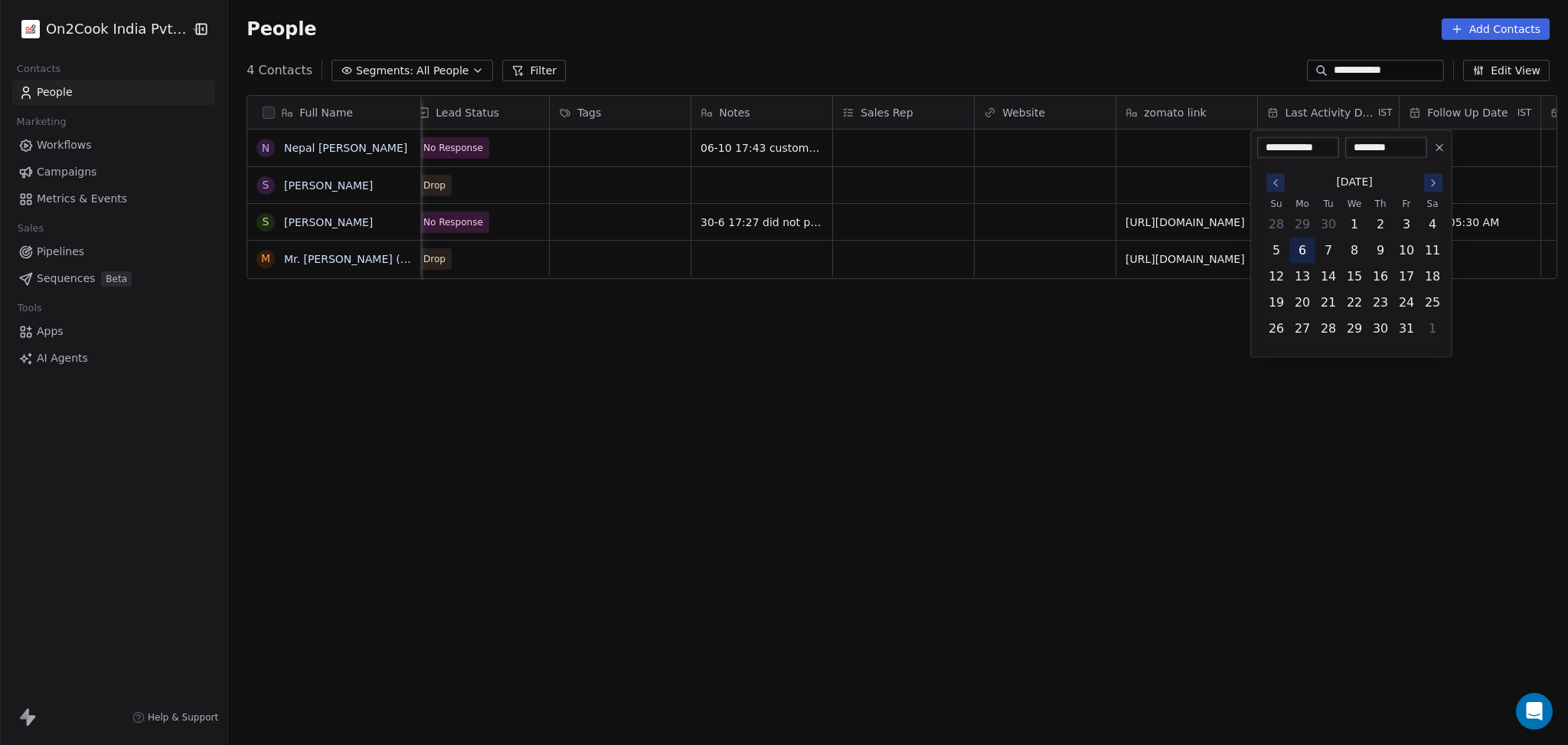
click at [1299, 253] on button "6" at bounding box center [1302, 251] width 24 height 24
click at [1131, 311] on html "**********" at bounding box center [784, 372] width 1568 height 745
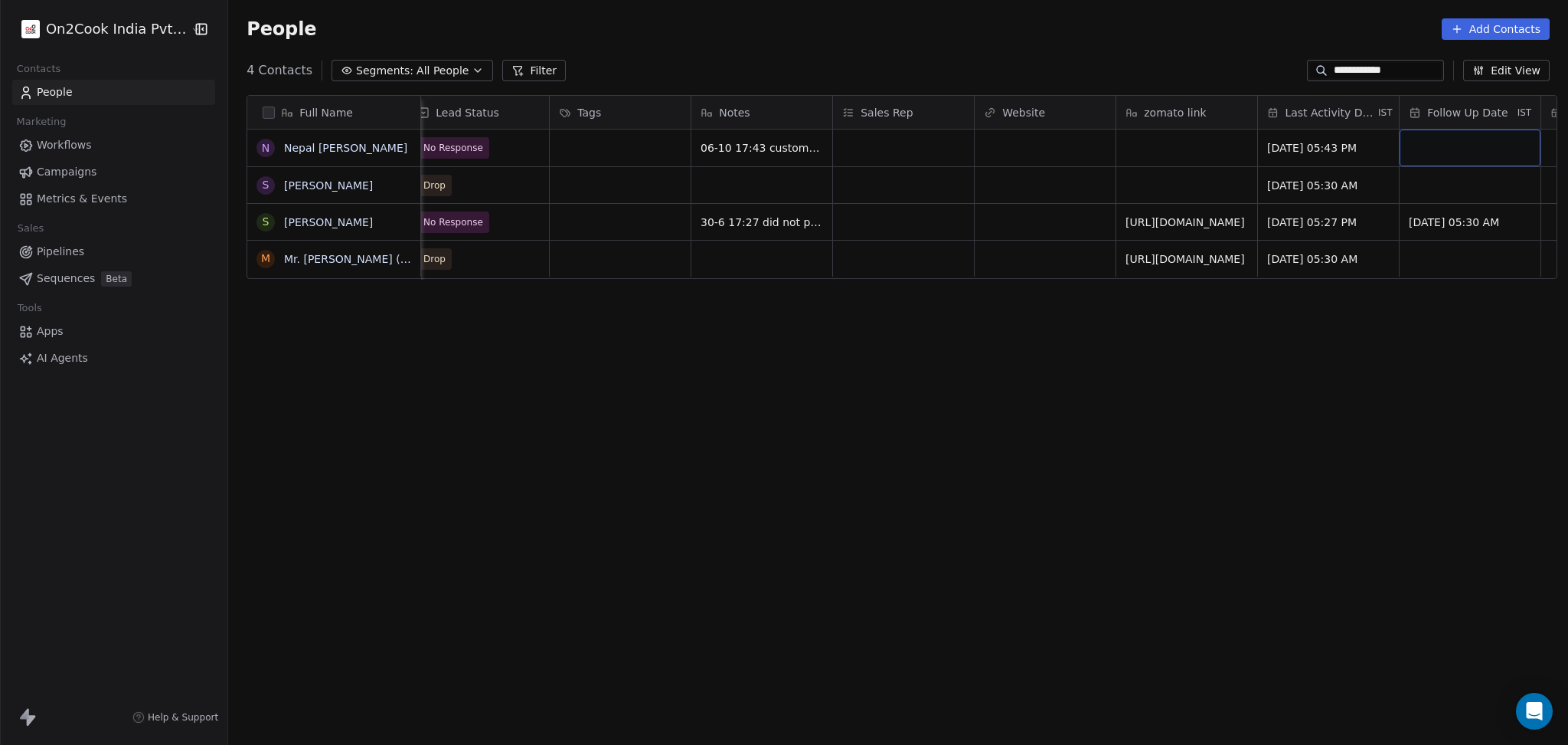
click at [1427, 146] on div "grid" at bounding box center [1470, 147] width 141 height 37
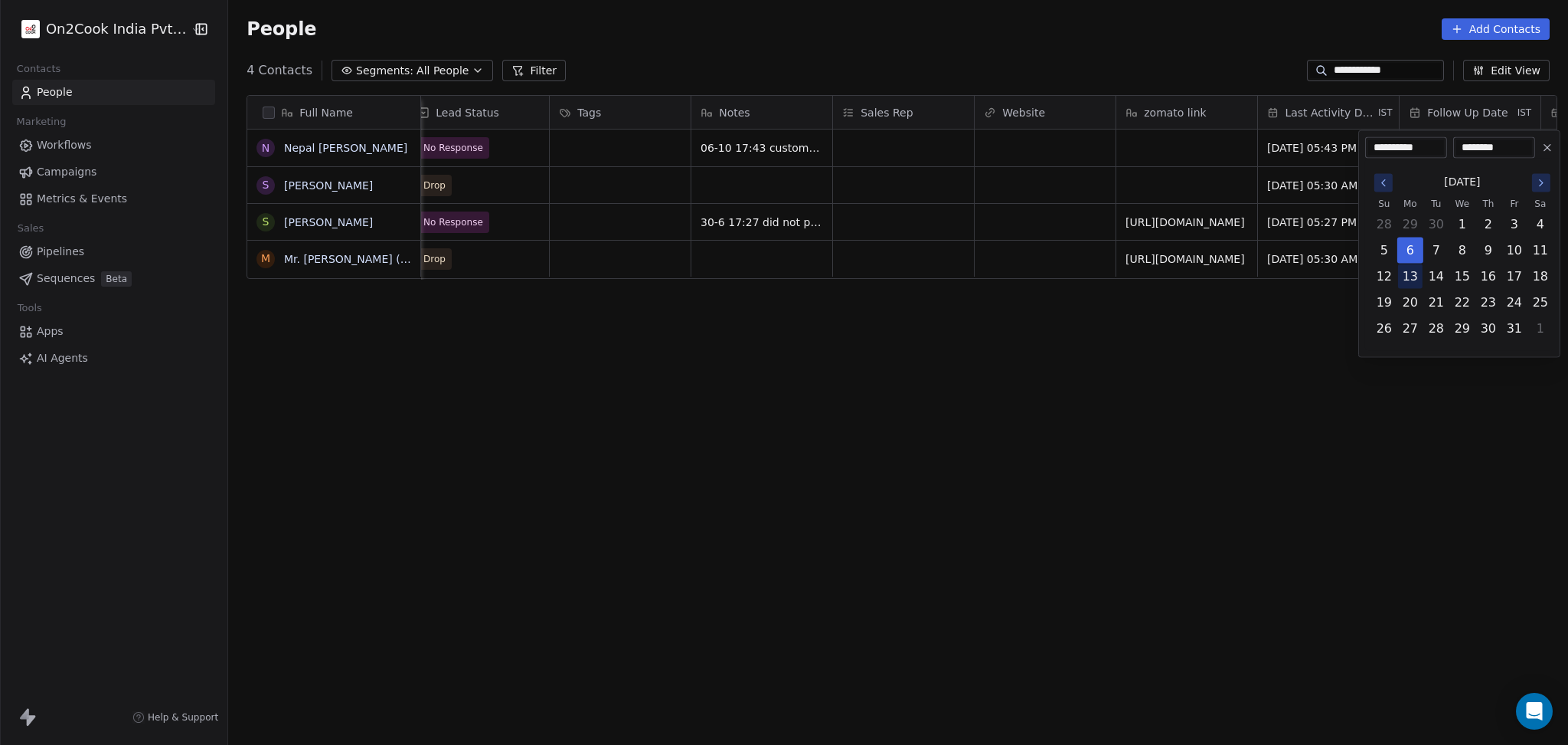
click at [1406, 284] on button "13" at bounding box center [1410, 277] width 24 height 24
type input "**********"
click at [1069, 325] on html "**********" at bounding box center [784, 372] width 1568 height 745
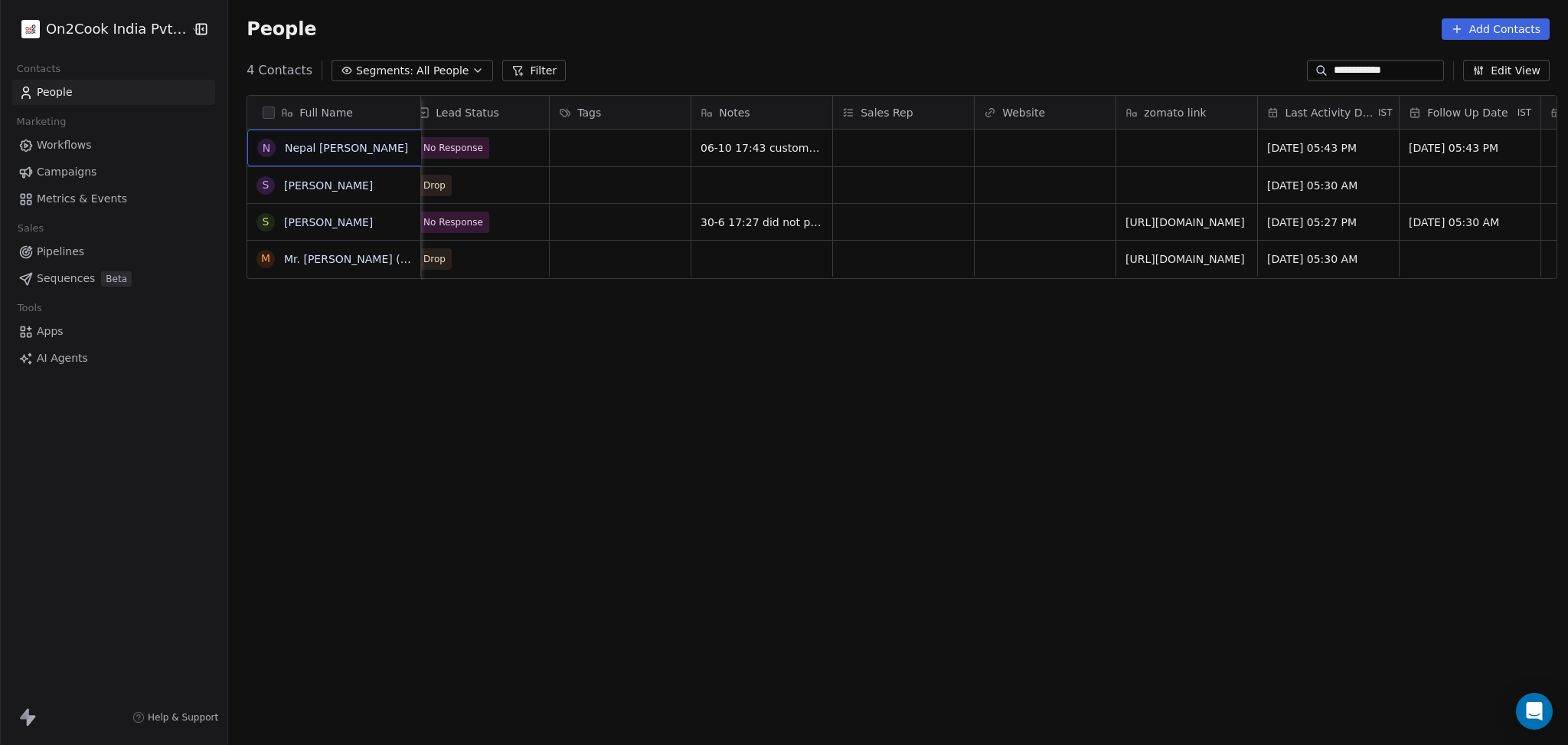
scroll to position [0, 0]
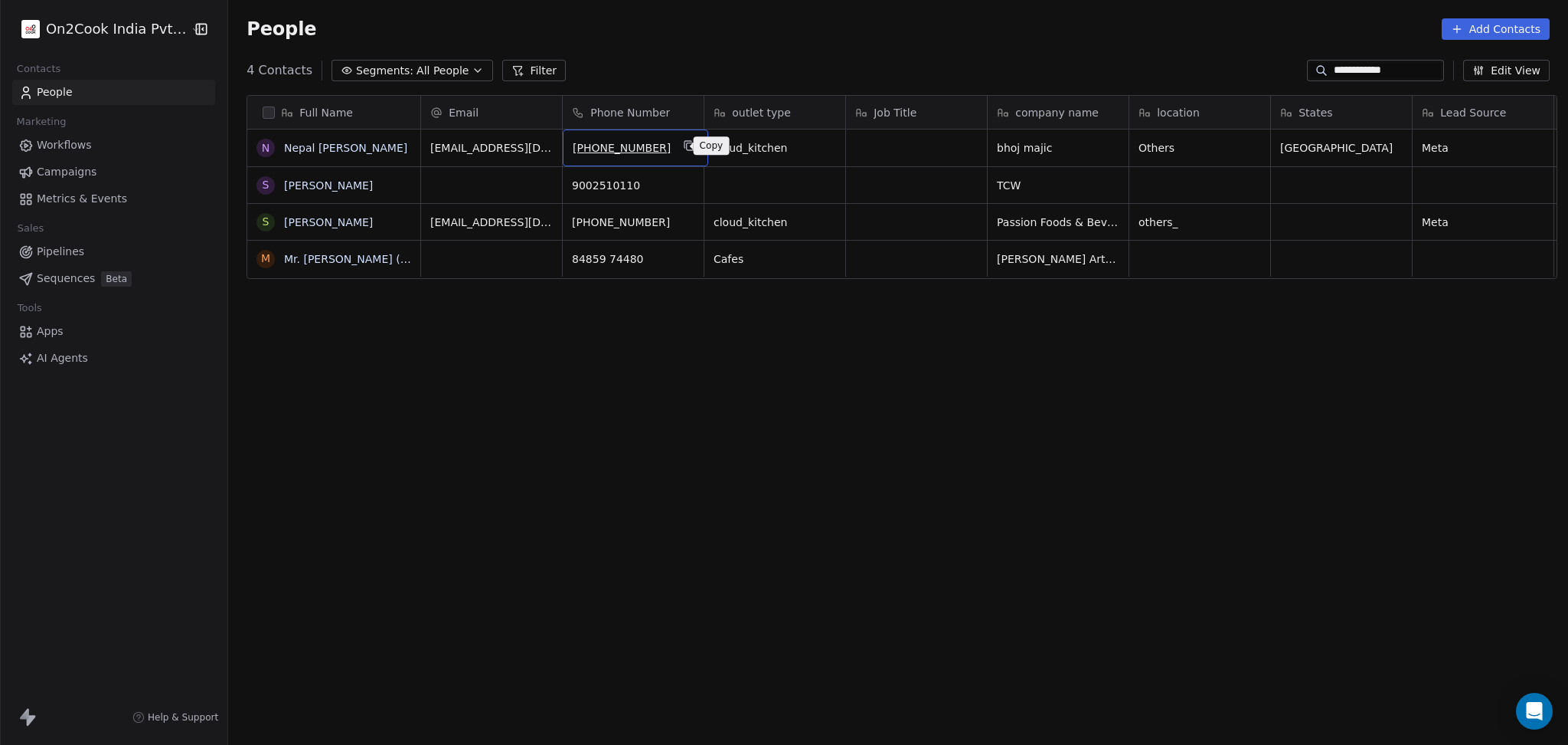
click at [683, 145] on icon "grid" at bounding box center [688, 145] width 12 height 12
click at [1368, 71] on input "**********" at bounding box center [1388, 70] width 107 height 15
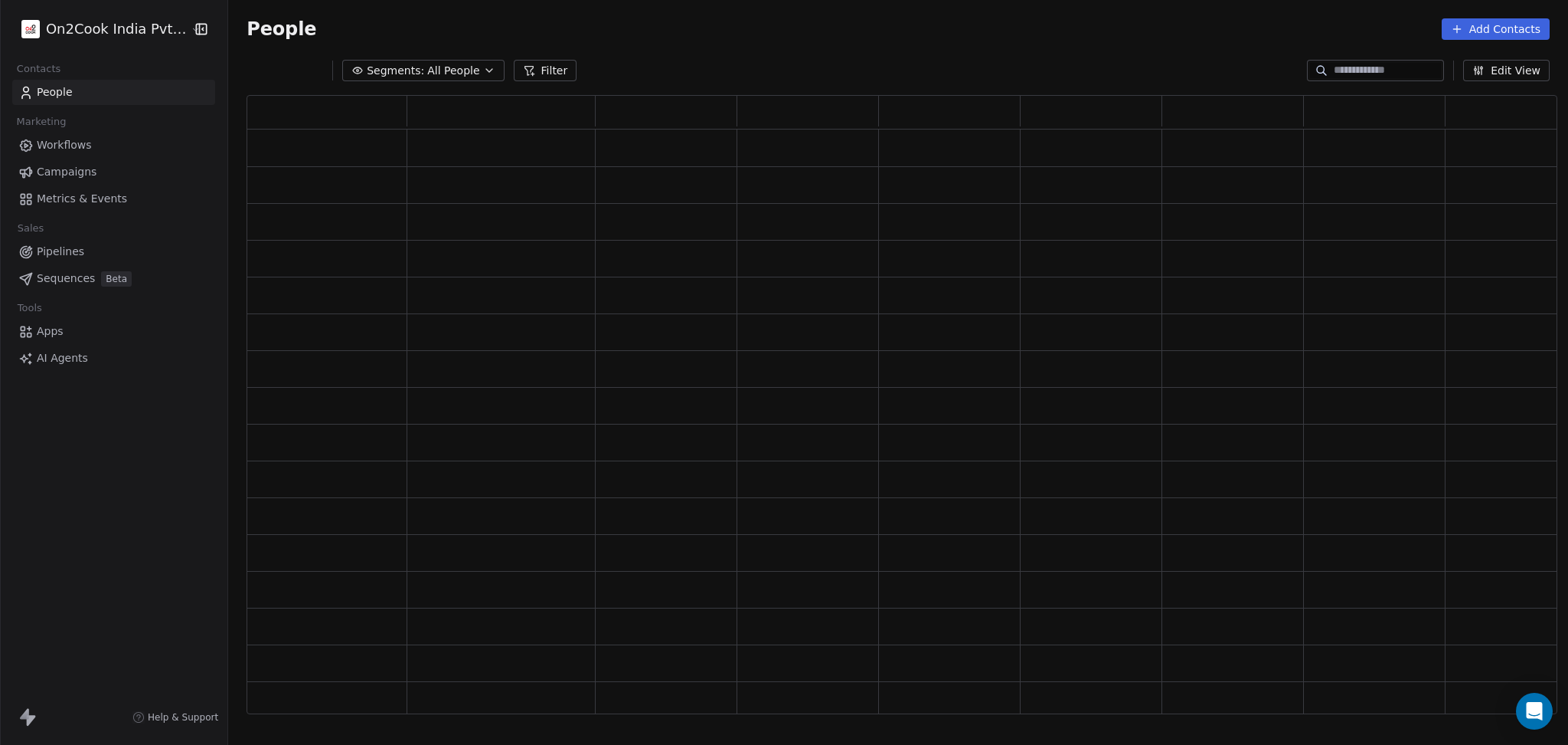
scroll to position [603, 1295]
click at [1106, 310] on div "grid" at bounding box center [1092, 295] width 141 height 36
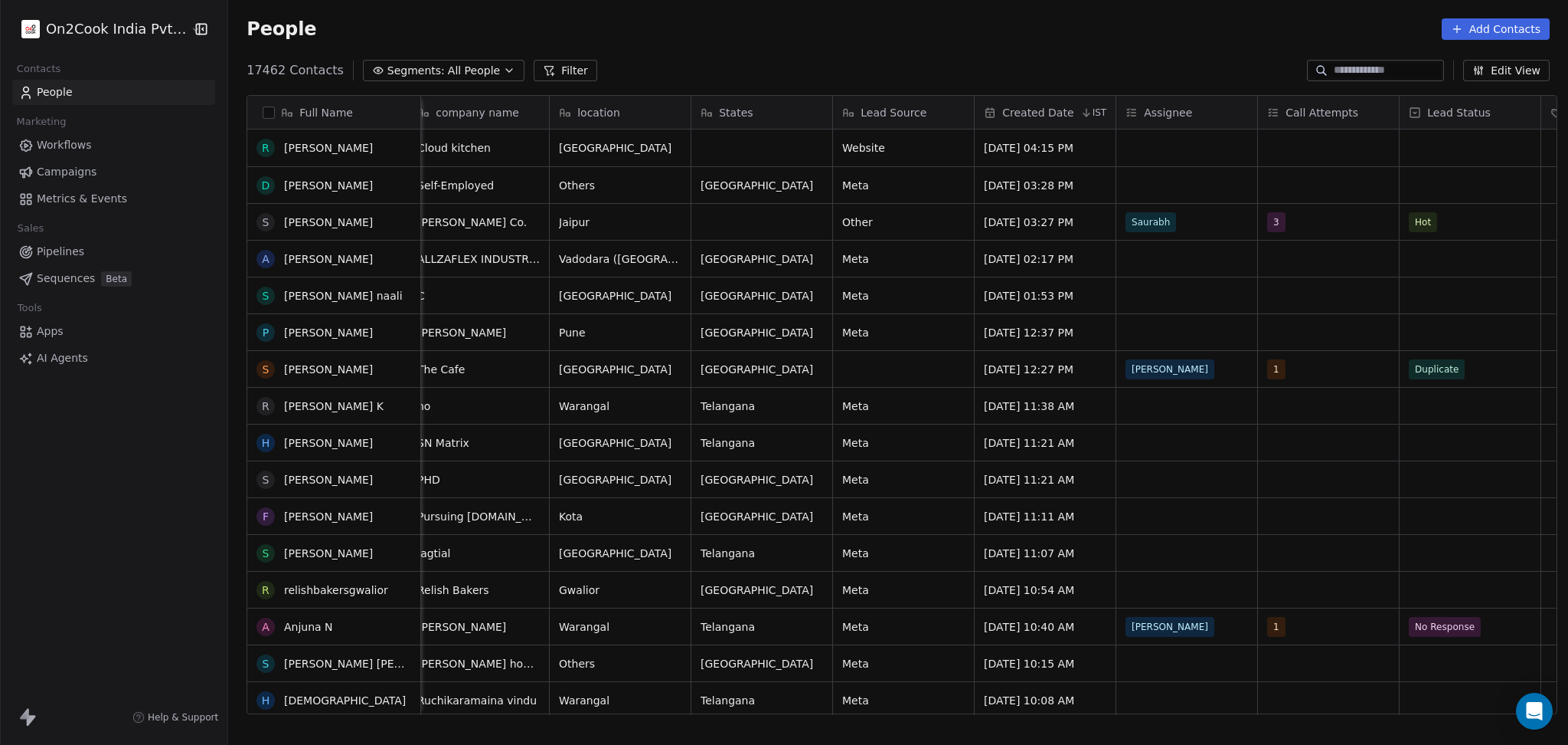
scroll to position [613, 0]
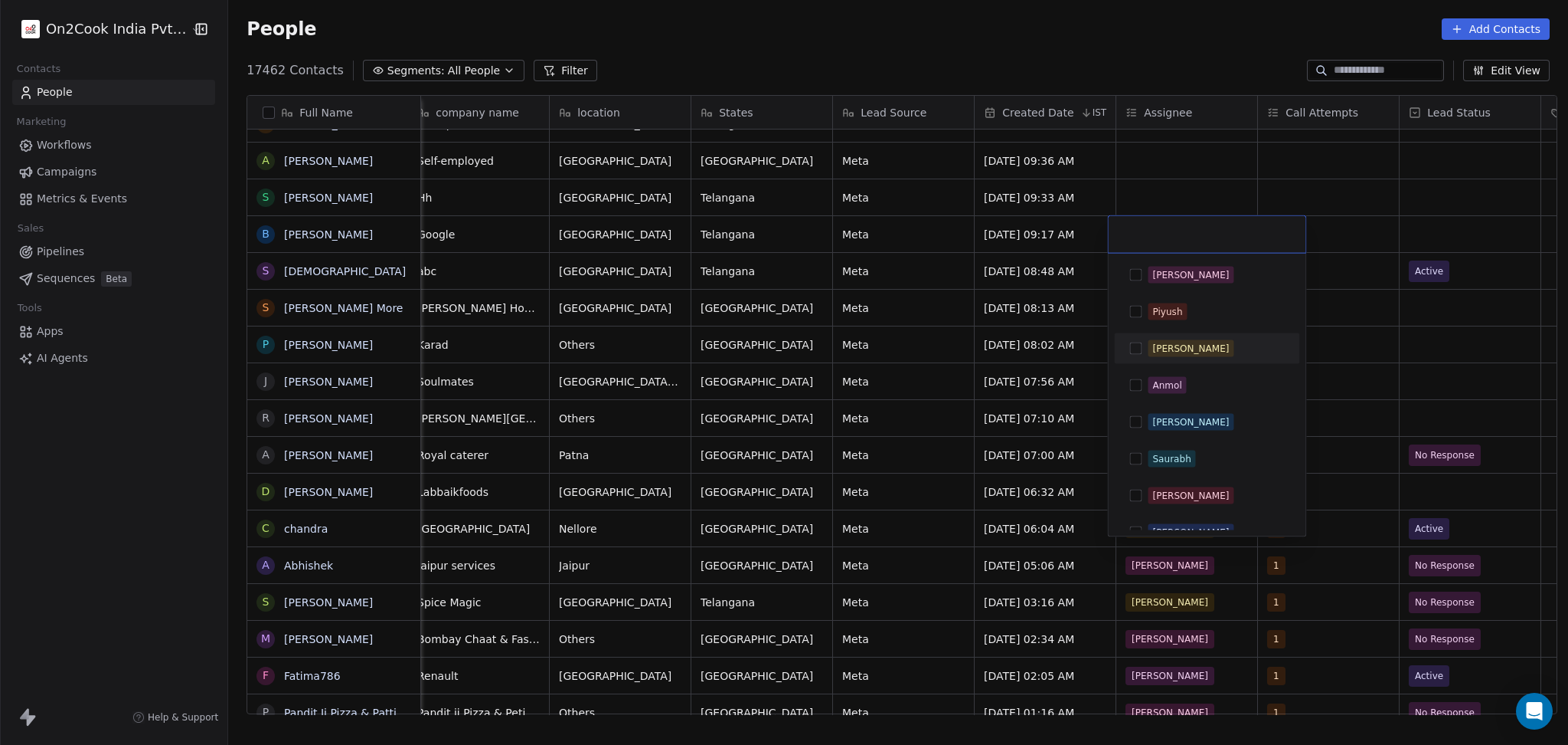
click at [1156, 342] on div "Madhuri" at bounding box center [1191, 348] width 76 height 14
click at [1417, 324] on html "On2Cook India Pvt. Ltd. Contacts People Marketing Workflows Campaigns Metrics &…" at bounding box center [784, 372] width 1568 height 745
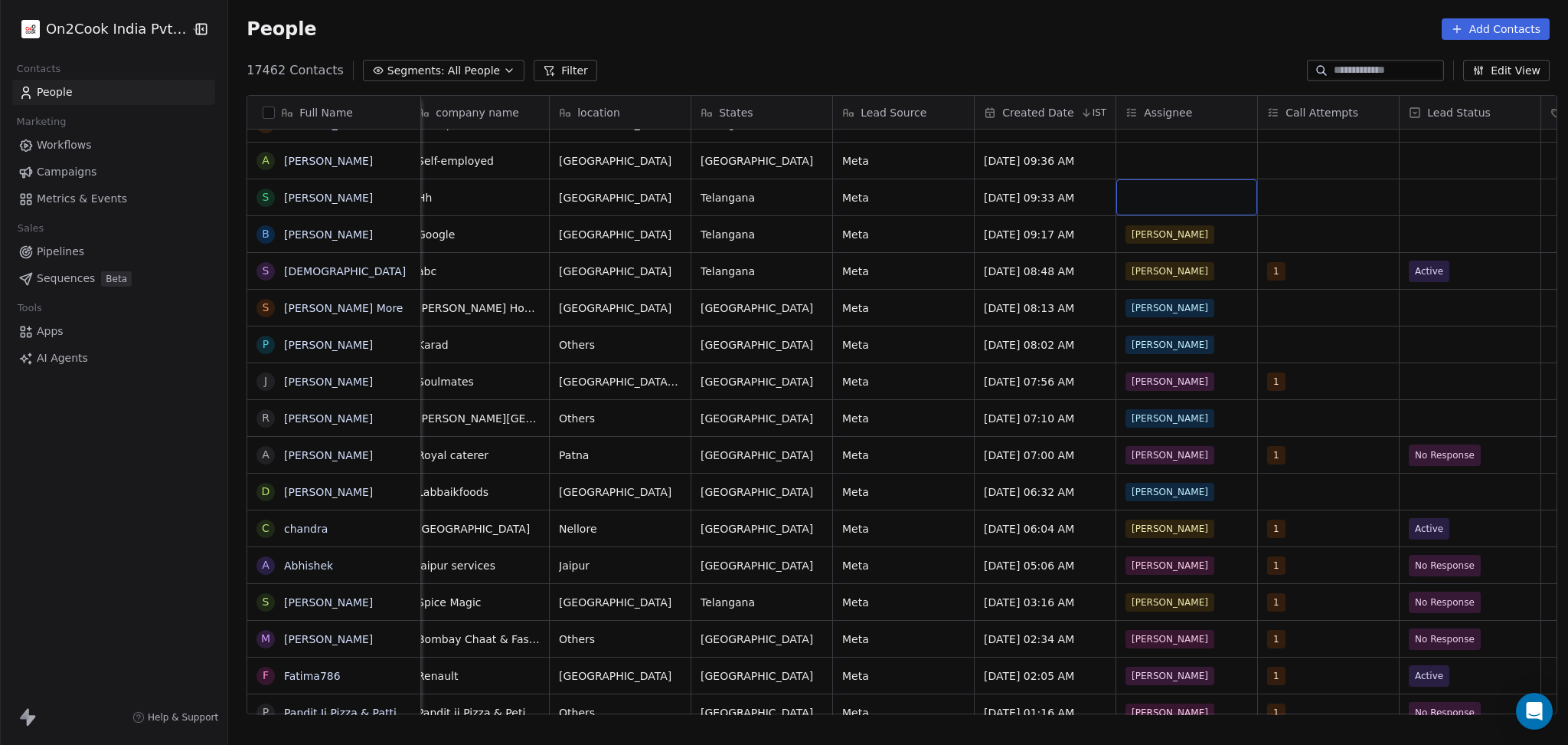
click at [1199, 179] on div "grid" at bounding box center [1187, 197] width 141 height 36
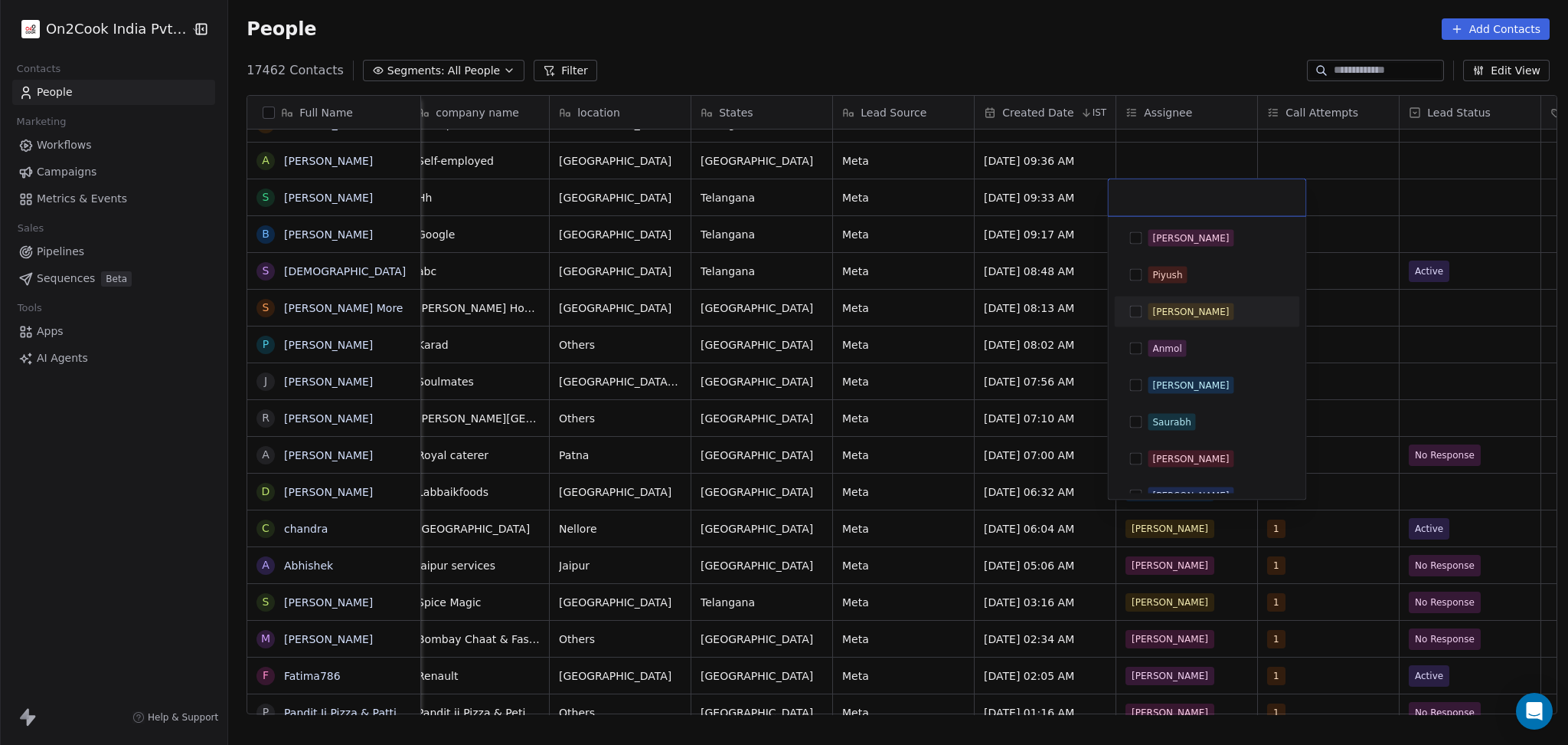
click at [1170, 291] on div "Salim Piyush Madhuri Anmol Ronit Saurabh Sapan Falguni Mary Ajay Ankit Rohit Sh…" at bounding box center [1207, 477] width 185 height 509
click at [1184, 303] on span "Madhuri" at bounding box center [1191, 312] width 86 height 17
click at [1403, 316] on html "On2Cook India Pvt. Ltd. Contacts People Marketing Workflows Campaigns Metrics &…" at bounding box center [784, 372] width 1568 height 745
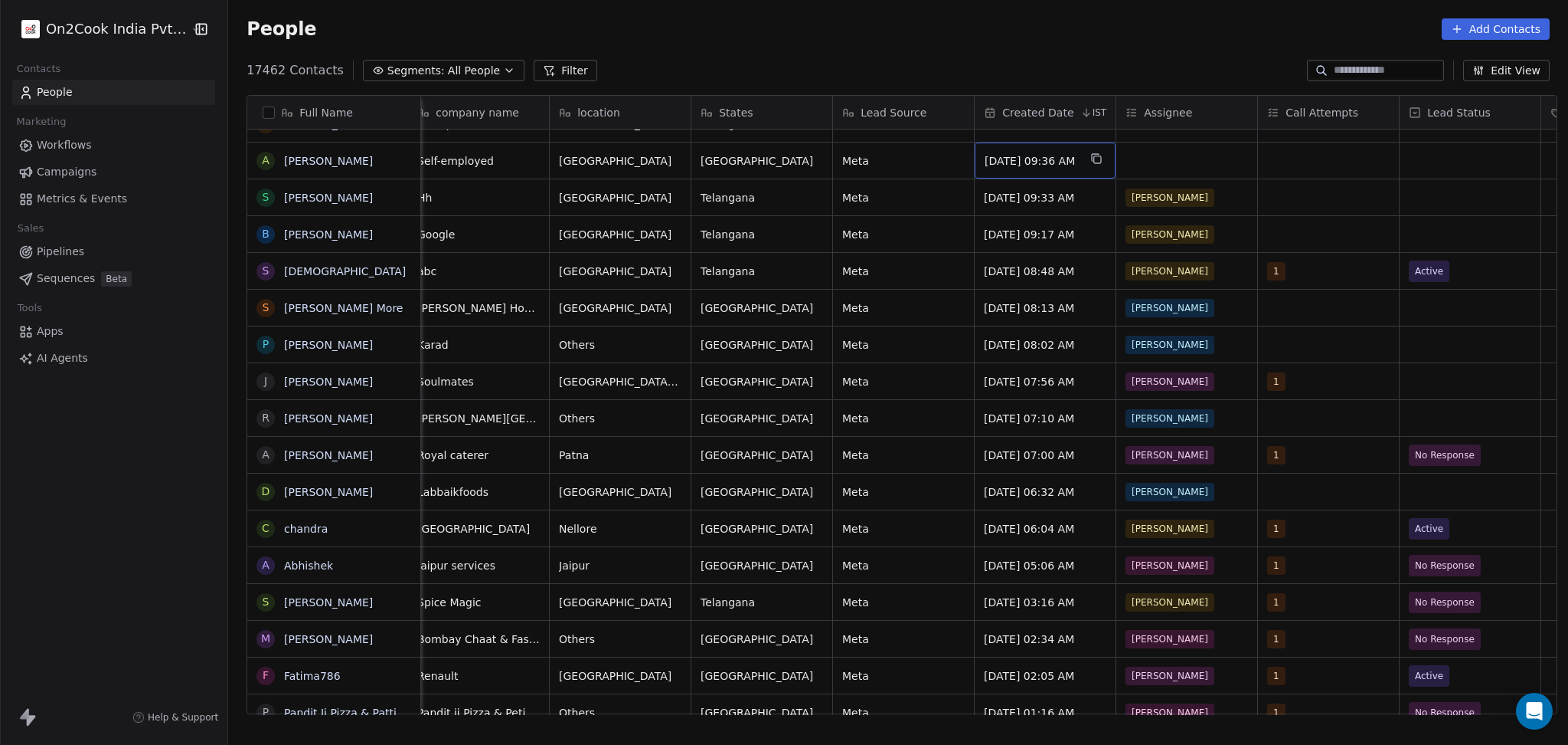
click at [1116, 148] on div "Oct 06, 2025 09:36 AM" at bounding box center [1045, 160] width 141 height 36
click at [1157, 156] on div "grid" at bounding box center [1187, 160] width 141 height 36
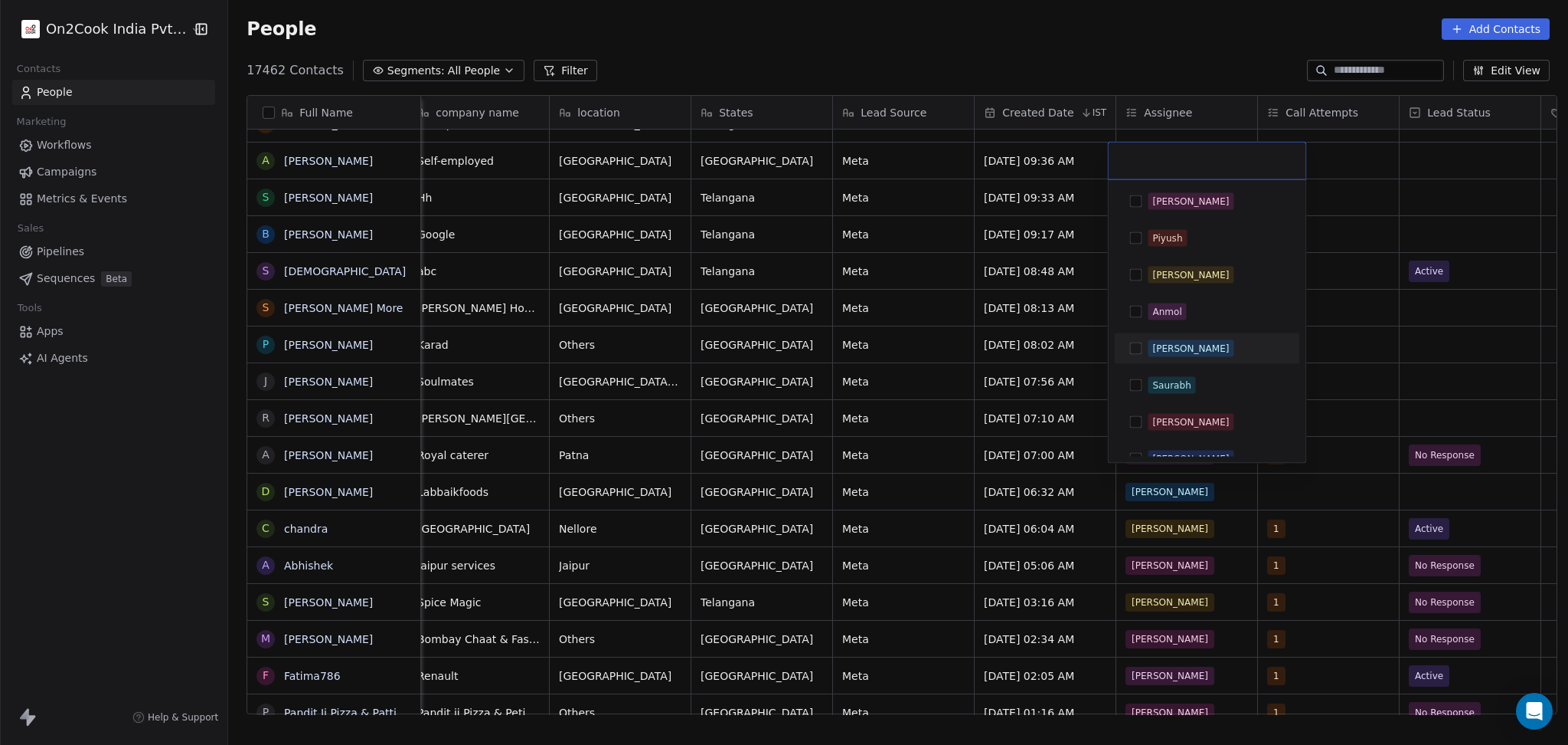
click at [1172, 353] on div "[PERSON_NAME]" at bounding box center [1191, 348] width 76 height 14
click at [1365, 222] on html "On2Cook India Pvt. Ltd. Contacts People Marketing Workflows Campaigns Metrics &…" at bounding box center [784, 372] width 1568 height 745
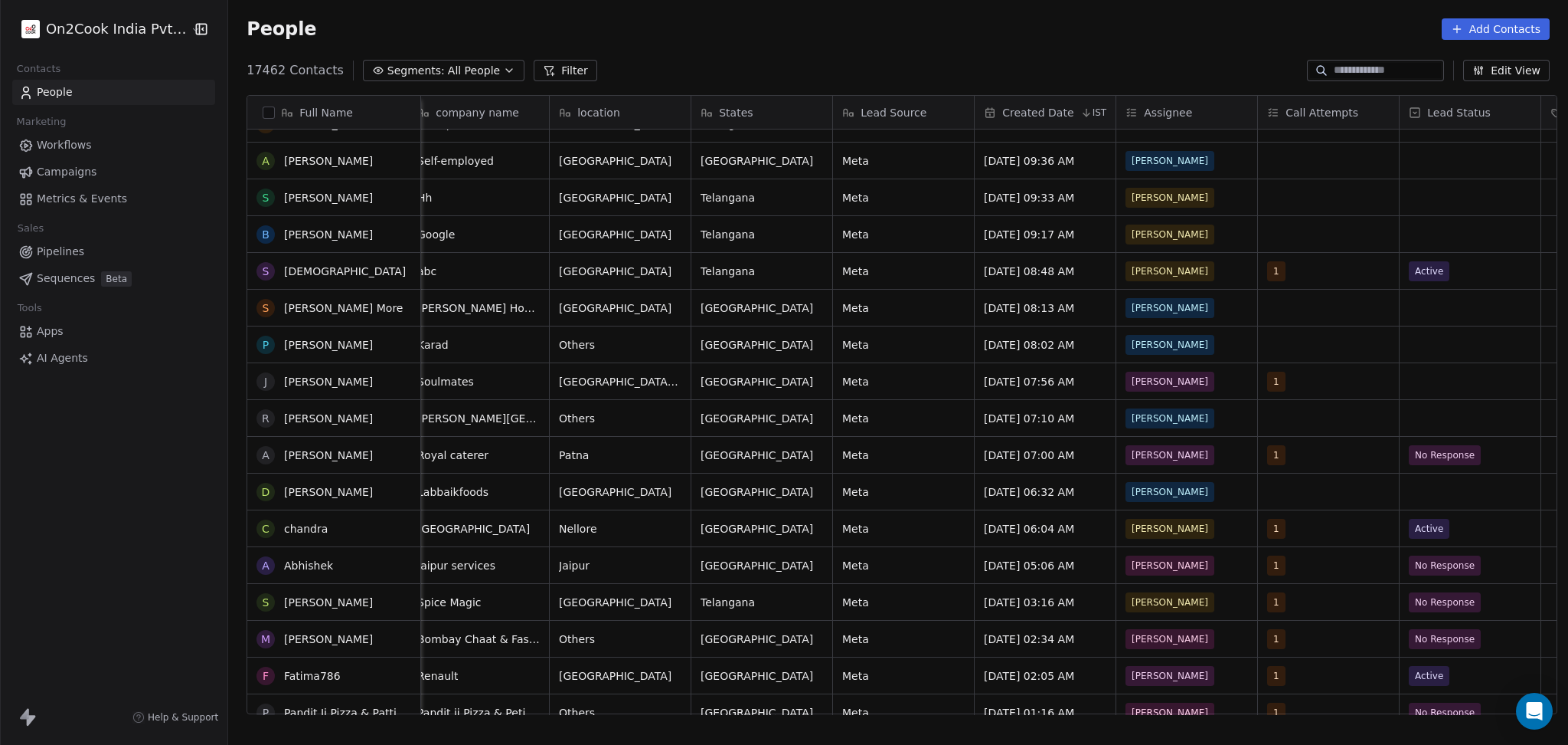
scroll to position [408, 0]
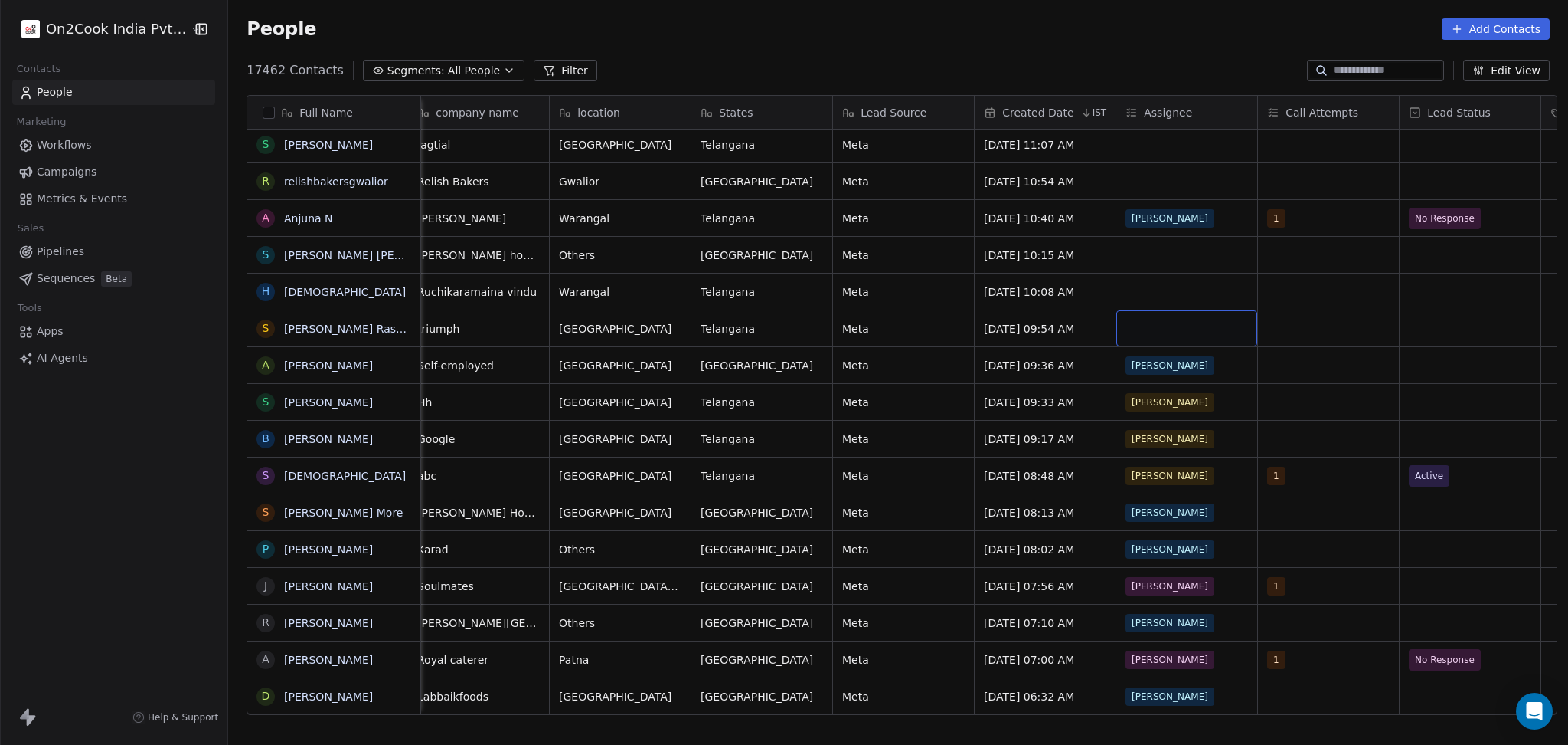
click at [1178, 325] on div "grid" at bounding box center [1187, 329] width 141 height 36
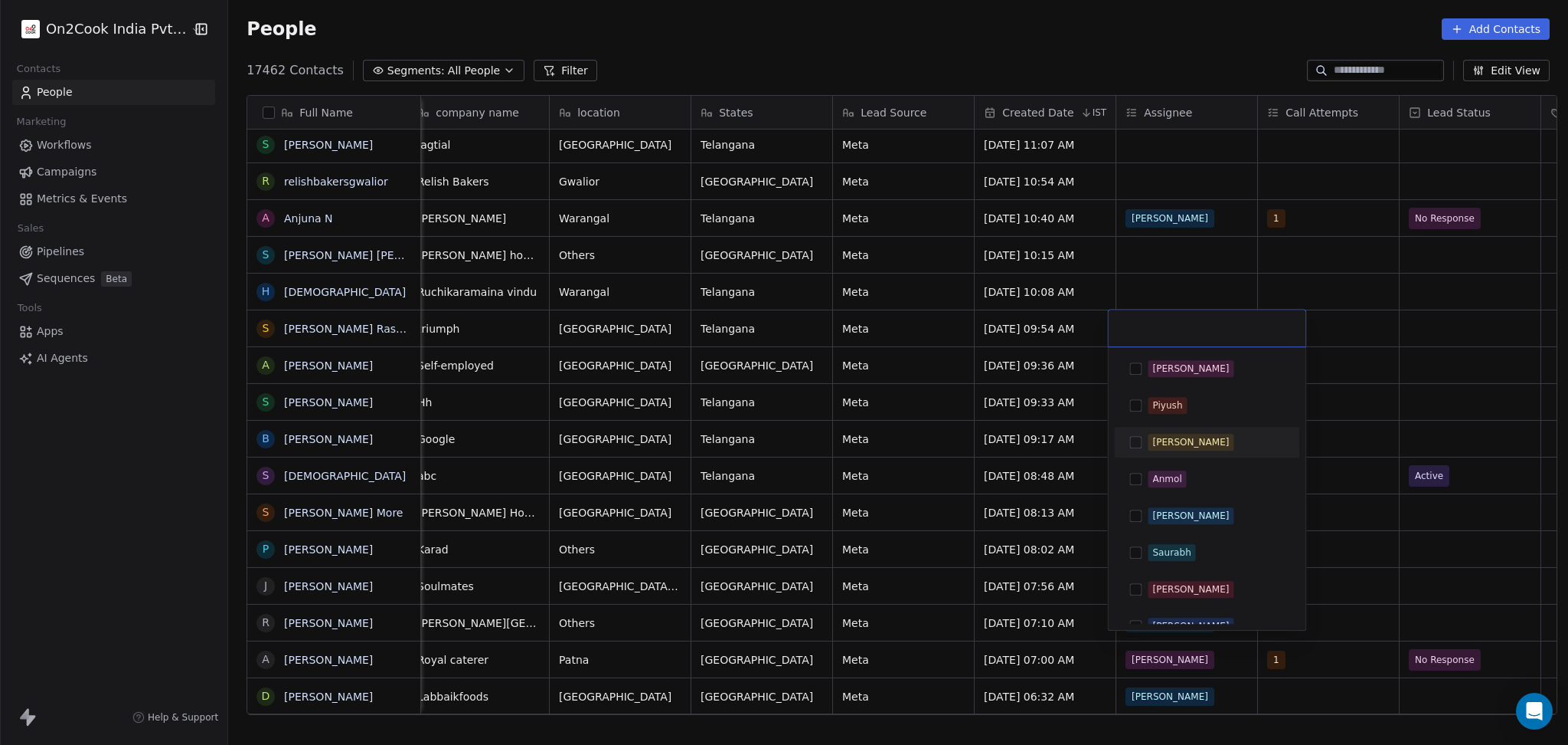
click at [1165, 453] on div "Madhuri" at bounding box center [1206, 442] width 173 height 24
drag, startPoint x: 1380, startPoint y: 366, endPoint x: 1114, endPoint y: 296, distance: 275.1
click at [1376, 366] on html "On2Cook India Pvt. Ltd. Contacts People Marketing Workflows Campaigns Metrics &…" at bounding box center [784, 372] width 1568 height 745
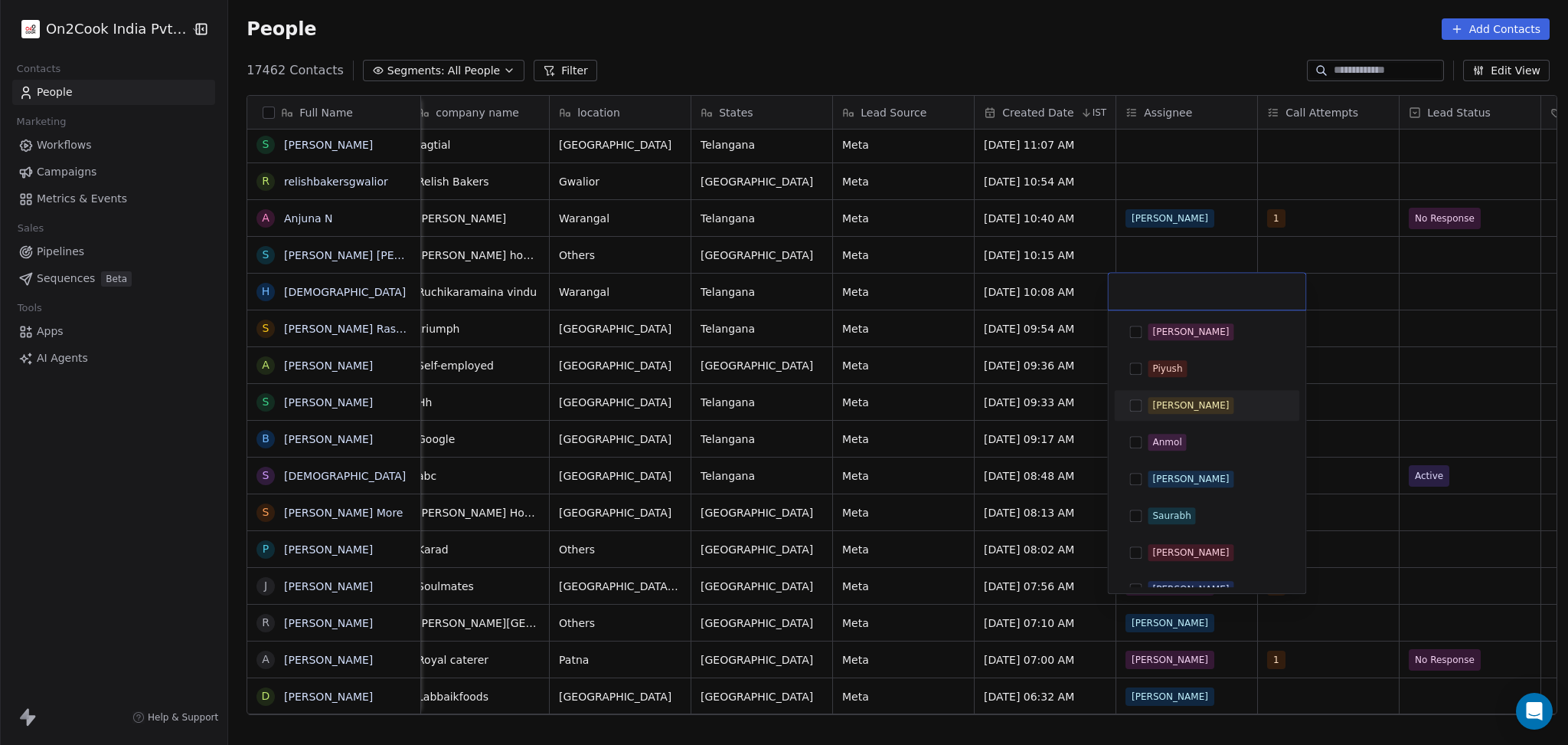
drag, startPoint x: 1166, startPoint y: 416, endPoint x: 1354, endPoint y: 367, distance: 194.3
click at [1168, 416] on div "Madhuri" at bounding box center [1206, 405] width 173 height 24
click at [1378, 357] on html "On2Cook India Pvt. Ltd. Contacts People Marketing Workflows Campaigns Metrics &…" at bounding box center [784, 372] width 1568 height 745
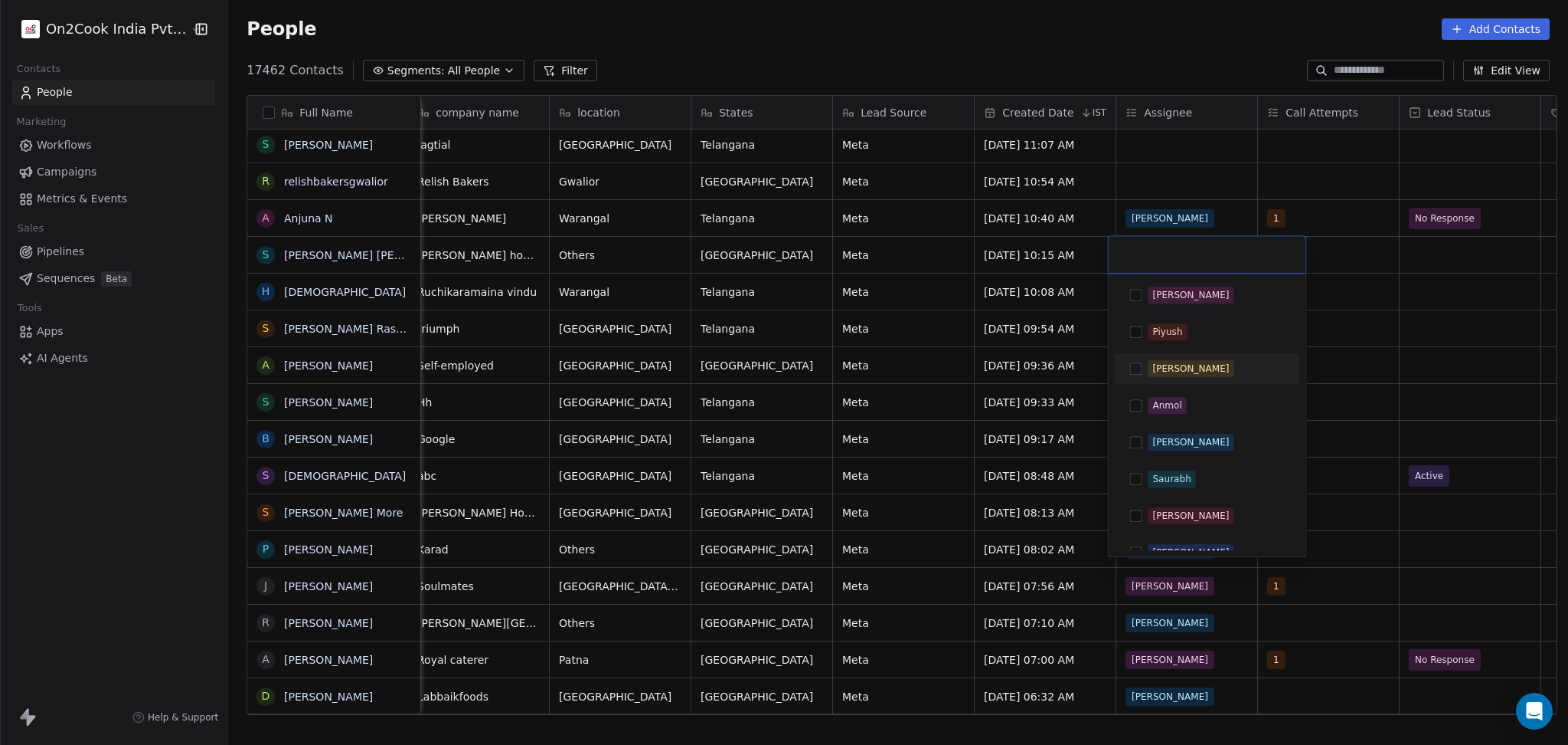
click at [1176, 360] on span "Madhuri" at bounding box center [1191, 368] width 86 height 17
click at [1388, 342] on html "On2Cook India Pvt. Ltd. Contacts People Marketing Workflows Campaigns Metrics &…" at bounding box center [784, 372] width 1568 height 745
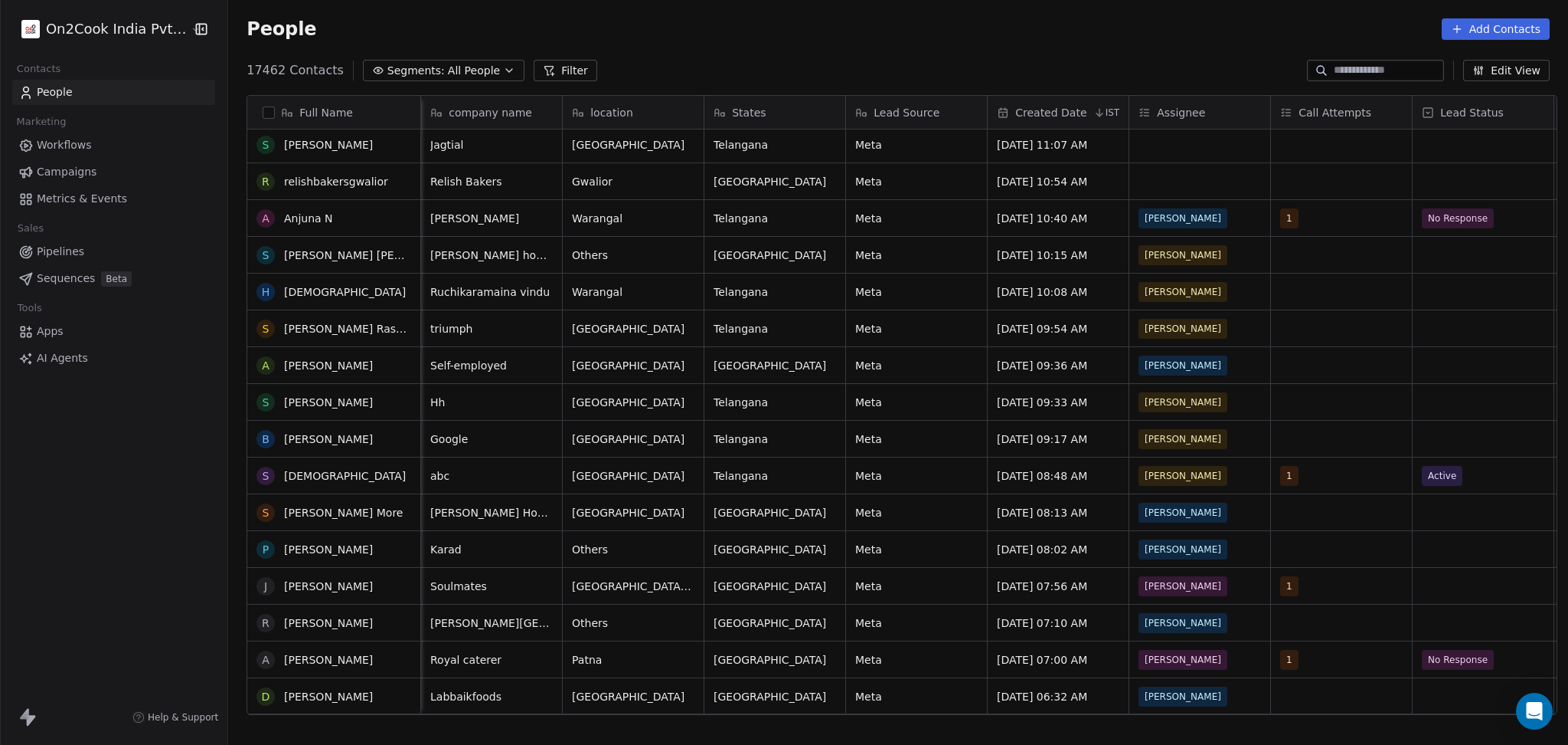
scroll to position [307, 0]
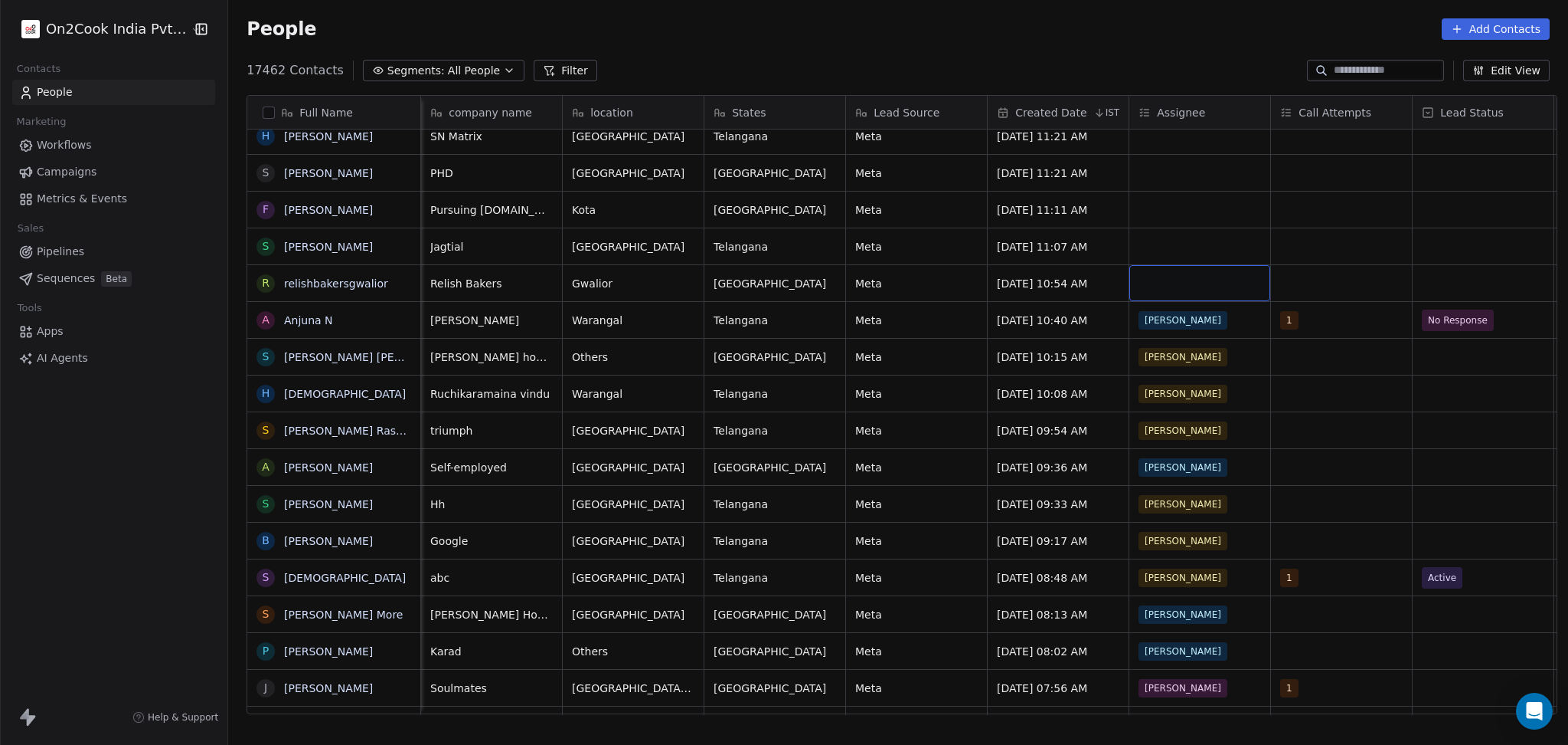
click at [1173, 277] on div "grid" at bounding box center [1200, 283] width 141 height 36
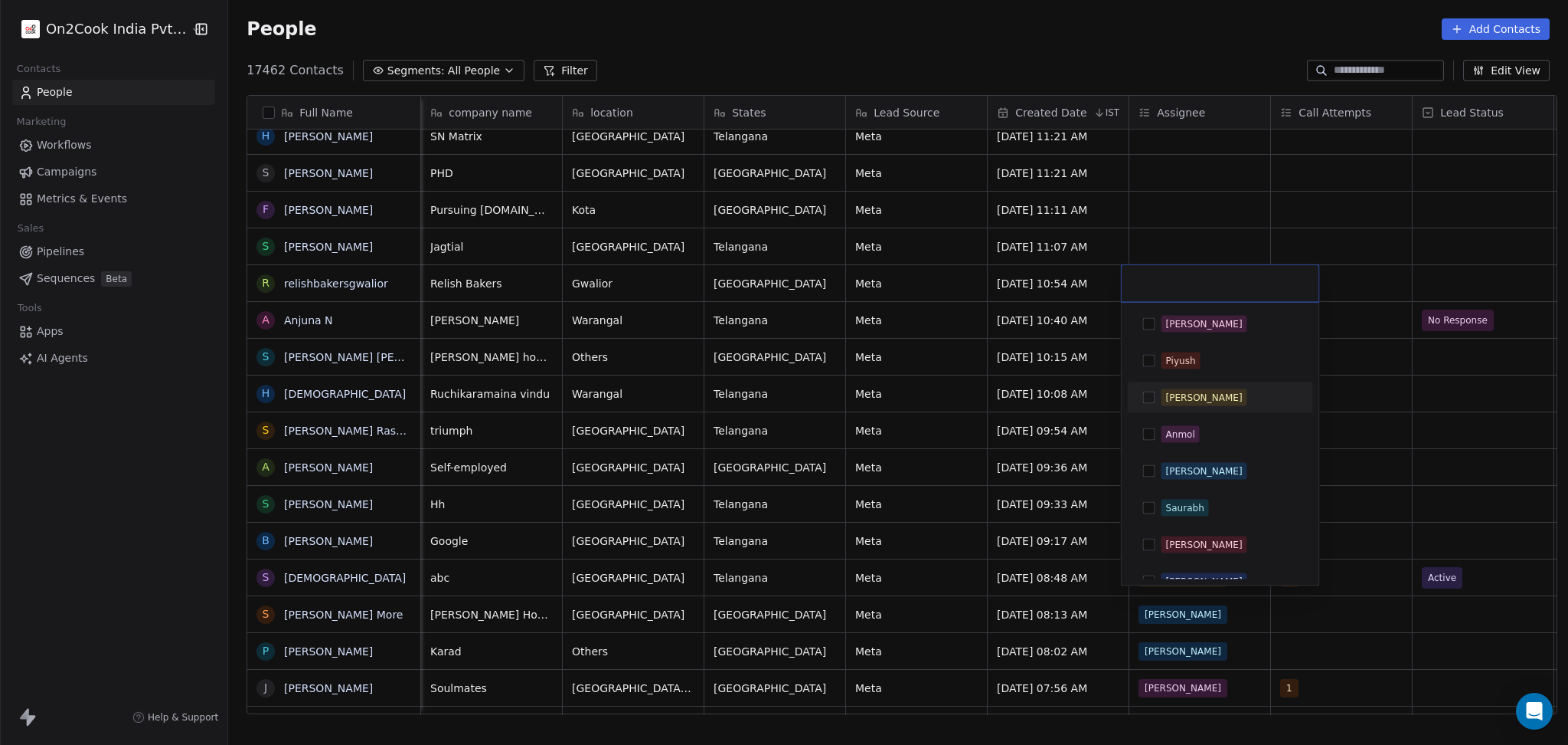
click at [1170, 328] on div "Salim" at bounding box center [1205, 324] width 76 height 14
click at [1167, 220] on html "On2Cook India Pvt. Ltd. Contacts People Marketing Workflows Campaigns Metrics &…" at bounding box center [784, 372] width 1568 height 745
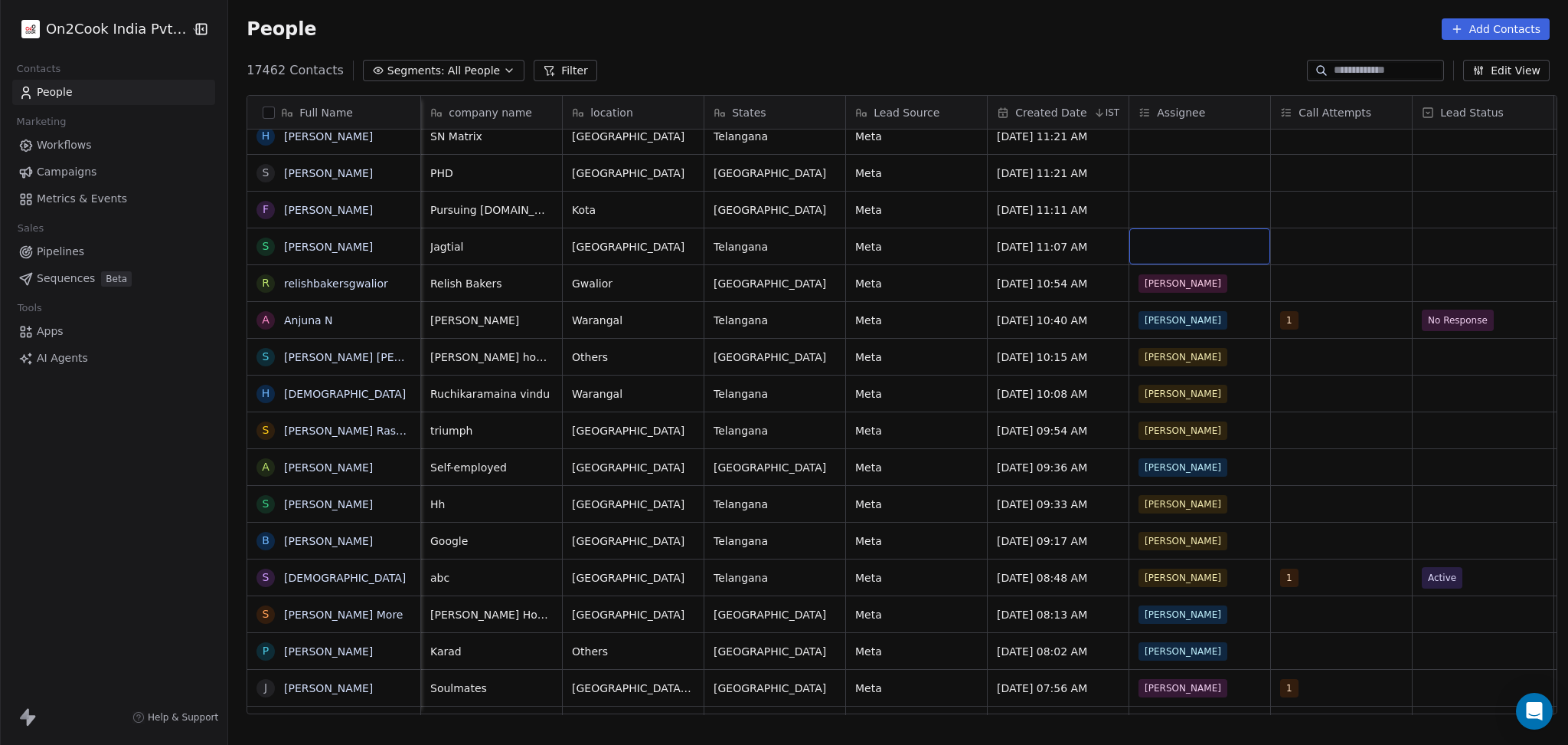
click at [1162, 246] on div "grid" at bounding box center [1200, 246] width 141 height 36
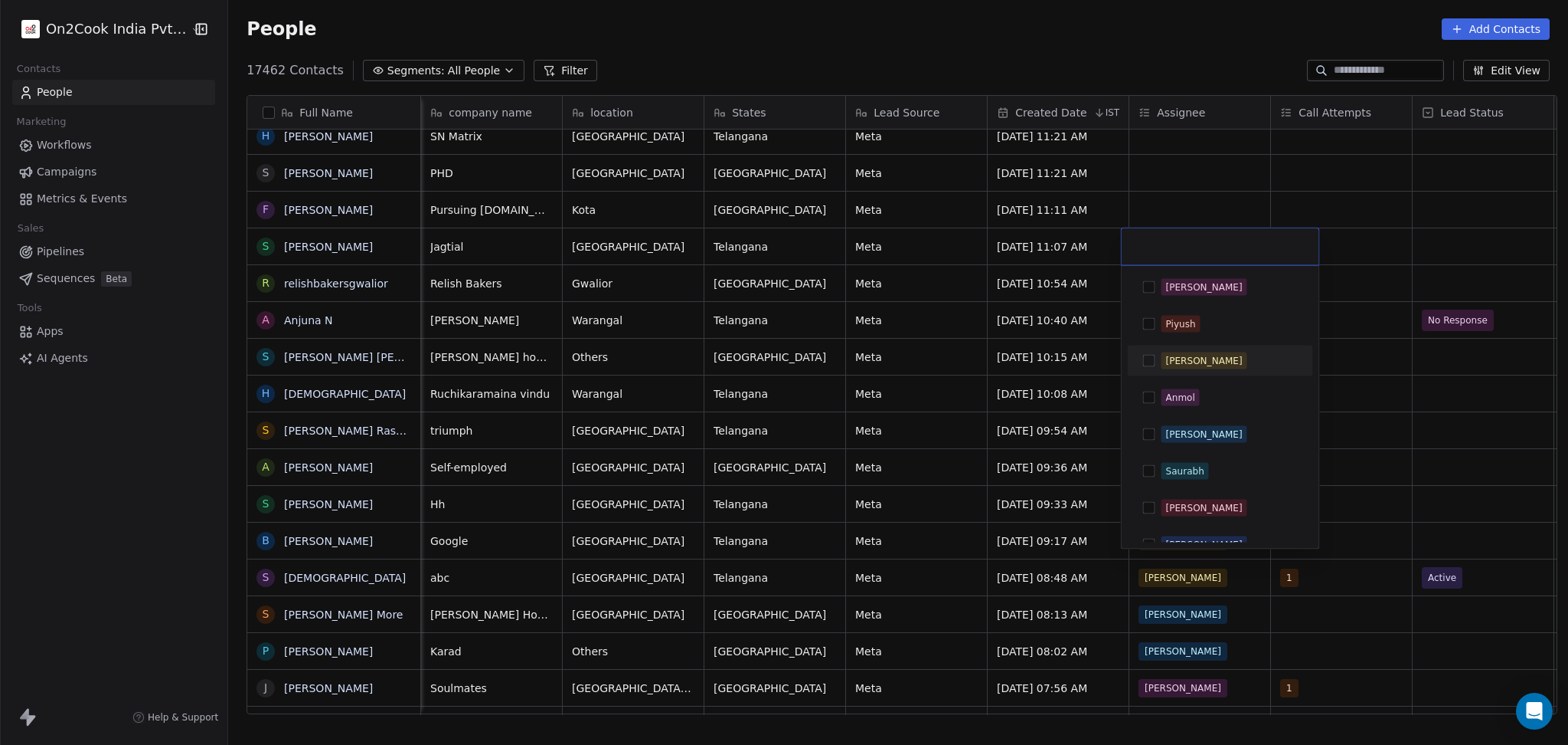
click at [1179, 341] on div "Salim Piyush Madhuri Anmol Ronit Saurabh Sapan Falguni Mary Ajay Ankit Rohit Sh…" at bounding box center [1221, 526] width 185 height 509
click at [1188, 352] on span "Madhuri" at bounding box center [1205, 360] width 86 height 17
click at [1221, 187] on html "On2Cook India Pvt. Ltd. Contacts People Marketing Workflows Campaigns Metrics &…" at bounding box center [784, 372] width 1568 height 745
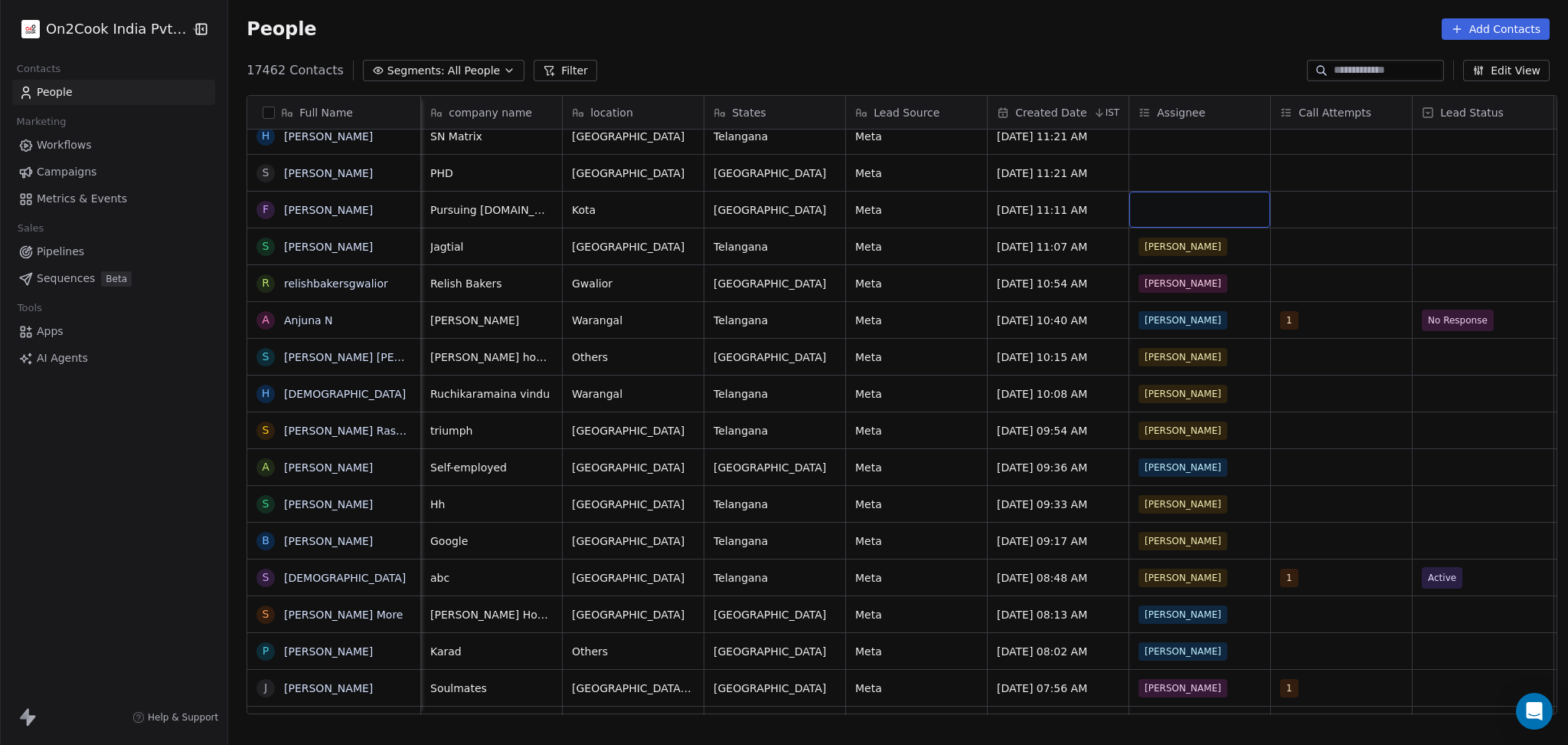
click at [1192, 205] on div "grid" at bounding box center [1200, 210] width 141 height 36
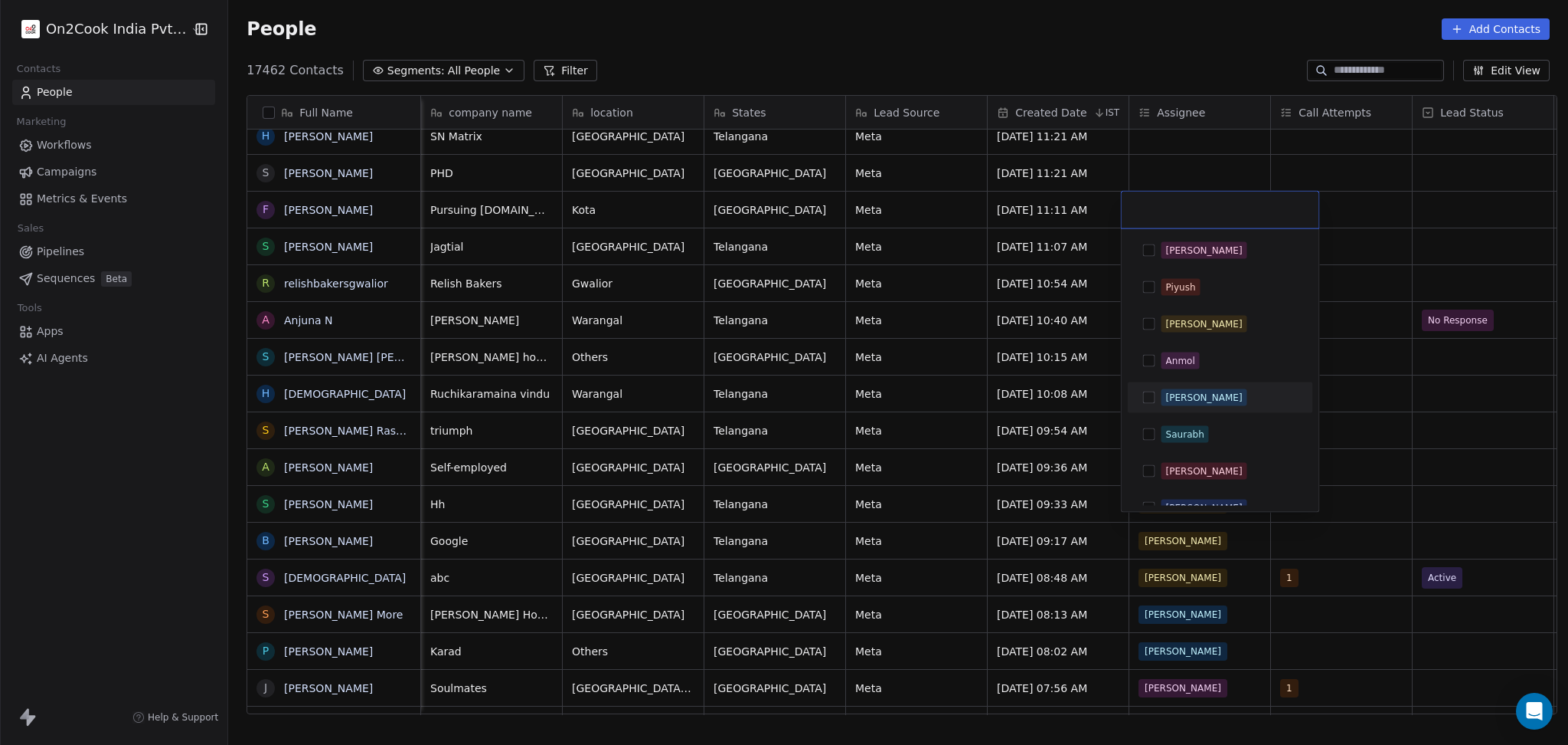
click at [1179, 394] on div "[PERSON_NAME]" at bounding box center [1205, 397] width 76 height 14
click at [1171, 198] on div "[PERSON_NAME]" at bounding box center [1220, 210] width 198 height 37
click at [1169, 184] on html "On2Cook India Pvt. Ltd. Contacts People Marketing Workflows Campaigns Metrics &…" at bounding box center [784, 372] width 1568 height 745
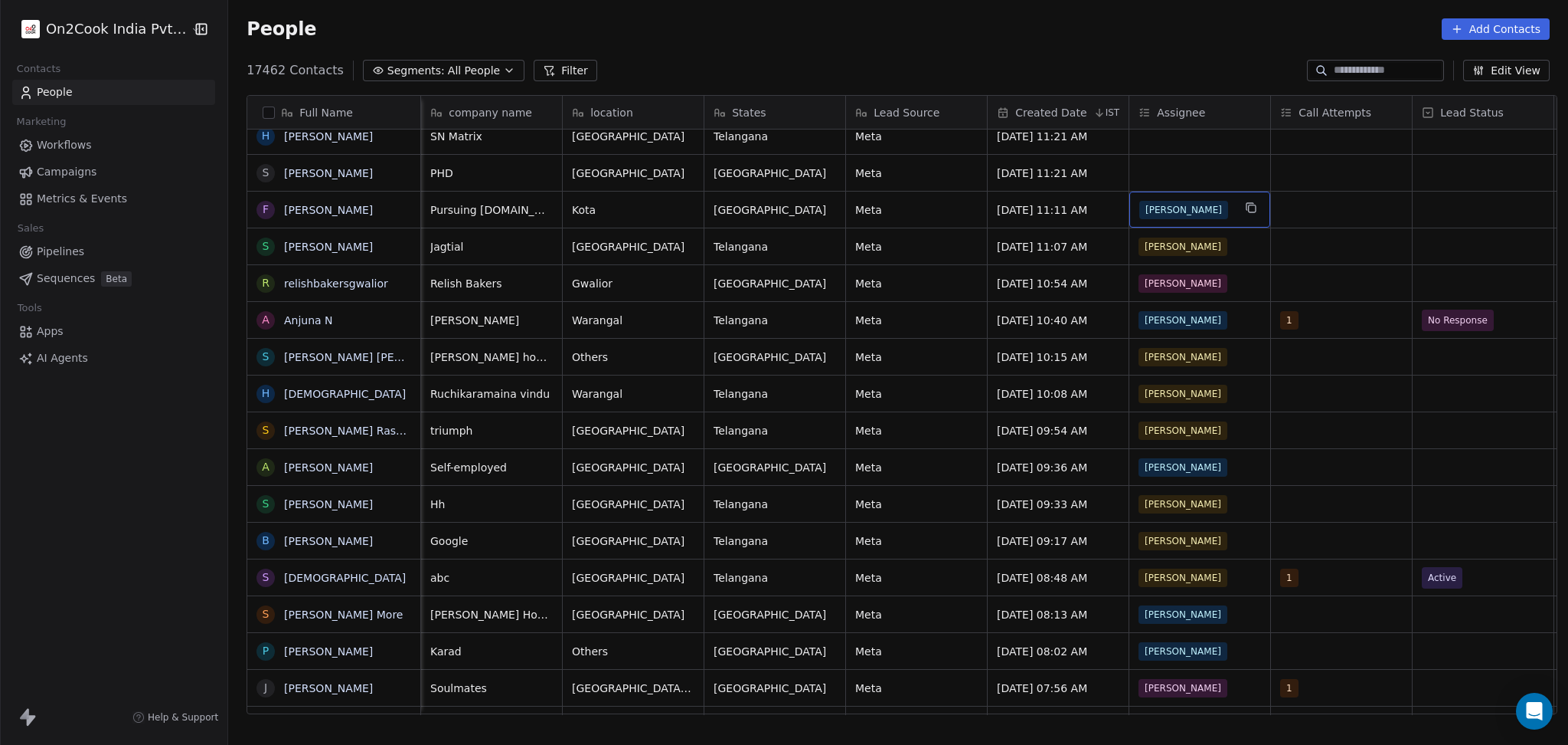
click at [1164, 220] on div "[PERSON_NAME]" at bounding box center [1200, 210] width 141 height 36
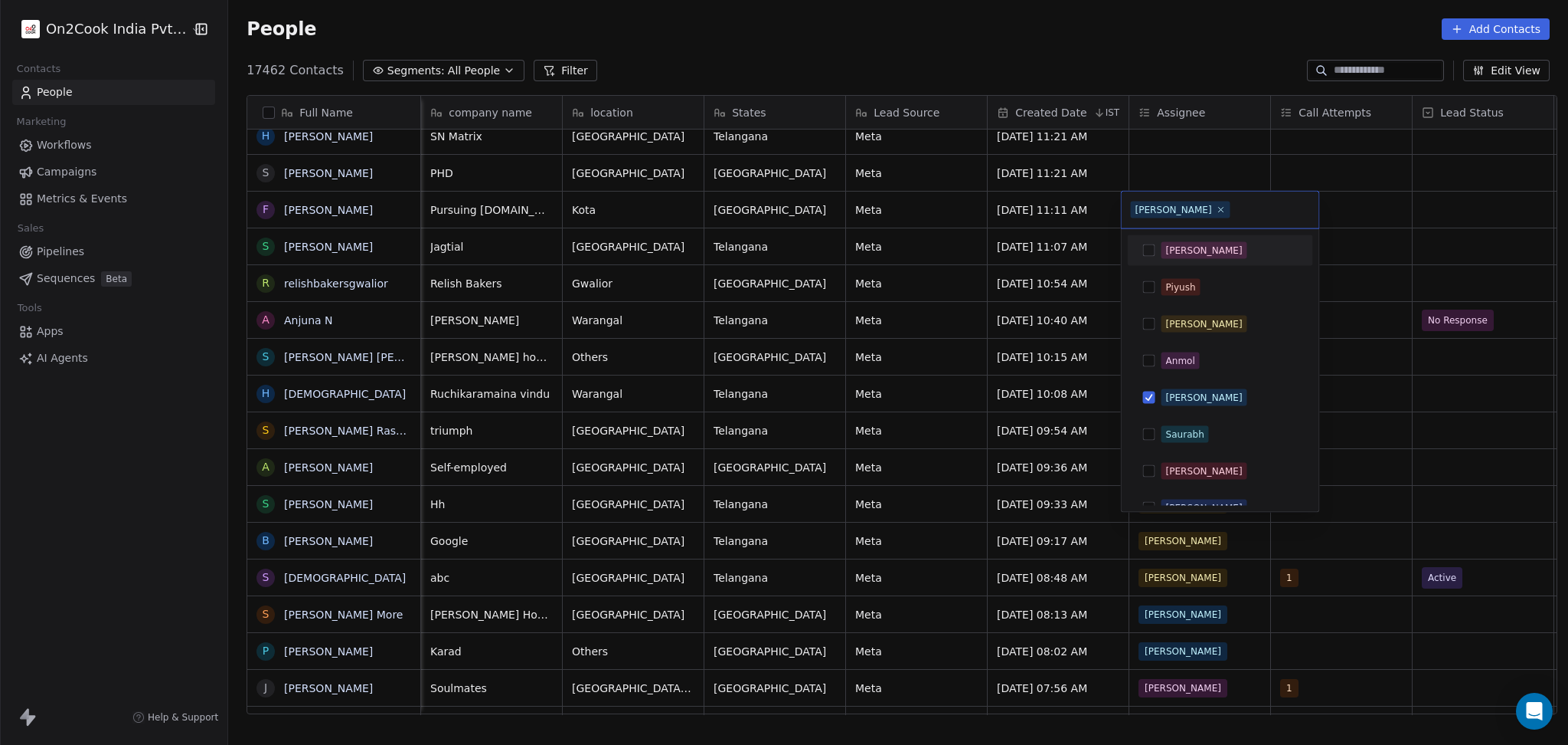
click at [1170, 263] on div "Salim" at bounding box center [1221, 251] width 185 height 31
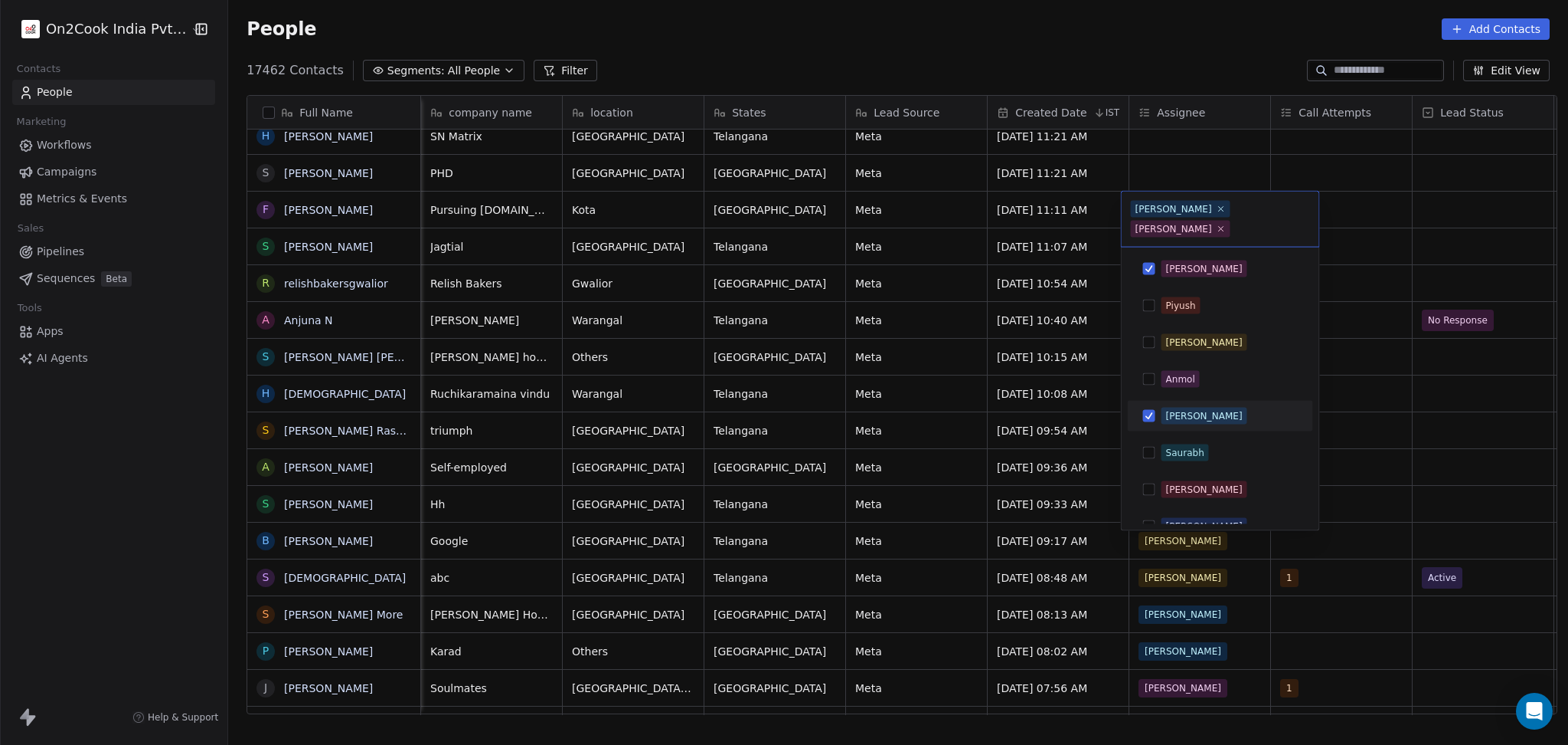
drag, startPoint x: 1184, startPoint y: 392, endPoint x: 1221, endPoint y: 372, distance: 42.1
click at [1184, 409] on div "[PERSON_NAME]" at bounding box center [1205, 416] width 76 height 14
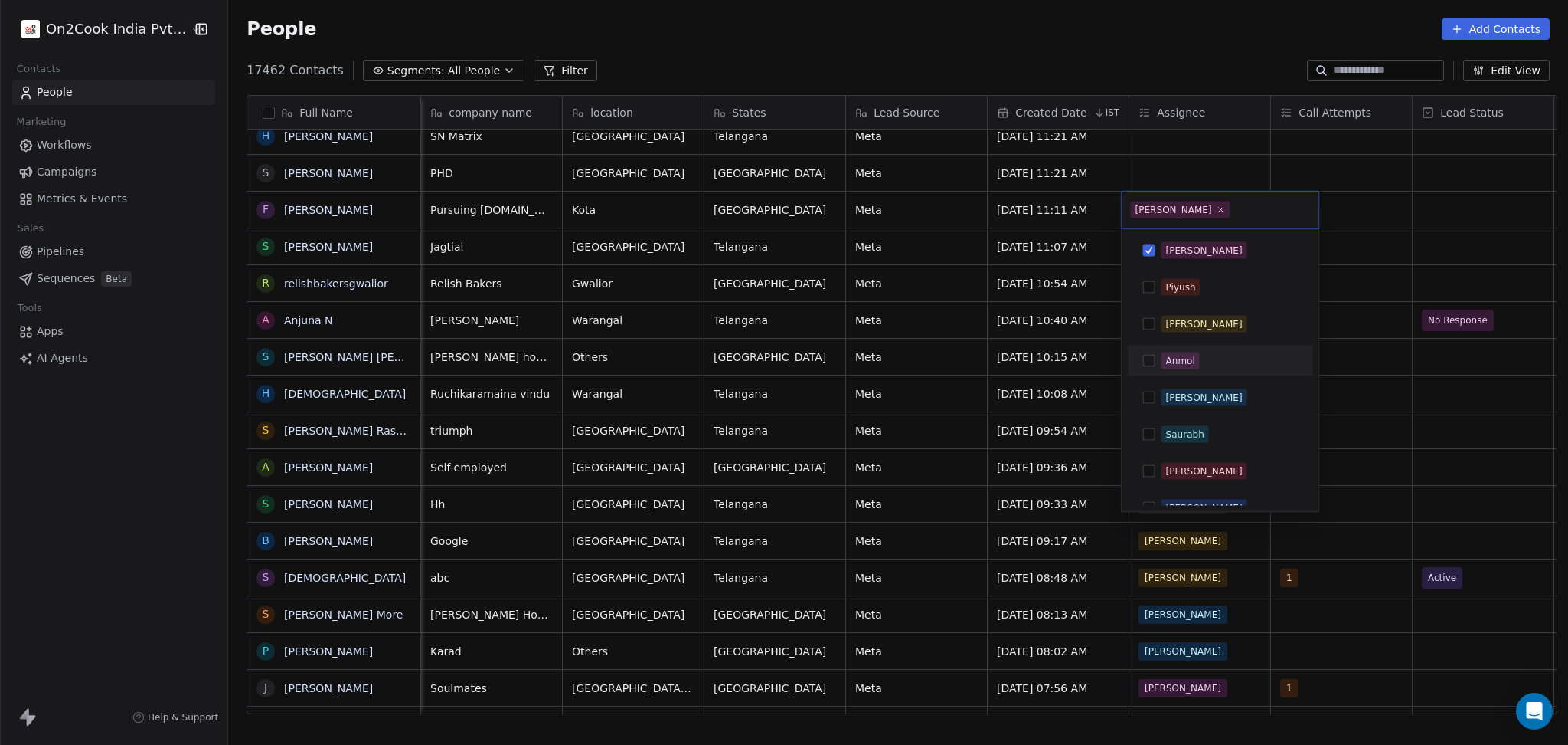
click at [1394, 227] on html "On2Cook India Pvt. Ltd. Contacts People Marketing Workflows Campaigns Metrics &…" at bounding box center [784, 372] width 1568 height 745
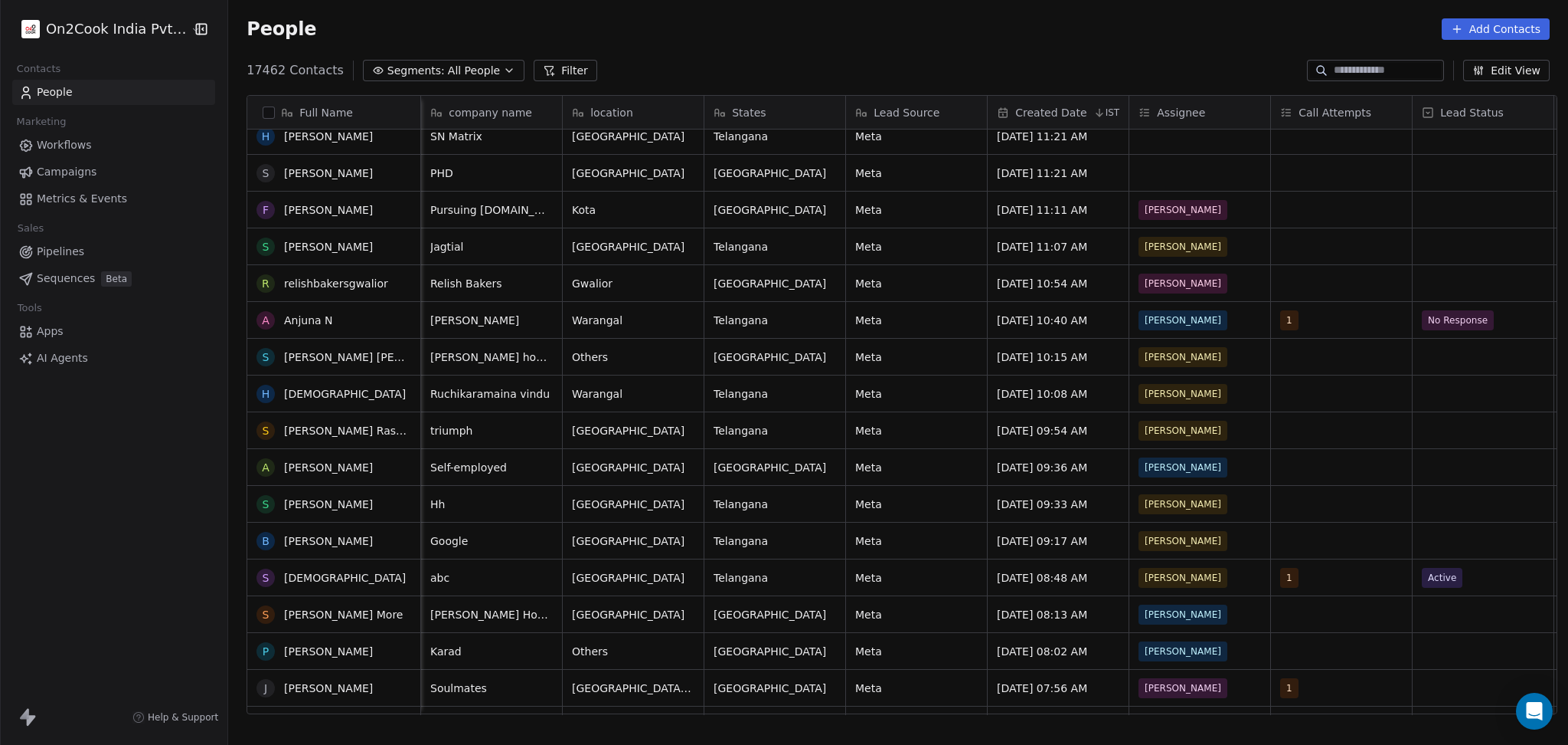
scroll to position [102, 0]
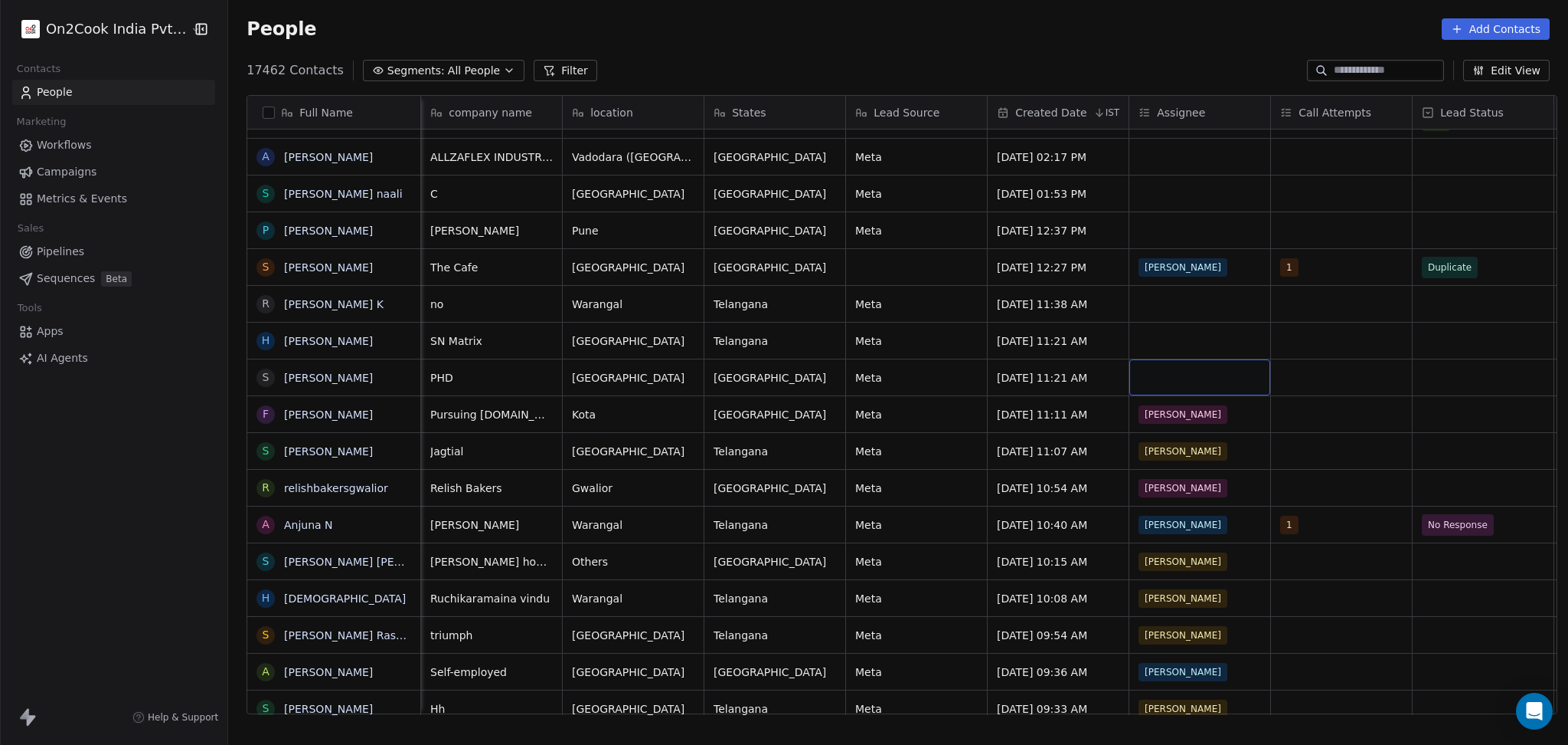
click at [1160, 368] on div "grid" at bounding box center [1200, 377] width 141 height 36
click at [1162, 379] on div "grid" at bounding box center [1200, 377] width 141 height 36
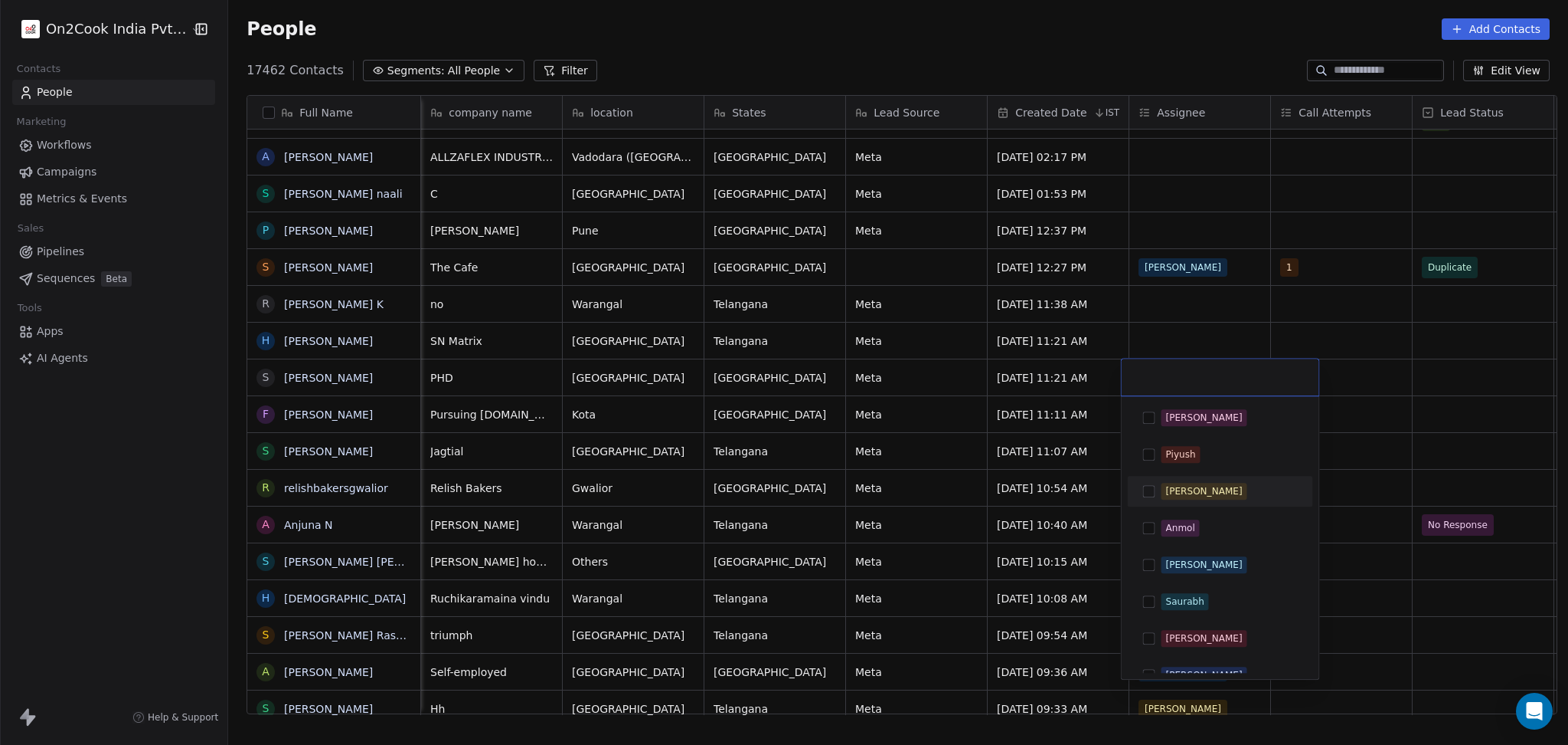
click at [1184, 484] on div "Madhuri" at bounding box center [1205, 490] width 76 height 14
click at [1178, 363] on div "Madhuri" at bounding box center [1220, 377] width 198 height 37
click at [1170, 336] on html "On2Cook India Pvt. Ltd. Contacts People Marketing Workflows Campaigns Metrics &…" at bounding box center [784, 372] width 1568 height 745
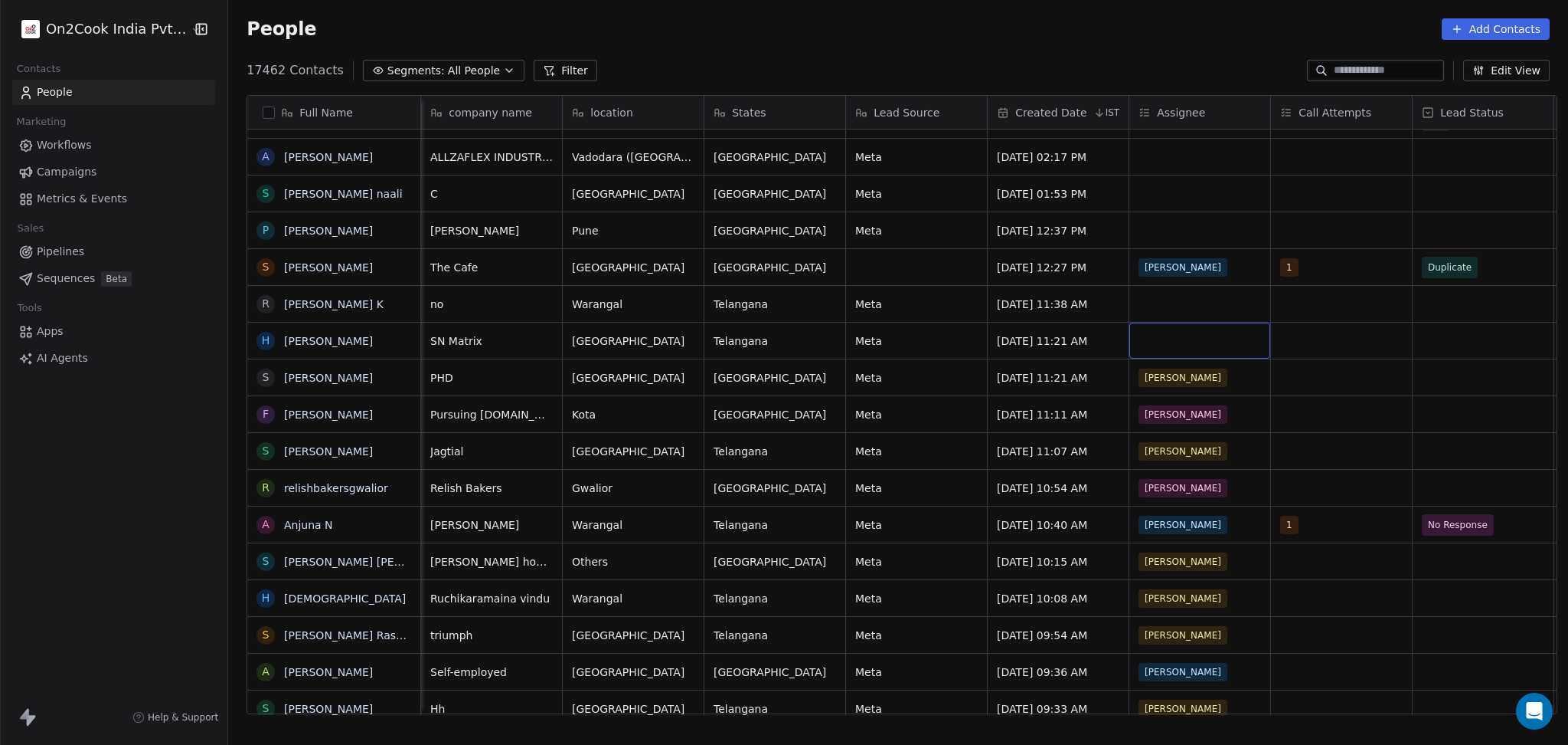
click at [1166, 333] on div "grid" at bounding box center [1200, 341] width 141 height 36
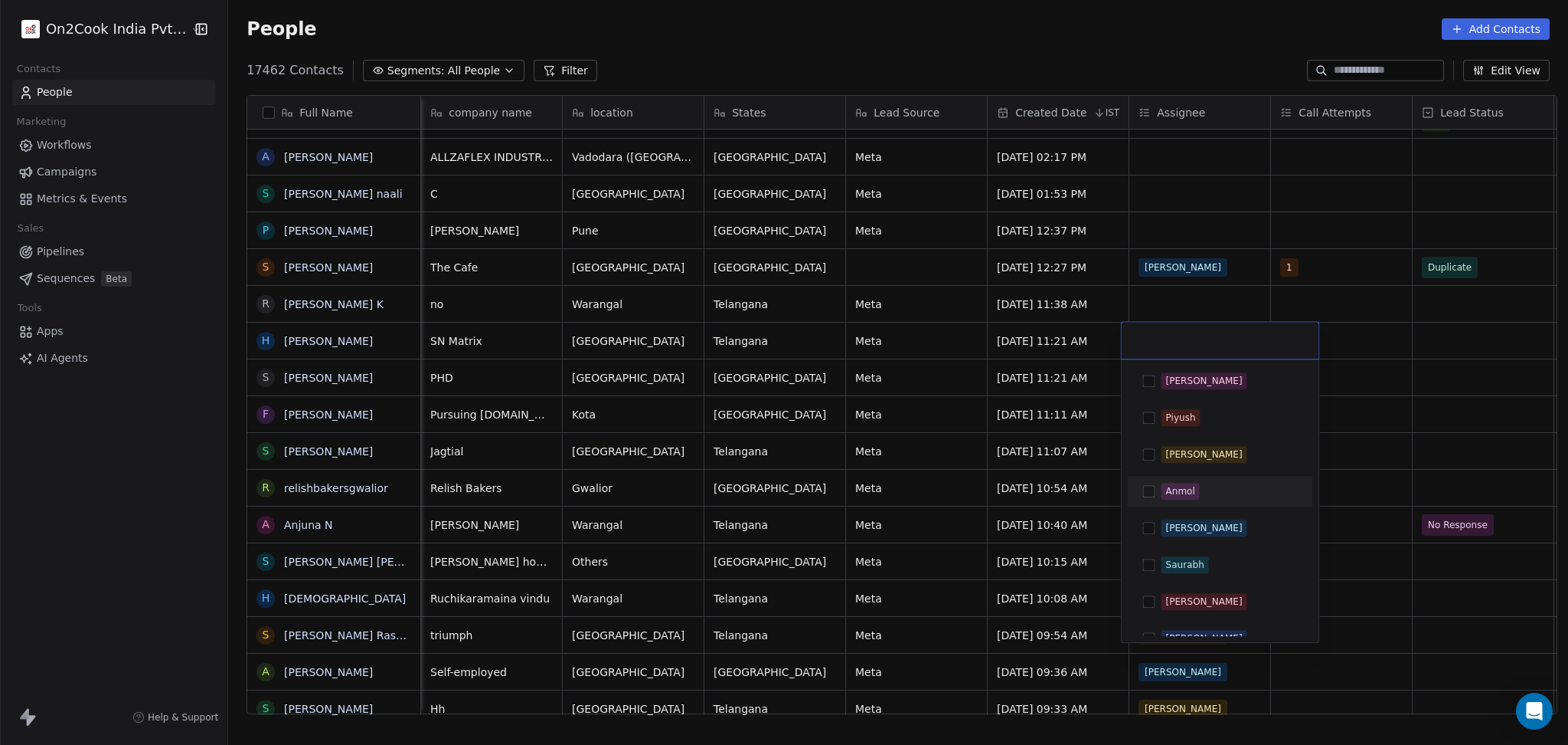
click at [1176, 452] on div "Madhuri" at bounding box center [1205, 454] width 76 height 14
click at [1156, 307] on html "On2Cook India Pvt. Ltd. Contacts People Marketing Workflows Campaigns Metrics &…" at bounding box center [784, 372] width 1568 height 745
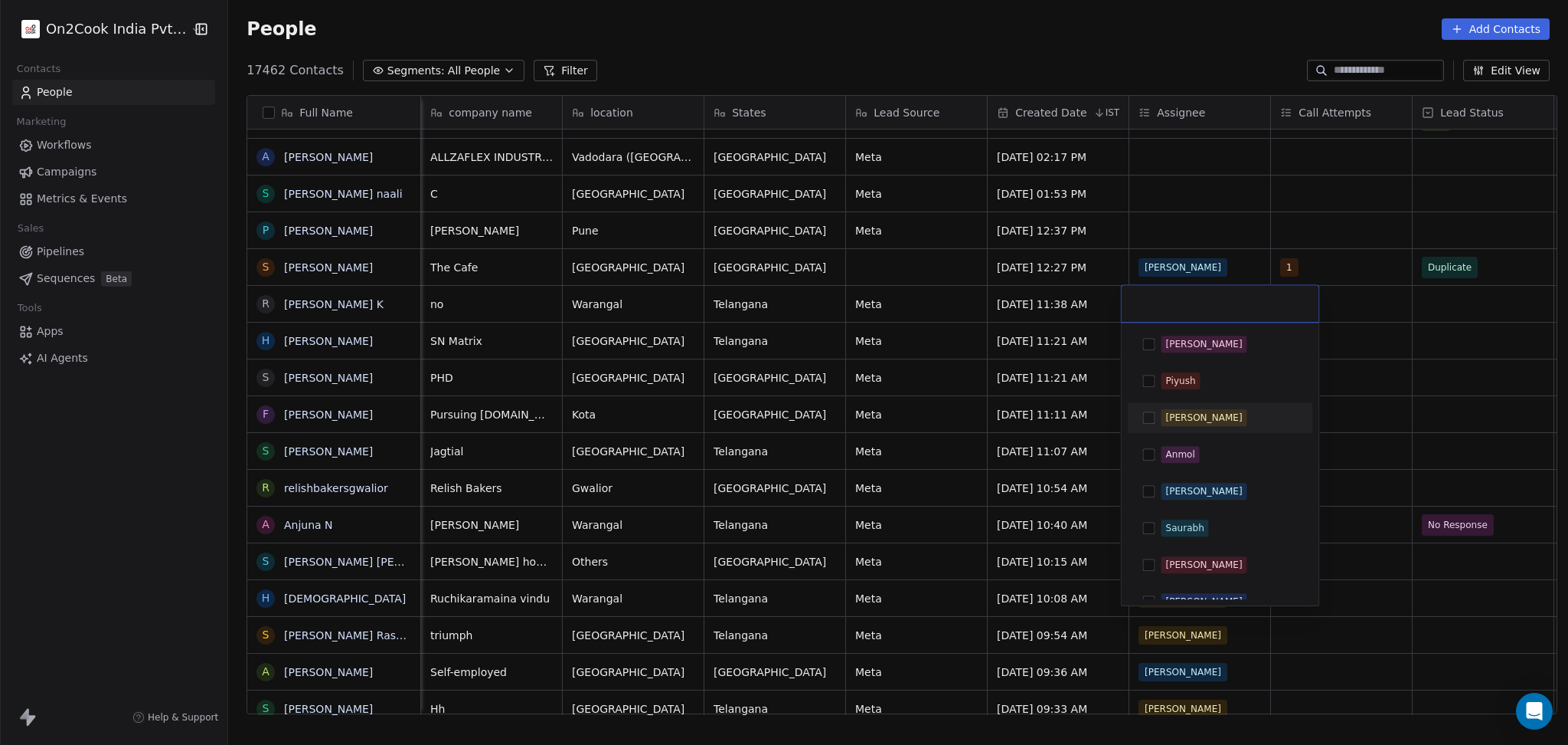
click at [1167, 420] on div "Madhuri" at bounding box center [1205, 417] width 76 height 14
click at [1154, 246] on html "On2Cook India Pvt. Ltd. Contacts People Marketing Workflows Campaigns Metrics &…" at bounding box center [784, 372] width 1568 height 745
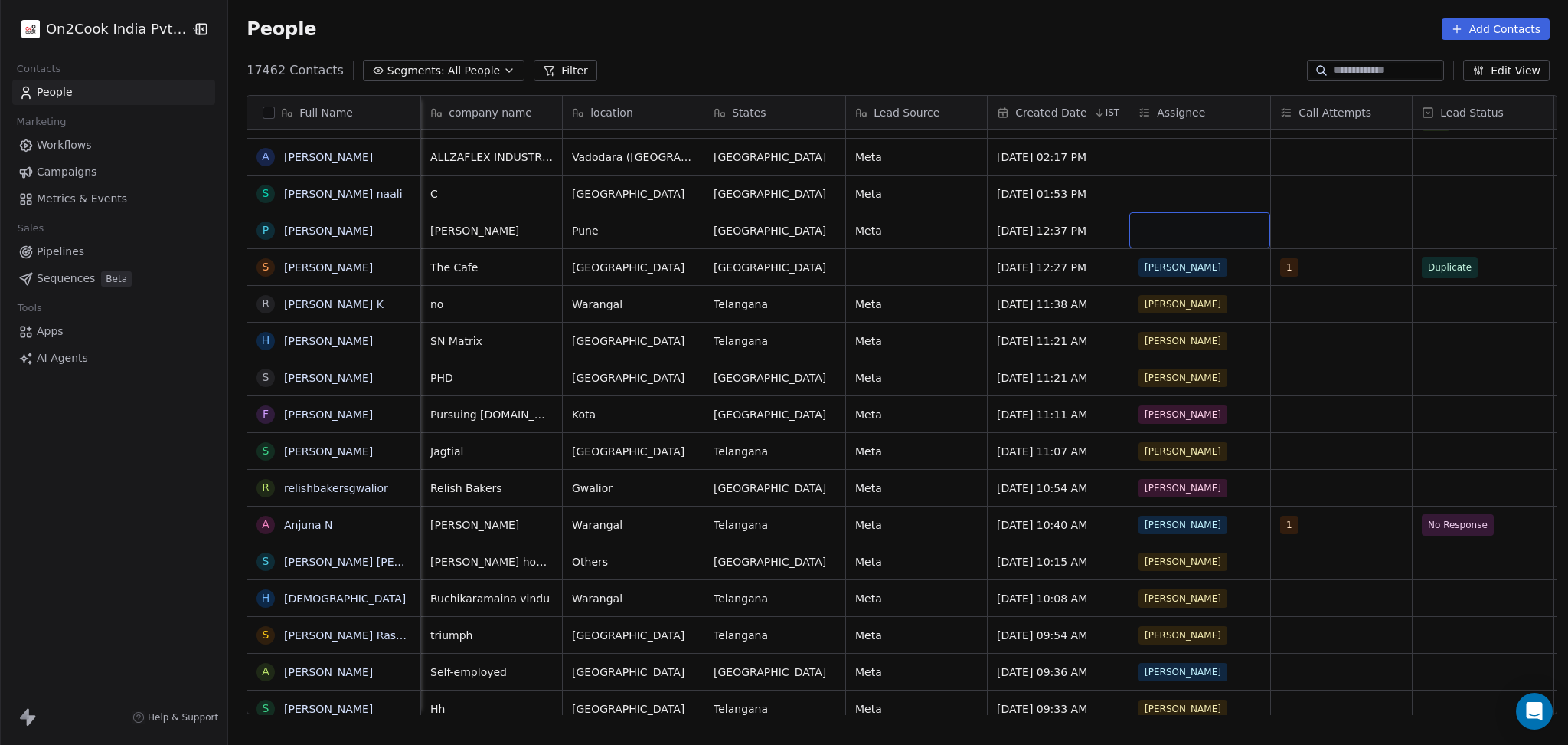
click at [1154, 224] on div "grid" at bounding box center [1200, 230] width 141 height 36
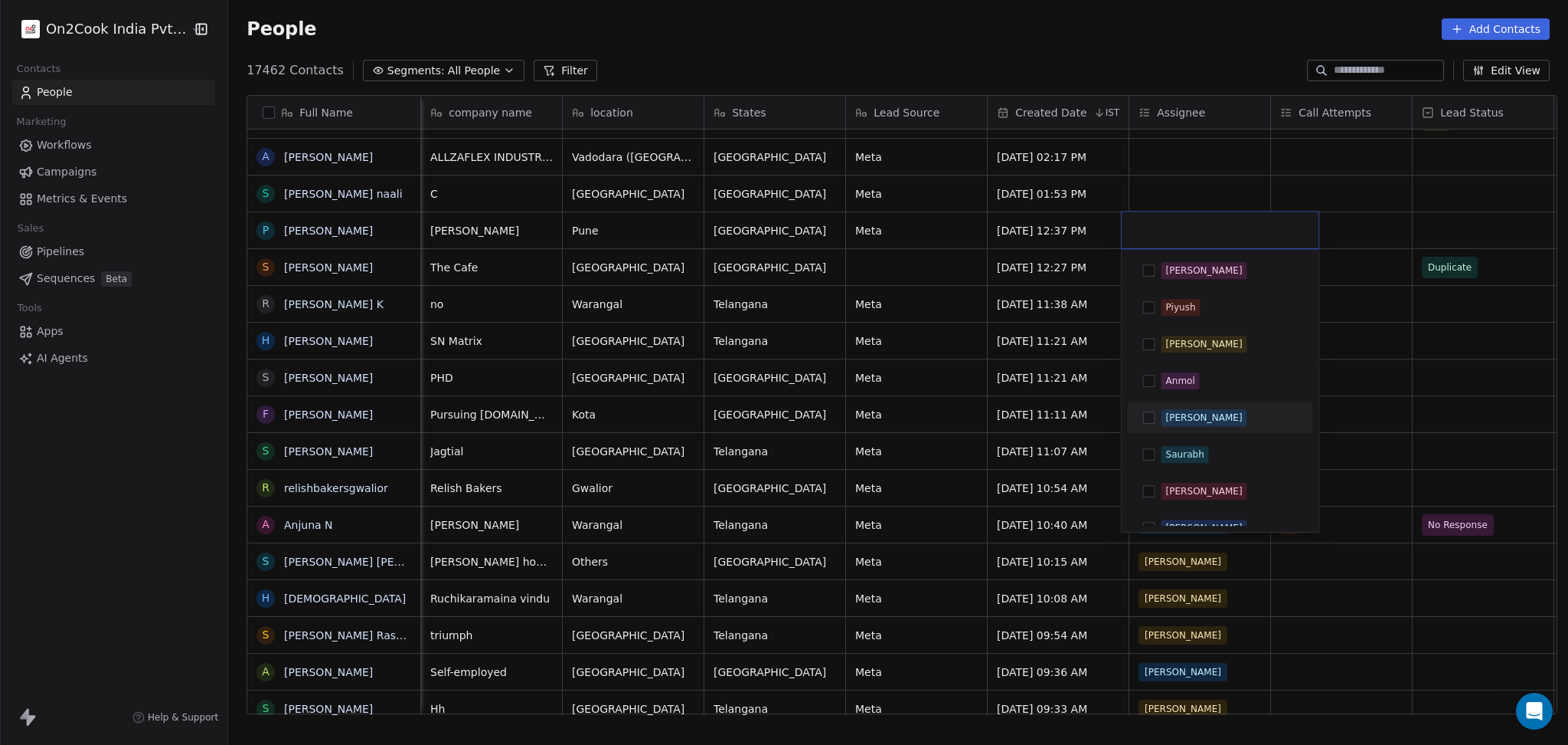
click at [1164, 426] on div "[PERSON_NAME]" at bounding box center [1220, 417] width 173 height 24
click at [1168, 159] on html "On2Cook India Pvt. Ltd. Contacts People Marketing Workflows Campaigns Metrics &…" at bounding box center [784, 372] width 1568 height 745
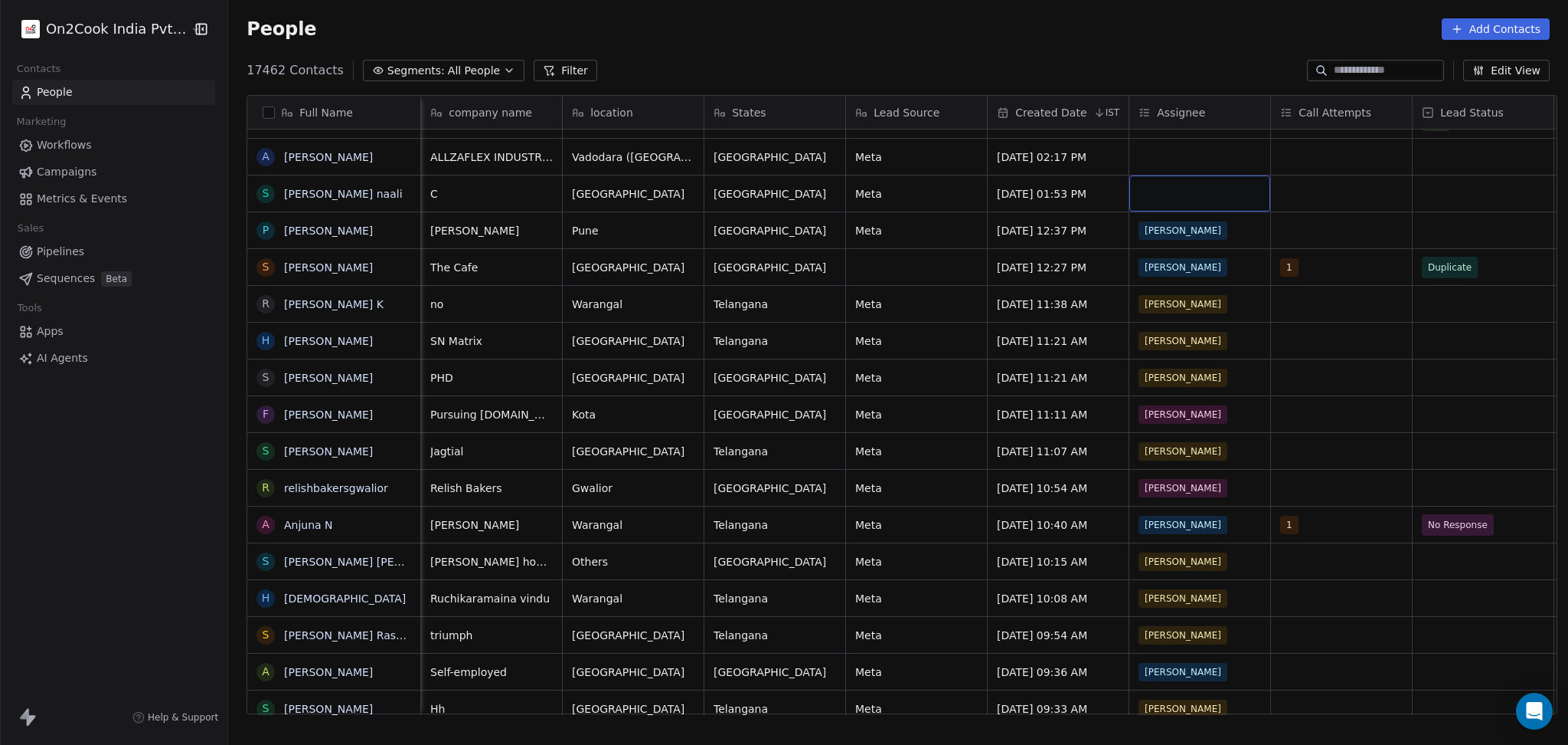
click at [1156, 201] on div "grid" at bounding box center [1200, 194] width 141 height 36
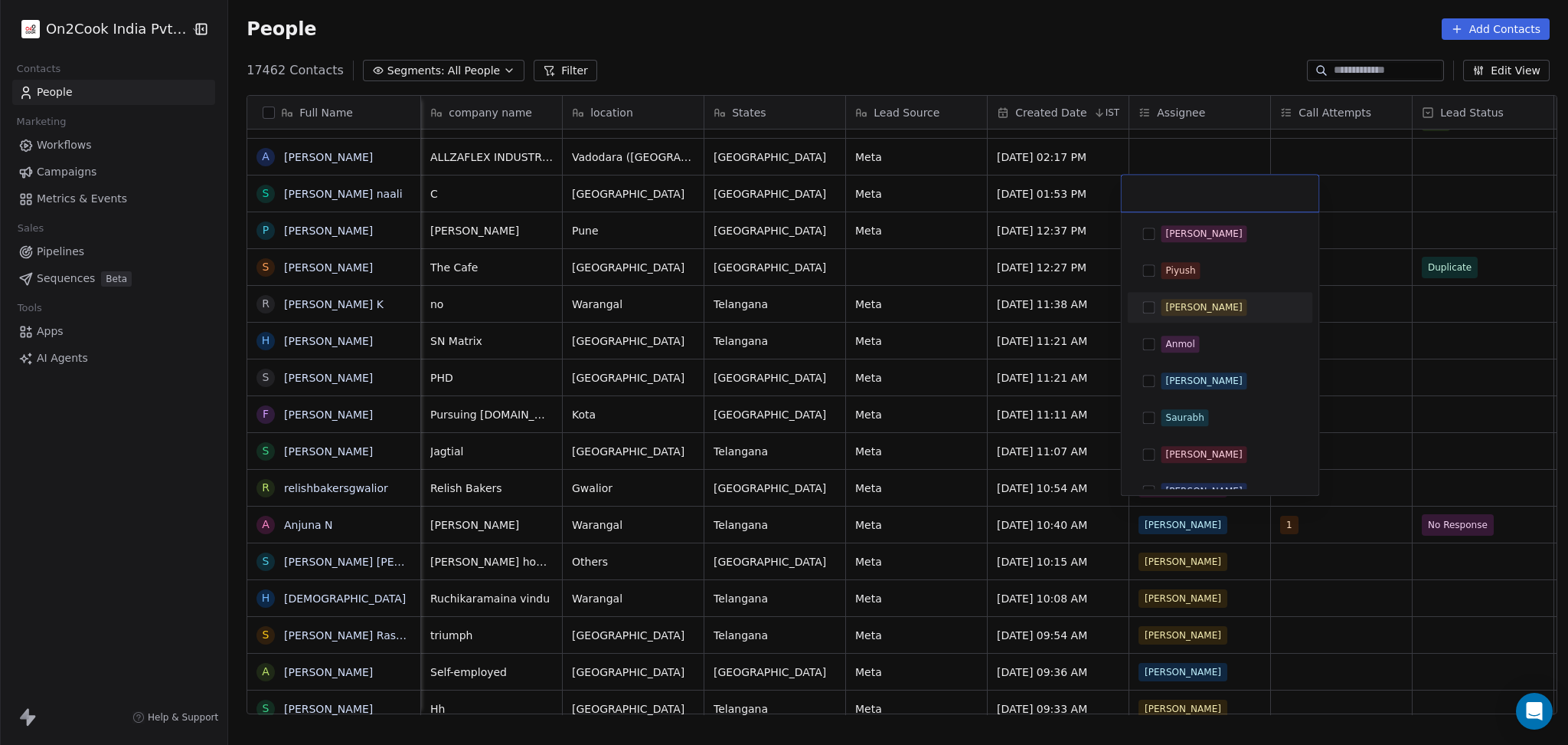
click at [1176, 301] on div "Madhuri" at bounding box center [1205, 307] width 76 height 14
click at [1231, 183] on div "Madhuri" at bounding box center [1220, 193] width 198 height 37
click at [1399, 198] on html "On2Cook India Pvt. Ltd. Contacts People Marketing Workflows Campaigns Metrics &…" at bounding box center [784, 372] width 1568 height 745
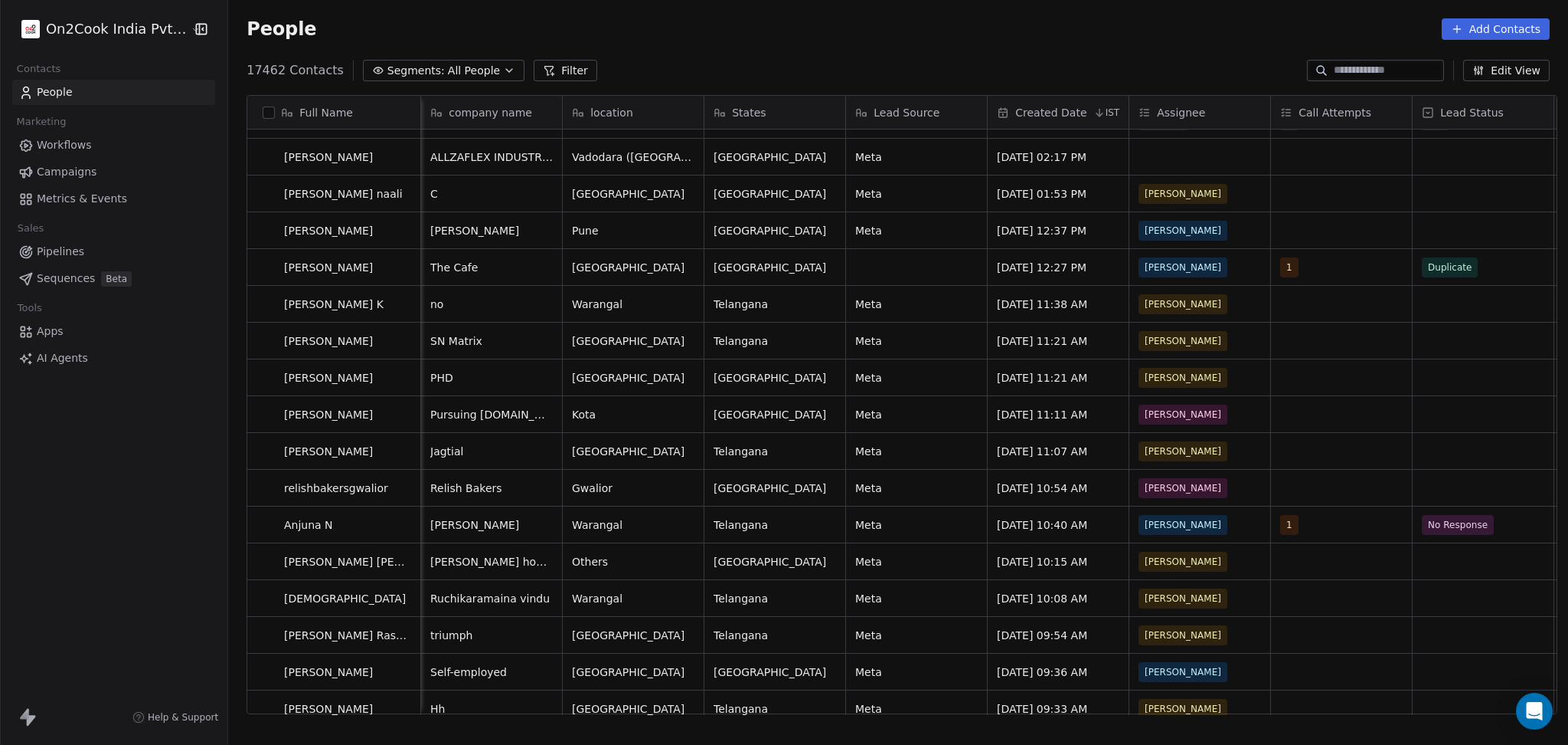
scroll to position [0, 0]
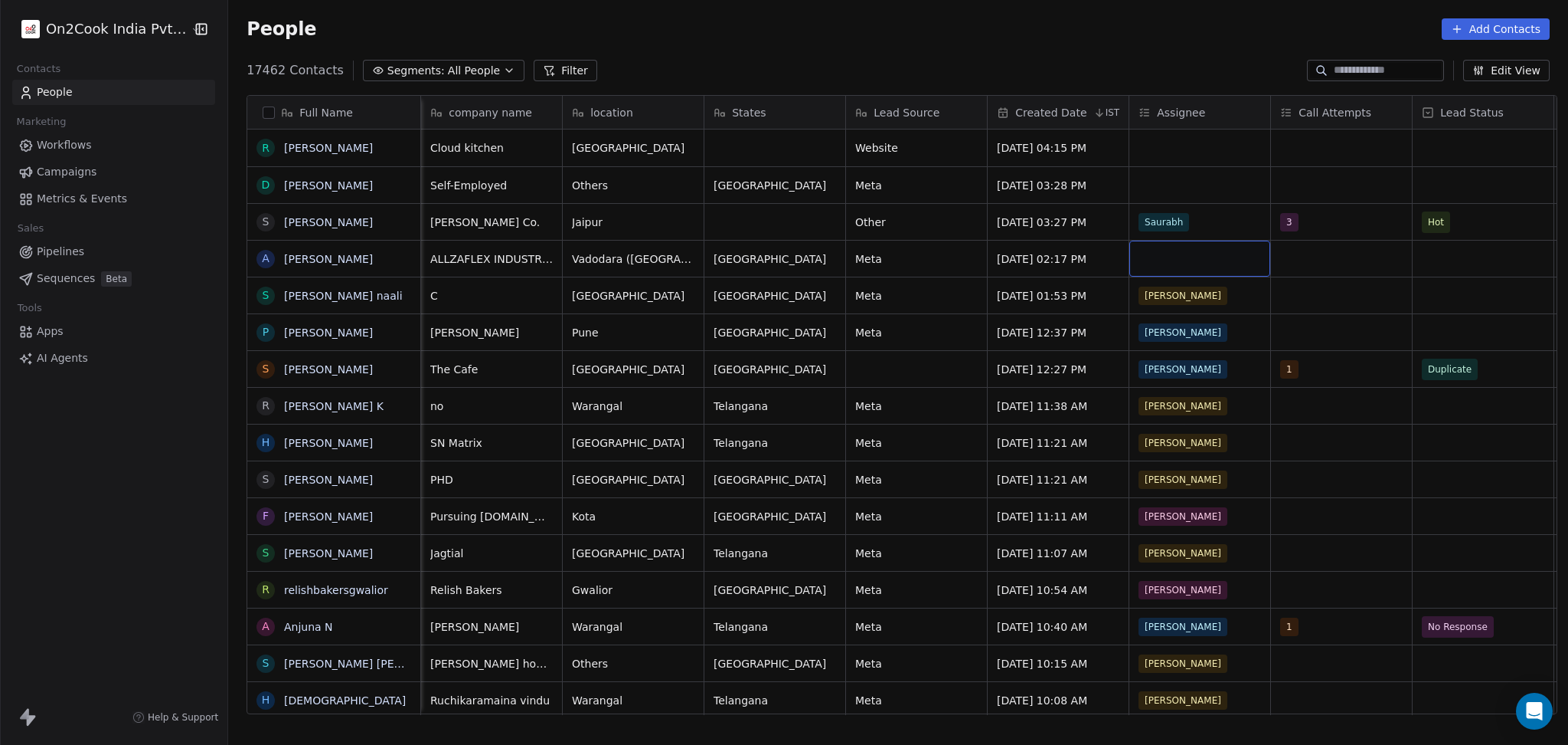
click at [1154, 251] on div "grid" at bounding box center [1200, 259] width 141 height 36
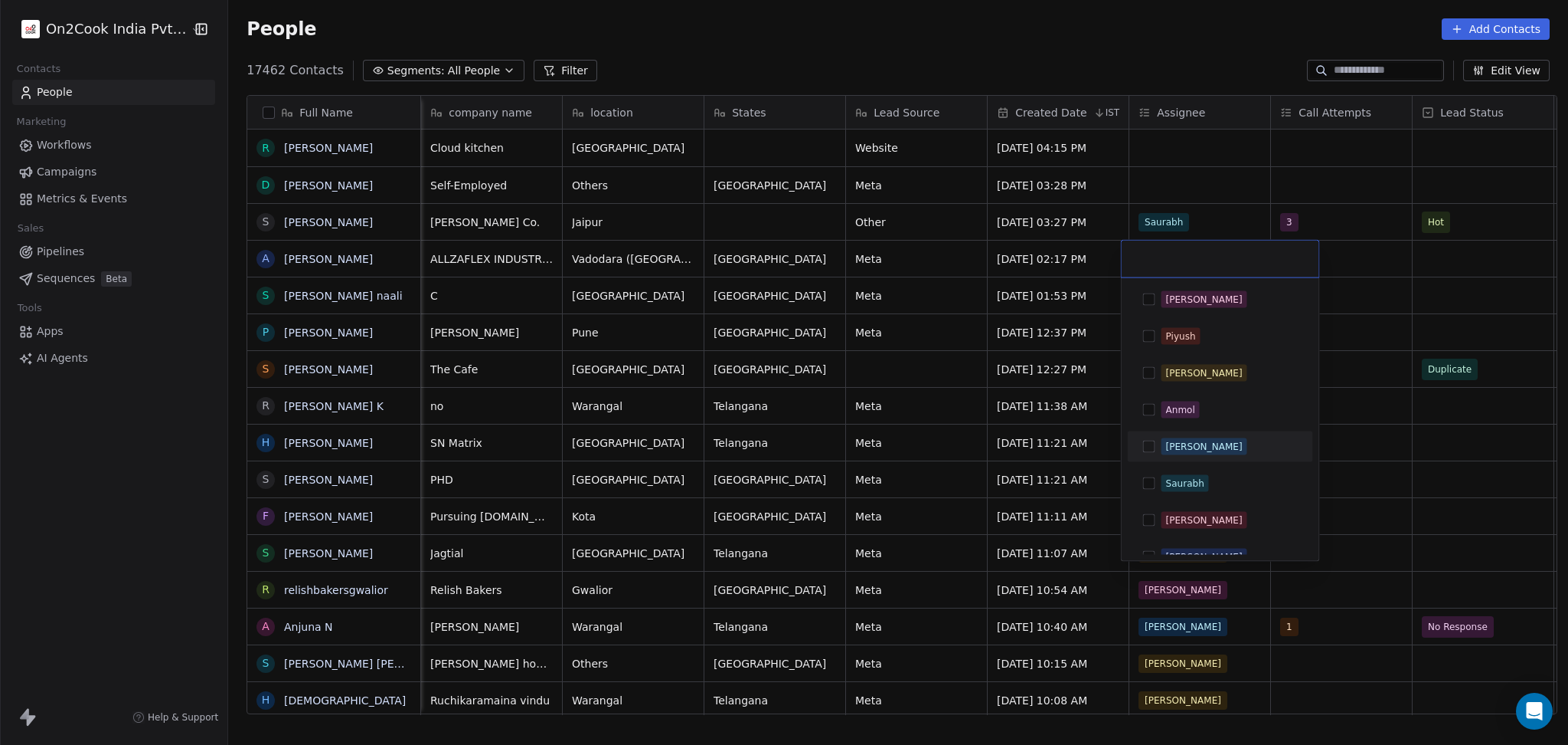
click at [1184, 449] on div "[PERSON_NAME]" at bounding box center [1205, 447] width 76 height 14
click at [1332, 308] on html "On2Cook India Pvt. Ltd. Contacts People Marketing Workflows Campaigns Metrics &…" at bounding box center [784, 372] width 1568 height 745
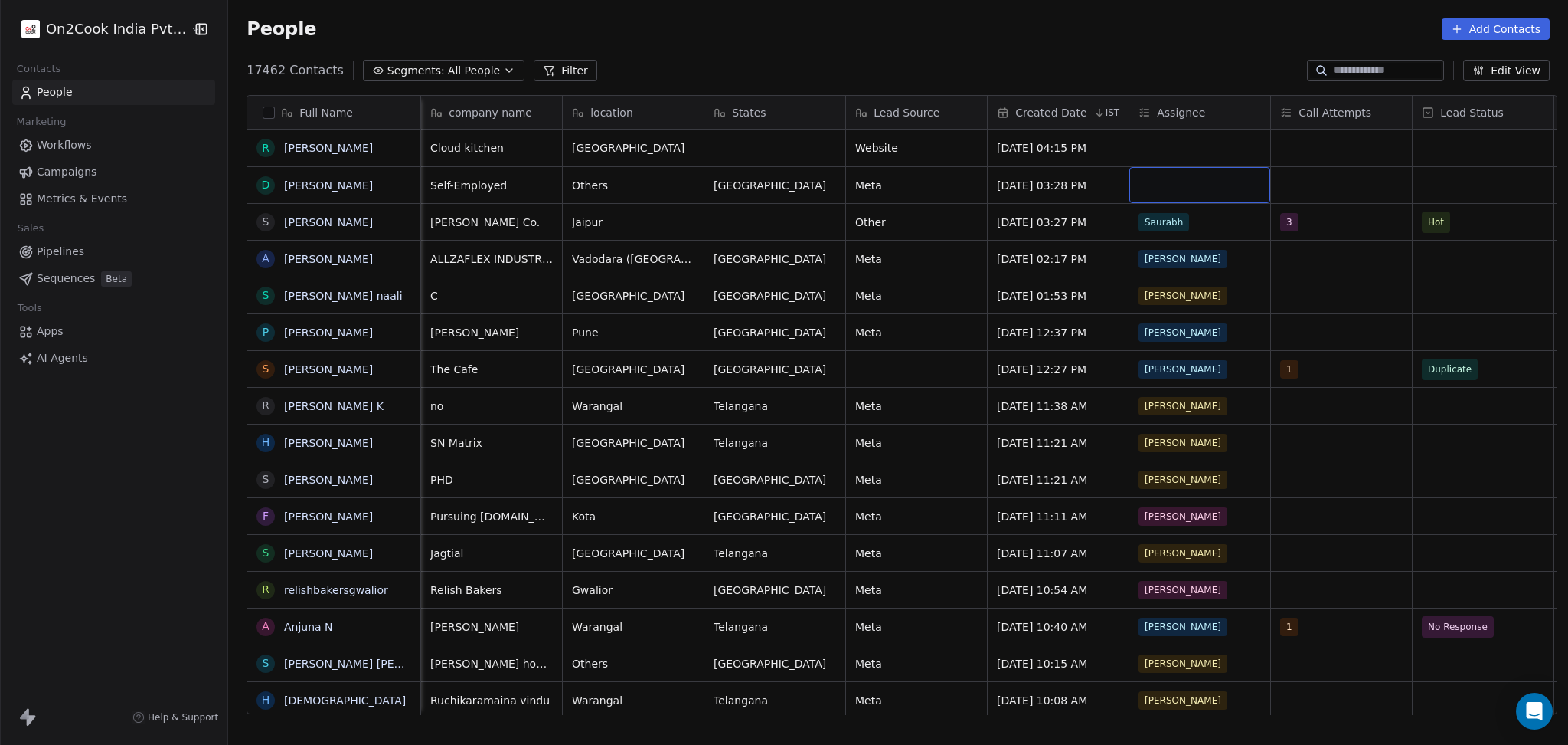
click at [1164, 185] on div "grid" at bounding box center [1200, 185] width 141 height 36
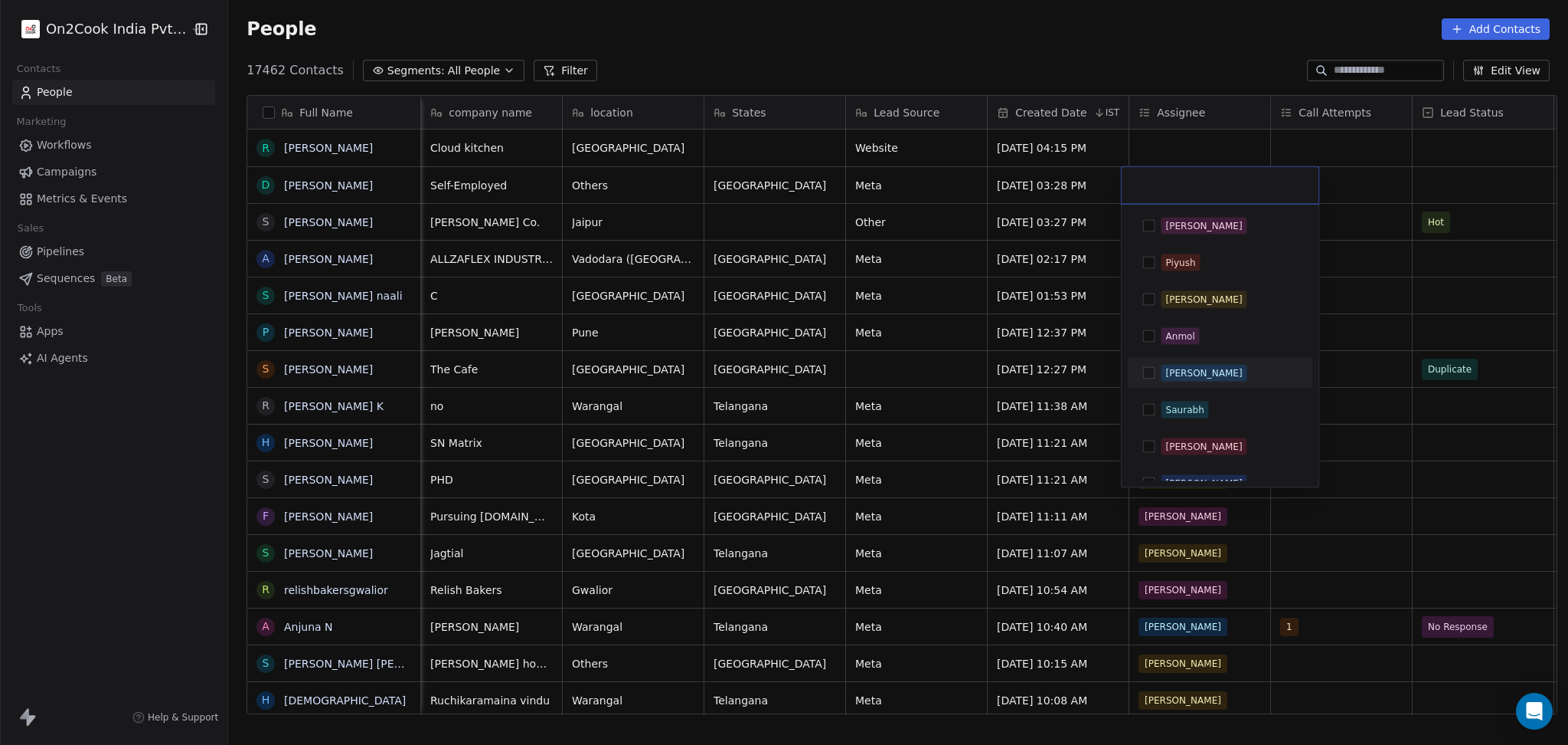
click at [1174, 364] on span "[PERSON_NAME]" at bounding box center [1205, 372] width 86 height 17
click at [1402, 344] on html "On2Cook India Pvt. Ltd. Contacts People Marketing Workflows Campaigns Metrics &…" at bounding box center [784, 372] width 1568 height 745
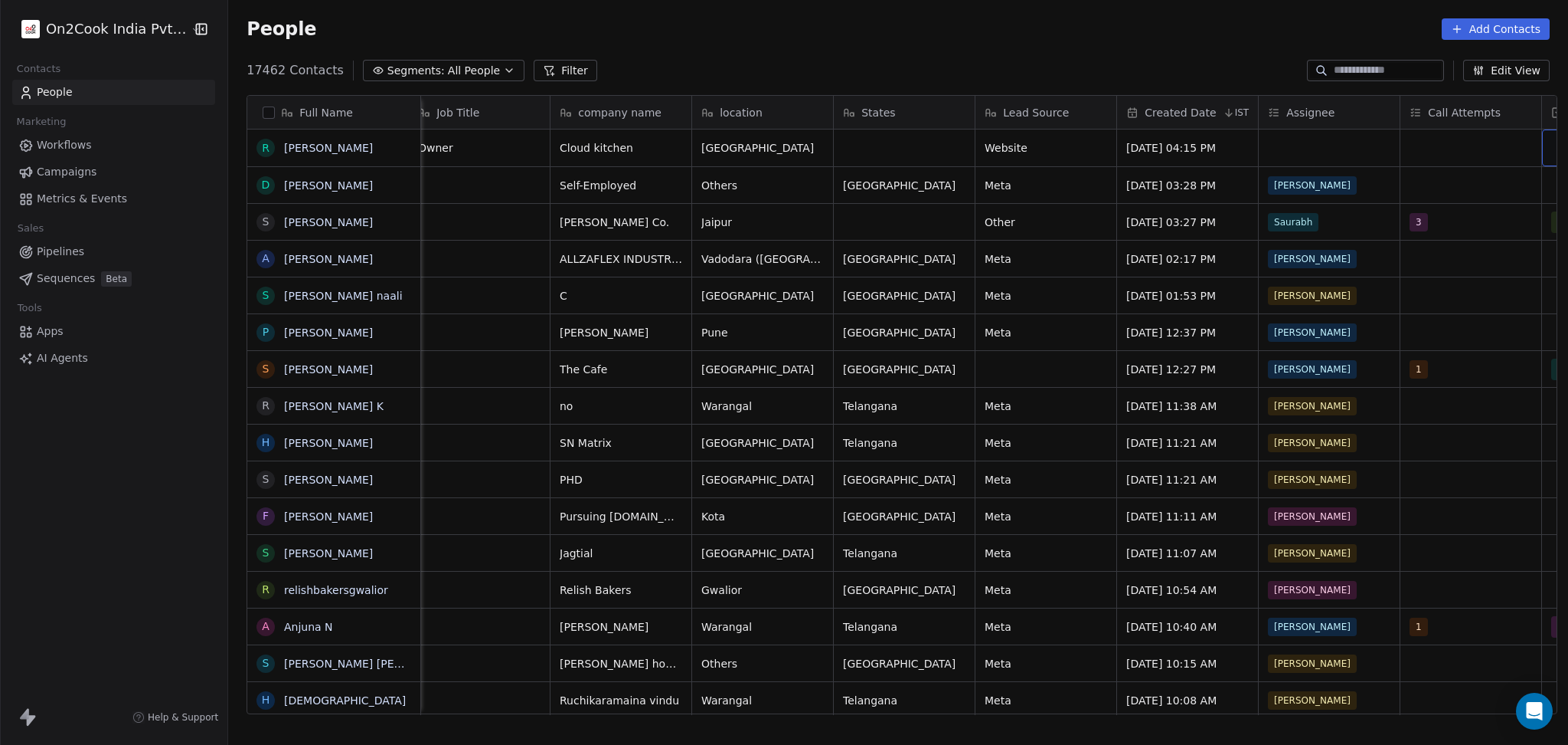
scroll to position [0, 580]
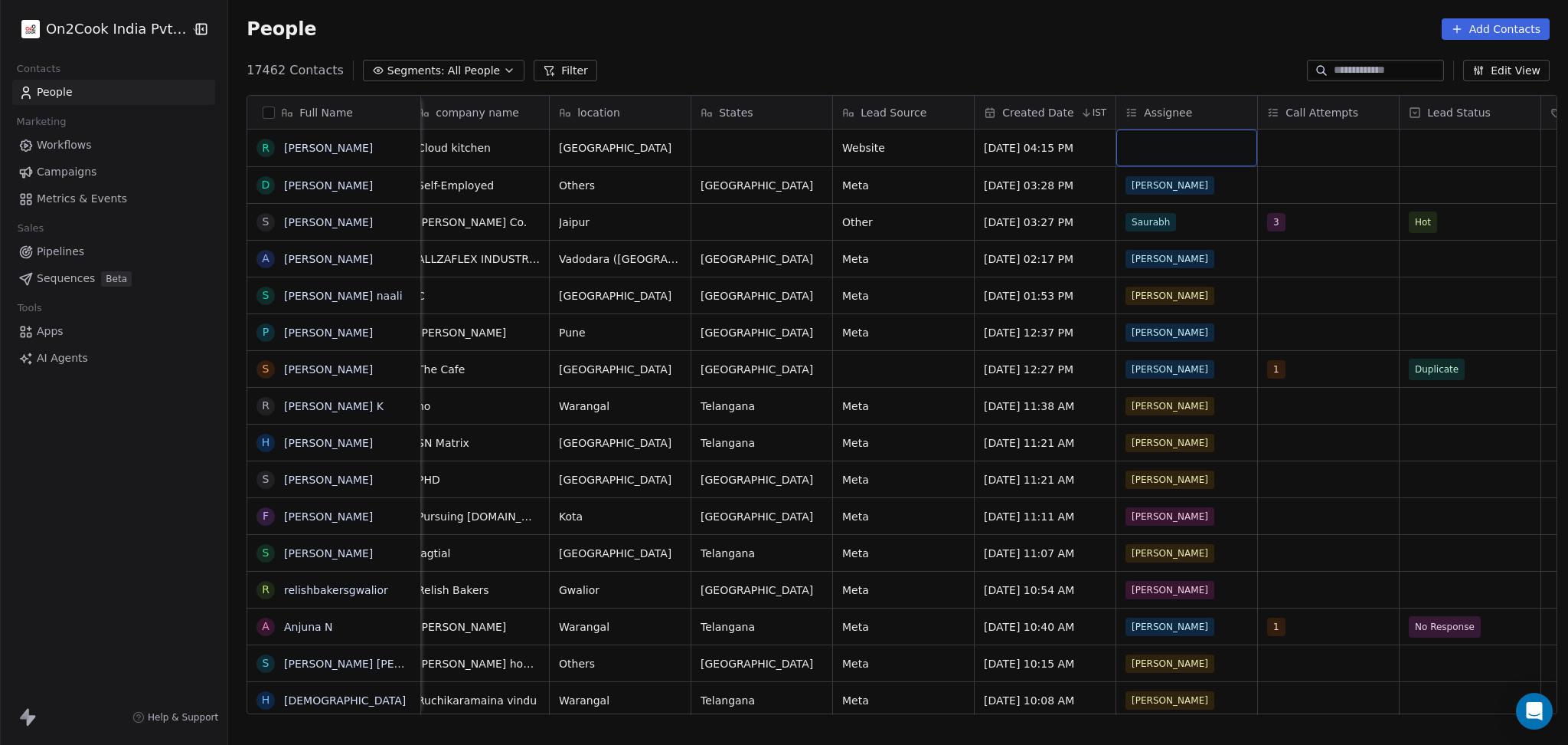
click at [1194, 140] on div "grid" at bounding box center [1187, 147] width 141 height 37
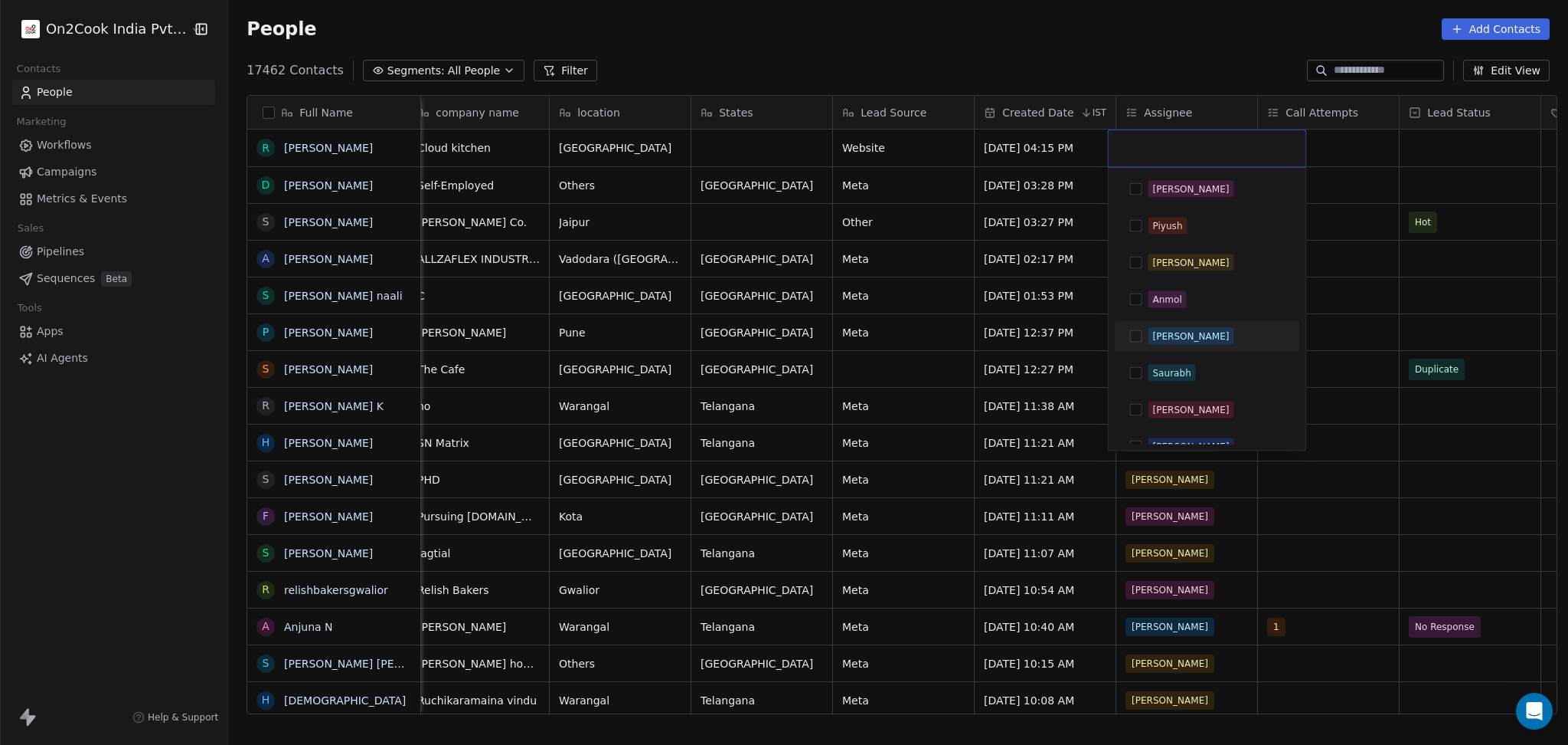
click at [1170, 342] on span "[PERSON_NAME]" at bounding box center [1191, 336] width 86 height 17
click at [1360, 321] on html "On2Cook India Pvt. Ltd. Contacts People Marketing Workflows Campaigns Metrics &…" at bounding box center [784, 372] width 1568 height 745
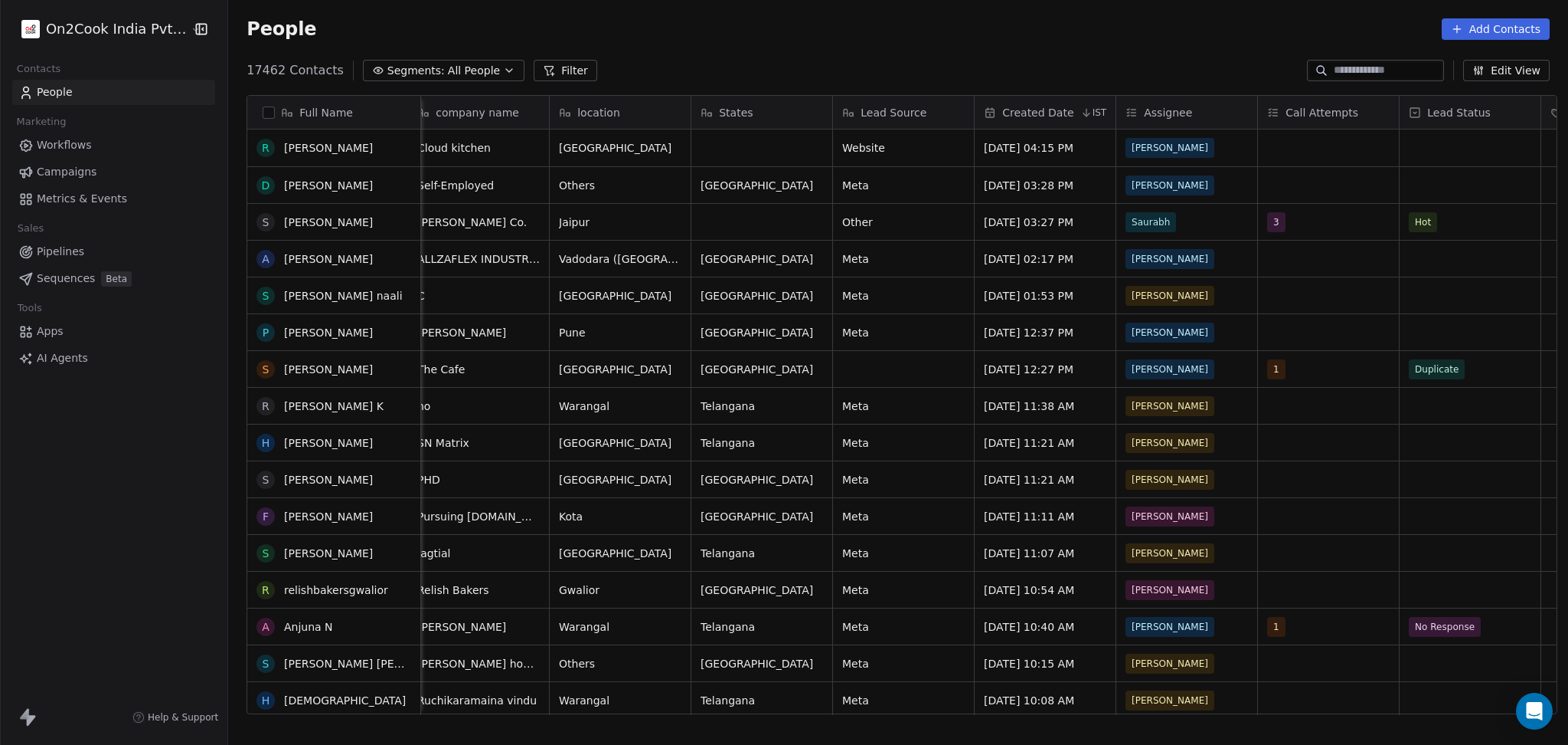
scroll to position [307, 0]
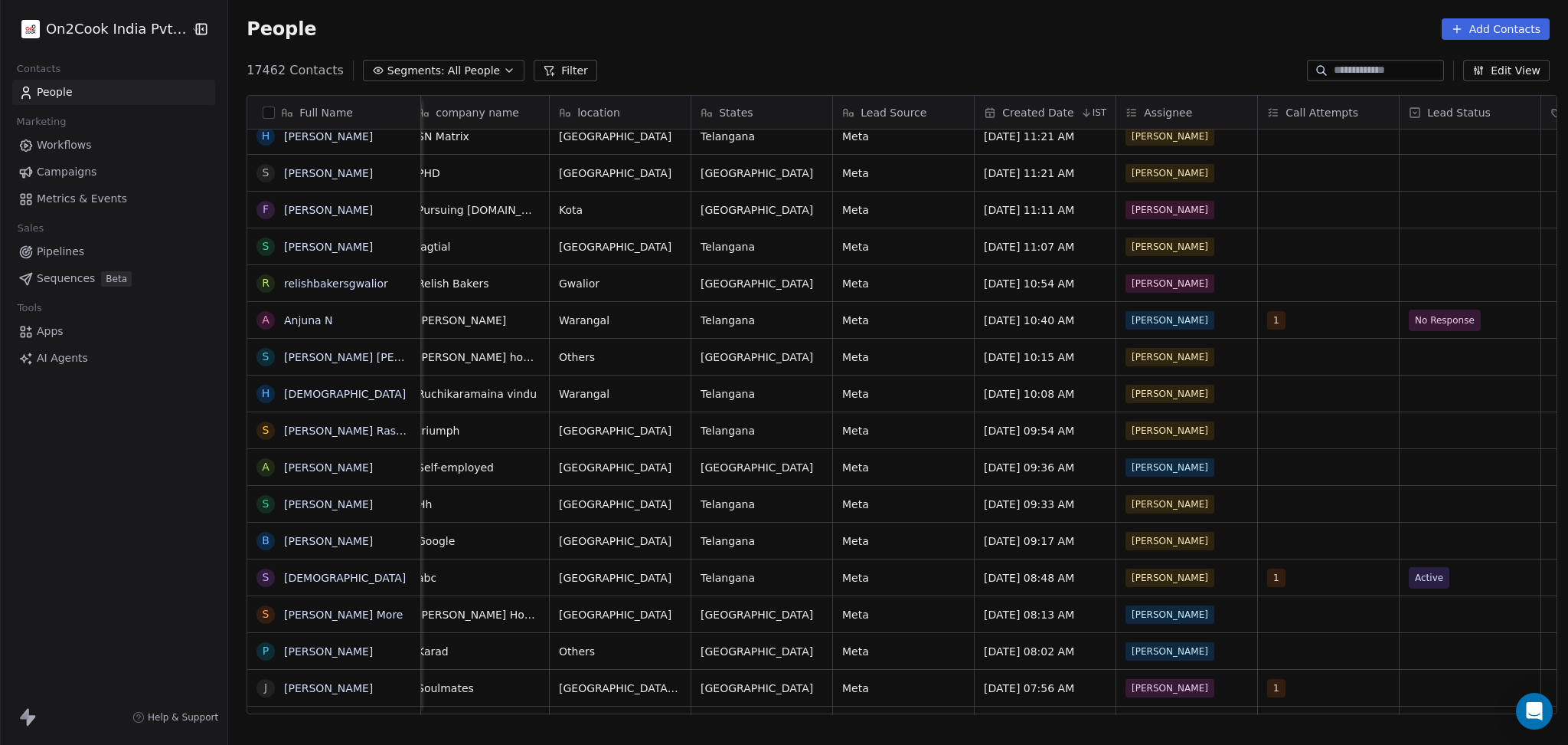
click at [1342, 69] on input at bounding box center [1388, 70] width 107 height 15
paste input "**********"
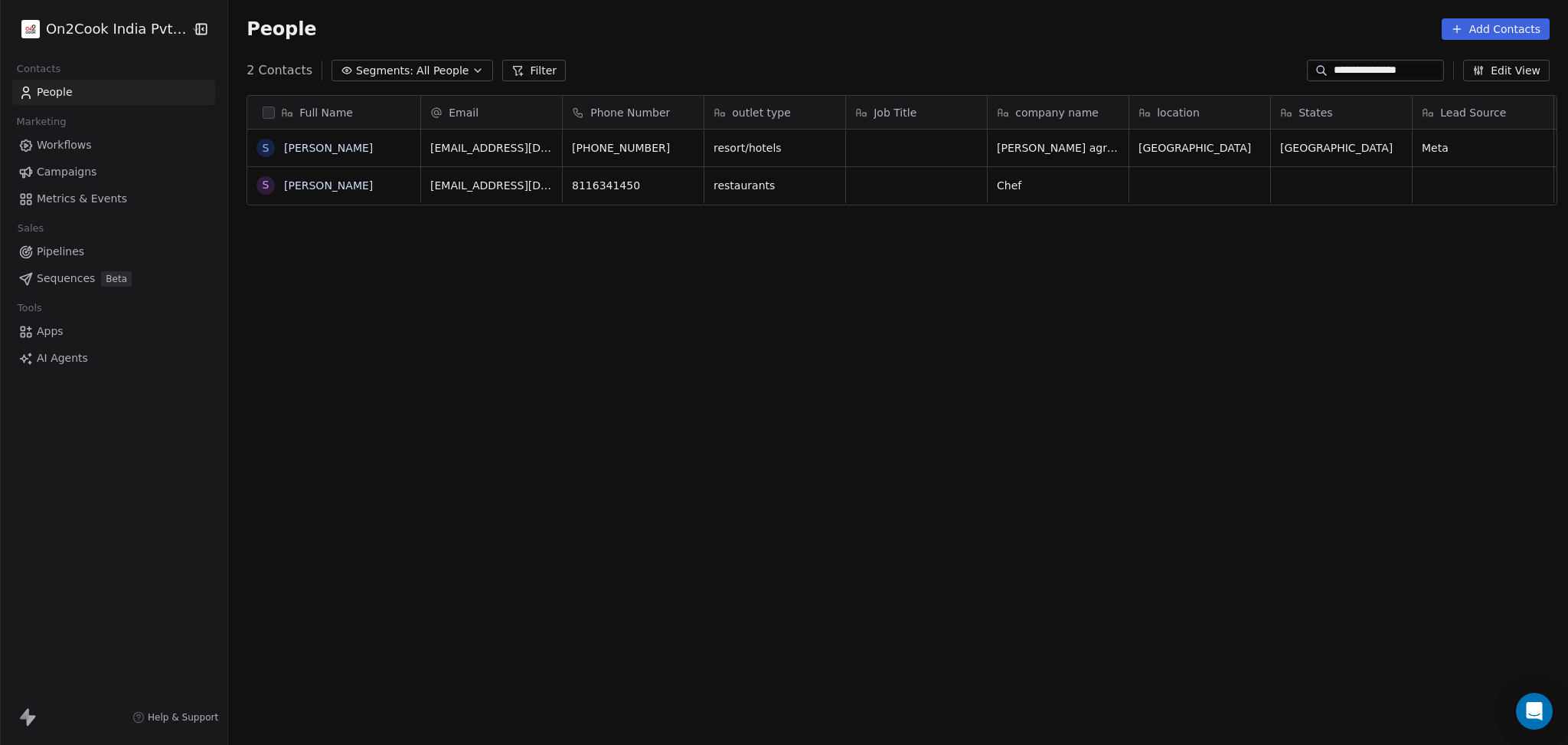
scroll to position [640, 1331]
type input "**********"
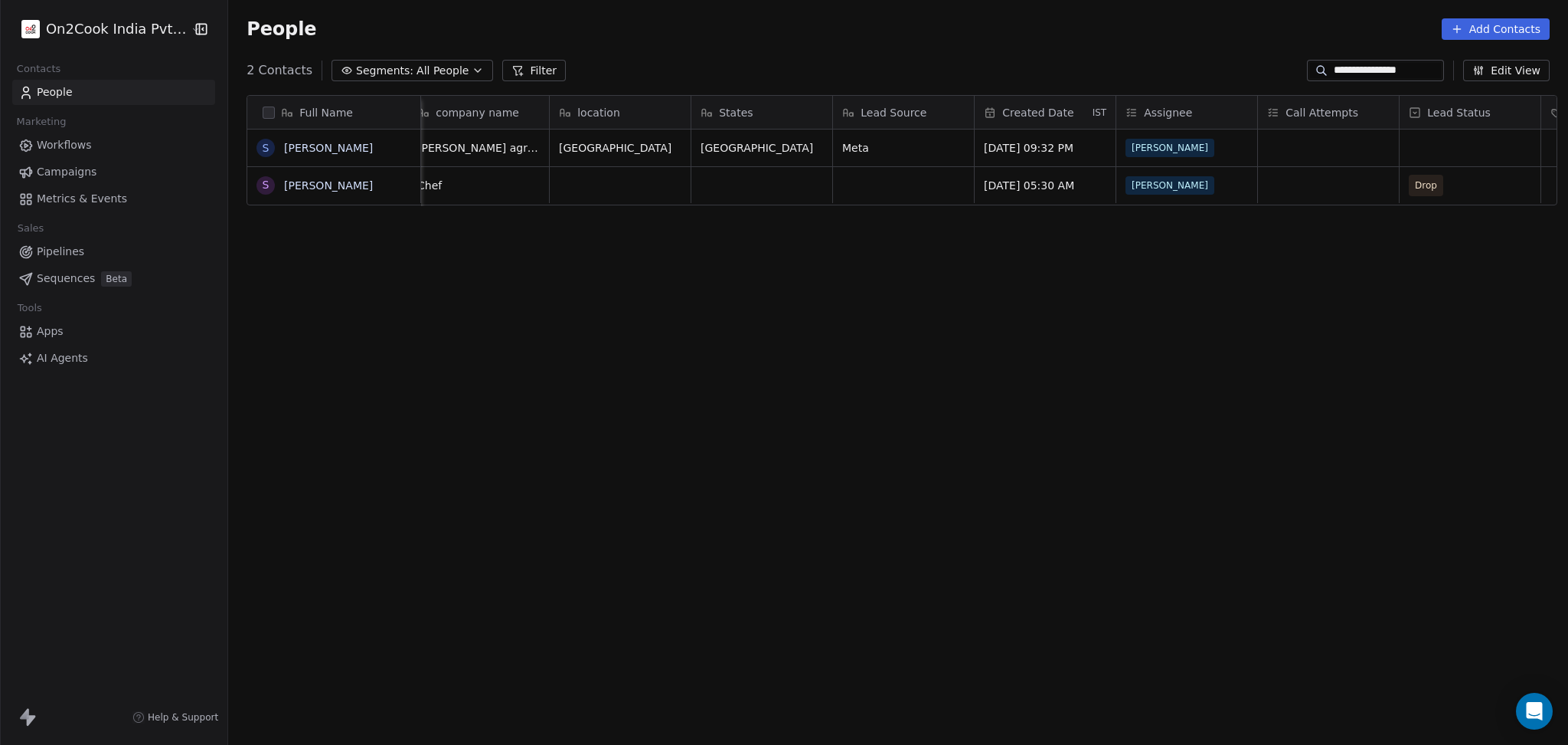
scroll to position [0, 1145]
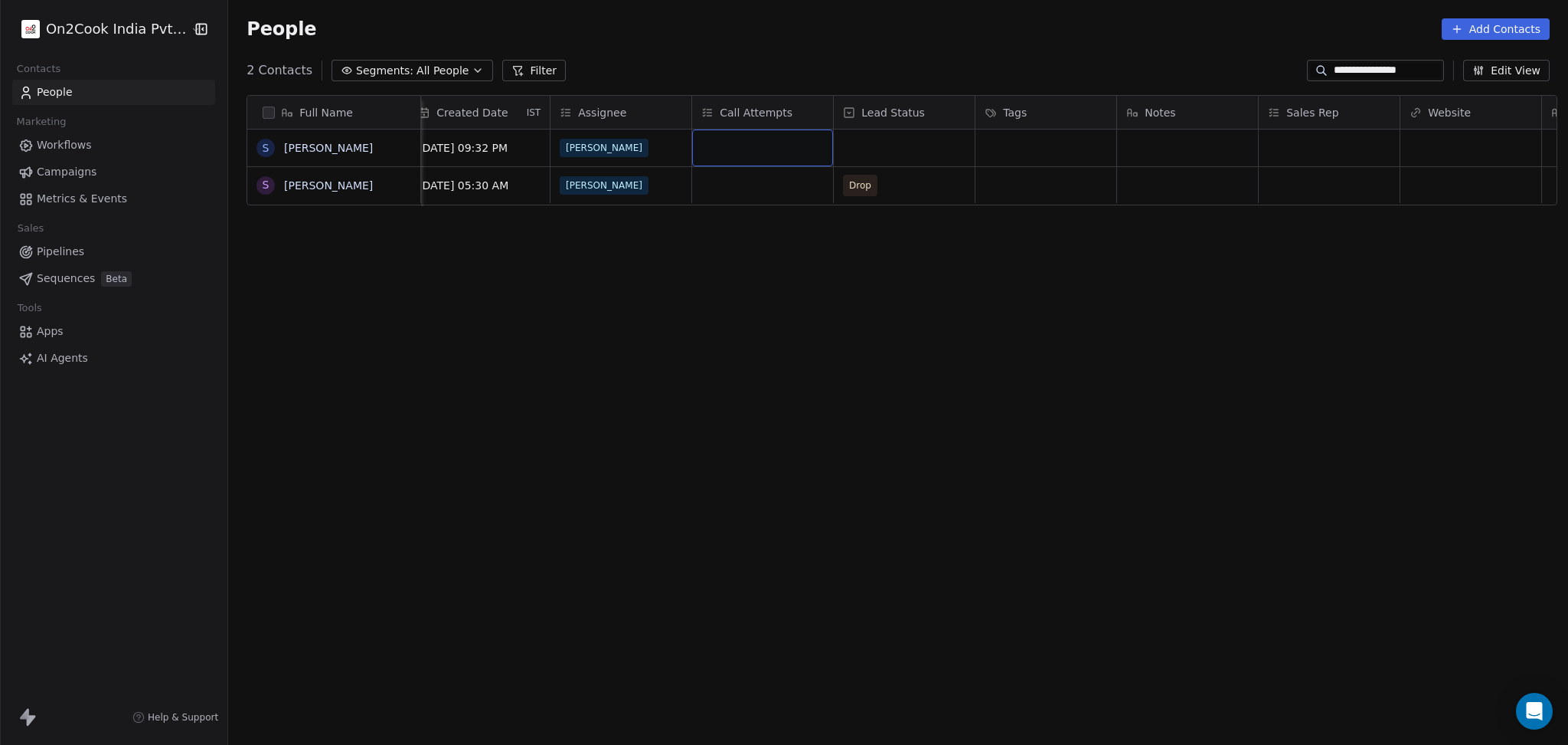
click at [715, 147] on div "grid" at bounding box center [762, 147] width 141 height 37
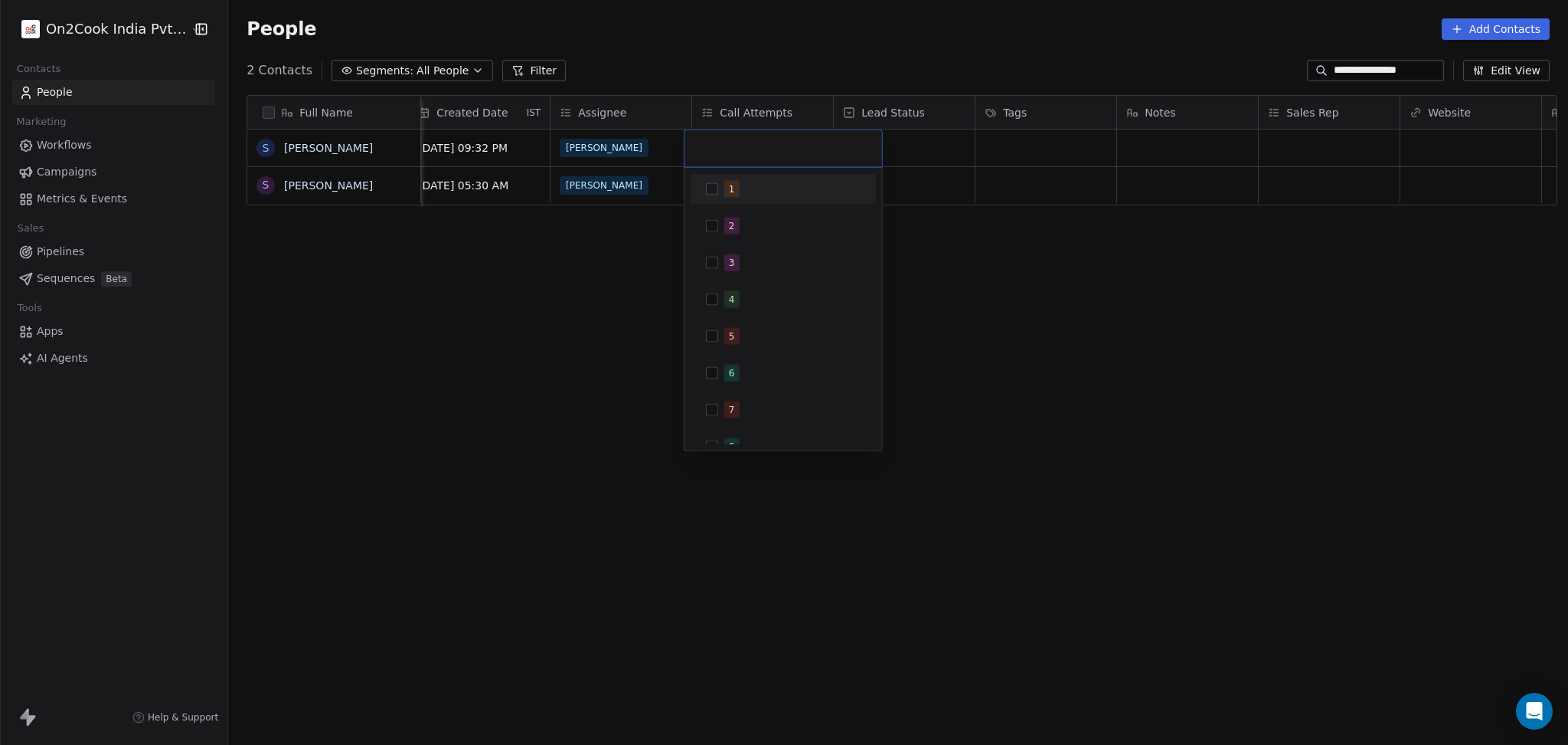
click at [736, 179] on div "1" at bounding box center [783, 190] width 173 height 24
click at [1019, 177] on html "**********" at bounding box center [784, 372] width 1568 height 745
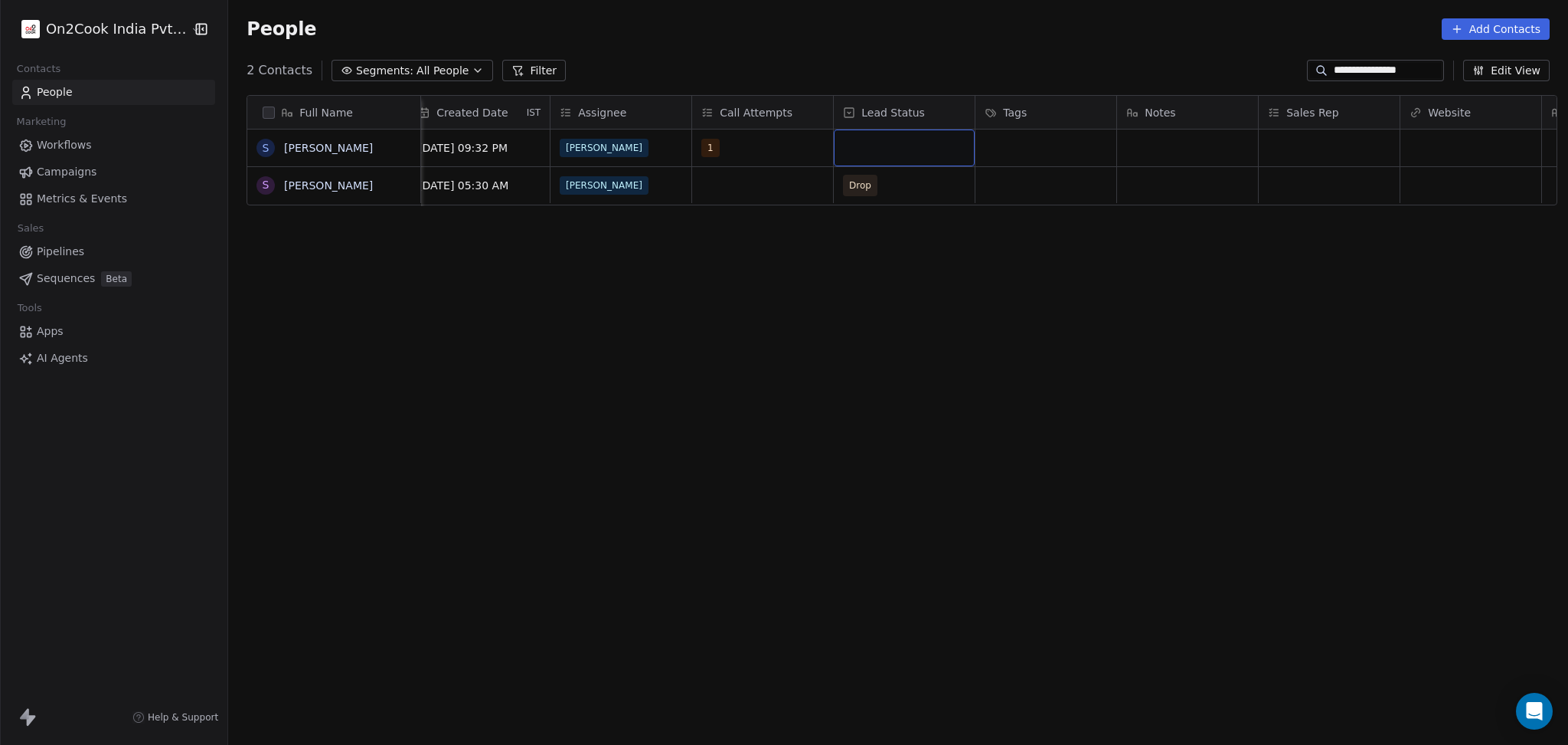
click at [880, 147] on div "grid" at bounding box center [904, 147] width 141 height 37
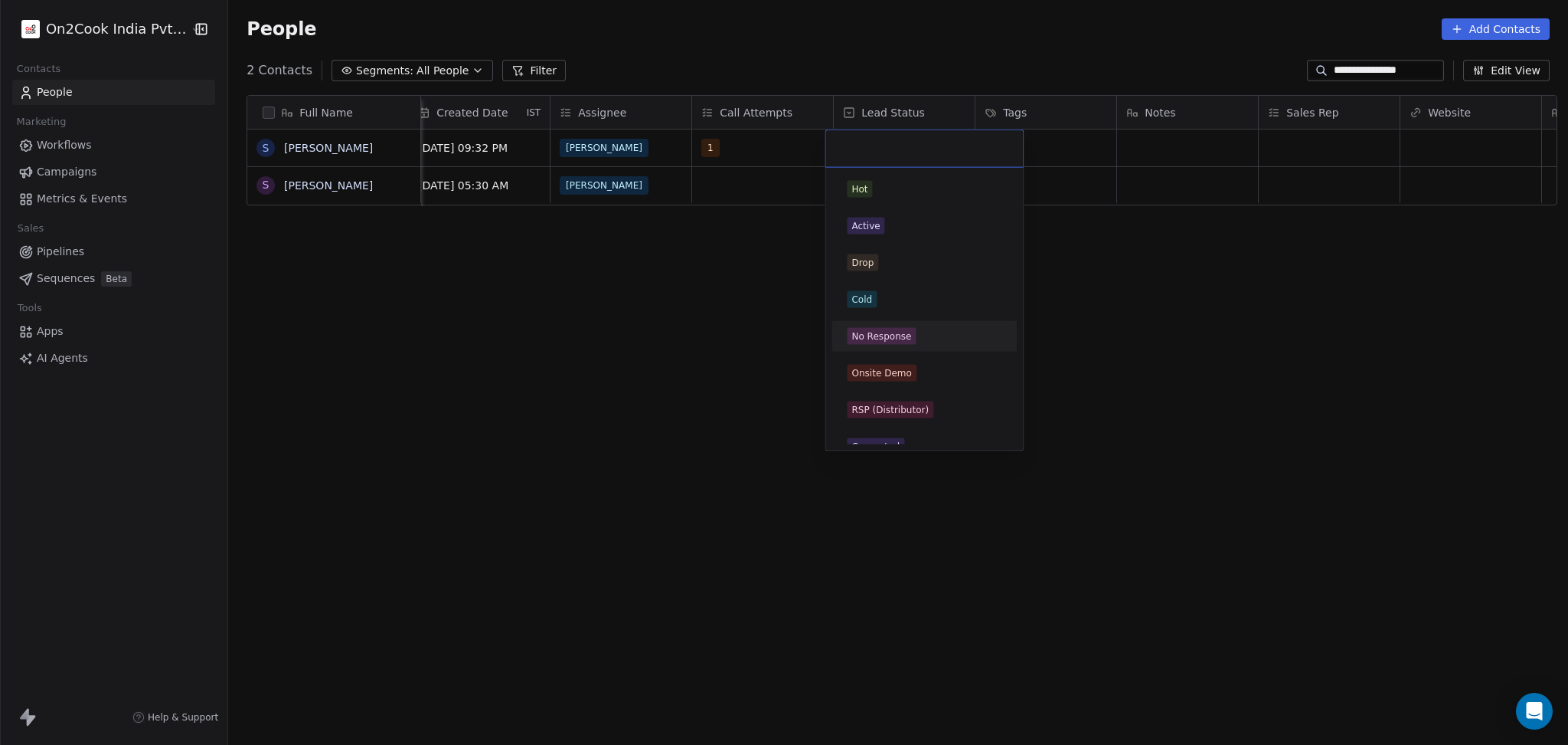
click at [904, 329] on div "No Response" at bounding box center [881, 336] width 59 height 14
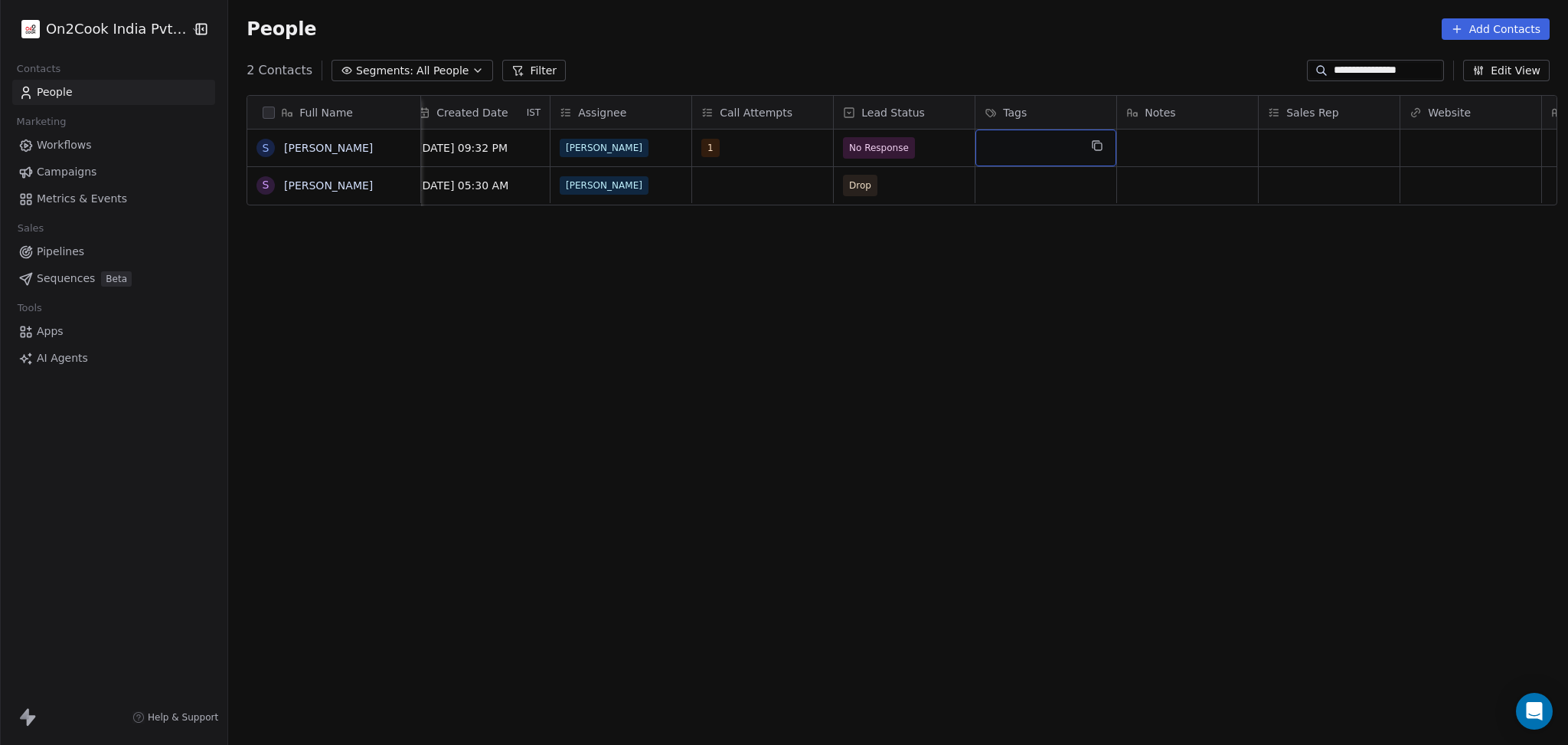
click at [1050, 145] on div "grid" at bounding box center [1045, 147] width 141 height 37
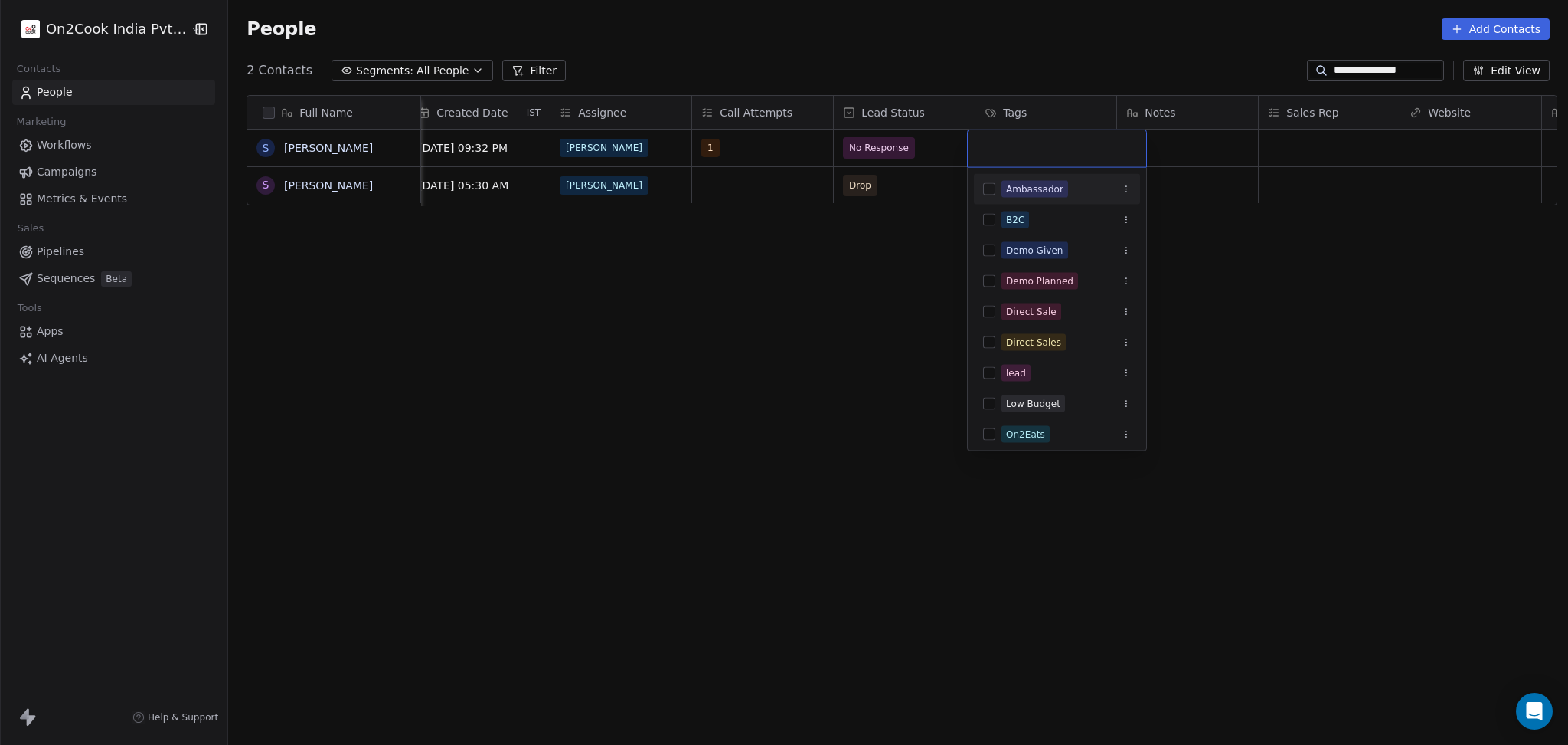
click at [1249, 161] on html "**********" at bounding box center [784, 372] width 1568 height 745
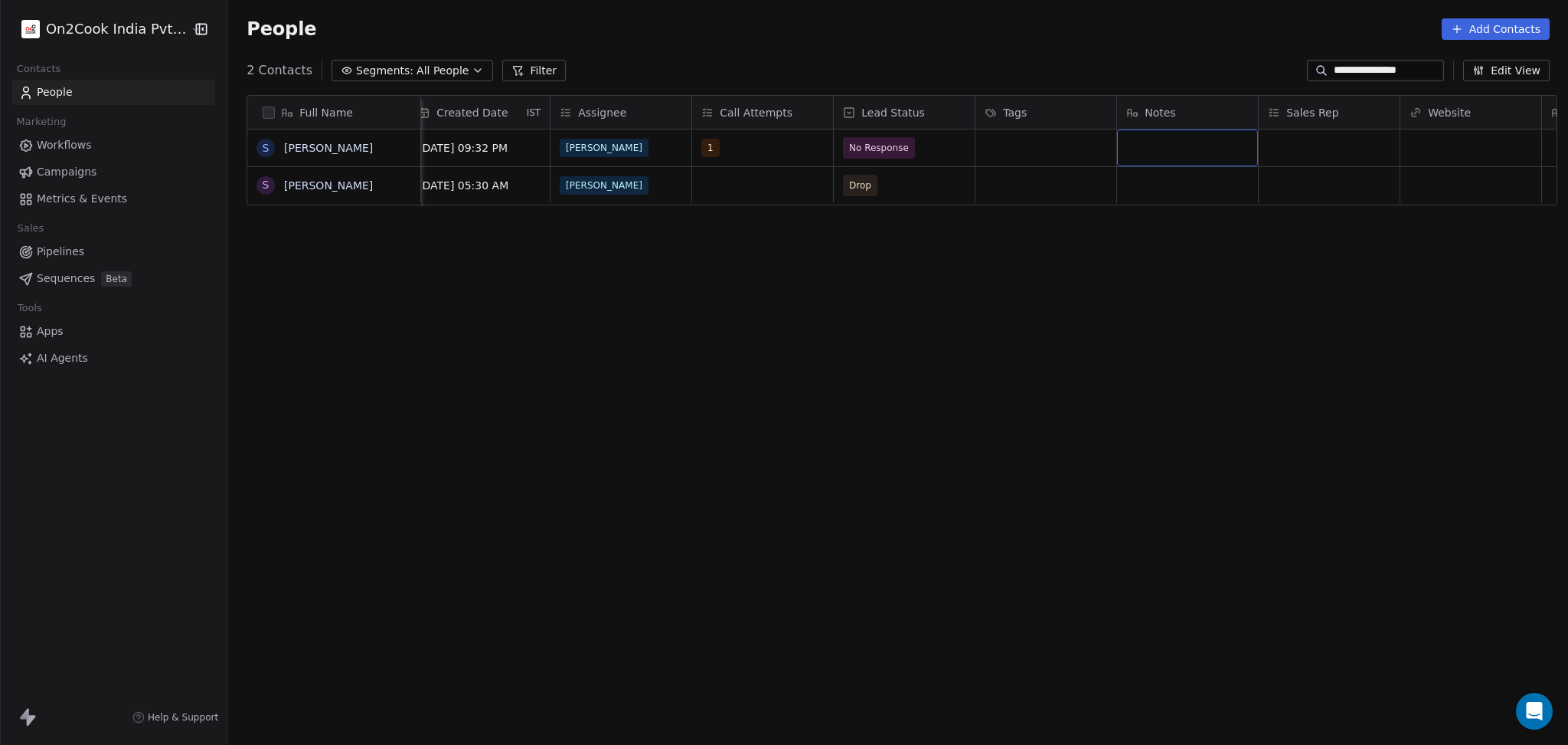
click at [1199, 152] on div "grid" at bounding box center [1187, 147] width 141 height 37
type textarea "**********"
click at [1218, 285] on html "**********" at bounding box center [784, 372] width 1568 height 745
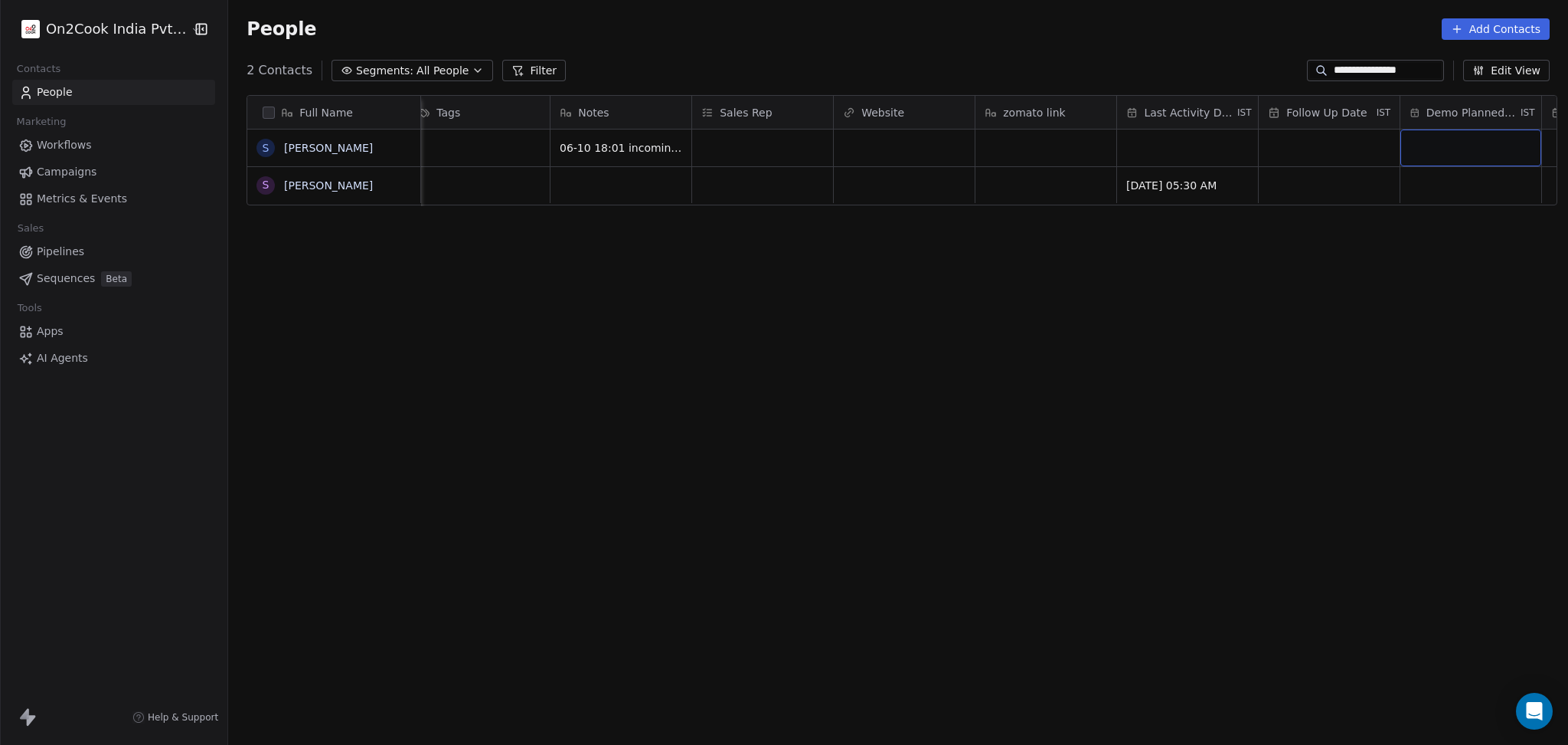
scroll to position [0, 1855]
click at [1032, 137] on div "grid" at bounding box center [1045, 147] width 141 height 37
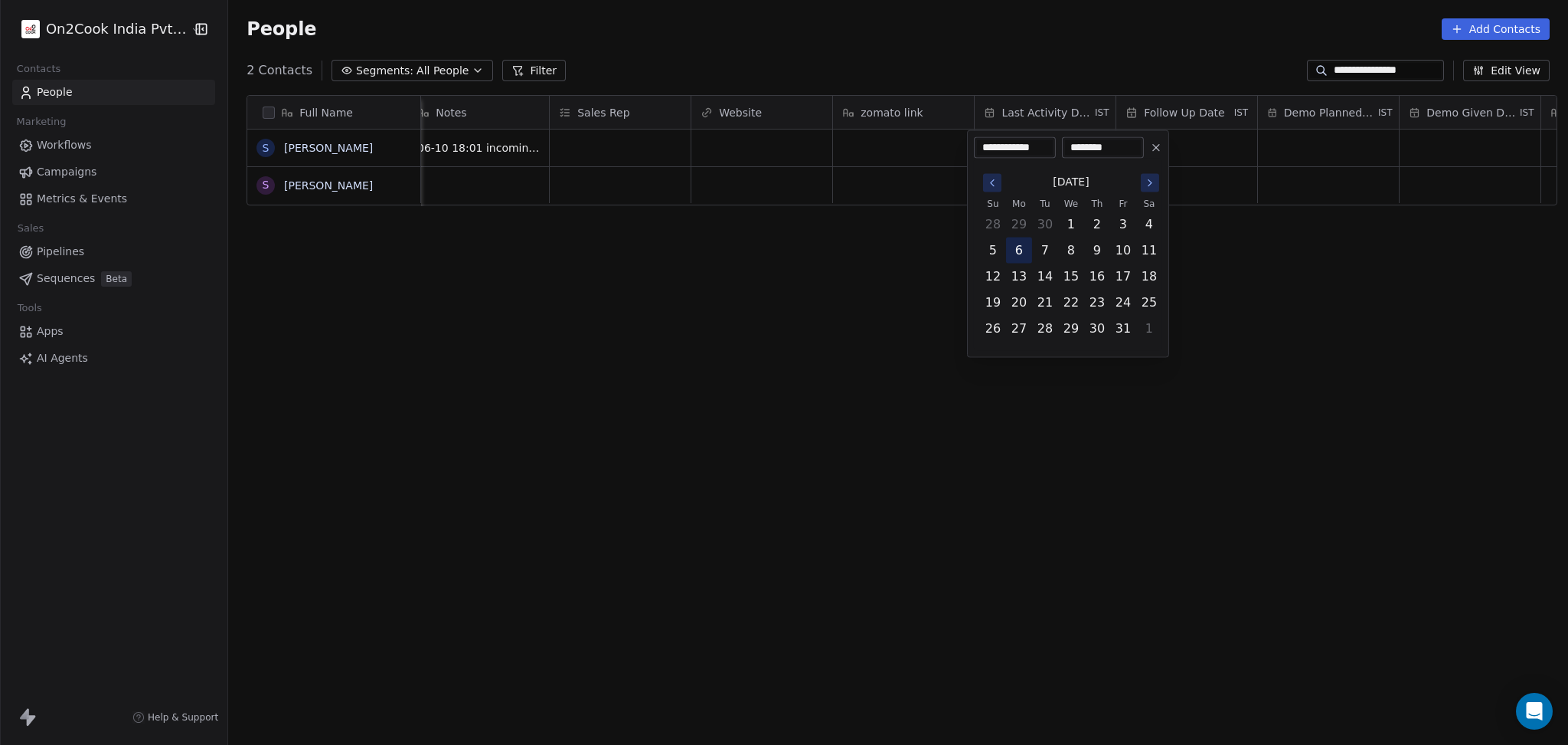
click at [1023, 250] on button "6" at bounding box center [1019, 251] width 24 height 24
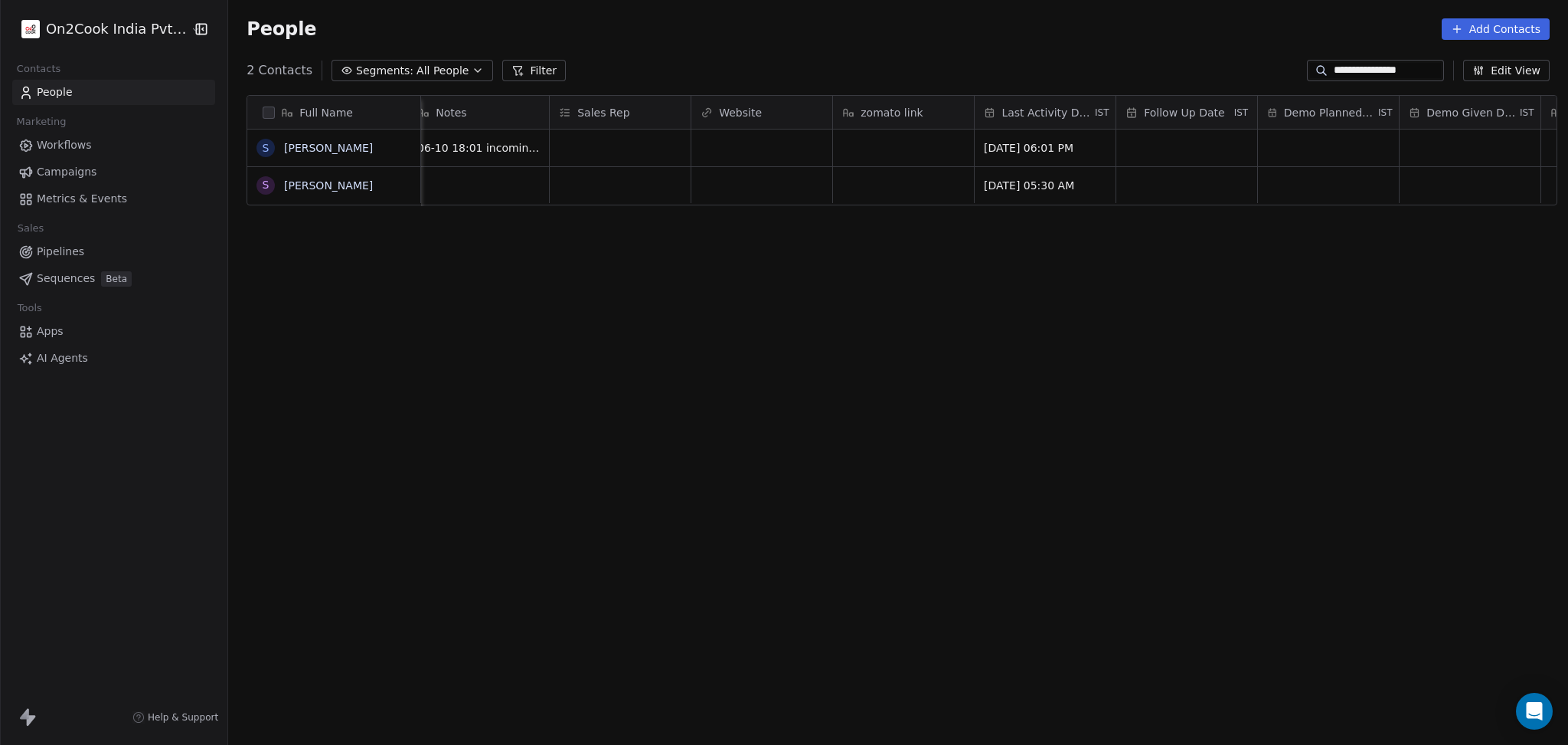
click at [896, 272] on html "**********" at bounding box center [784, 372] width 1568 height 745
click at [1169, 142] on div "grid" at bounding box center [1187, 147] width 141 height 37
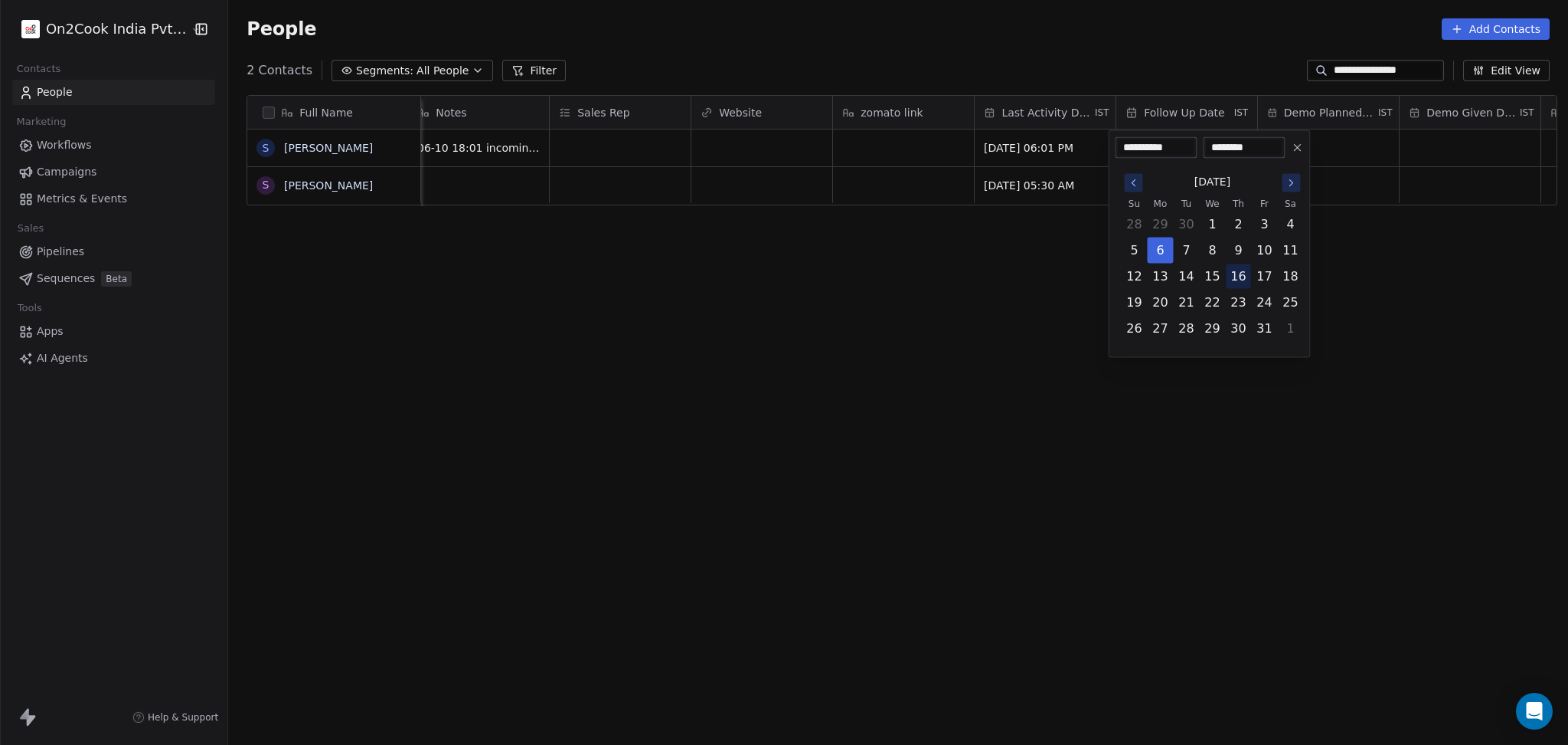
click at [1236, 280] on button "16" at bounding box center [1238, 277] width 24 height 24
type input "**********"
click at [836, 362] on html "**********" at bounding box center [784, 372] width 1568 height 745
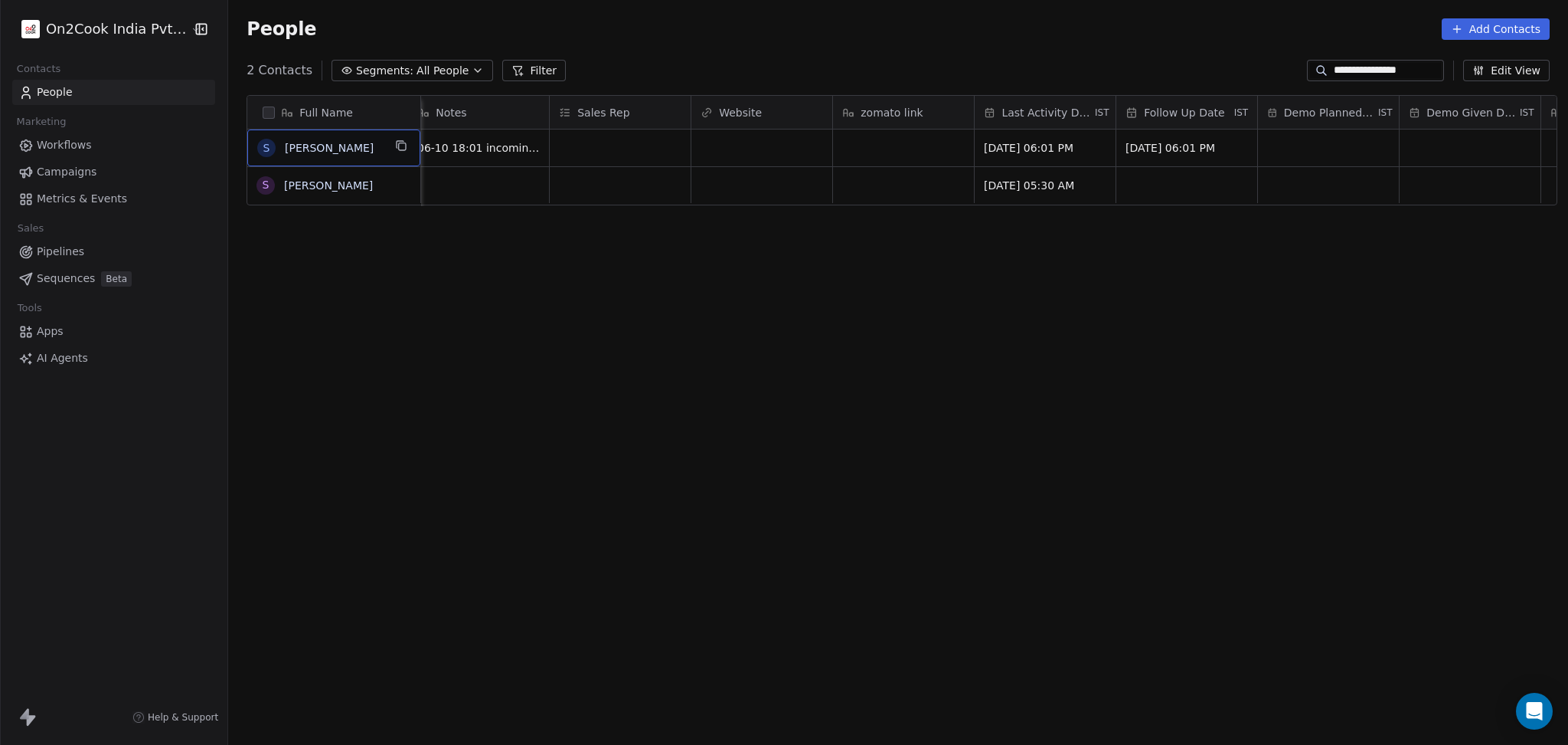
scroll to position [0, 0]
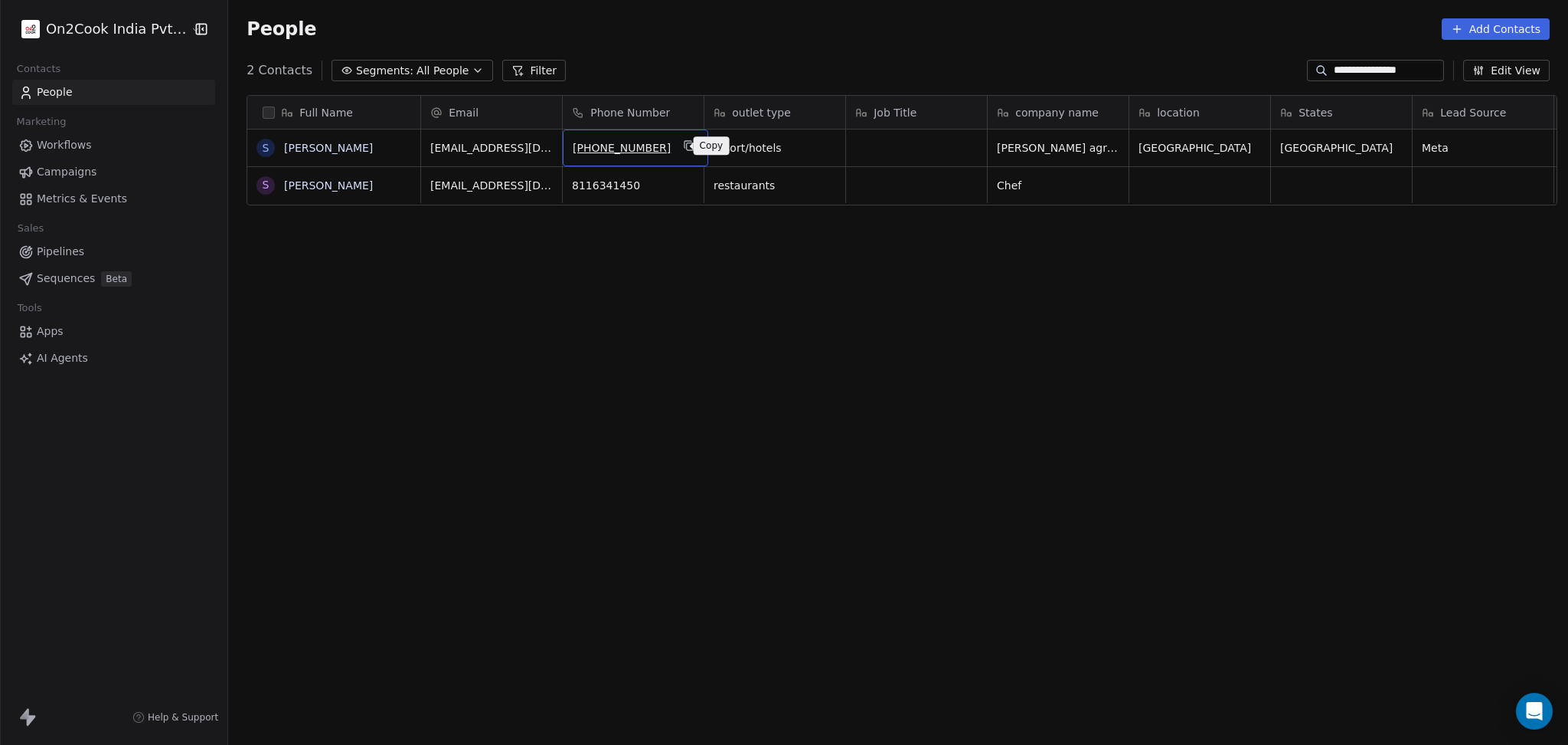
click at [683, 146] on icon "grid" at bounding box center [688, 145] width 12 height 12
click at [1397, 54] on div "People Add Contacts" at bounding box center [898, 29] width 1340 height 59
click at [1388, 61] on div "**********" at bounding box center [1375, 70] width 137 height 21
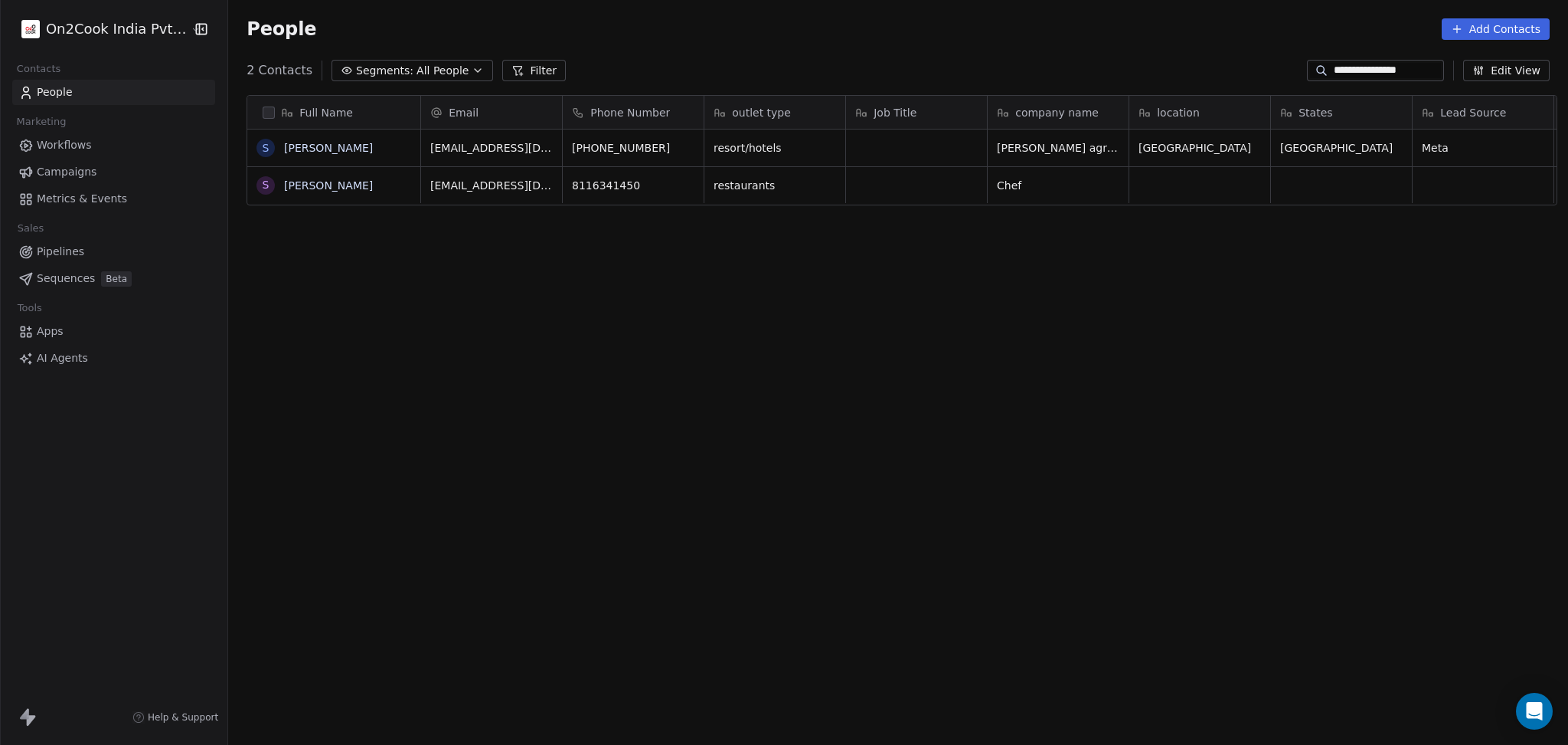
click at [1375, 76] on input "**********" at bounding box center [1388, 70] width 107 height 15
paste input
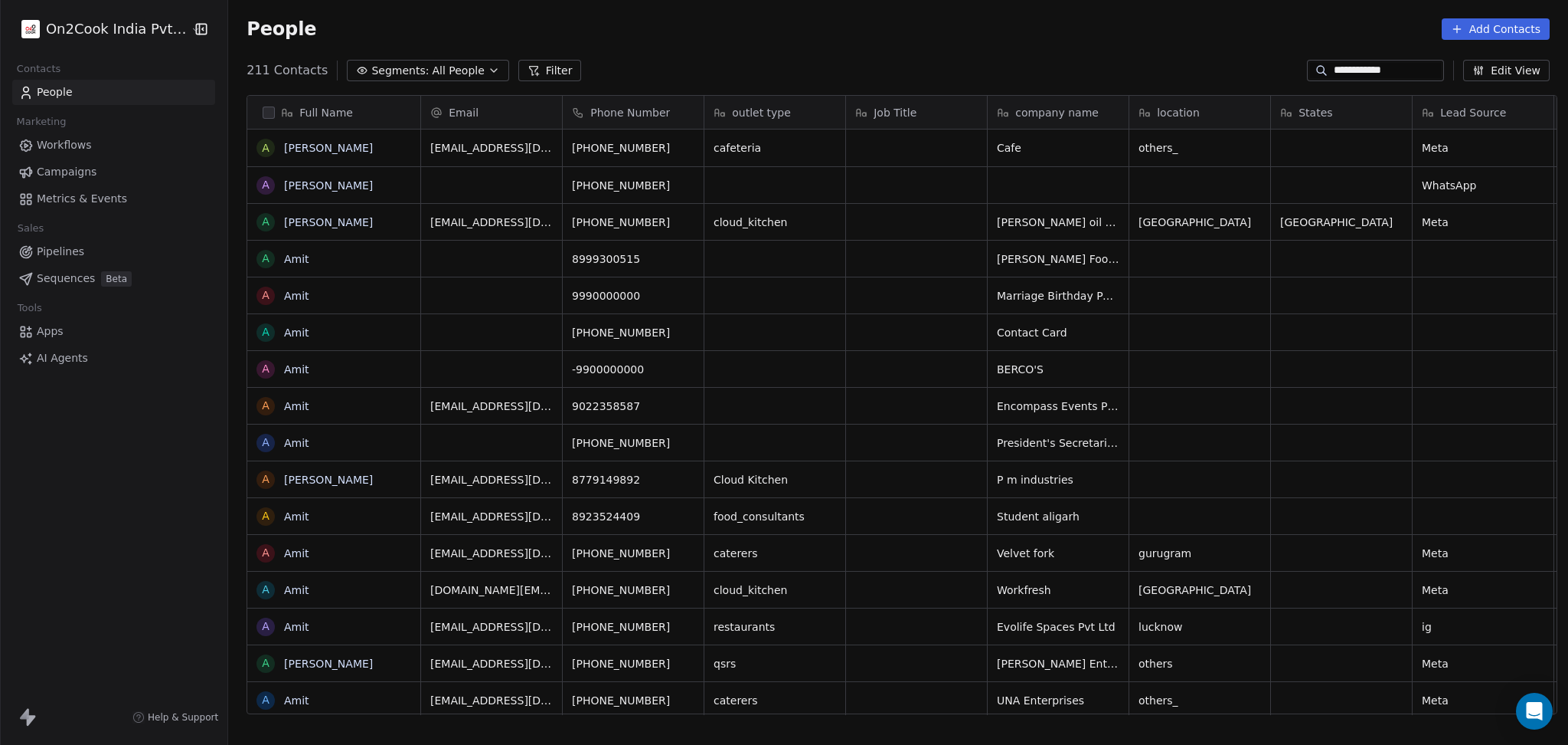
scroll to position [640, 1331]
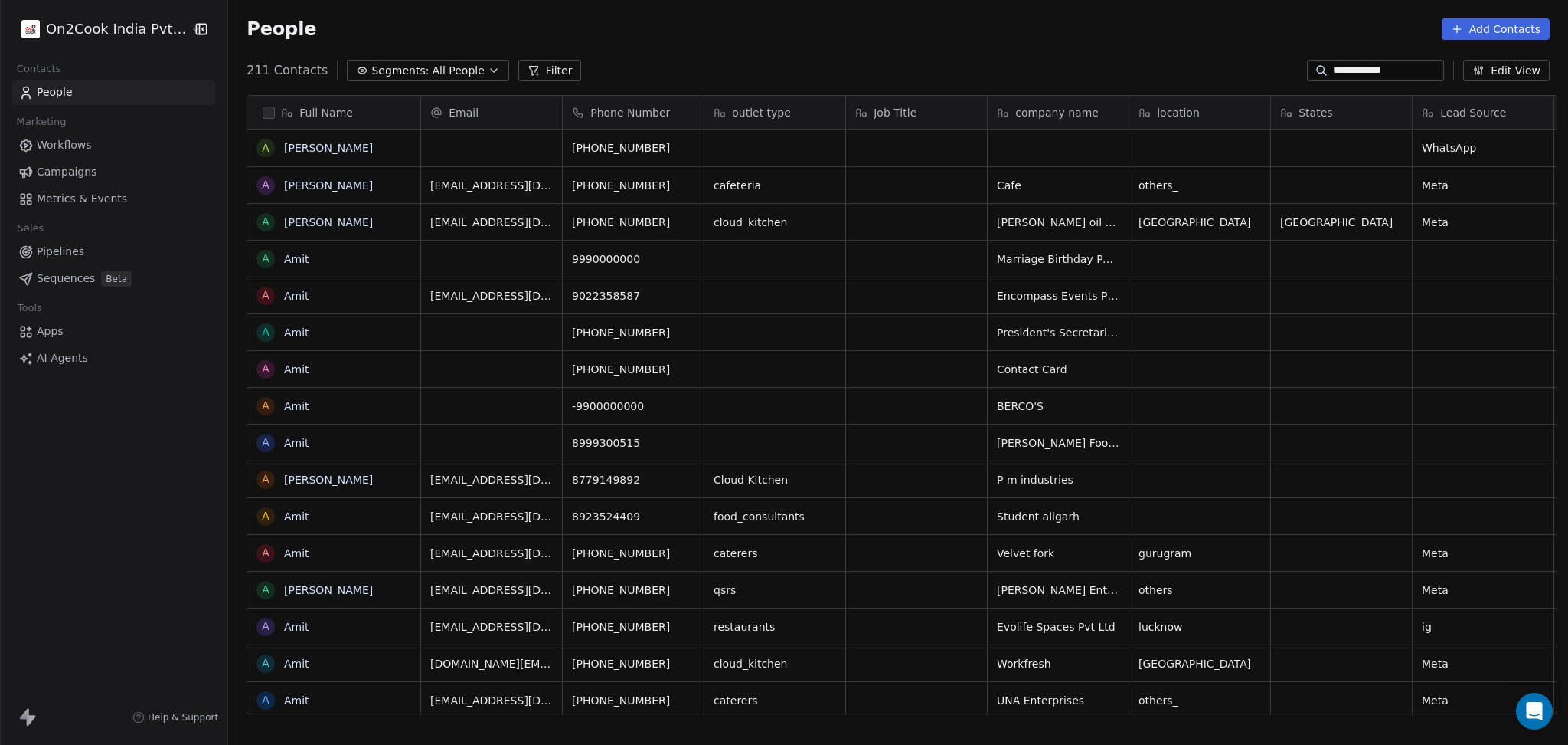
click at [1315, 71] on div at bounding box center [1322, 70] width 24 height 15
click at [1314, 71] on div at bounding box center [1322, 70] width 24 height 15
click at [1334, 63] on input "**********" at bounding box center [1388, 70] width 107 height 15
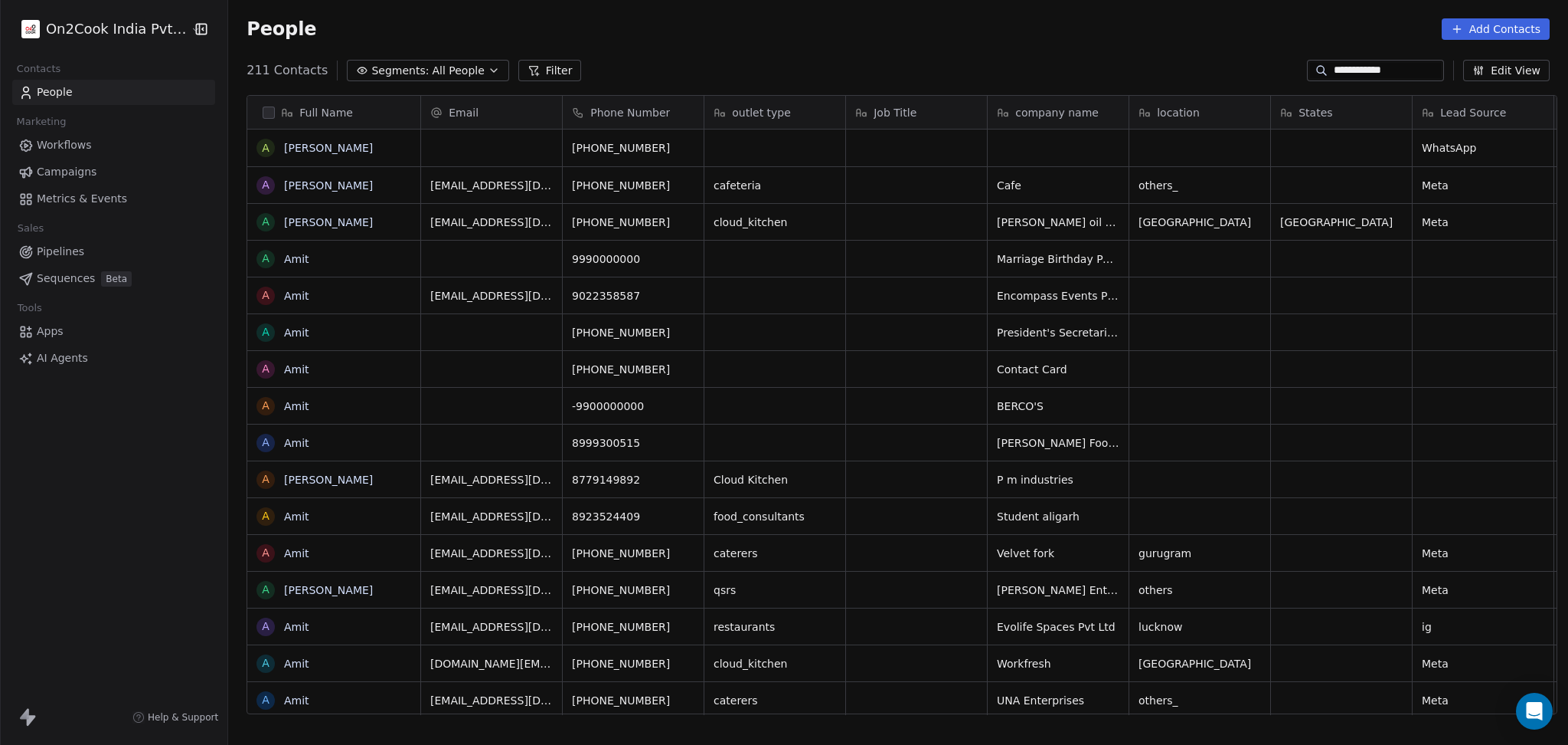
click at [1334, 63] on input "**********" at bounding box center [1388, 70] width 107 height 15
paste input "*"
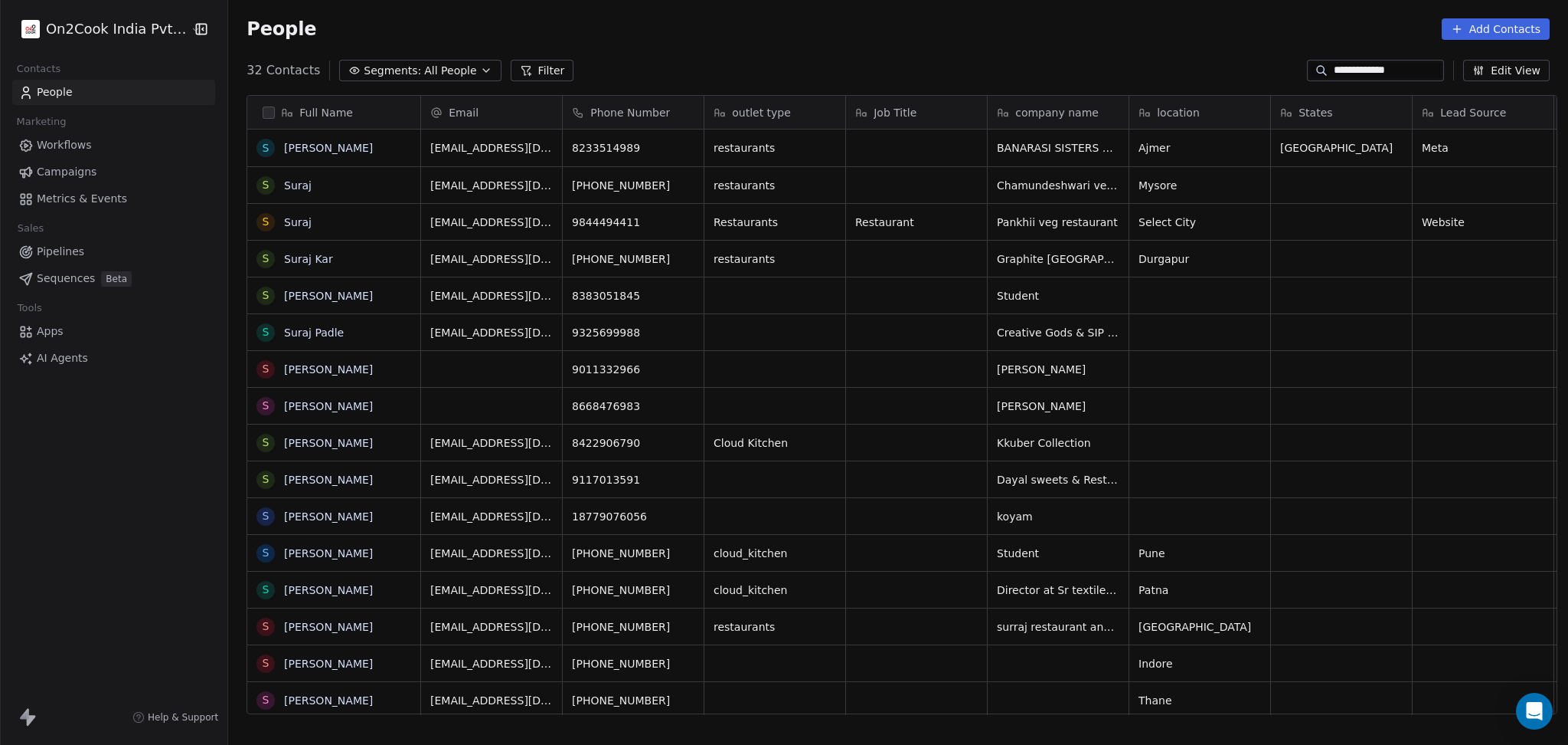
click at [1355, 68] on input "**********" at bounding box center [1388, 70] width 107 height 15
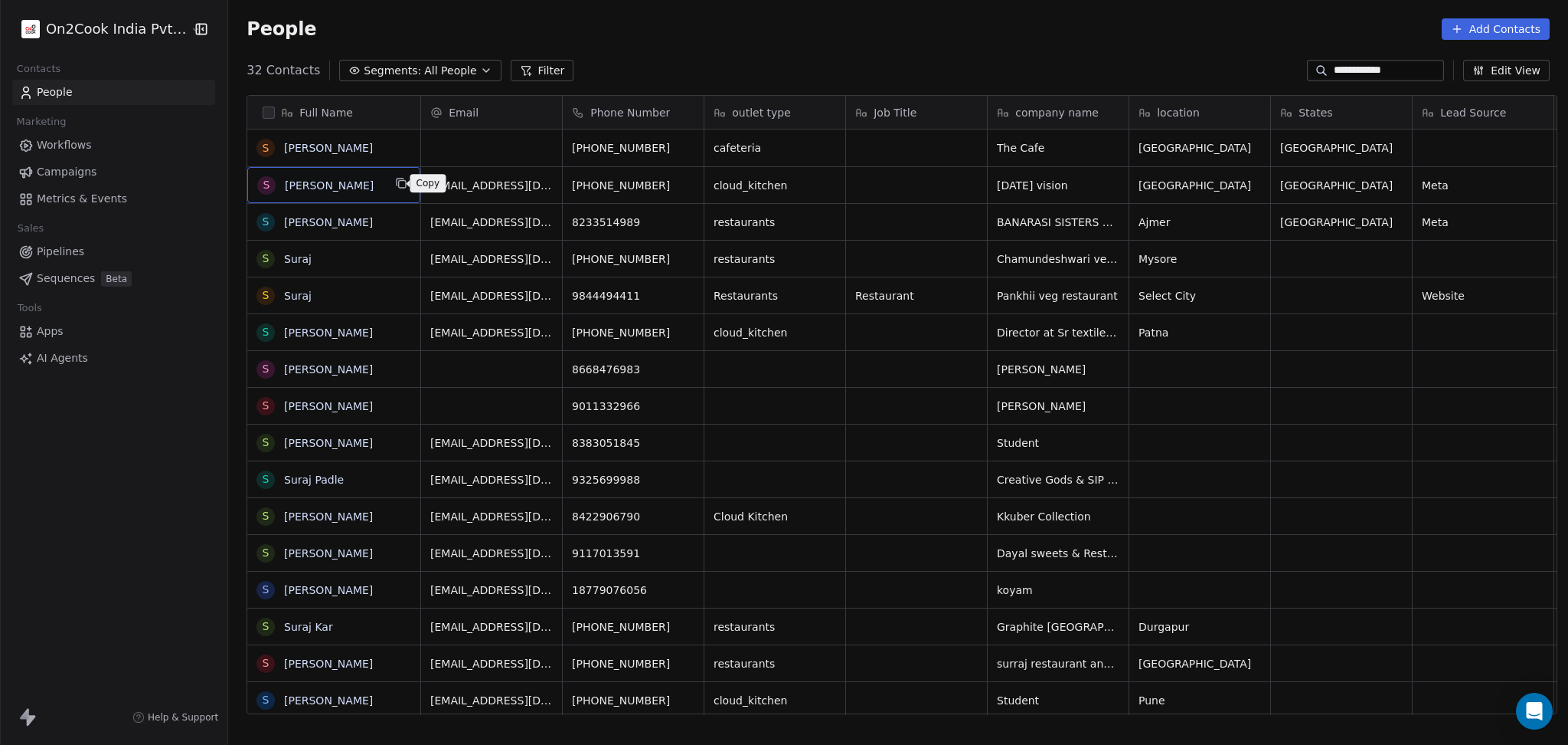
click at [395, 183] on icon "grid" at bounding box center [401, 183] width 12 height 12
click at [684, 181] on button "grid" at bounding box center [689, 183] width 19 height 19
click at [817, 187] on button "grid" at bounding box center [826, 183] width 19 height 19
click at [1104, 145] on icon "grid" at bounding box center [1109, 145] width 12 height 12
click at [1264, 185] on icon "grid" at bounding box center [1270, 183] width 12 height 12
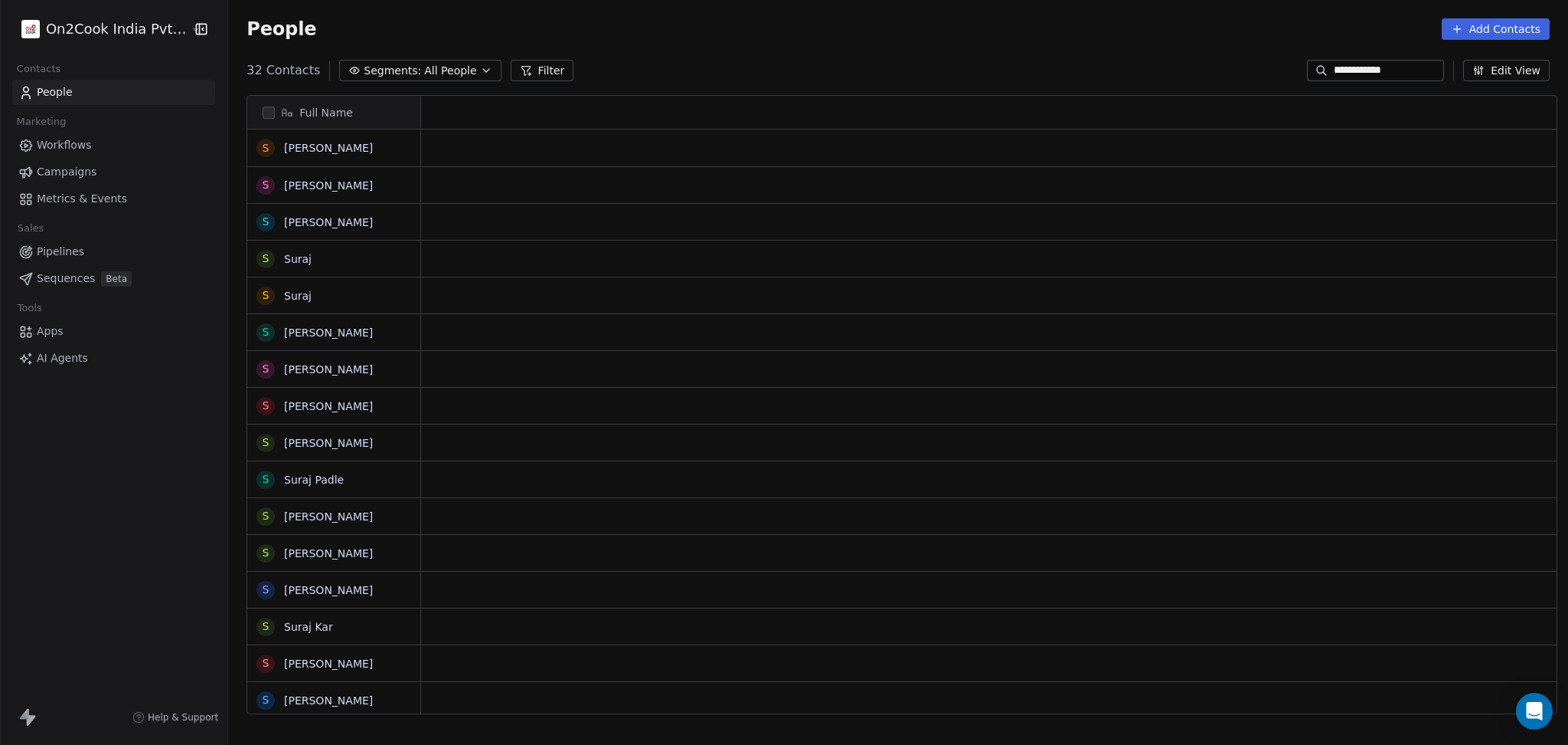
scroll to position [0, 0]
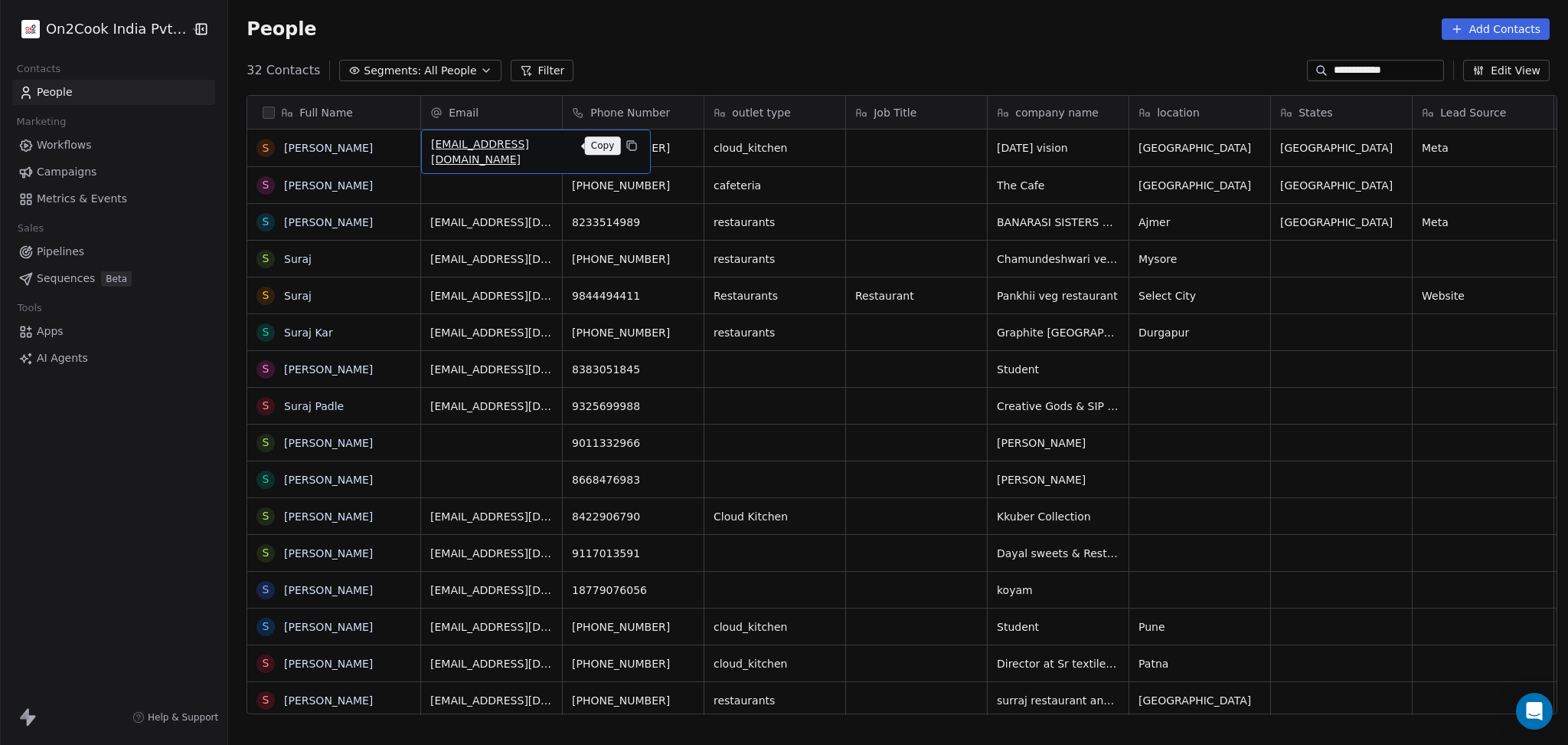
click at [628, 141] on icon "grid" at bounding box center [631, 144] width 7 height 7
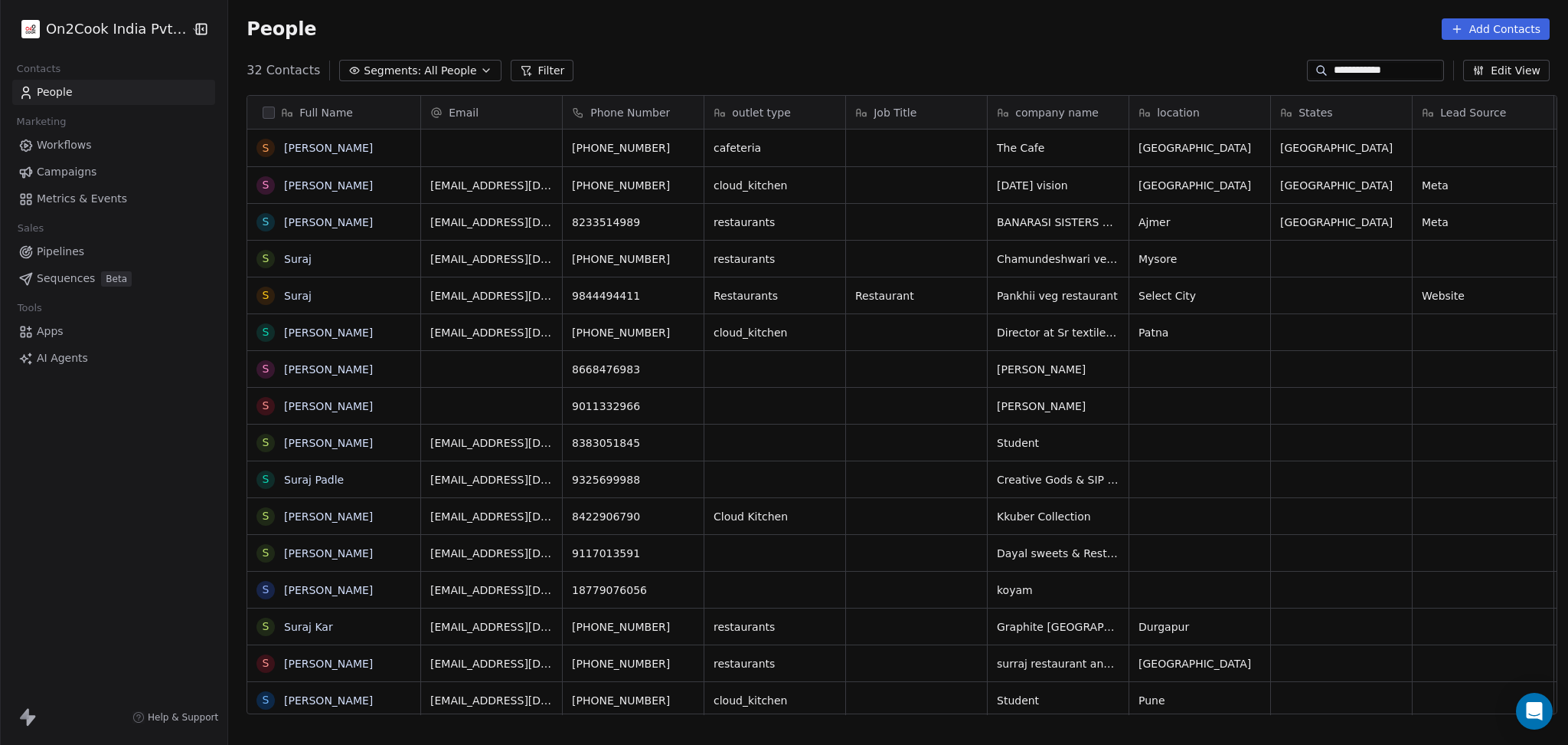
click at [1368, 71] on input "**********" at bounding box center [1388, 70] width 107 height 15
paste input "*"
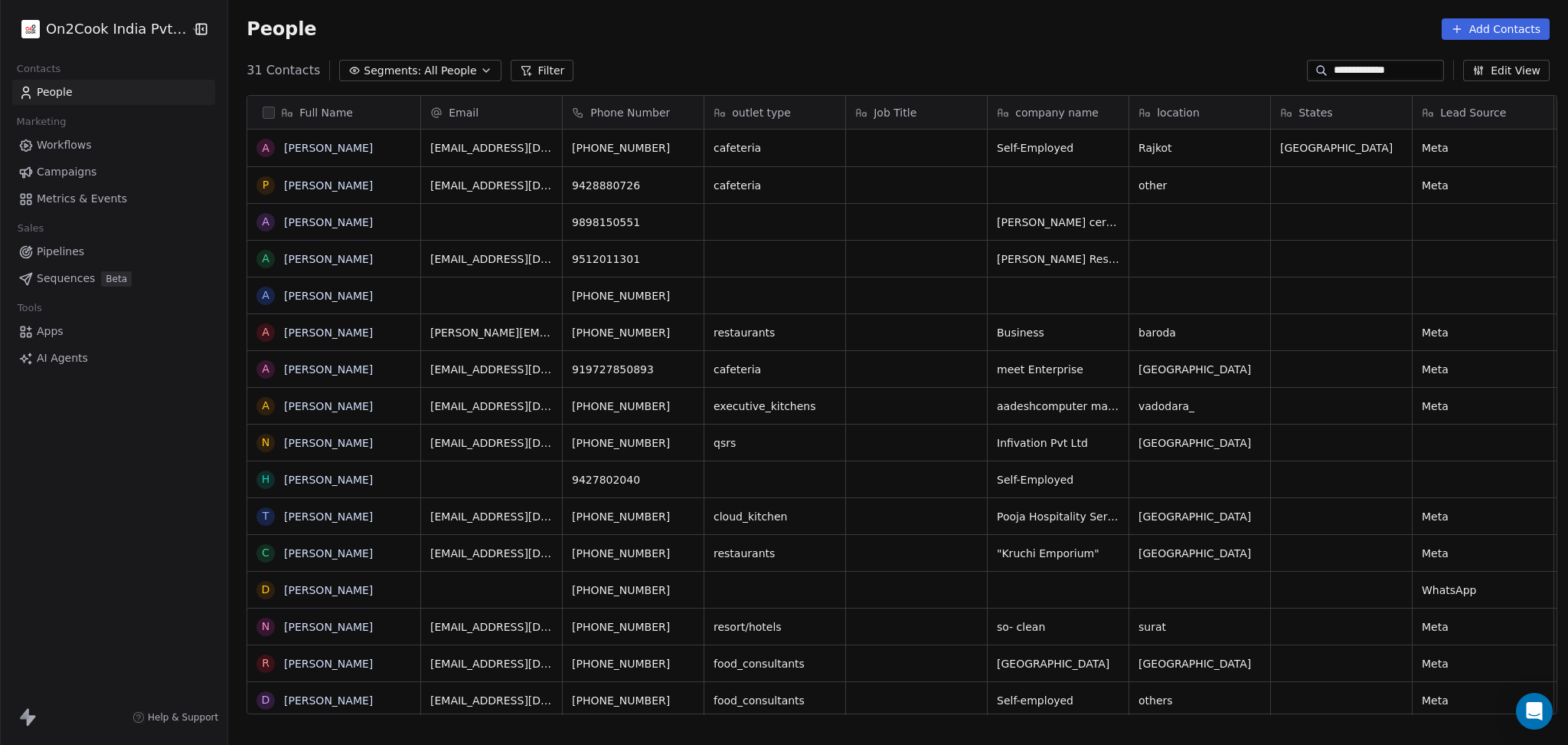
scroll to position [640, 1331]
click at [395, 148] on icon "grid" at bounding box center [401, 145] width 12 height 12
click at [628, 146] on icon "grid" at bounding box center [631, 144] width 7 height 7
click at [680, 153] on button "grid" at bounding box center [689, 146] width 19 height 19
click at [940, 162] on div "grid" at bounding box center [916, 147] width 141 height 37
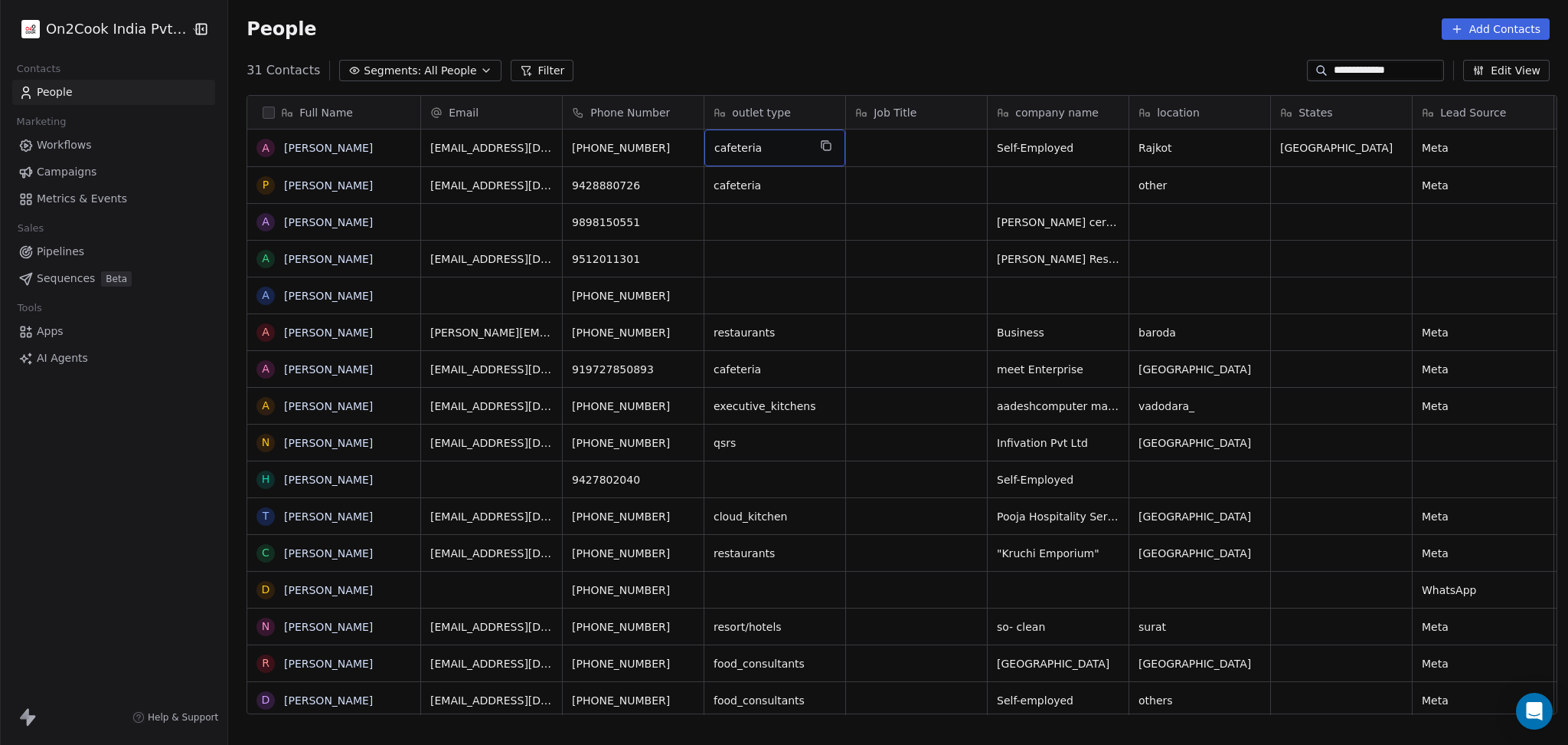
click at [800, 142] on div "cafeteria" at bounding box center [775, 147] width 141 height 37
click at [806, 142] on div "cafeteria" at bounding box center [775, 147] width 141 height 37
click at [827, 149] on button "grid" at bounding box center [826, 146] width 19 height 19
click at [1247, 146] on icon "grid" at bounding box center [1250, 144] width 7 height 7
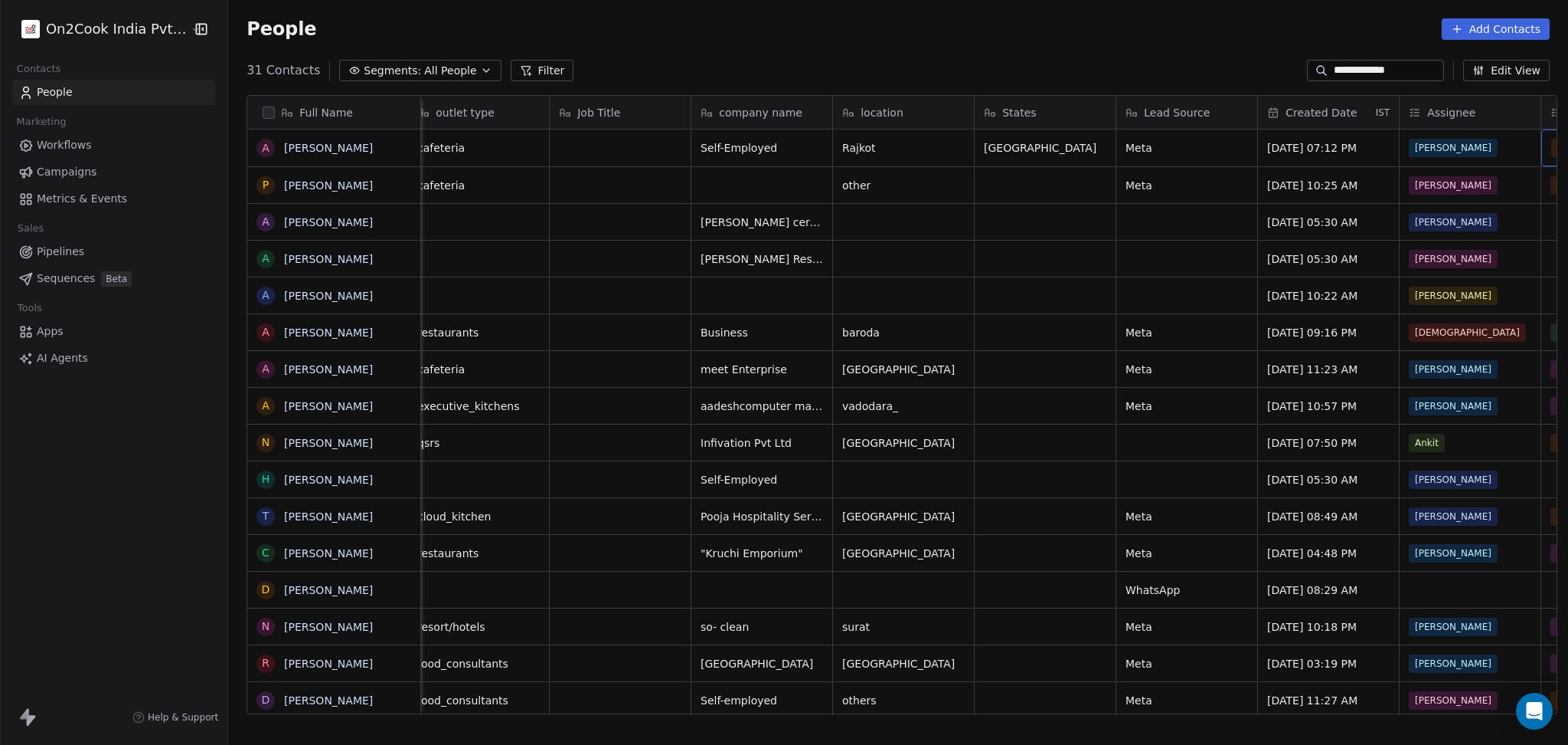
scroll to position [0, 437]
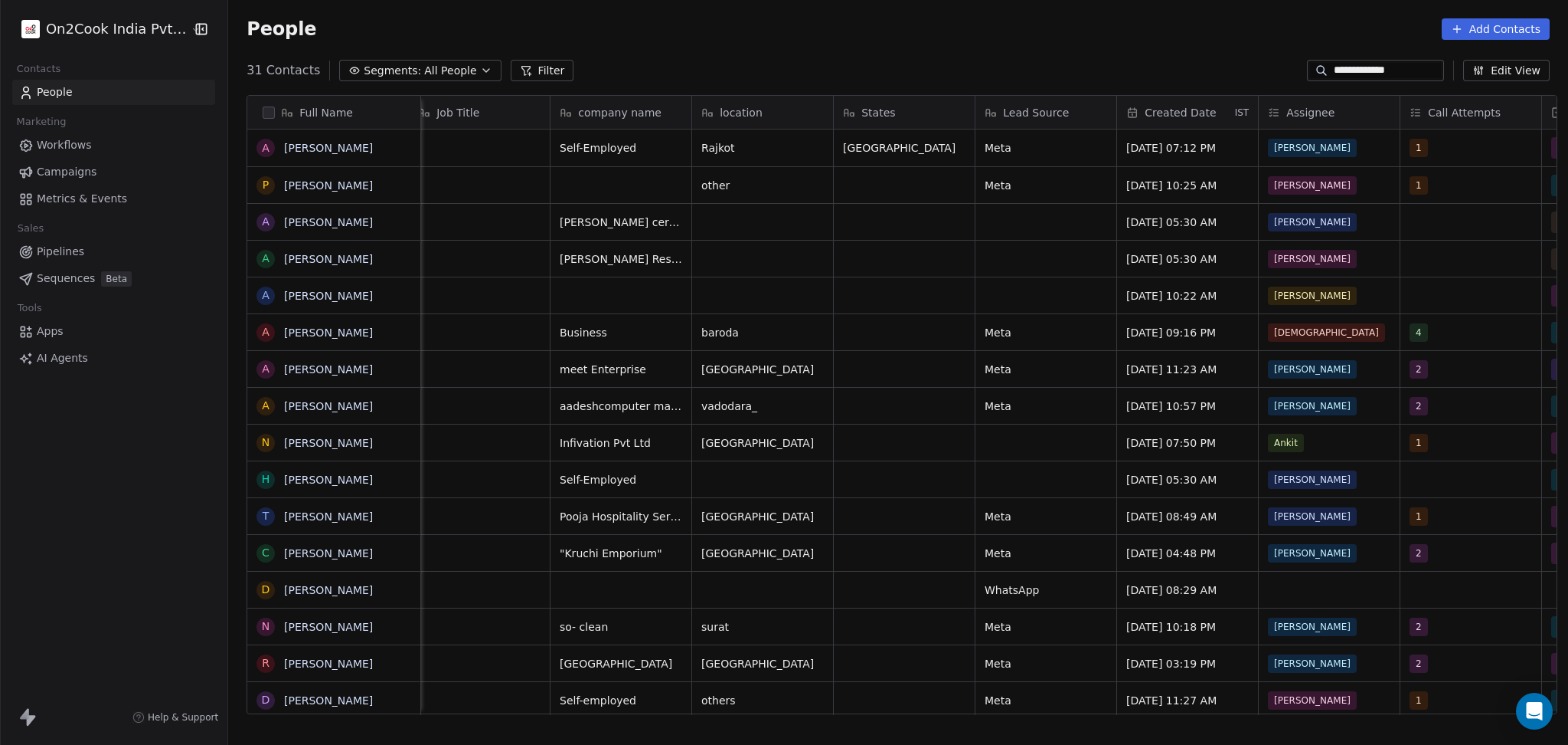
click at [1344, 71] on input "**********" at bounding box center [1388, 70] width 107 height 15
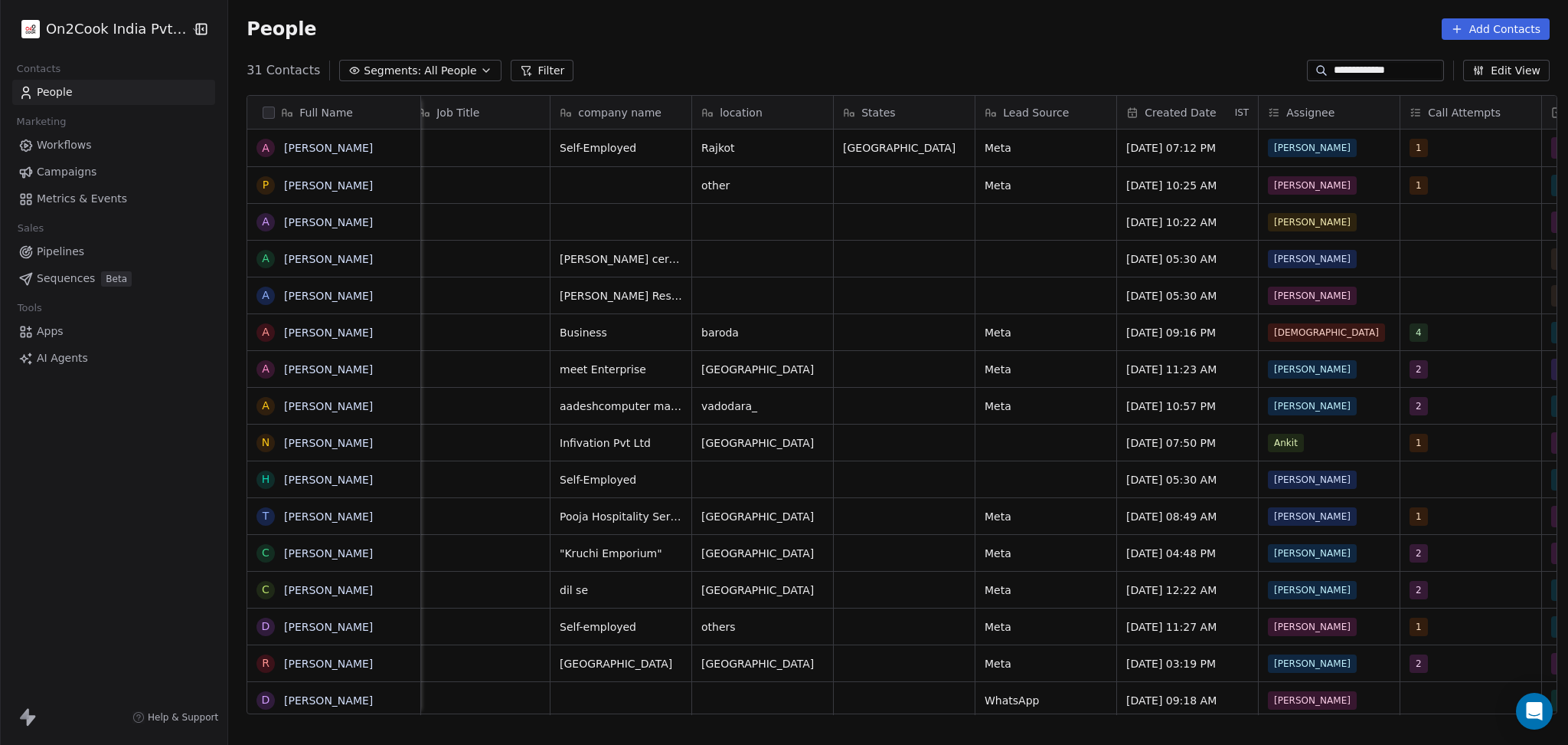
click at [1344, 71] on input "**********" at bounding box center [1388, 70] width 107 height 15
paste input
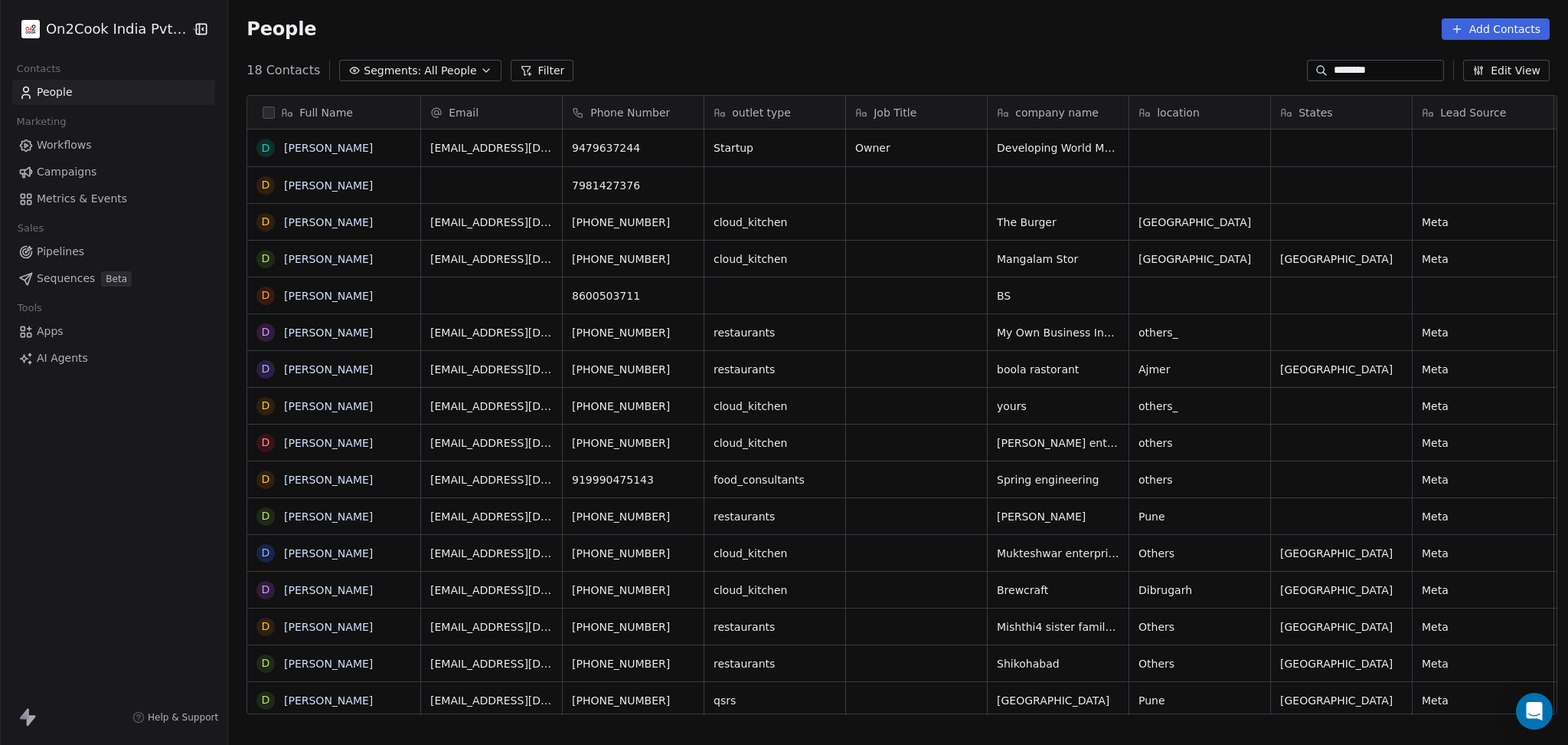
scroll to position [640, 1331]
click at [397, 259] on icon "grid" at bounding box center [401, 256] width 12 height 12
click at [623, 252] on button "grid" at bounding box center [632, 256] width 19 height 19
click at [688, 256] on div "+919227737094" at bounding box center [635, 259] width 146 height 36
click at [683, 259] on icon "grid" at bounding box center [688, 256] width 12 height 12
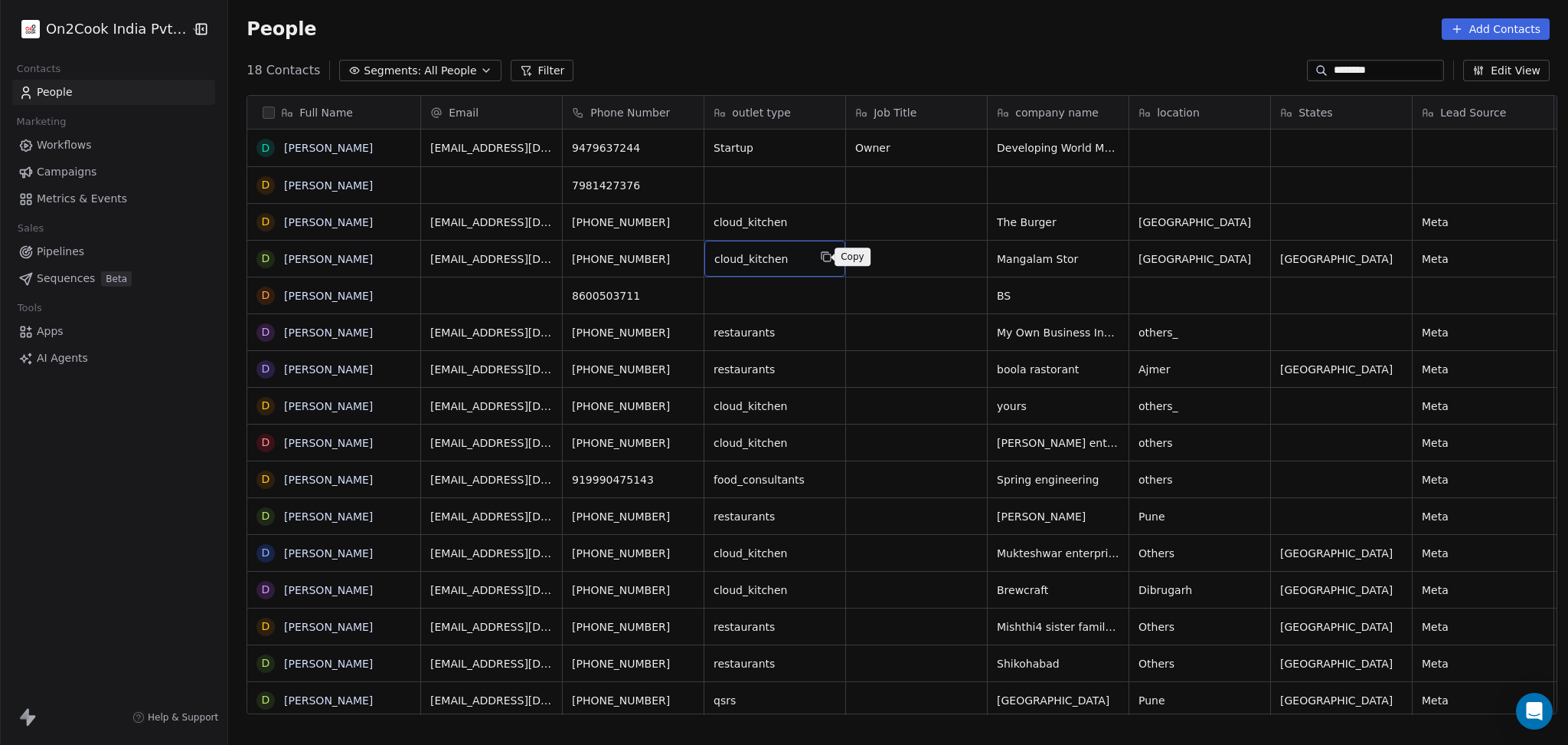
click at [821, 258] on icon "grid" at bounding box center [826, 256] width 12 height 12
click at [1107, 255] on icon "grid" at bounding box center [1110, 258] width 7 height 7
click at [1262, 251] on button "grid" at bounding box center [1270, 256] width 19 height 19
click at [1334, 77] on input "********" at bounding box center [1388, 70] width 107 height 15
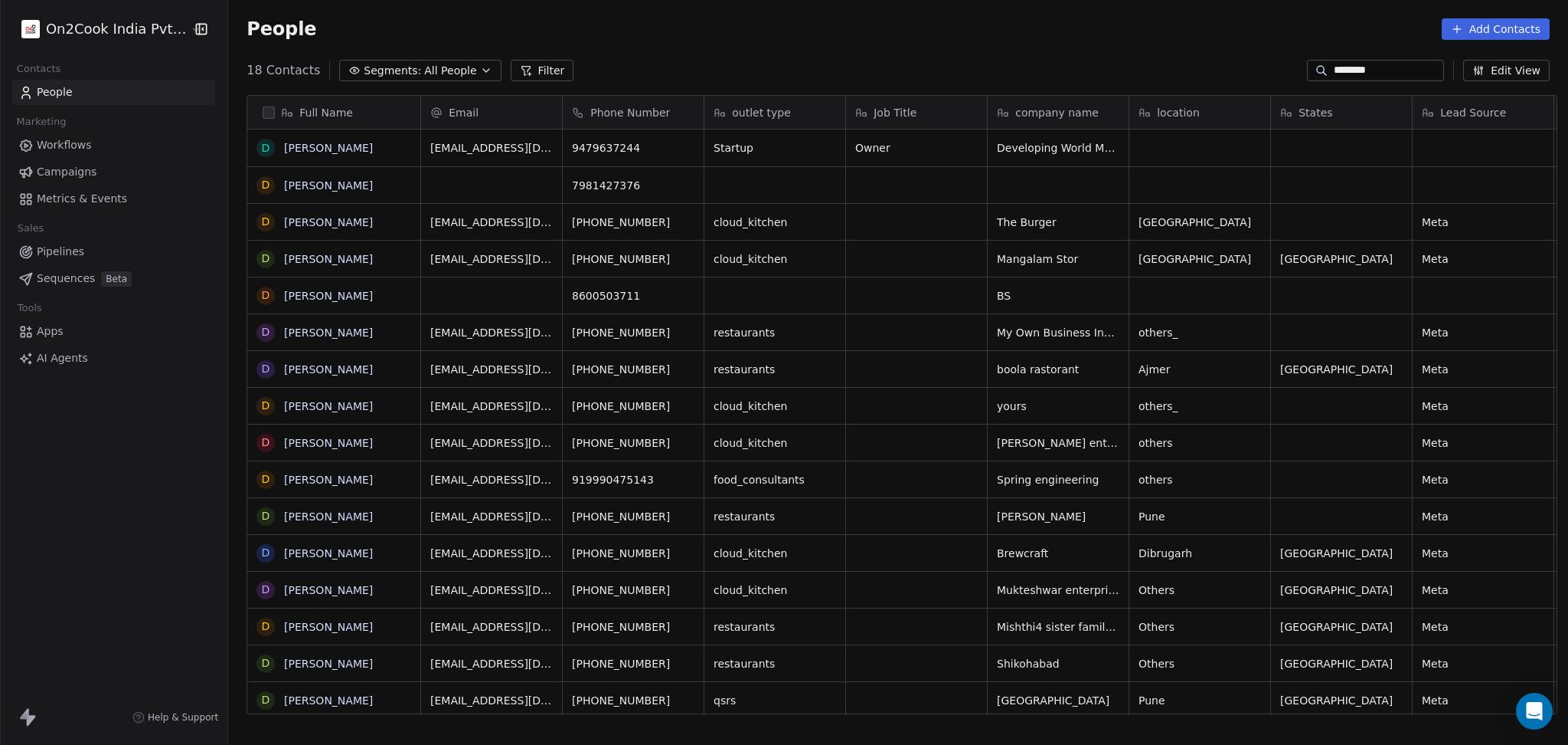
paste input "*******"
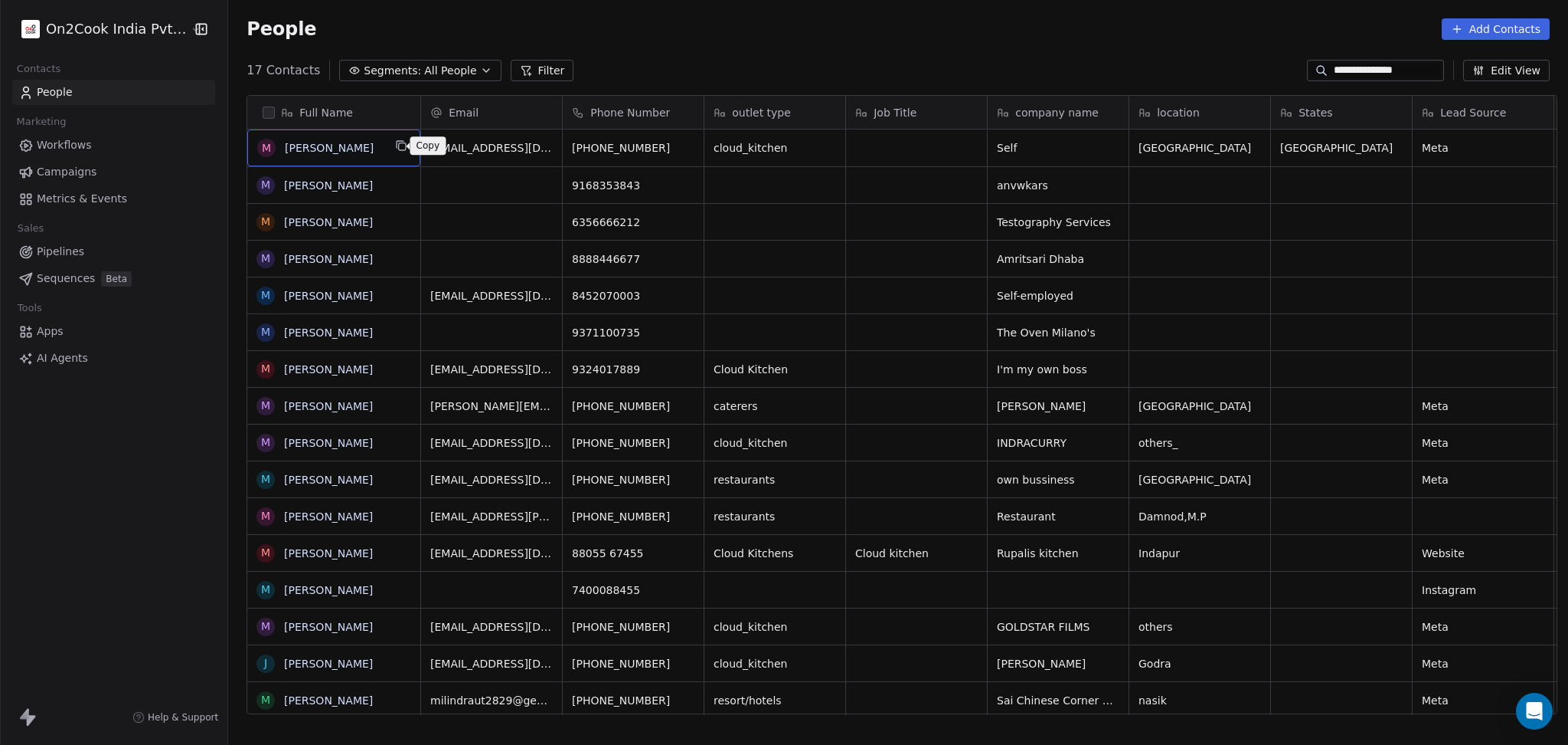
click at [404, 147] on div "M Milind Aundhkar" at bounding box center [333, 147] width 173 height 37
click at [399, 150] on icon "grid" at bounding box center [402, 146] width 7 height 7
click at [591, 140] on div "milindaundhkar@yahoo.com" at bounding box center [536, 151] width 230 height 45
click at [623, 145] on button "grid" at bounding box center [632, 146] width 19 height 19
click at [683, 146] on icon "grid" at bounding box center [688, 145] width 12 height 12
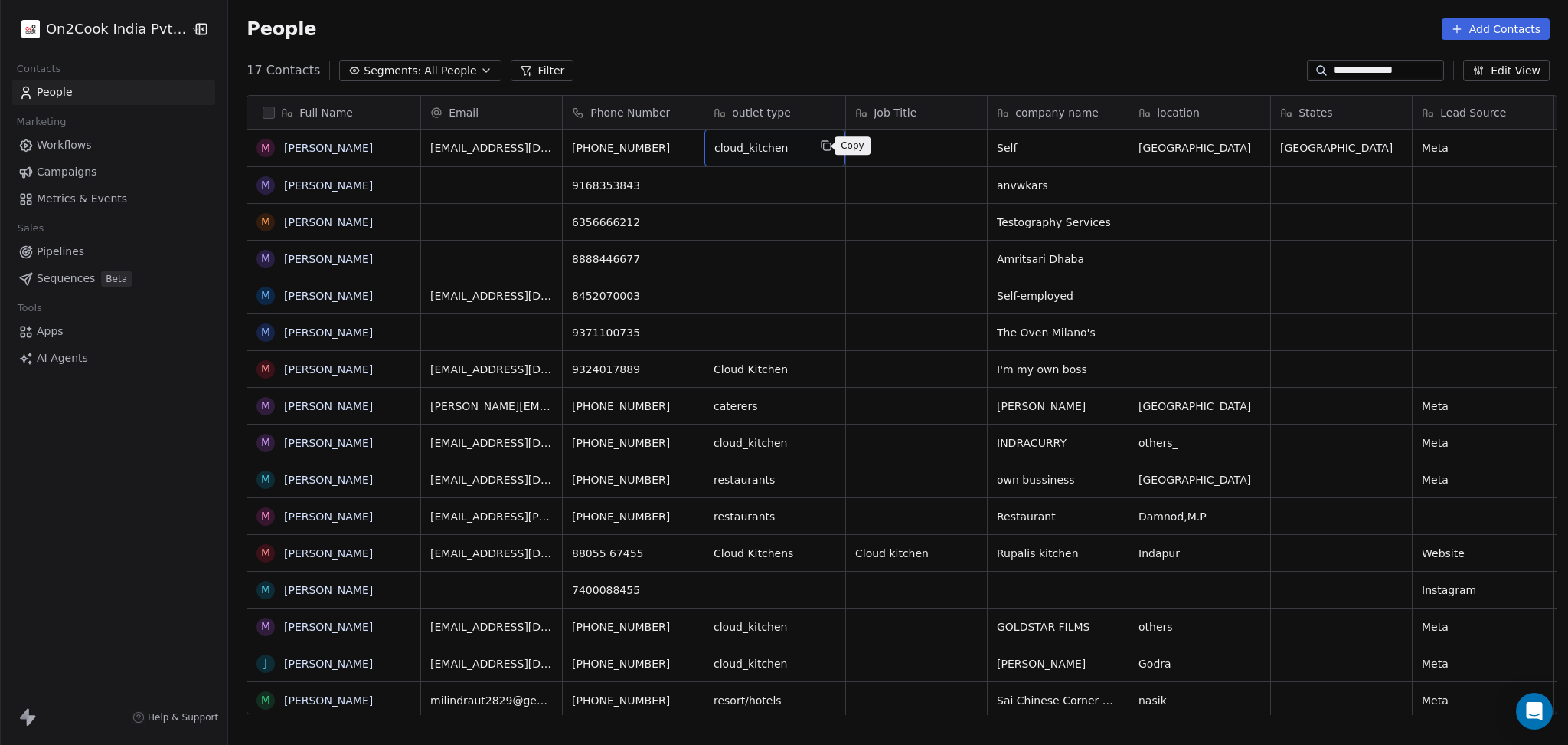
click at [822, 139] on icon "grid" at bounding box center [826, 145] width 12 height 12
click at [1262, 142] on button "grid" at bounding box center [1270, 146] width 19 height 19
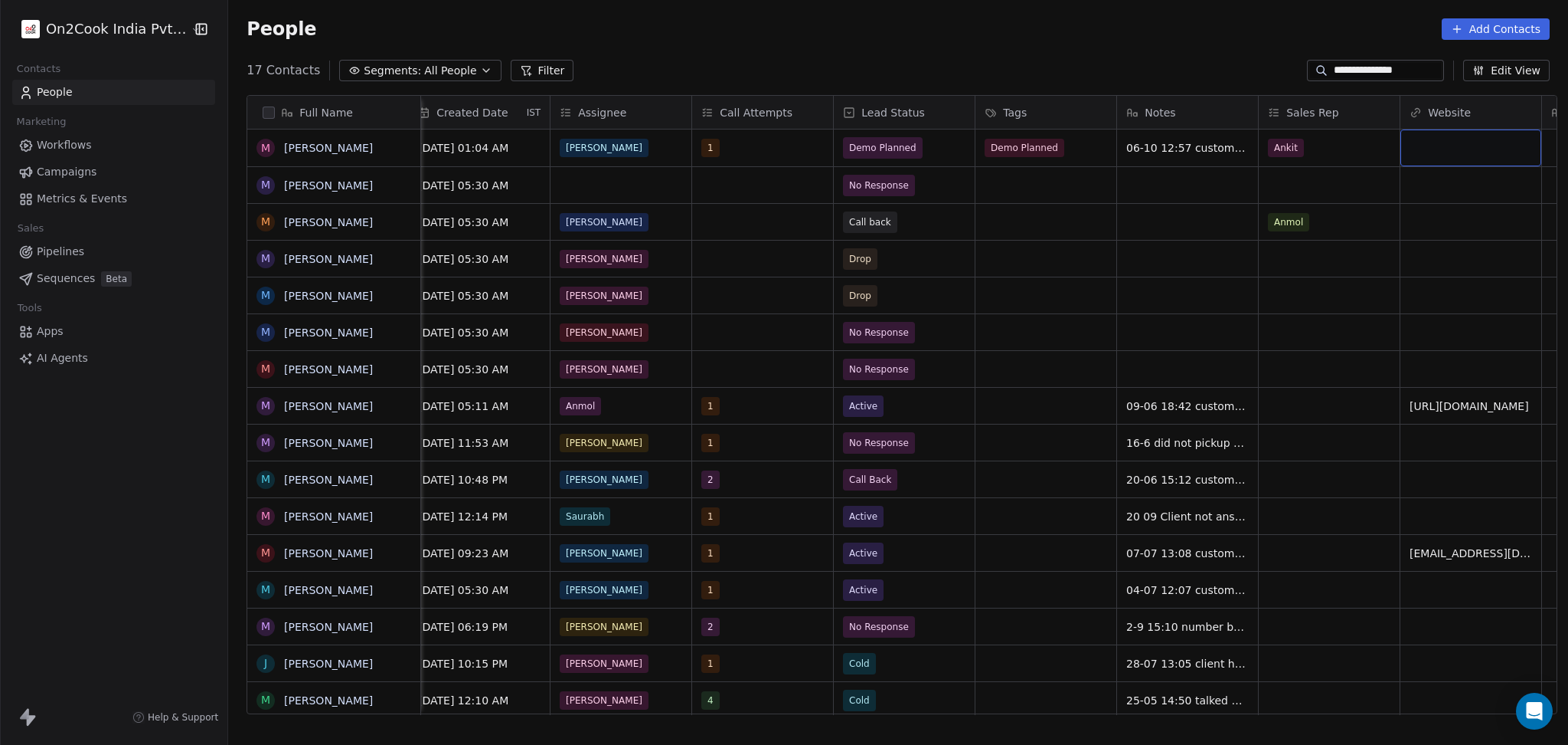
scroll to position [0, 1288]
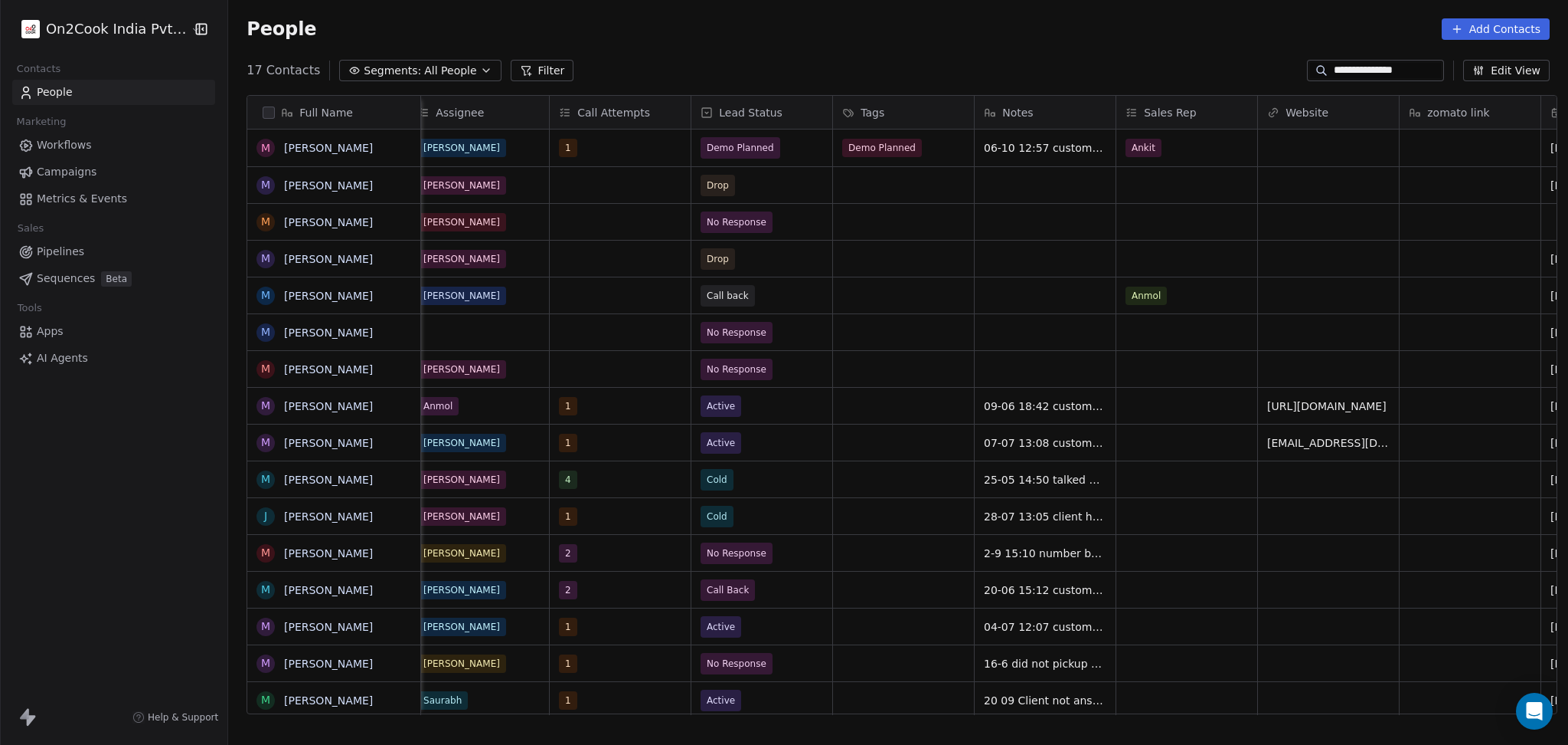
click at [1344, 74] on input "**********" at bounding box center [1388, 70] width 107 height 15
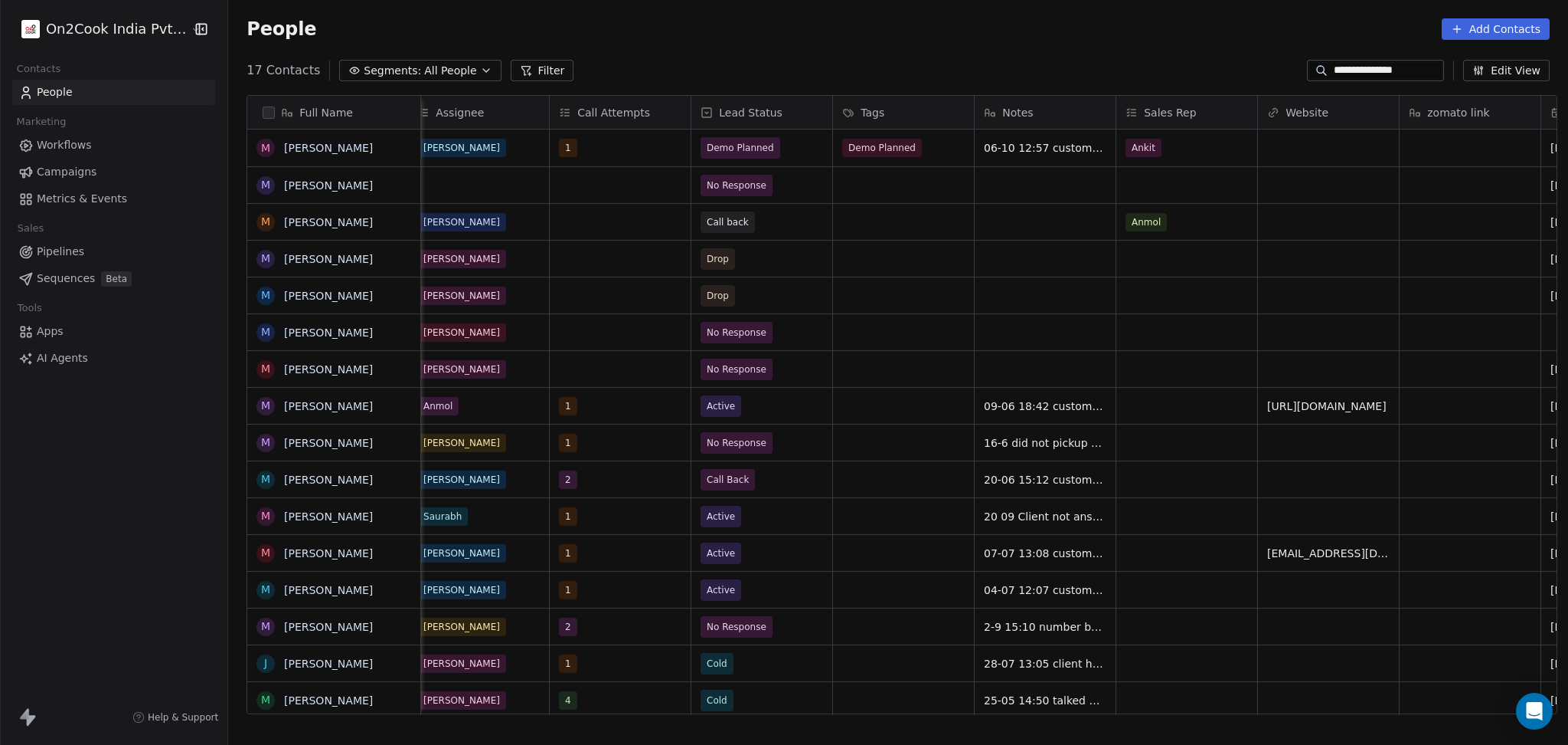
click at [1345, 74] on input "**********" at bounding box center [1388, 70] width 107 height 15
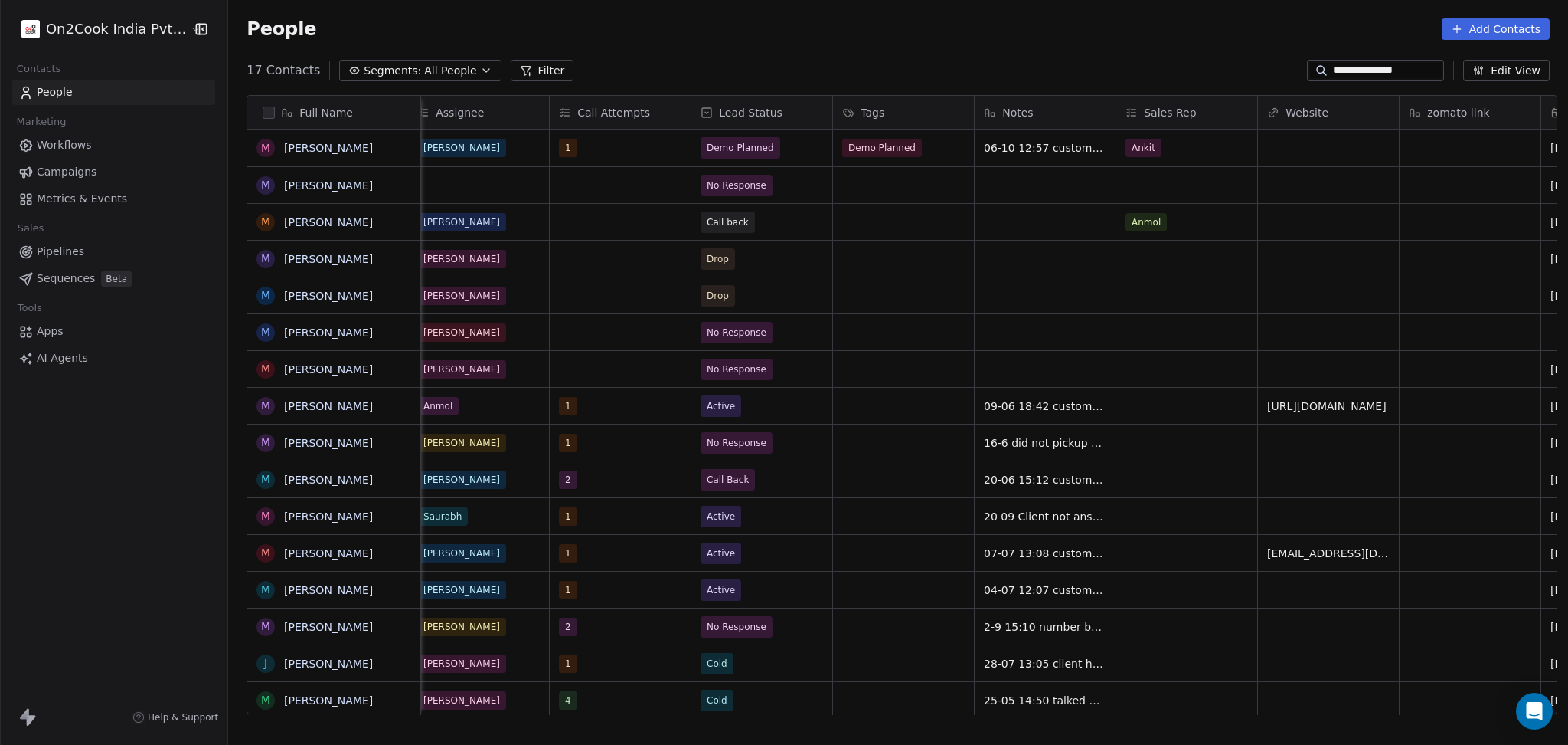
paste input
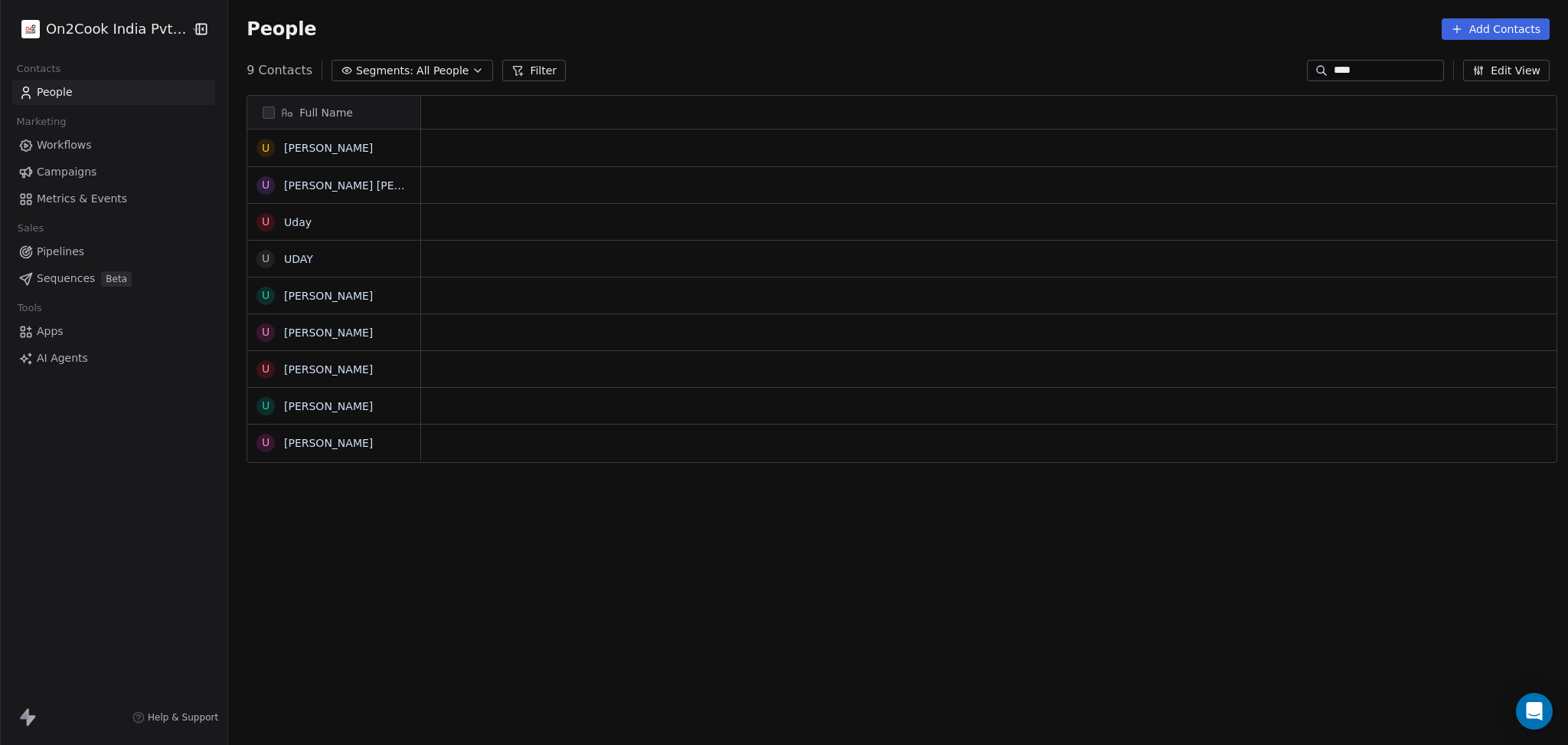
scroll to position [640, 1331]
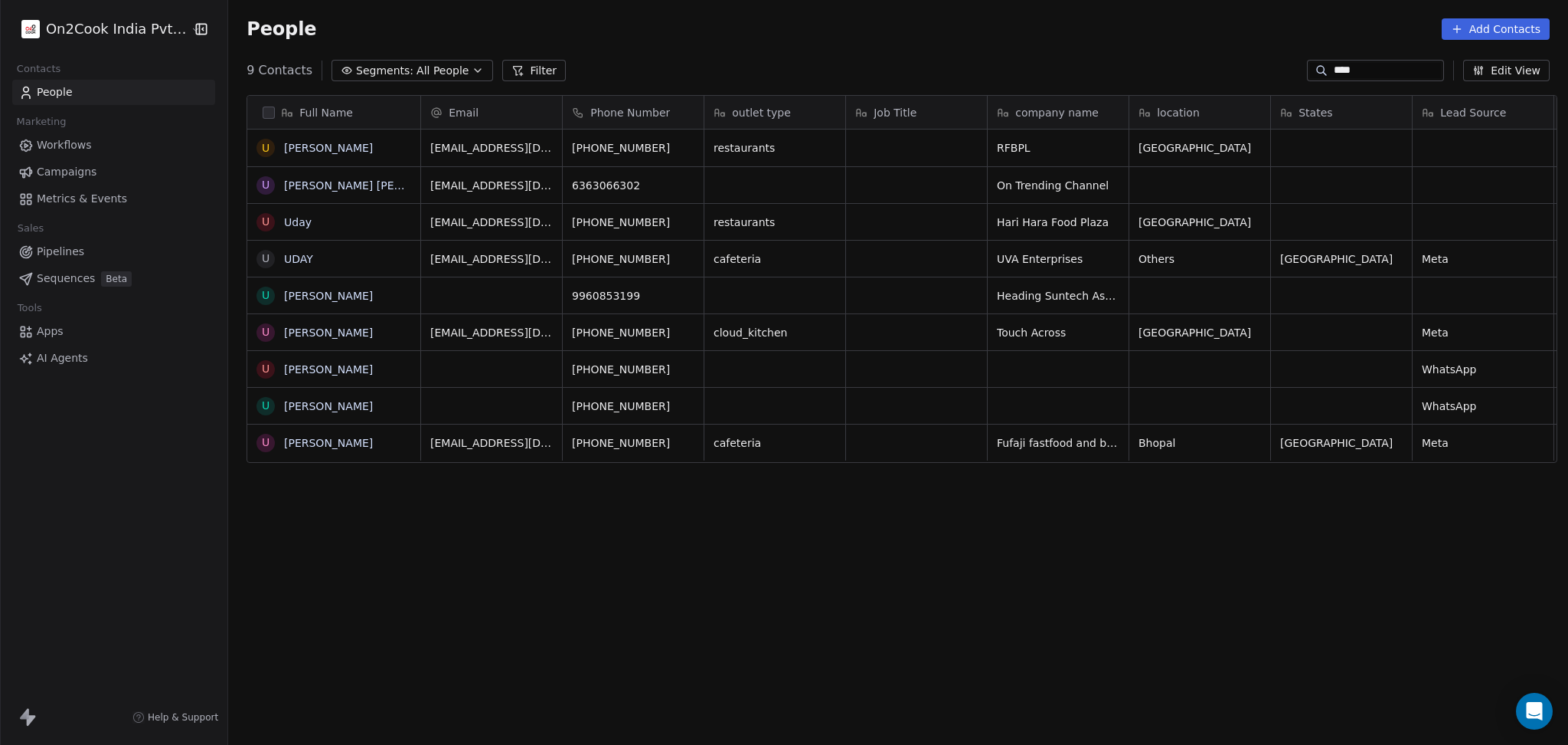
type input "****"
click at [395, 223] on icon "grid" at bounding box center [401, 220] width 12 height 12
click at [395, 258] on icon "grid" at bounding box center [401, 256] width 12 height 12
click at [587, 251] on div "uvaequipments@gmail.com" at bounding box center [536, 263] width 230 height 45
click at [626, 258] on icon "grid" at bounding box center [632, 256] width 12 height 12
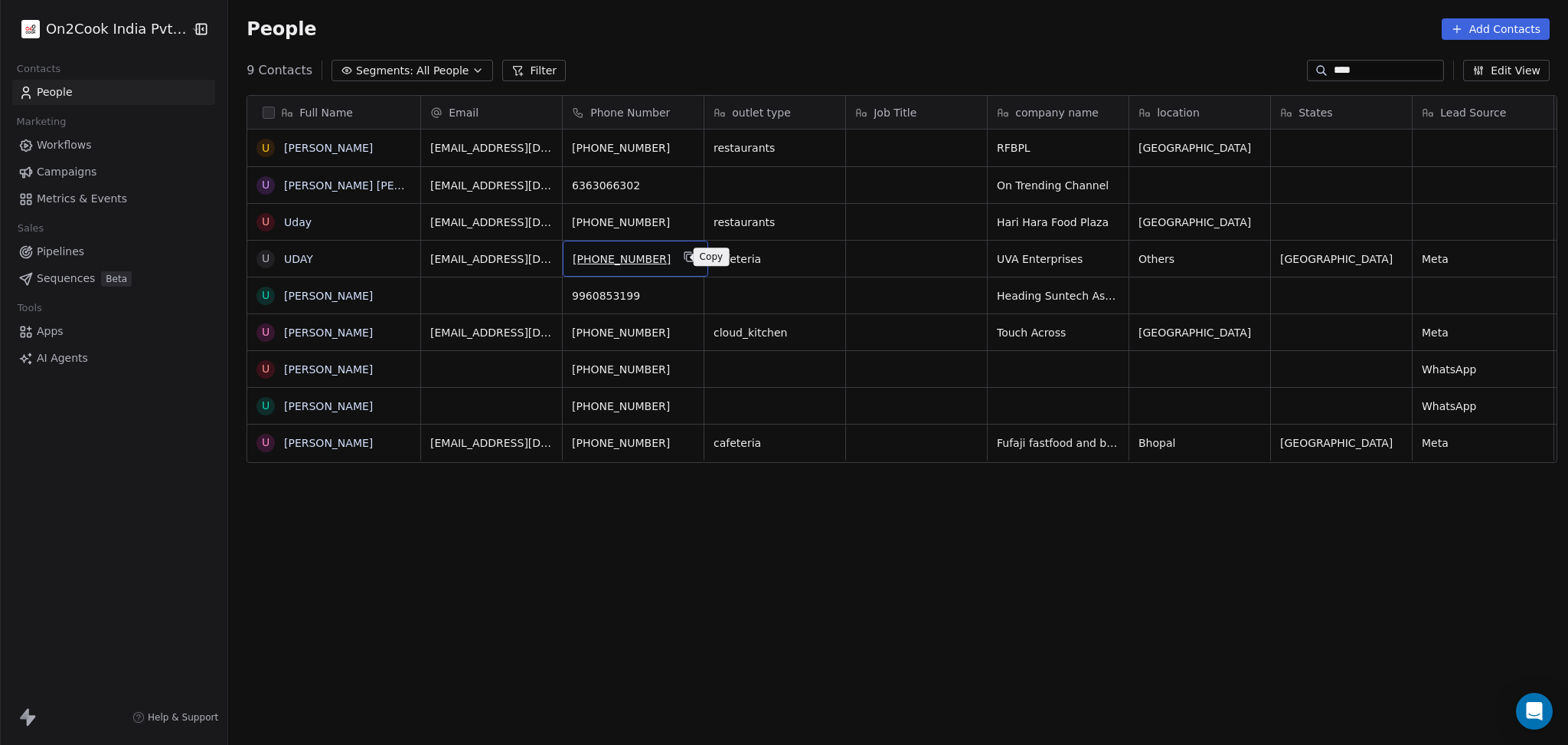
click at [683, 253] on icon "grid" at bounding box center [688, 256] width 12 height 12
click at [824, 258] on icon "grid" at bounding box center [827, 258] width 7 height 7
click at [1104, 257] on icon "grid" at bounding box center [1109, 256] width 12 height 12
click at [1406, 258] on icon "grid" at bounding box center [1412, 256] width 12 height 12
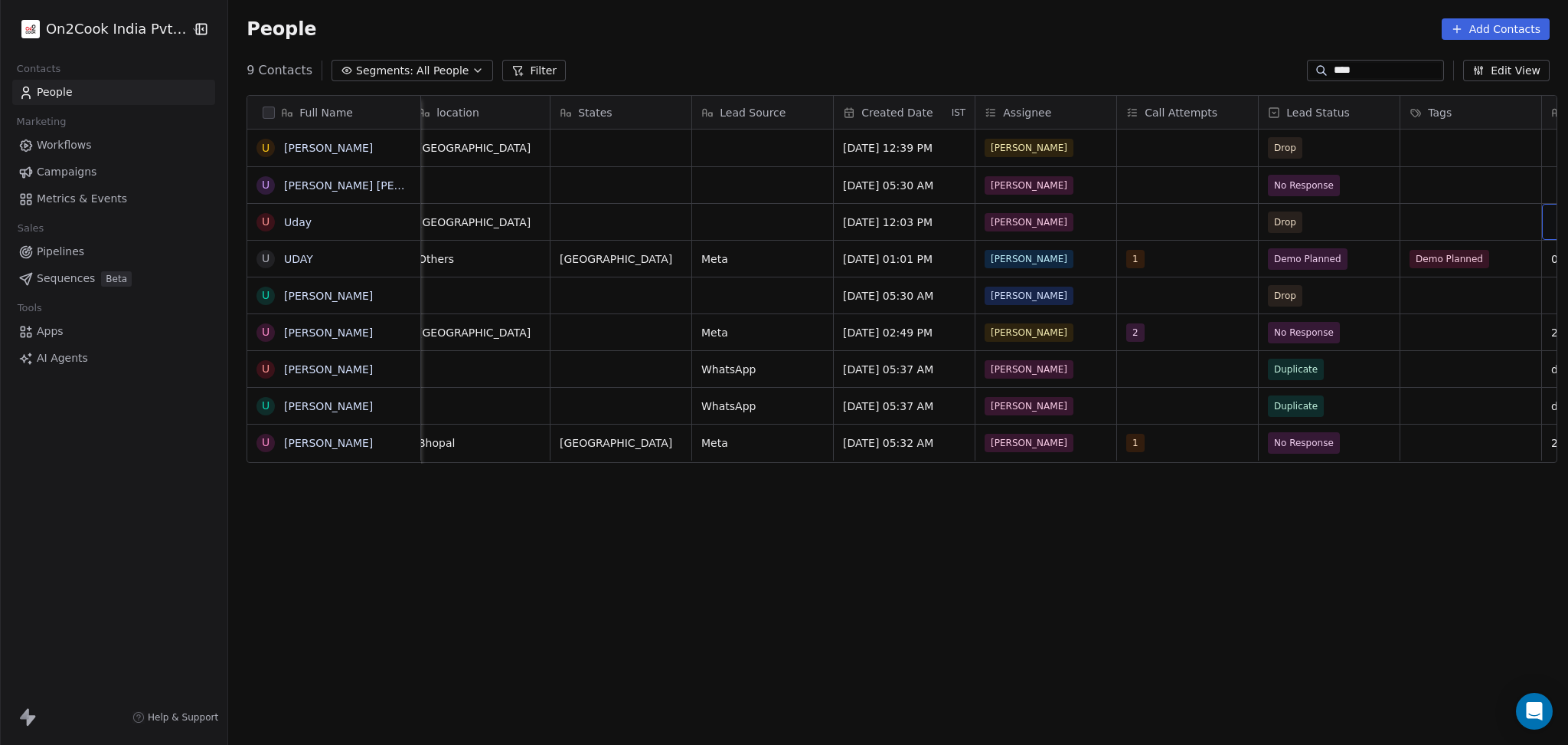
scroll to position [0, 863]
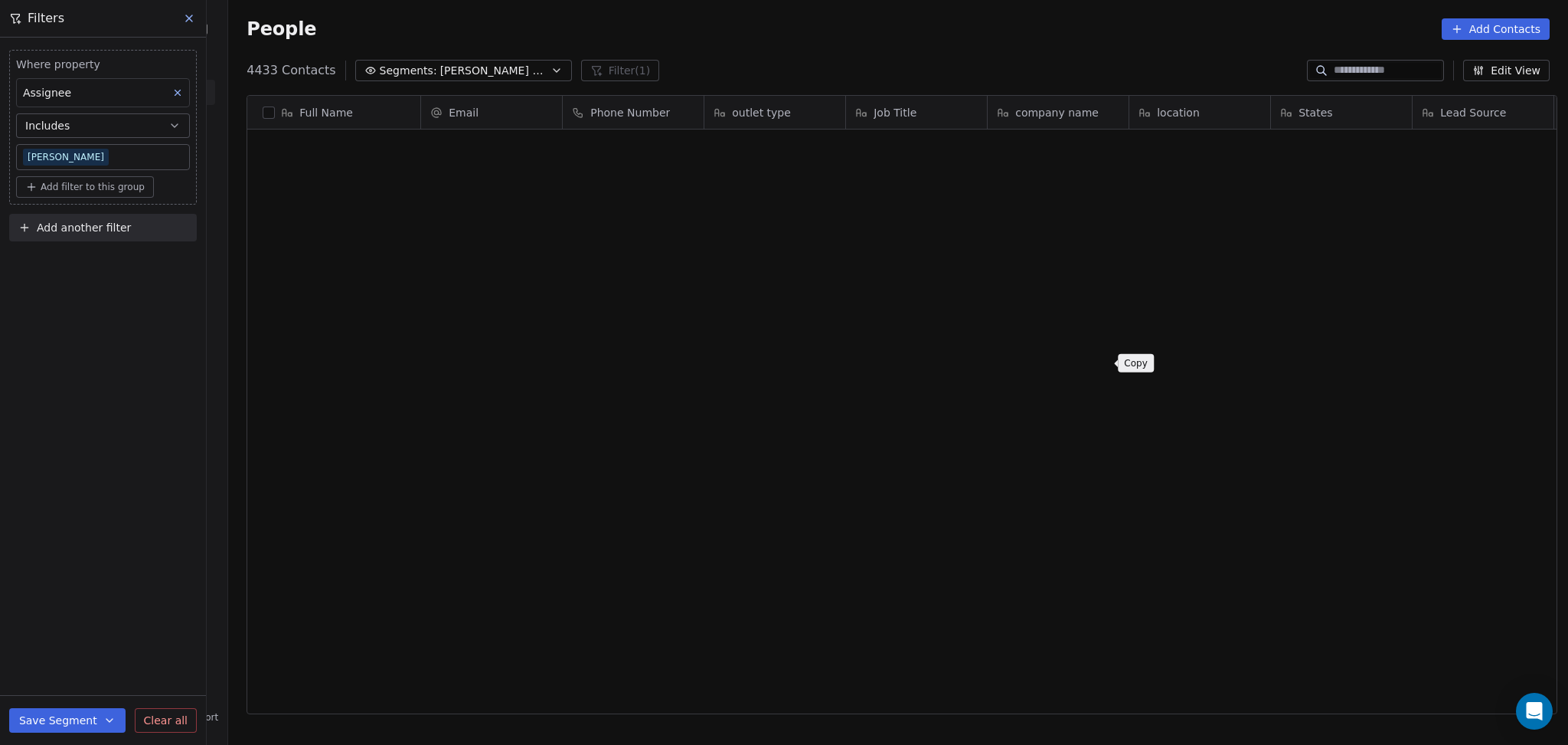
scroll to position [640, 1331]
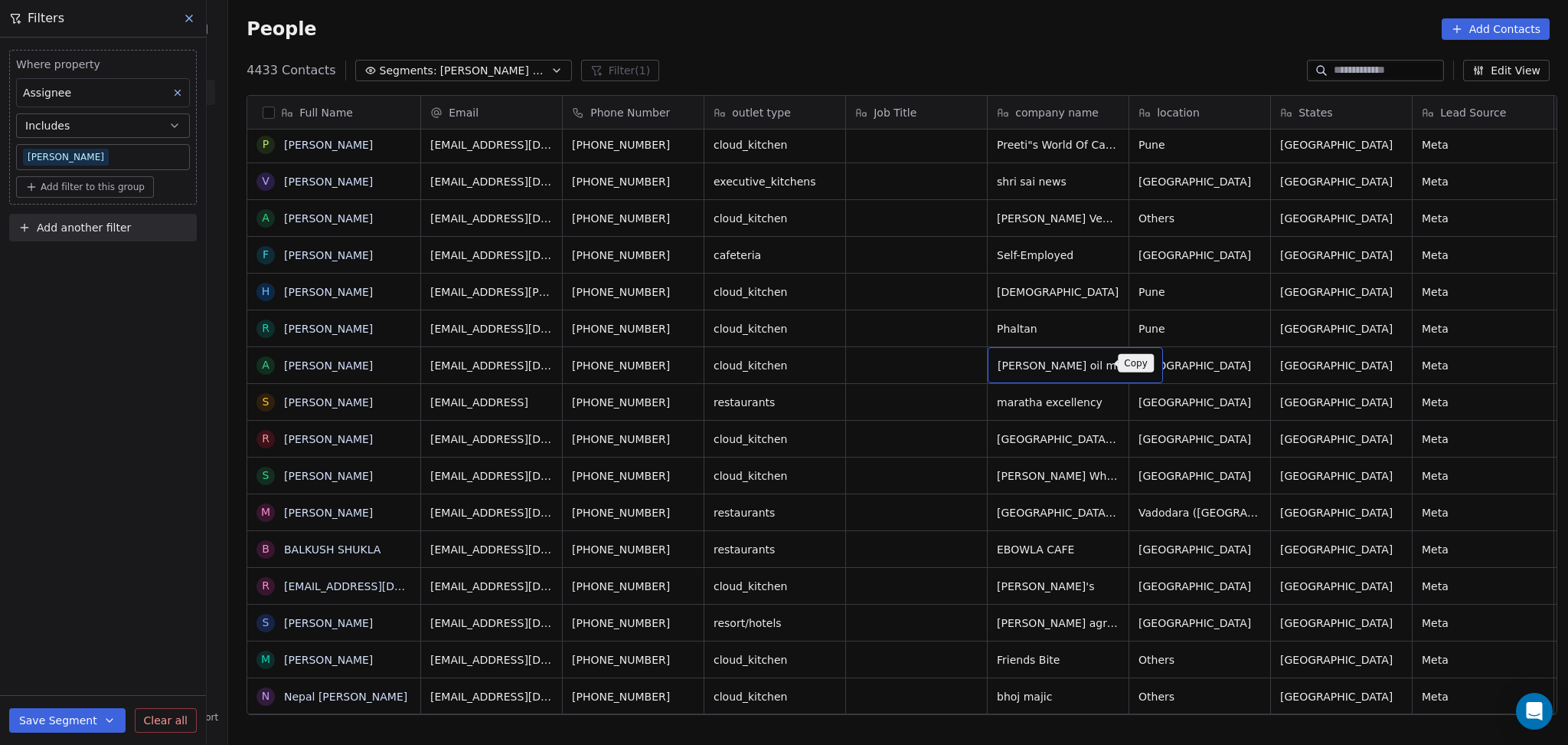
click at [1142, 365] on icon "grid" at bounding box center [1145, 364] width 7 height 7
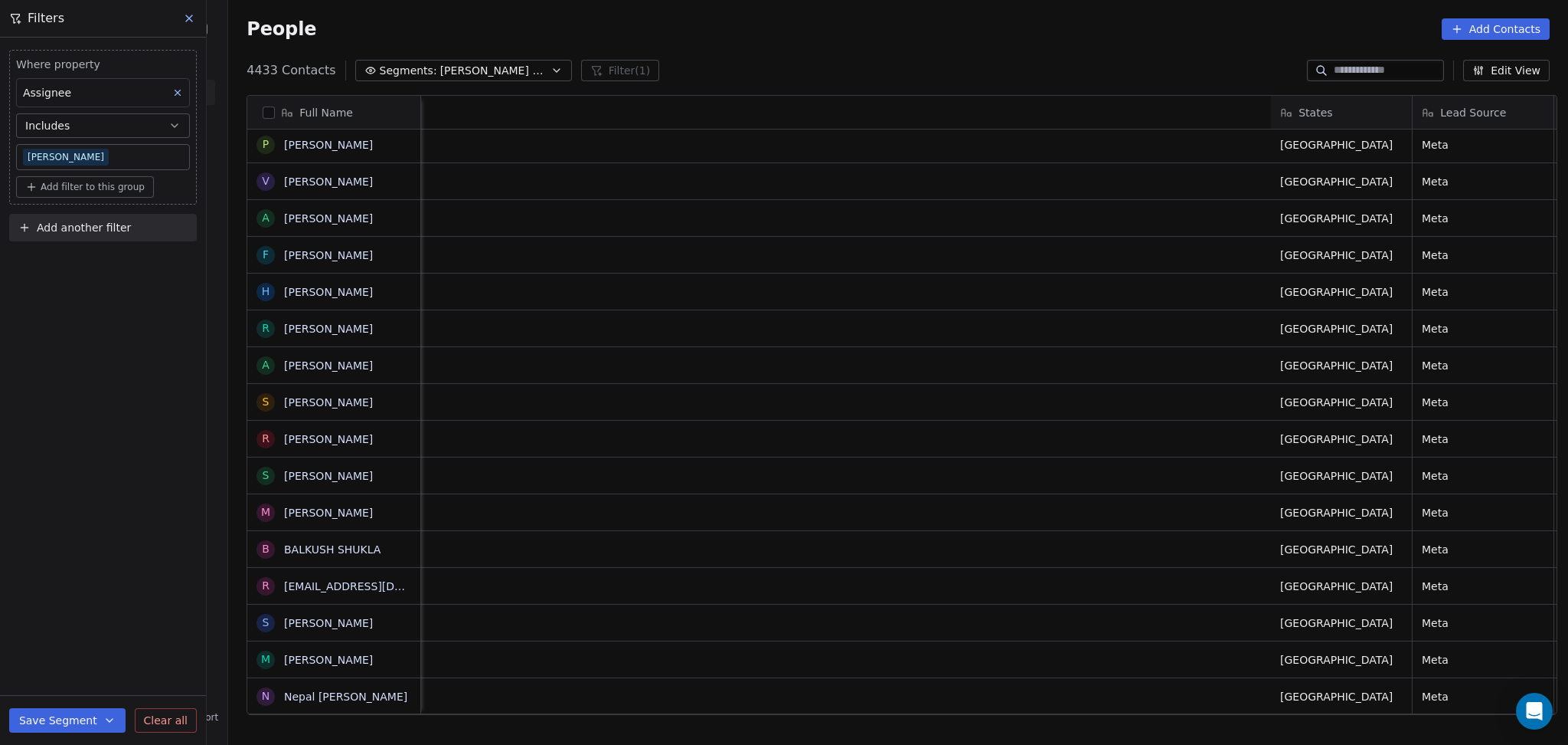
scroll to position [0, 1288]
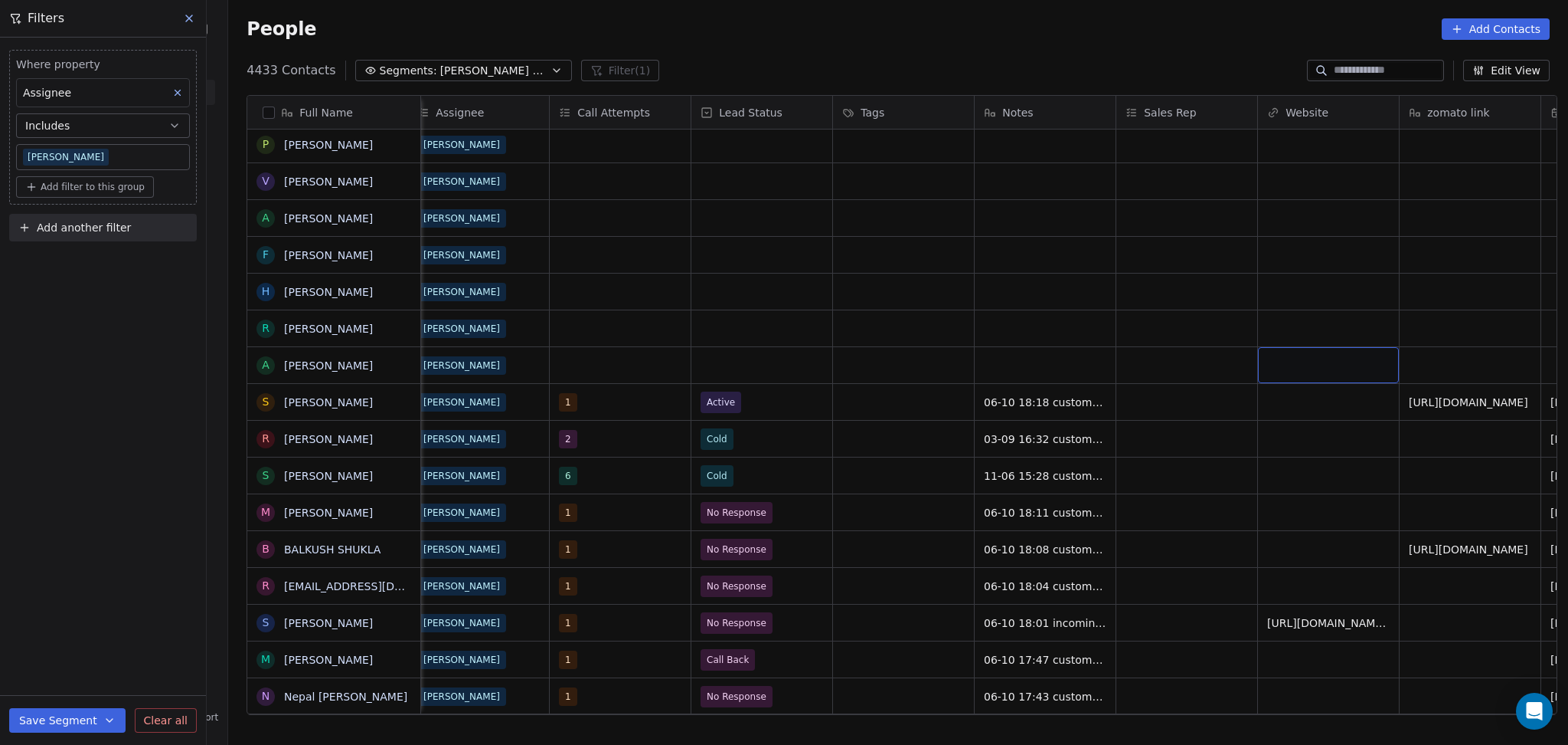
click at [1334, 366] on div "grid" at bounding box center [1328, 365] width 141 height 36
click at [1179, 344] on html "On2Cook India Pvt. Ltd. Contacts People Marketing Workflows Campaigns Metrics &…" at bounding box center [784, 372] width 1568 height 745
click at [1153, 361] on html "On2Cook India Pvt. Ltd. Contacts People Marketing Workflows Campaigns Metrics &…" at bounding box center [784, 372] width 1568 height 745
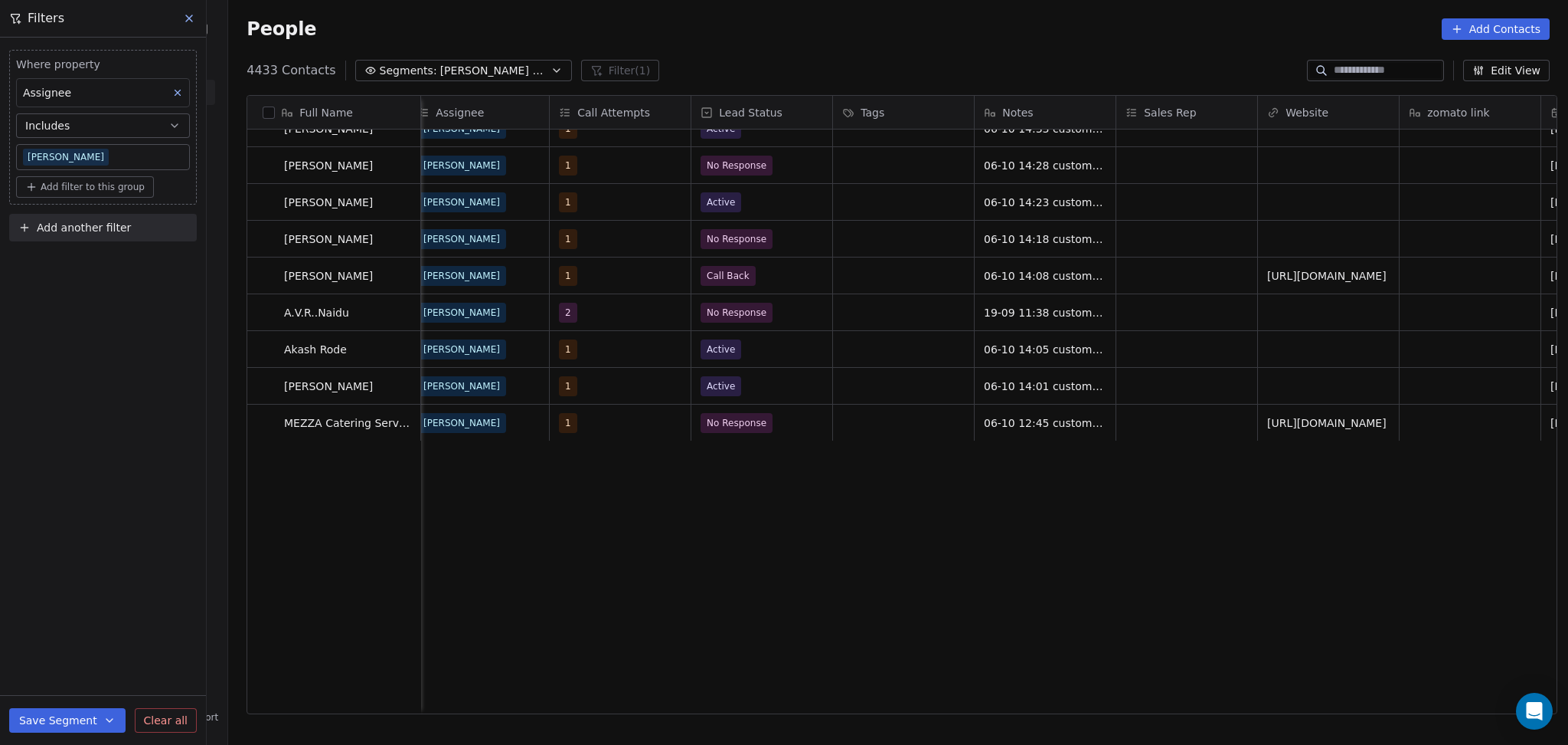
scroll to position [1279, 0]
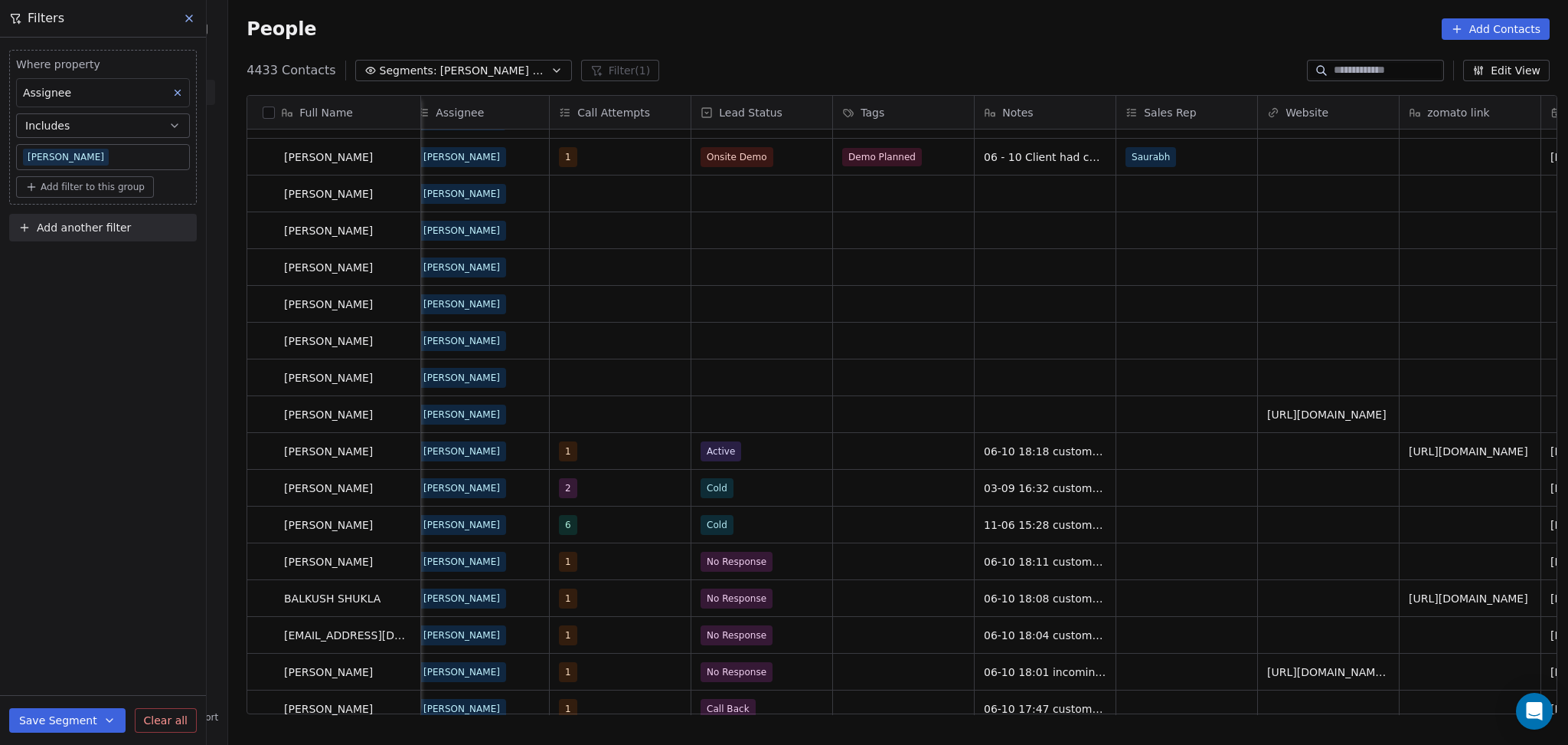
click at [671, 398] on div "Andhra Pradesh Meta Oct 05, 2025 11:54 PM Ronit Drop Feb 20, 2025 05:30 AM Guja…" at bounding box center [710, 422] width 3153 height 586
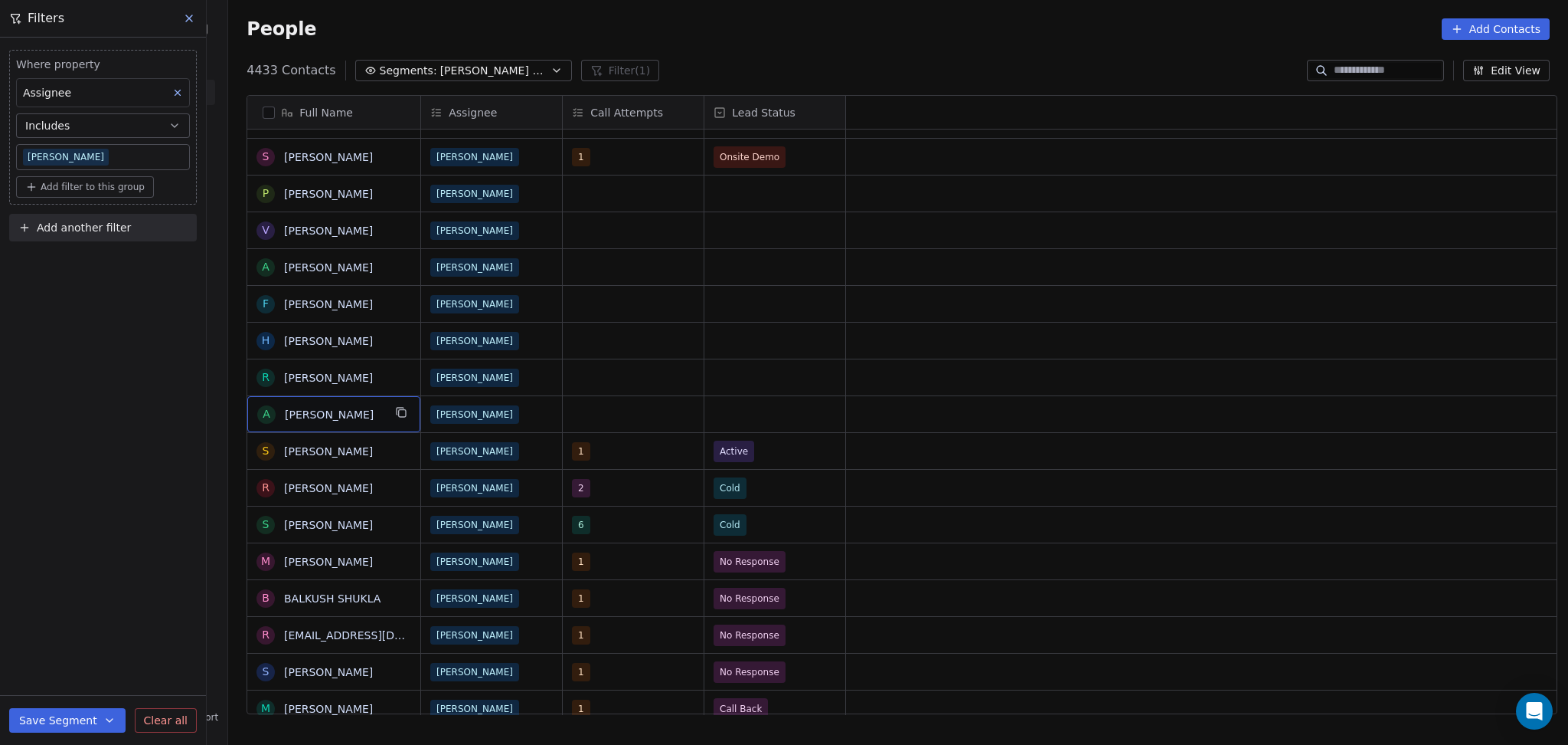
scroll to position [15, 0]
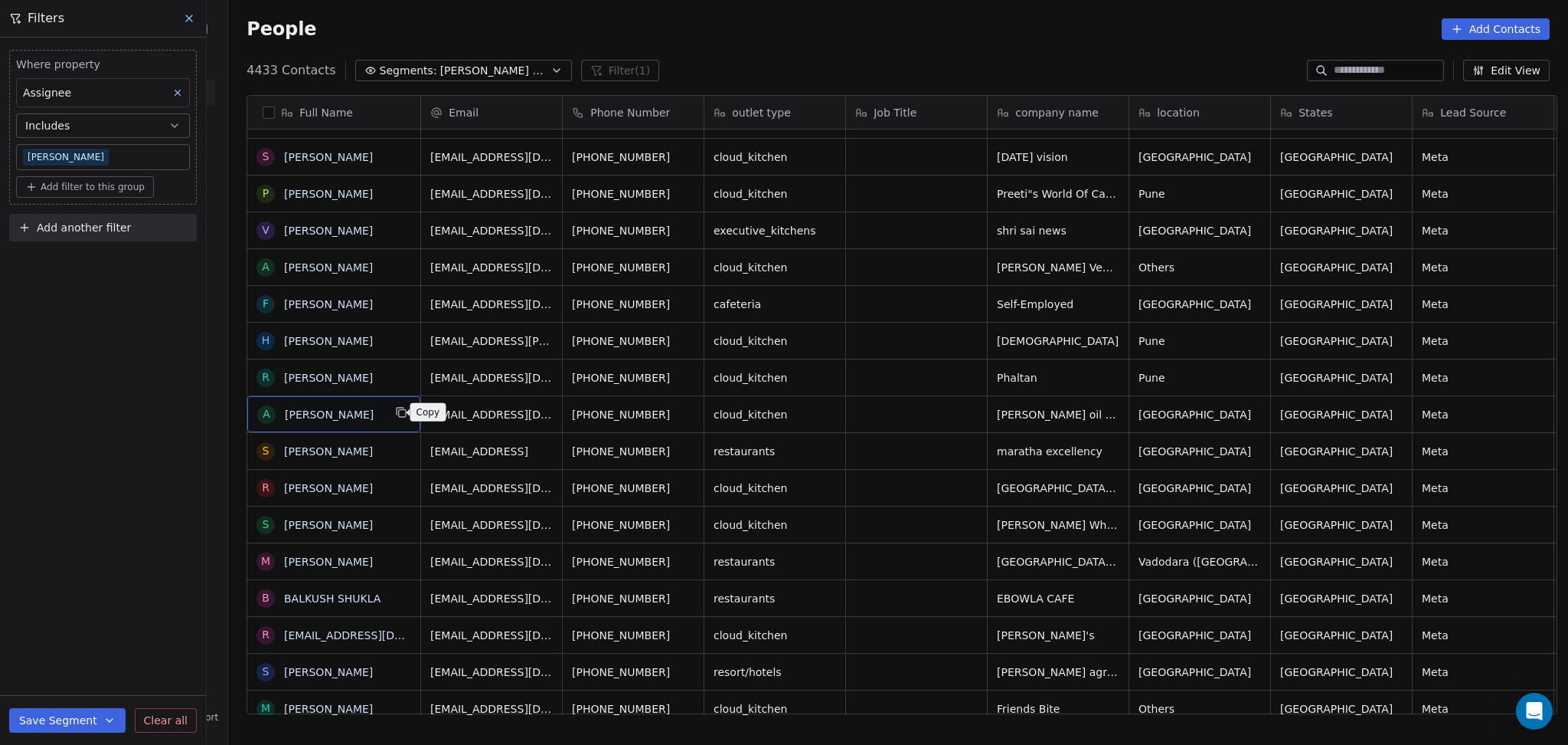
click at [395, 417] on icon "grid" at bounding box center [401, 412] width 12 height 12
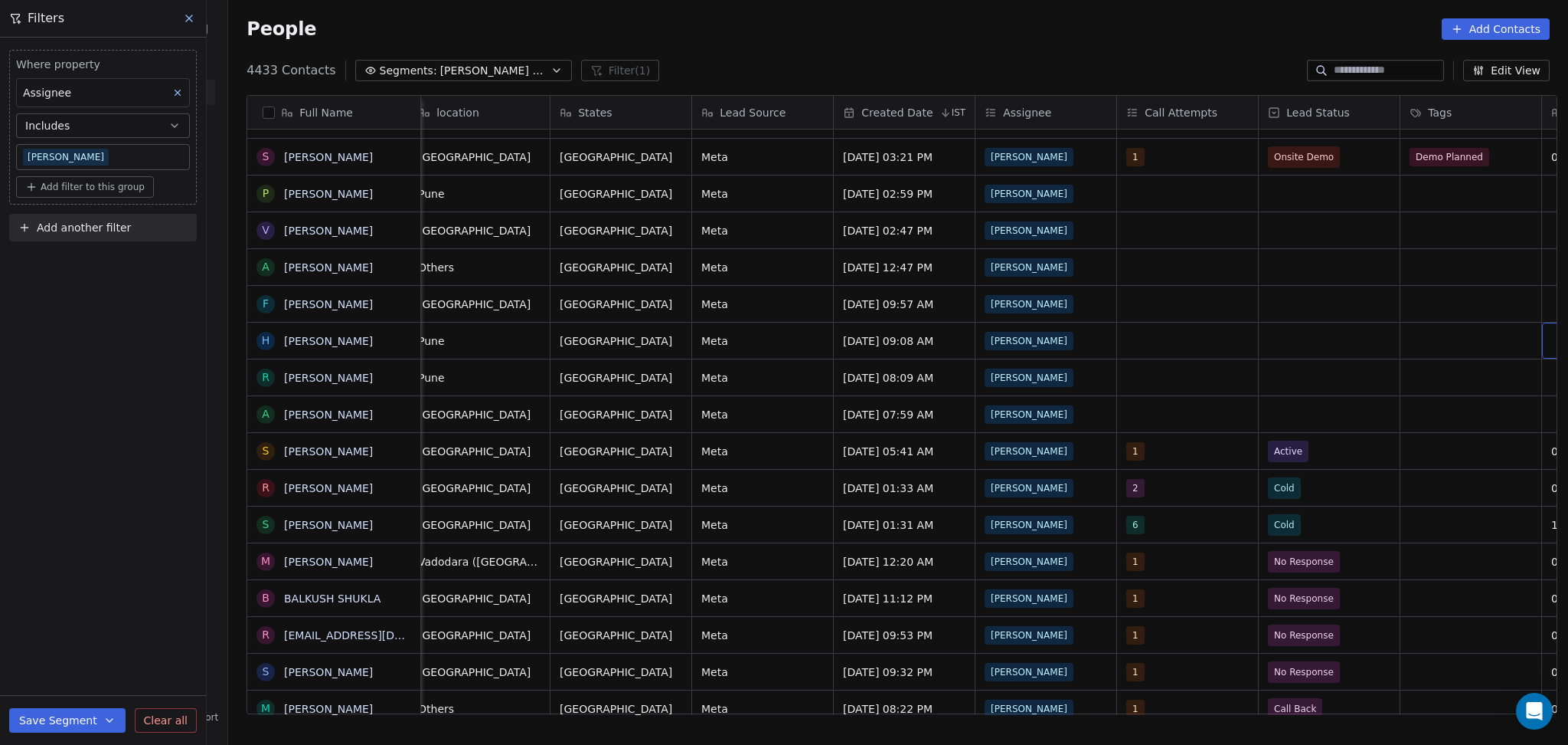
scroll to position [15, 863]
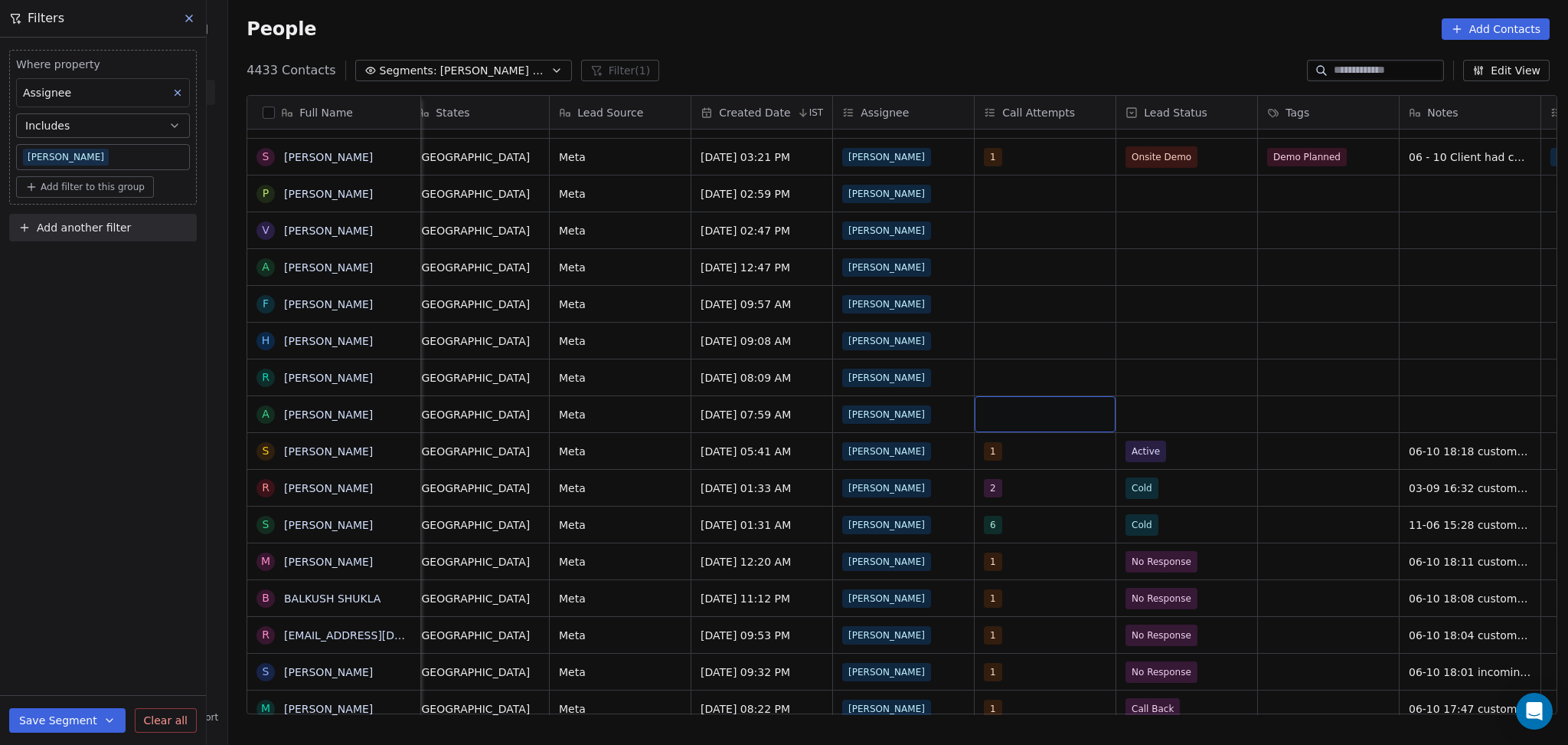
click at [1026, 396] on div "grid" at bounding box center [1045, 414] width 141 height 36
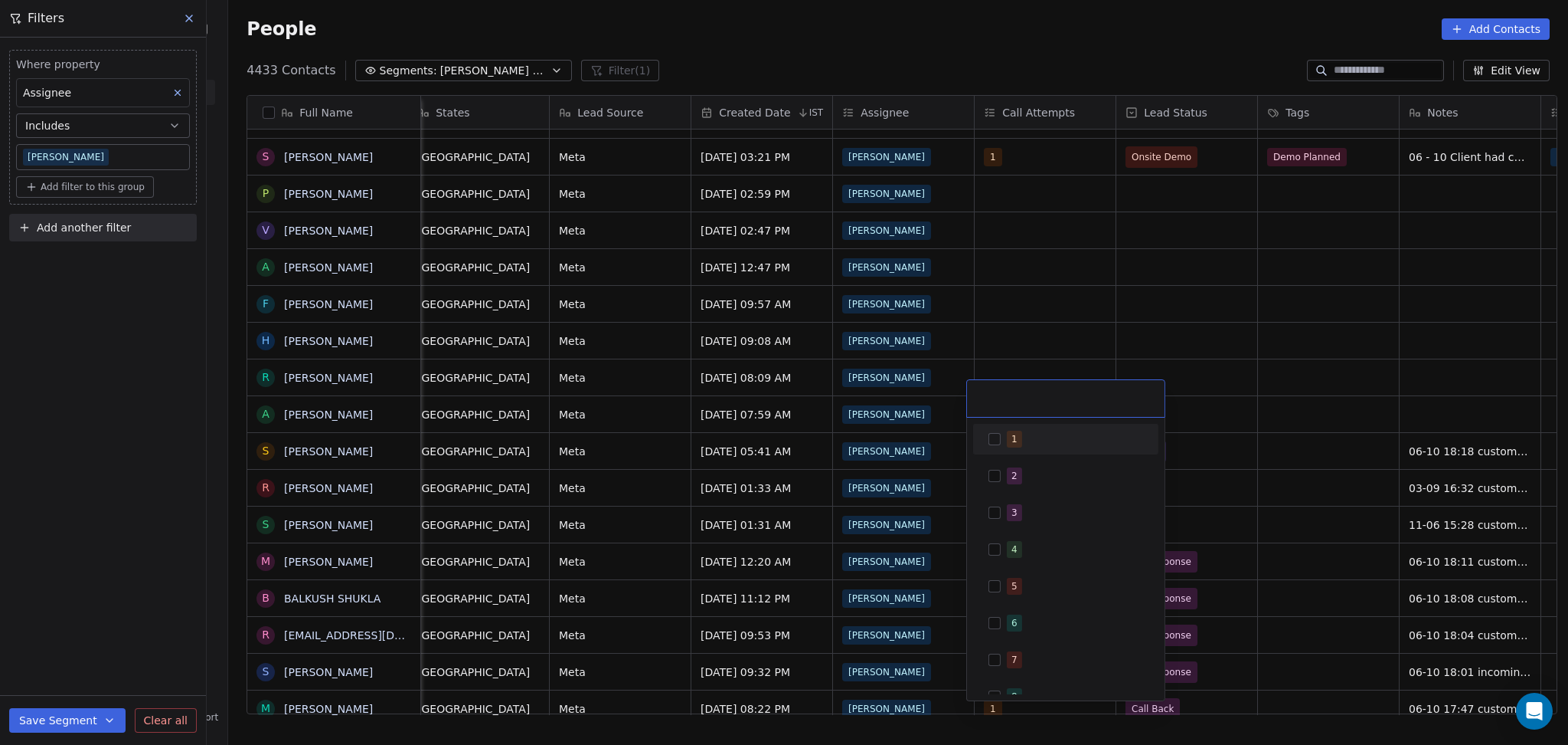
click at [1019, 426] on div "1" at bounding box center [1066, 439] width 185 height 31
click at [1108, 354] on html "On2Cook India Pvt. Ltd. Contacts People Marketing Workflows Campaigns Metrics &…" at bounding box center [784, 372] width 1568 height 745
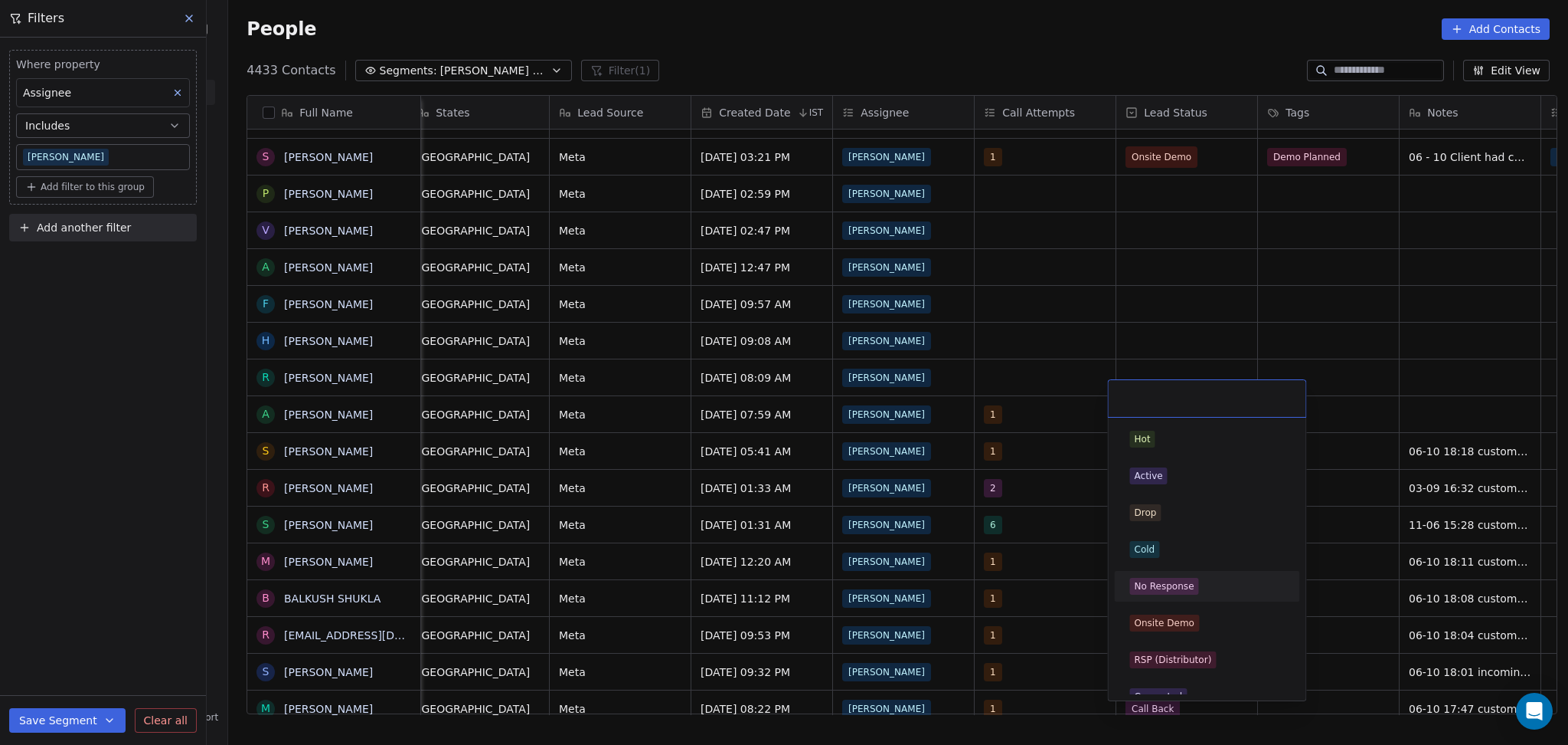
click at [1183, 589] on div "No Response" at bounding box center [1163, 586] width 59 height 14
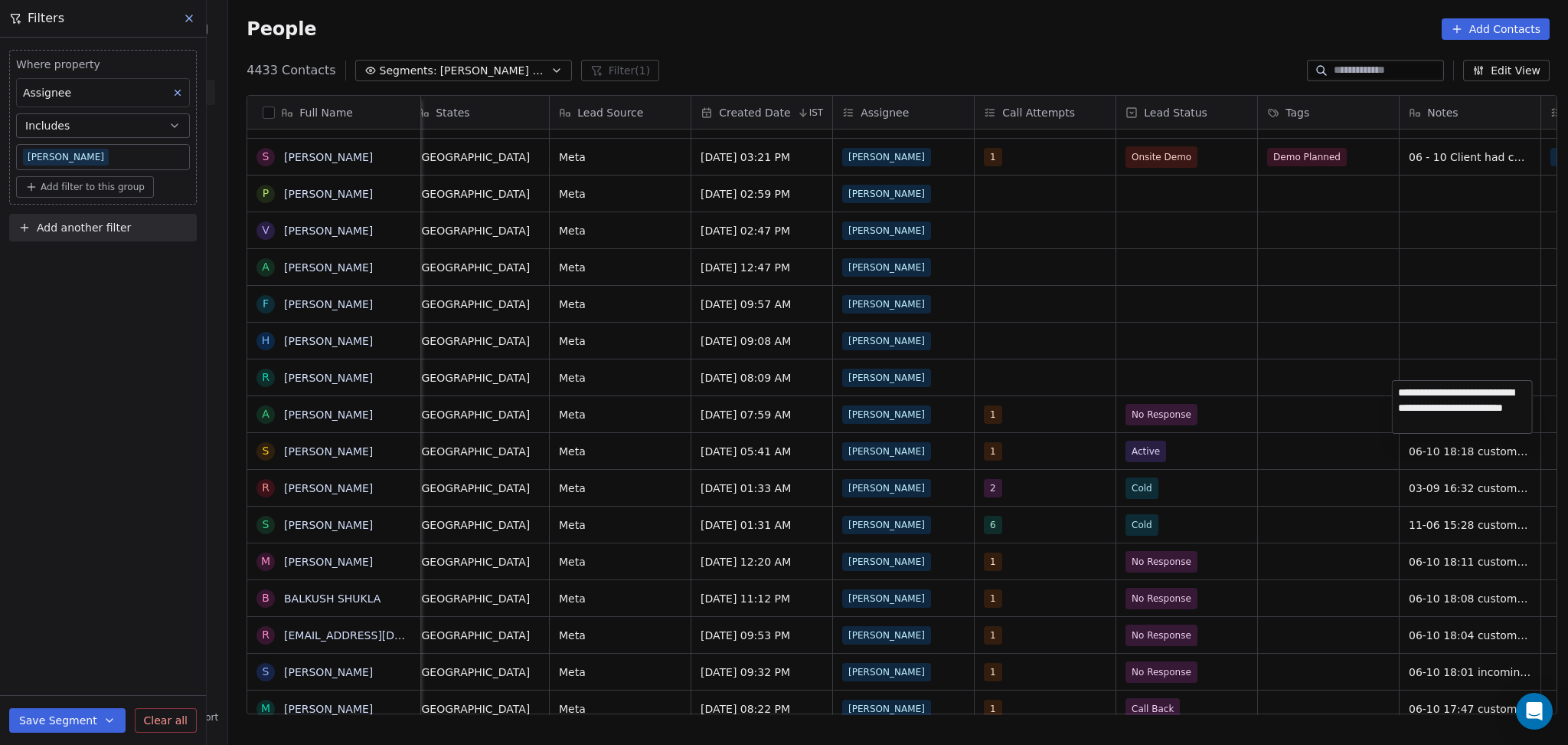
type textarea "**********"
click at [1313, 412] on html "On2Cook India Pvt. Ltd. Contacts People Marketing Workflows Campaigns Metrics &…" at bounding box center [784, 372] width 1568 height 745
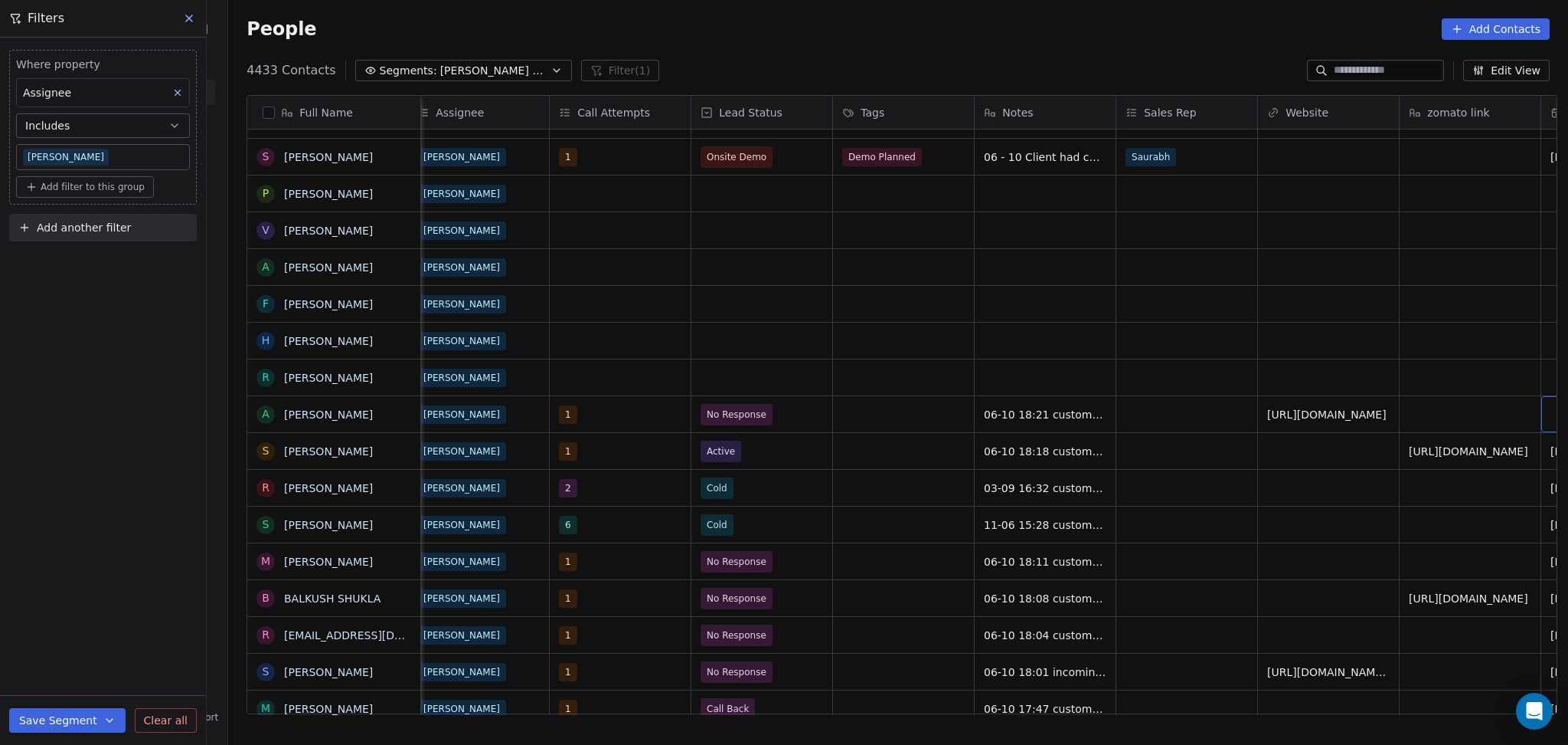
scroll to position [15, 1429]
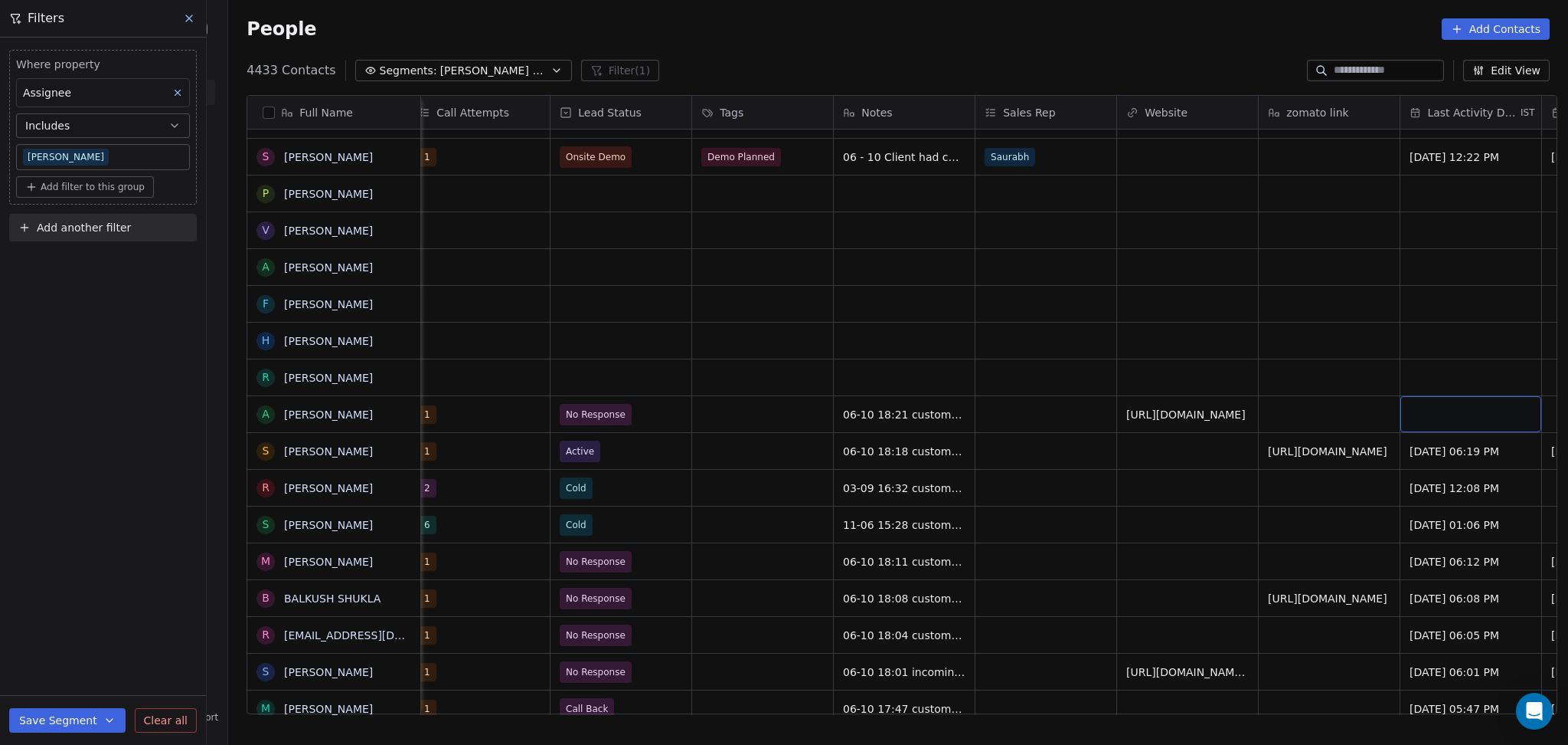
click at [1411, 399] on div "grid" at bounding box center [1470, 414] width 141 height 36
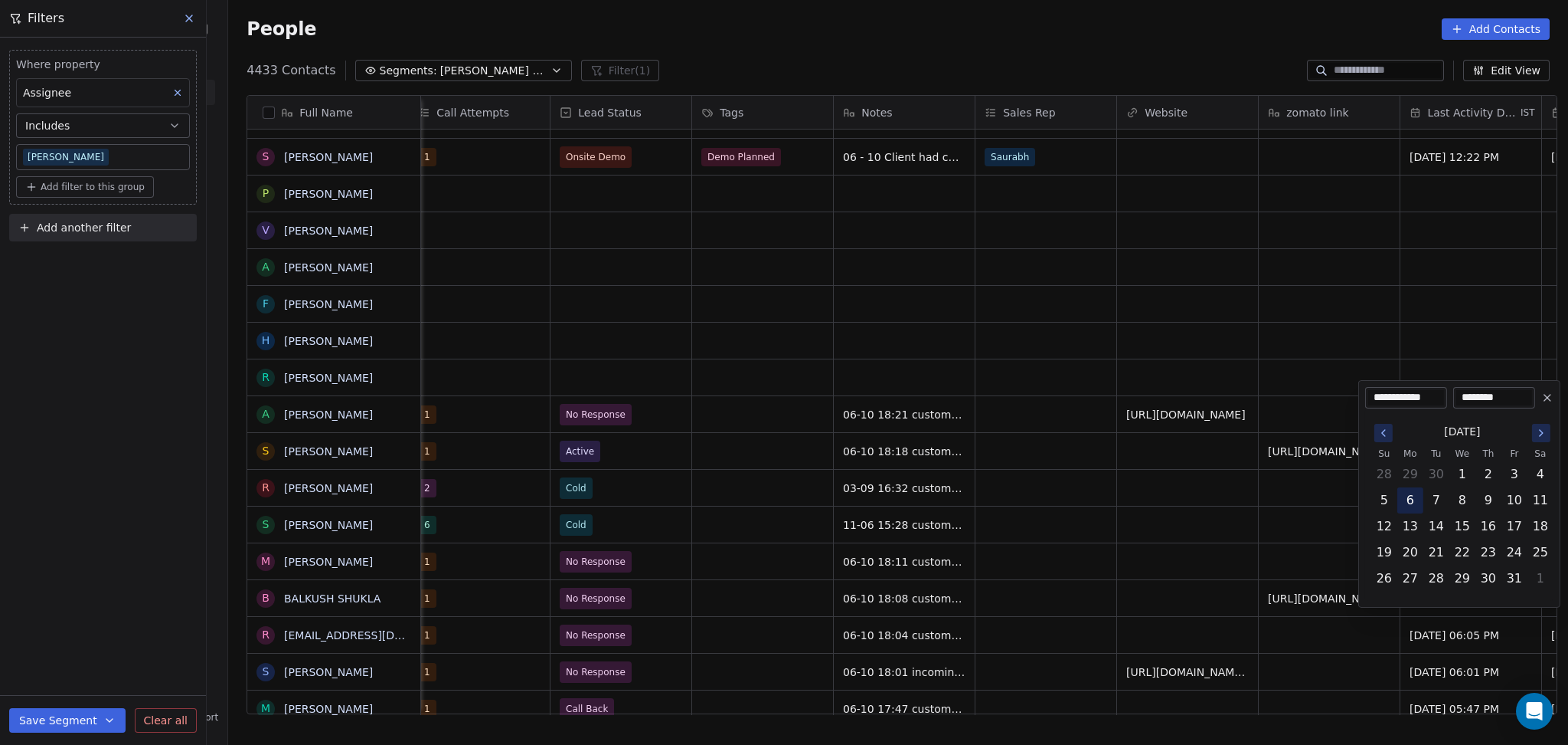
click at [1414, 503] on button "6" at bounding box center [1410, 500] width 24 height 24
click at [1246, 509] on html "On2Cook India Pvt. Ltd. Contacts People Marketing Workflows Campaigns Metrics &…" at bounding box center [784, 372] width 1568 height 745
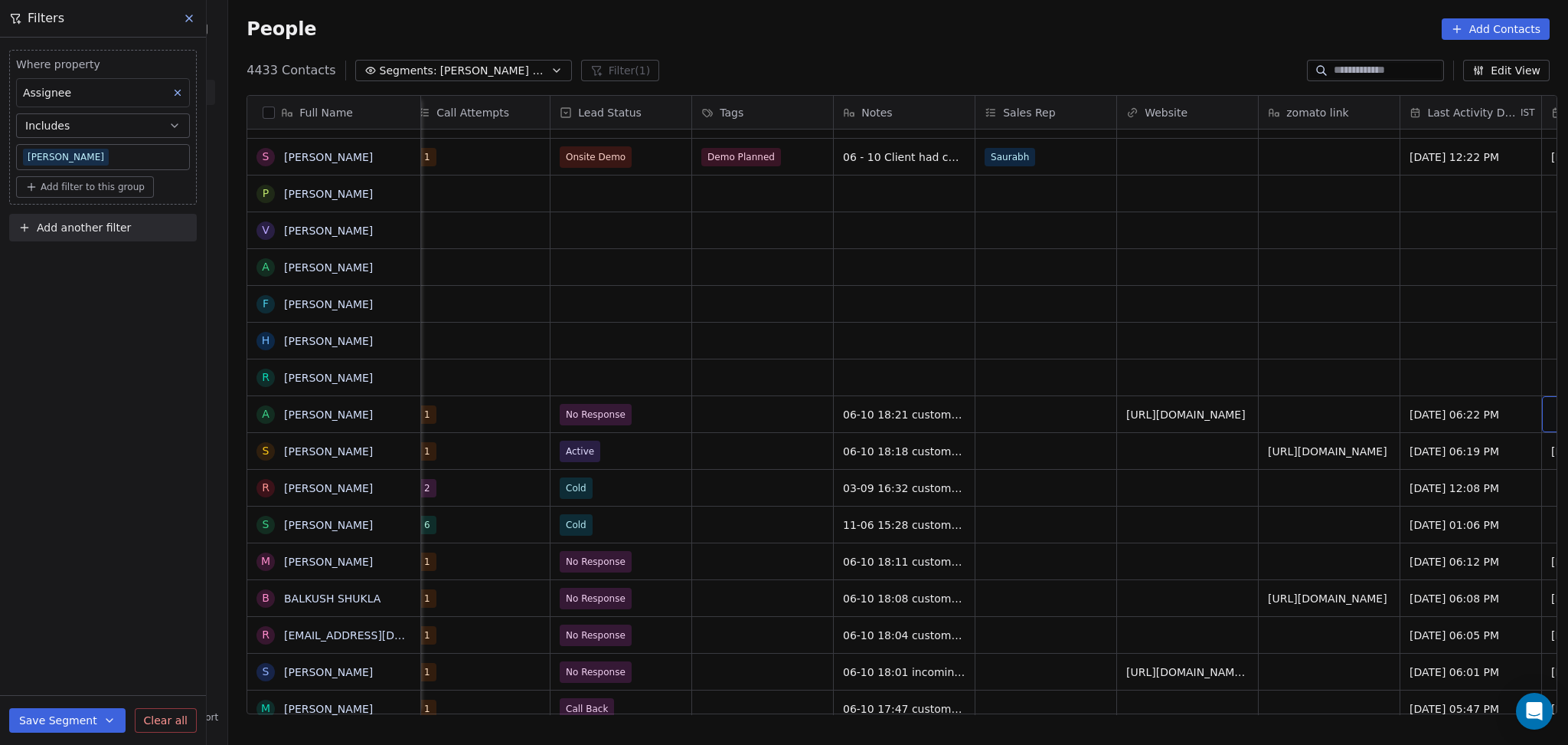
scroll to position [15, 1571]
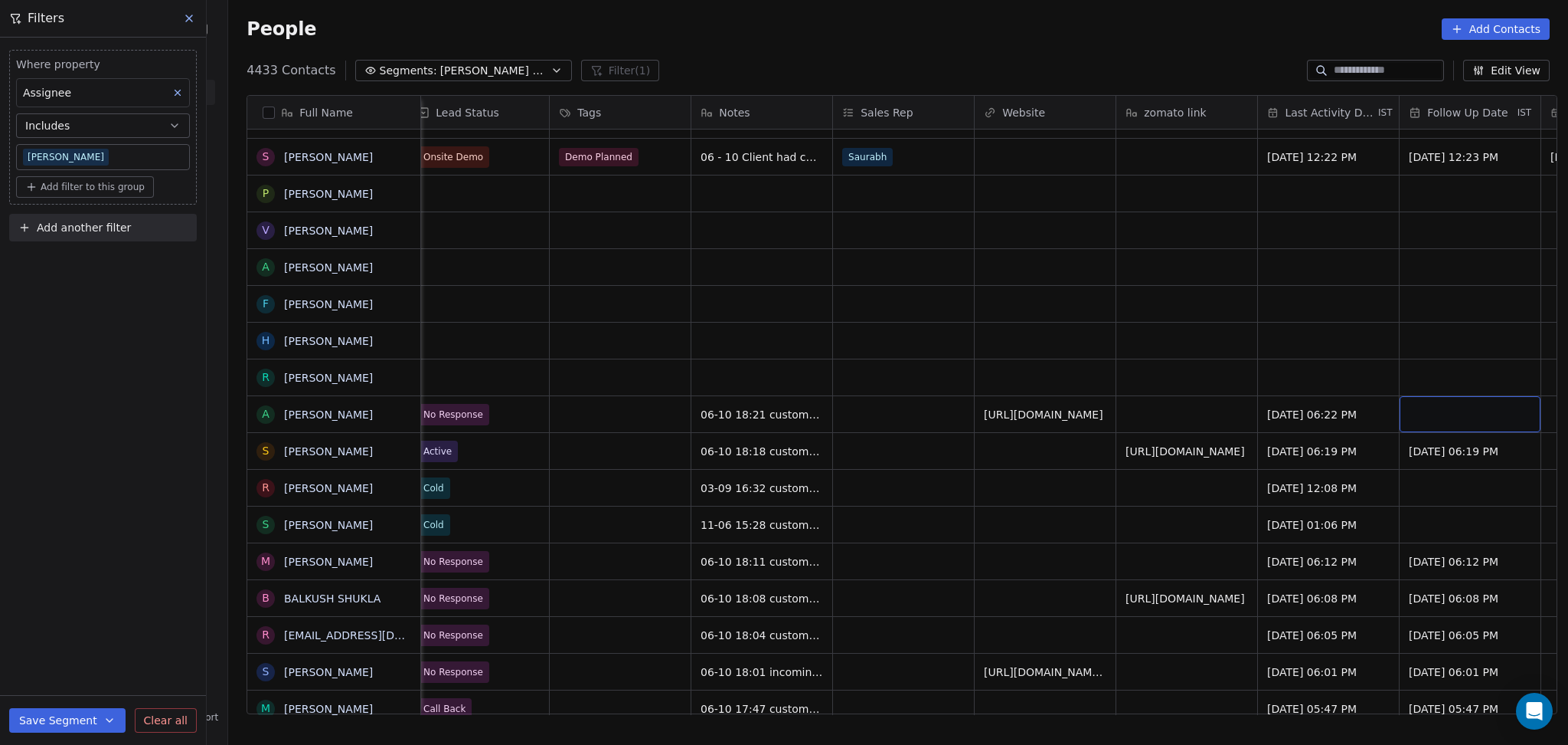
click at [1414, 396] on div "grid" at bounding box center [1470, 414] width 141 height 36
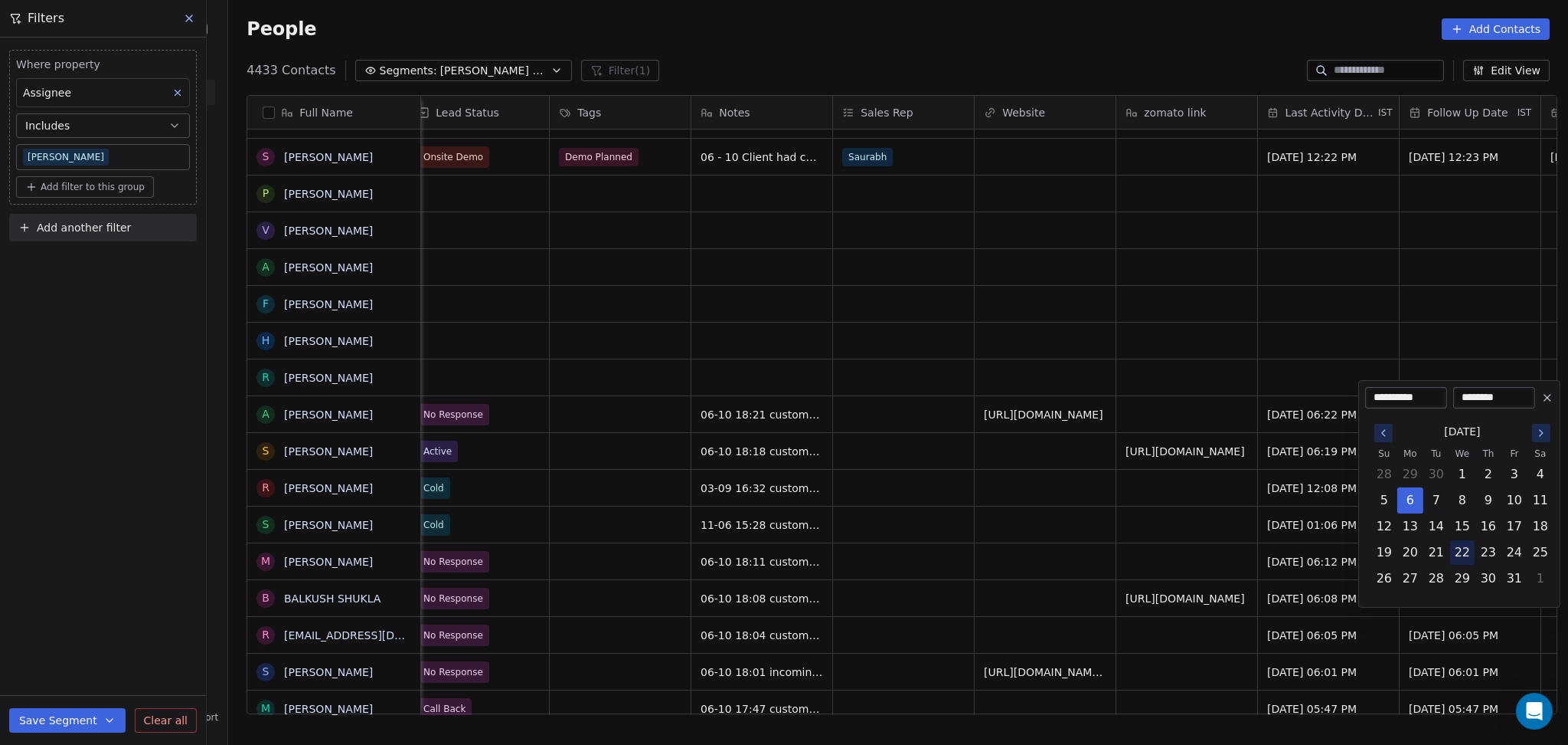
click at [1464, 547] on button "22" at bounding box center [1462, 552] width 24 height 24
type input "**********"
click at [811, 521] on html "On2Cook India Pvt. Ltd. Contacts People Marketing Workflows Campaigns Metrics &…" at bounding box center [784, 372] width 1568 height 745
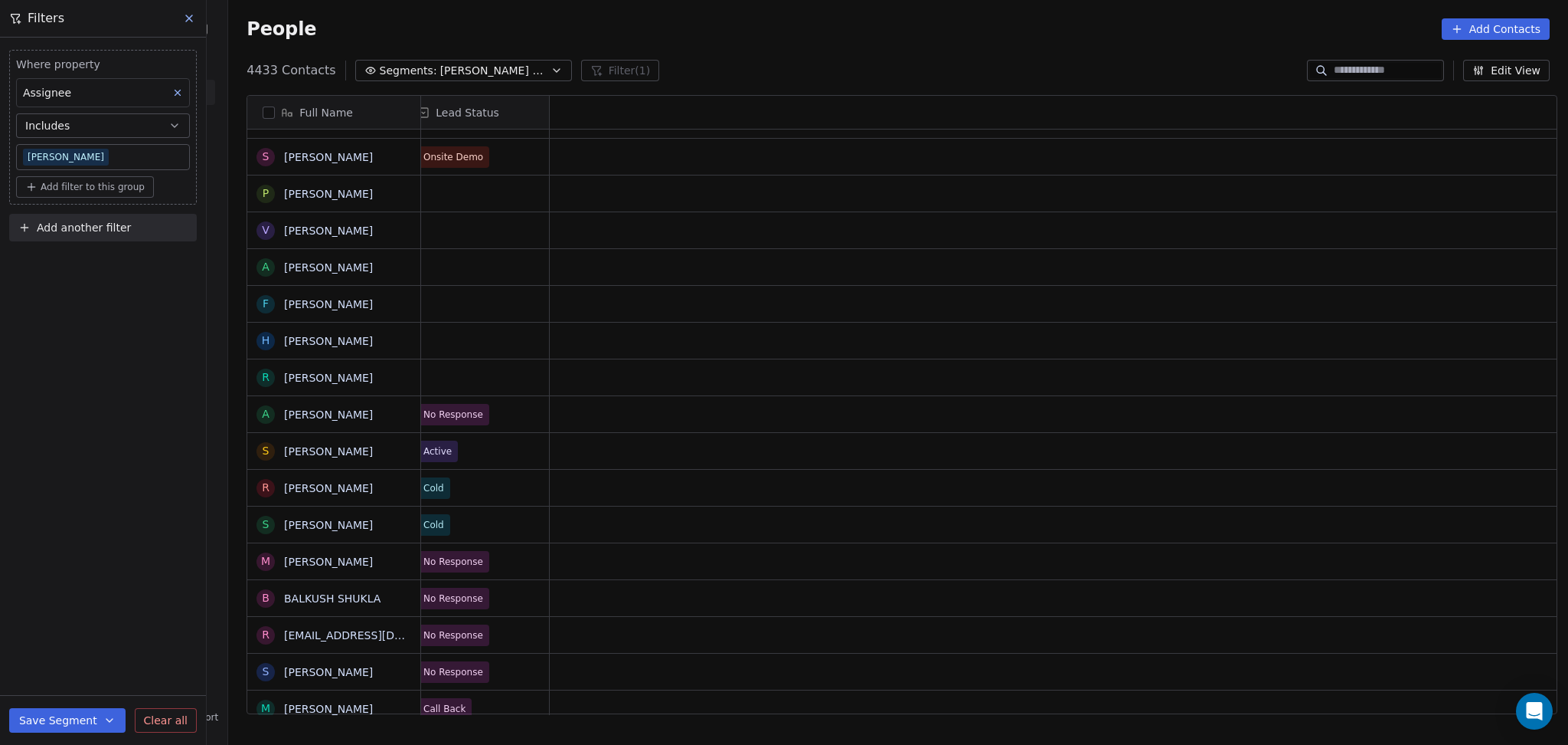
scroll to position [15, 0]
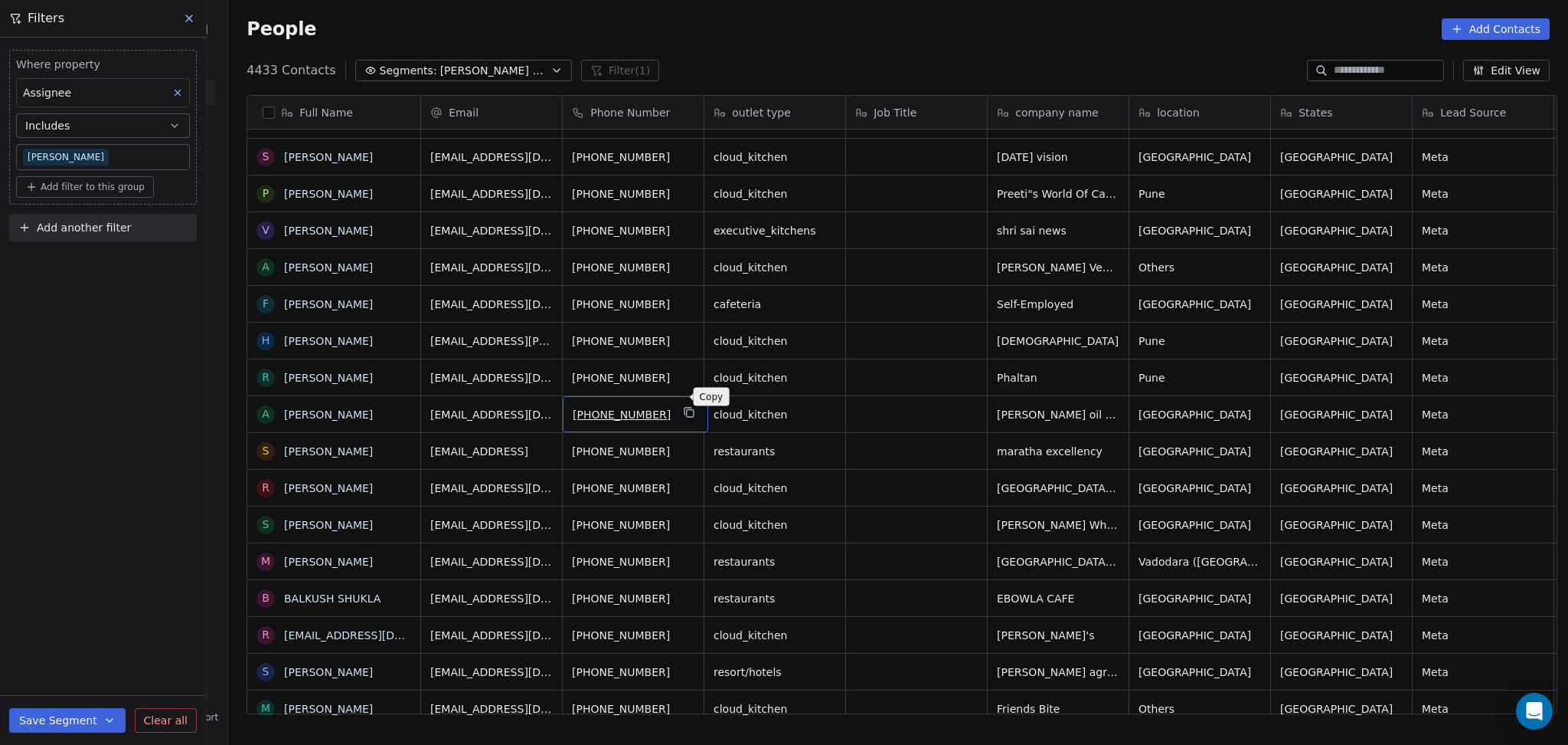
click at [683, 406] on icon "grid" at bounding box center [688, 412] width 12 height 12
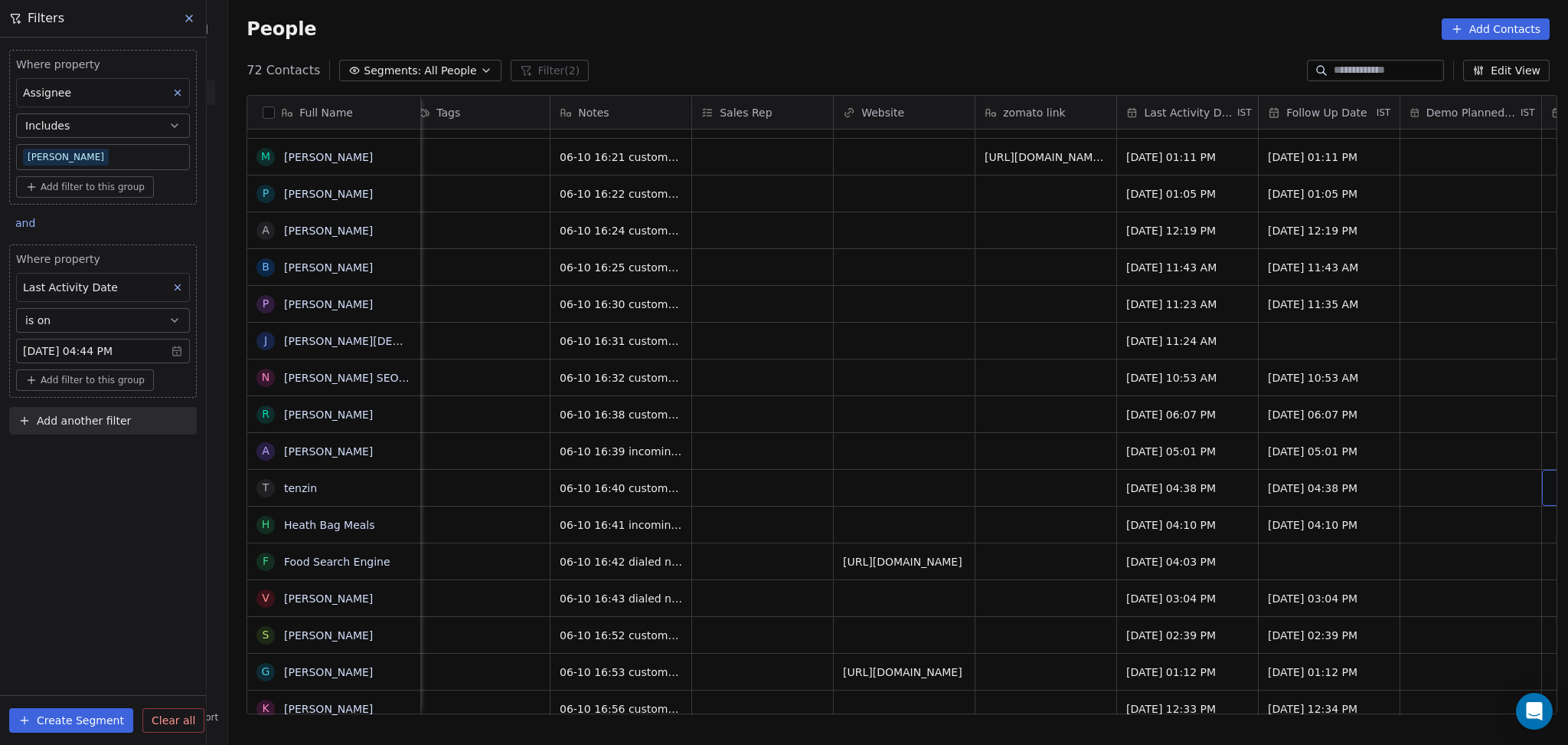
scroll to position [0, 1855]
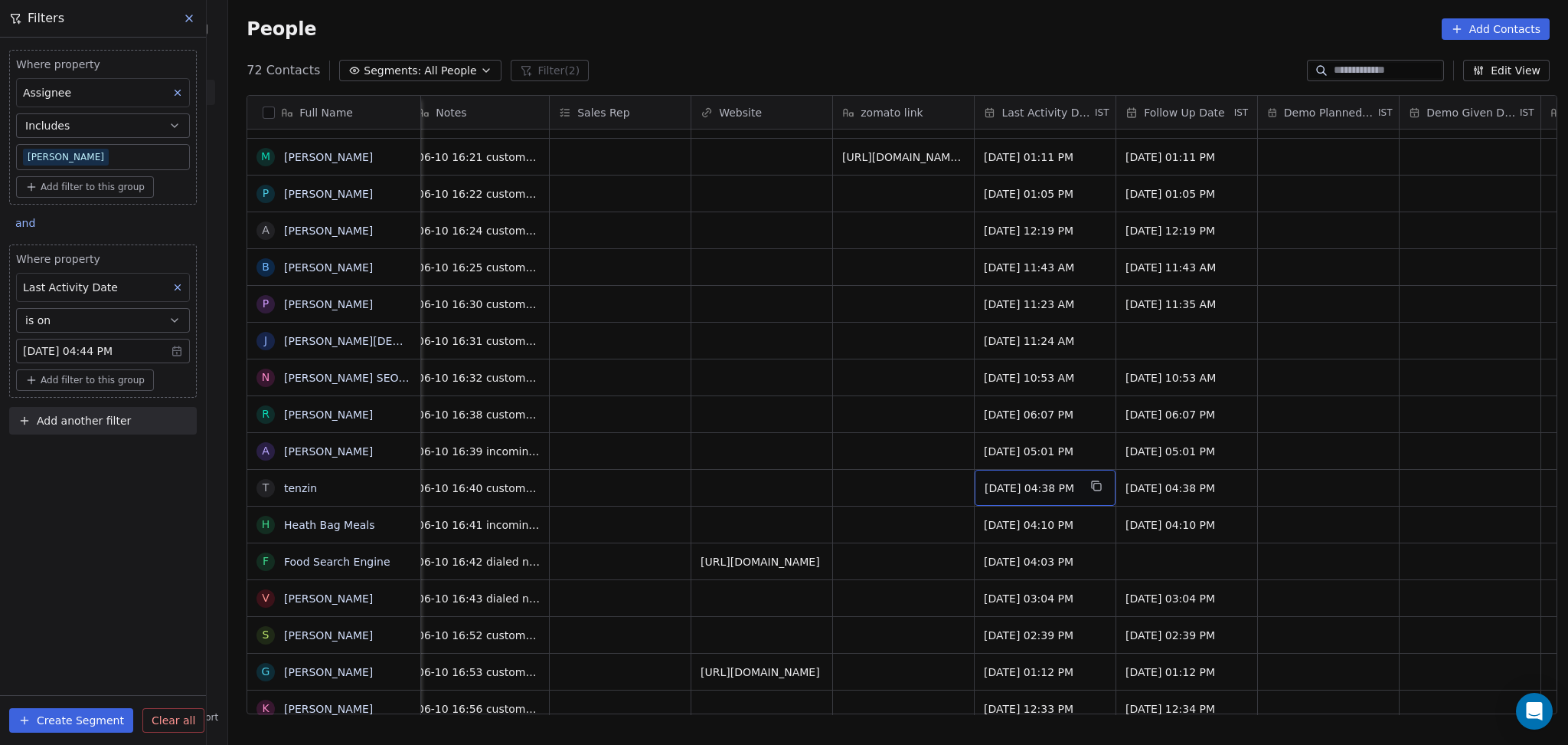
click at [1019, 488] on span "[DATE] 04:38 PM" at bounding box center [1031, 488] width 93 height 15
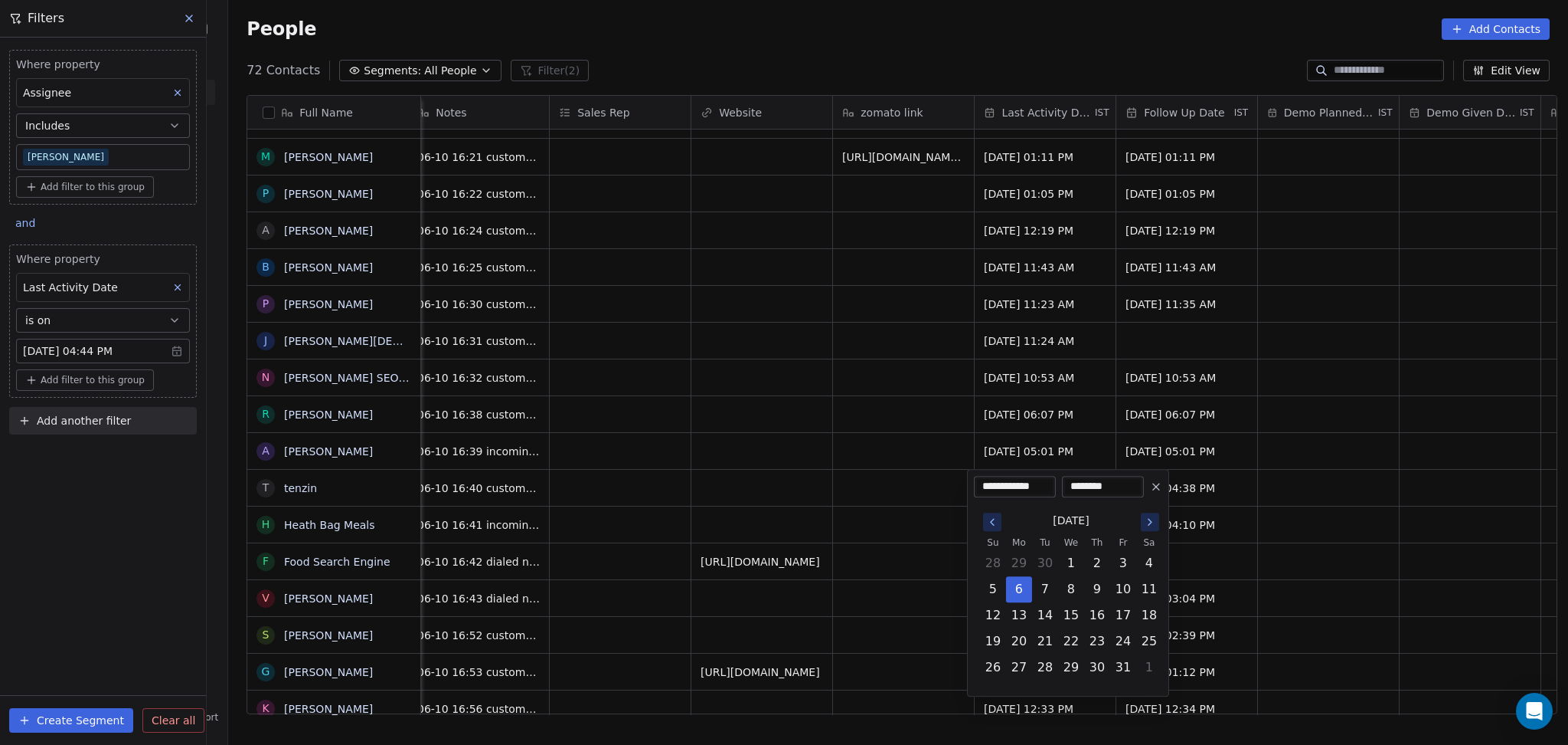
click at [878, 520] on html "On2Cook India Pvt. Ltd. Contacts People Marketing Workflows Campaigns Metrics &…" at bounding box center [784, 372] width 1568 height 745
click at [1049, 589] on button "7" at bounding box center [1045, 589] width 24 height 24
type input "**********"
click at [843, 552] on html "On2Cook India Pvt. Ltd. Contacts People Marketing Workflows Campaigns Metrics &…" at bounding box center [784, 372] width 1568 height 745
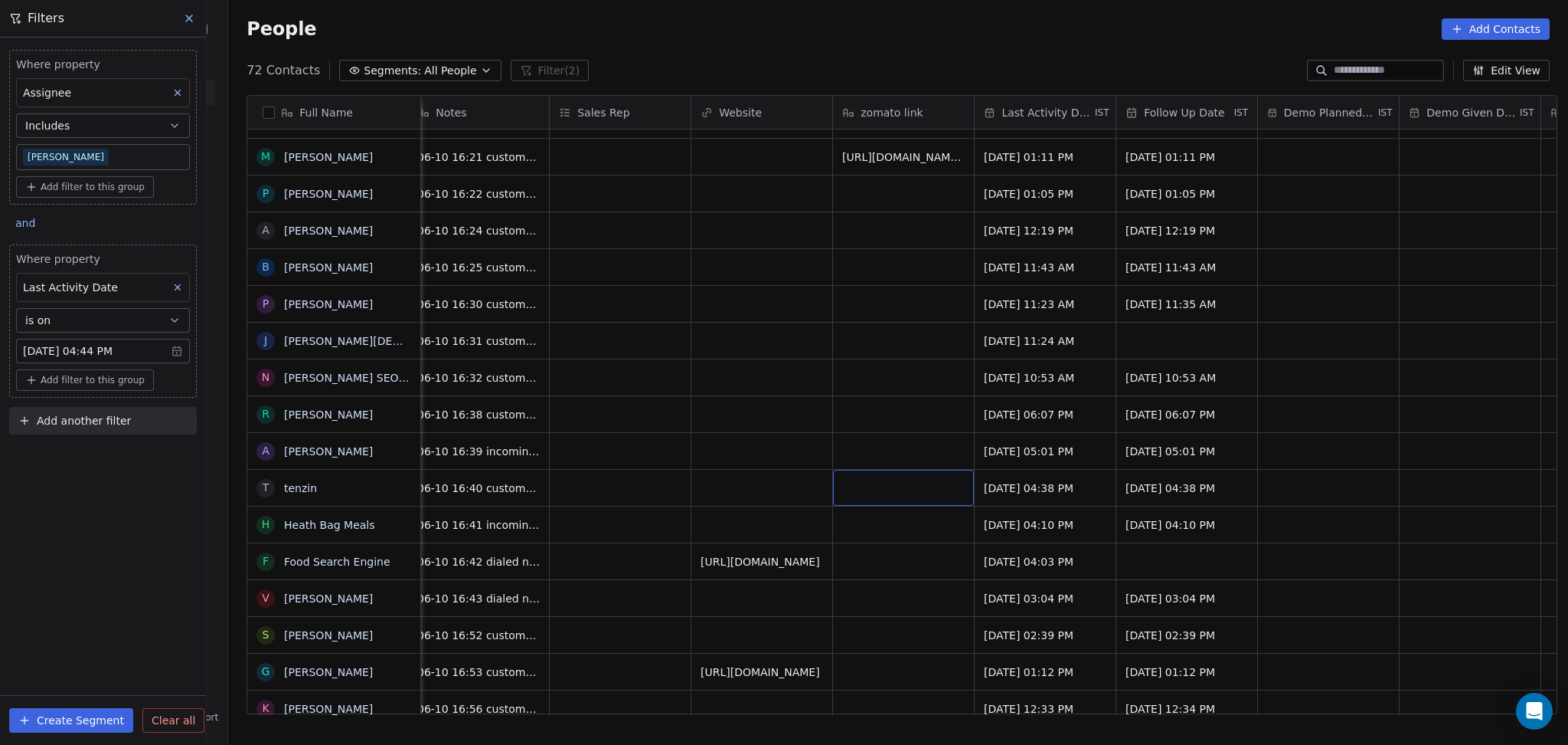
click at [991, 68] on div "72 Contacts Segments: All People Filter (2) Edit View" at bounding box center [898, 71] width 1340 height 24
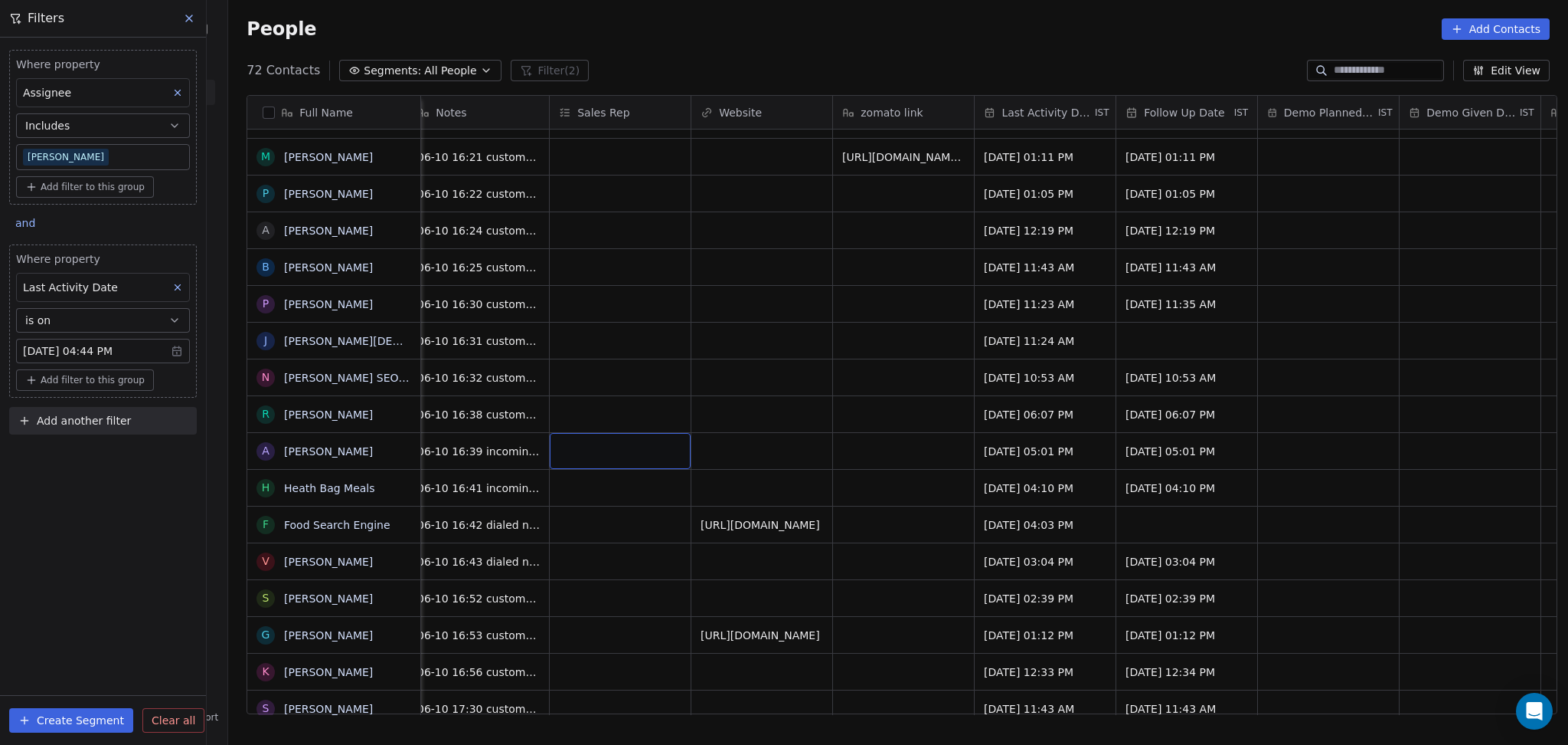
scroll to position [0, 1842]
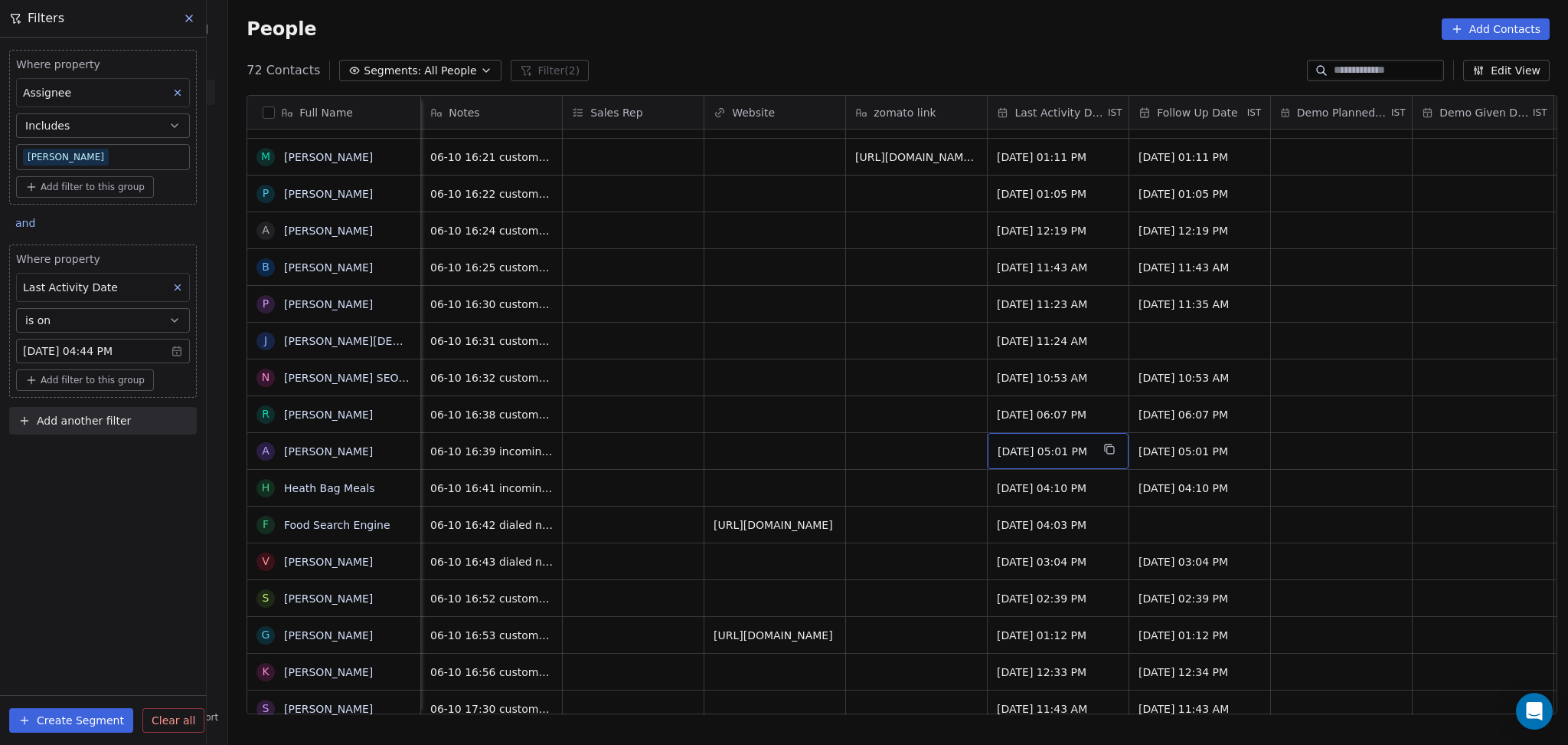
click at [1027, 459] on div "[DATE] 05:01 PM" at bounding box center [1058, 451] width 141 height 36
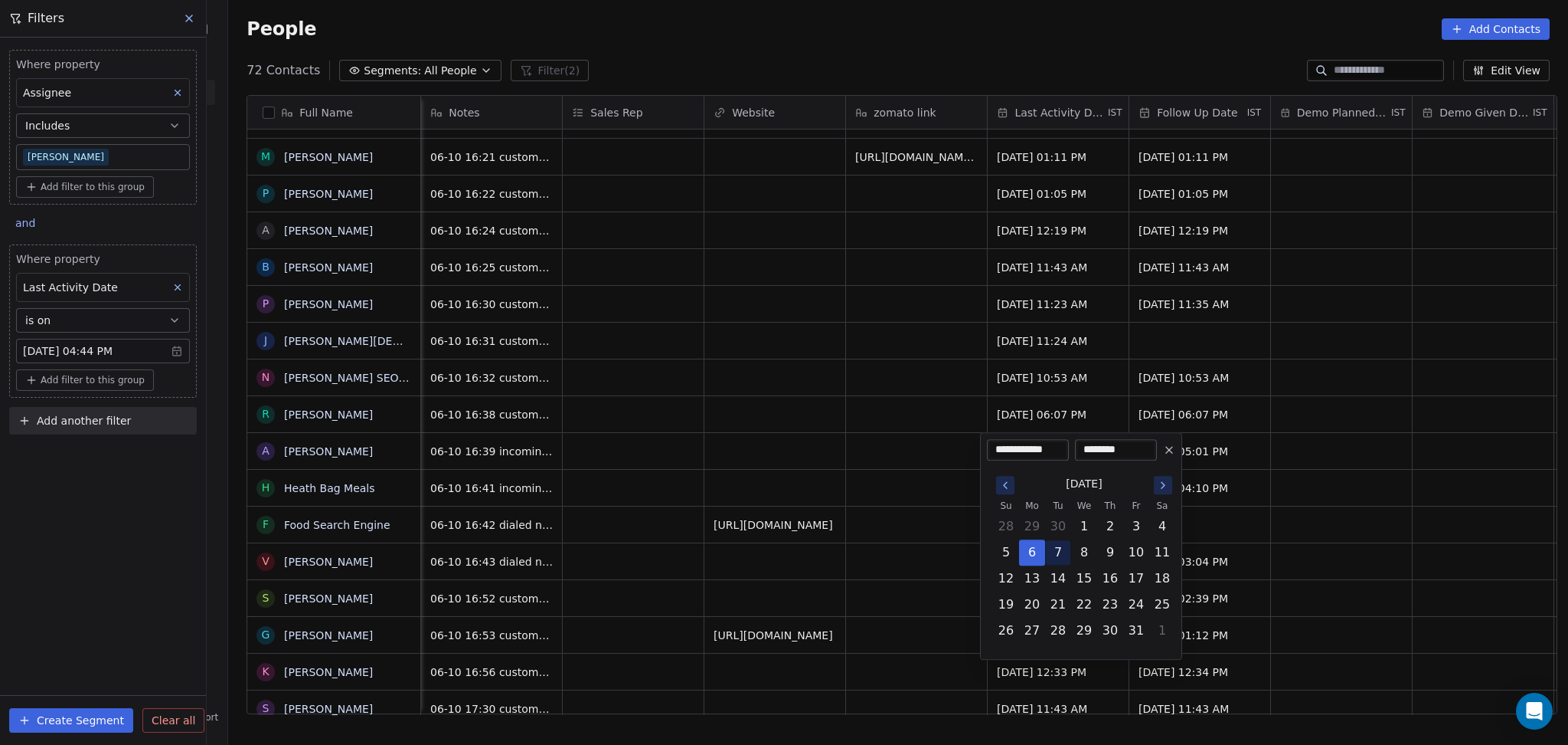
click at [1053, 555] on button "7" at bounding box center [1058, 552] width 24 height 24
type input "**********"
click at [874, 539] on html "On2Cook India Pvt. Ltd. Contacts People Marketing Workflows Campaigns Metrics &…" at bounding box center [784, 372] width 1568 height 745
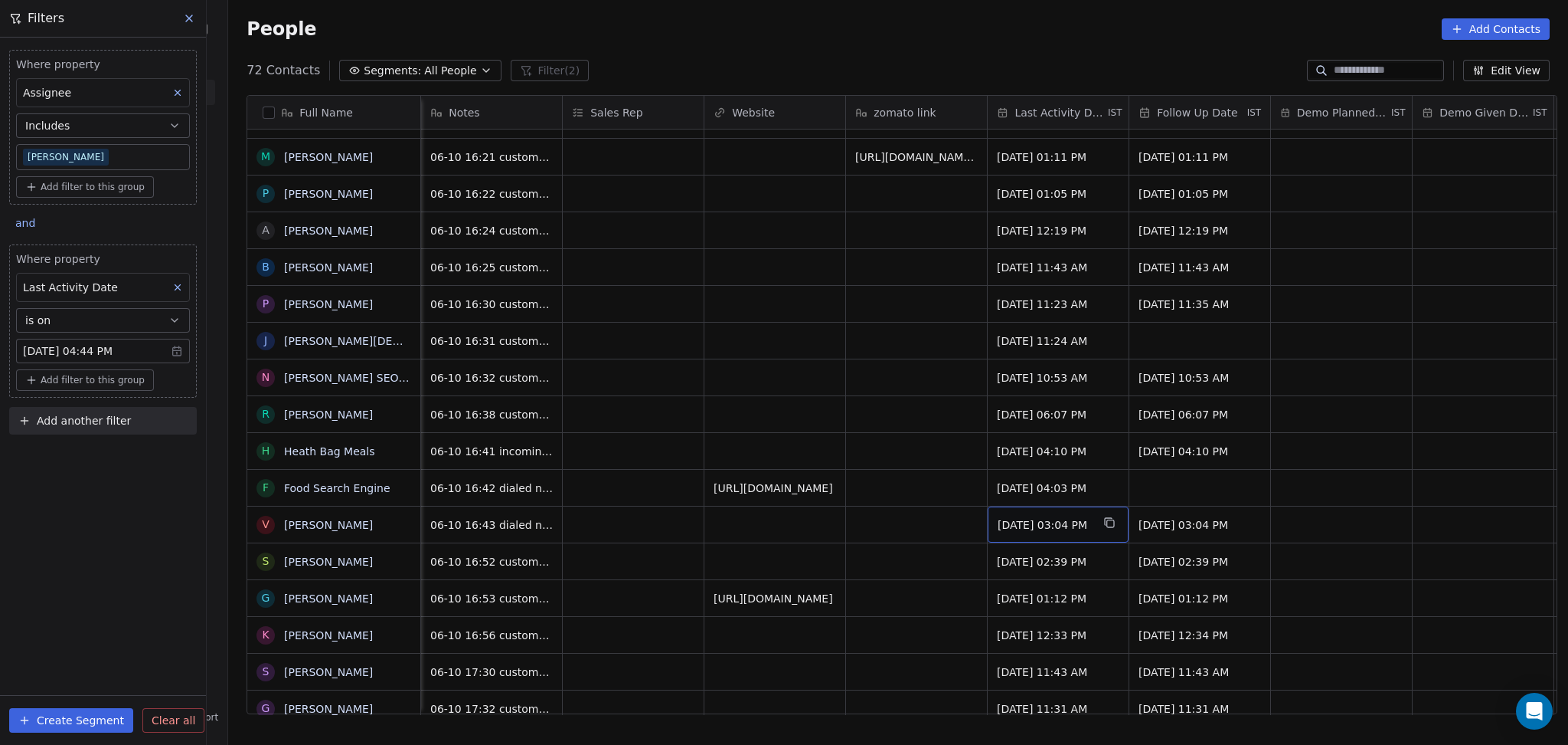
click at [1055, 532] on span "[DATE] 03:04 PM" at bounding box center [1044, 525] width 93 height 15
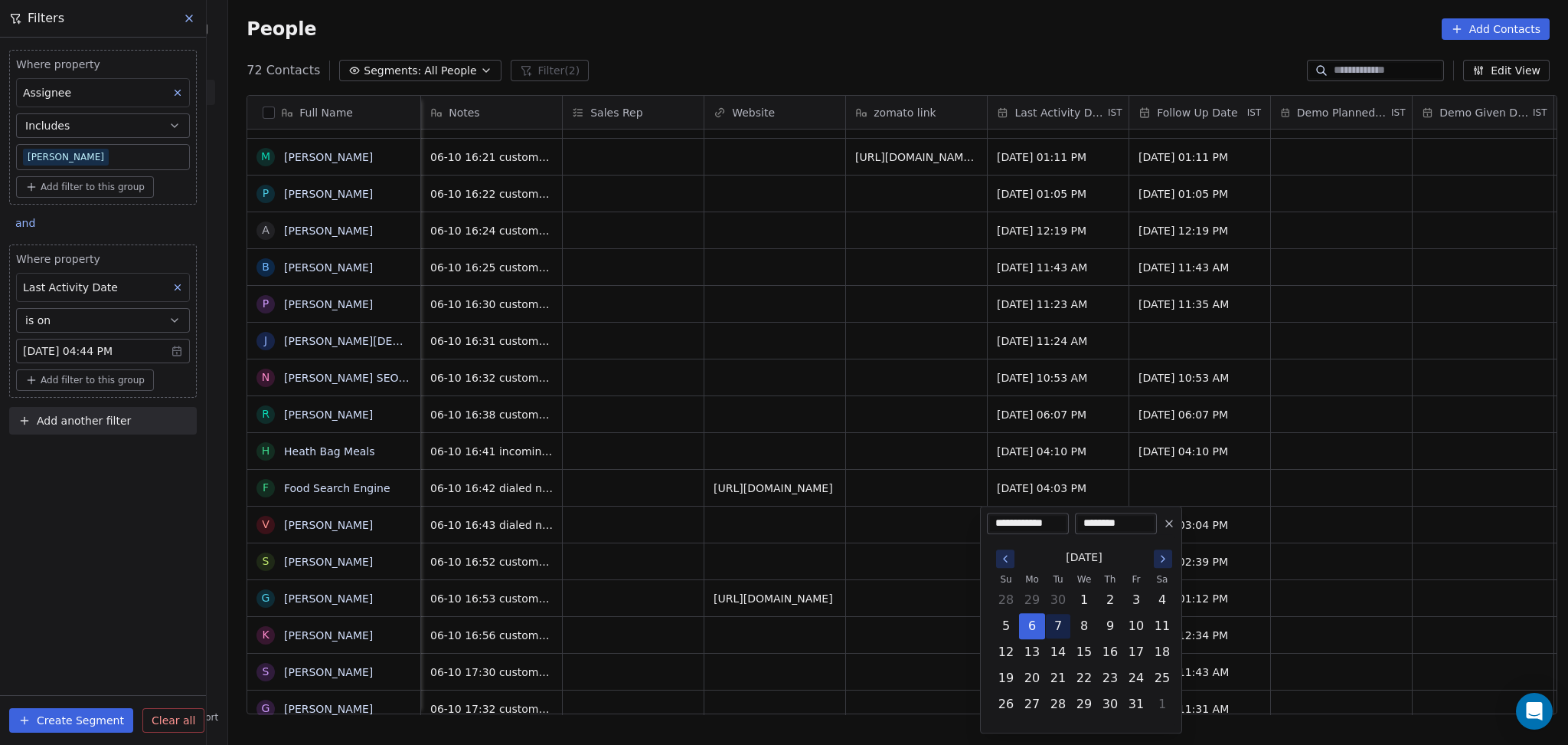
click at [1060, 622] on button "7" at bounding box center [1058, 626] width 24 height 24
type input "**********"
click at [899, 577] on html "On2Cook India Pvt. Ltd. Contacts People Marketing Workflows Campaigns Metrics &…" at bounding box center [784, 372] width 1568 height 745
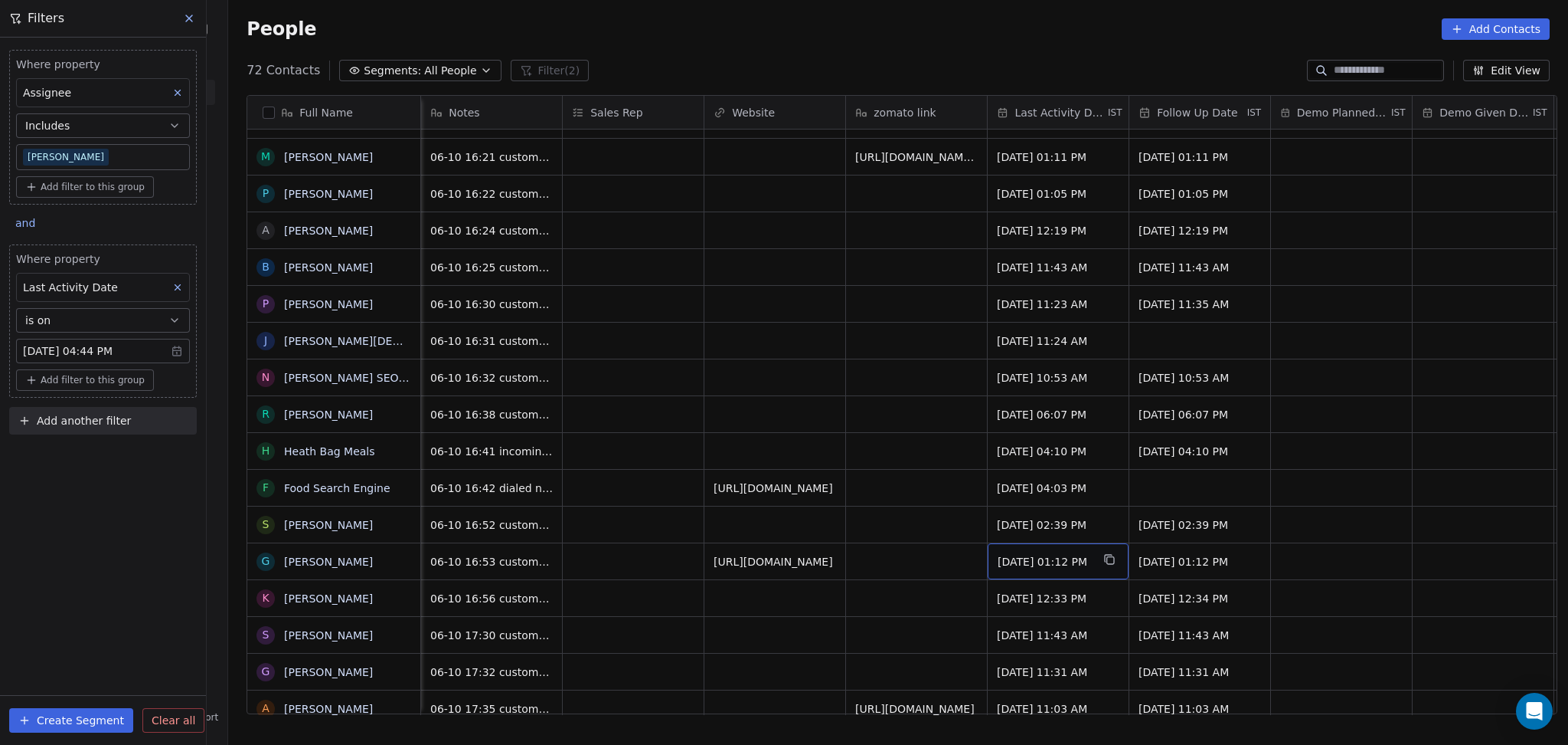
click at [1025, 557] on span "[DATE] 01:12 PM" at bounding box center [1044, 561] width 93 height 15
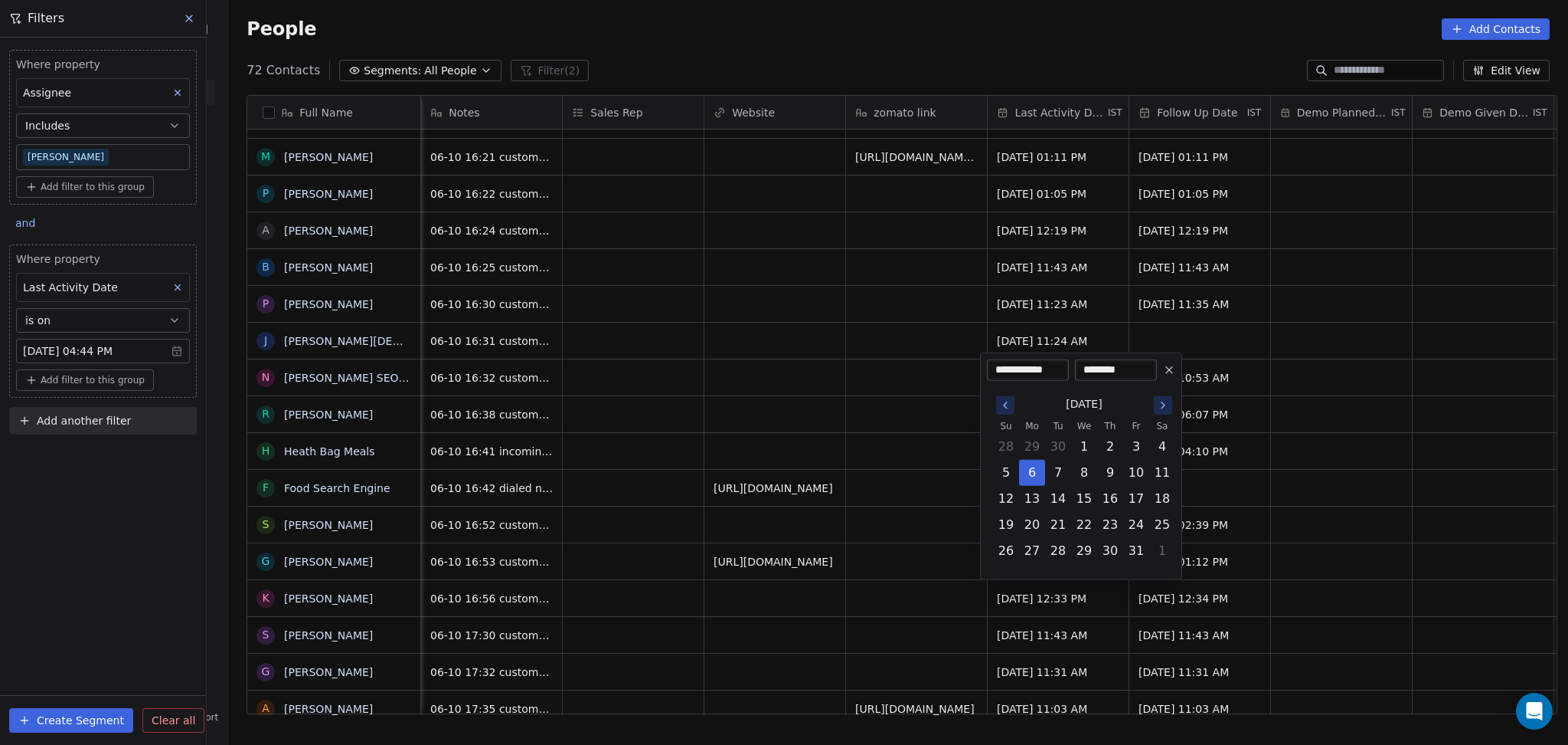
click at [894, 592] on html "On2Cook India Pvt. Ltd. Contacts People Marketing Workflows Campaigns Metrics &…" at bounding box center [784, 372] width 1568 height 745
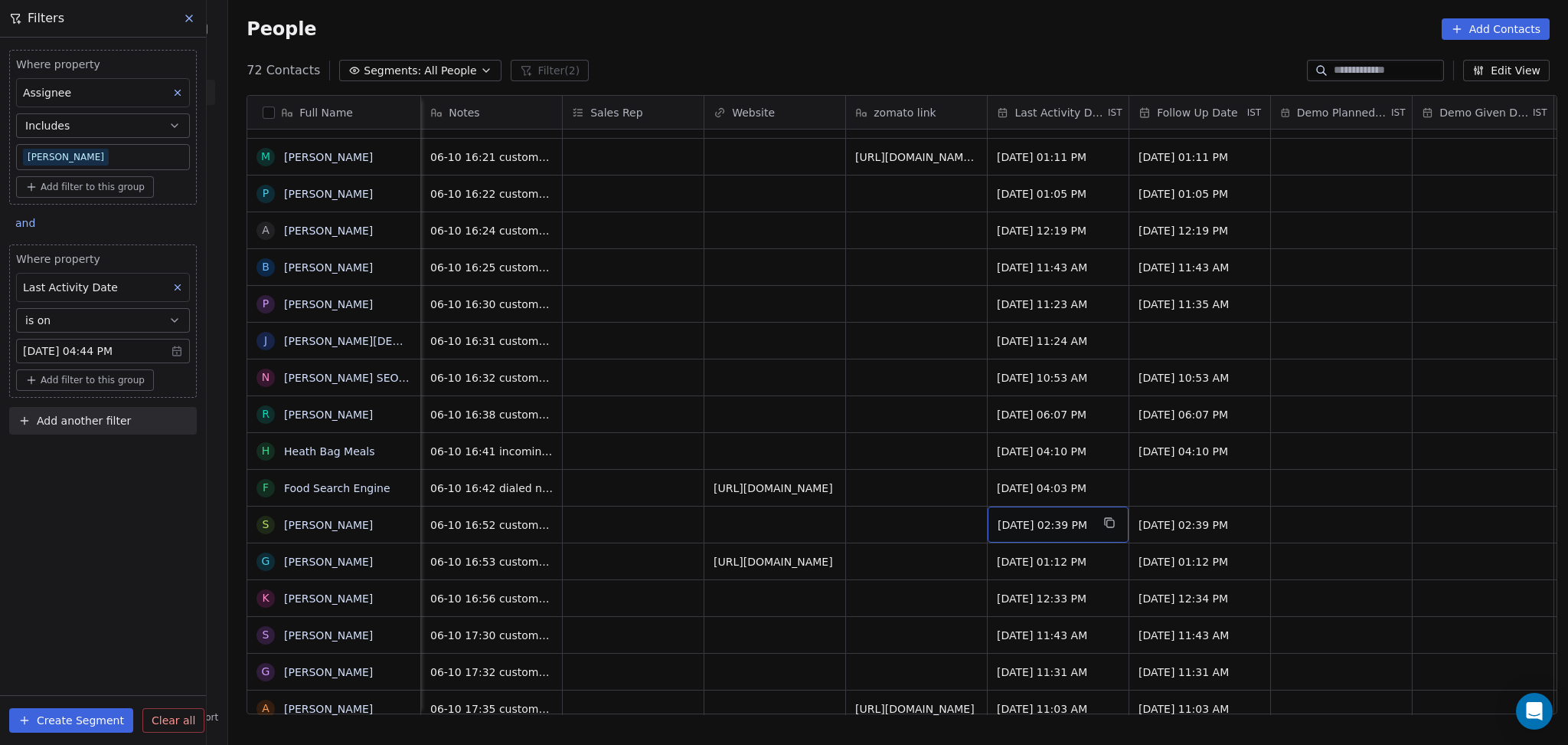
click at [1023, 535] on div "[DATE] 02:39 PM" at bounding box center [1058, 525] width 141 height 36
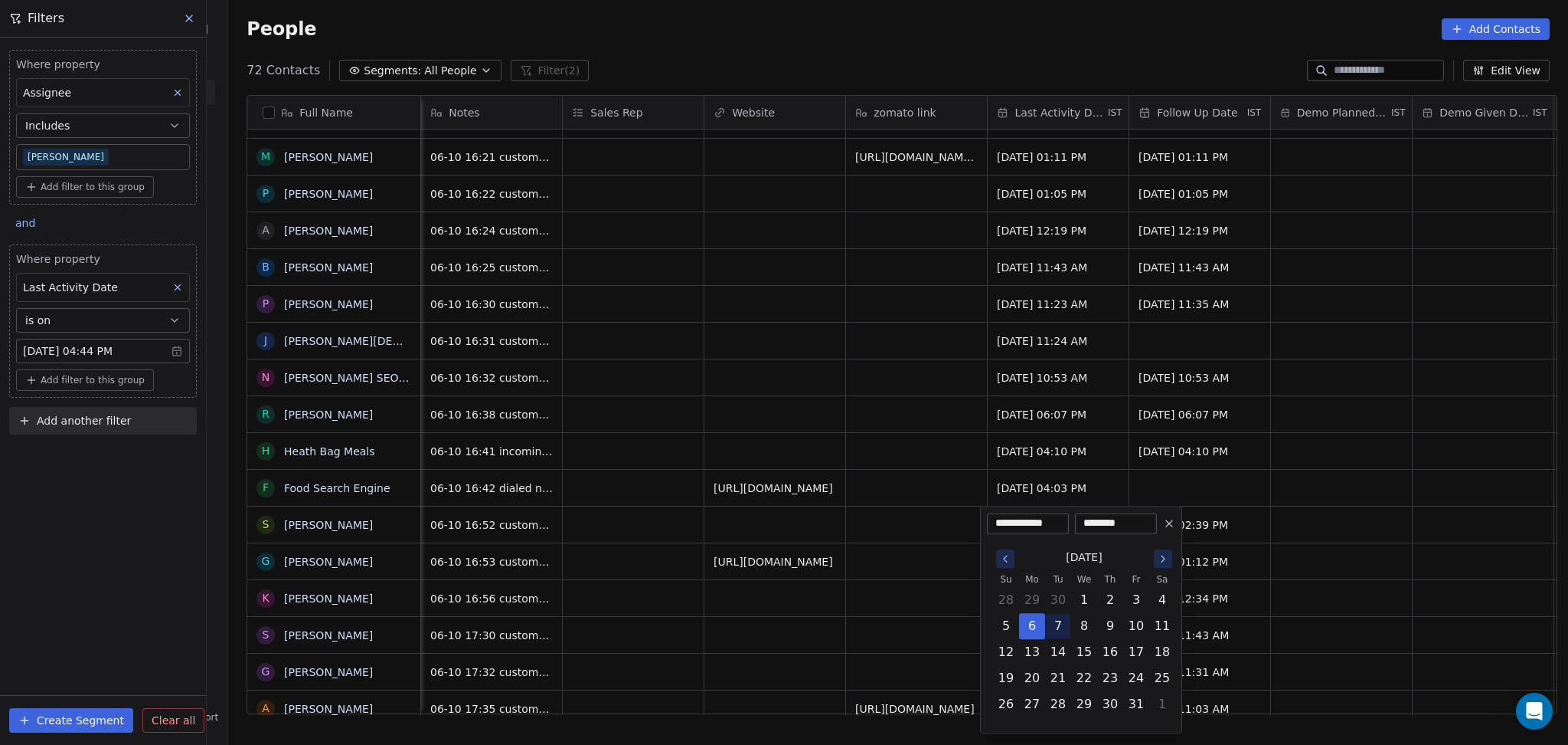
click at [1057, 625] on button "7" at bounding box center [1058, 626] width 24 height 24
type input "**********"
click at [962, 623] on html "On2Cook India Pvt. Ltd. Contacts People Marketing Workflows Campaigns Metrics &…" at bounding box center [784, 372] width 1568 height 745
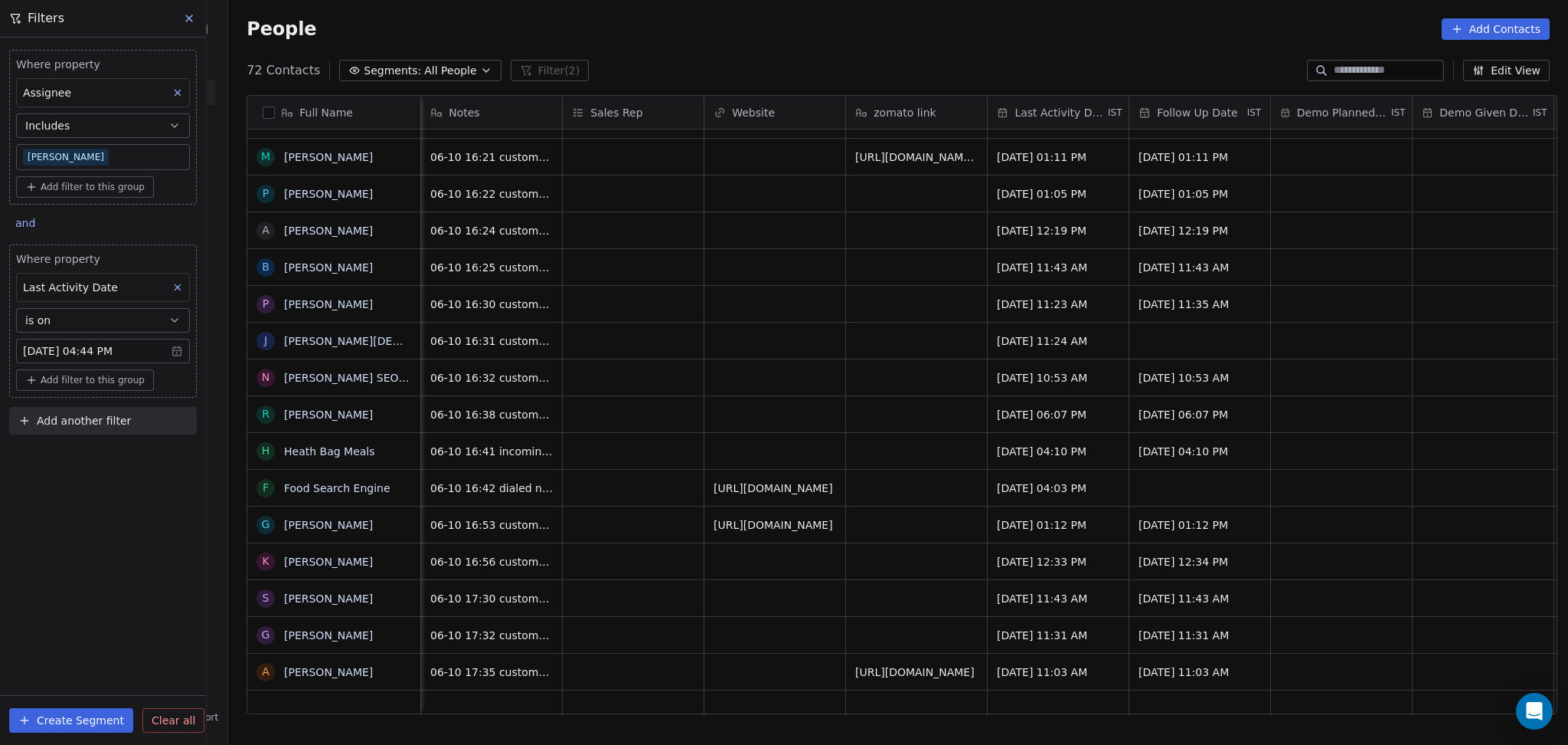
click at [59, 510] on div "Where property Assignee Includes [PERSON_NAME] Add filter to this group and Whe…" at bounding box center [102, 391] width 206 height 708
click at [170, 290] on button at bounding box center [177, 287] width 20 height 20
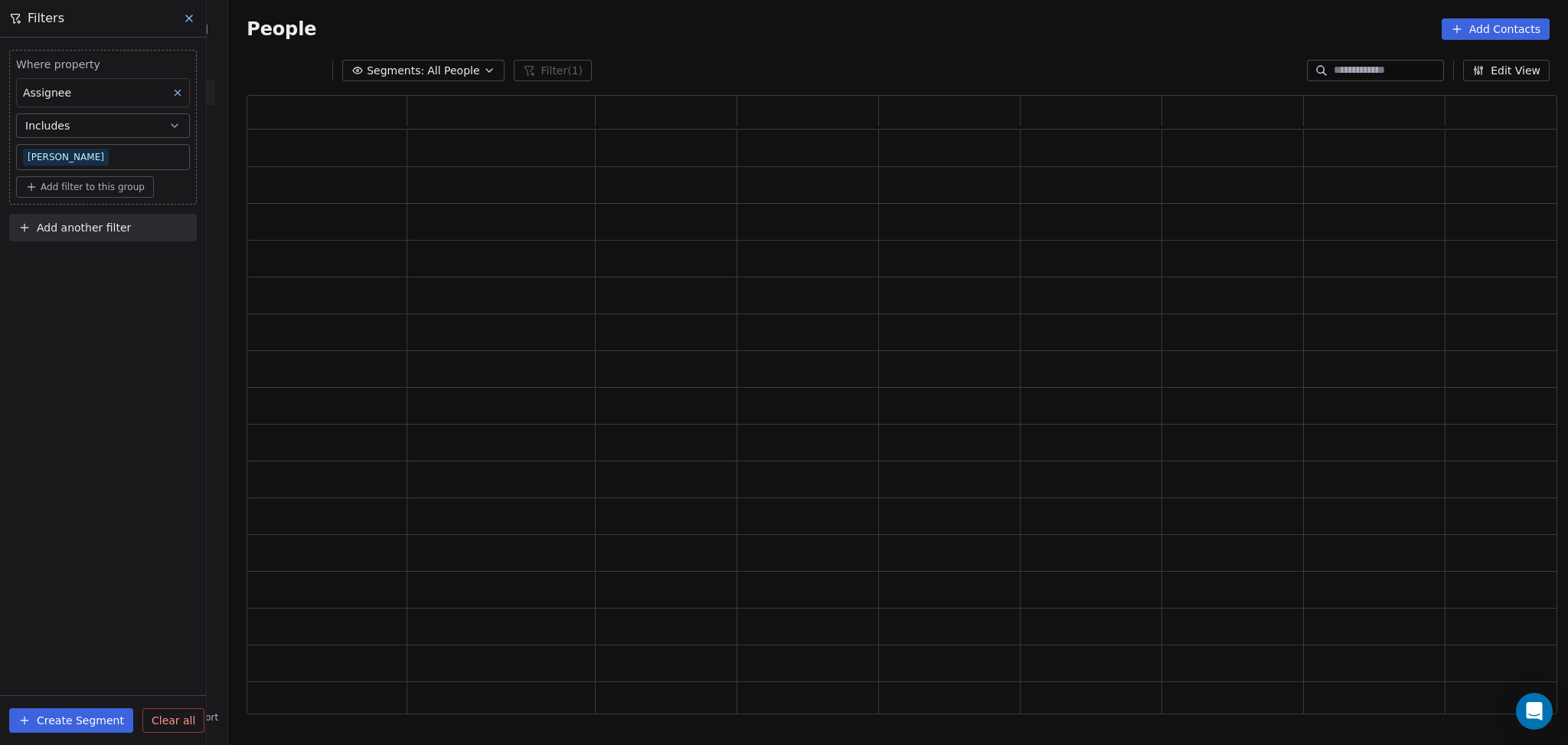
scroll to position [603, 1295]
click at [109, 222] on span "Add another filter" at bounding box center [84, 228] width 94 height 16
click at [88, 258] on span "Contact properties" at bounding box center [75, 264] width 99 height 16
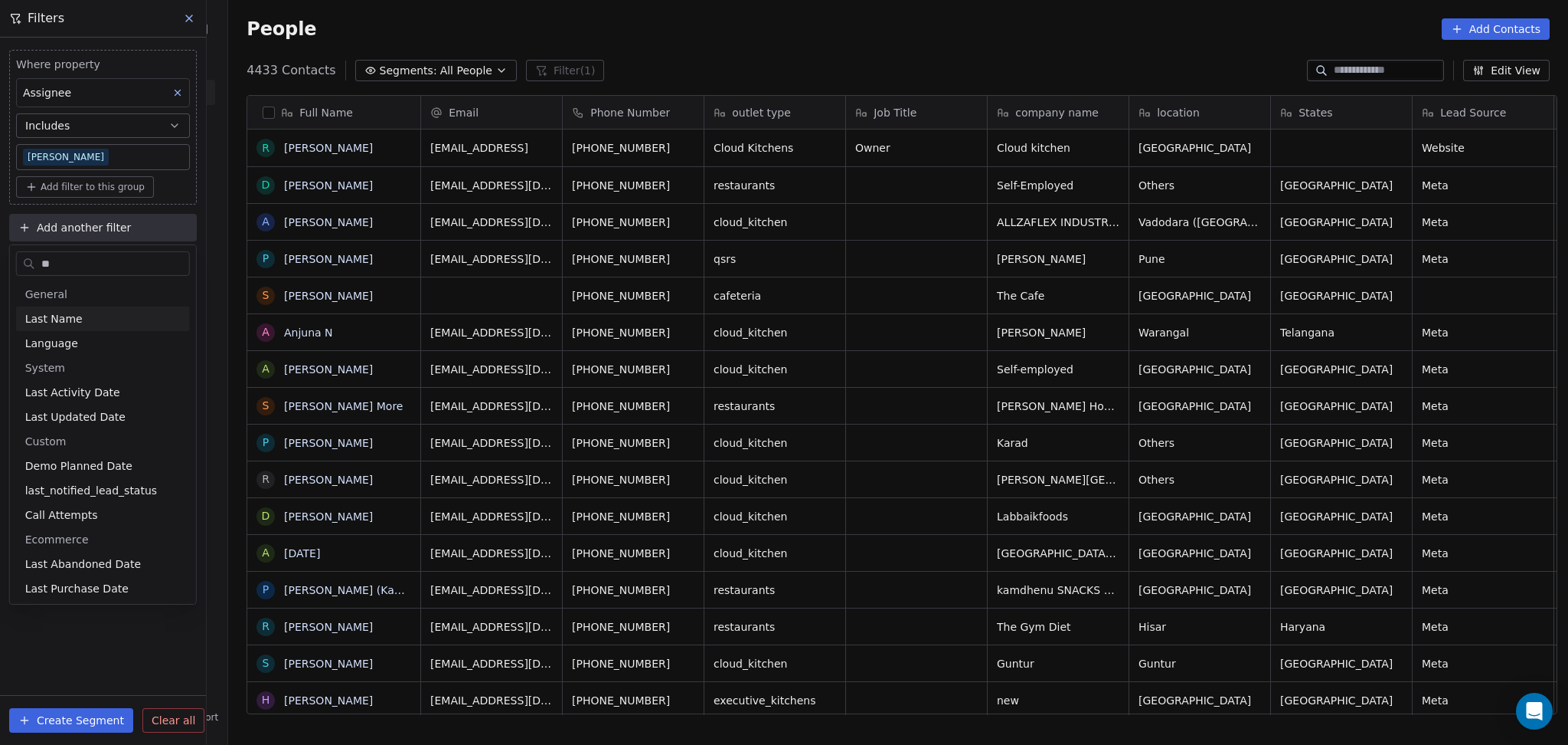
scroll to position [640, 1331]
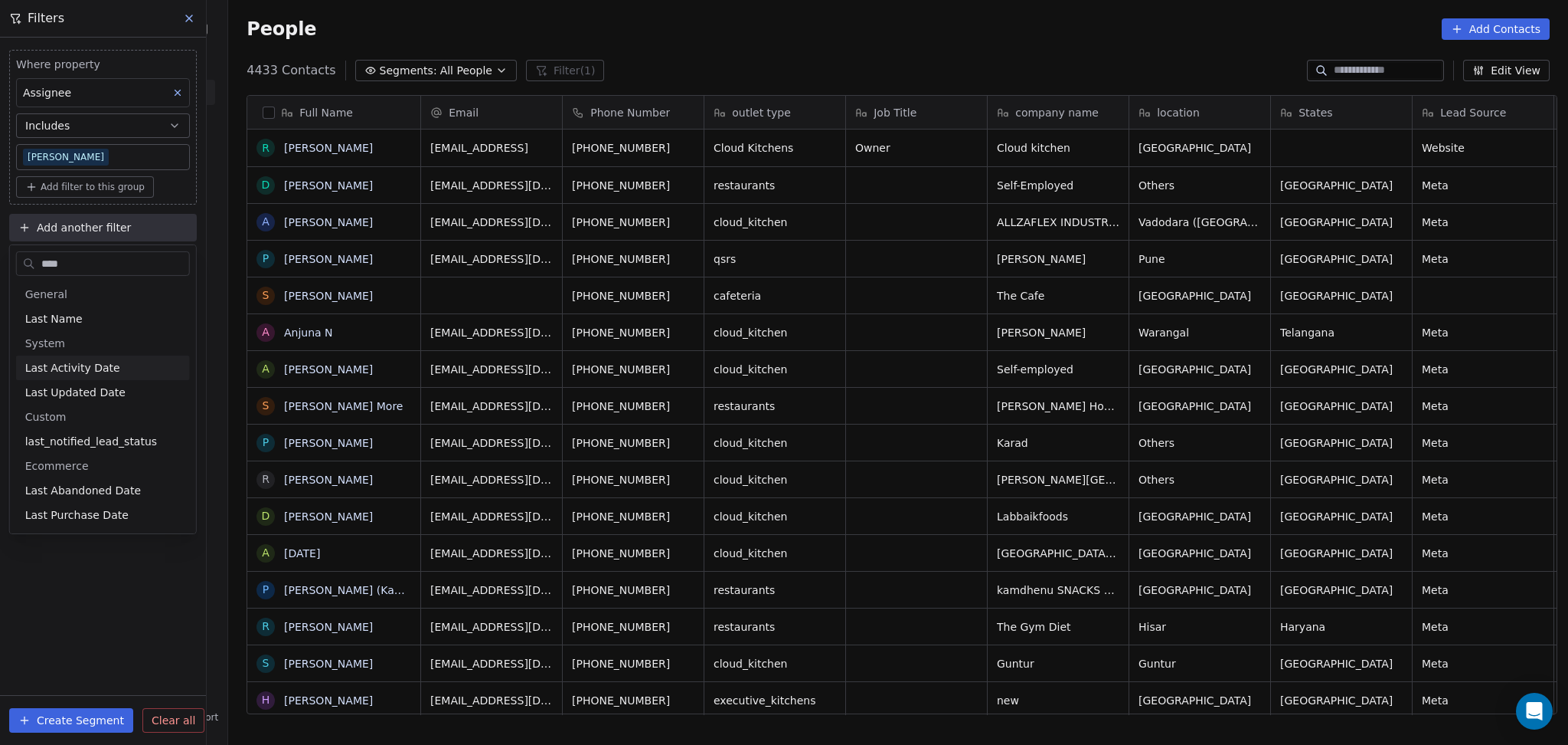
type input "****"
click at [81, 371] on span "Last Activity Date" at bounding box center [72, 368] width 95 height 15
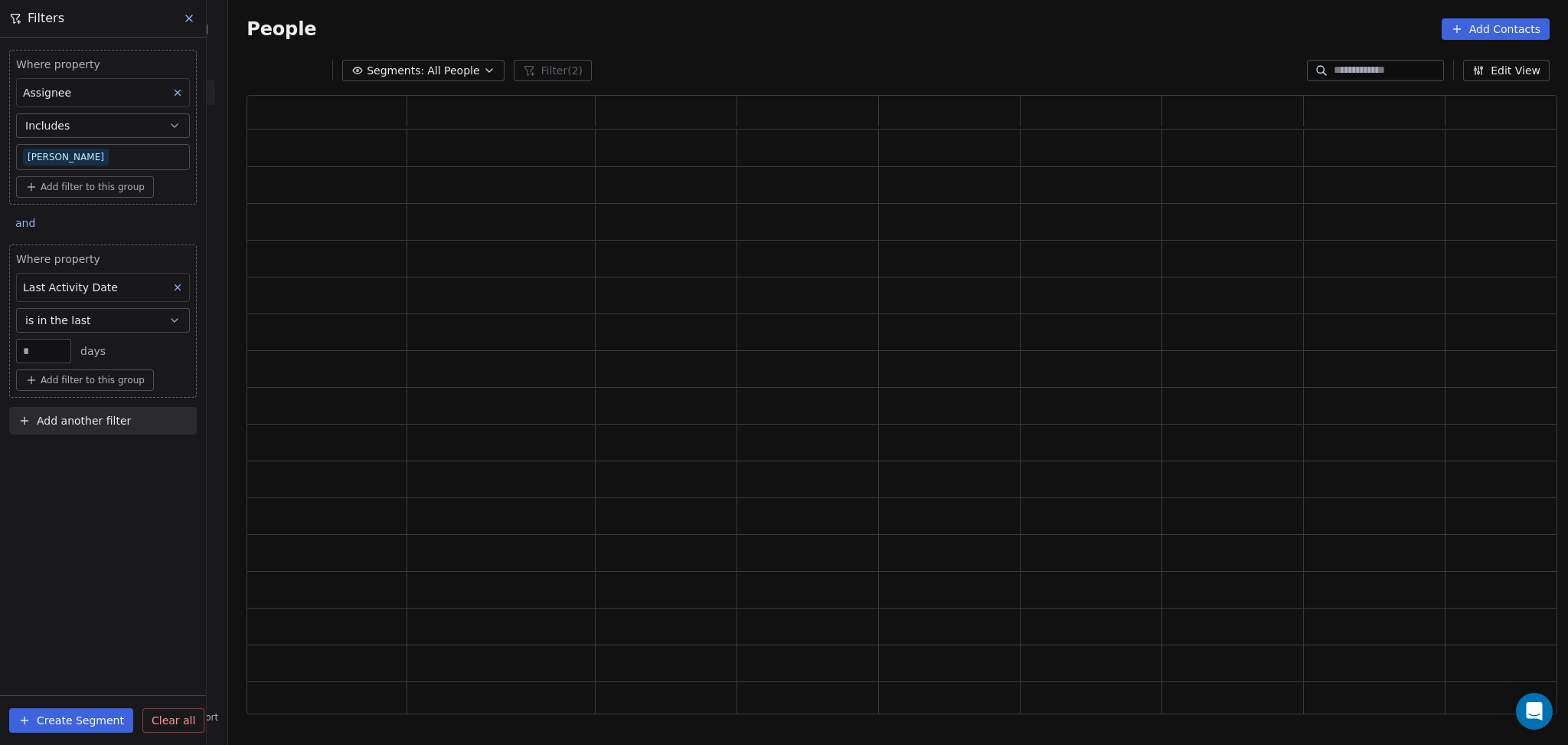
scroll to position [603, 1295]
click at [80, 316] on span "is in the last" at bounding box center [58, 320] width 66 height 15
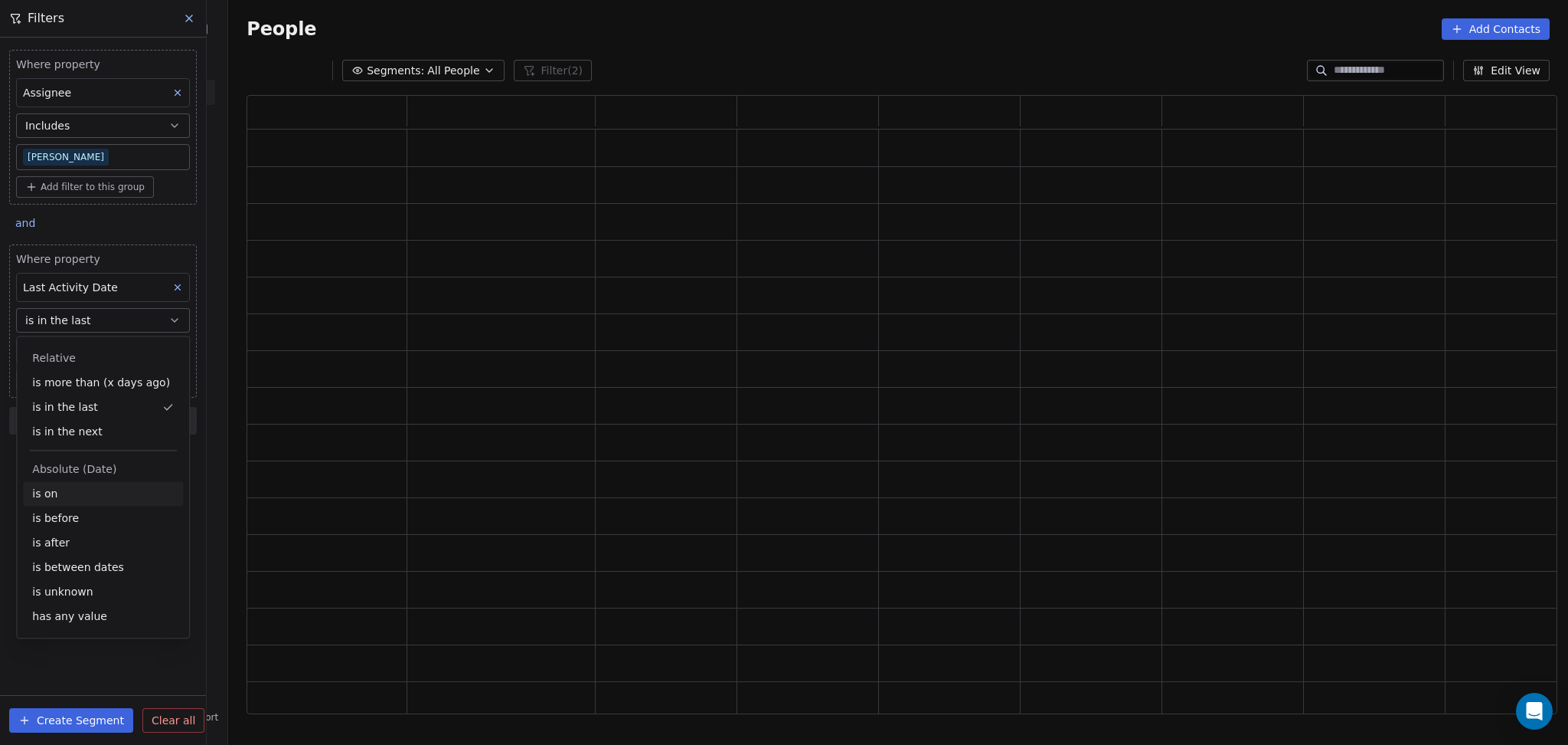
click at [72, 494] on div "is on" at bounding box center [102, 494] width 160 height 24
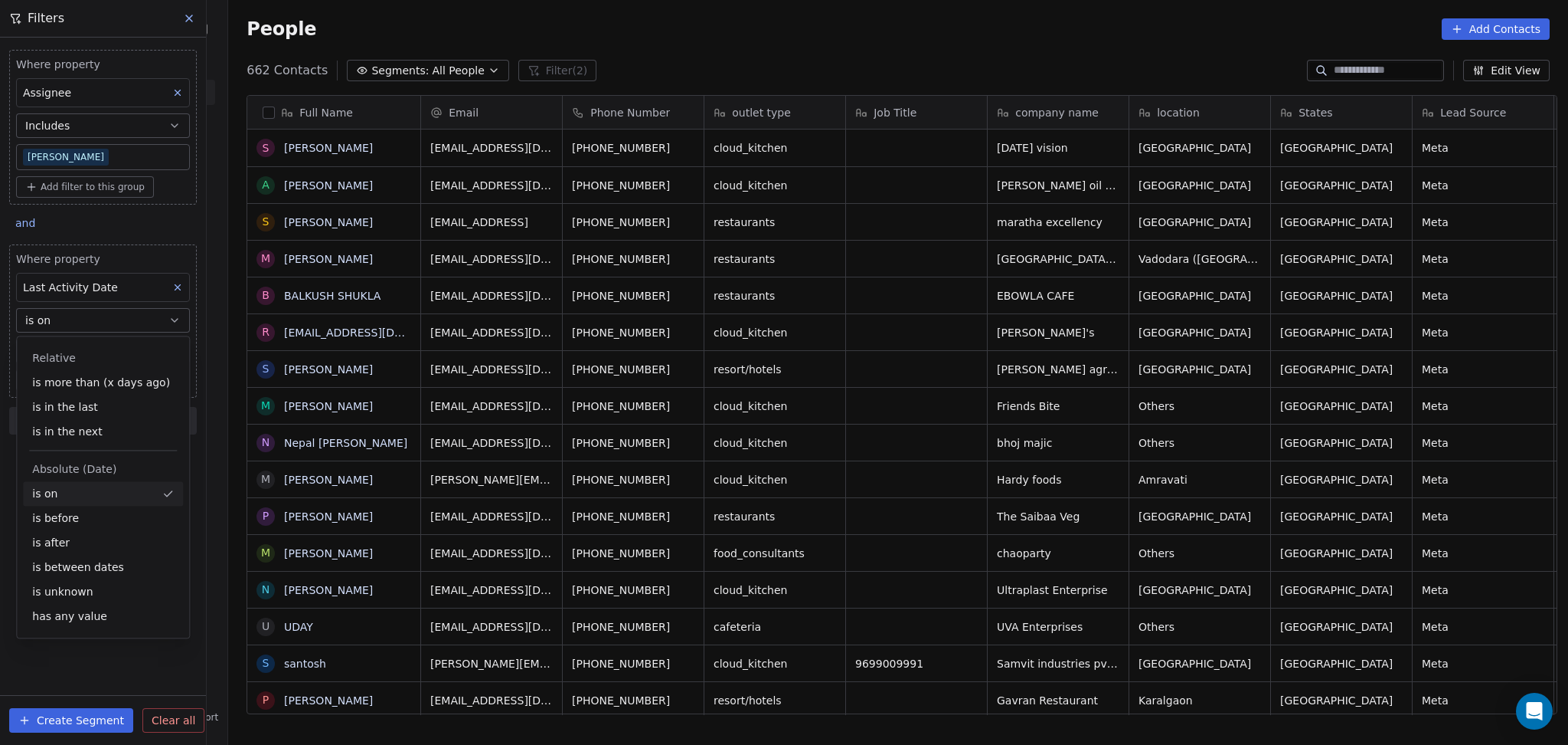
scroll to position [640, 1331]
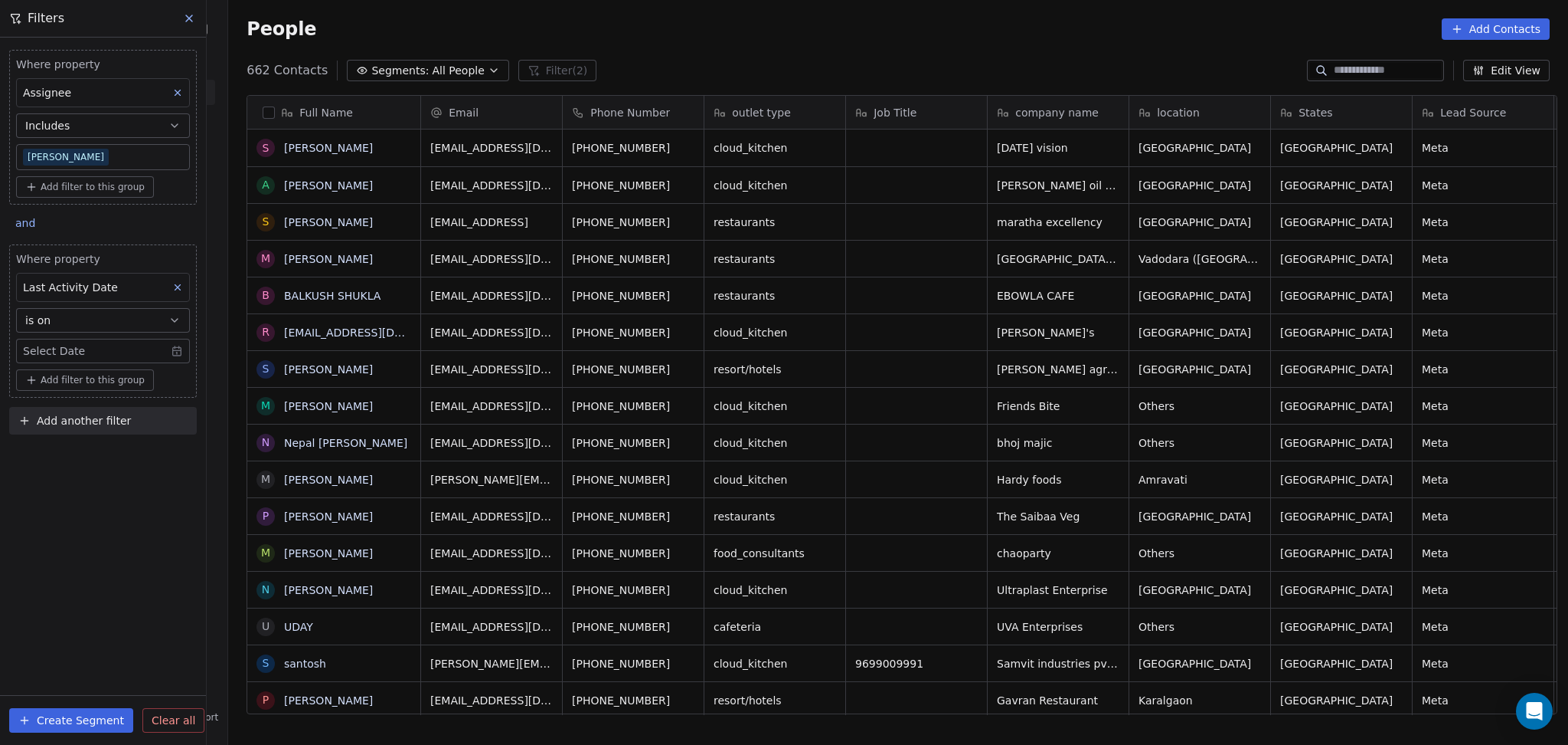
click at [78, 347] on body "On2Cook India Pvt. Ltd. Contacts People Marketing Workflows Campaigns Metrics &…" at bounding box center [784, 372] width 1568 height 745
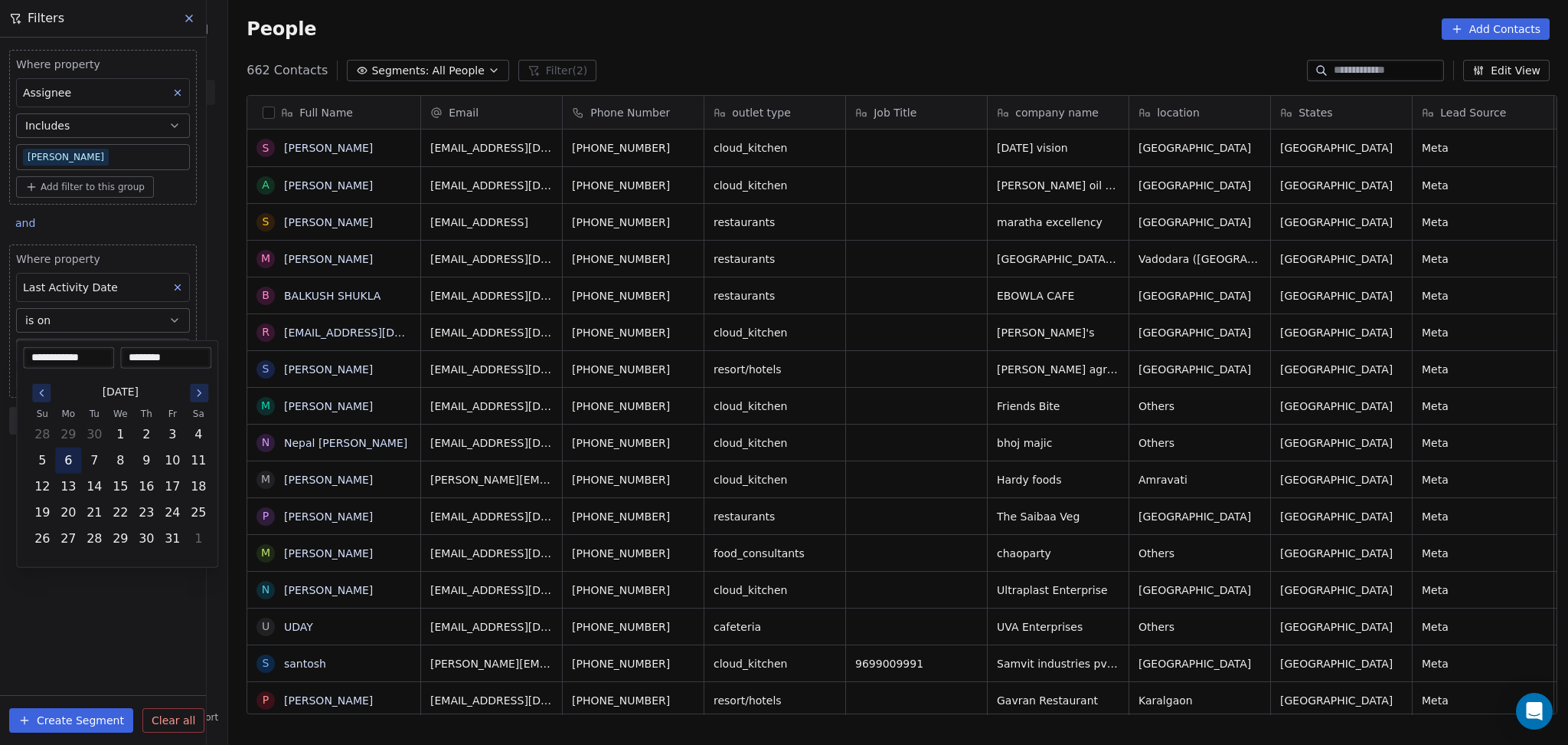
click at [69, 458] on button "6" at bounding box center [68, 460] width 24 height 24
click at [59, 599] on html "On2Cook India Pvt. Ltd. Contacts People Marketing Workflows Campaigns Metrics &…" at bounding box center [784, 372] width 1568 height 745
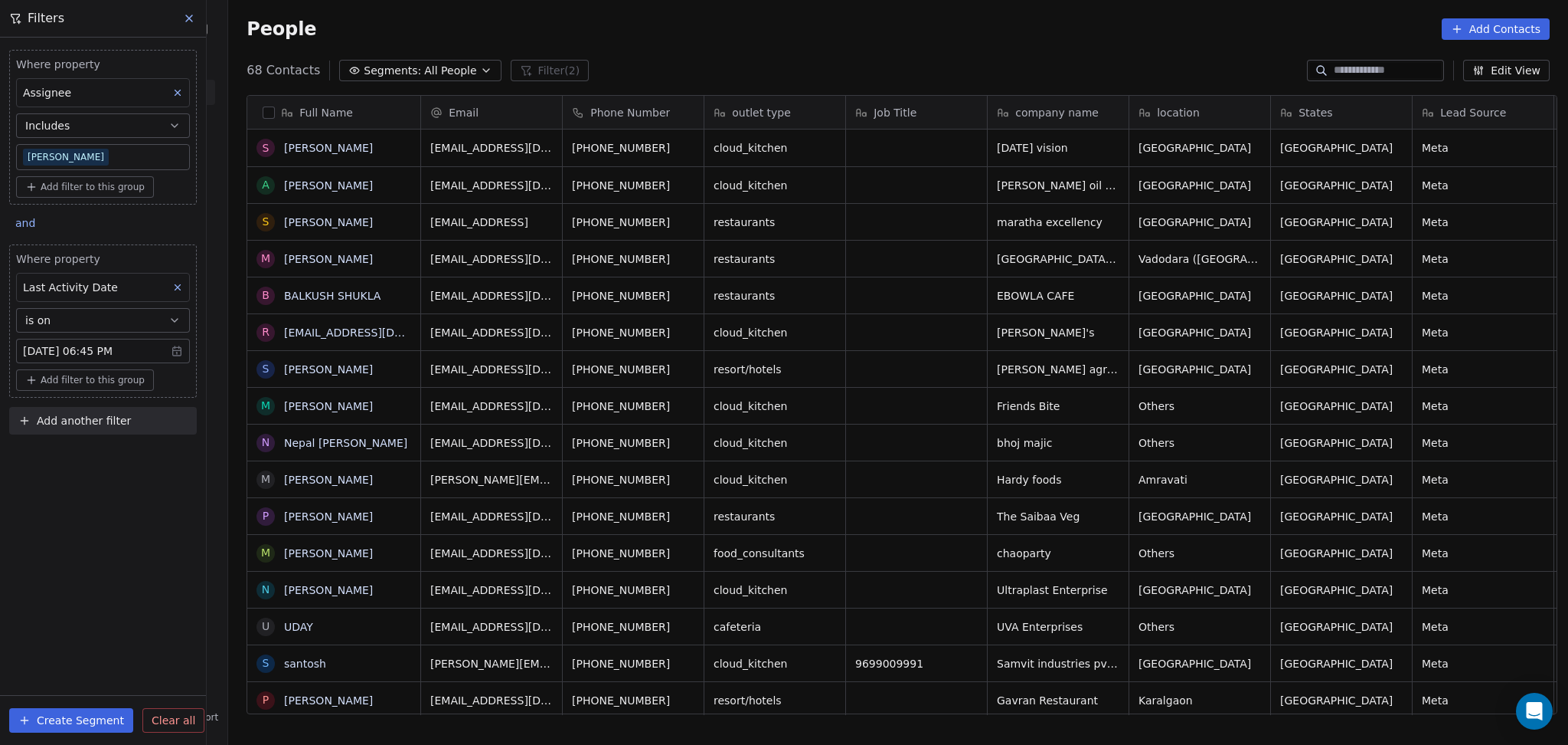
drag, startPoint x: 172, startPoint y: 407, endPoint x: 128, endPoint y: 429, distance: 49.2
click at [170, 407] on button "Add another filter" at bounding box center [102, 420] width 188 height 28
click at [113, 447] on div "Contact properties" at bounding box center [103, 457] width 174 height 24
type input "****"
click at [64, 556] on span "Lead Status" at bounding box center [57, 561] width 63 height 15
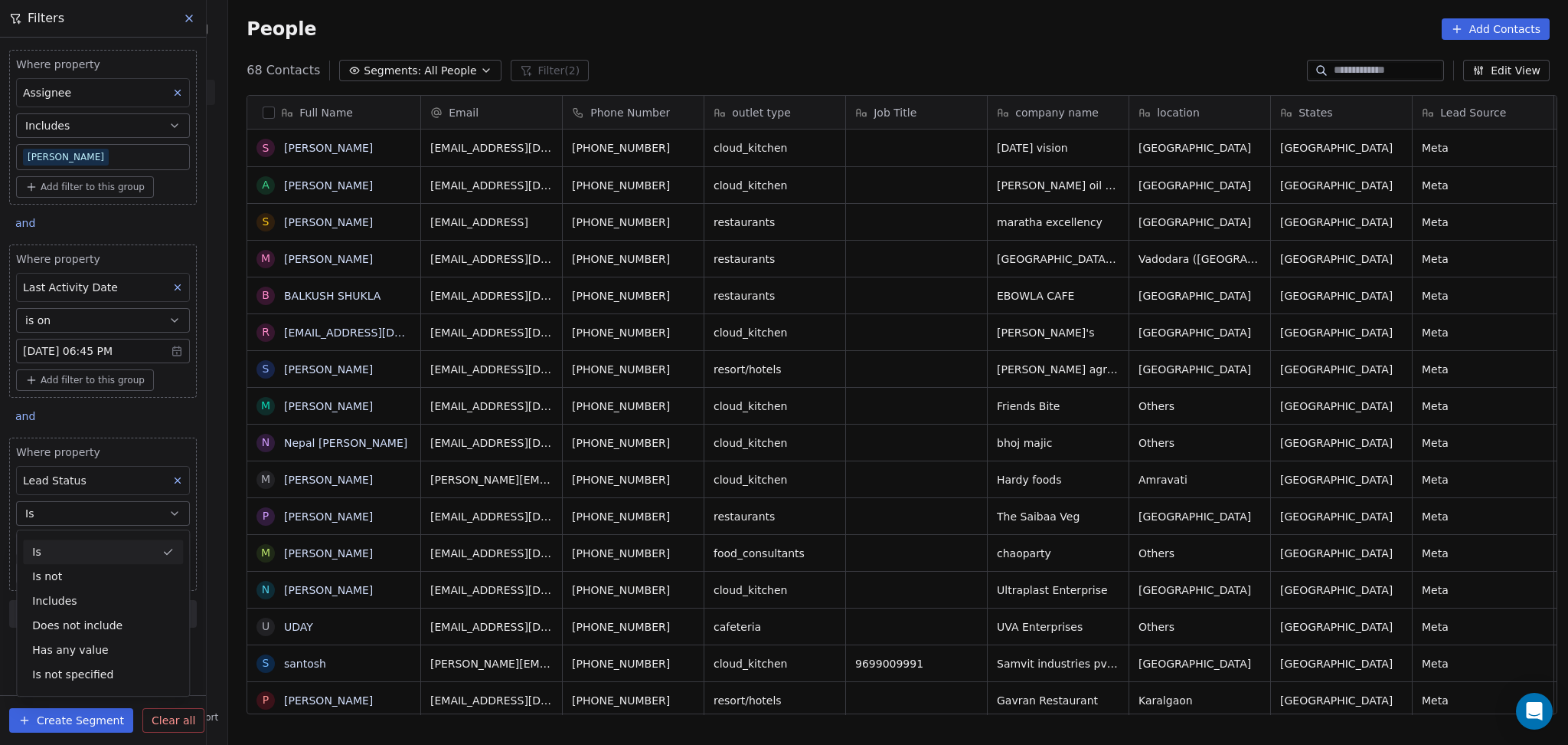
click at [66, 546] on div "Is" at bounding box center [102, 551] width 160 height 24
click at [70, 525] on button "Is" at bounding box center [103, 513] width 174 height 24
click at [62, 540] on div "Is" at bounding box center [102, 551] width 160 height 24
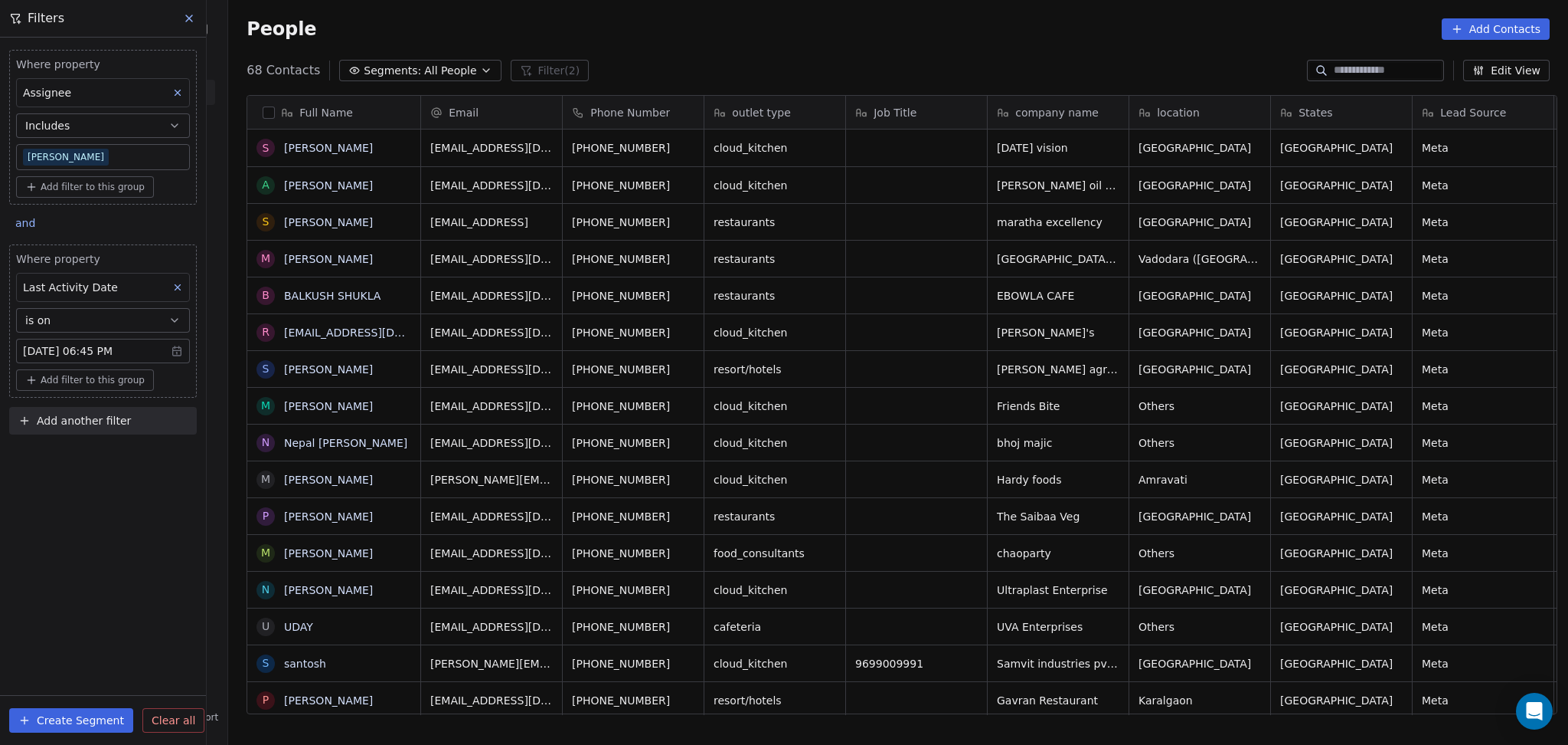
click at [95, 416] on span "Add another filter" at bounding box center [84, 421] width 94 height 16
click at [84, 456] on span "Contact properties" at bounding box center [75, 457] width 99 height 16
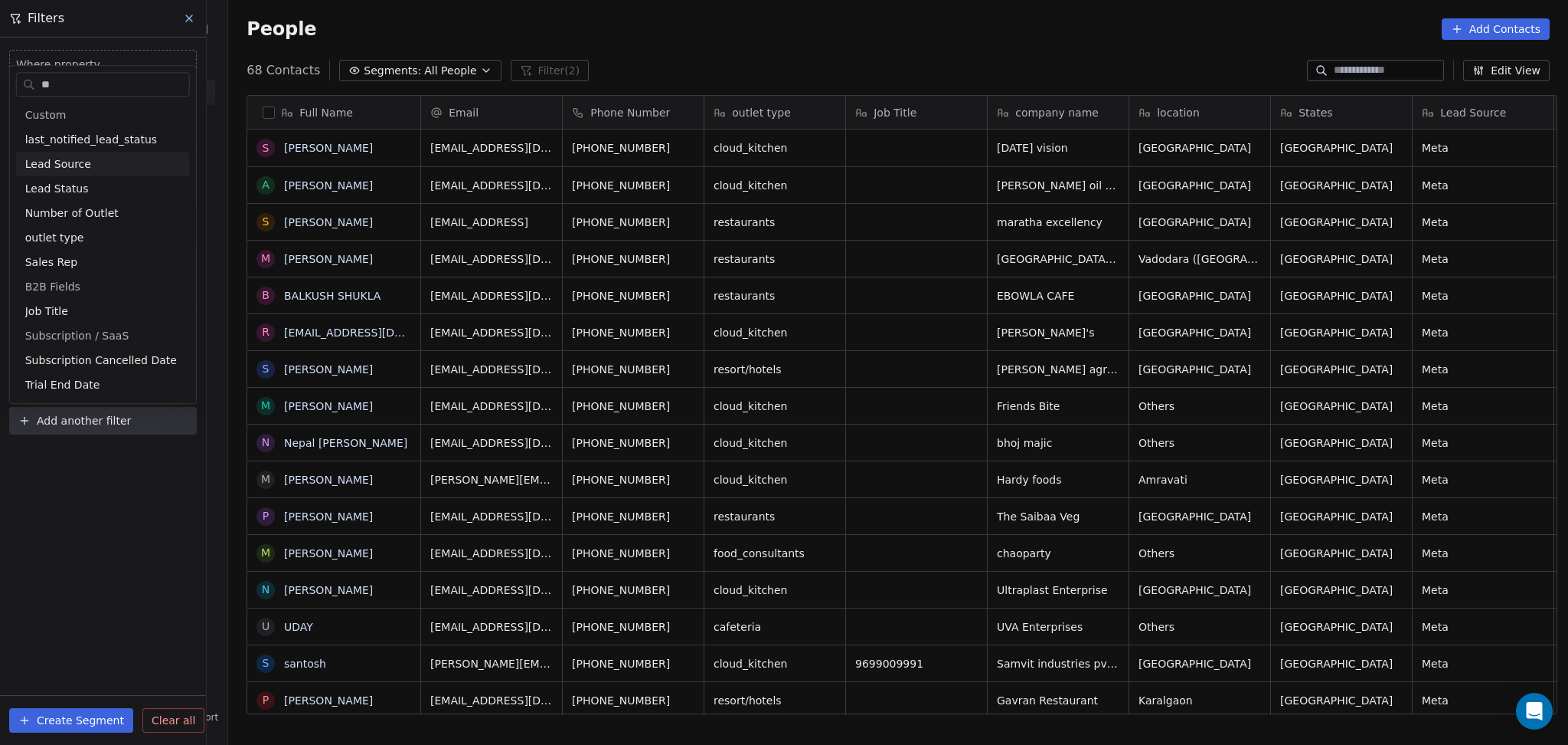
type input "**"
click at [79, 186] on span "Lead Status" at bounding box center [57, 188] width 63 height 15
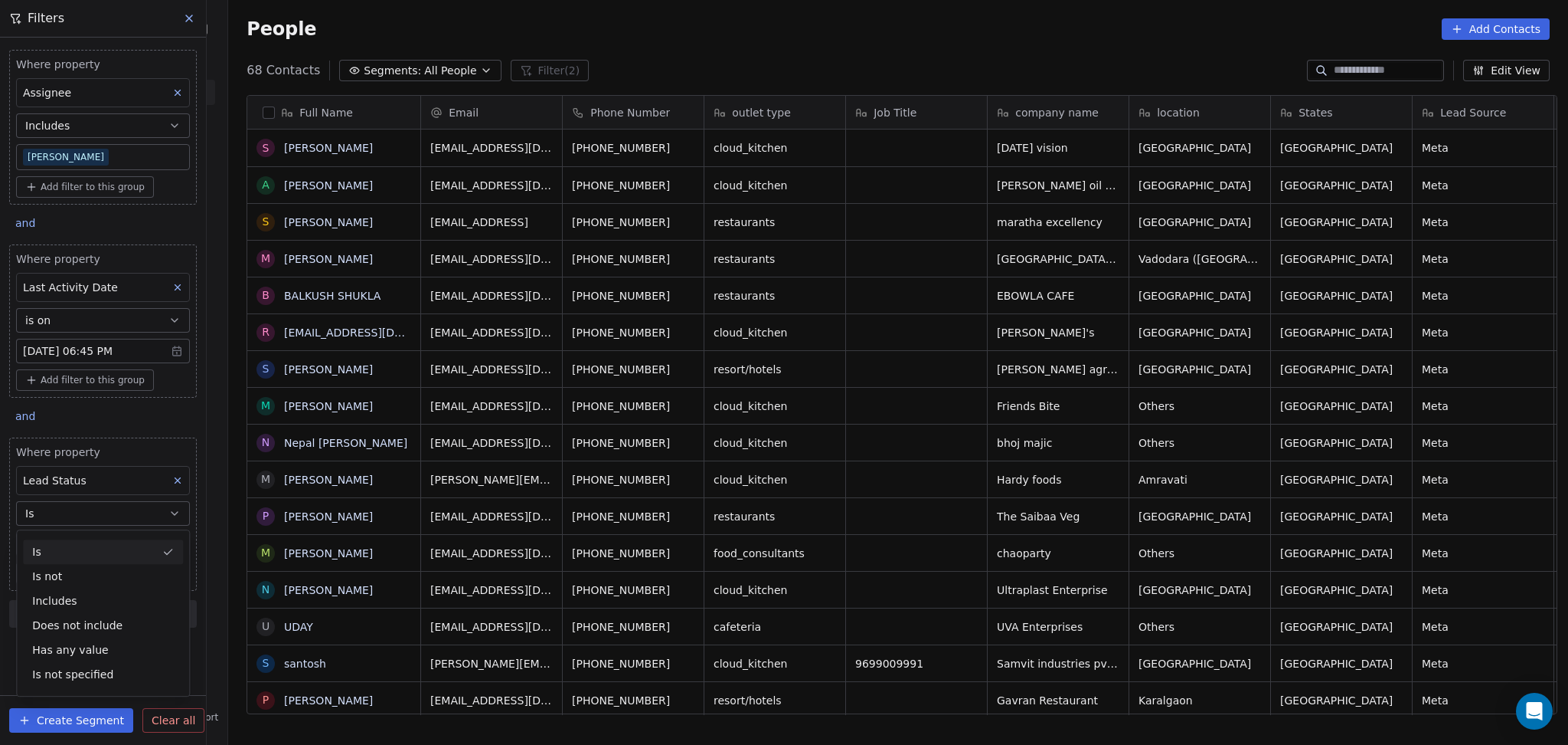
click at [68, 549] on div "Is" at bounding box center [102, 551] width 160 height 24
click at [67, 534] on body "On2Cook India Pvt. Ltd. Contacts People Marketing Workflows Campaigns Metrics &…" at bounding box center [784, 372] width 1568 height 745
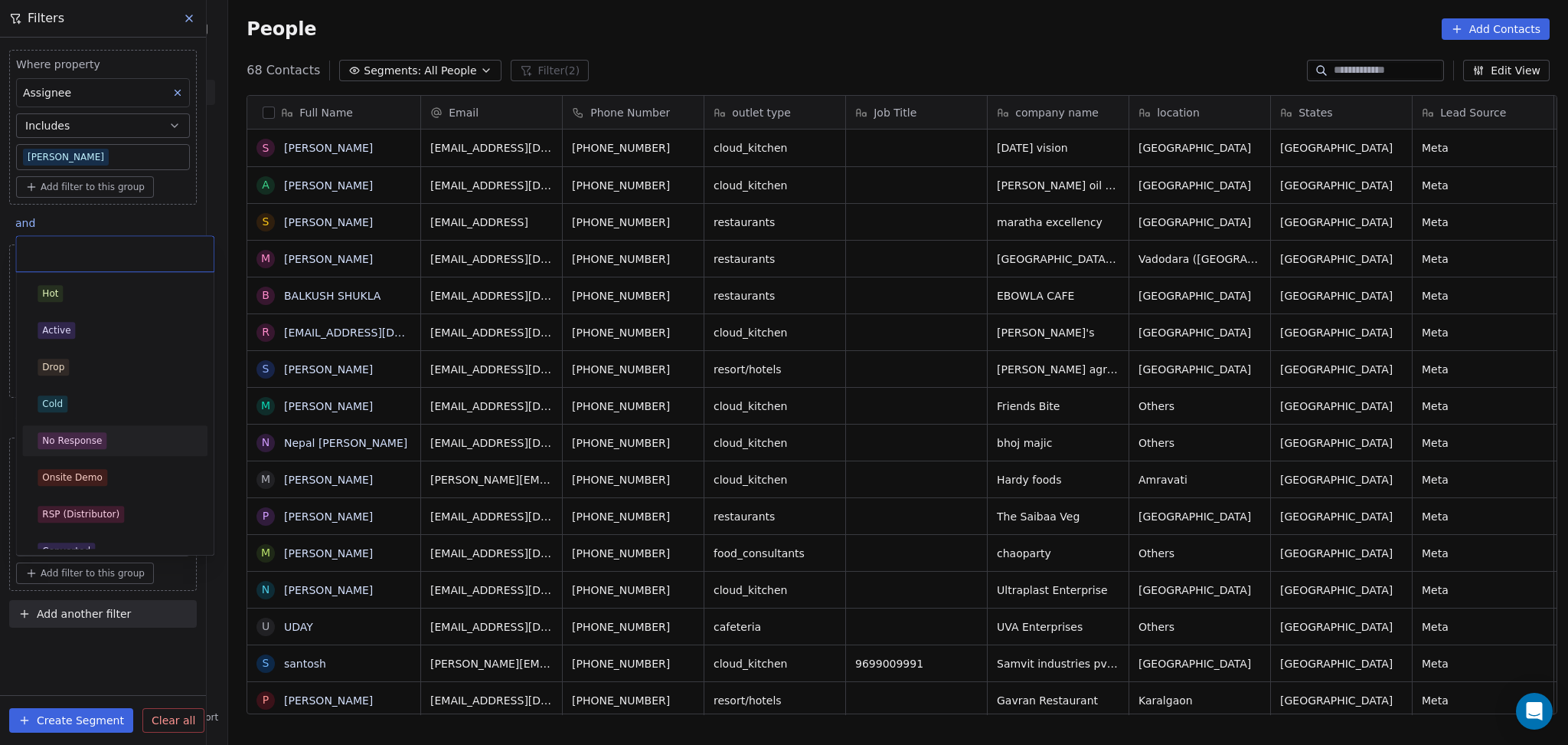
click at [94, 433] on div "No Response" at bounding box center [72, 440] width 59 height 14
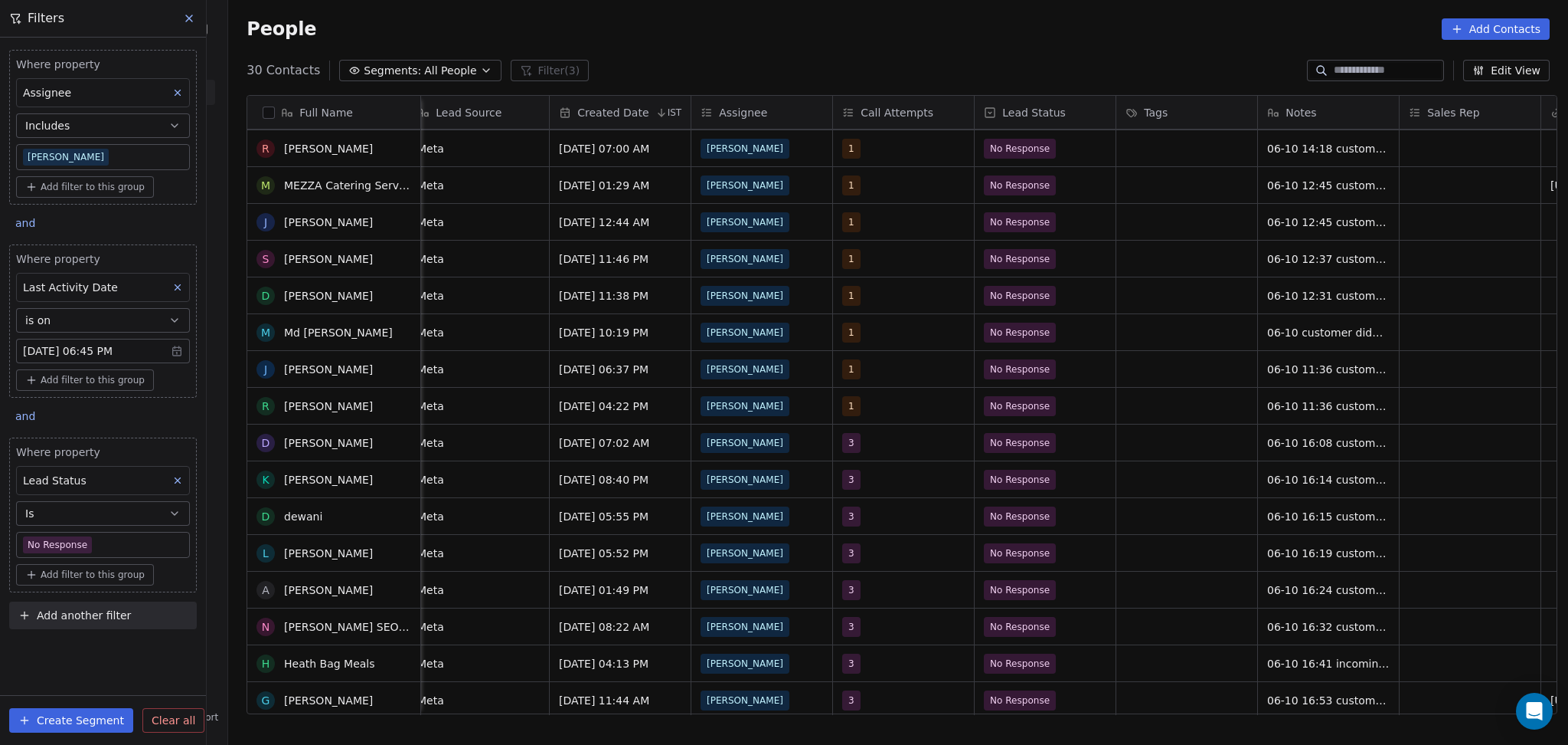
scroll to position [302, 0]
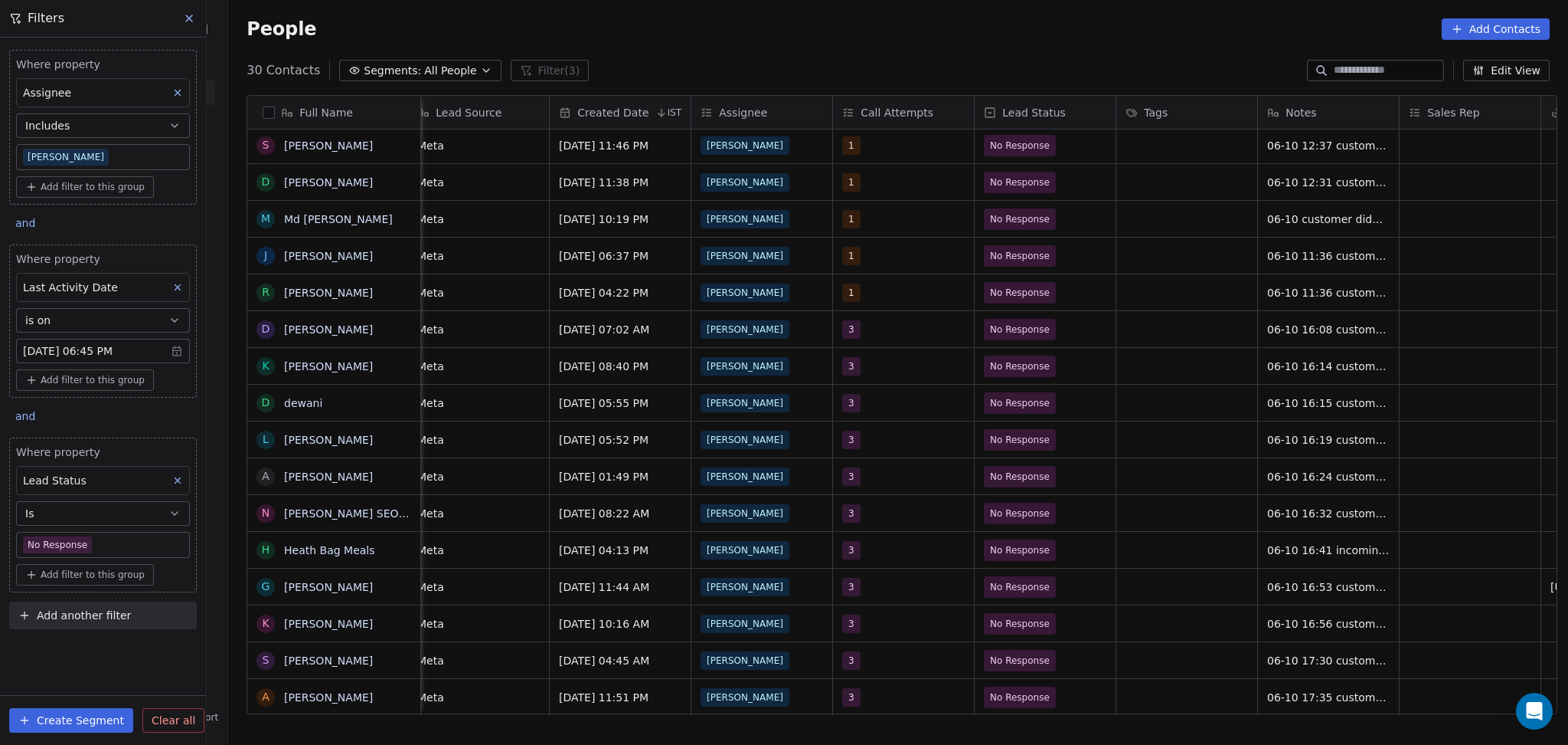
click at [113, 540] on body "On2Cook India Pvt. Ltd. Contacts People Marketing Workflows Campaigns Metrics &…" at bounding box center [784, 372] width 1568 height 745
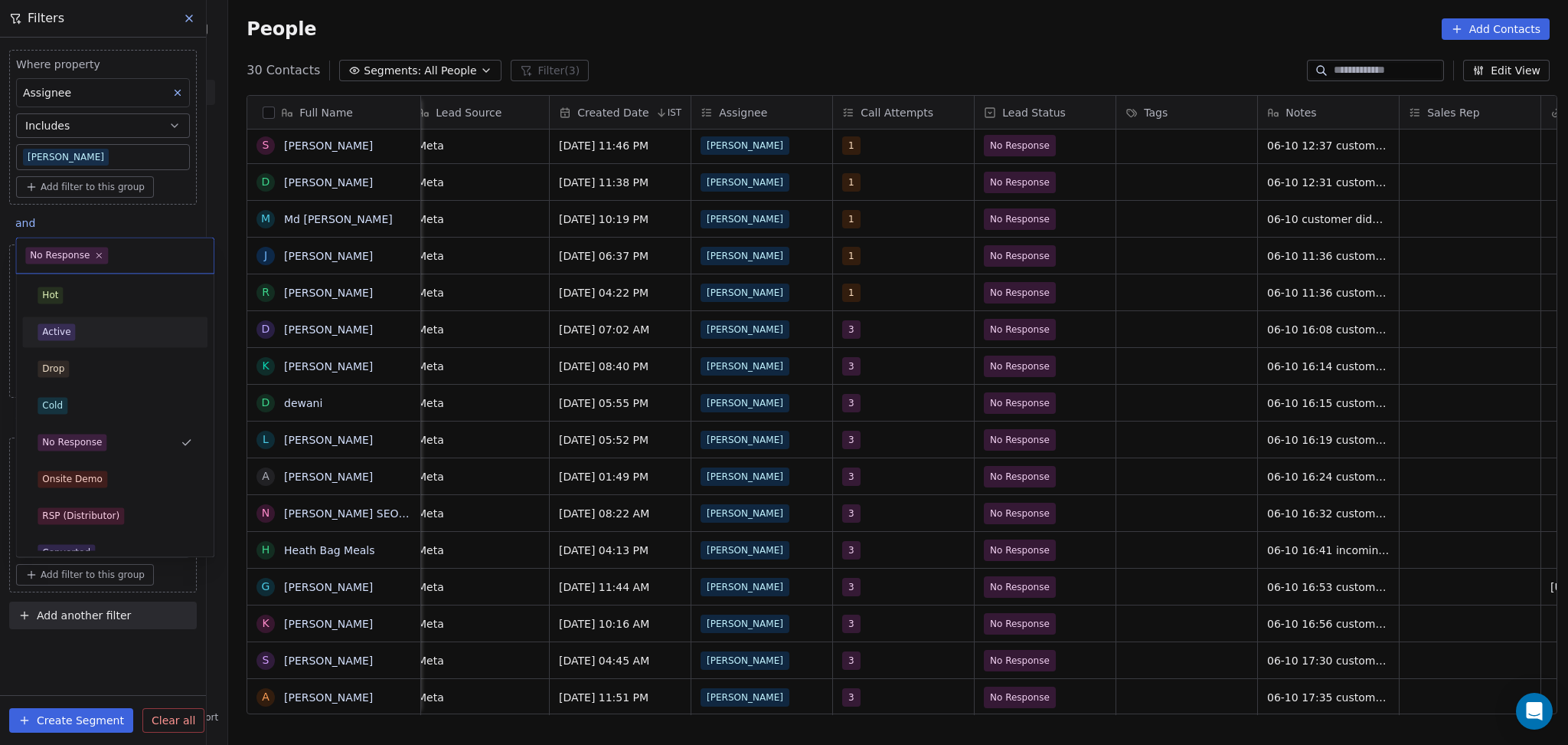
click at [89, 338] on div "Active" at bounding box center [115, 332] width 154 height 17
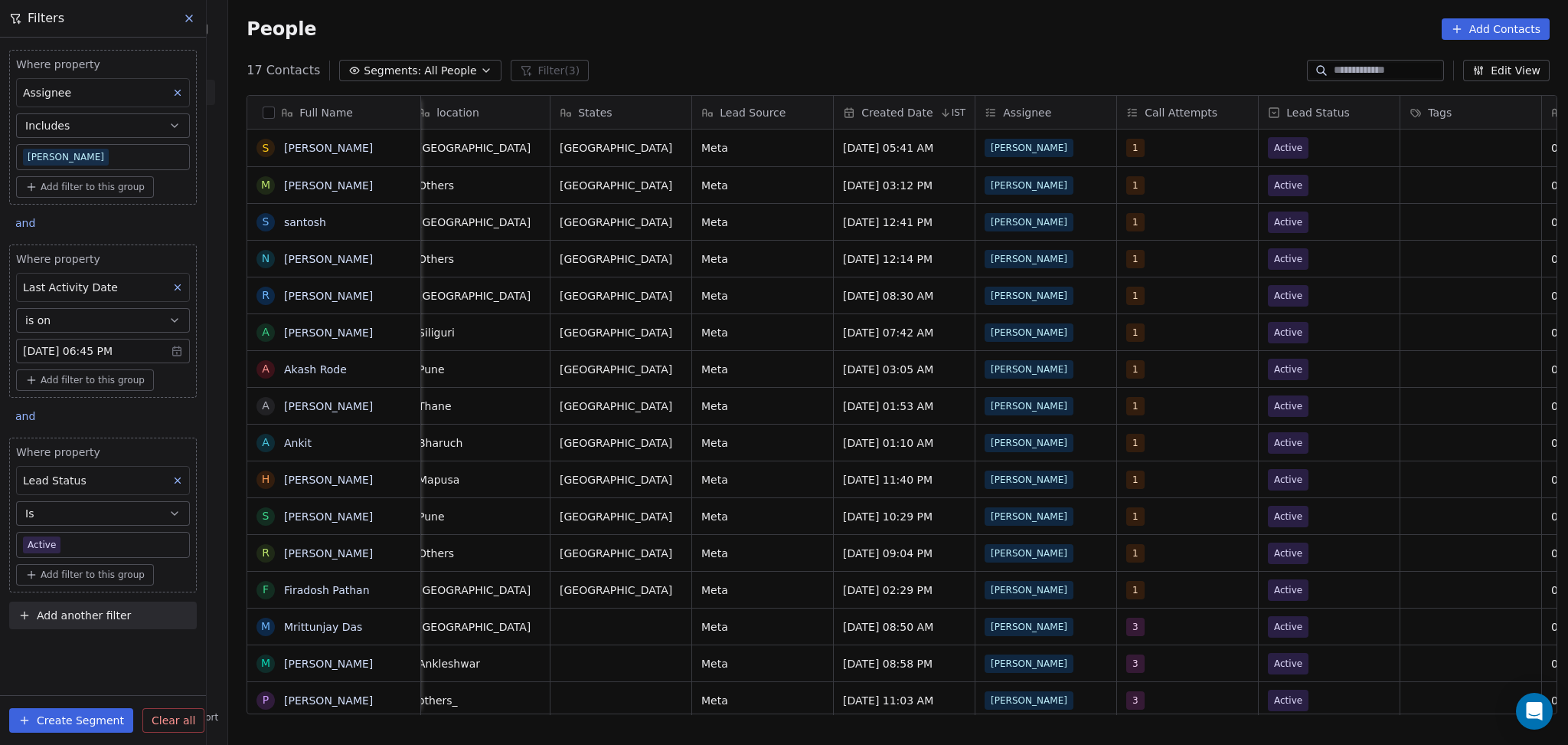
click at [80, 540] on body "On2Cook India Pvt. Ltd. Contacts People Marketing Workflows Campaigns Metrics &…" at bounding box center [784, 372] width 1568 height 745
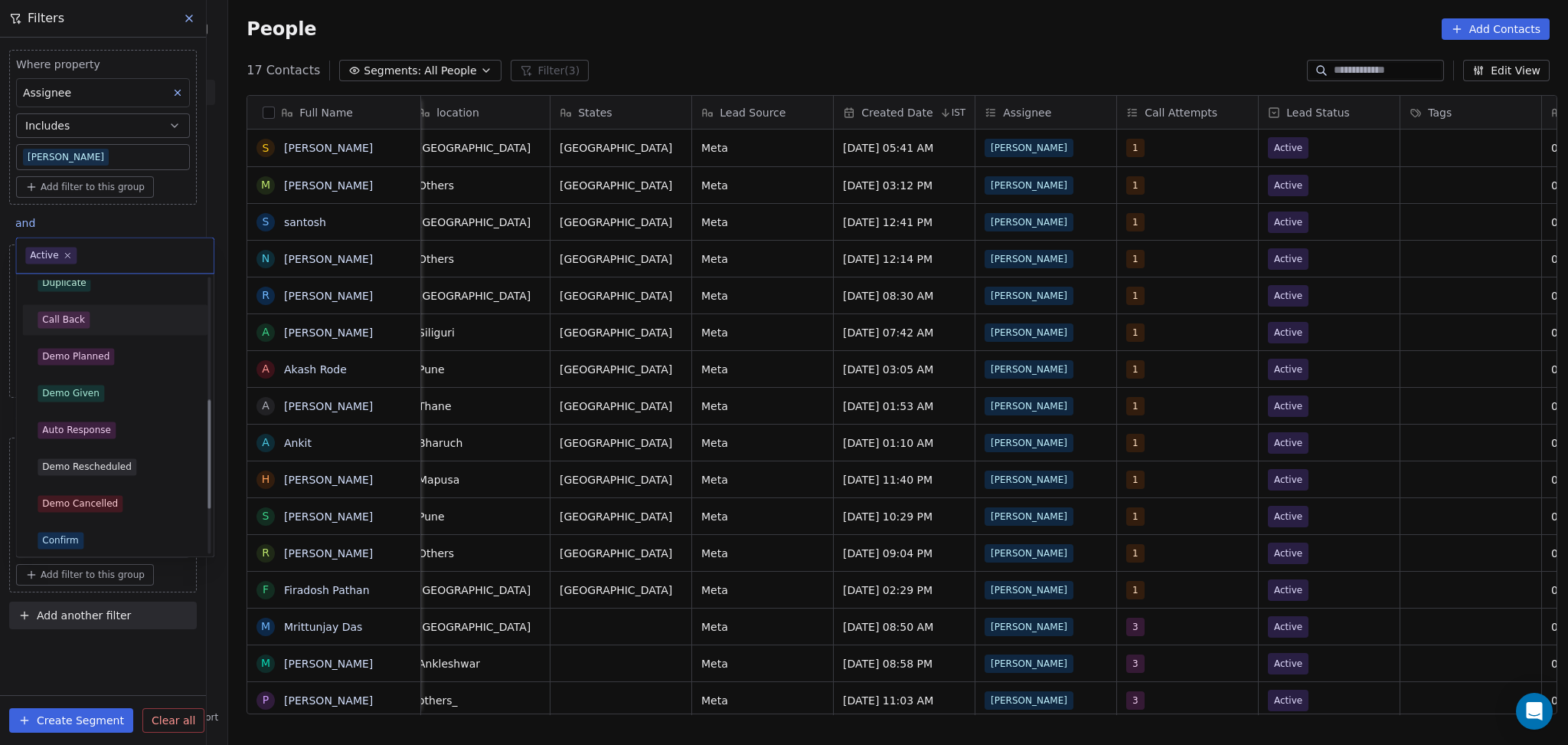
click at [100, 325] on div "Call Back" at bounding box center [115, 319] width 154 height 17
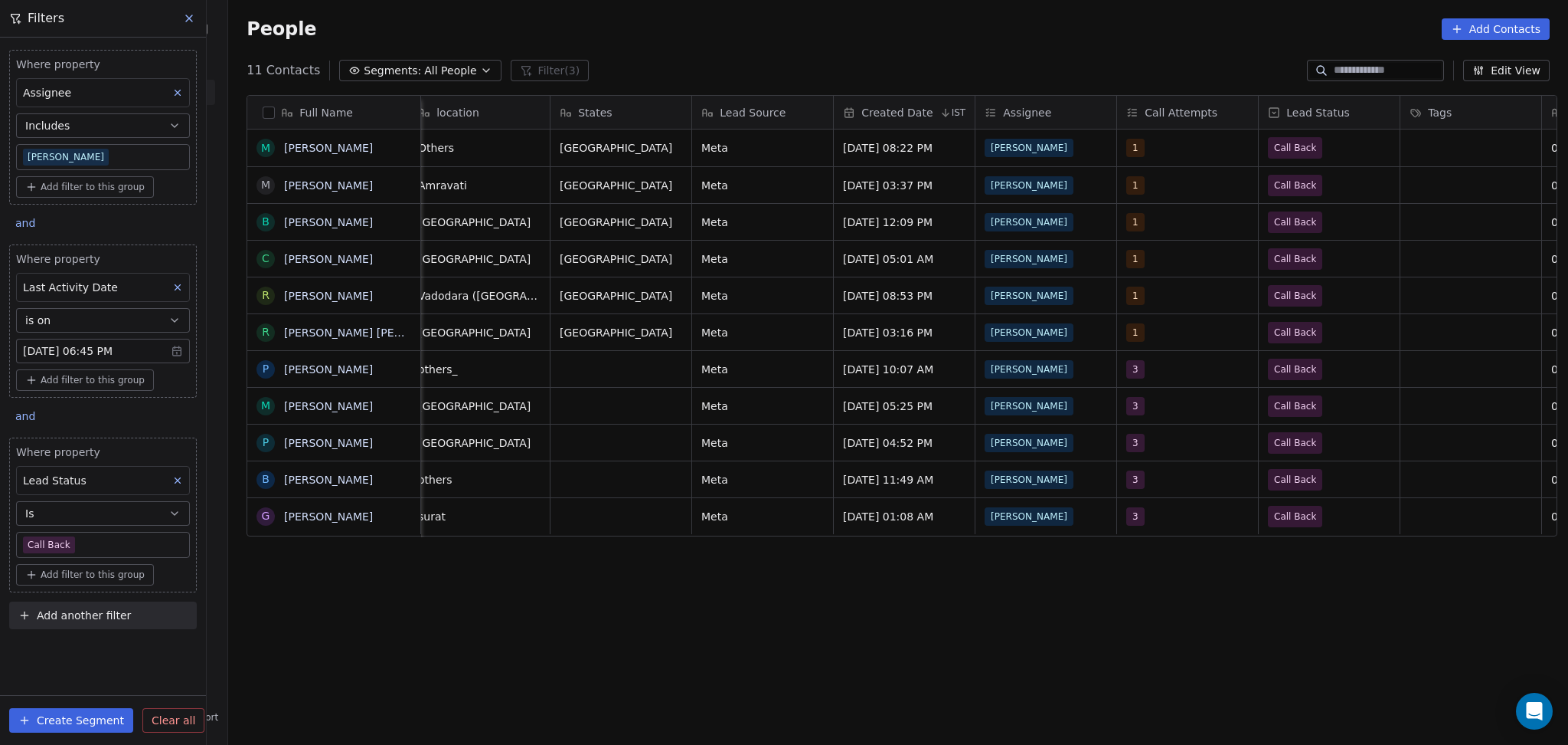
click at [86, 547] on body "On2Cook India Pvt. Ltd. Contacts People Marketing Workflows Campaigns Metrics &…" at bounding box center [784, 372] width 1568 height 745
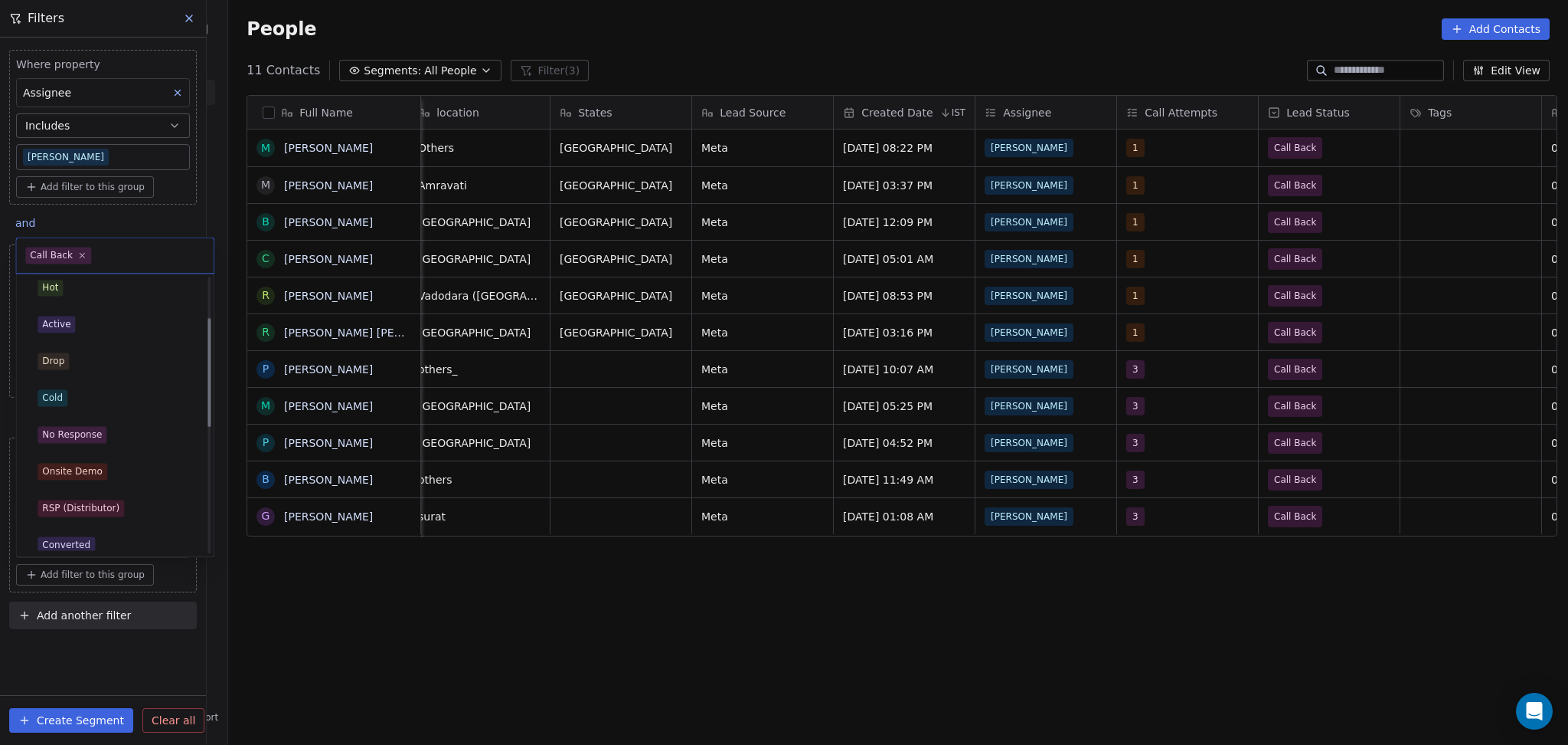
scroll to position [0, 0]
click at [84, 399] on div "Cold" at bounding box center [115, 405] width 154 height 17
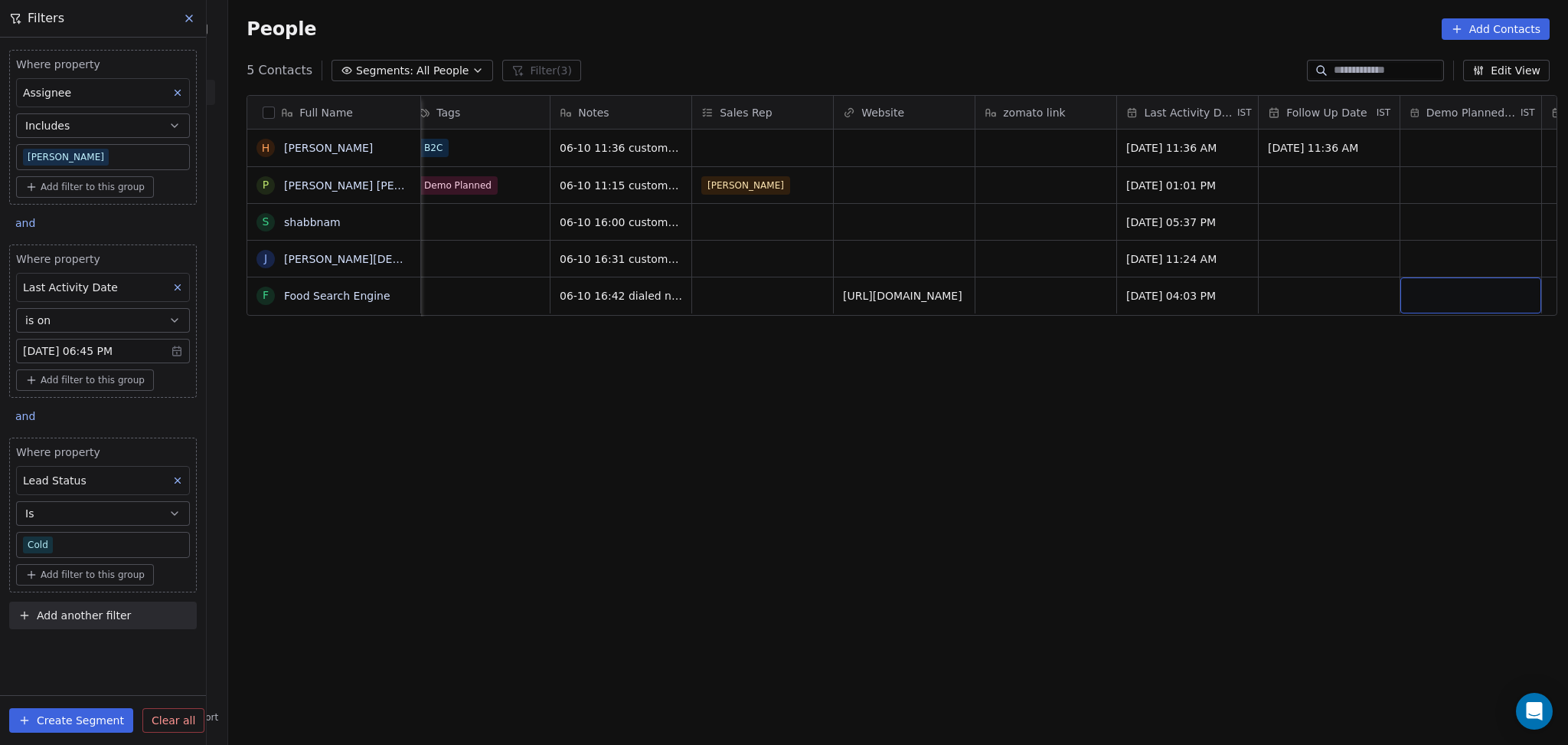
scroll to position [0, 1855]
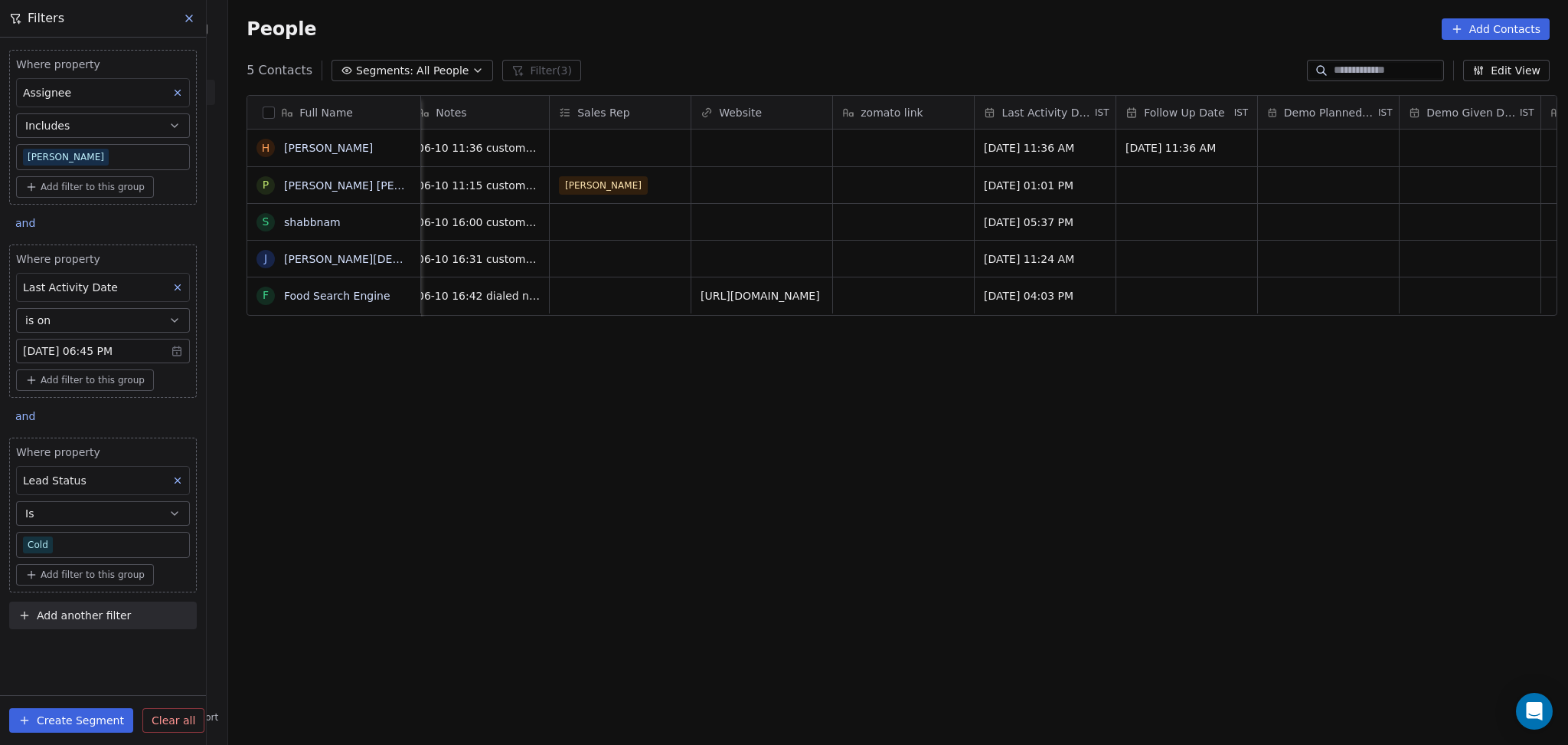
click at [172, 489] on button at bounding box center [177, 480] width 20 height 20
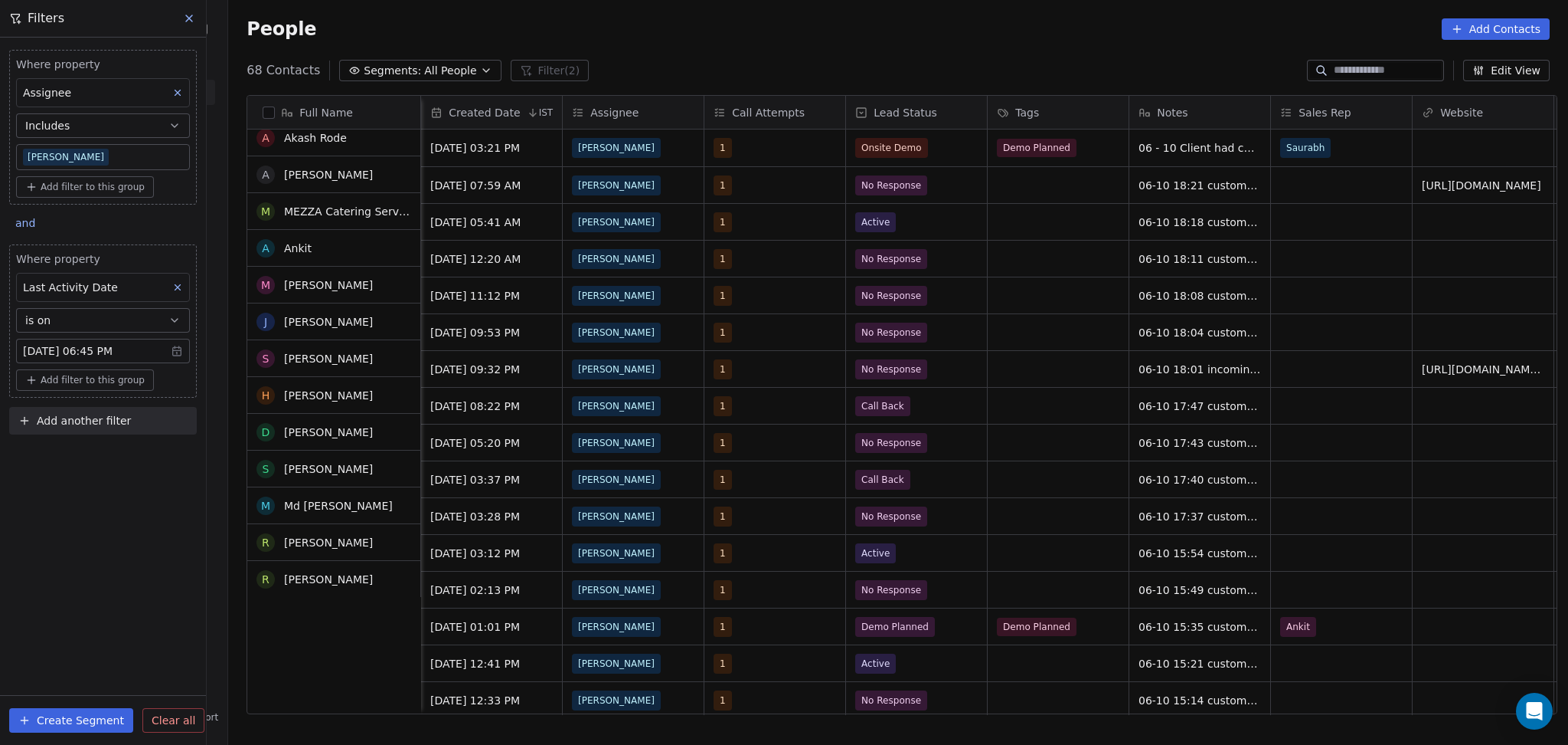
scroll to position [0, 0]
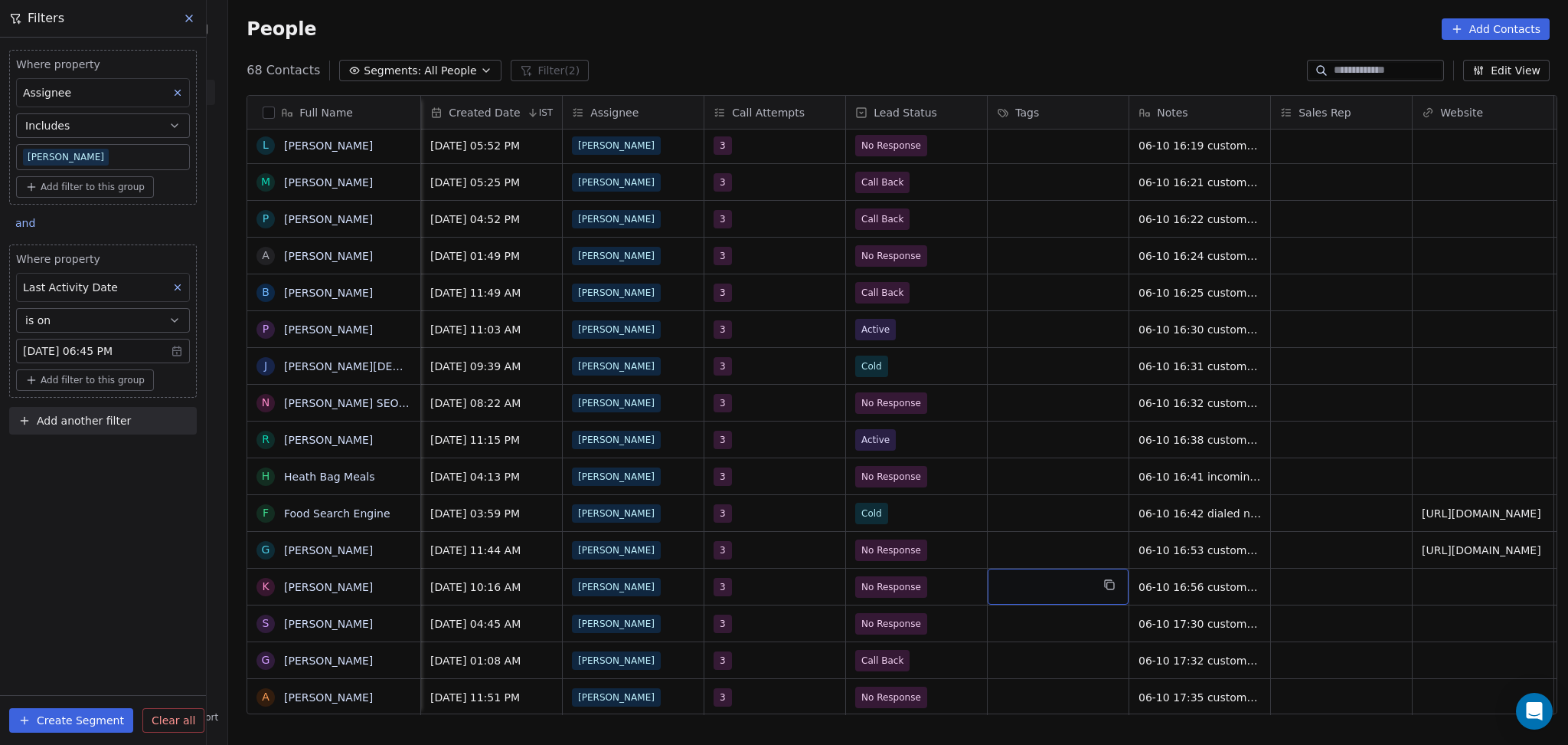
click at [775, 641] on div "surat Meta Jul 27, 2025 01:08 AM Ronit 3 Call Back 06-10 17:32 customer is busy…" at bounding box center [864, 659] width 3153 height 37
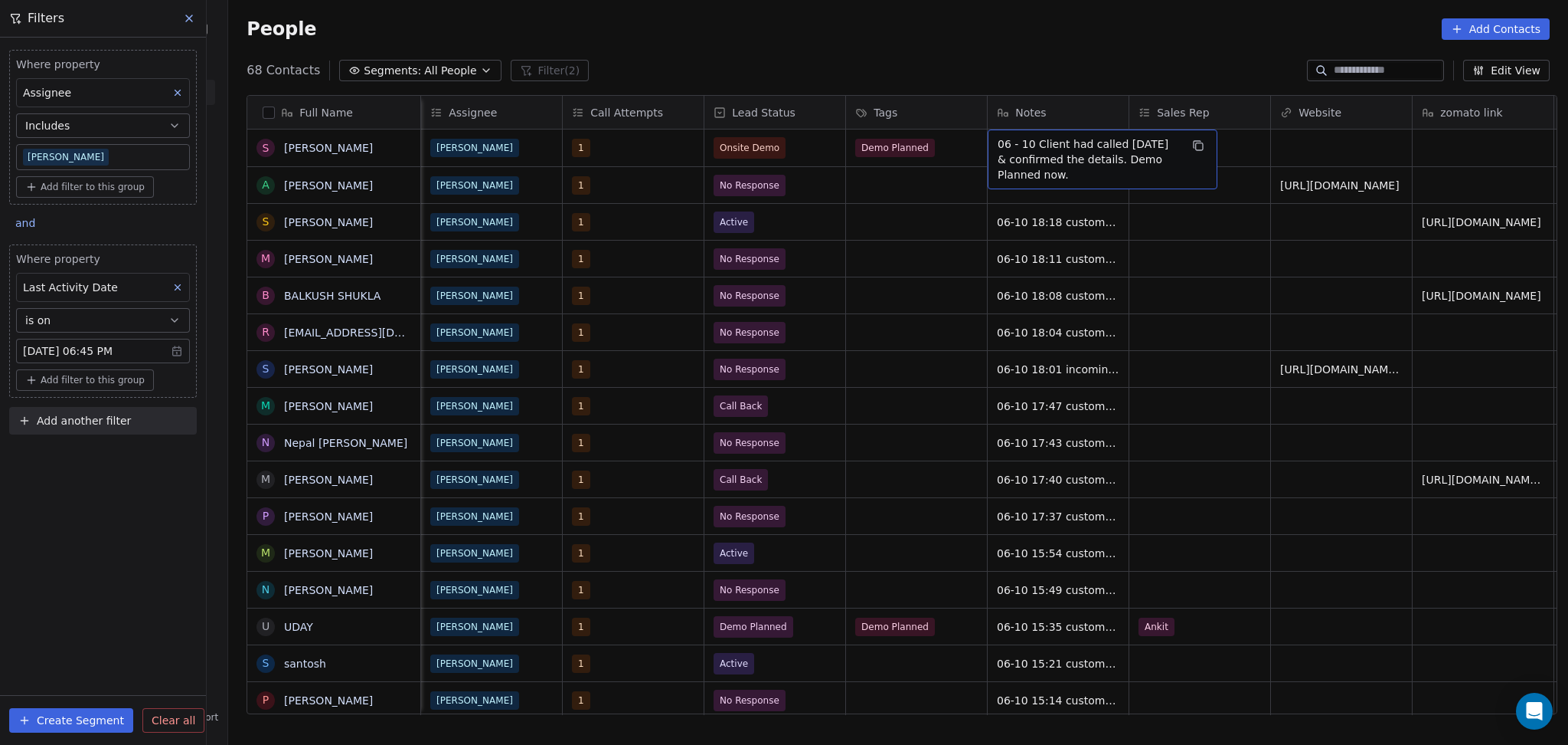
click at [1014, 137] on span "06 - 10 Client had called on Sunday & confirmed the details. Demo Planned now." at bounding box center [1088, 159] width 182 height 46
click at [1010, 130] on textarea "**********" at bounding box center [1095, 144] width 228 height 59
click at [1001, 125] on textarea "**********" at bounding box center [1095, 143] width 228 height 57
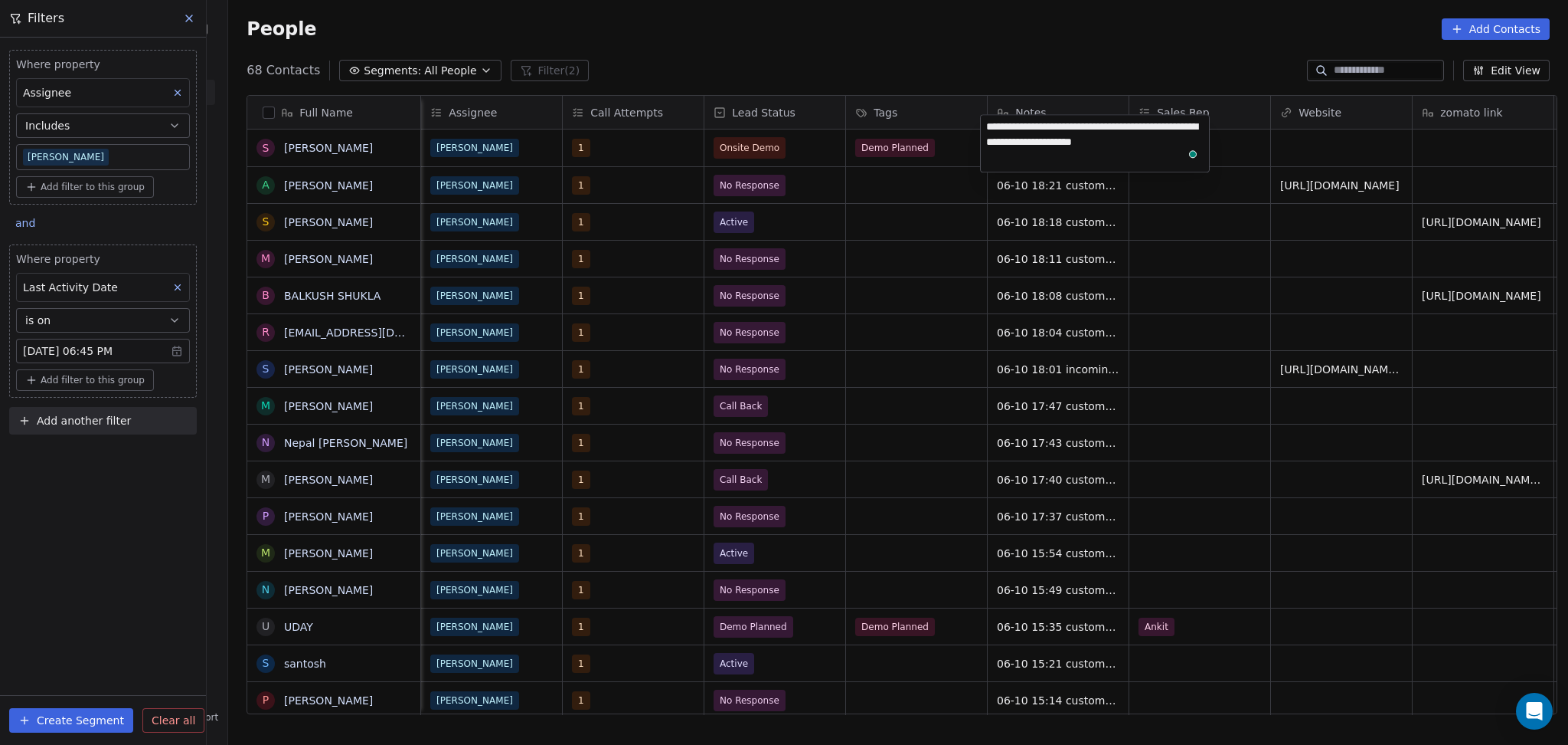
type textarea "**********"
click at [876, 288] on html "On2Cook India Pvt. Ltd. Contacts People Marketing Workflows Campaigns Metrics &…" at bounding box center [784, 372] width 1568 height 745
click at [87, 362] on body "On2Cook India Pvt. Ltd. Contacts People Marketing Workflows Campaigns Metrics &…" at bounding box center [784, 372] width 1568 height 745
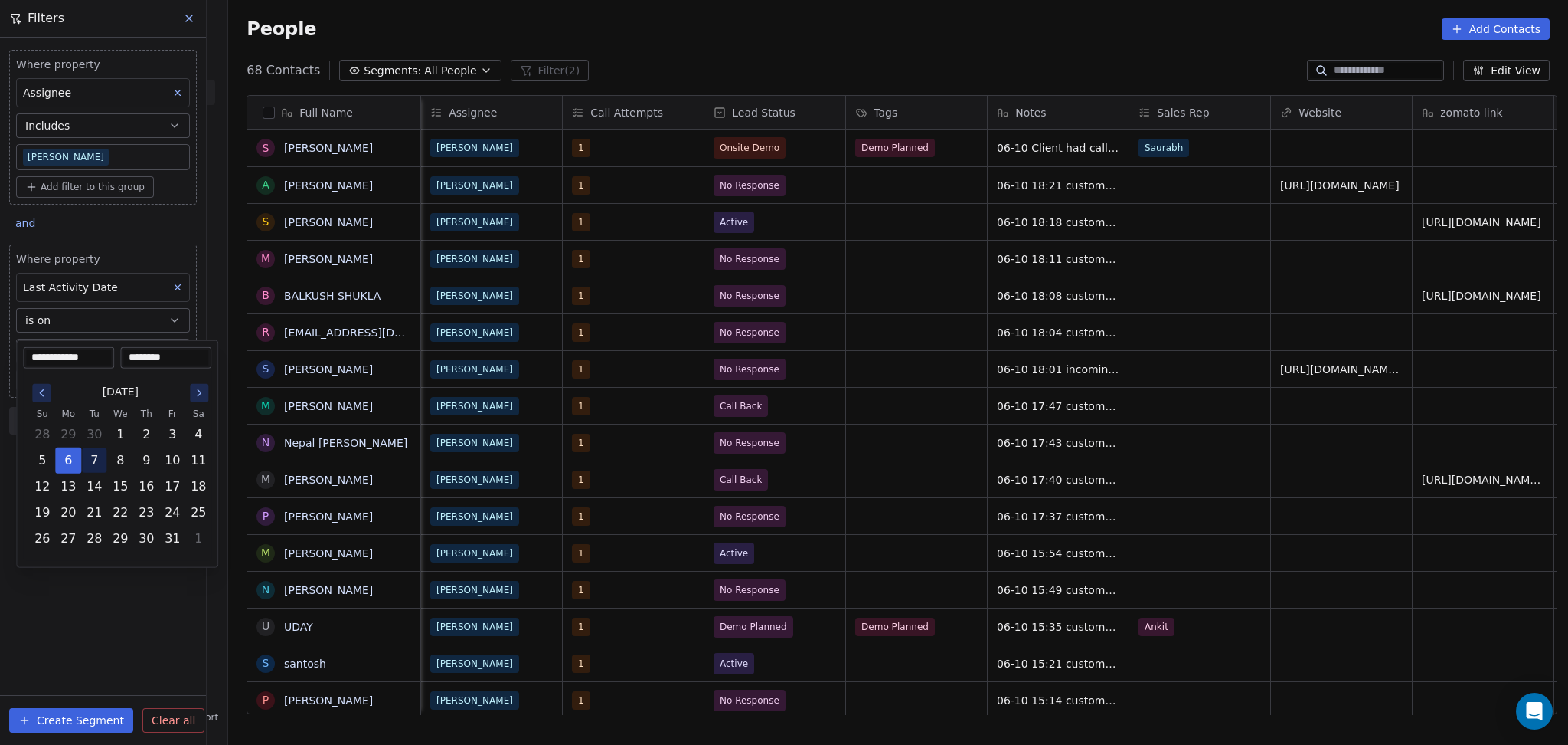
click at [95, 466] on button "7" at bounding box center [94, 460] width 24 height 24
type input "**********"
click at [133, 617] on html "On2Cook India Pvt. Ltd. Contacts People Marketing Workflows Campaigns Metrics &…" at bounding box center [784, 372] width 1568 height 745
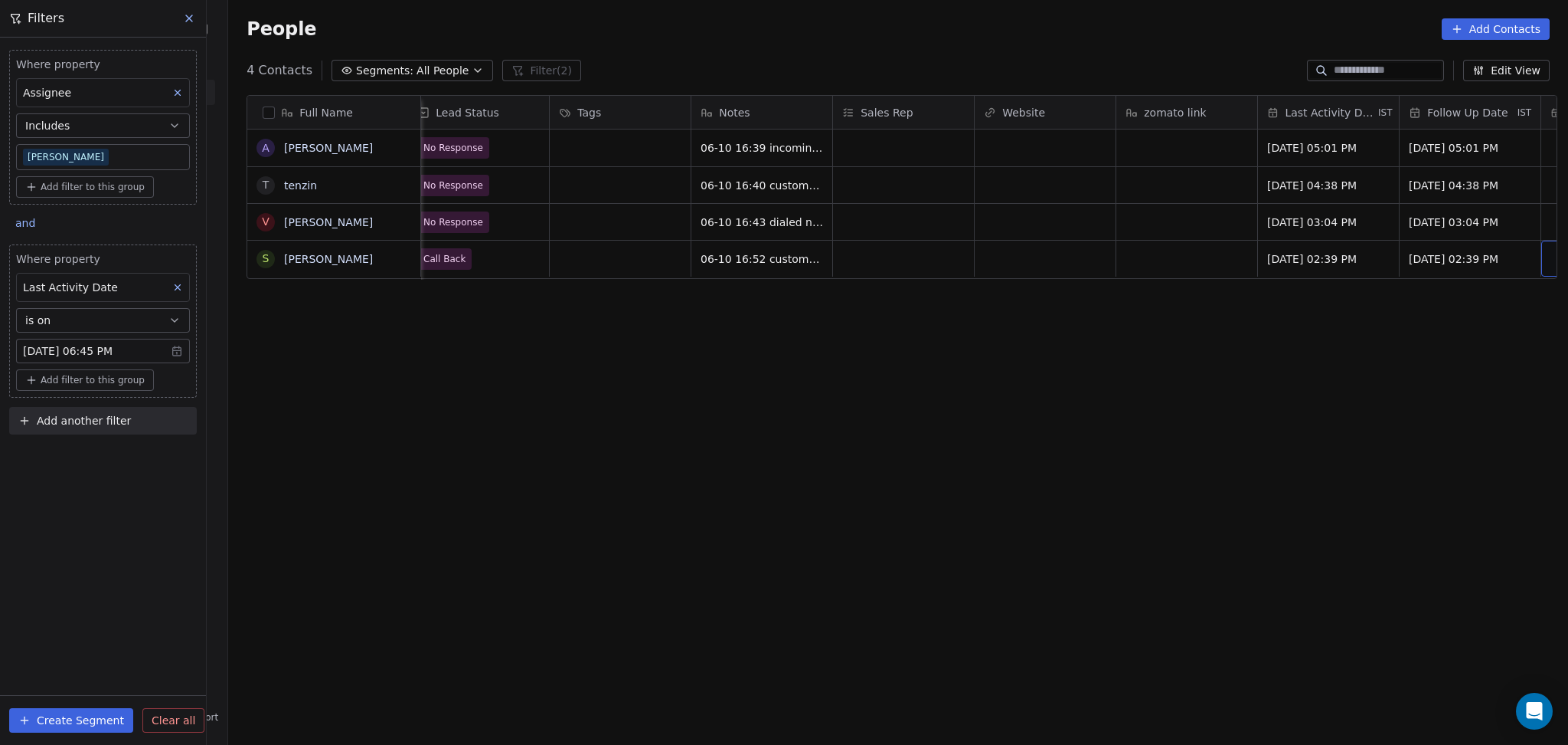
scroll to position [0, 1712]
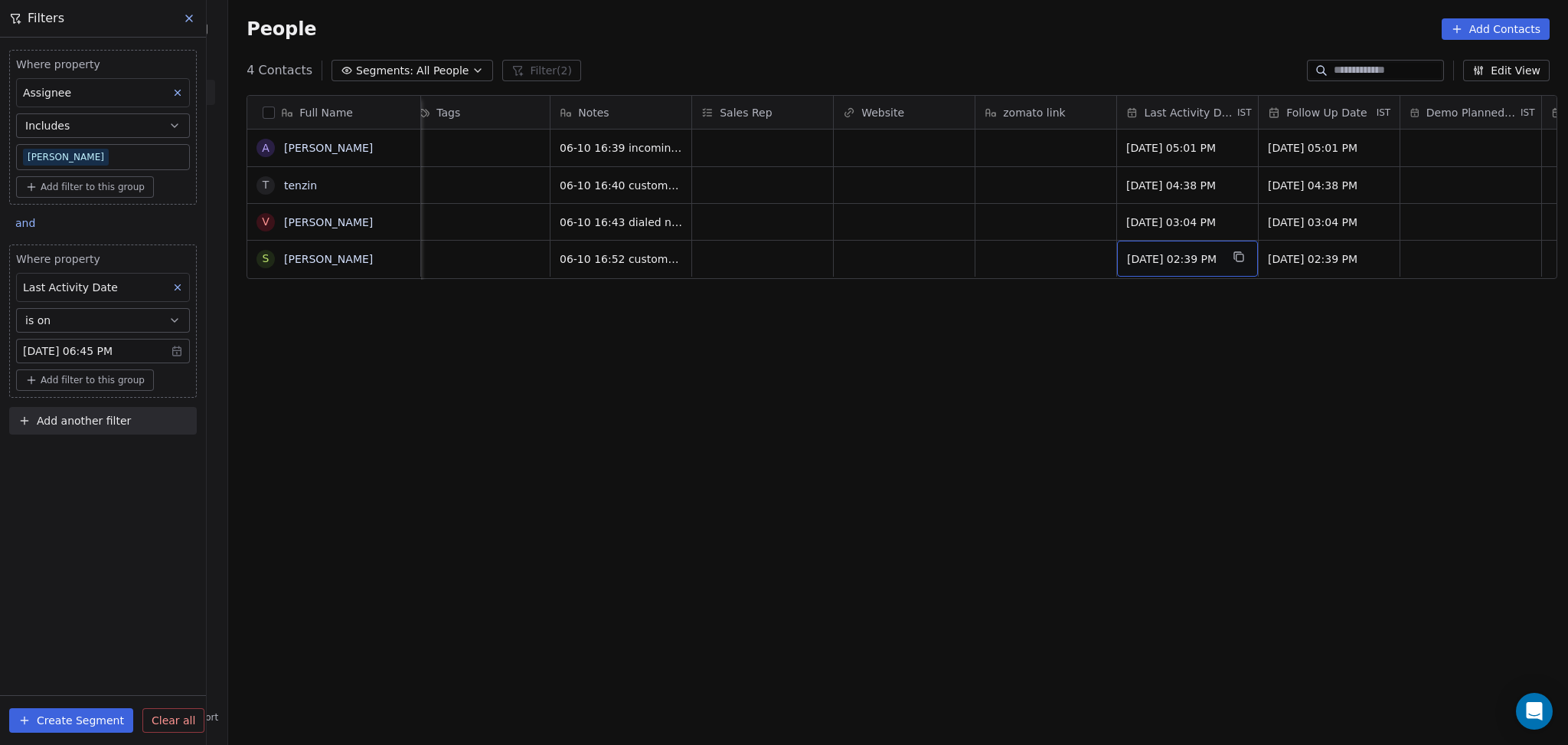
click at [1185, 258] on span "[DATE] 02:39 PM" at bounding box center [1174, 259] width 93 height 15
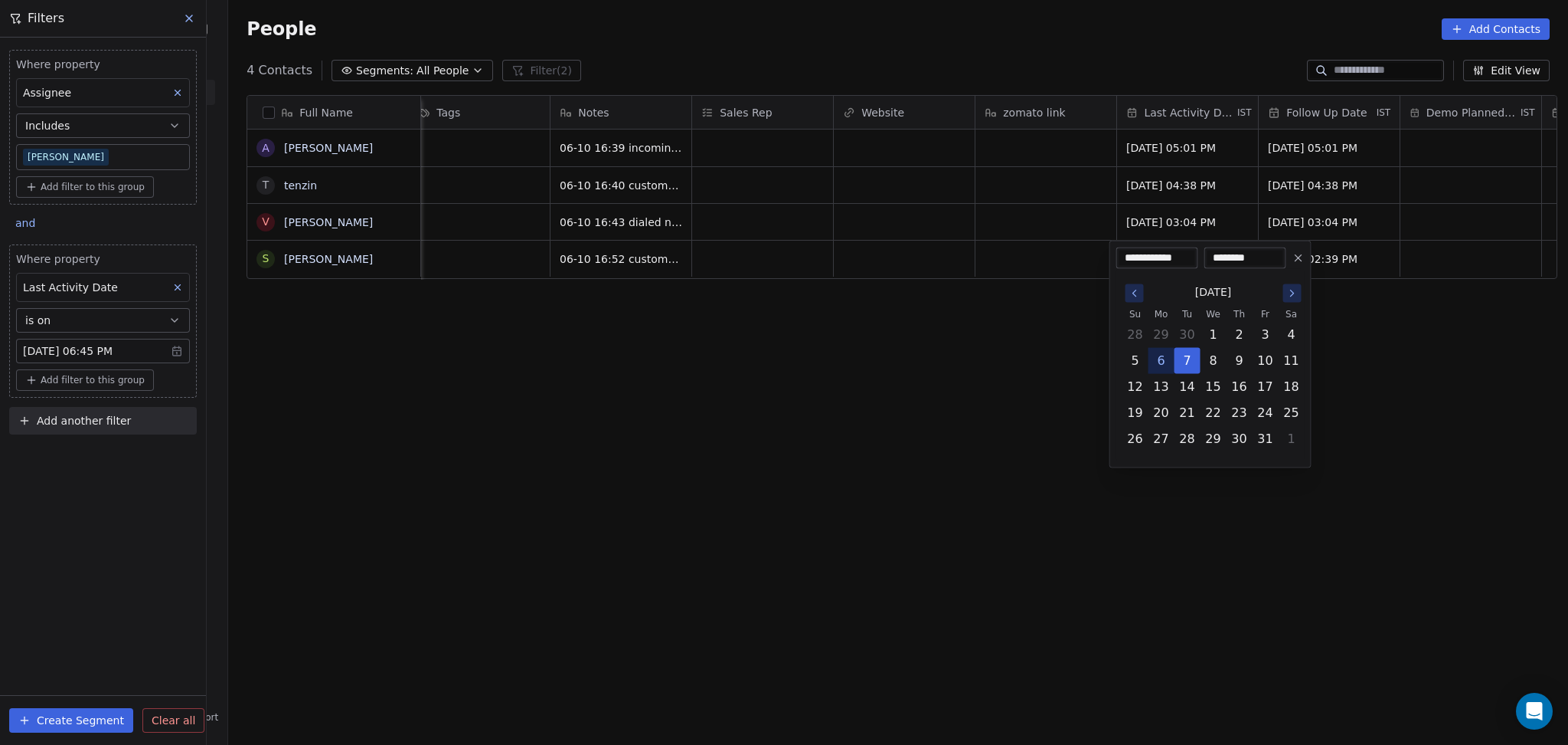
click at [1158, 354] on button "6" at bounding box center [1162, 361] width 24 height 24
type input "**********"
click at [1329, 276] on html "On2Cook India Pvt. Ltd. Contacts People Marketing Workflows Campaigns Metrics &…" at bounding box center [784, 372] width 1568 height 745
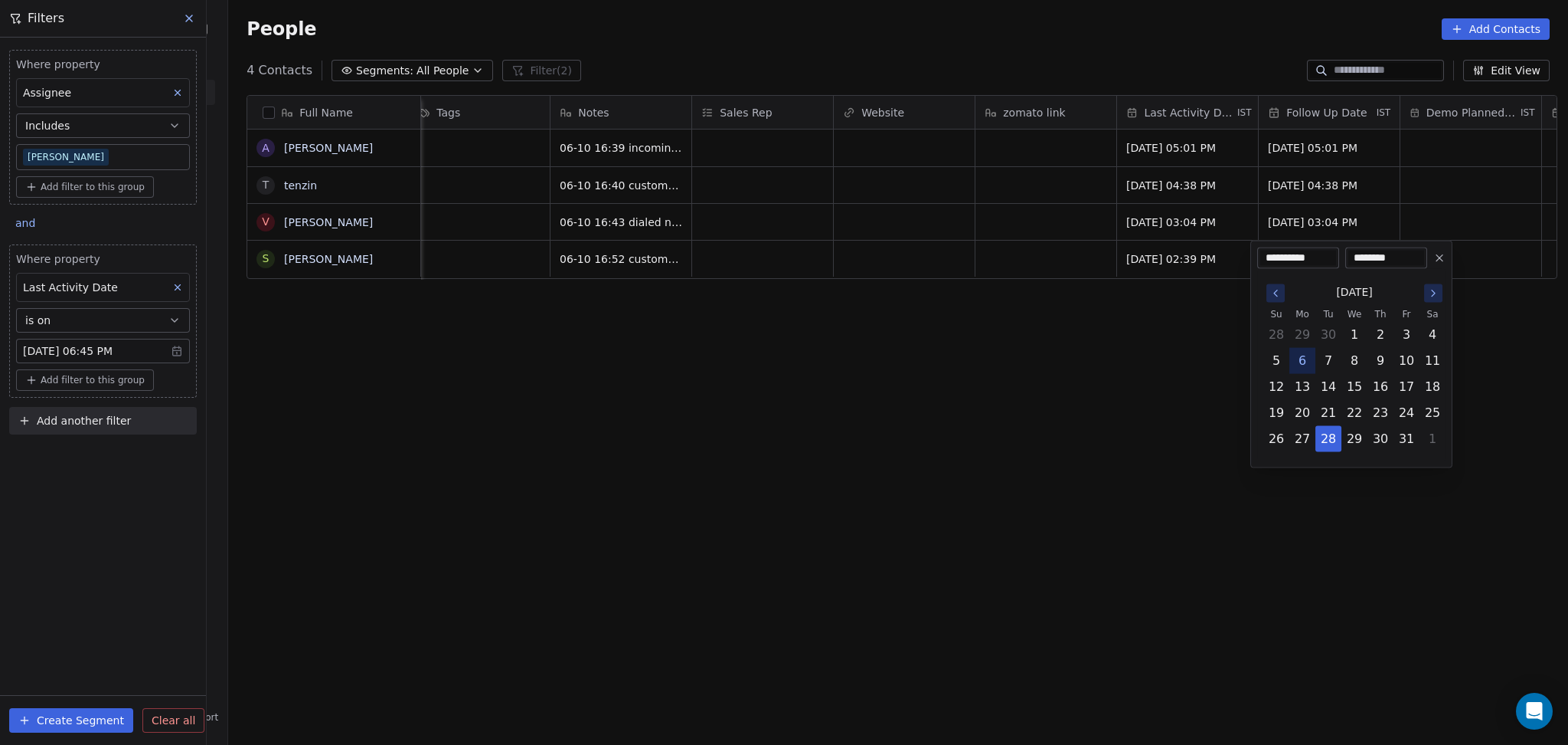
click at [1088, 356] on html "On2Cook India Pvt. Ltd. Contacts People Marketing Workflows Campaigns Metrics &…" at bounding box center [784, 372] width 1568 height 745
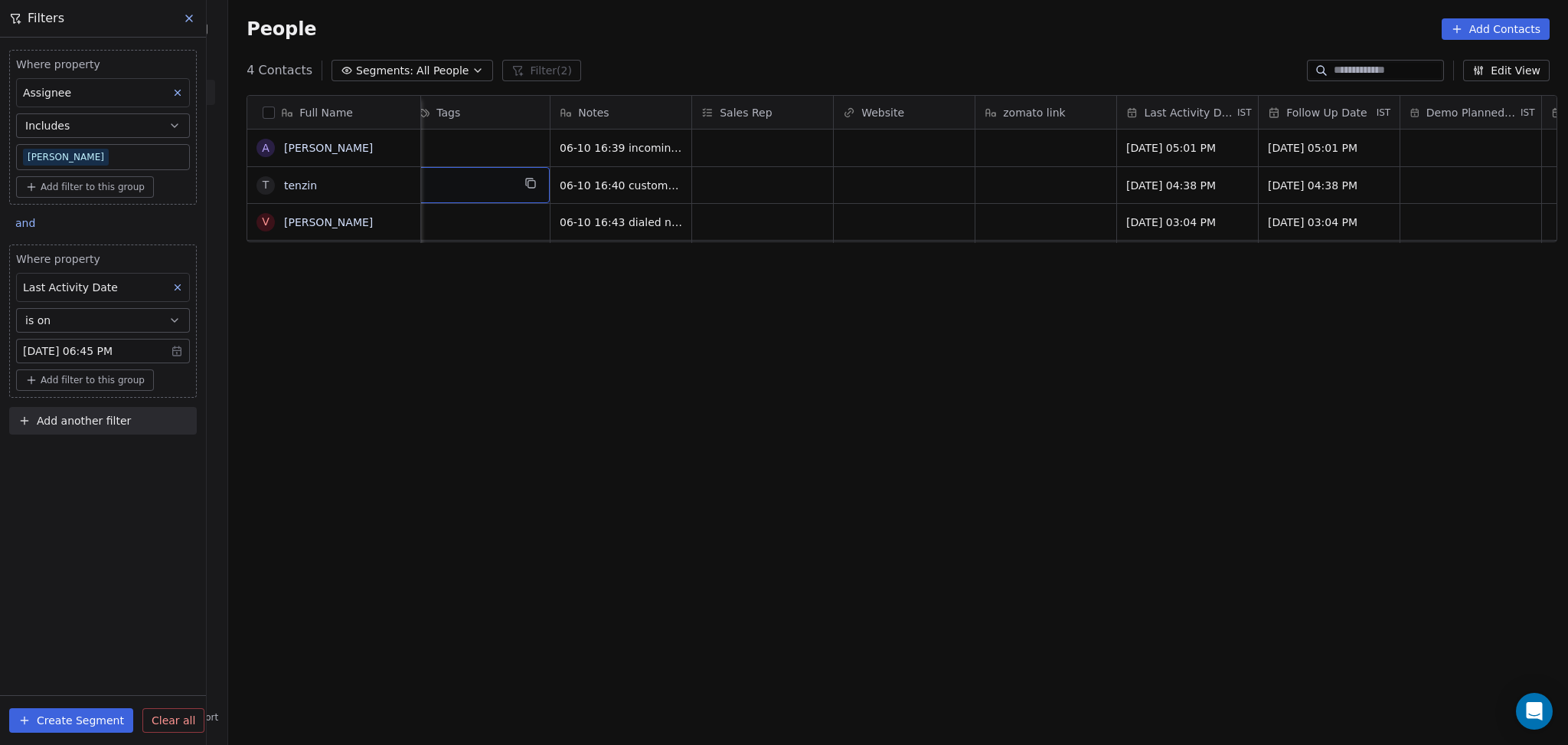
scroll to position [0, 1699]
click at [641, 35] on div "People Add Contacts" at bounding box center [897, 29] width 1303 height 21
click at [76, 344] on body "On2Cook India Pvt. Ltd. Contacts People Marketing Workflows Campaigns Metrics &…" at bounding box center [784, 372] width 1568 height 745
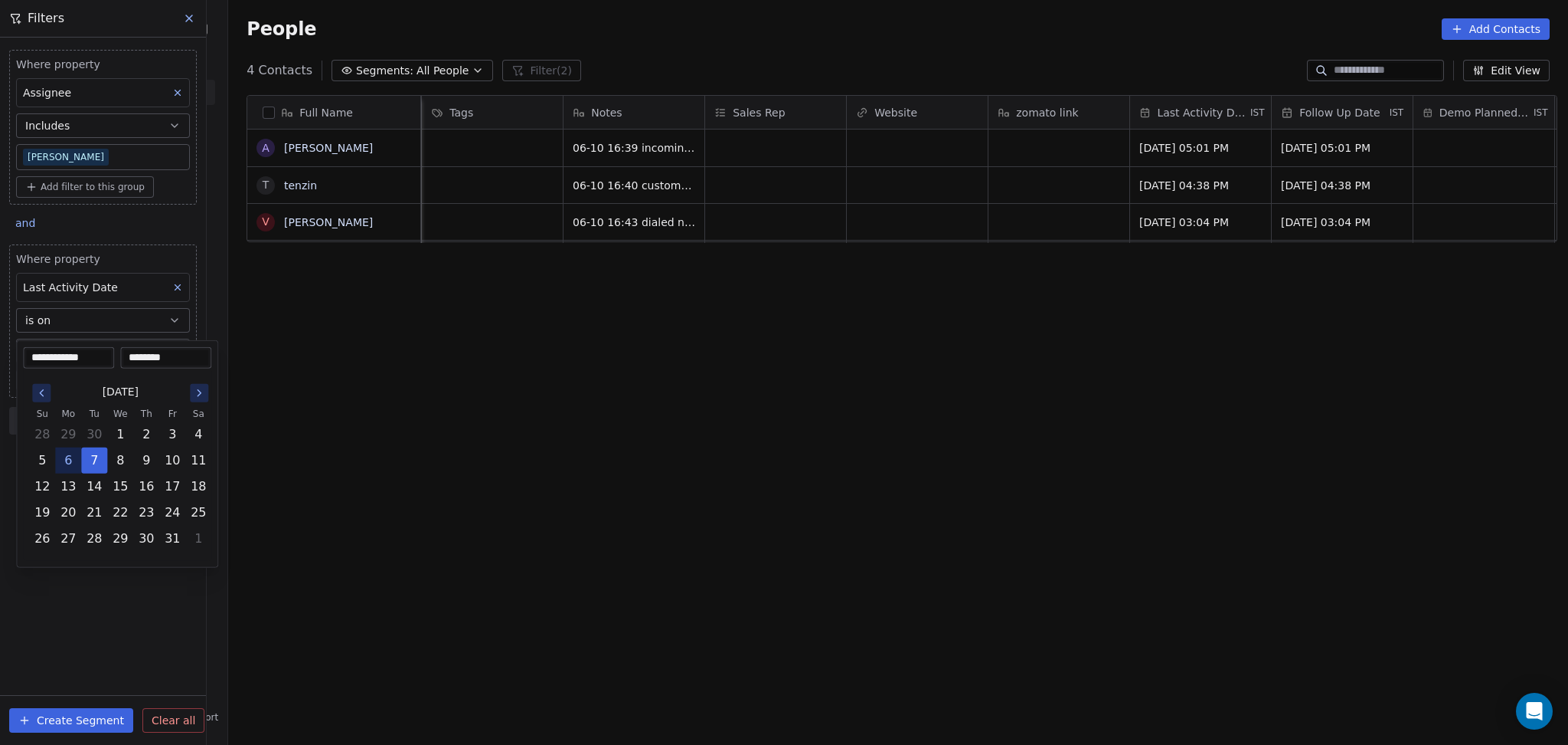
click at [76, 455] on button "6" at bounding box center [68, 460] width 24 height 24
type input "**********"
click at [244, 456] on html "On2Cook India Pvt. Ltd. Contacts People Marketing Workflows Campaigns Metrics &…" at bounding box center [784, 372] width 1568 height 745
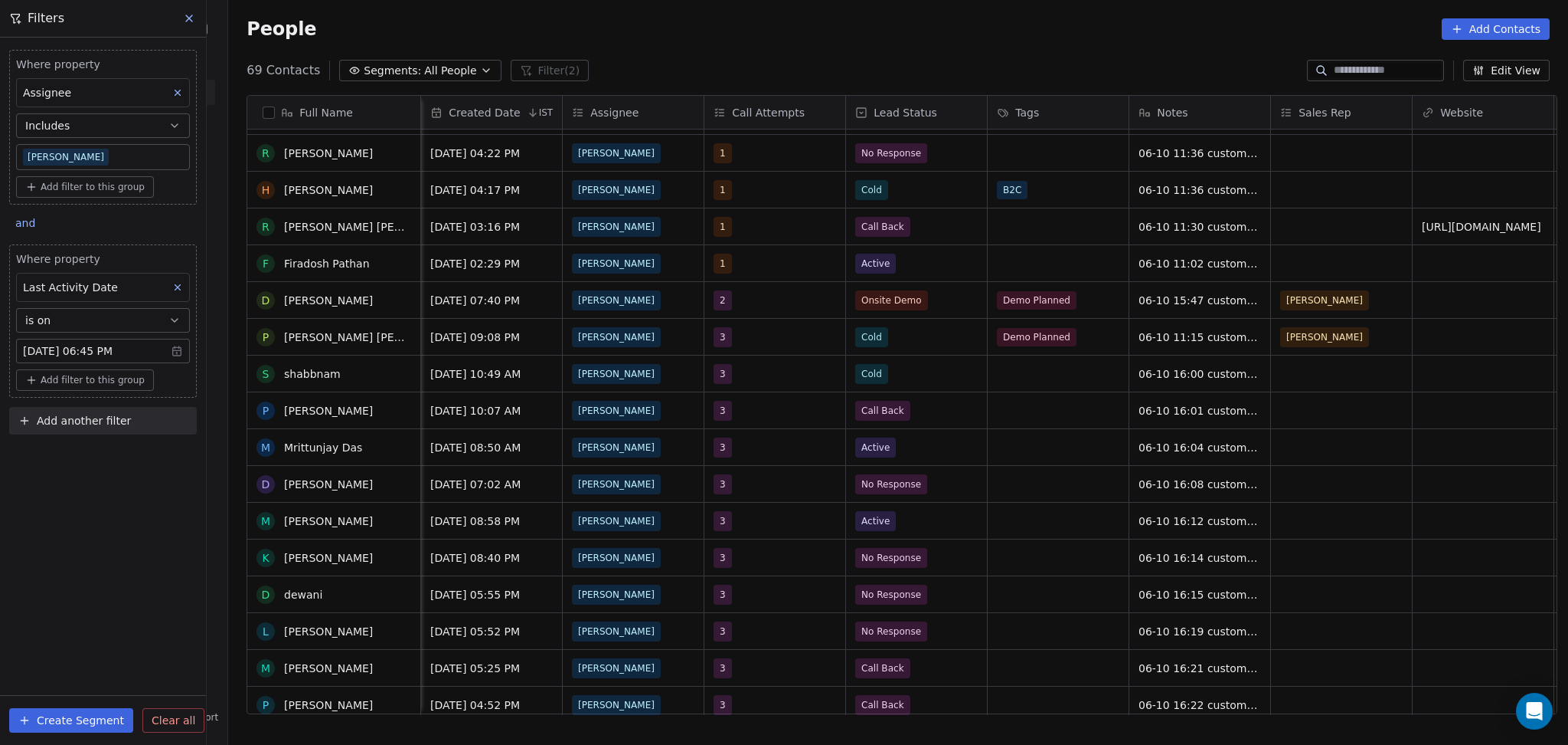
scroll to position [1022, 0]
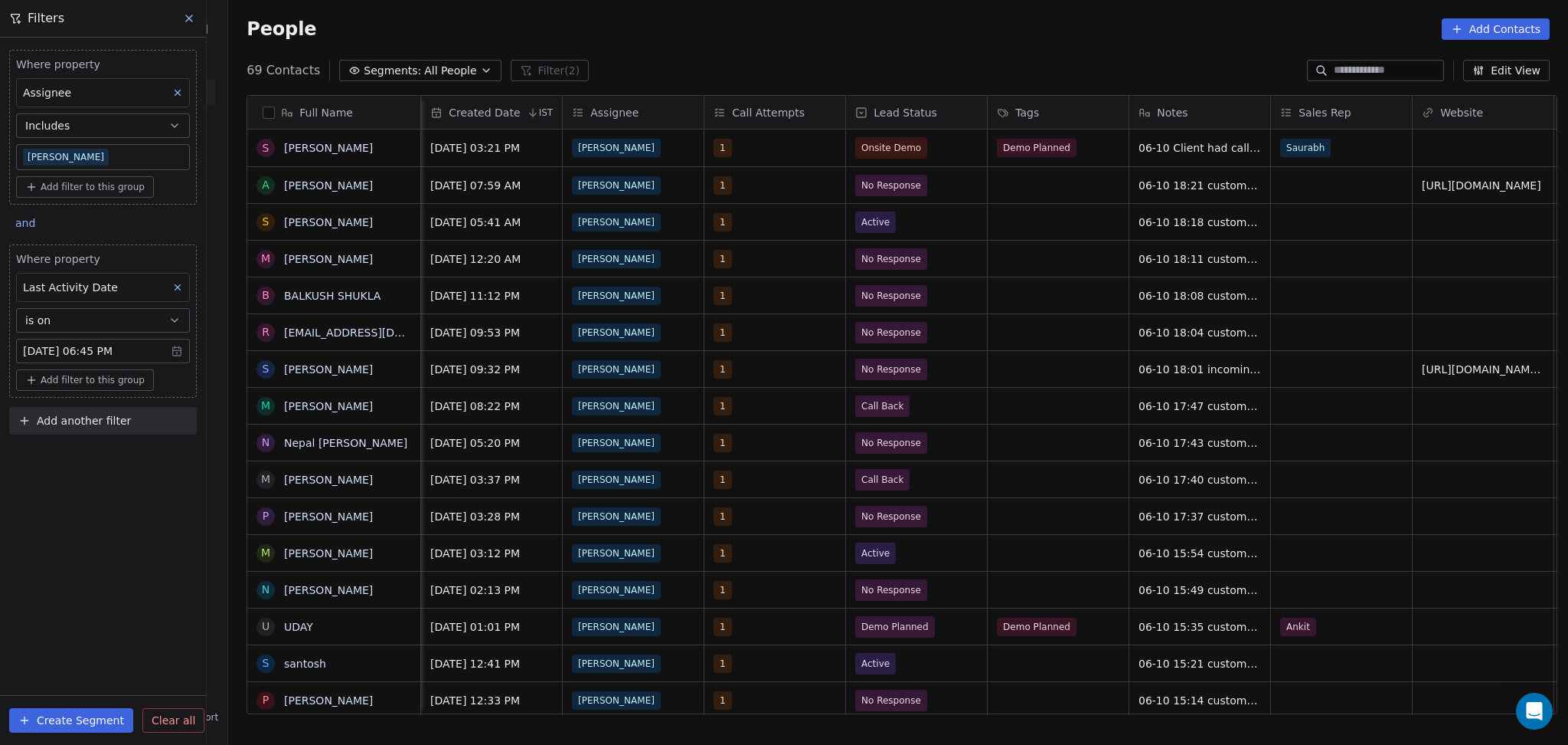
click at [112, 404] on div "Where property Assignee Includes [PERSON_NAME] Add filter to this group and Whe…" at bounding box center [102, 239] width 206 height 403
click at [112, 419] on span "Add another filter" at bounding box center [84, 421] width 94 height 16
click at [106, 451] on span "Contact properties" at bounding box center [75, 457] width 99 height 16
type input "****"
click at [70, 551] on div "Lead Status" at bounding box center [103, 561] width 174 height 24
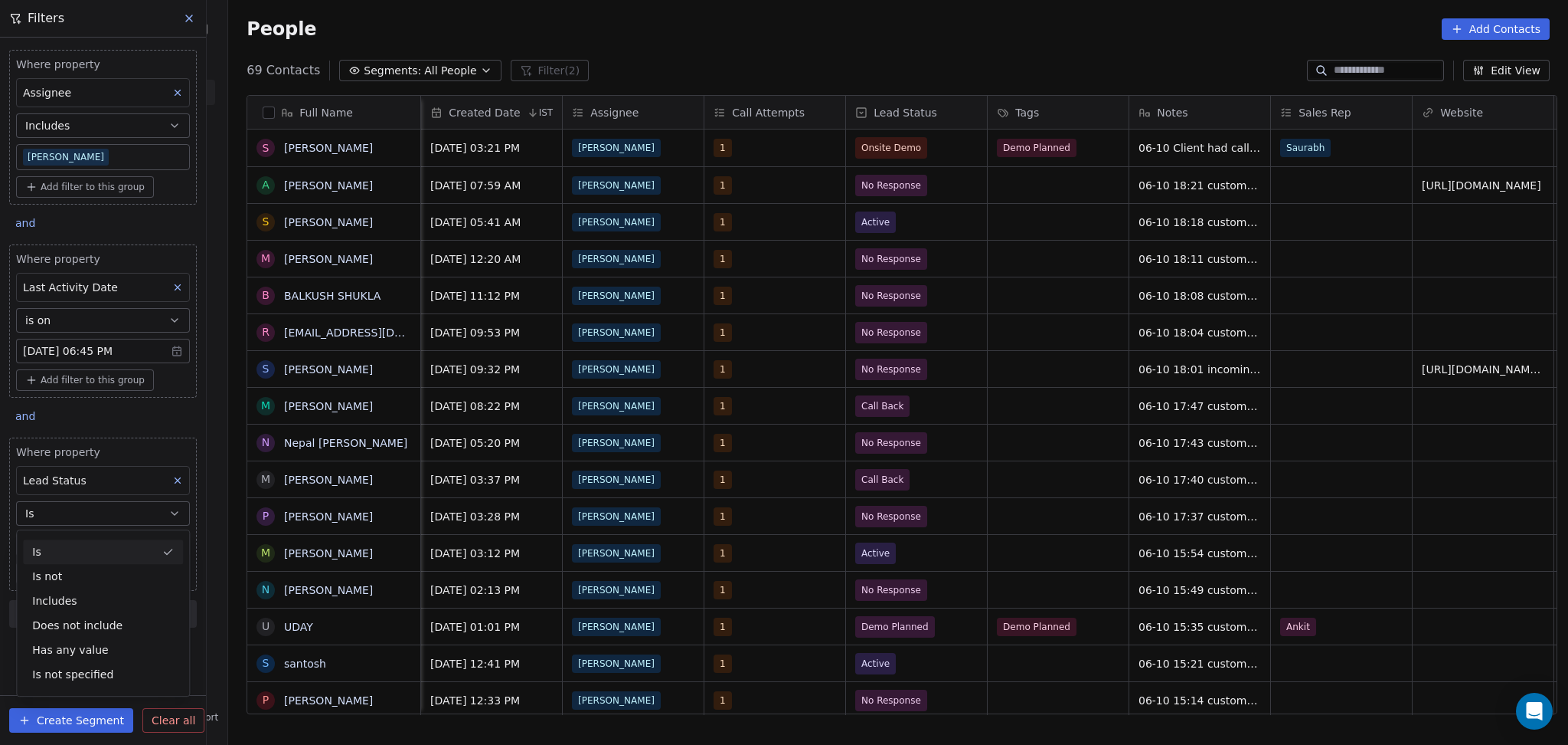
click at [72, 519] on button "Is" at bounding box center [103, 513] width 174 height 24
click at [68, 535] on body "On2Cook India Pvt. Ltd. Contacts People Marketing Workflows Campaigns Metrics &…" at bounding box center [784, 372] width 1568 height 745
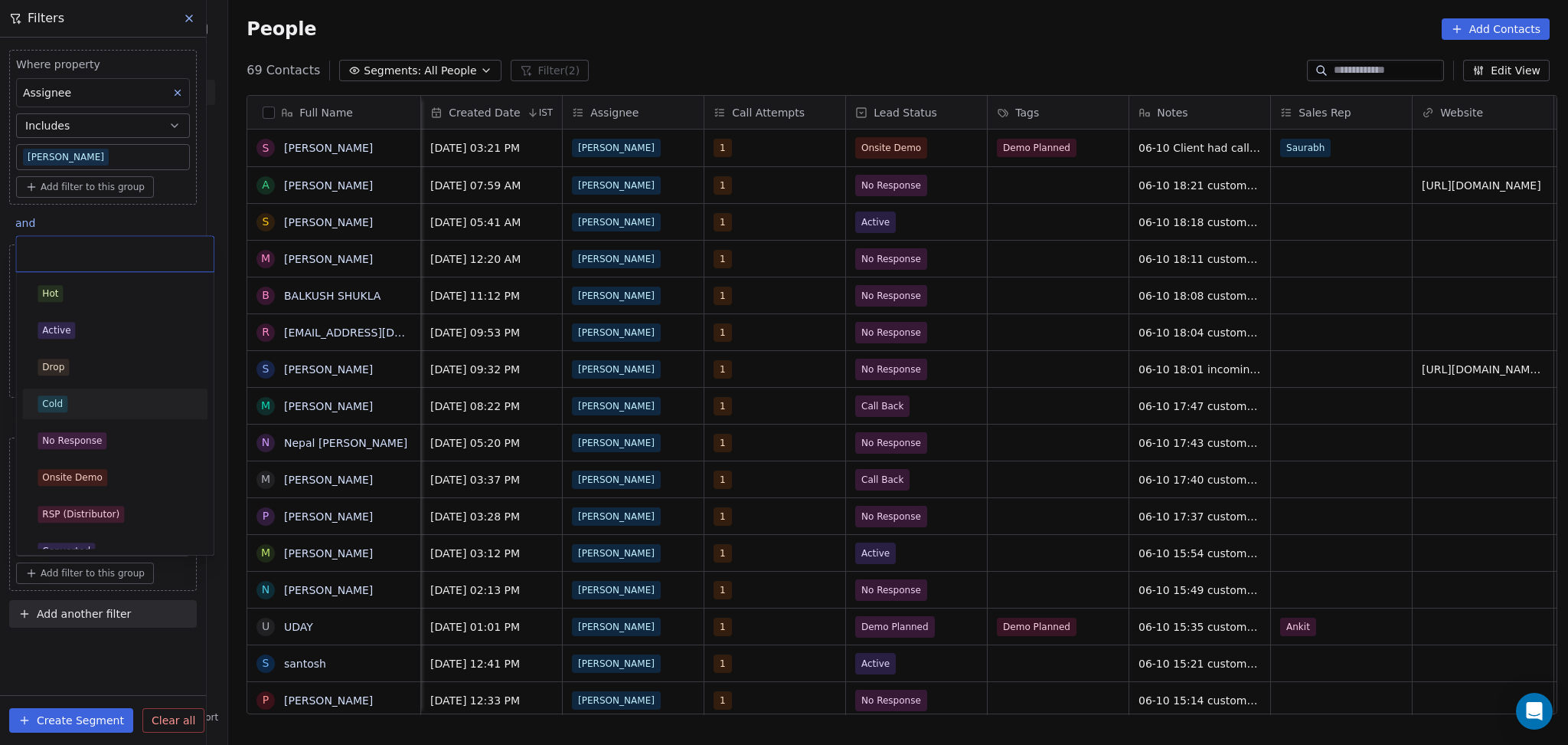
click at [73, 408] on div "Cold" at bounding box center [115, 403] width 154 height 17
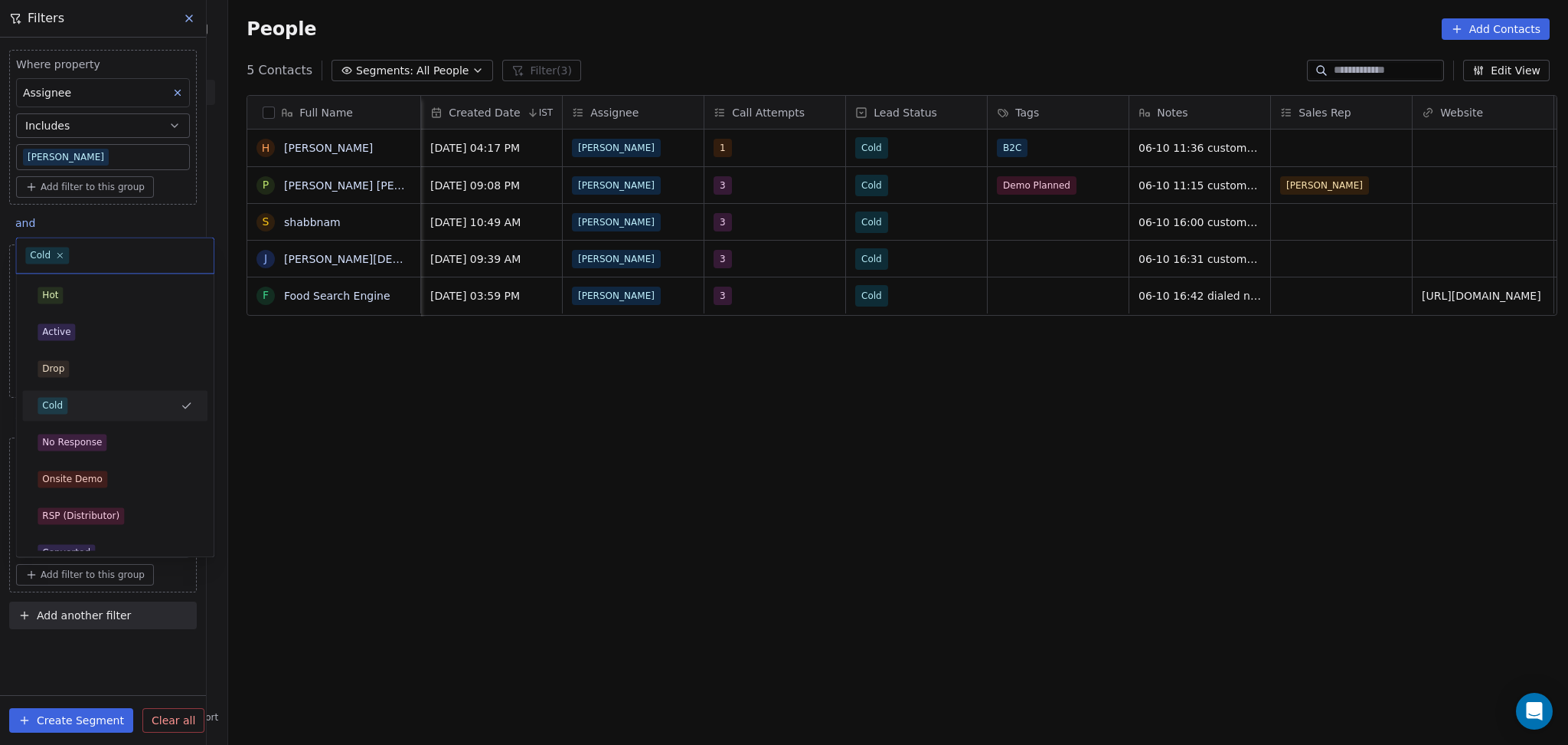
click at [96, 549] on body "On2Cook India Pvt. Ltd. Contacts People Marketing Workflows Campaigns Metrics &…" at bounding box center [784, 372] width 1568 height 745
click at [86, 449] on span "No Response" at bounding box center [72, 442] width 69 height 17
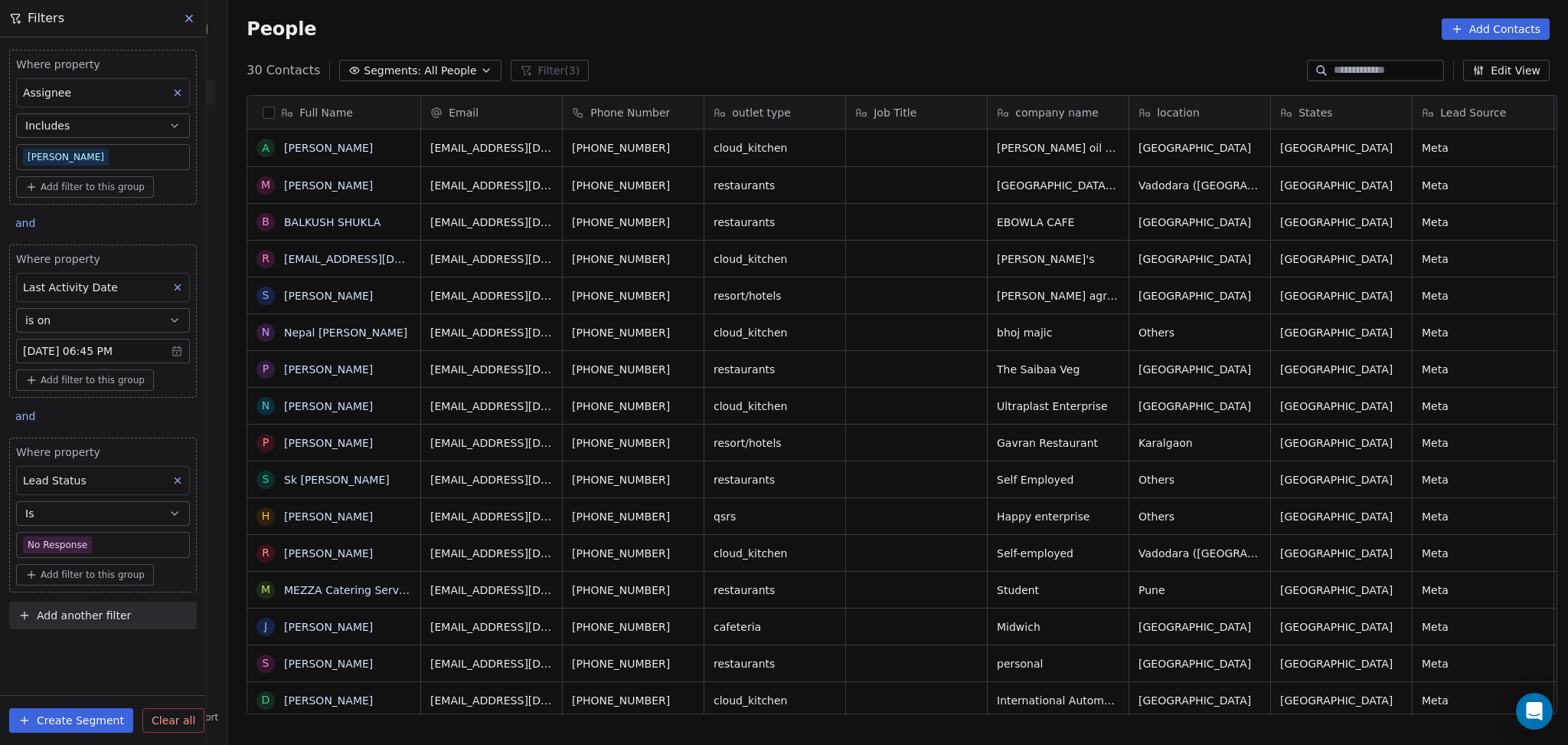
click at [90, 538] on body "On2Cook India Pvt. Ltd. Contacts People Marketing Workflows Campaigns Metrics &…" at bounding box center [784, 372] width 1568 height 745
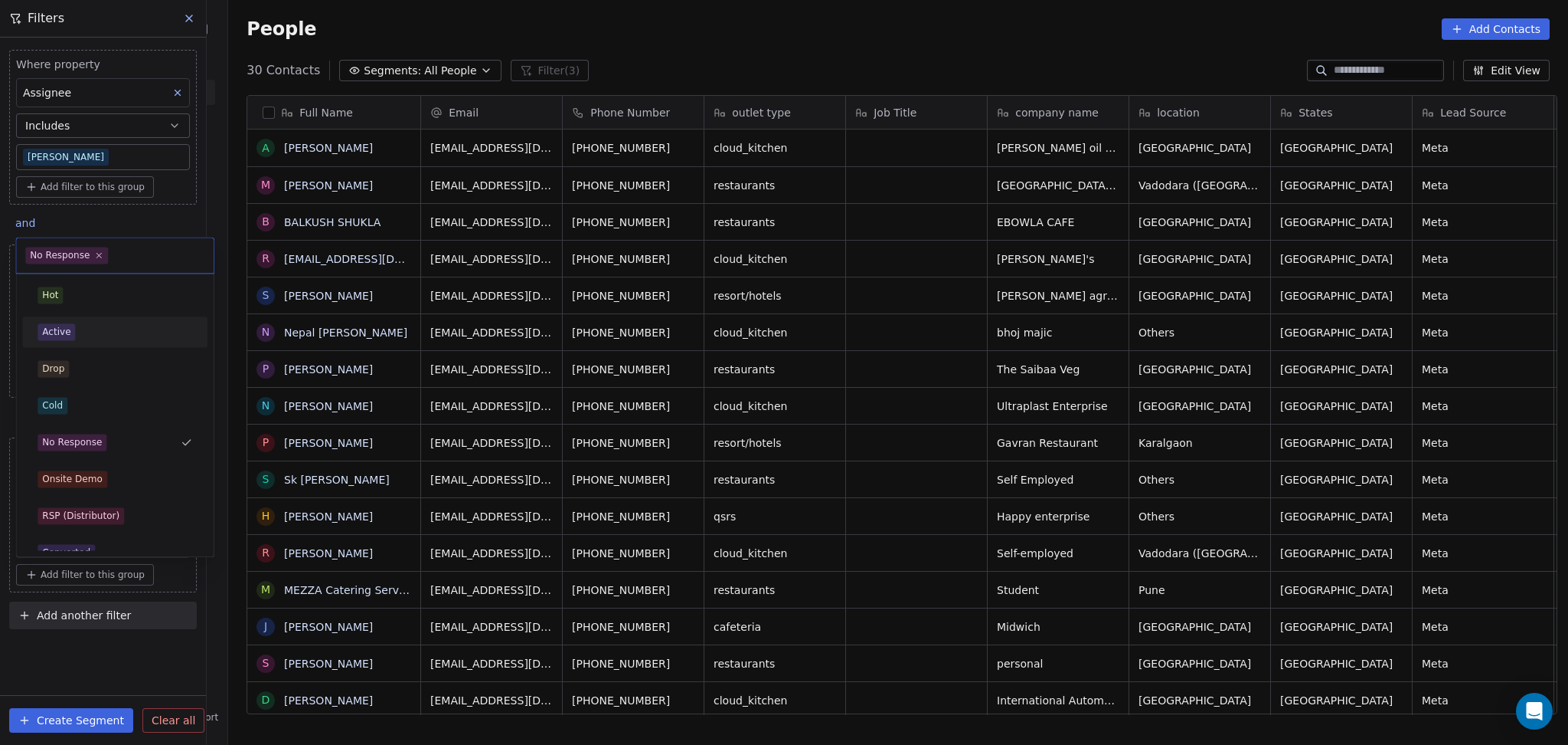
click at [105, 334] on div "Active" at bounding box center [115, 332] width 154 height 17
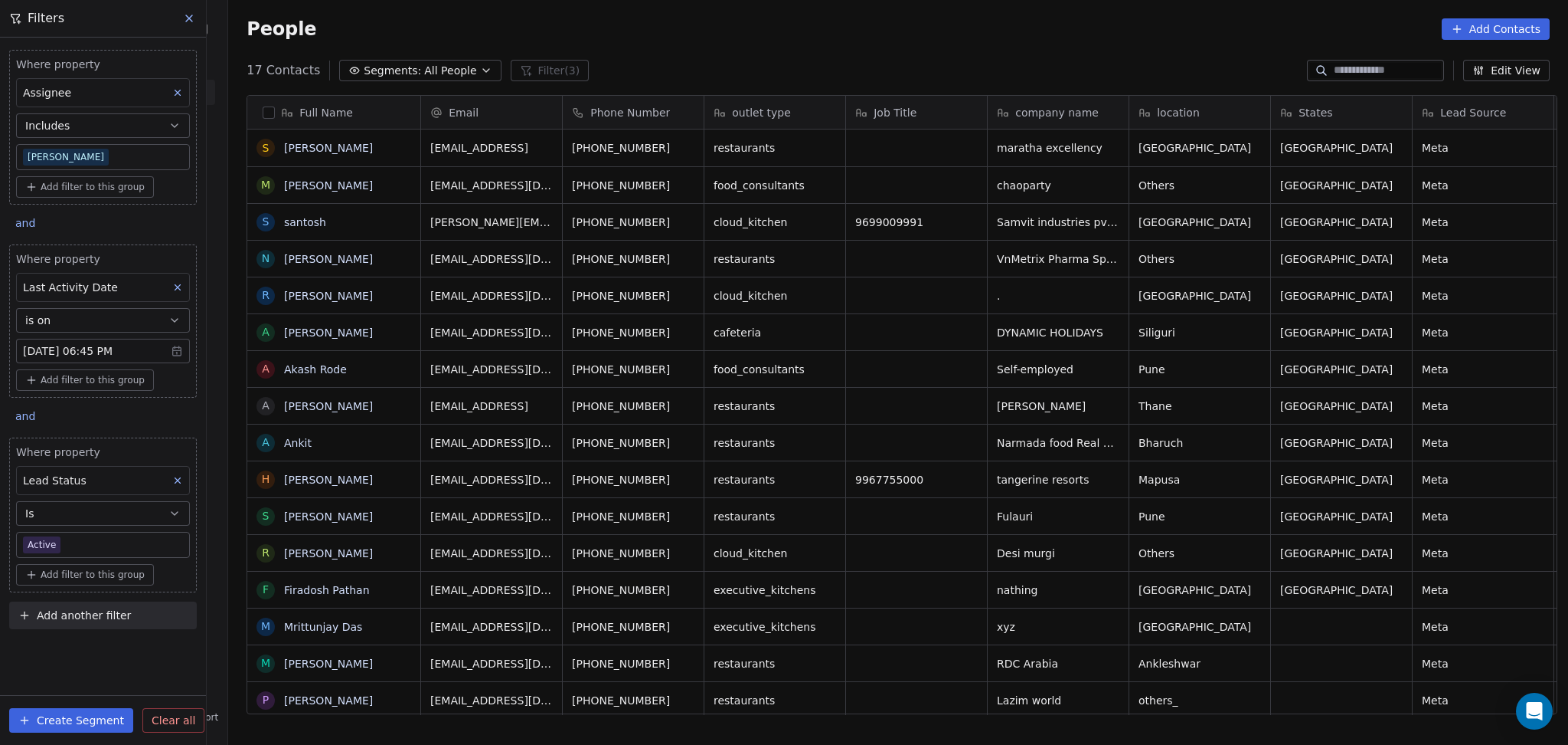
click at [112, 534] on body "On2Cook India Pvt. Ltd. Contacts People Marketing Workflows Campaigns Metrics &…" at bounding box center [784, 372] width 1568 height 745
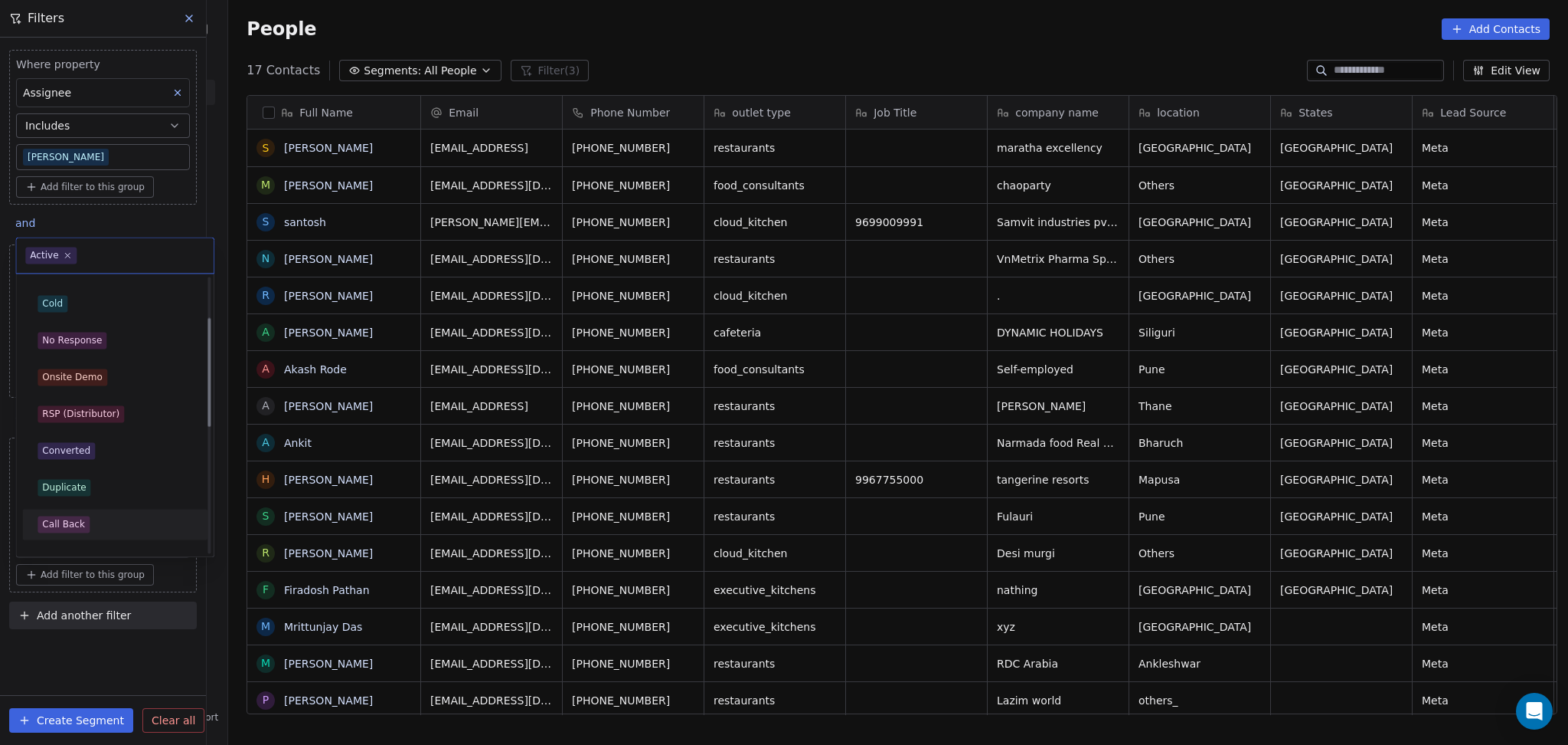
click at [89, 522] on div "Call Back" at bounding box center [115, 524] width 154 height 17
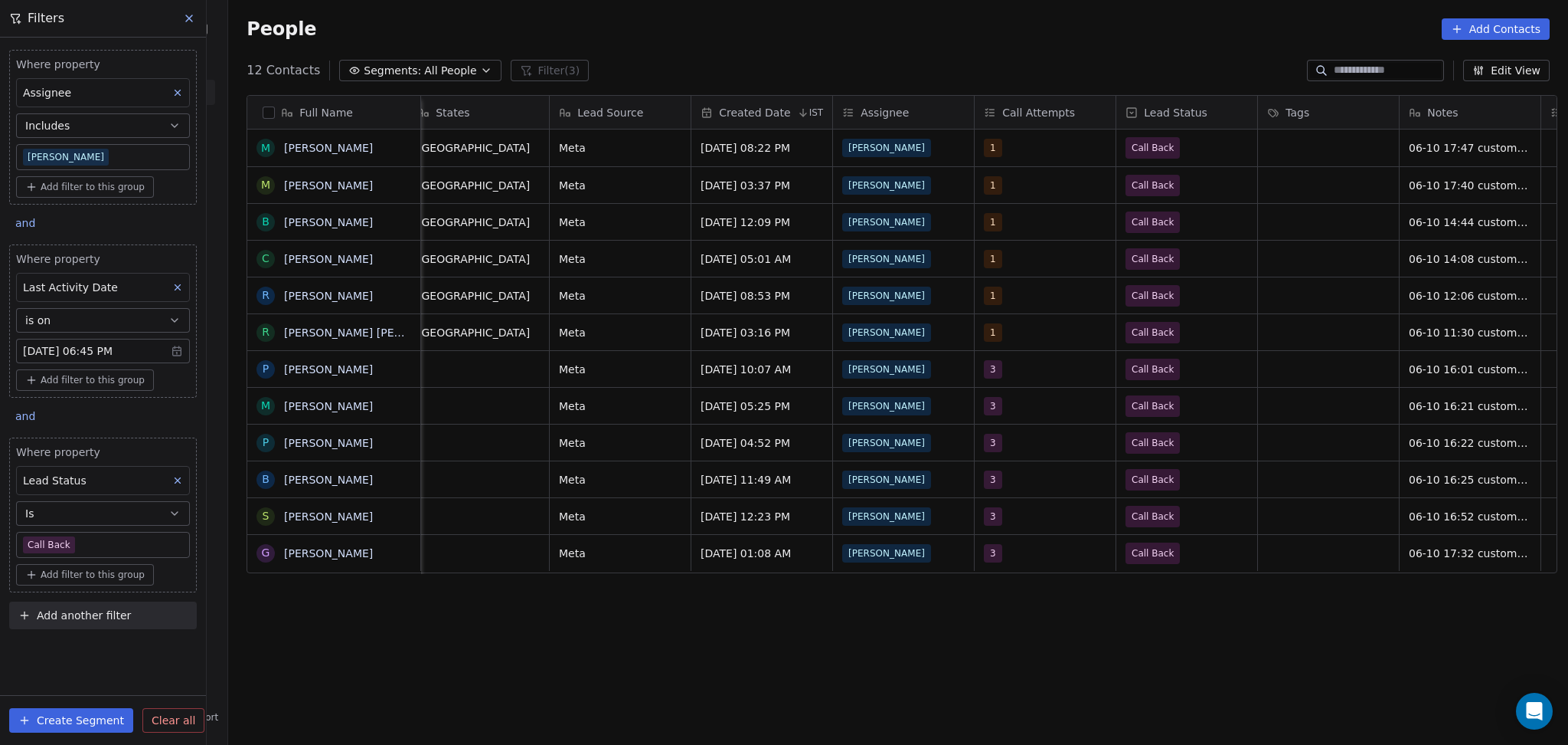
drag, startPoint x: 923, startPoint y: 341, endPoint x: 1192, endPoint y: 13, distance: 424.2
